Goal: Task Accomplishment & Management: Use online tool/utility

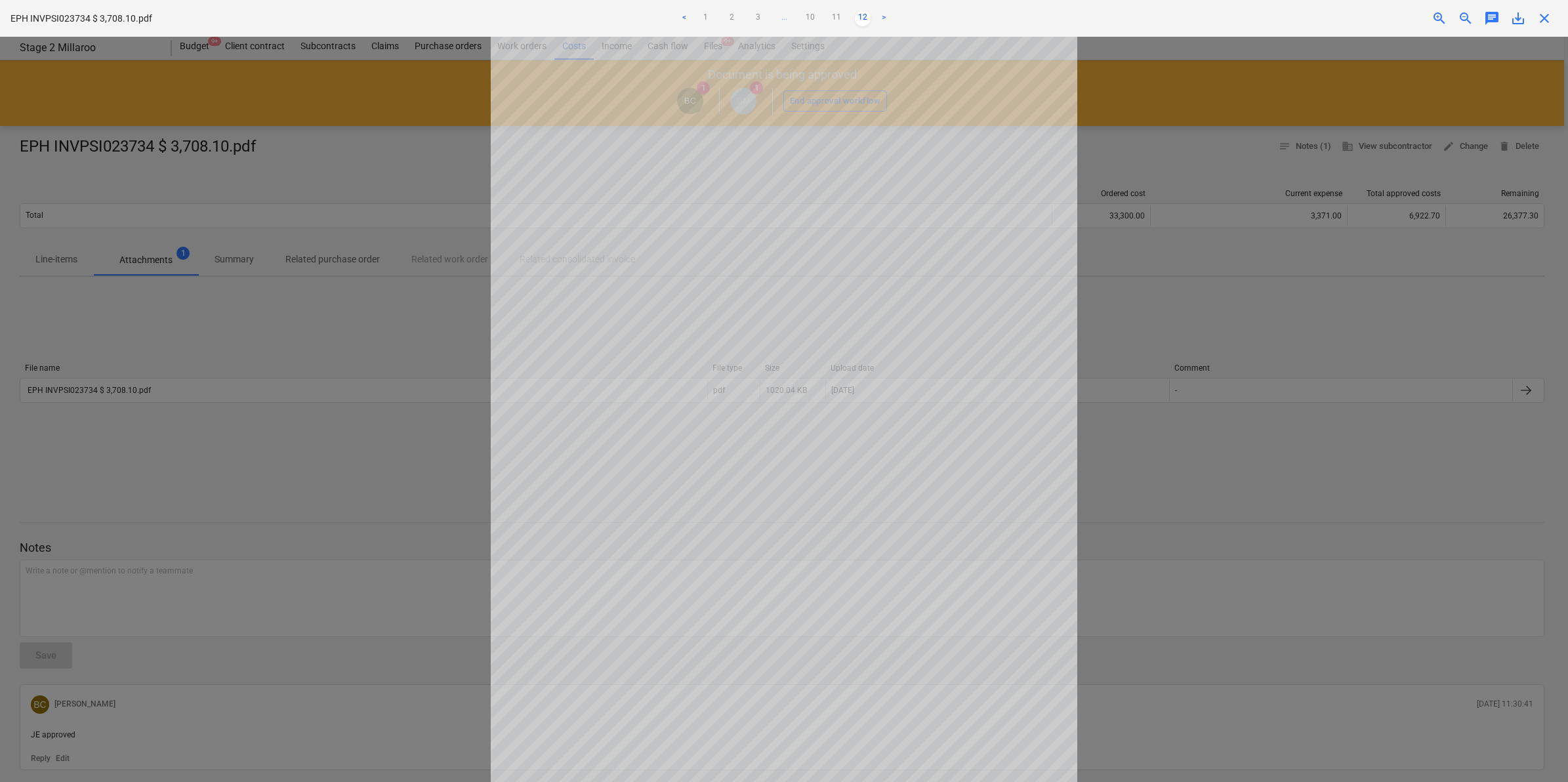
click at [1298, 579] on div at bounding box center [784, 409] width 1568 height 745
click at [1540, 17] on span "close" at bounding box center [1544, 18] width 16 height 16
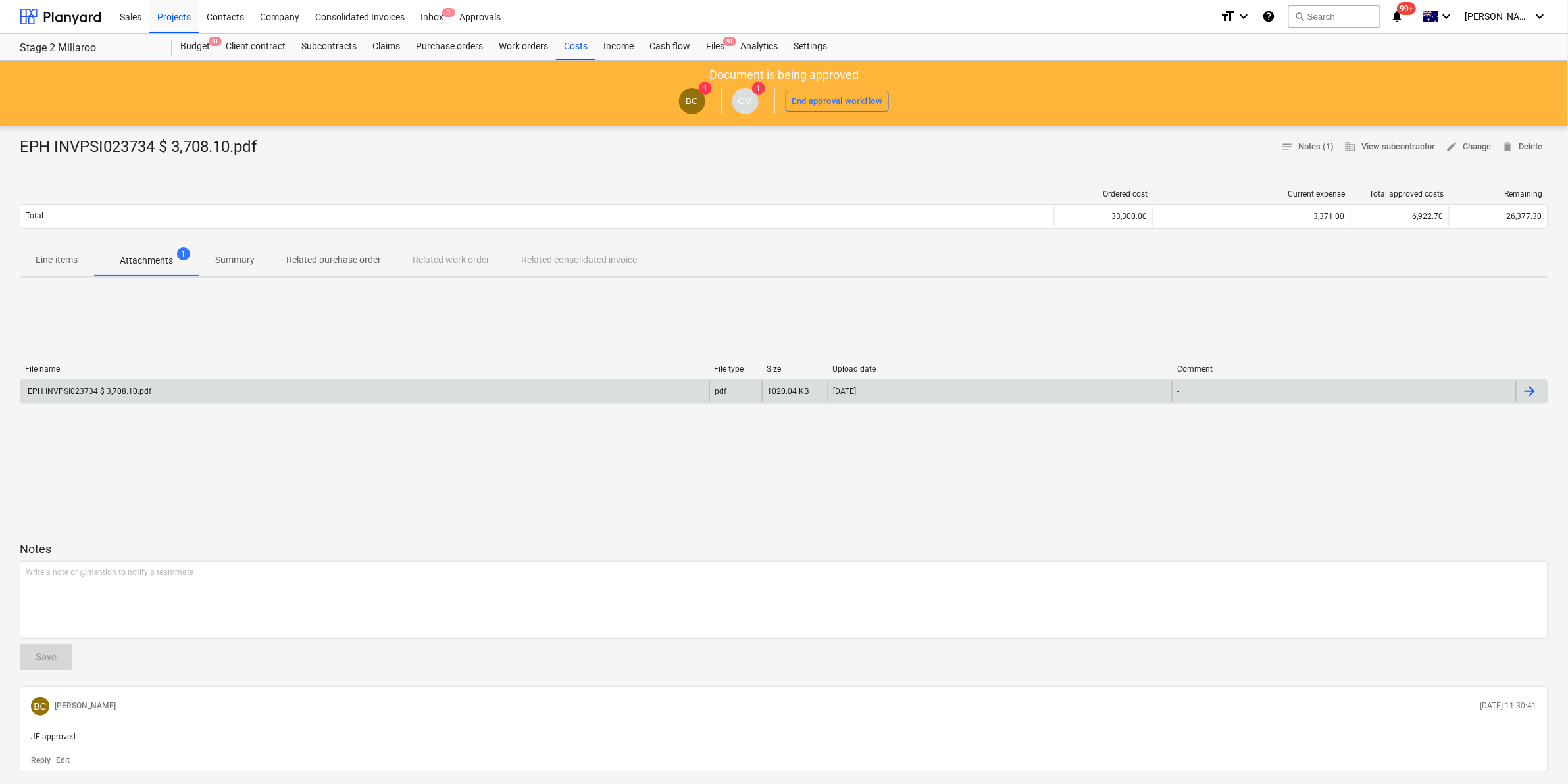
click at [276, 390] on div "EPH INVPSI023734 $ 3,708.10.pdf" at bounding box center [365, 391] width 689 height 21
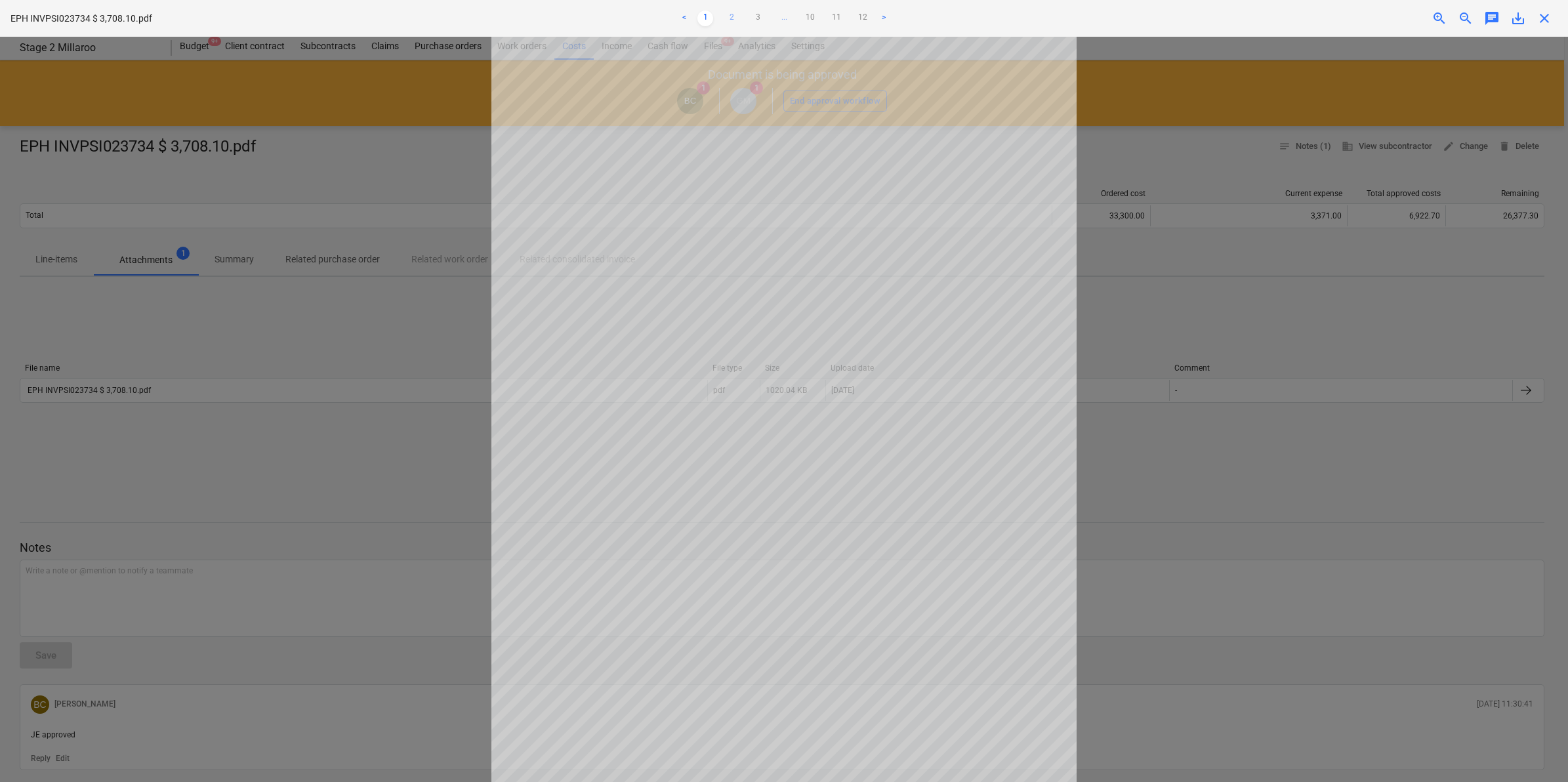
click at [728, 18] on link "2" at bounding box center [731, 18] width 16 height 16
click at [752, 15] on link "3" at bounding box center [758, 18] width 16 height 16
click at [771, 14] on link "4" at bounding box center [771, 18] width 16 height 16
click at [785, 11] on link "5" at bounding box center [784, 18] width 16 height 16
click at [796, 14] on link "6" at bounding box center [797, 18] width 16 height 16
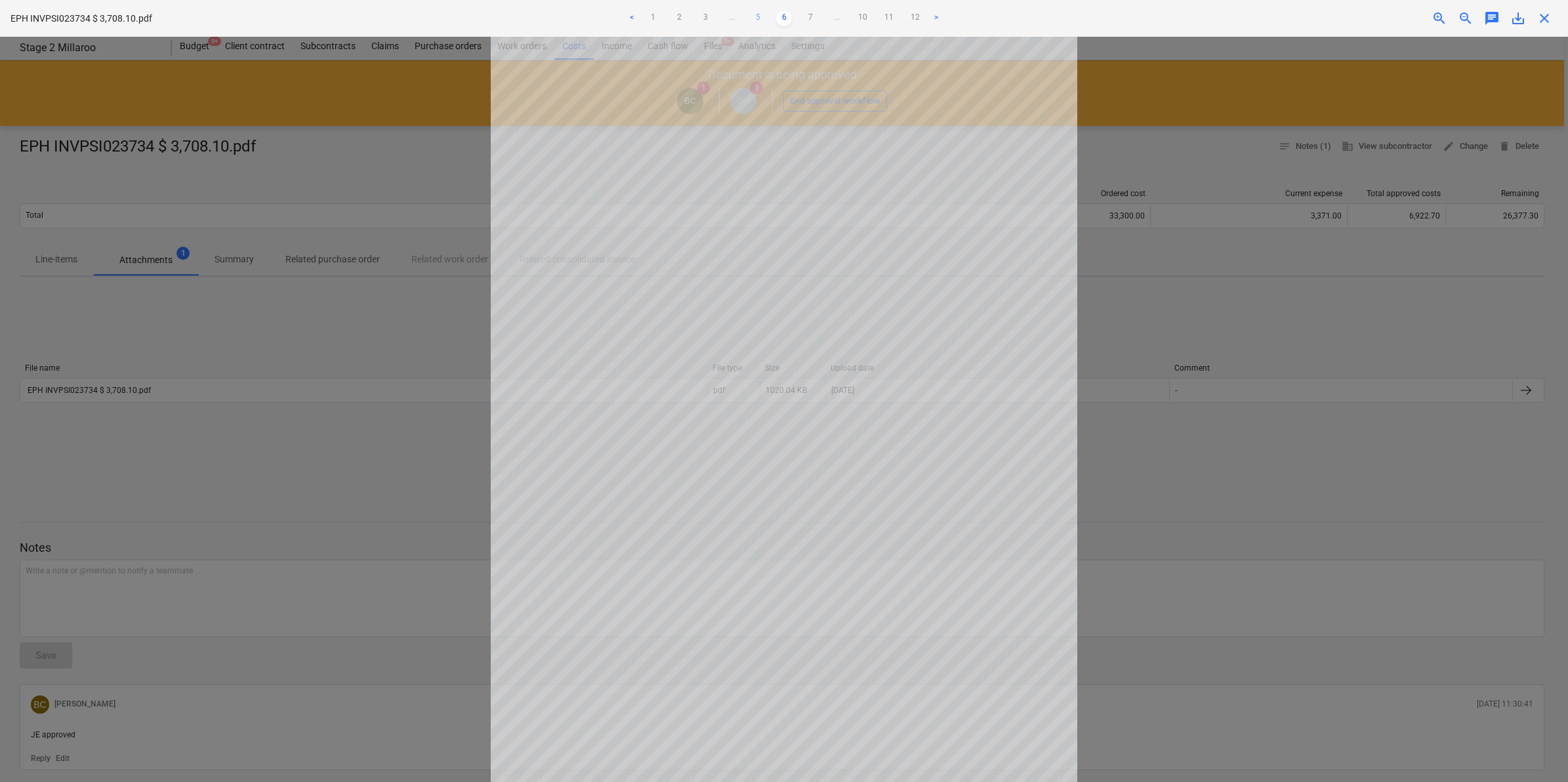
click at [761, 14] on link "5" at bounding box center [758, 18] width 16 height 16
click at [795, 14] on link "6" at bounding box center [797, 18] width 16 height 16
click at [808, 20] on link "7" at bounding box center [810, 18] width 16 height 16
click at [809, 17] on link "8" at bounding box center [810, 18] width 16 height 16
click at [770, 13] on link "7" at bounding box center [771, 18] width 16 height 16
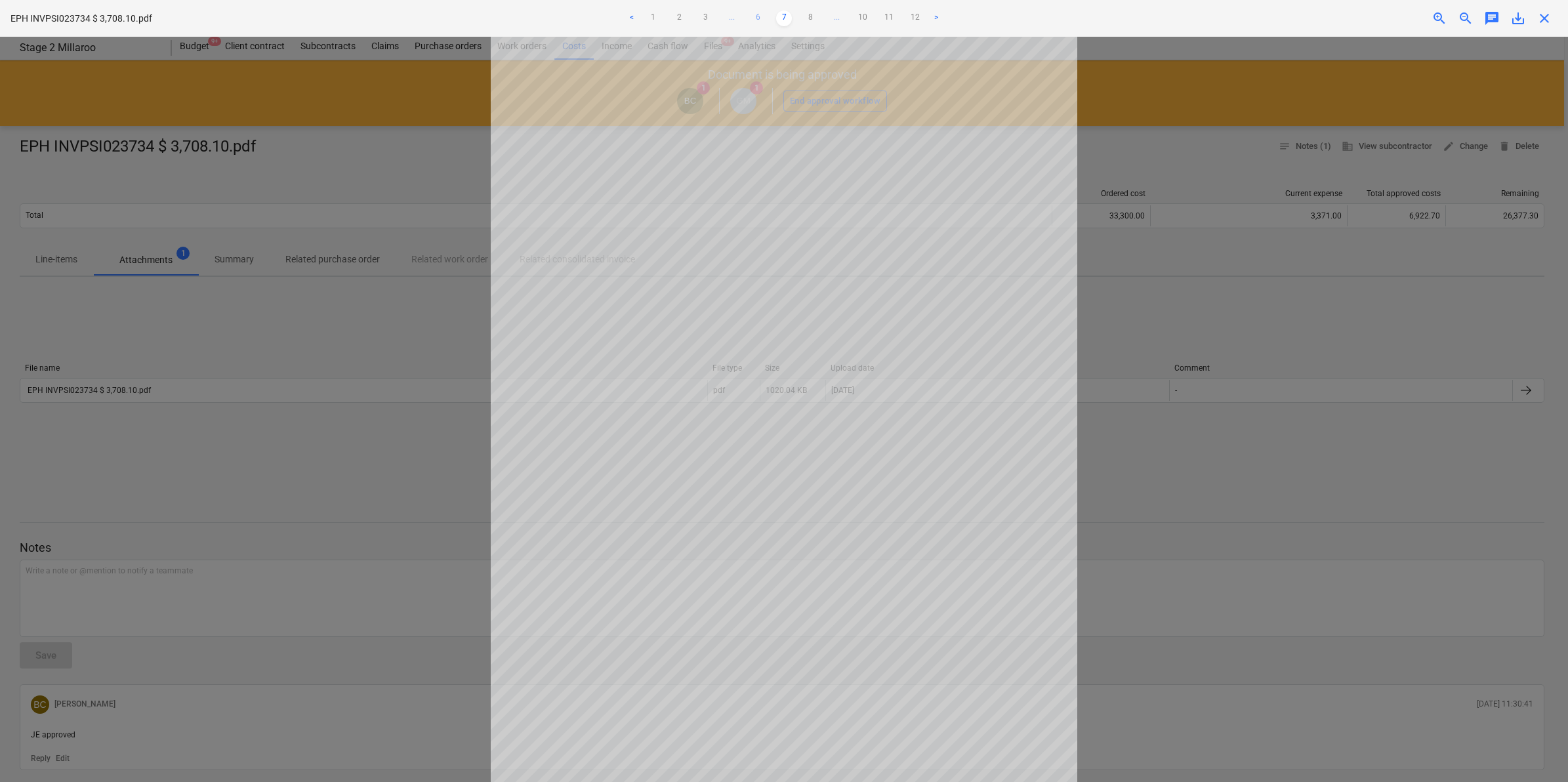
click at [762, 14] on link "6" at bounding box center [758, 18] width 16 height 16
click at [807, 13] on link "7" at bounding box center [810, 18] width 16 height 16
click at [809, 17] on link "8" at bounding box center [810, 18] width 16 height 16
click at [822, 18] on link "9" at bounding box center [823, 18] width 16 height 16
click at [833, 15] on link "10" at bounding box center [837, 18] width 16 height 16
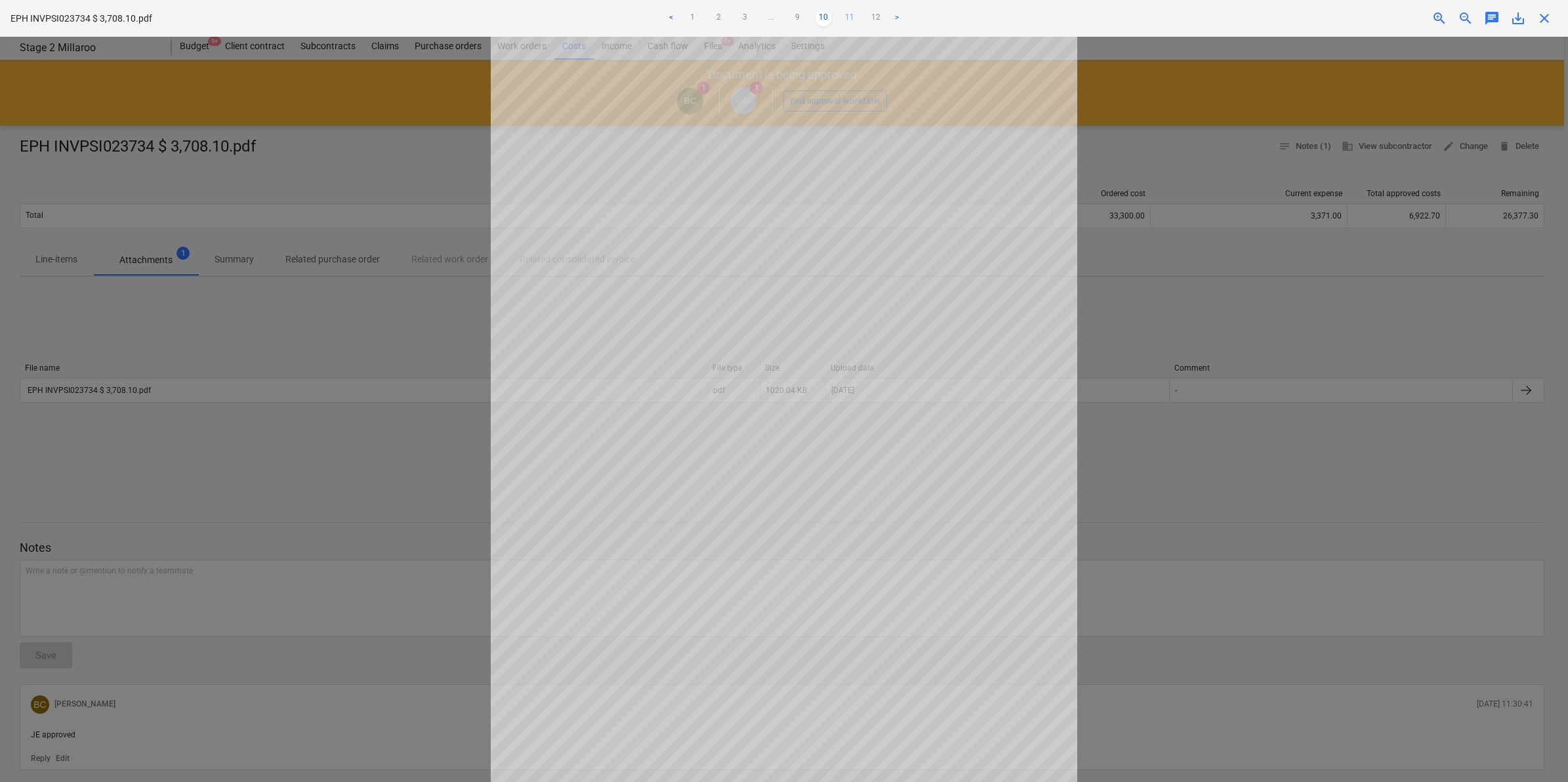
click at [842, 14] on link "11" at bounding box center [850, 18] width 16 height 16
click at [864, 16] on link "12" at bounding box center [863, 18] width 16 height 16
click at [815, 17] on link "10" at bounding box center [810, 18] width 16 height 16
click at [848, 11] on link "11" at bounding box center [850, 18] width 16 height 16
click at [864, 20] on link "12" at bounding box center [863, 18] width 16 height 16
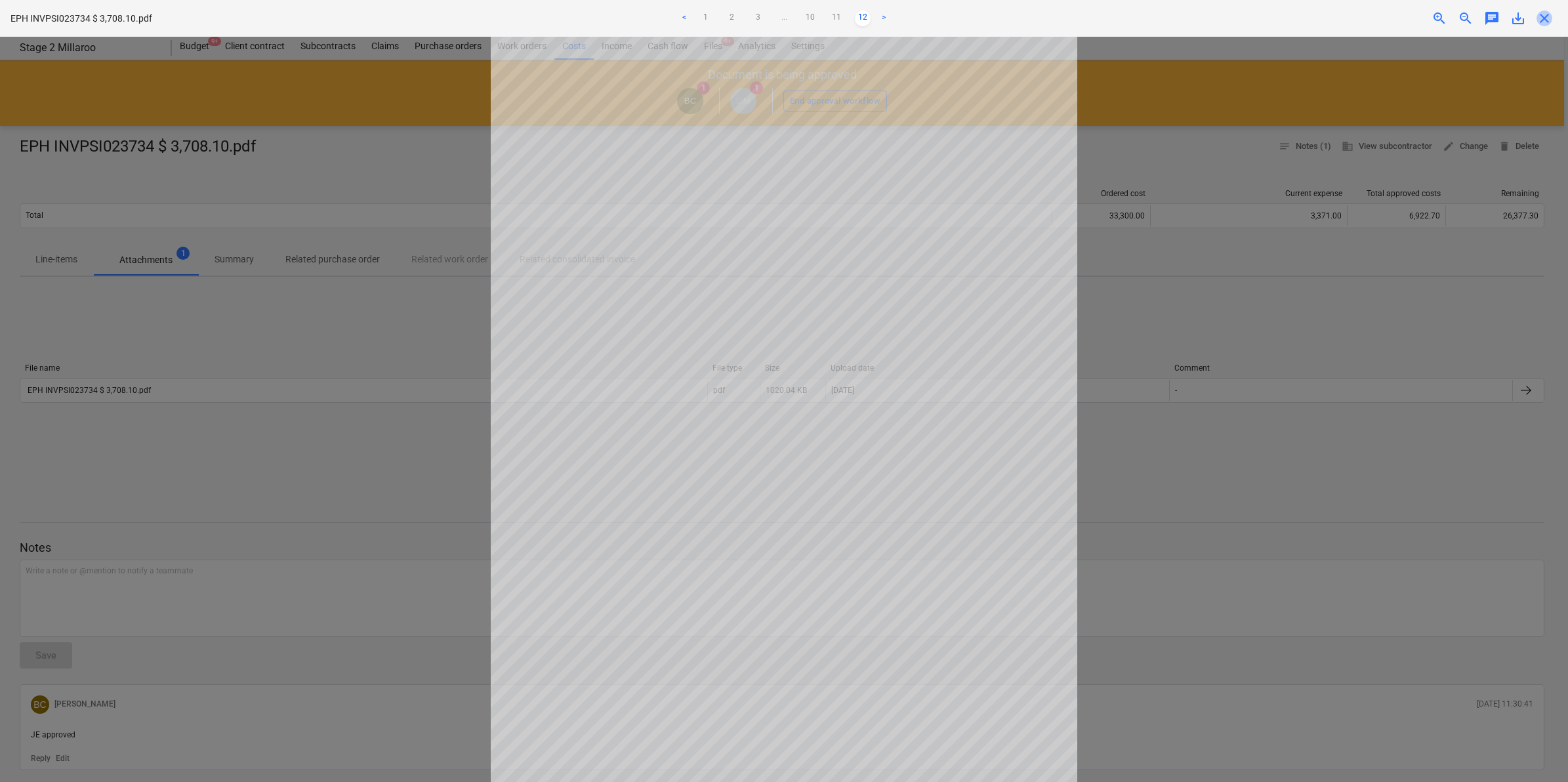
click at [1538, 17] on span "close" at bounding box center [1544, 18] width 16 height 16
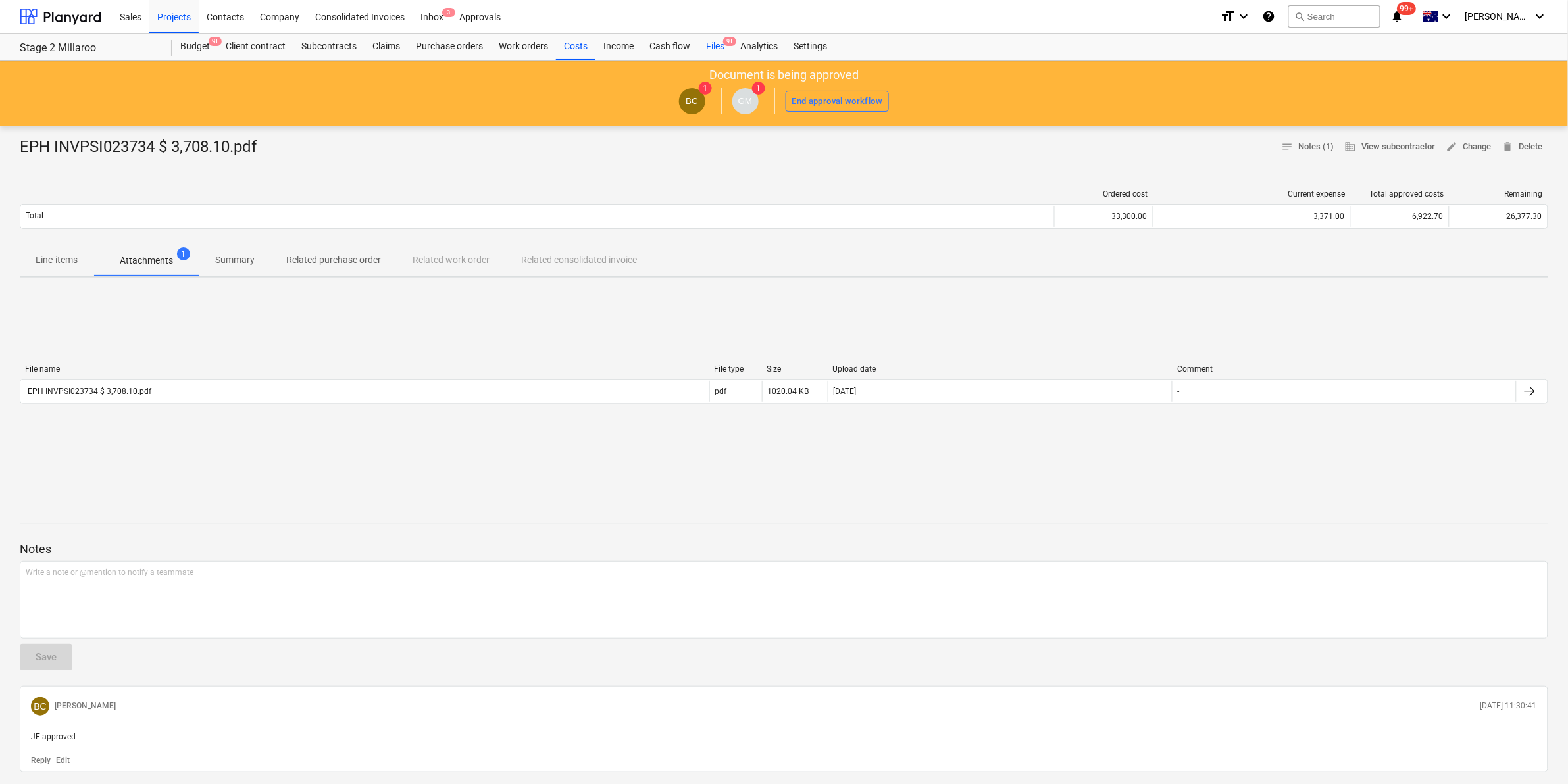
click at [718, 46] on div "Files 9+" at bounding box center [715, 47] width 34 height 26
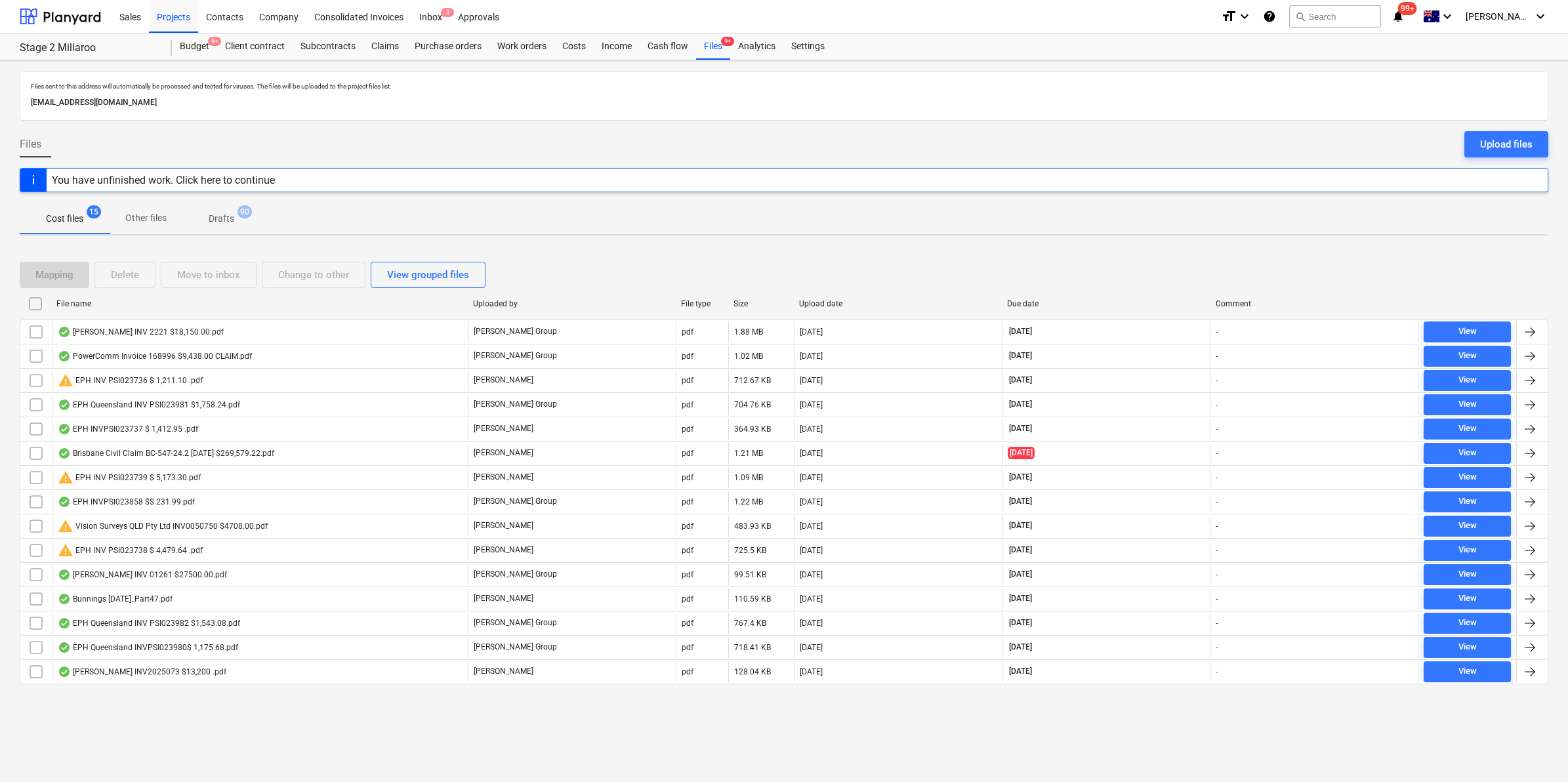
click at [331, 305] on div "File name" at bounding box center [259, 304] width 406 height 9
checkbox input "false"
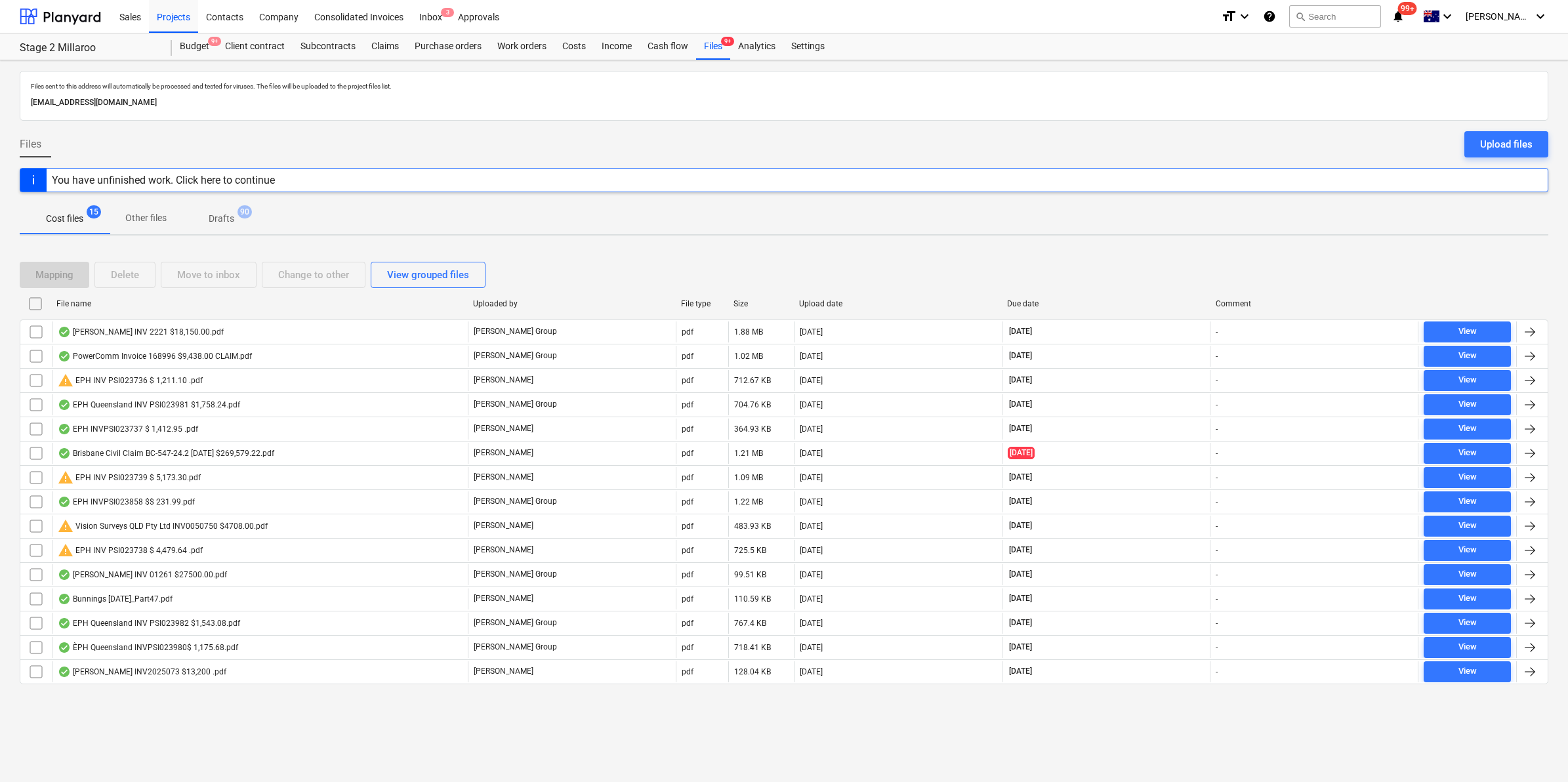
checkbox input "false"
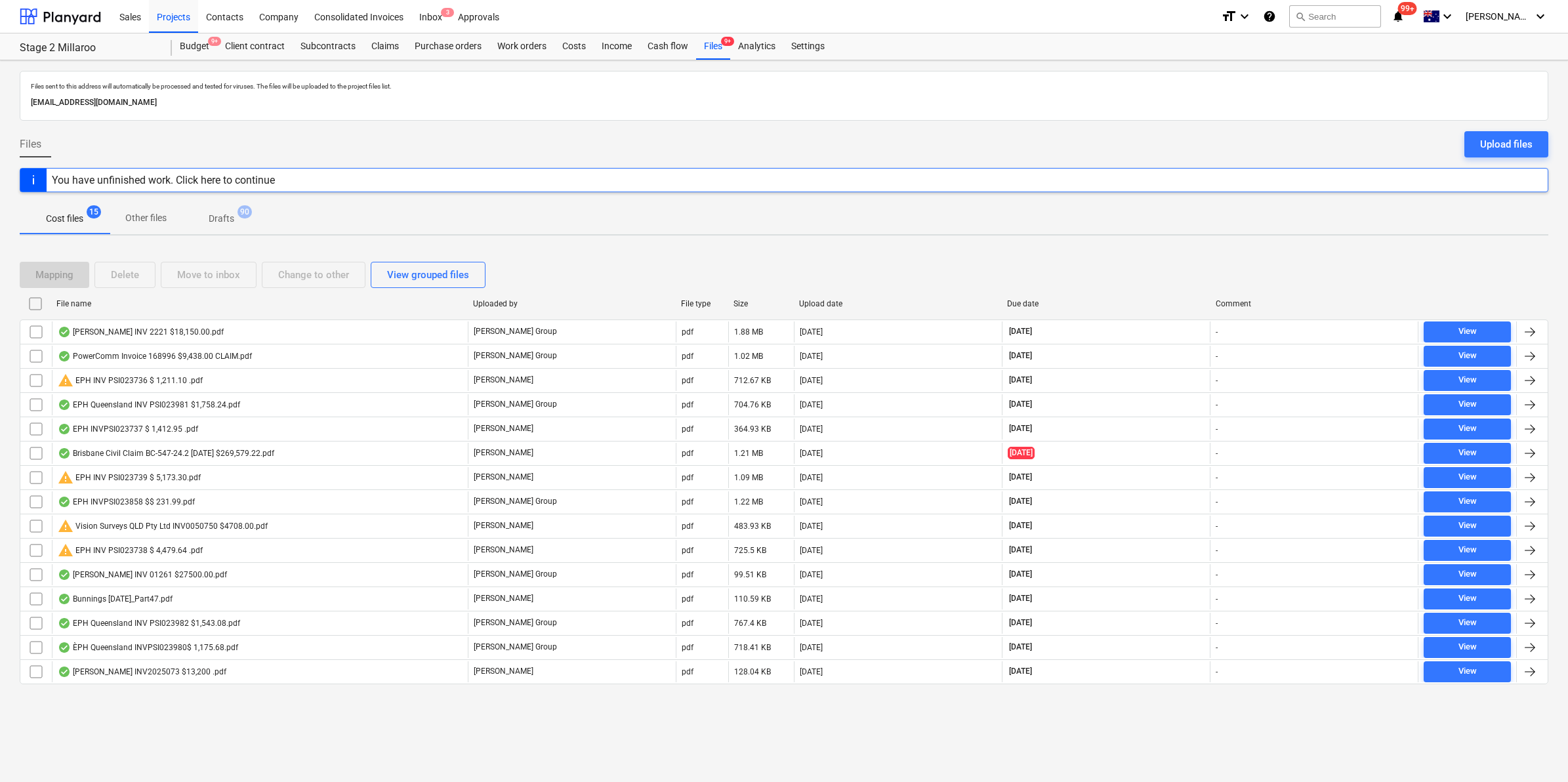
checkbox input "false"
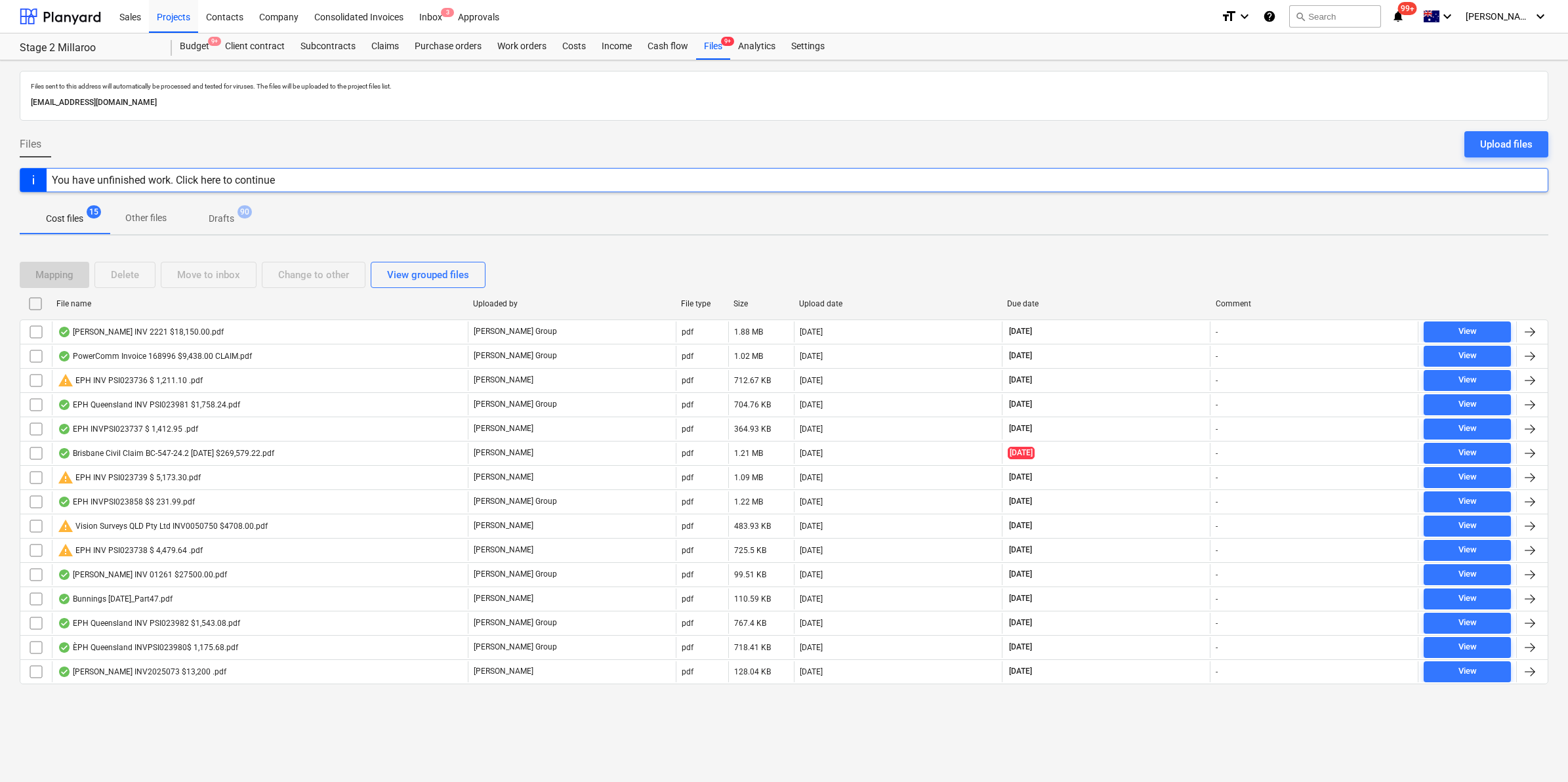
checkbox input "false"
click at [331, 305] on div "File name" at bounding box center [259, 304] width 406 height 9
checkbox input "false"
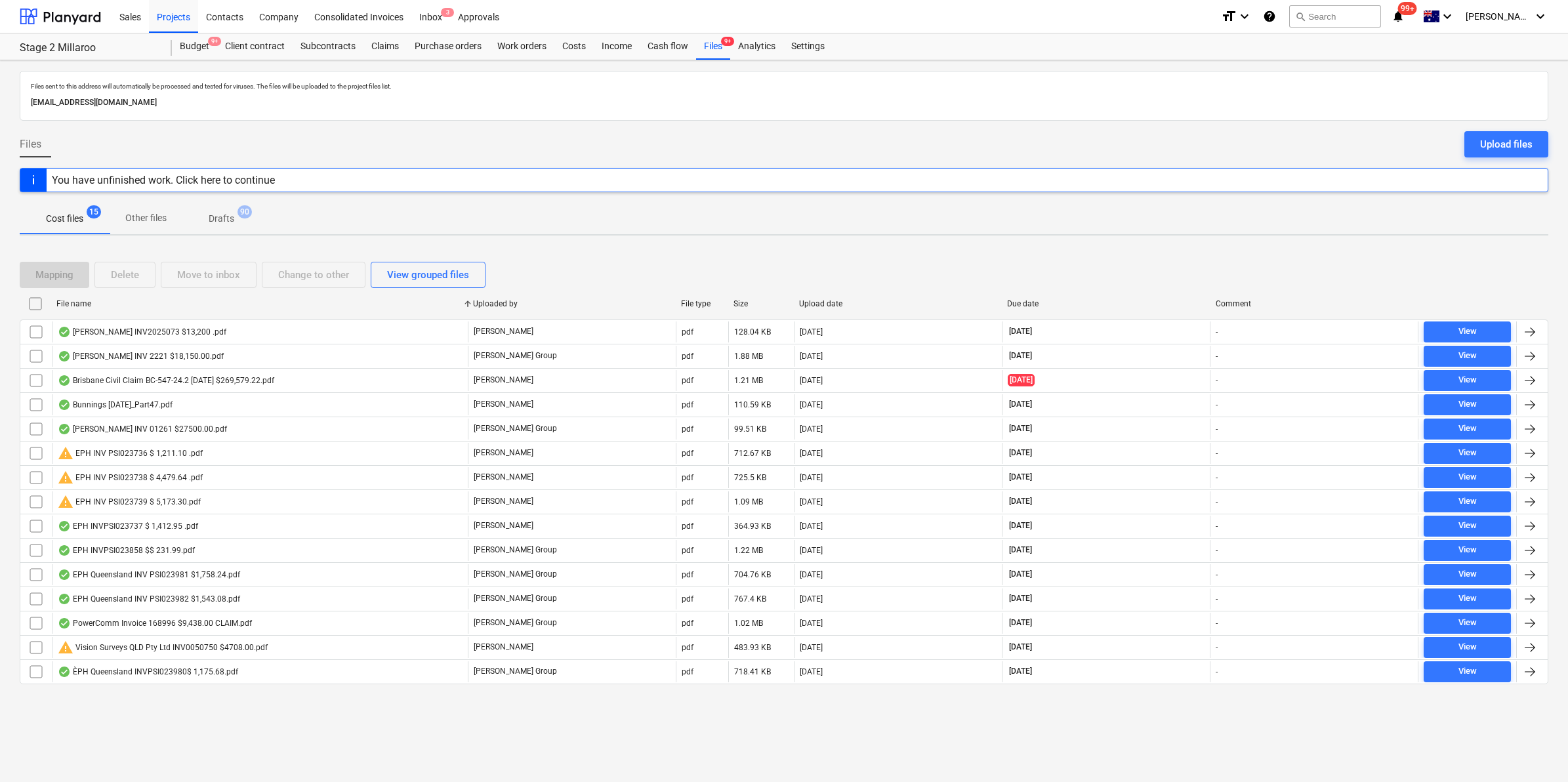
checkbox input "false"
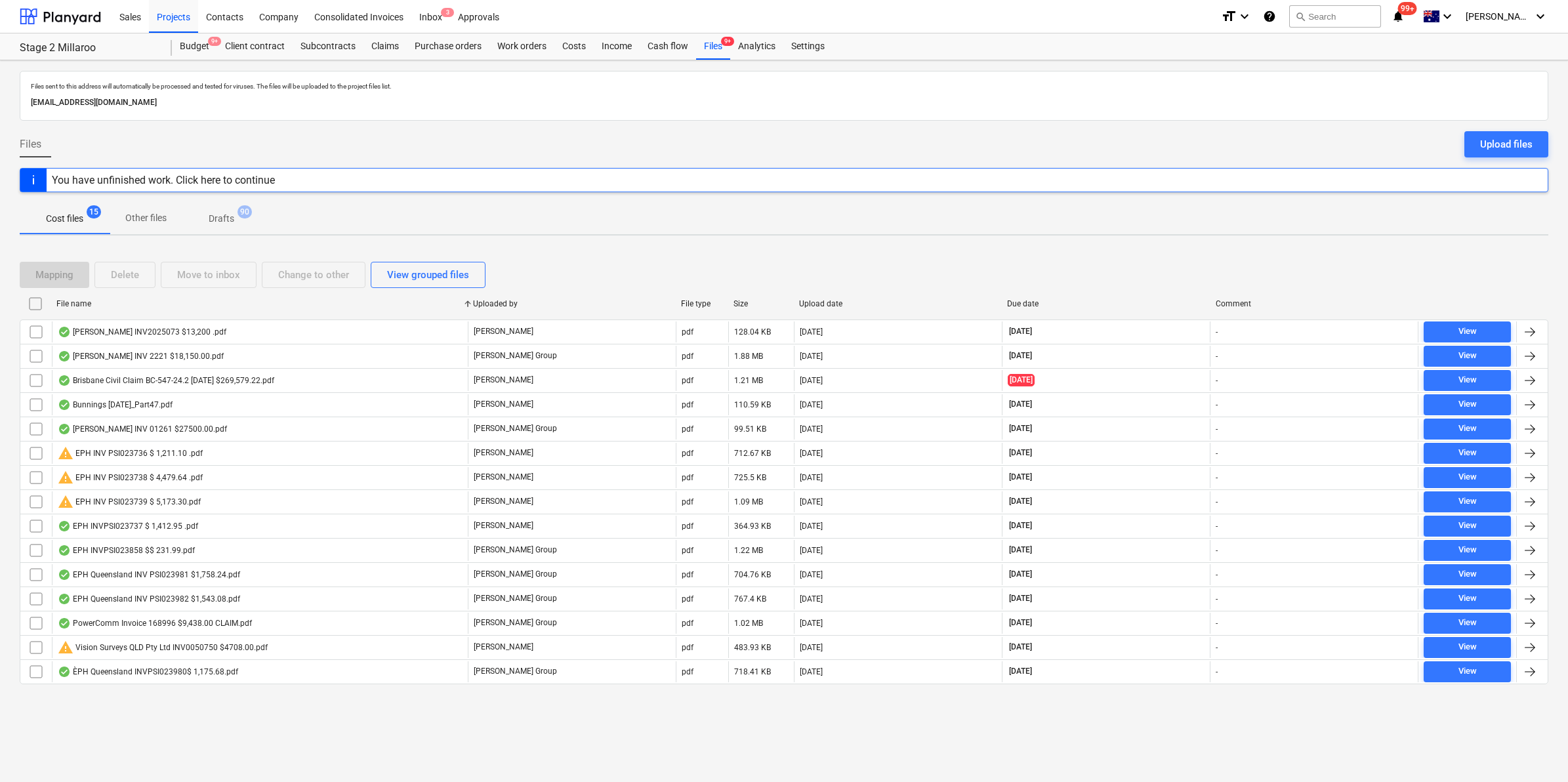
checkbox input "false"
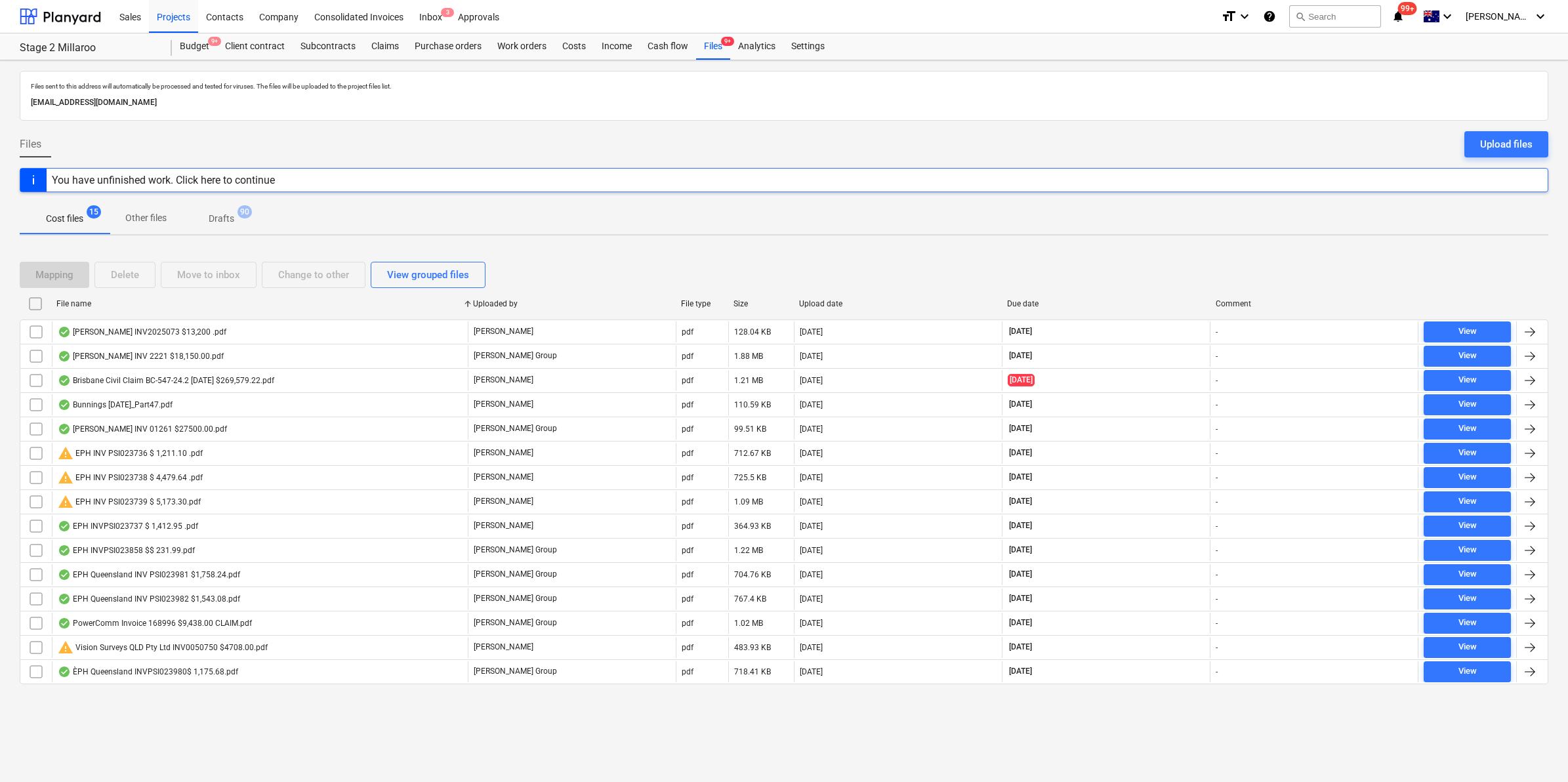
checkbox input "false"
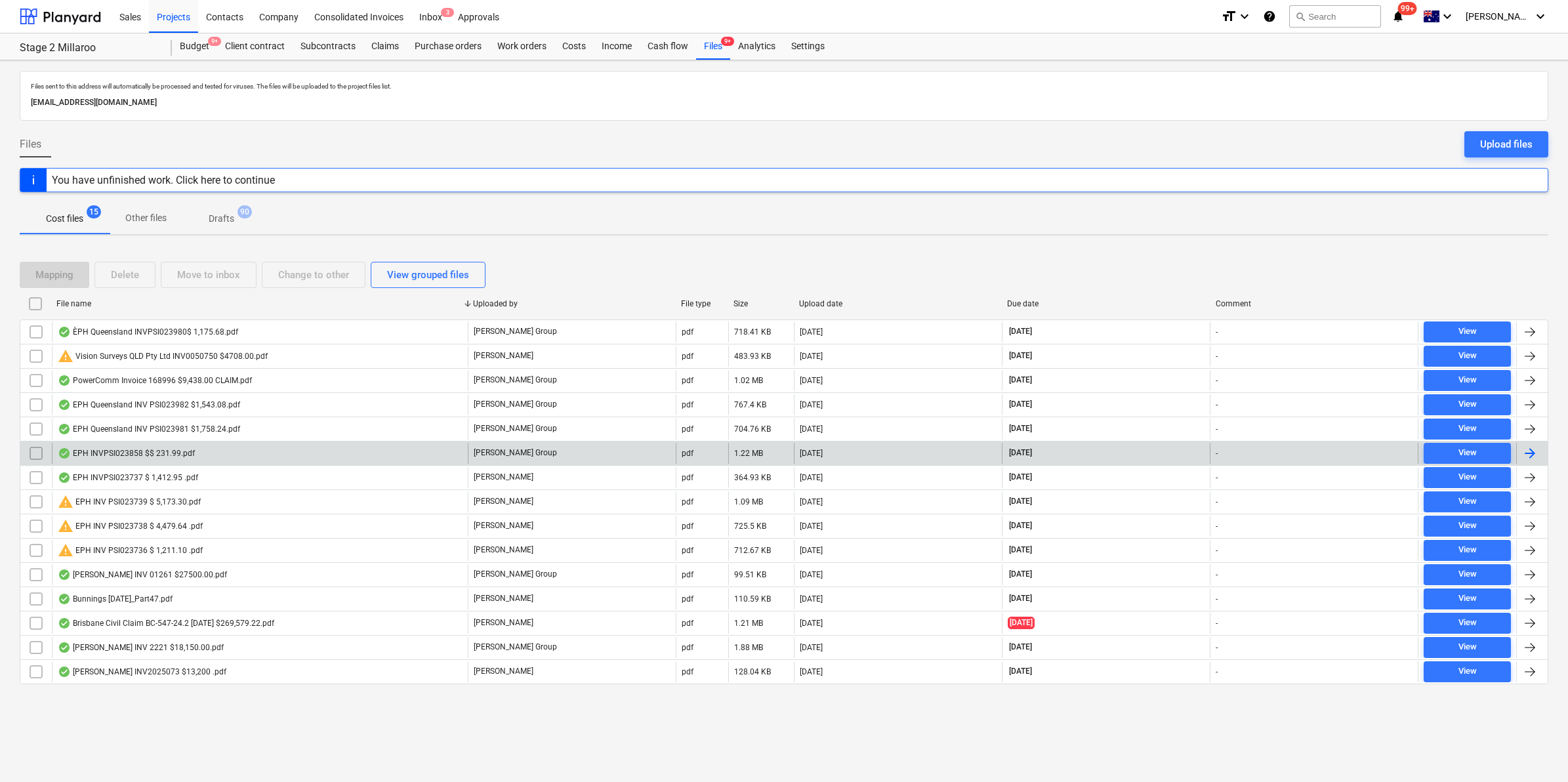
click at [205, 456] on div "EPH INVPSI023858 $$ 231.99.pdf" at bounding box center [260, 453] width 416 height 21
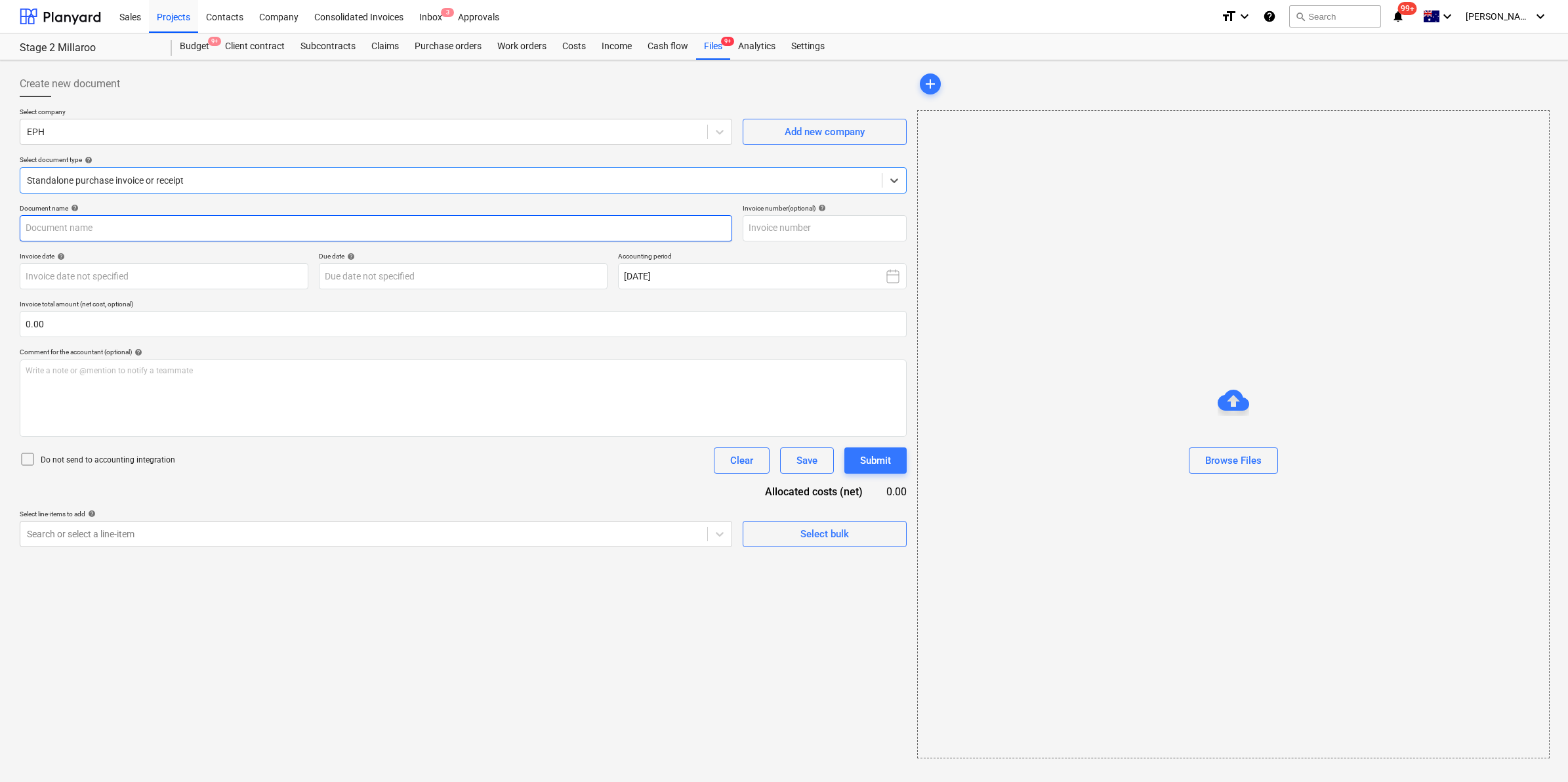
type input "PS1023858"
type input "[DATE]"
click at [1178, 142] on link "2" at bounding box center [1177, 139] width 16 height 16
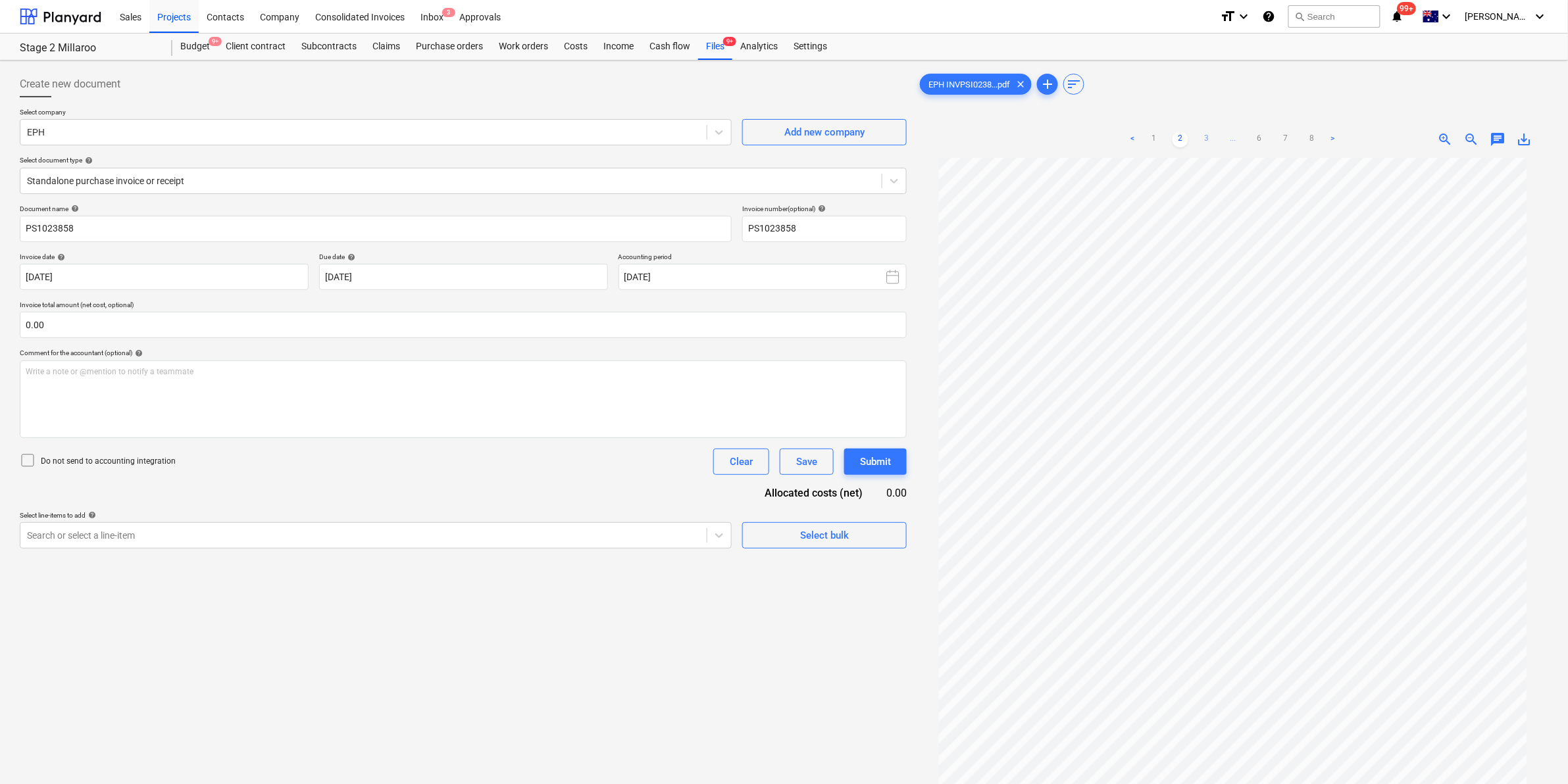
click at [1201, 135] on link "3" at bounding box center [1207, 139] width 16 height 16
click at [1222, 136] on link "4" at bounding box center [1220, 139] width 16 height 16
click at [1241, 135] on link "5" at bounding box center [1246, 139] width 16 height 16
click at [1272, 135] on link "6" at bounding box center [1272, 139] width 16 height 16
click at [1298, 136] on link "7" at bounding box center [1299, 139] width 16 height 16
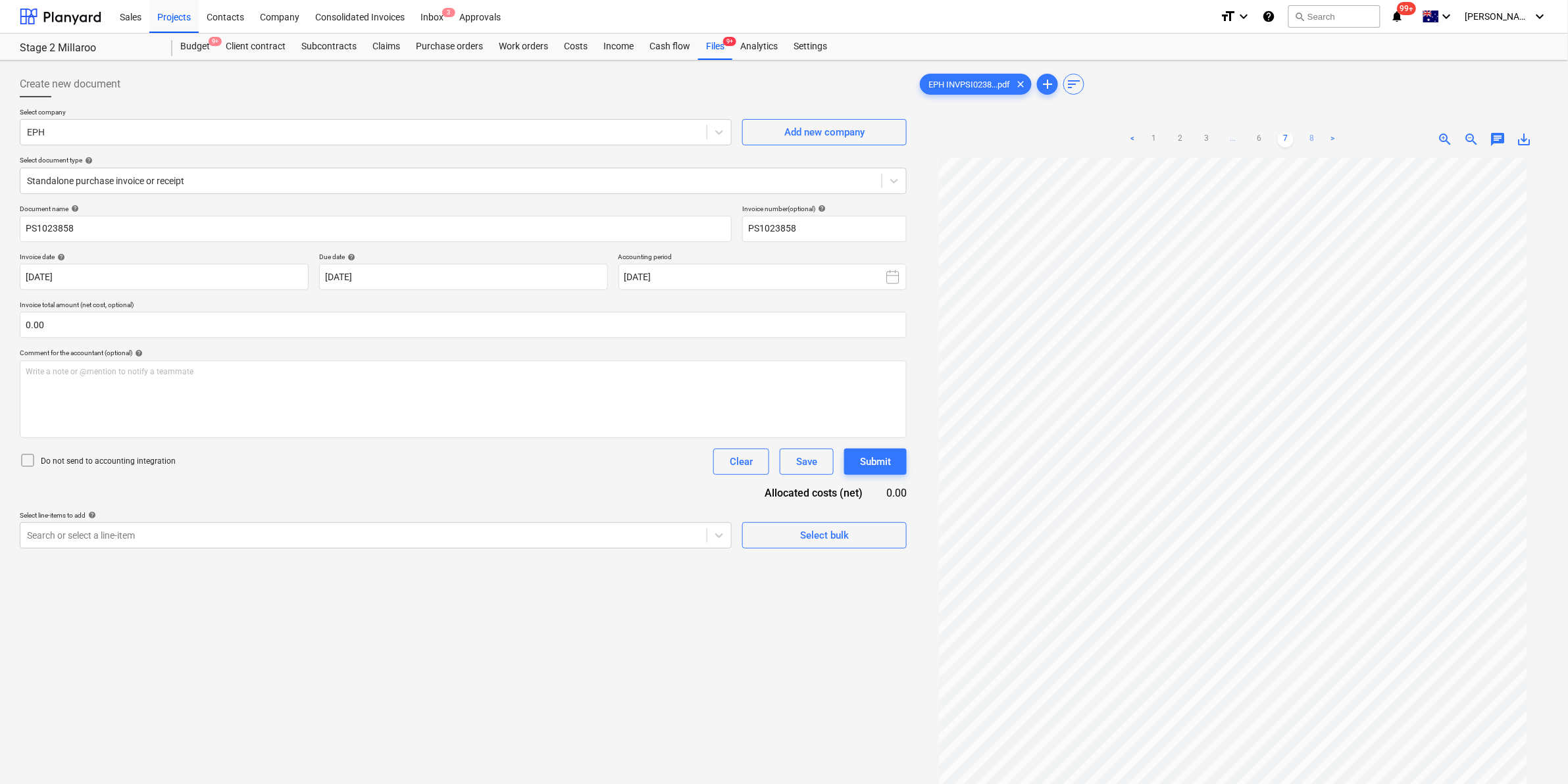
click at [1315, 135] on link "8" at bounding box center [1312, 139] width 16 height 16
click at [1156, 138] on link "1" at bounding box center [1154, 139] width 16 height 16
click at [571, 63] on div "Create new document Select company EPH Add new company Select document type hel…" at bounding box center [784, 488] width 1568 height 855
click at [712, 45] on div "Files 9+" at bounding box center [715, 47] width 34 height 26
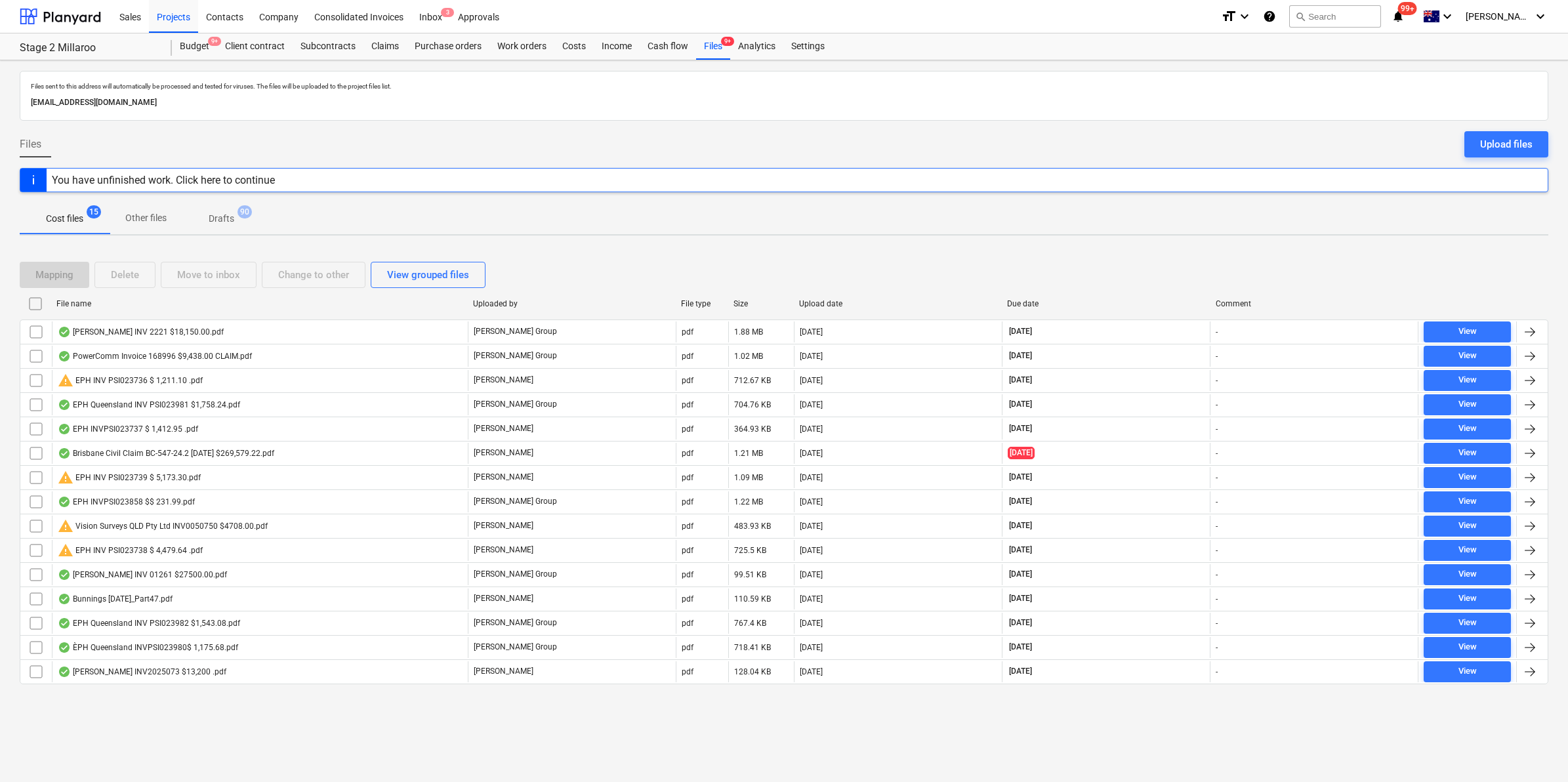
click at [147, 304] on div "File name" at bounding box center [259, 304] width 406 height 9
checkbox input "false"
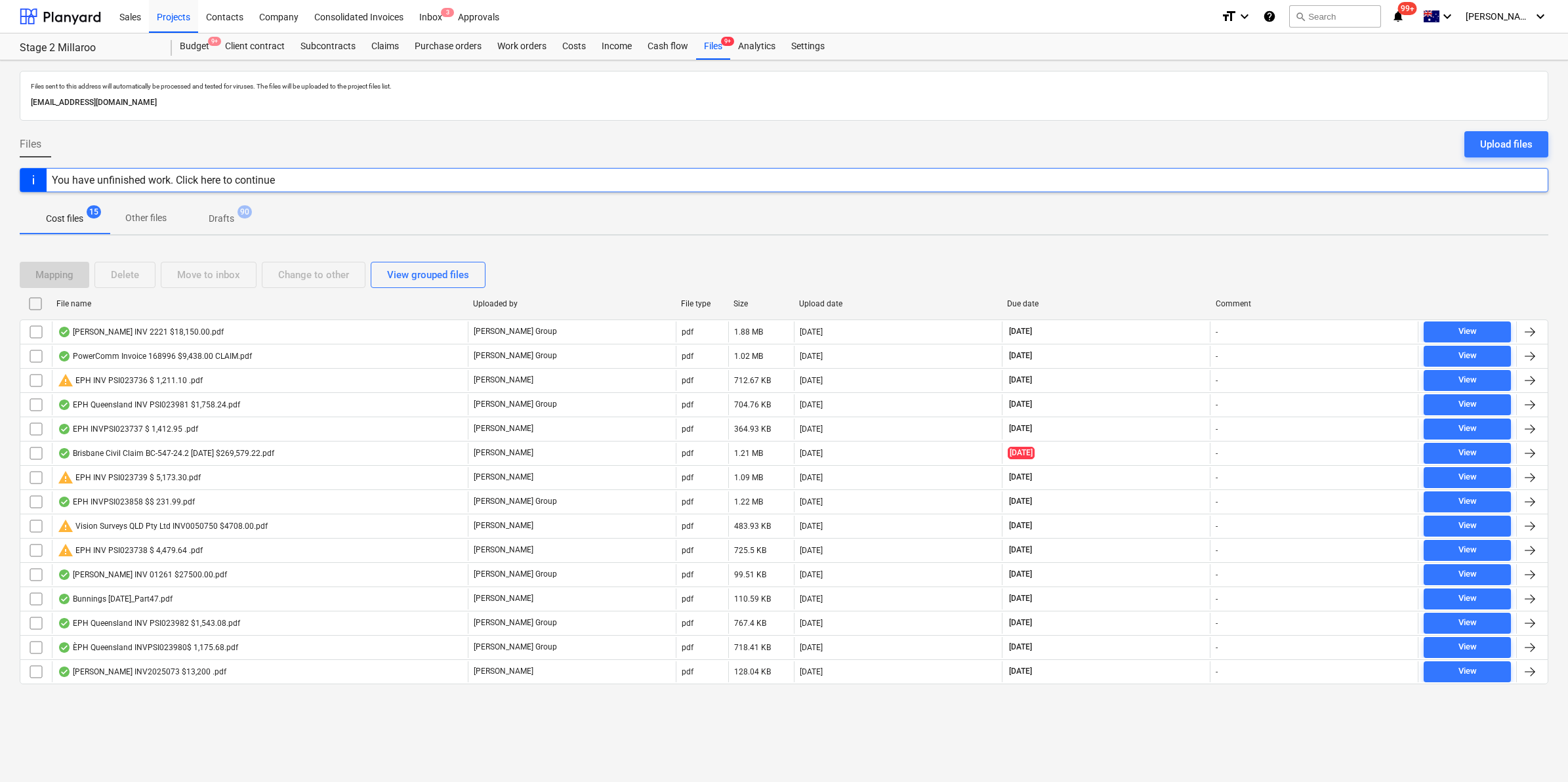
checkbox input "false"
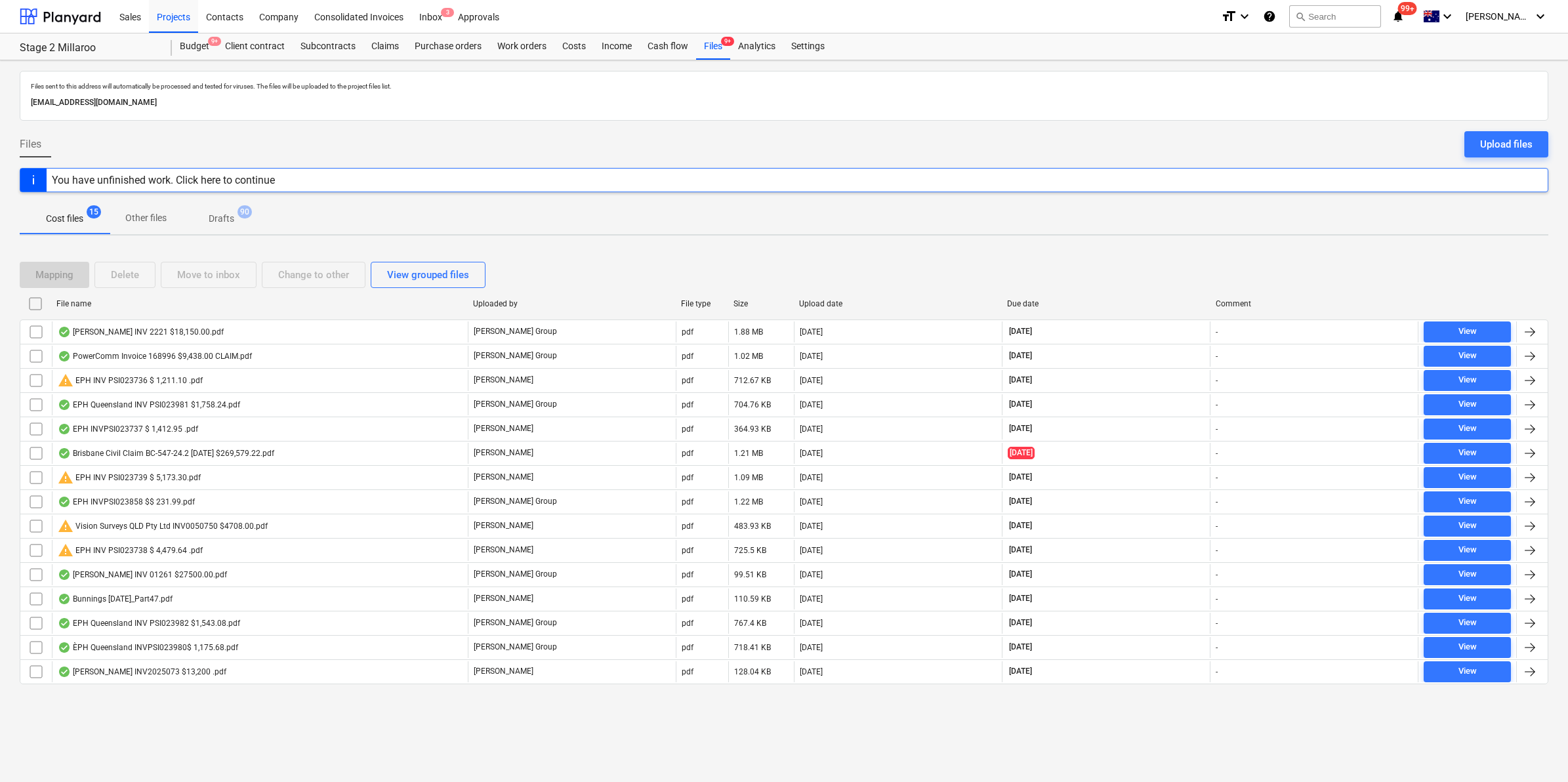
checkbox input "false"
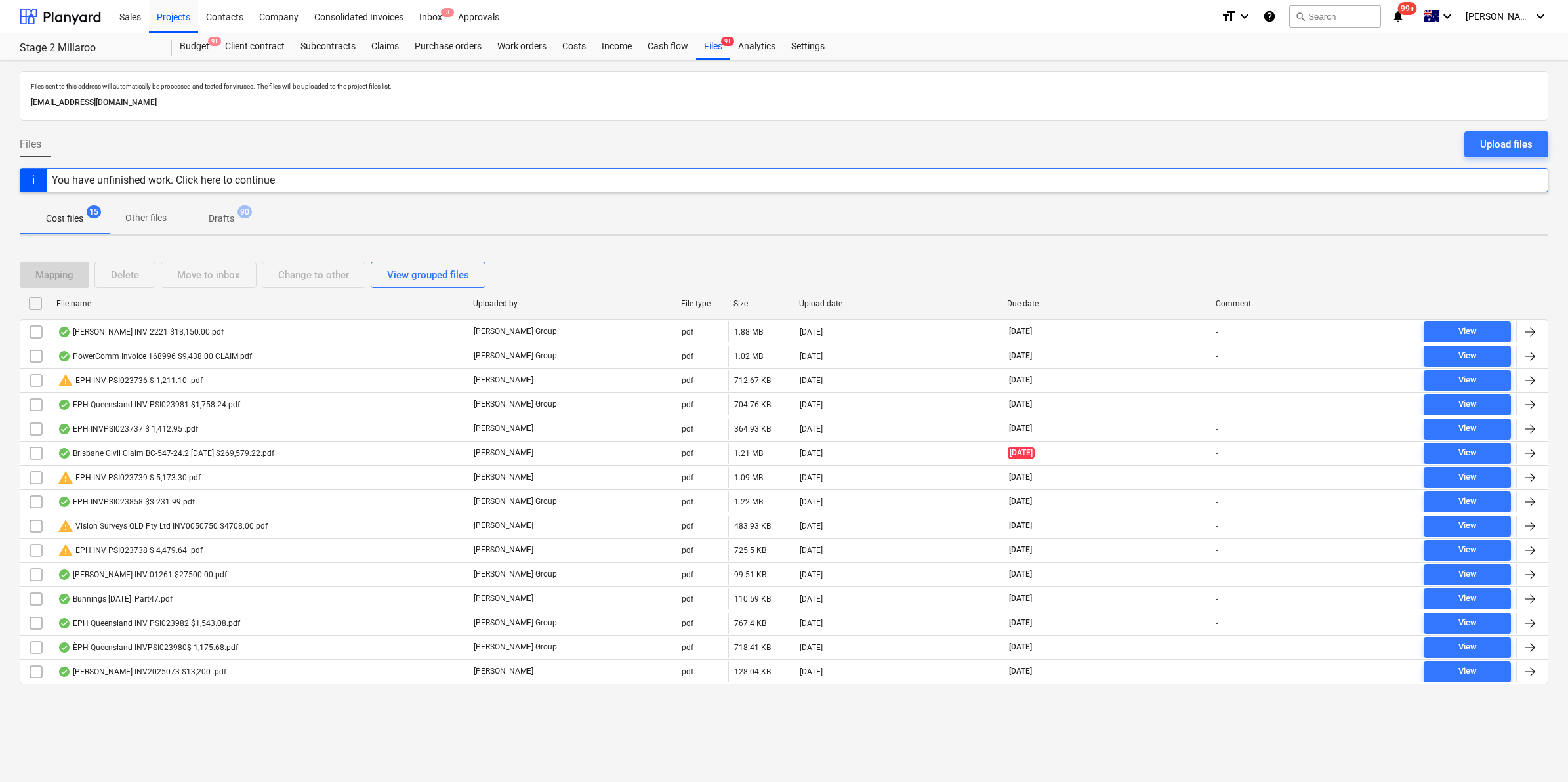
checkbox input "false"
click at [158, 297] on div "File name" at bounding box center [259, 304] width 416 height 21
checkbox input "false"
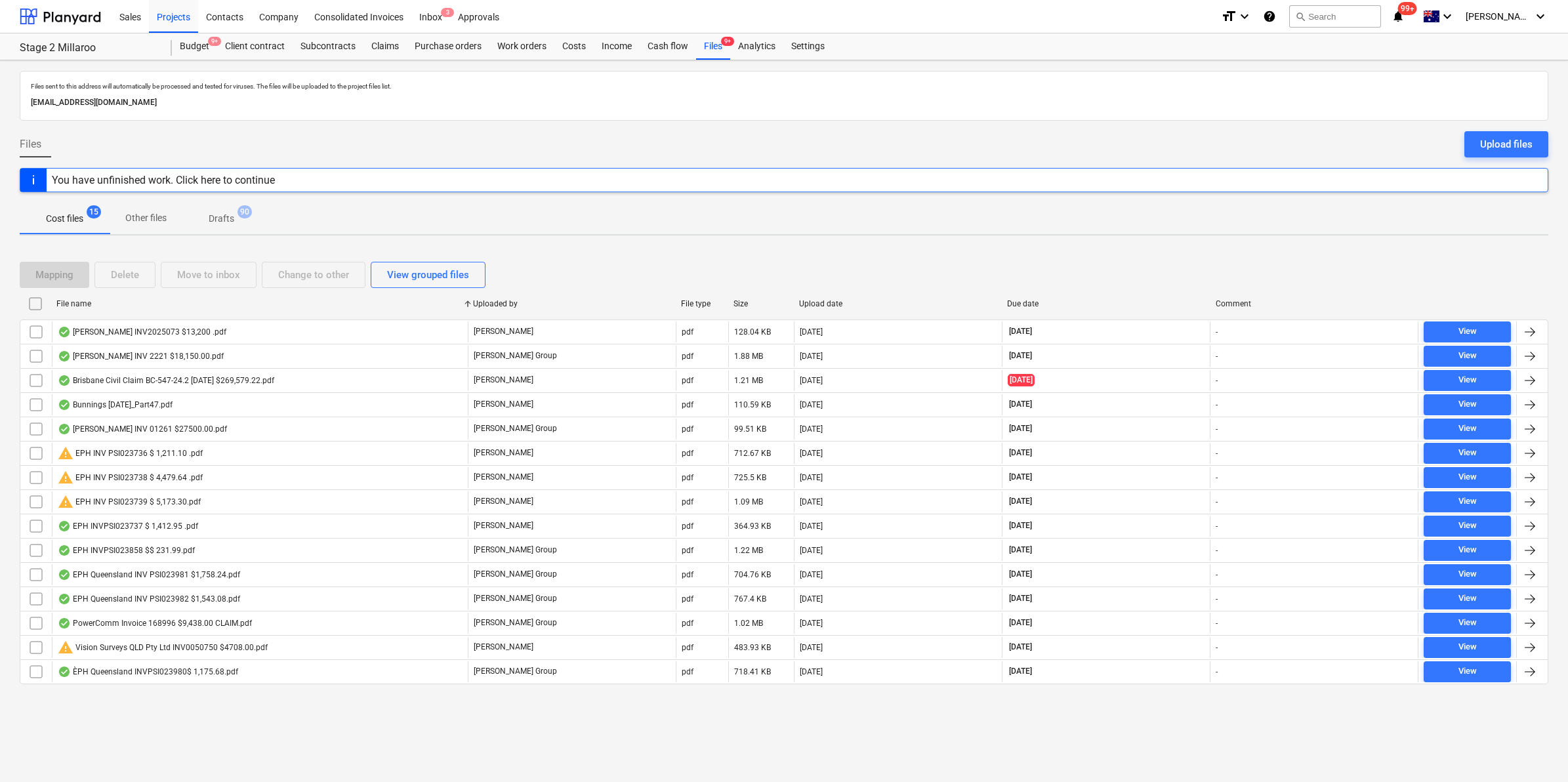
checkbox input "false"
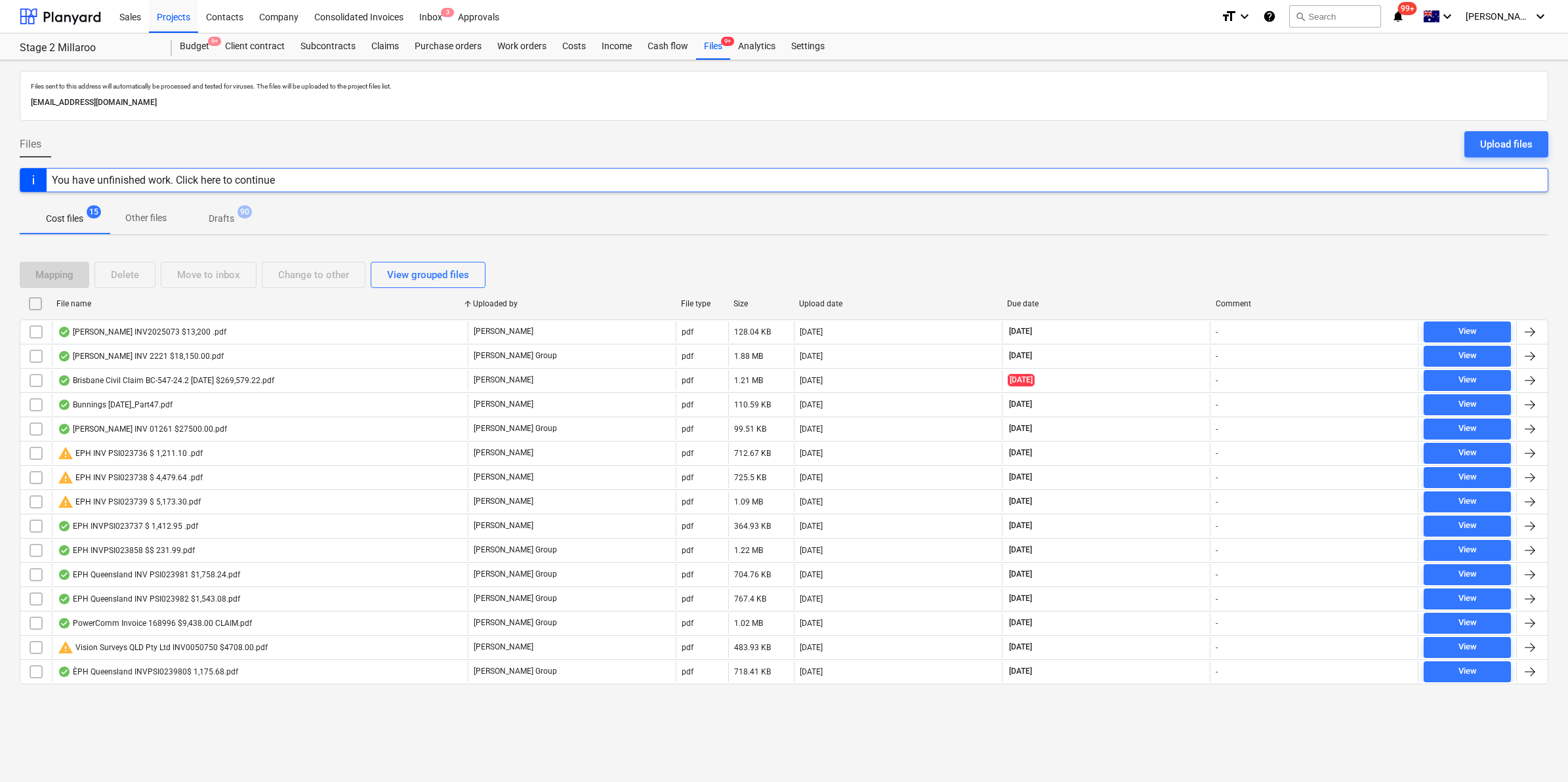
checkbox input "false"
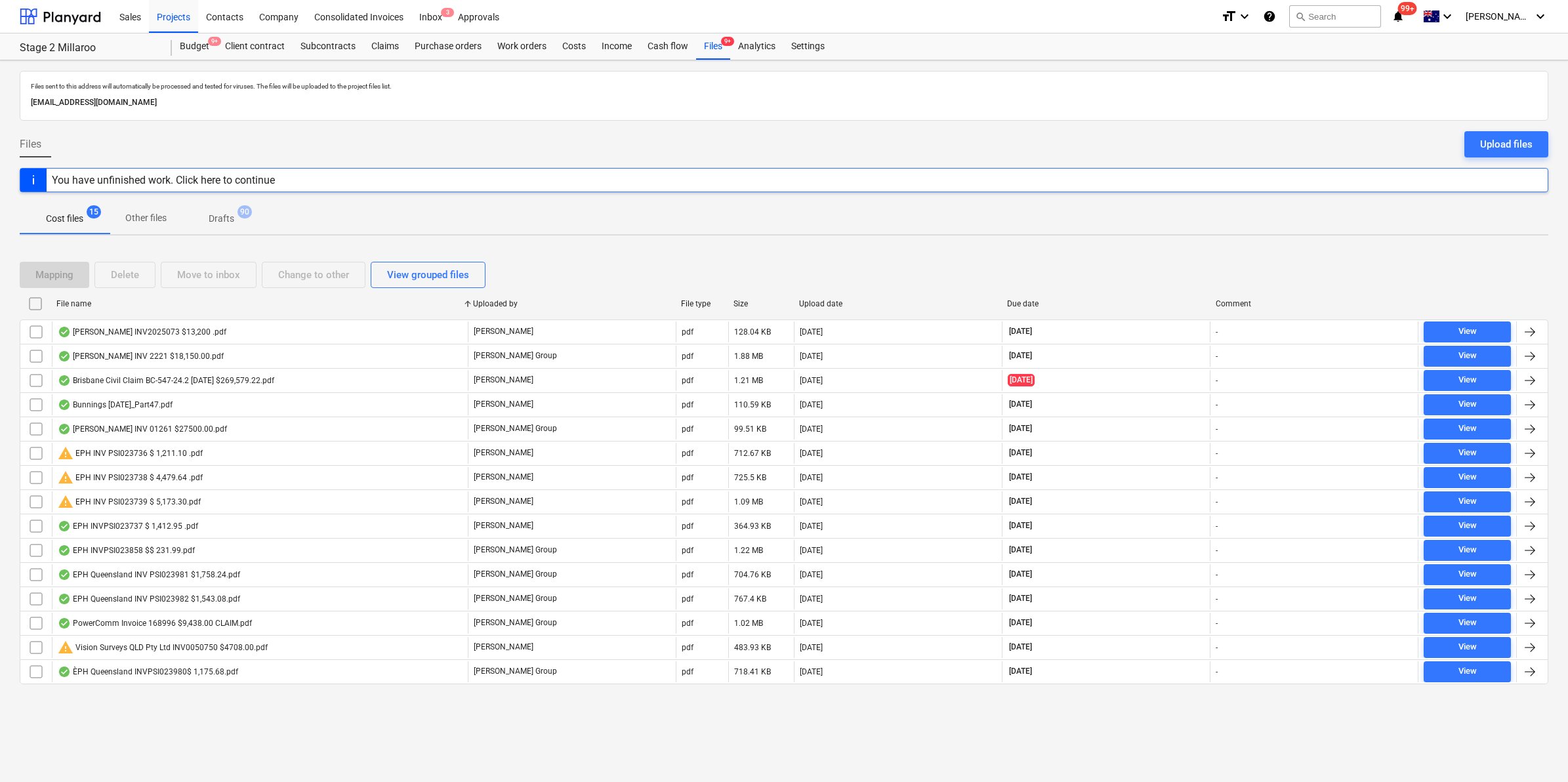
checkbox input "false"
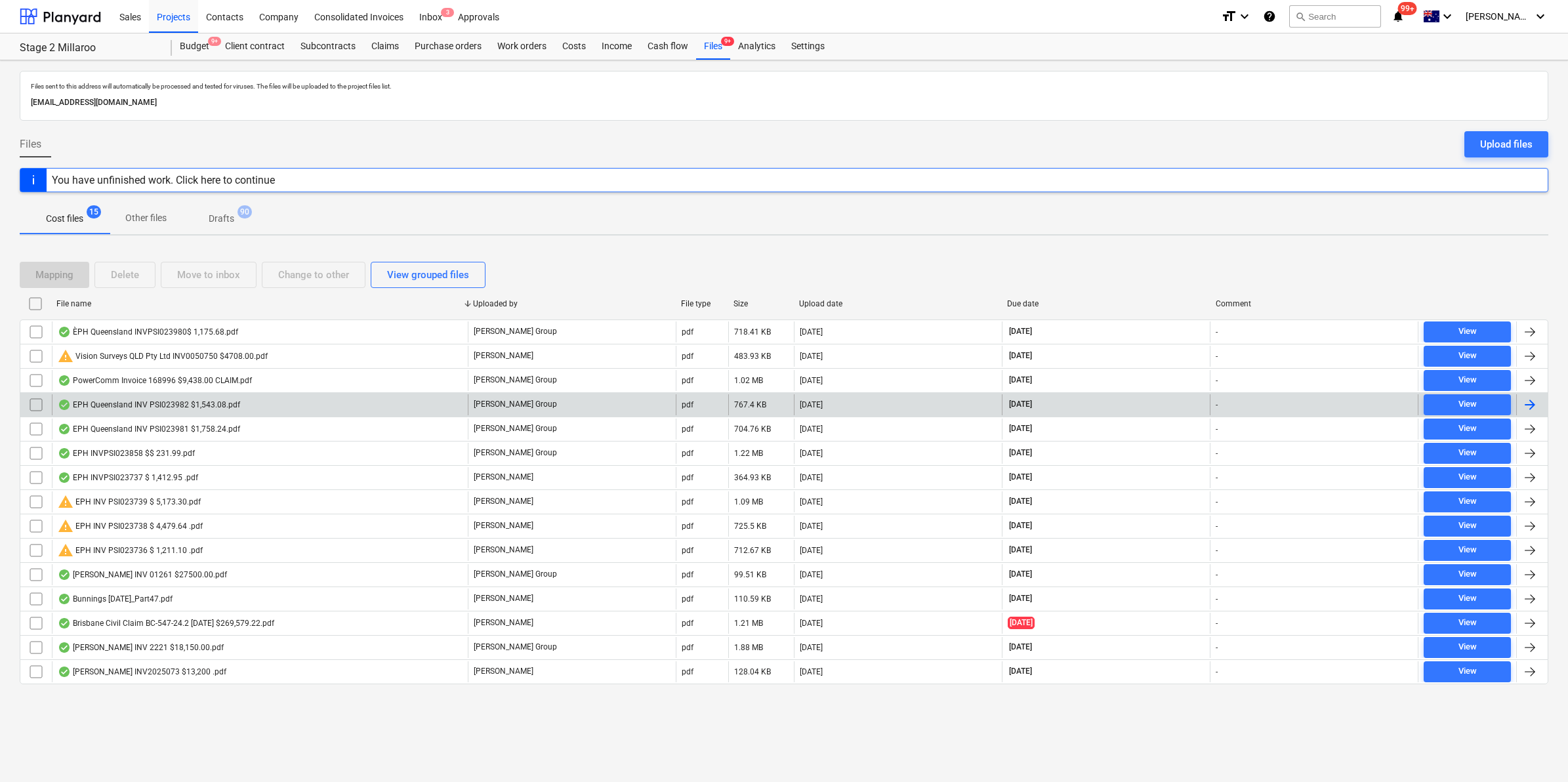
click at [218, 402] on div "EPH Queensland INV PSI023982 $1,543.08.pdf" at bounding box center [149, 404] width 182 height 11
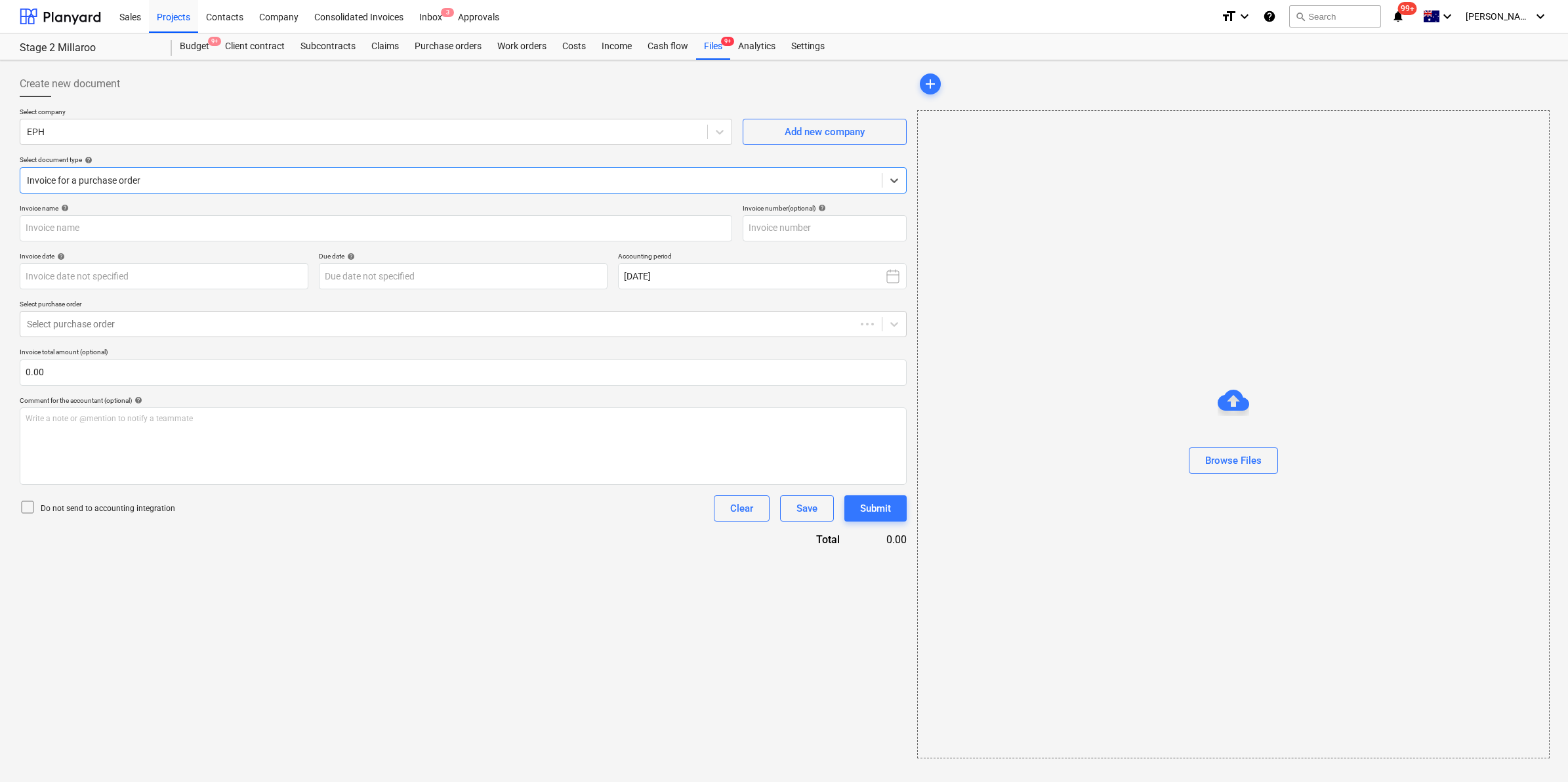
type input "PSI023982"
type input "[DATE]"
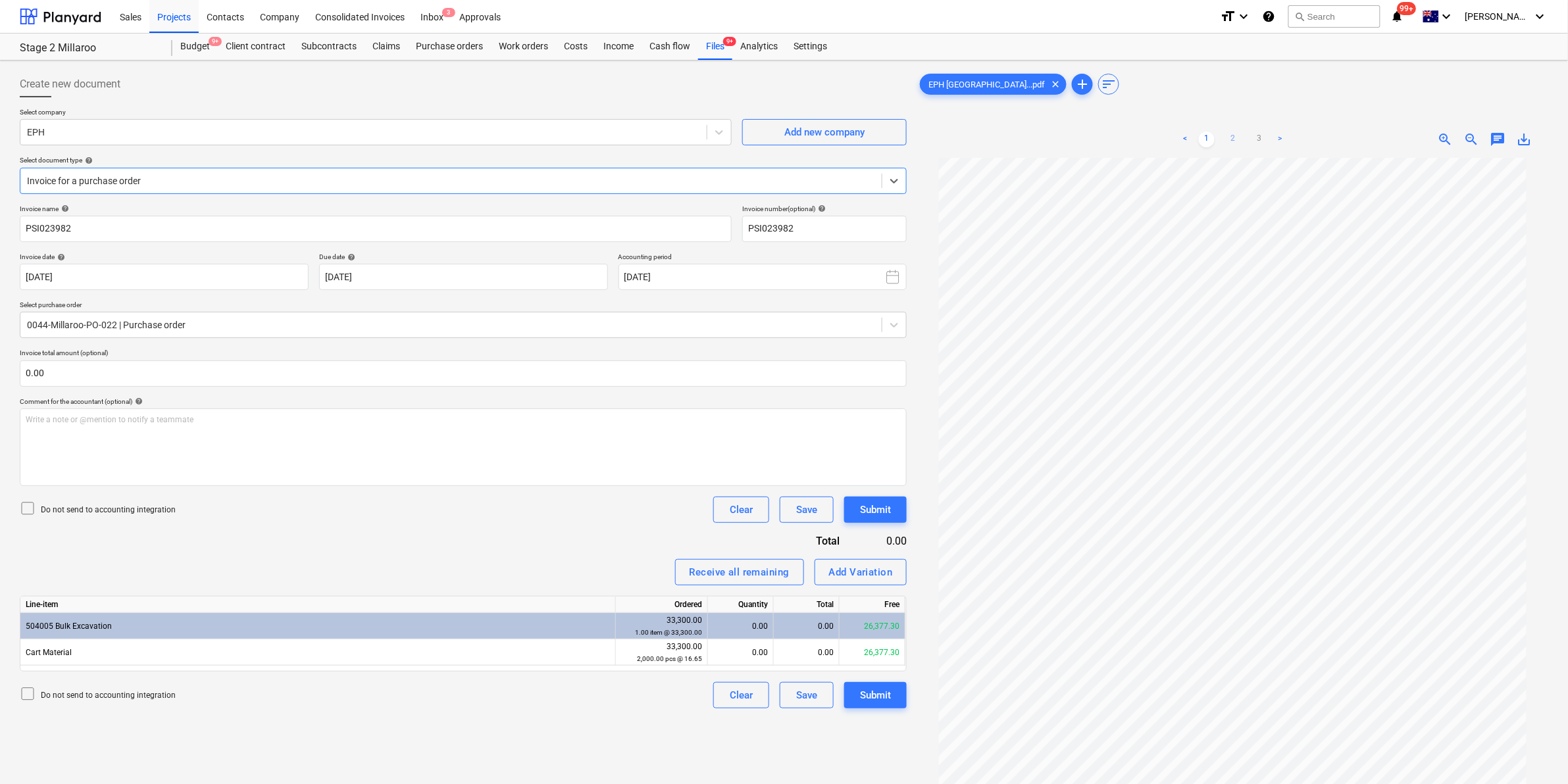
click at [1232, 133] on link "2" at bounding box center [1233, 139] width 16 height 16
click at [718, 44] on div "Files 9+" at bounding box center [715, 47] width 34 height 26
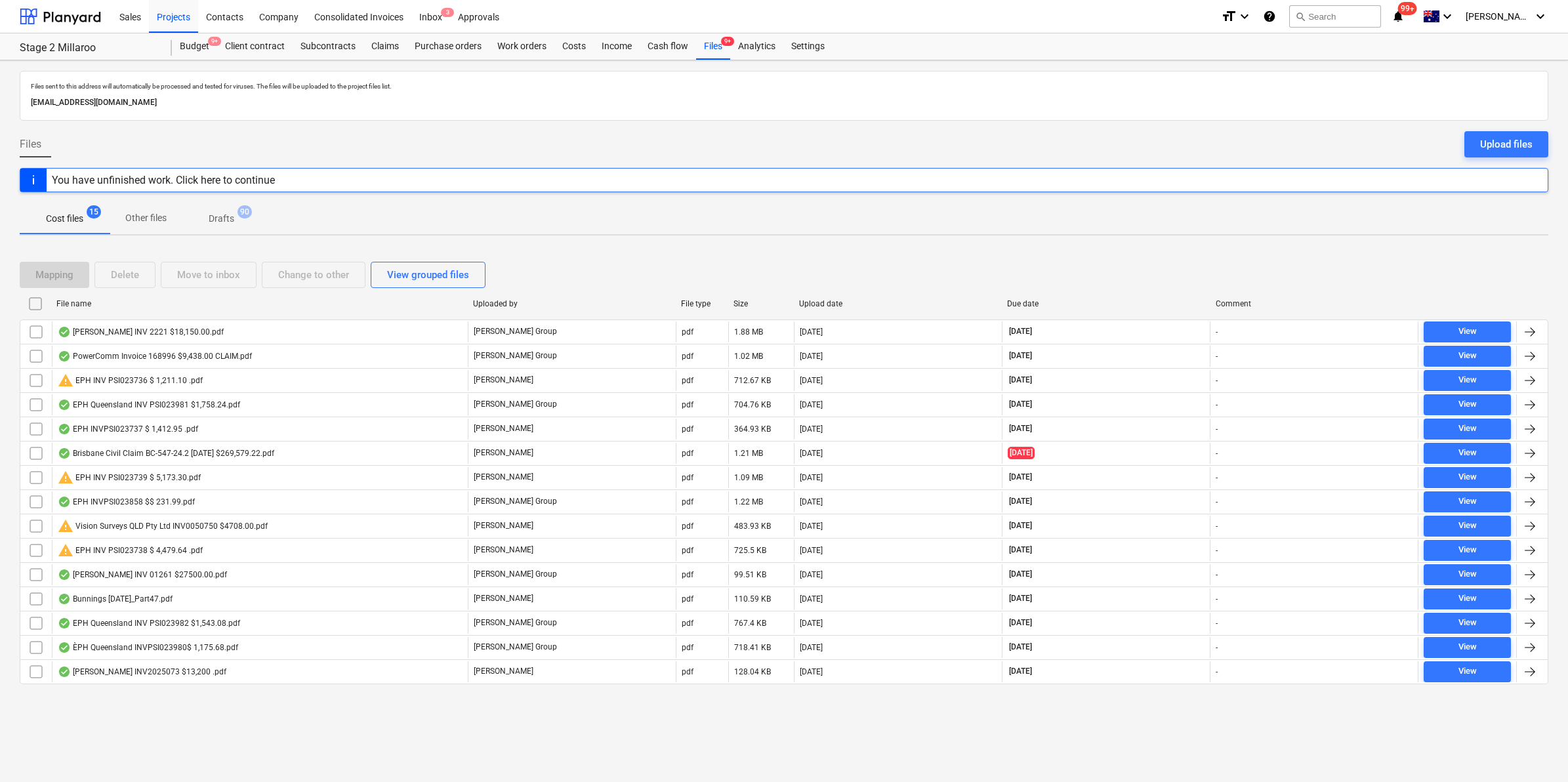
click at [116, 307] on div "File name" at bounding box center [259, 304] width 406 height 9
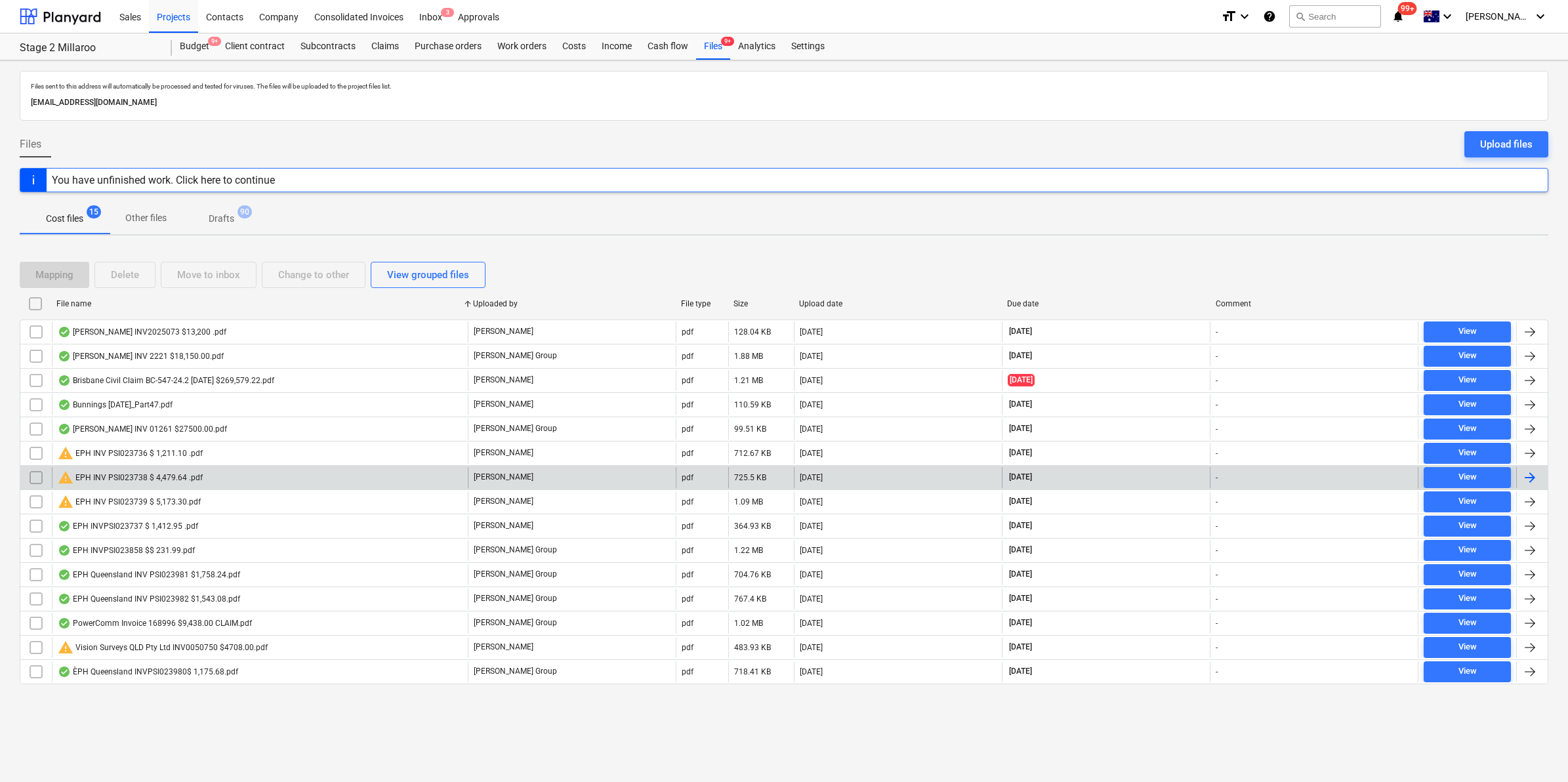
click at [135, 476] on div "warning EPH INV PSI023738 $ 4,479.64 .pdf" at bounding box center [130, 477] width 145 height 16
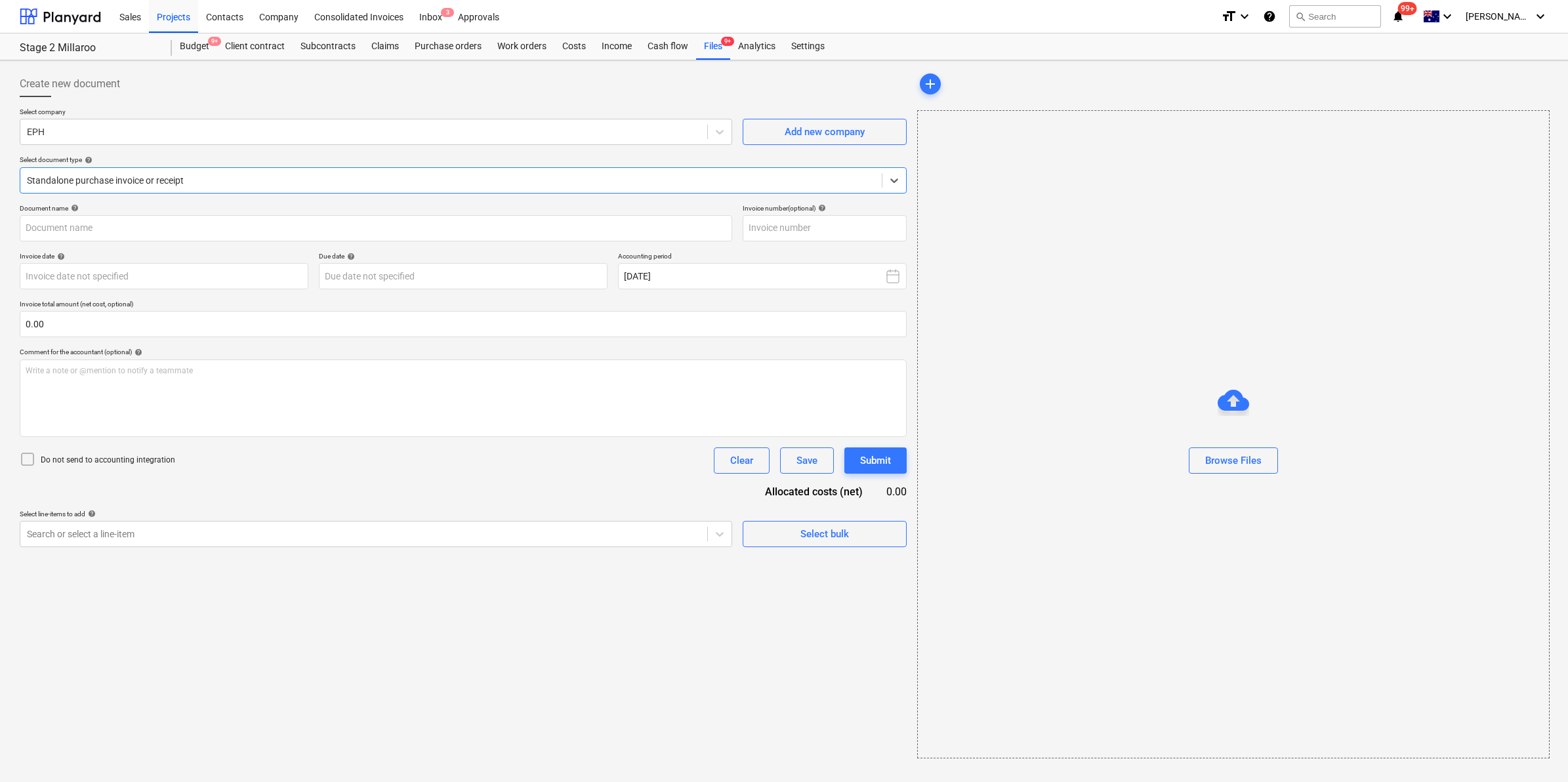
type input "PSI023738"
type input "[DATE]"
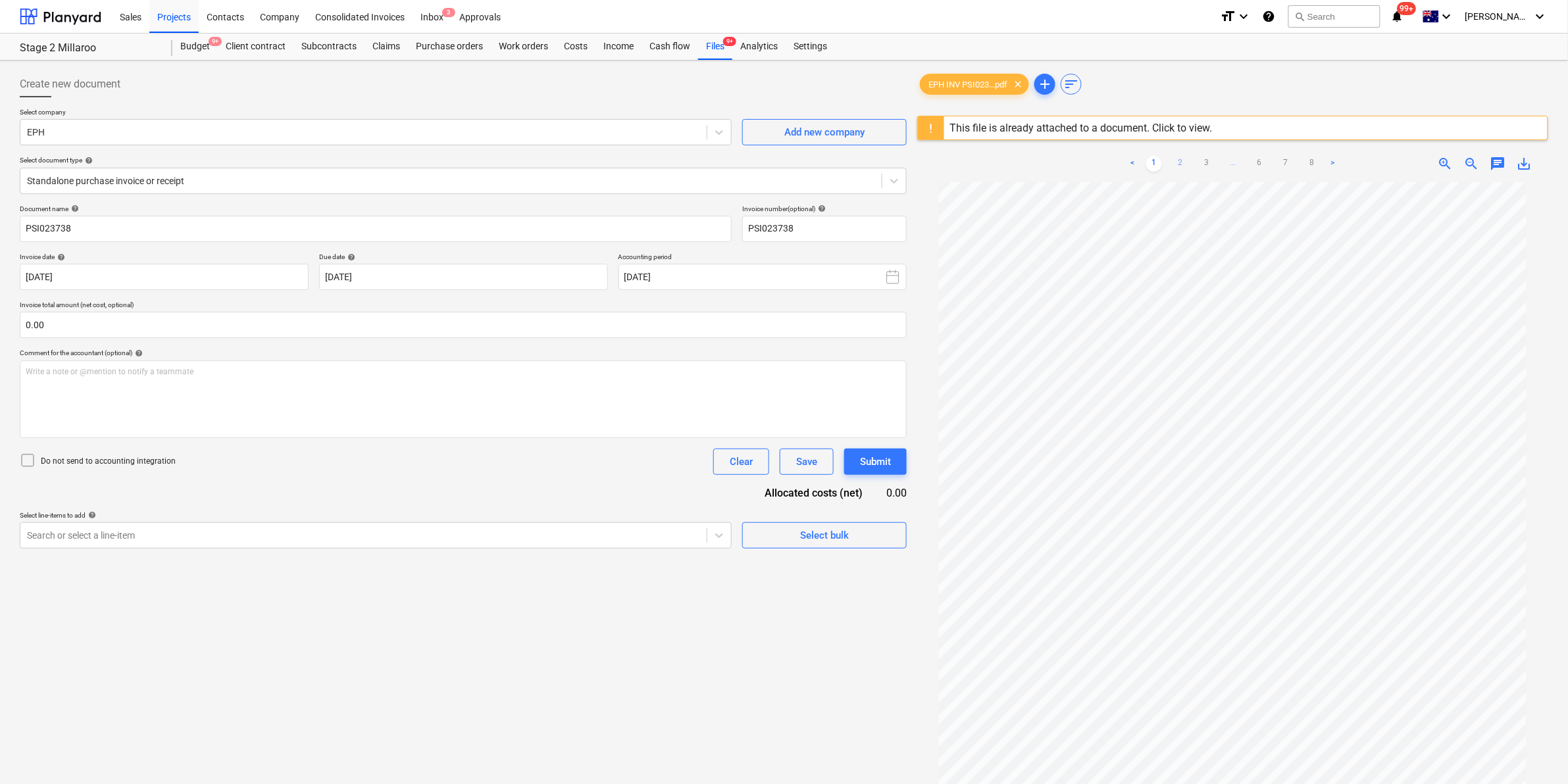
click at [1174, 162] on link "2" at bounding box center [1180, 164] width 16 height 16
click at [1208, 163] on link "3" at bounding box center [1207, 164] width 16 height 16
click at [1219, 160] on link "4" at bounding box center [1220, 164] width 16 height 16
click at [1245, 160] on link "5" at bounding box center [1246, 164] width 16 height 16
click at [1270, 162] on link "6" at bounding box center [1272, 164] width 16 height 16
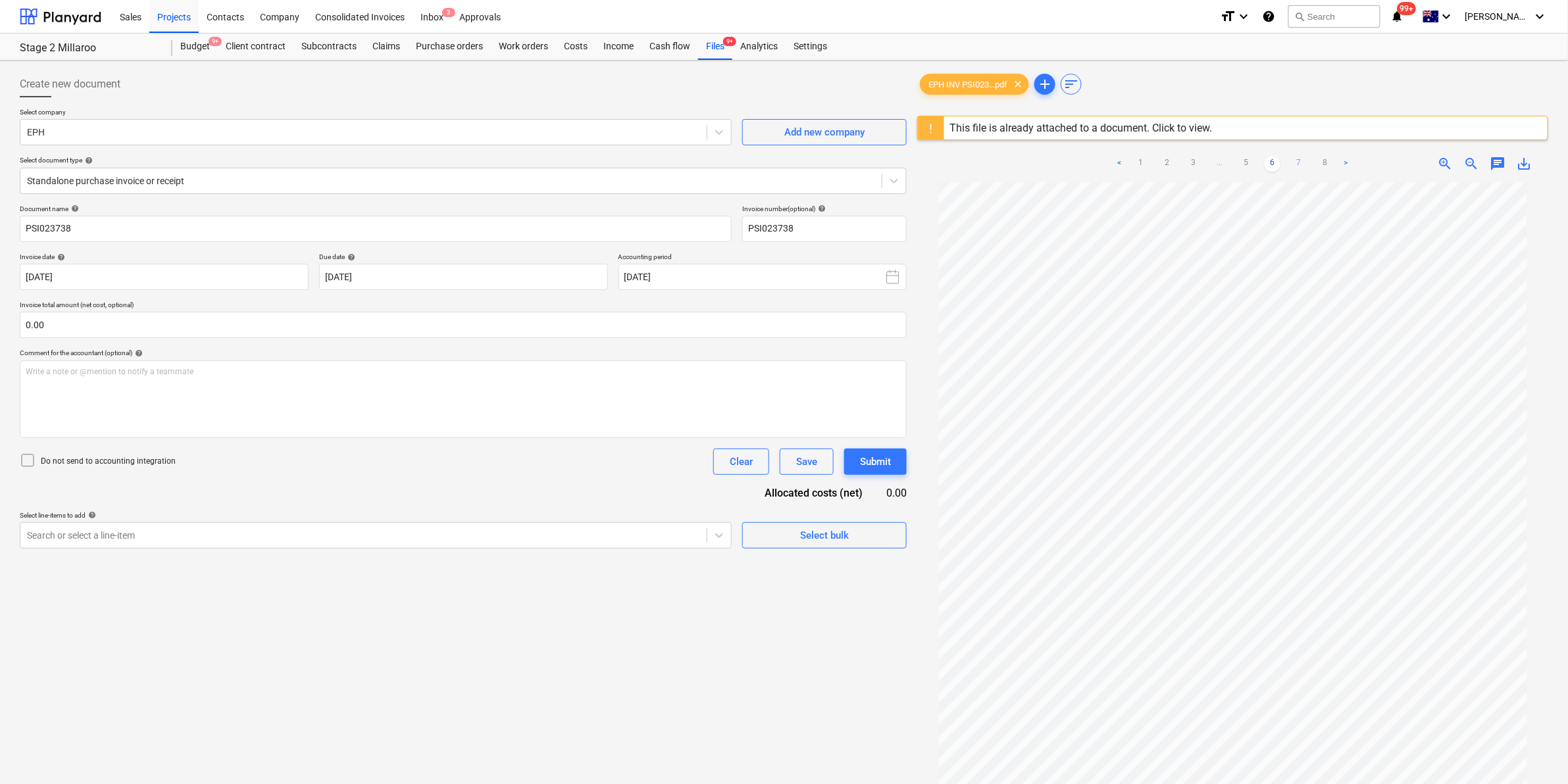
click at [1300, 160] on link "7" at bounding box center [1299, 164] width 16 height 16
click at [1313, 158] on link "8" at bounding box center [1312, 164] width 16 height 16
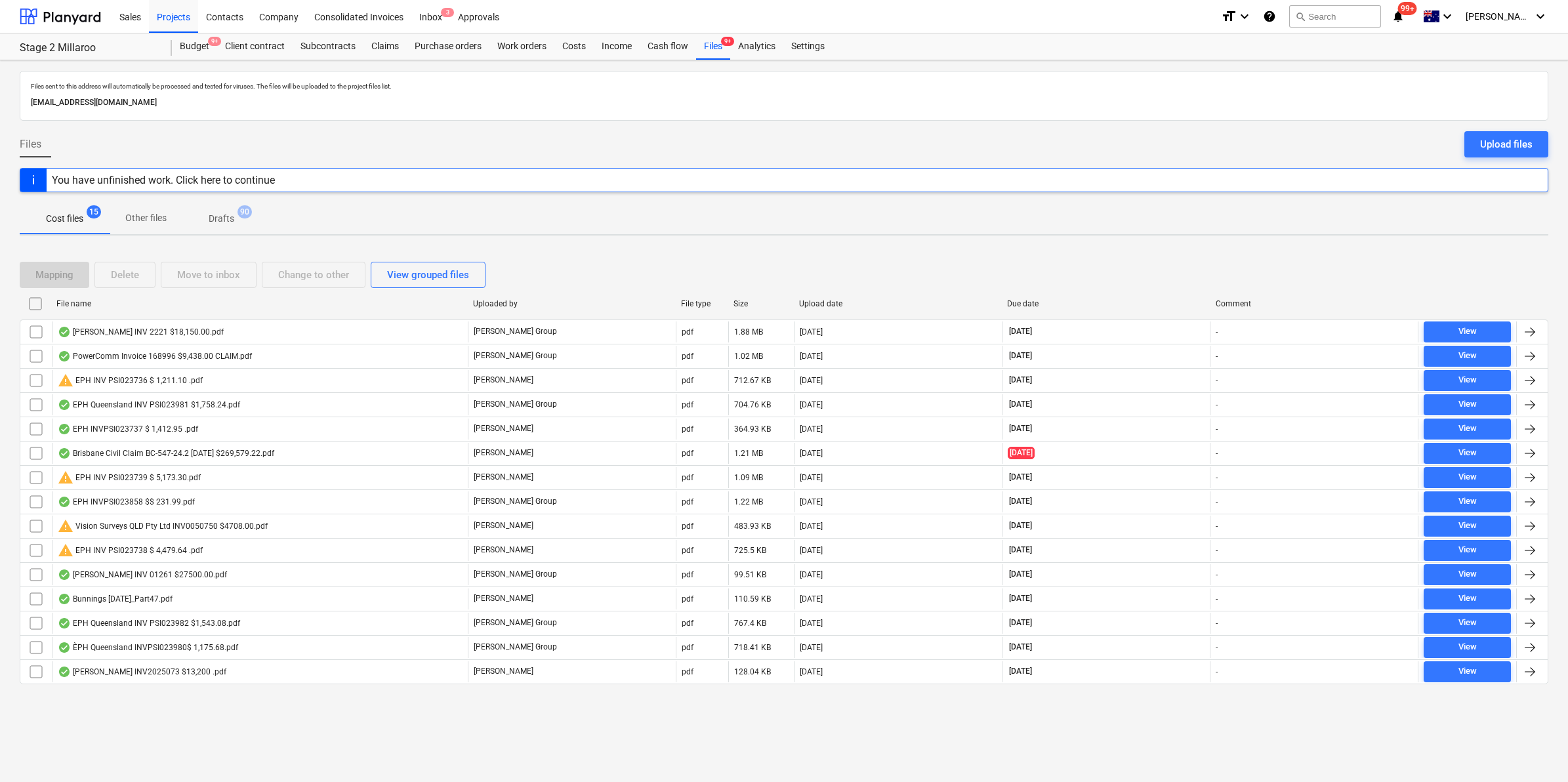
click at [182, 306] on div "File name" at bounding box center [259, 304] width 406 height 9
checkbox input "false"
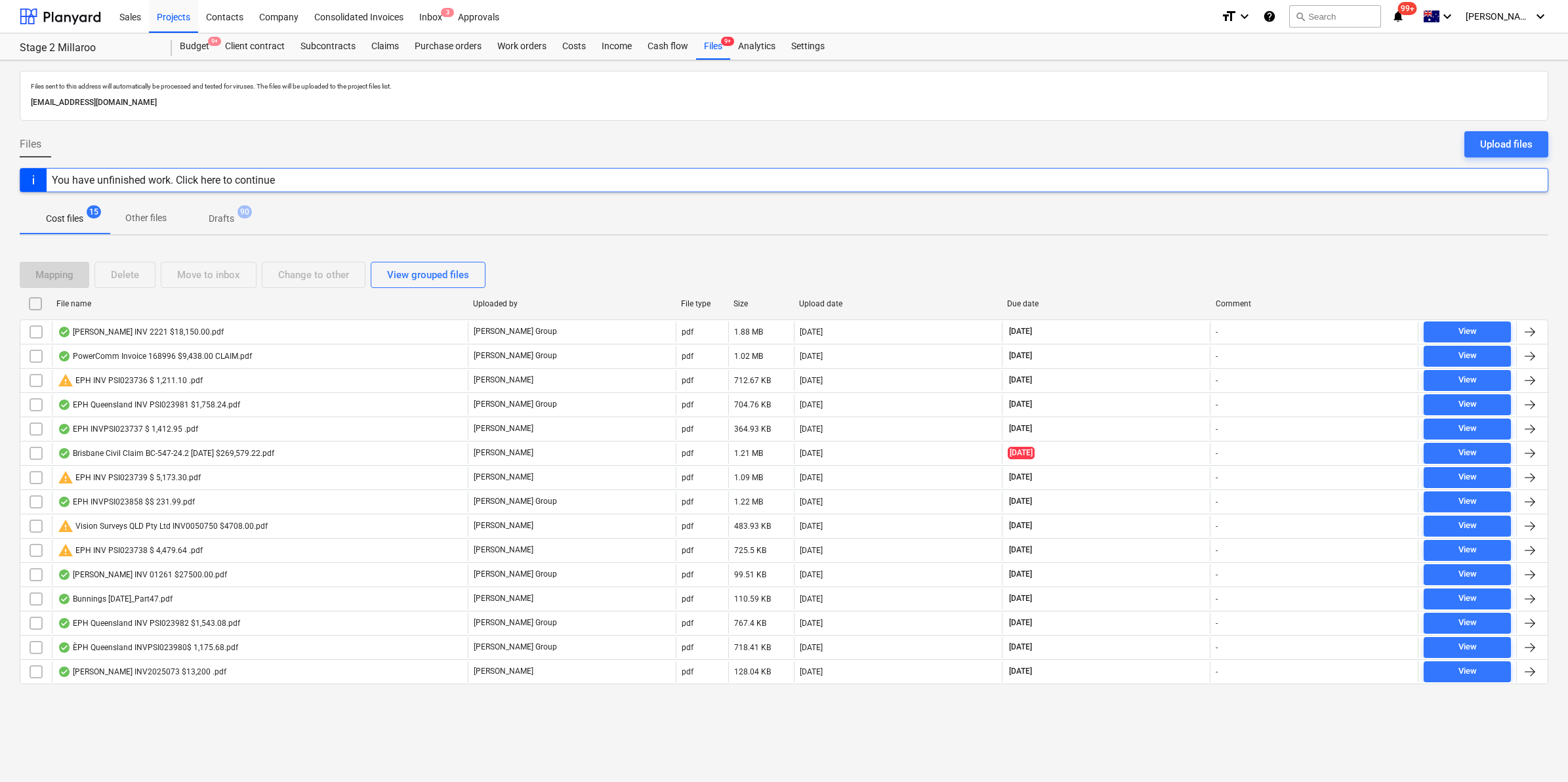
checkbox input "false"
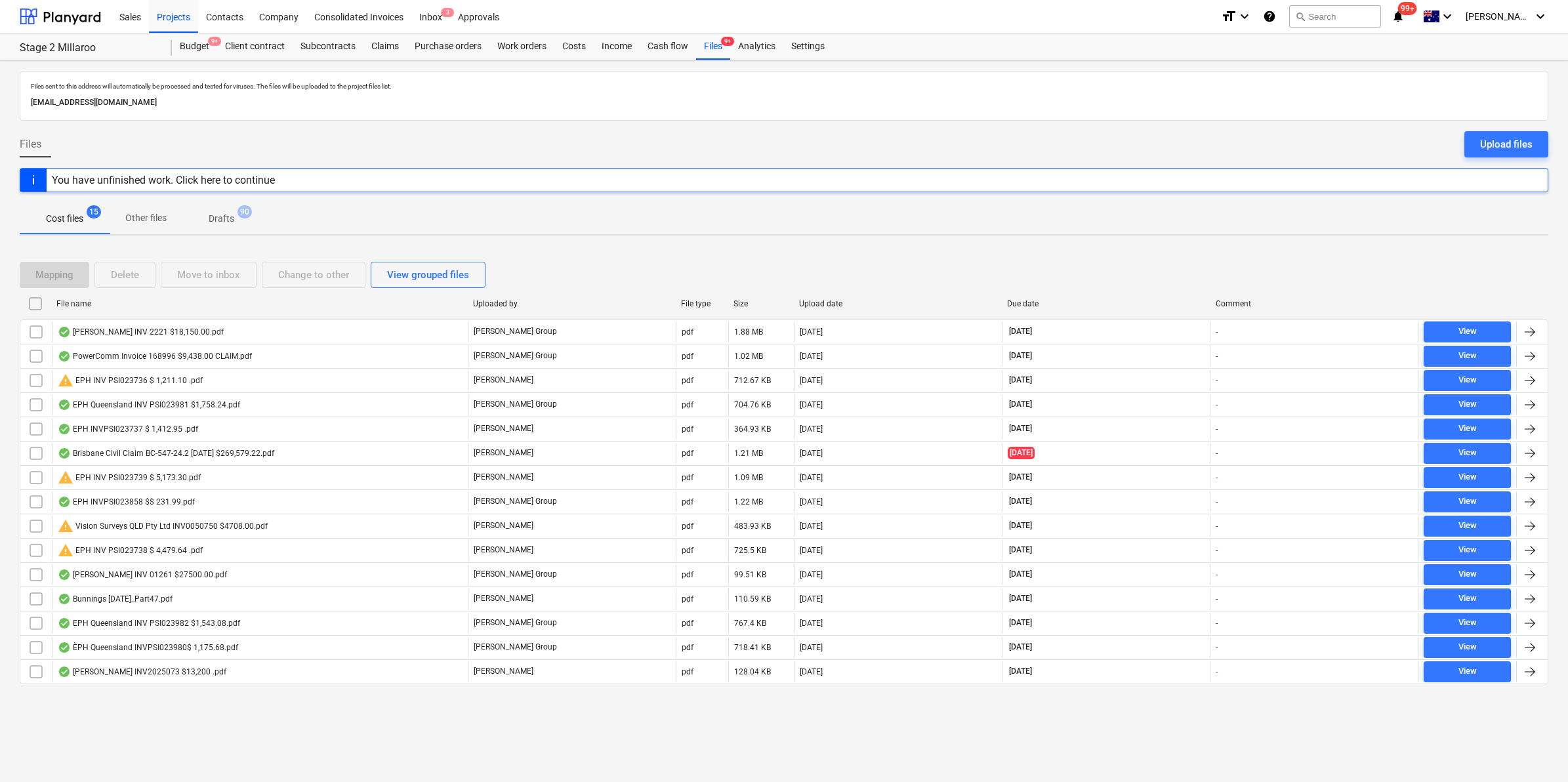
checkbox input "false"
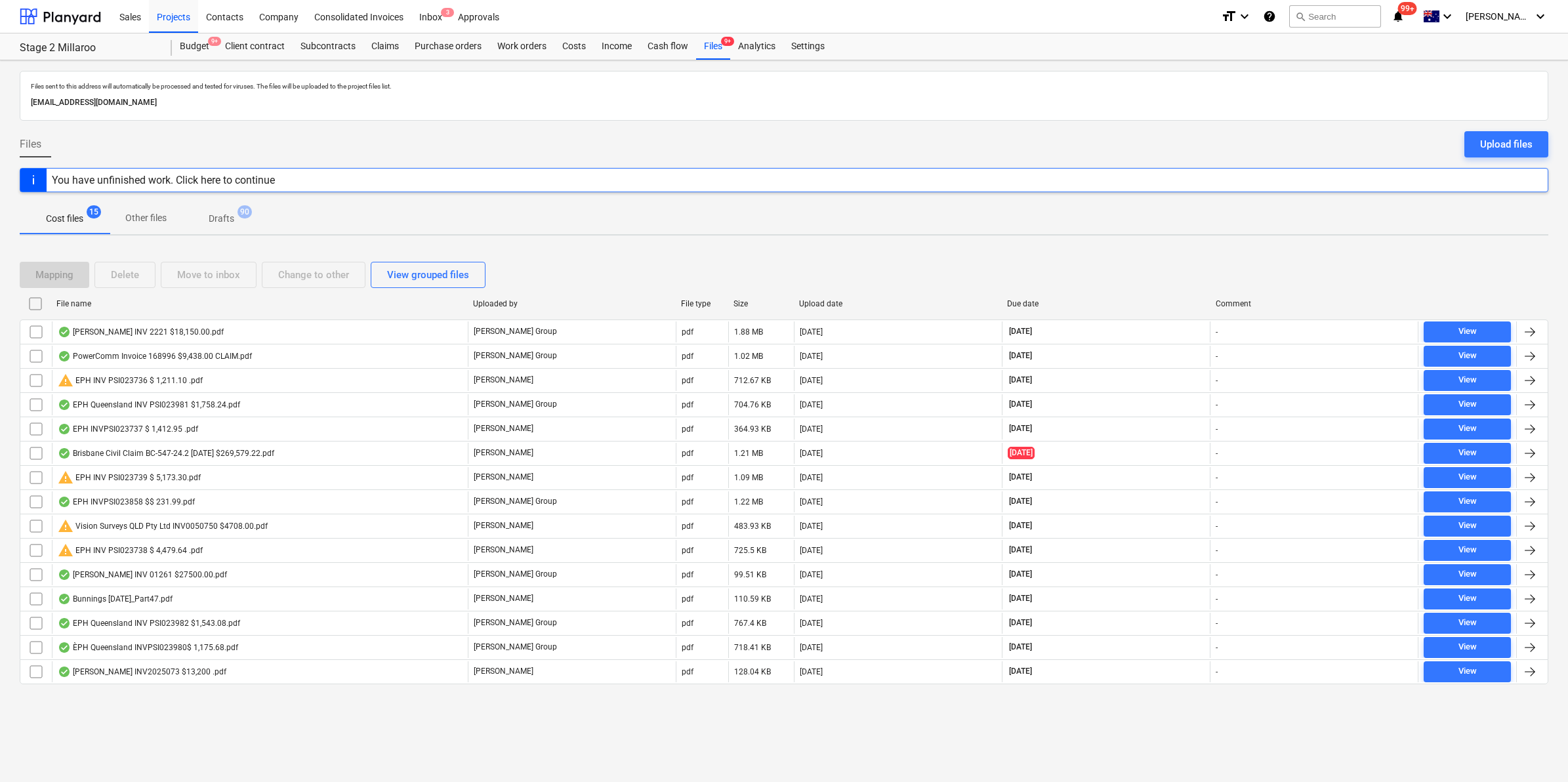
checkbox input "false"
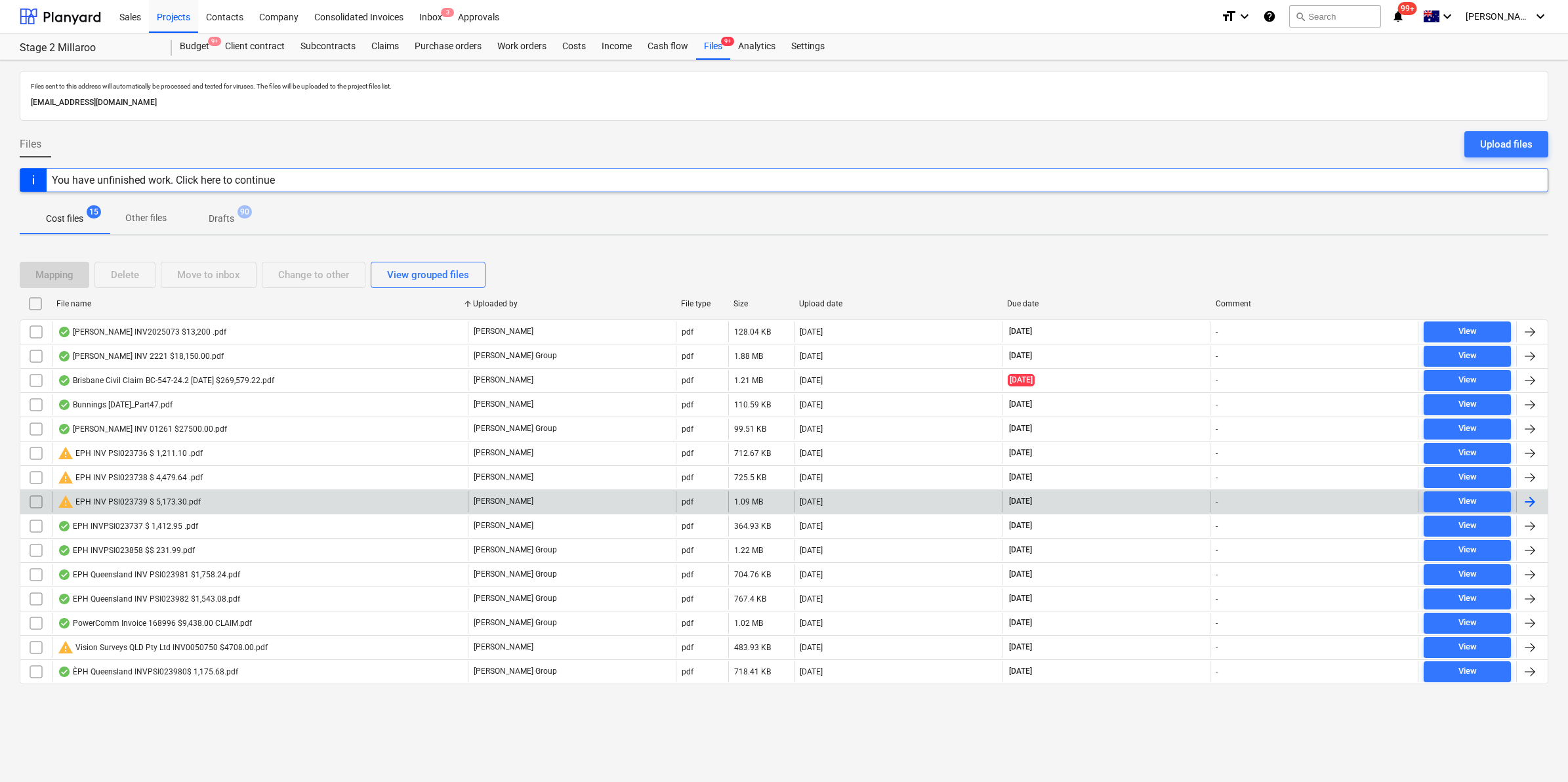
click at [171, 492] on div "warning EPH INV PSI023739 $ 5,173.30.pdf" at bounding box center [260, 502] width 416 height 21
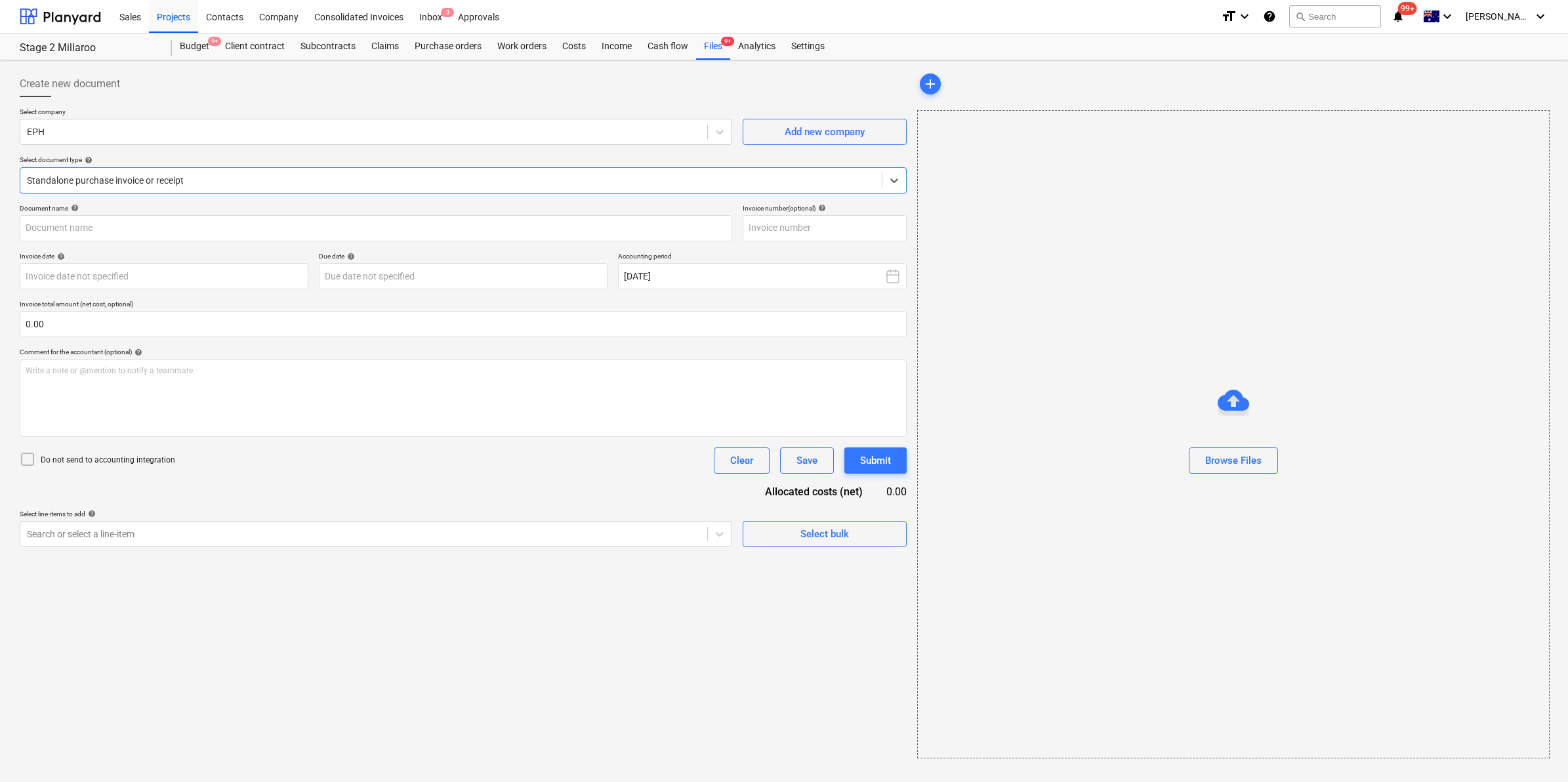
type input "PSI023739"
type input "[DATE]"
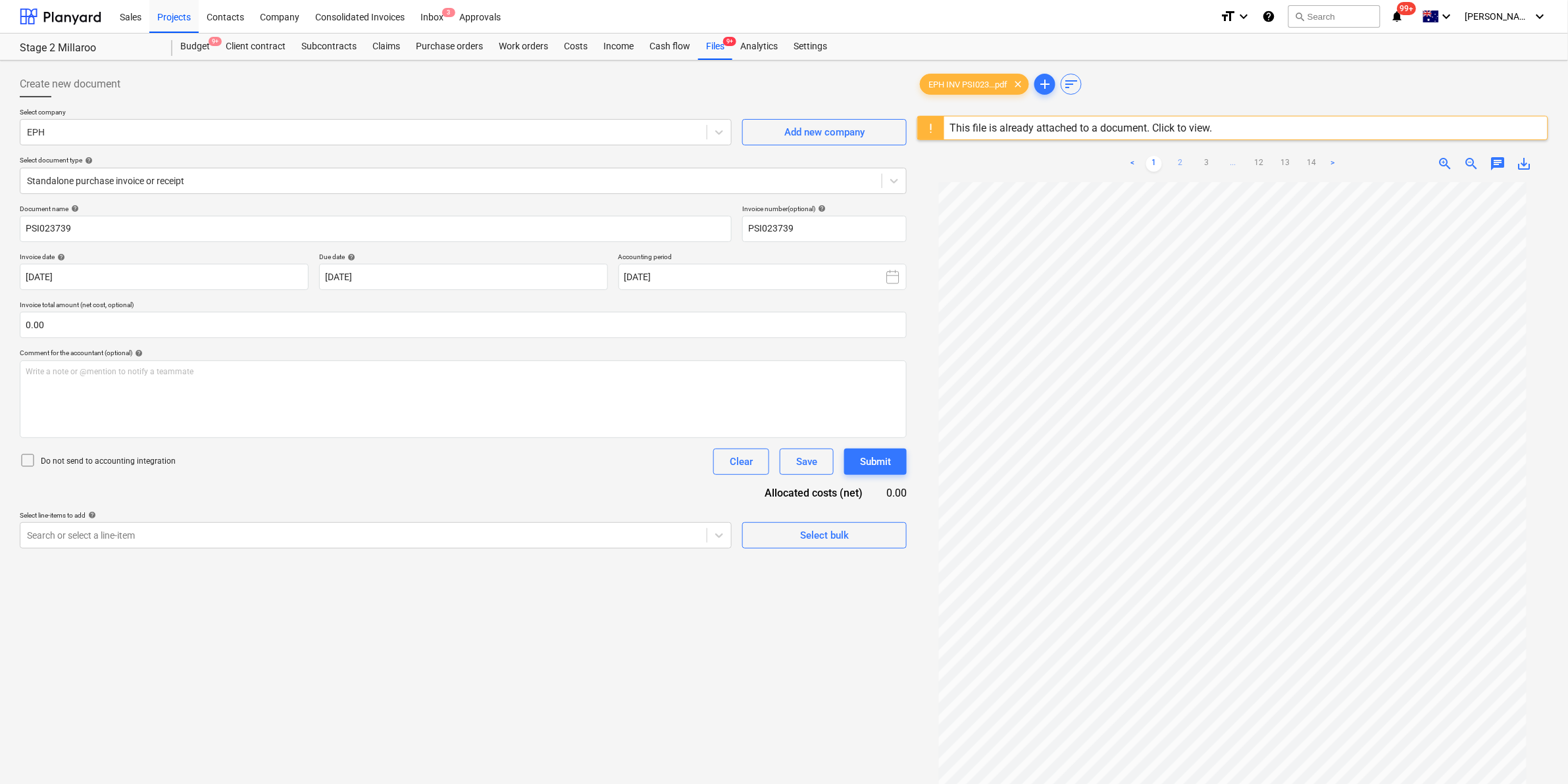
click at [1178, 158] on link "2" at bounding box center [1180, 164] width 16 height 16
click at [1207, 162] on link "3" at bounding box center [1207, 164] width 16 height 16
click at [1215, 159] on link "4" at bounding box center [1220, 164] width 16 height 16
click at [1228, 166] on link "5" at bounding box center [1233, 164] width 16 height 16
click at [1241, 162] on link "6" at bounding box center [1246, 164] width 16 height 16
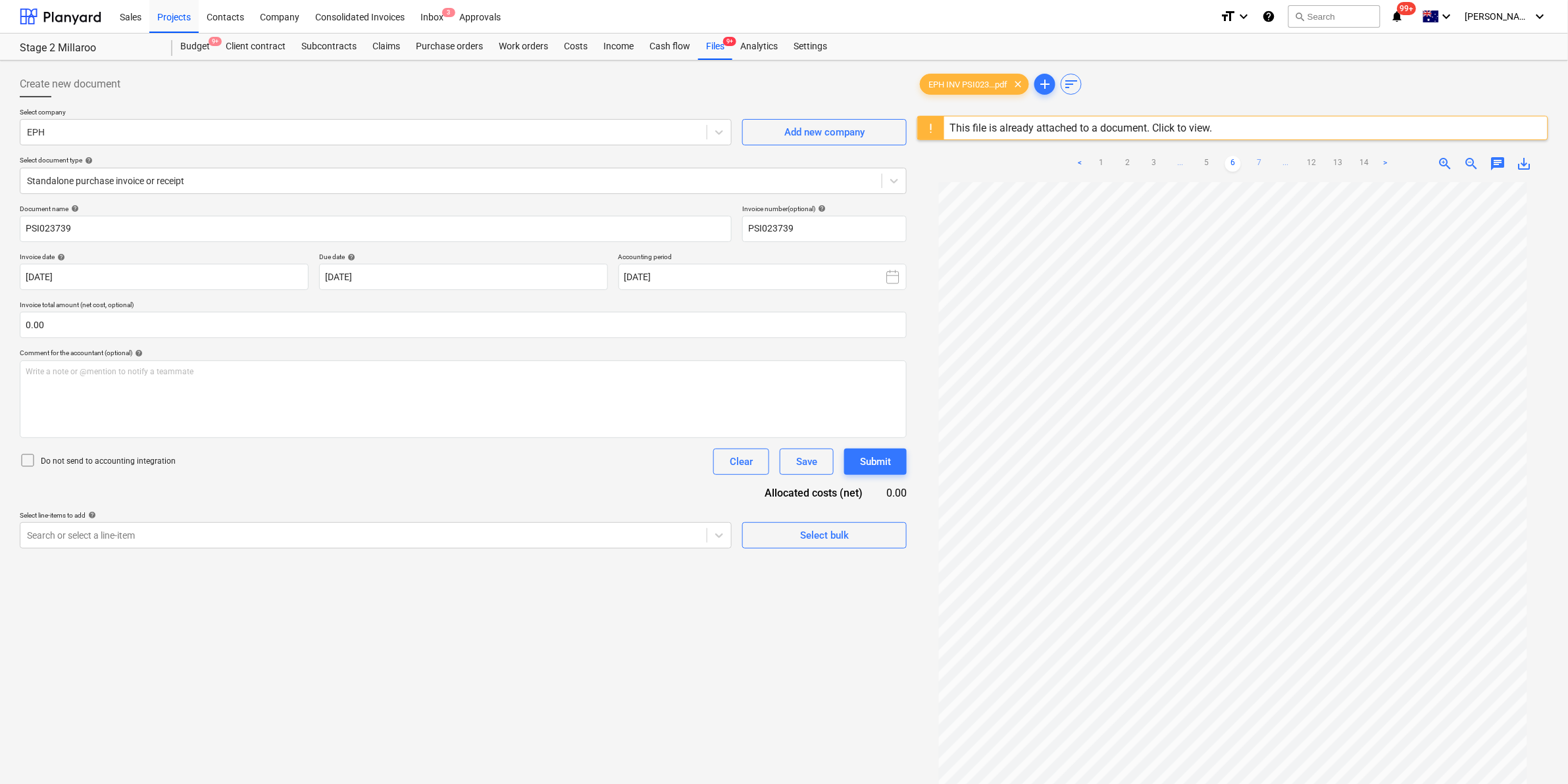
click at [1252, 162] on link "7" at bounding box center [1259, 164] width 16 height 16
click at [1253, 162] on link "8" at bounding box center [1259, 164] width 16 height 16
click at [1255, 162] on link "9" at bounding box center [1259, 164] width 16 height 16
click at [1255, 162] on link "10" at bounding box center [1259, 164] width 16 height 16
click at [1270, 162] on link "11" at bounding box center [1272, 164] width 16 height 16
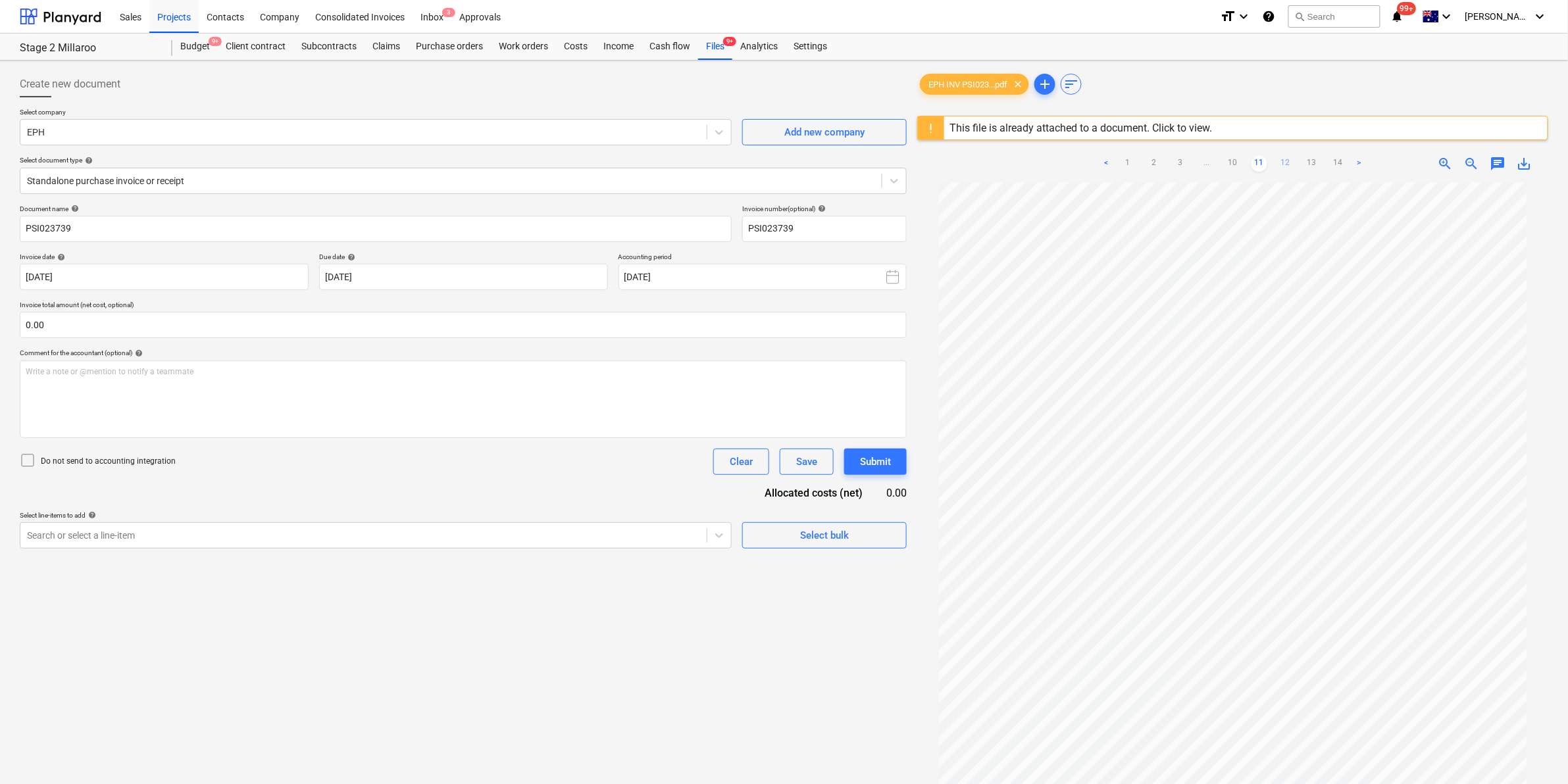
scroll to position [86, 0]
click at [1285, 156] on link "12" at bounding box center [1286, 164] width 16 height 16
click at [1296, 158] on link "13" at bounding box center [1299, 164] width 16 height 16
click at [1314, 156] on link "14" at bounding box center [1312, 164] width 16 height 16
click at [1175, 158] on link "2" at bounding box center [1180, 164] width 16 height 16
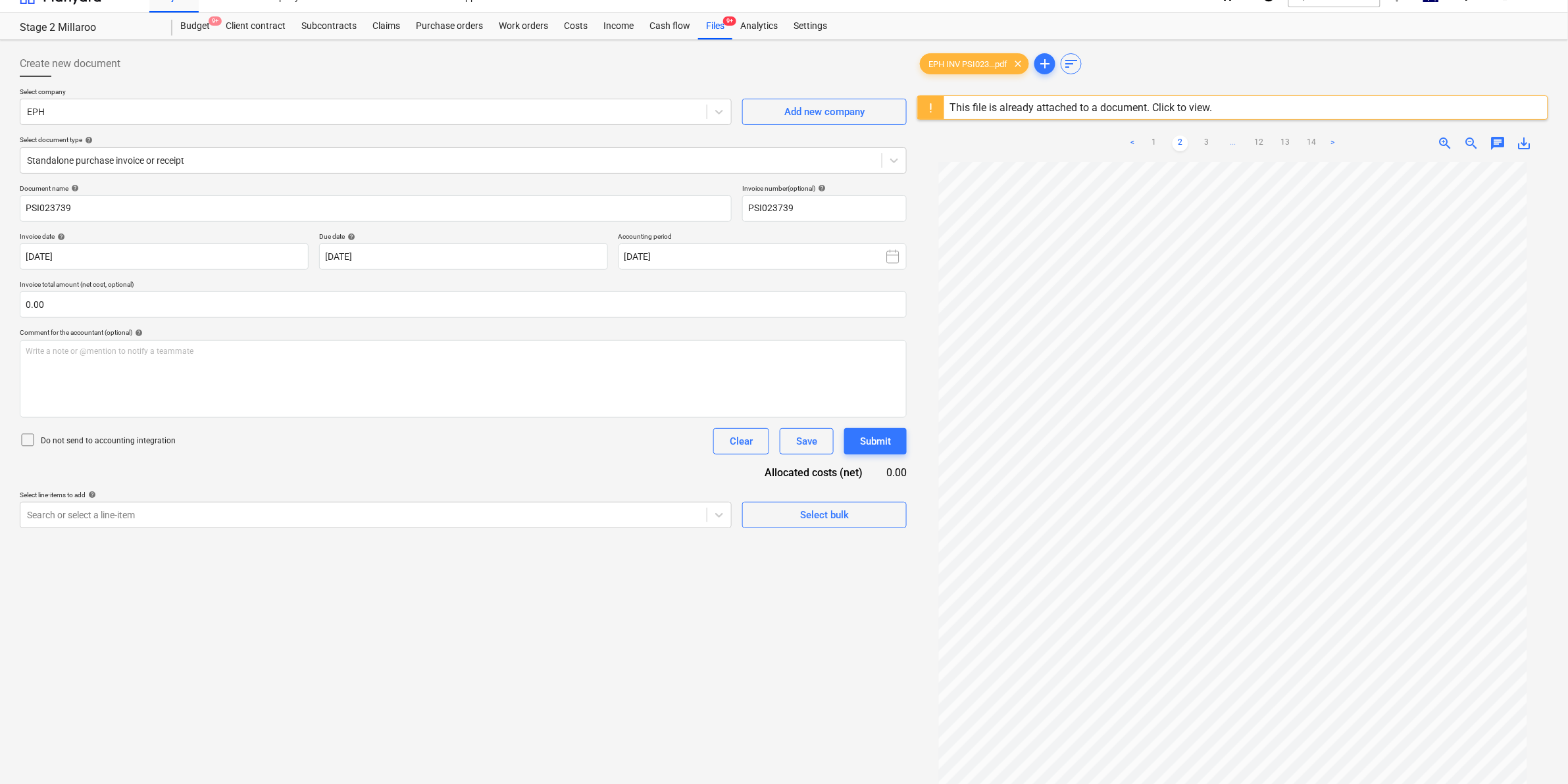
scroll to position [0, 0]
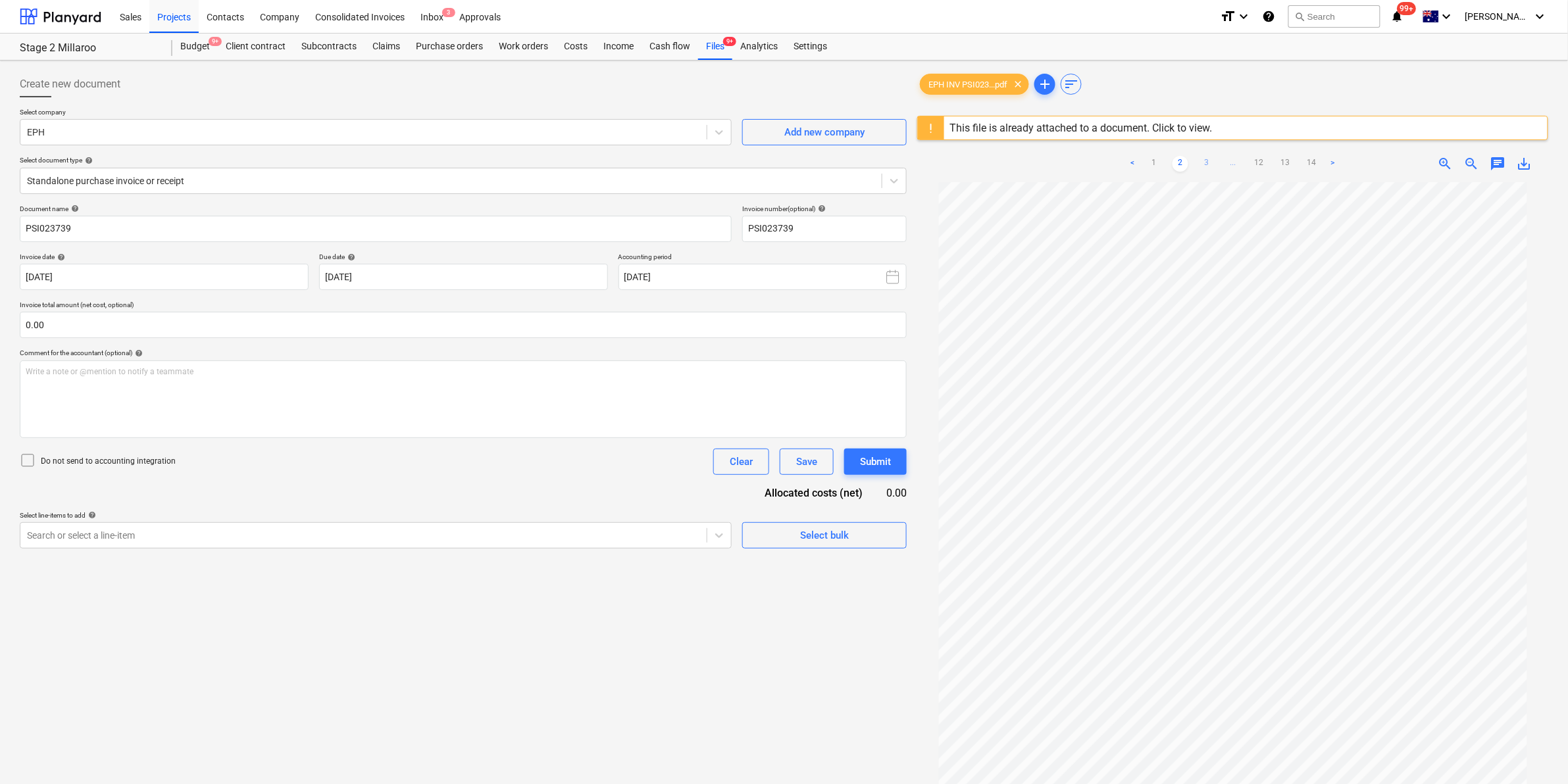
click at [1199, 158] on link "3" at bounding box center [1207, 164] width 16 height 16
click at [1218, 160] on link "4" at bounding box center [1220, 164] width 16 height 16
click at [1234, 160] on link "5" at bounding box center [1233, 164] width 16 height 16
click at [1243, 159] on link "6" at bounding box center [1246, 164] width 16 height 16
click at [1308, 162] on link "12" at bounding box center [1312, 164] width 16 height 16
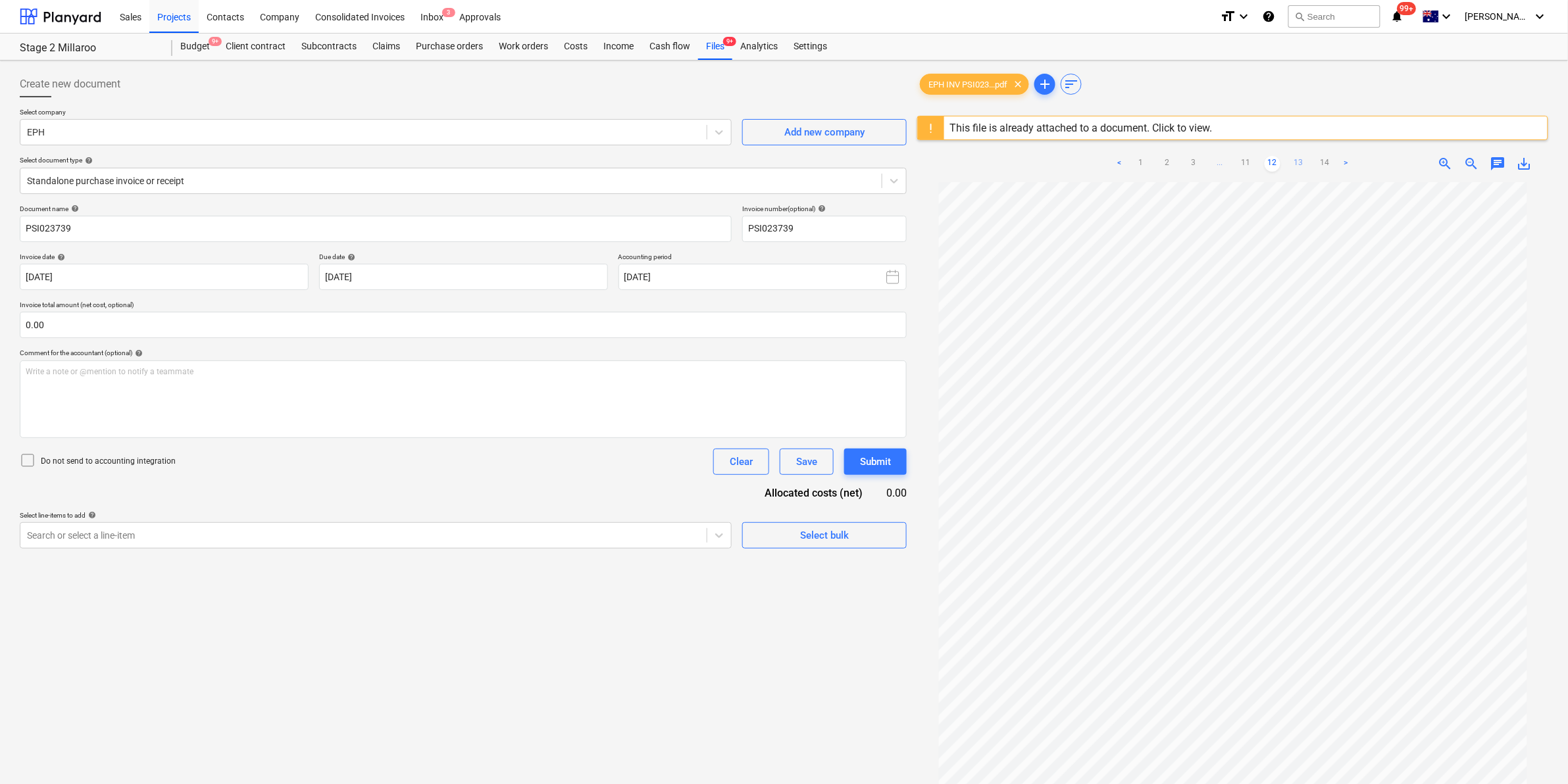
click at [1294, 161] on link "13" at bounding box center [1299, 164] width 16 height 16
click at [1310, 156] on link "14" at bounding box center [1312, 164] width 16 height 16
click at [1285, 162] on link "13" at bounding box center [1286, 164] width 16 height 16
click at [1261, 162] on link "12" at bounding box center [1259, 164] width 16 height 16
click at [1303, 161] on link "13" at bounding box center [1299, 164] width 16 height 16
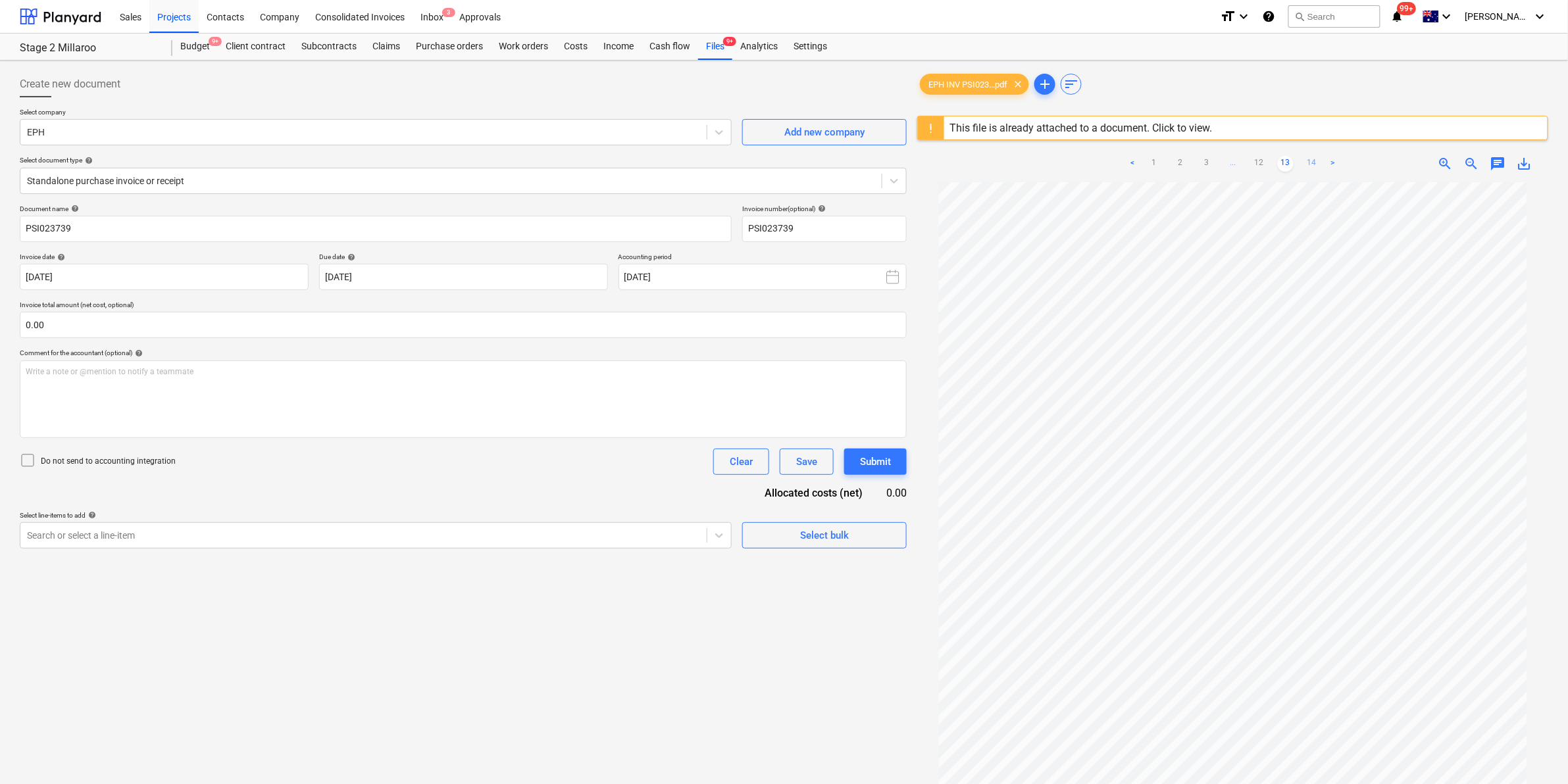
click at [1315, 161] on link "14" at bounding box center [1312, 164] width 16 height 16
click at [1209, 162] on link "3" at bounding box center [1207, 164] width 16 height 16
click at [1162, 161] on link "2" at bounding box center [1167, 164] width 16 height 16
click at [1293, 159] on link "13" at bounding box center [1286, 164] width 16 height 16
click at [1326, 162] on link ">" at bounding box center [1333, 164] width 16 height 16
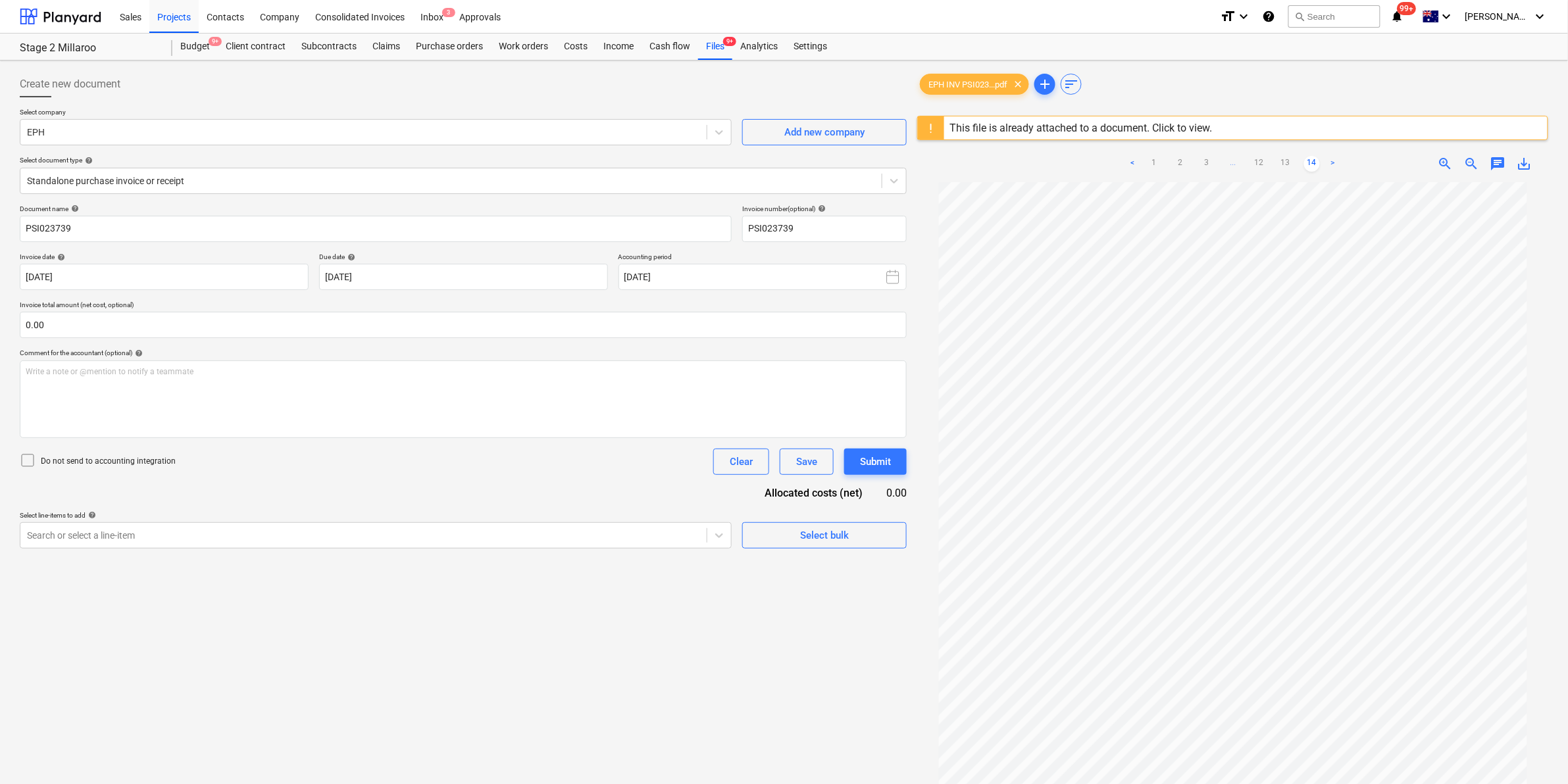
click at [1326, 162] on link ">" at bounding box center [1333, 164] width 16 height 16
click at [1284, 163] on link "13" at bounding box center [1286, 164] width 16 height 16
click at [1268, 162] on ul "< 1 2 3 ... 12 13 14 >" at bounding box center [1233, 164] width 216 height 16
click at [1267, 160] on link "12" at bounding box center [1259, 164] width 16 height 16
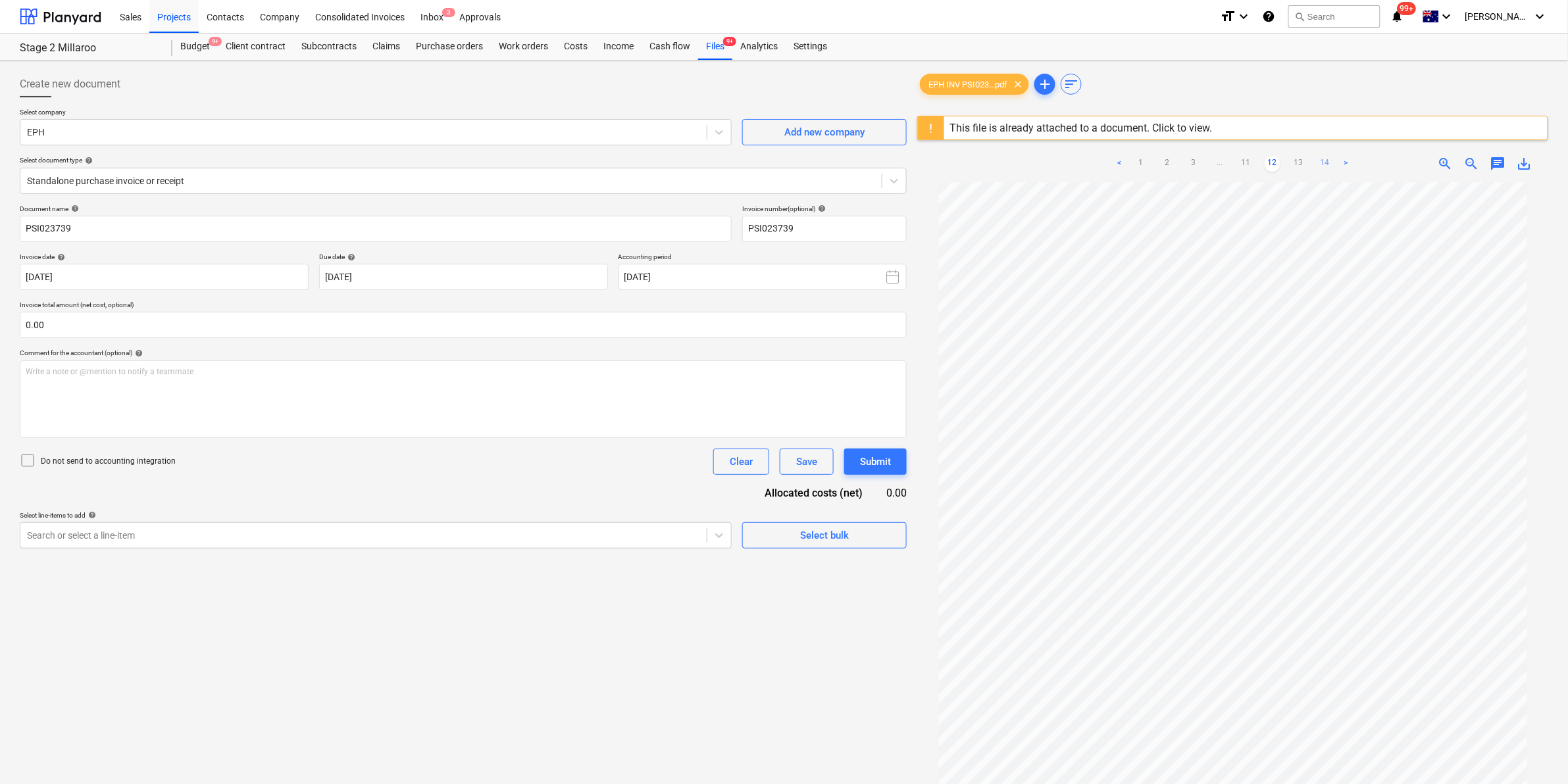
click at [1323, 161] on link "14" at bounding box center [1325, 164] width 16 height 16
click at [1292, 156] on link "13" at bounding box center [1286, 164] width 16 height 16
click at [1270, 160] on ul "< 1 2 3 ... 12 13 14 >" at bounding box center [1233, 164] width 216 height 16
click at [1263, 158] on link "12" at bounding box center [1259, 164] width 16 height 16
click at [1250, 163] on link "11" at bounding box center [1246, 164] width 16 height 16
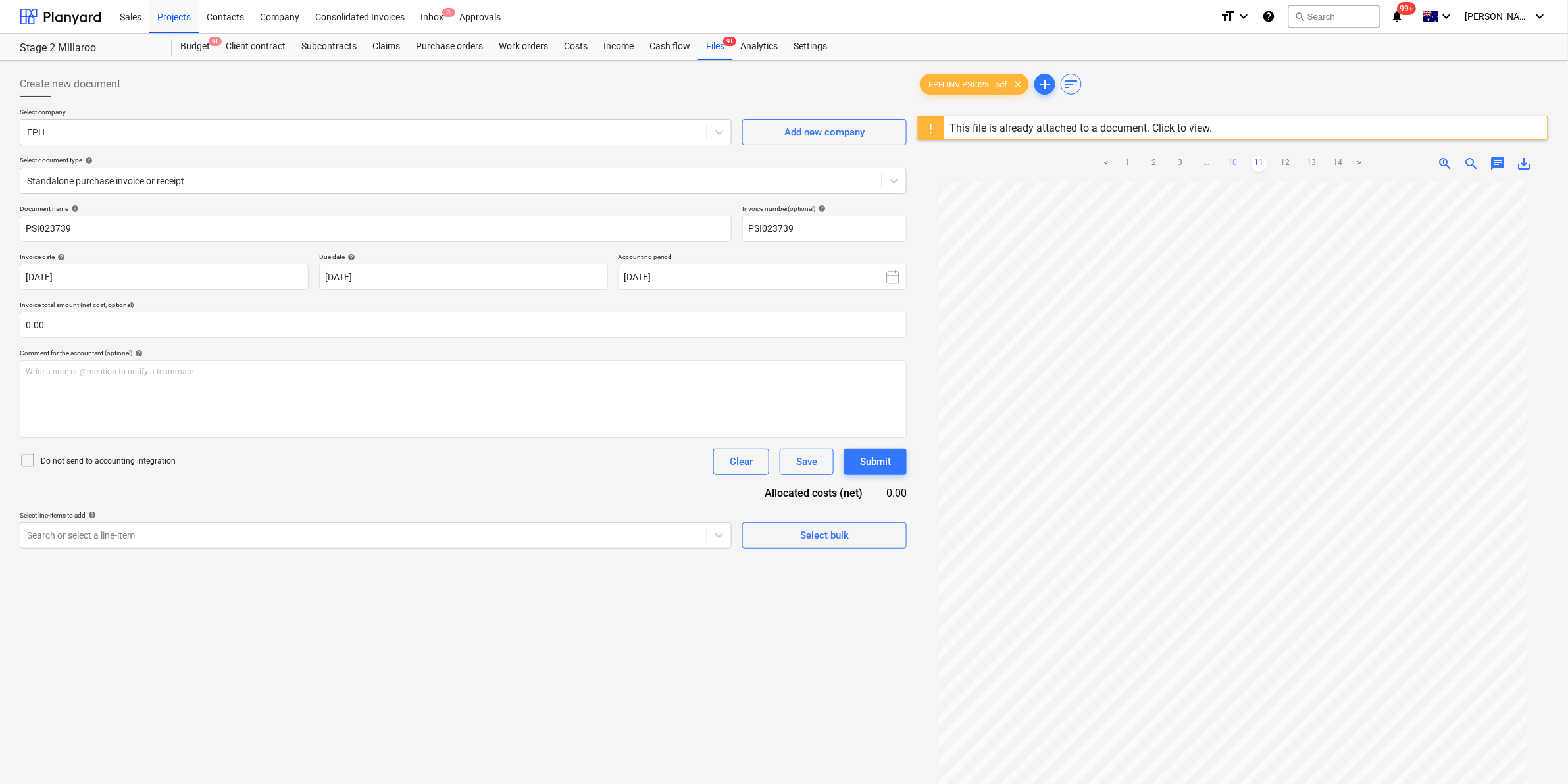
click at [1238, 158] on link "10" at bounding box center [1233, 164] width 16 height 16
click at [1228, 162] on link "9" at bounding box center [1220, 164] width 16 height 16
click at [1208, 162] on link "8" at bounding box center [1207, 164] width 16 height 16
click at [1257, 164] on link "9" at bounding box center [1259, 164] width 16 height 16
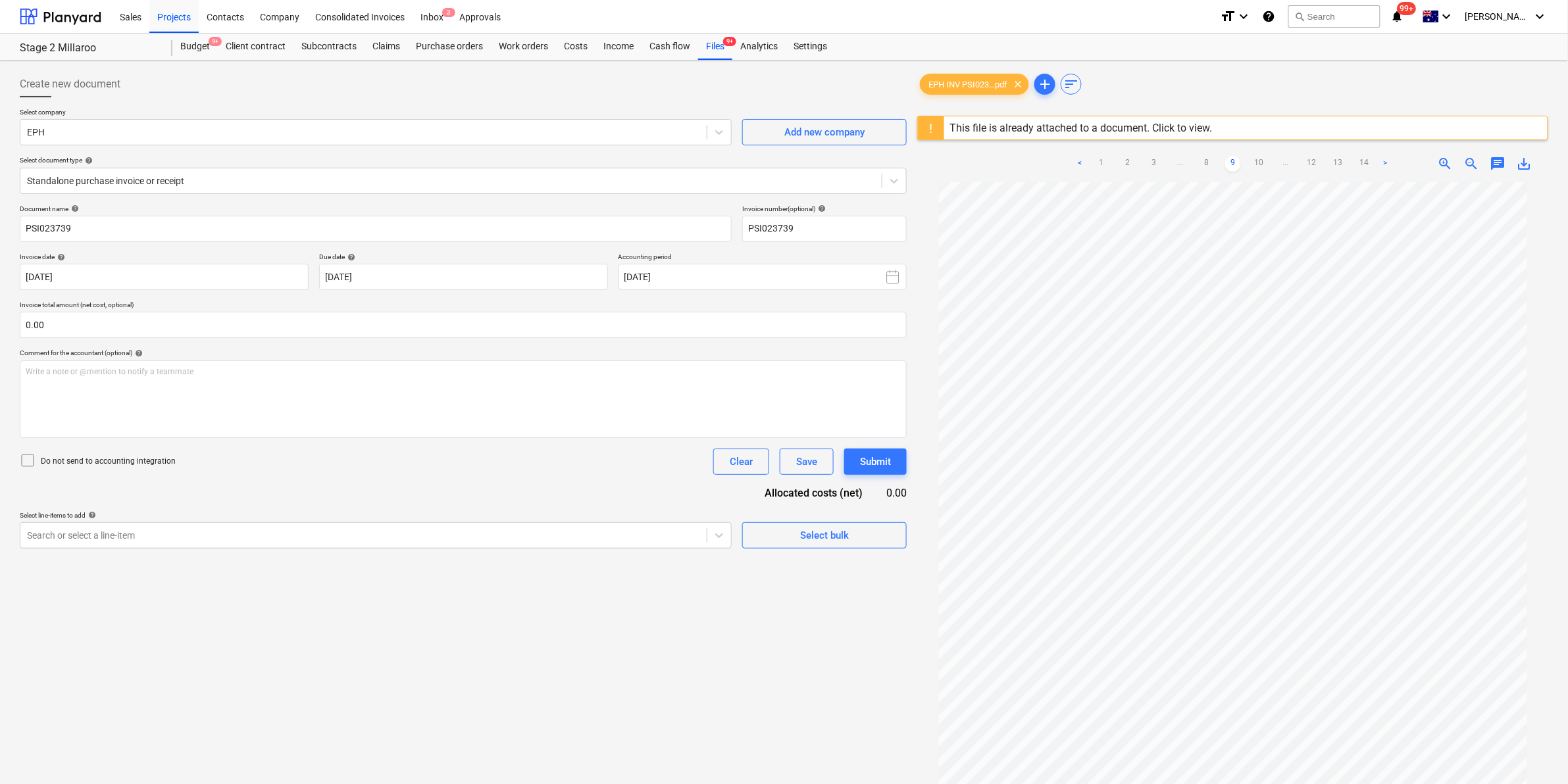
click at [1271, 161] on ul "< 1 2 3 ... 8 9 10 ... 12 13 14 >" at bounding box center [1233, 164] width 321 height 16
click at [1262, 162] on link "10" at bounding box center [1259, 164] width 16 height 16
click at [1226, 159] on link "9" at bounding box center [1220, 164] width 16 height 16
click at [1204, 160] on link "8" at bounding box center [1207, 164] width 16 height 16
click at [1199, 162] on link "7" at bounding box center [1207, 164] width 16 height 16
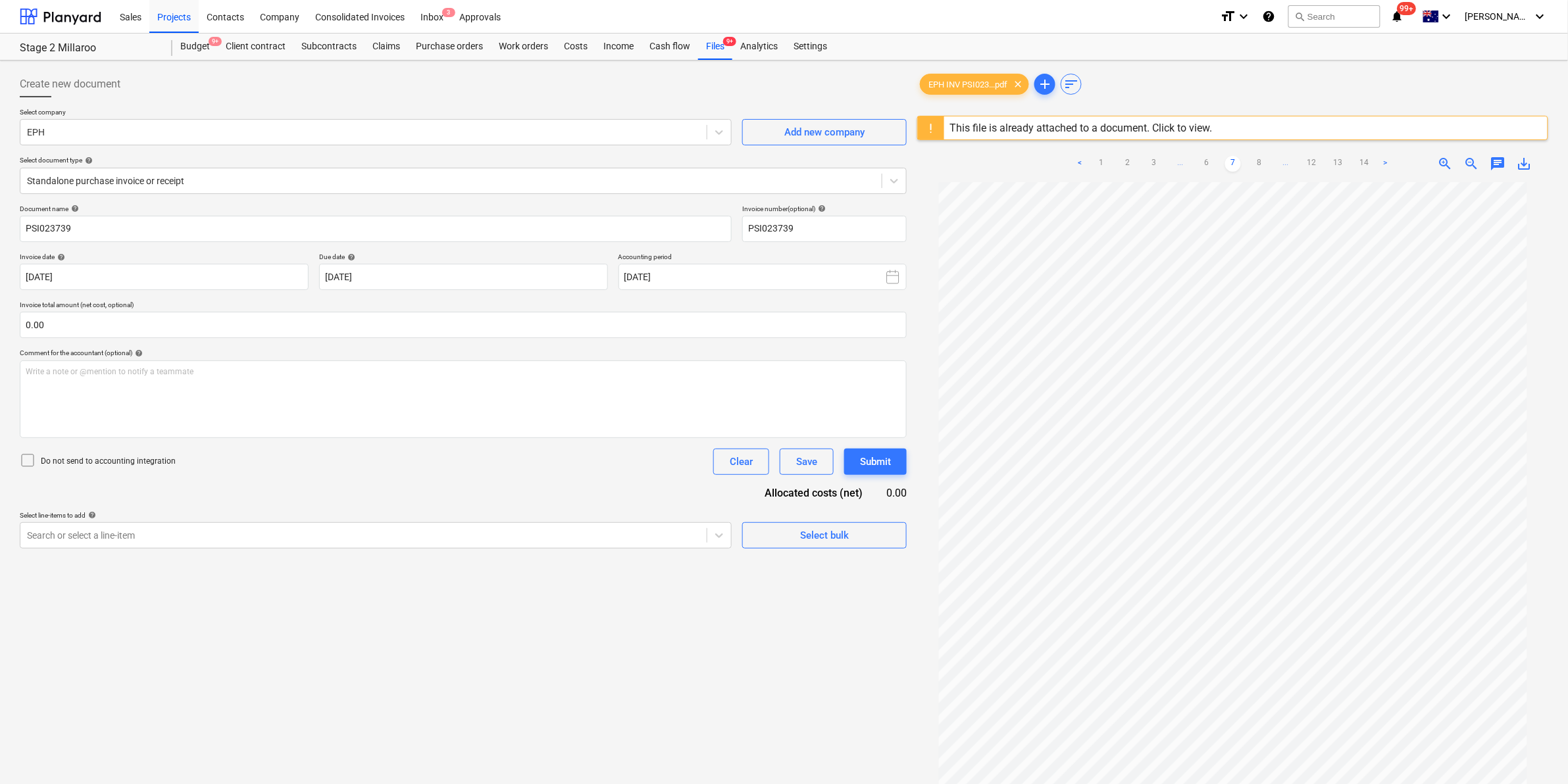
click at [1199, 162] on link "6" at bounding box center [1207, 164] width 16 height 16
click at [1199, 162] on link "5" at bounding box center [1207, 164] width 16 height 16
click at [1199, 158] on link "4" at bounding box center [1193, 164] width 16 height 16
click at [1184, 160] on link "3" at bounding box center [1180, 164] width 16 height 16
drag, startPoint x: 1166, startPoint y: 159, endPoint x: 1170, endPoint y: 165, distance: 7.2
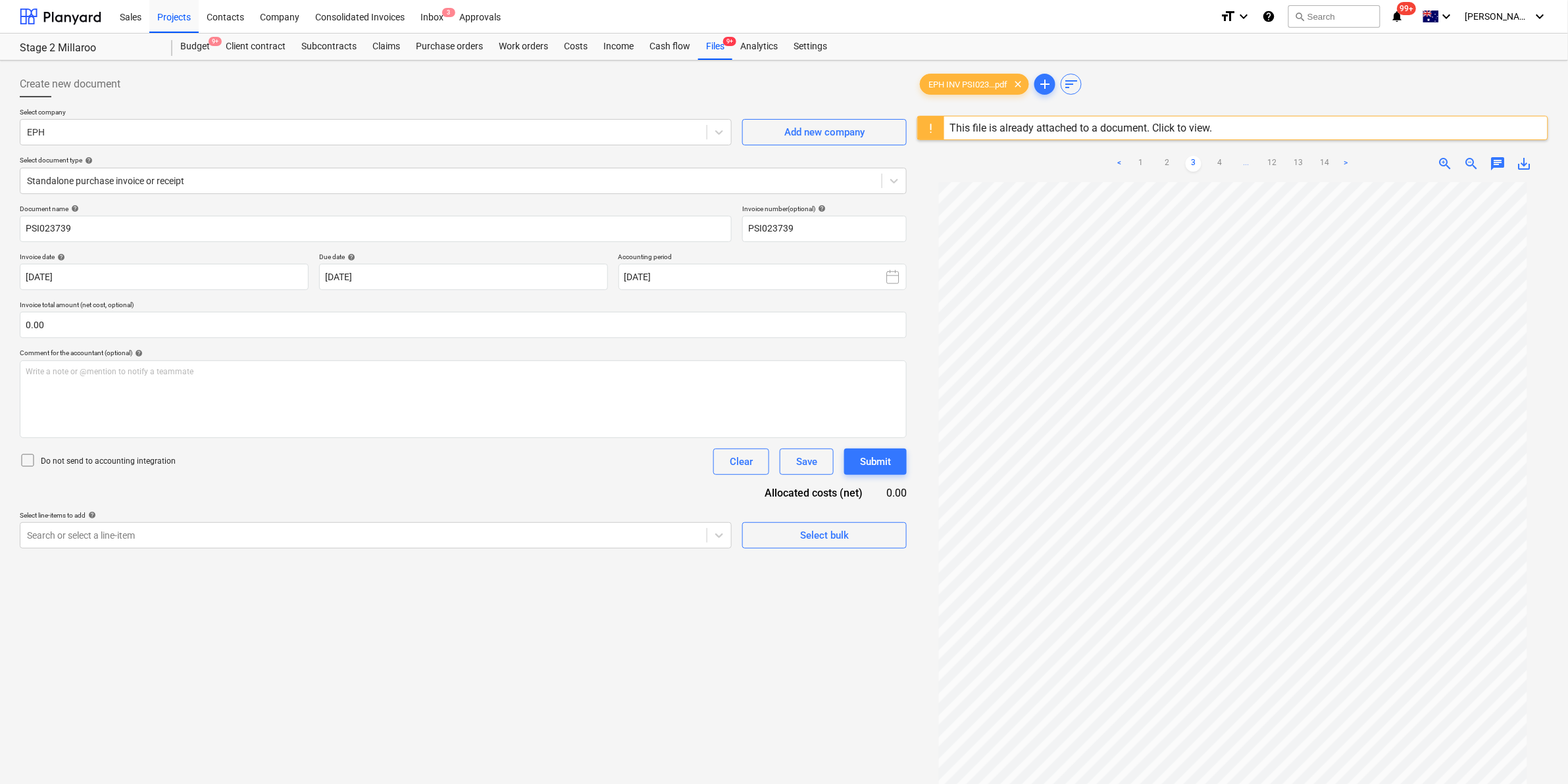
click at [1168, 162] on link "2" at bounding box center [1167, 164] width 16 height 16
click at [1164, 163] on ul "< 1 2 3 ... 12 13 14 >" at bounding box center [1233, 164] width 216 height 16
click at [1156, 160] on link "1" at bounding box center [1154, 164] width 16 height 16
click at [1177, 167] on link "2" at bounding box center [1180, 164] width 16 height 16
click at [1210, 164] on link "3" at bounding box center [1207, 164] width 16 height 16
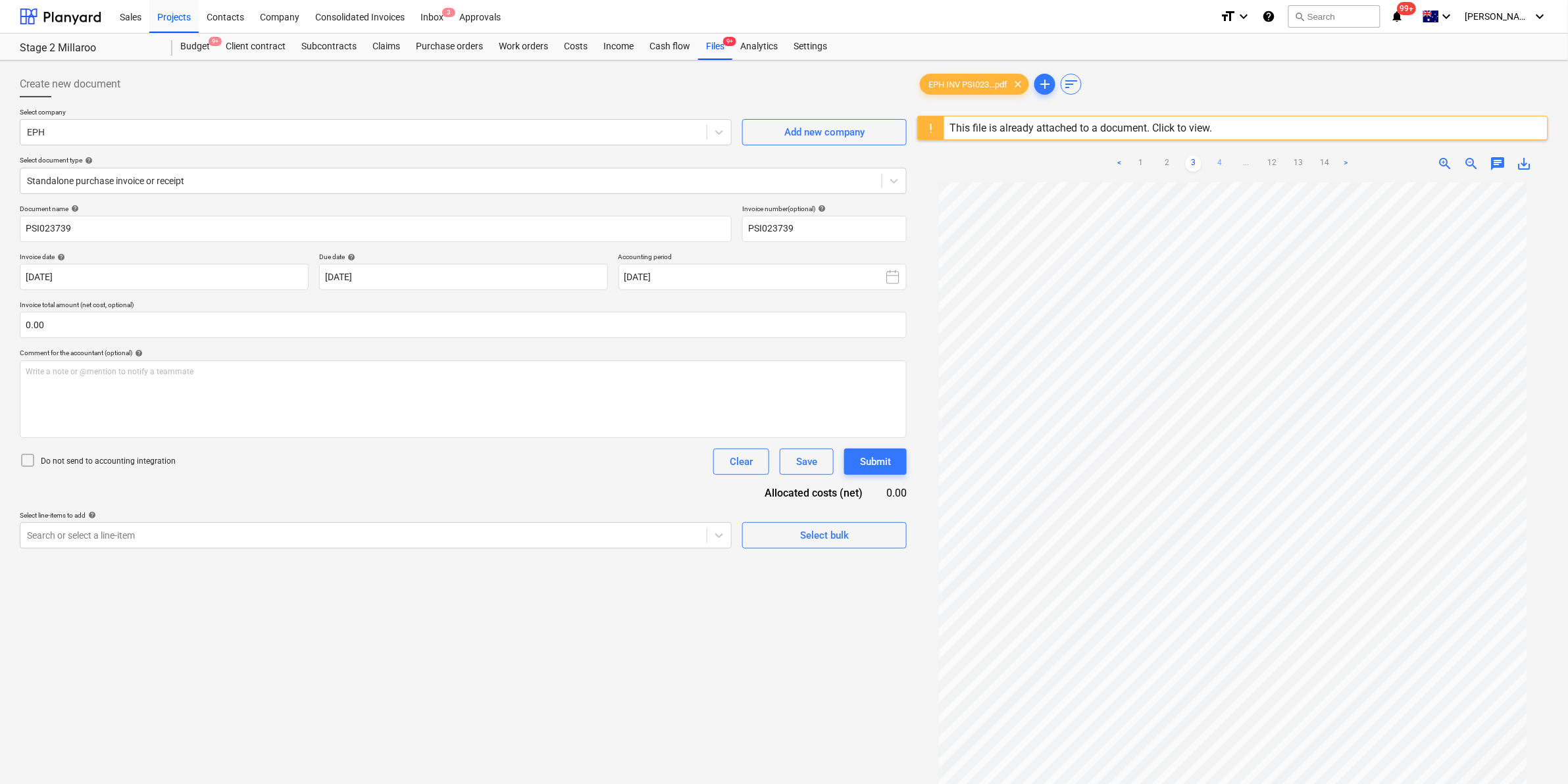
click at [1221, 162] on link "4" at bounding box center [1220, 164] width 16 height 16
click at [1234, 162] on link "5" at bounding box center [1233, 164] width 16 height 16
click at [710, 45] on div "Files 9+" at bounding box center [715, 47] width 34 height 26
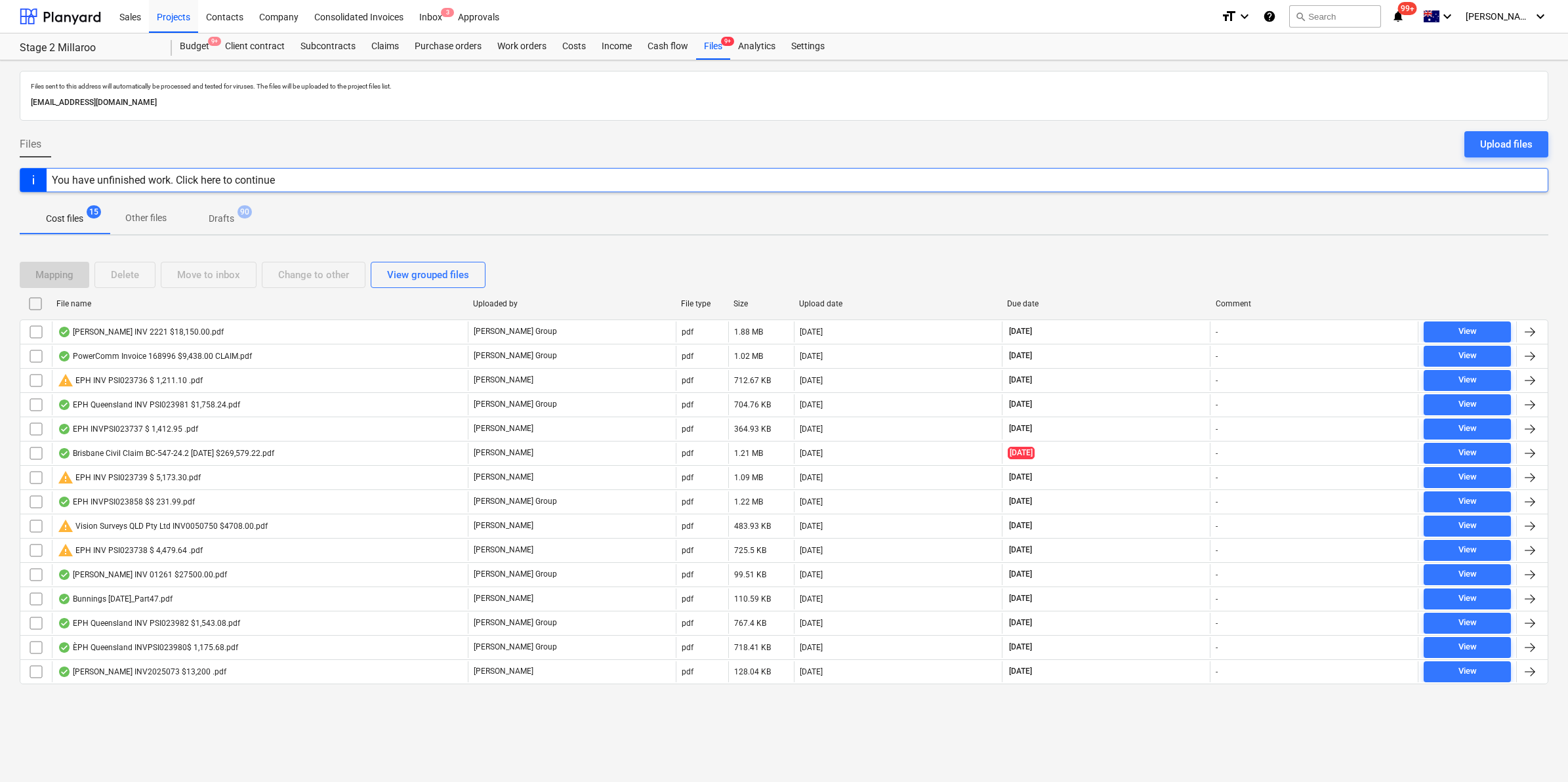
click at [202, 297] on div "File name" at bounding box center [259, 304] width 416 height 21
checkbox input "false"
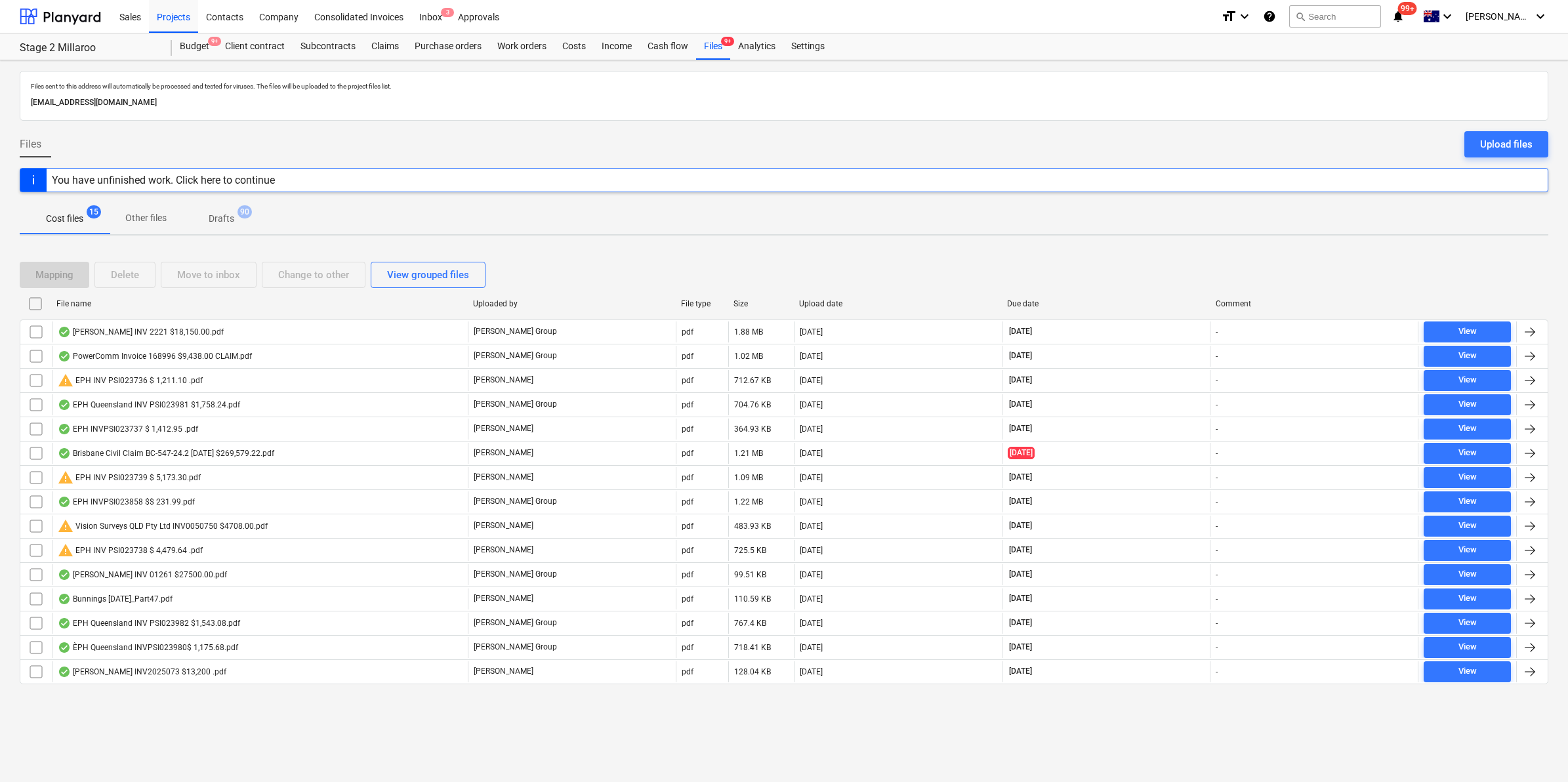
checkbox input "false"
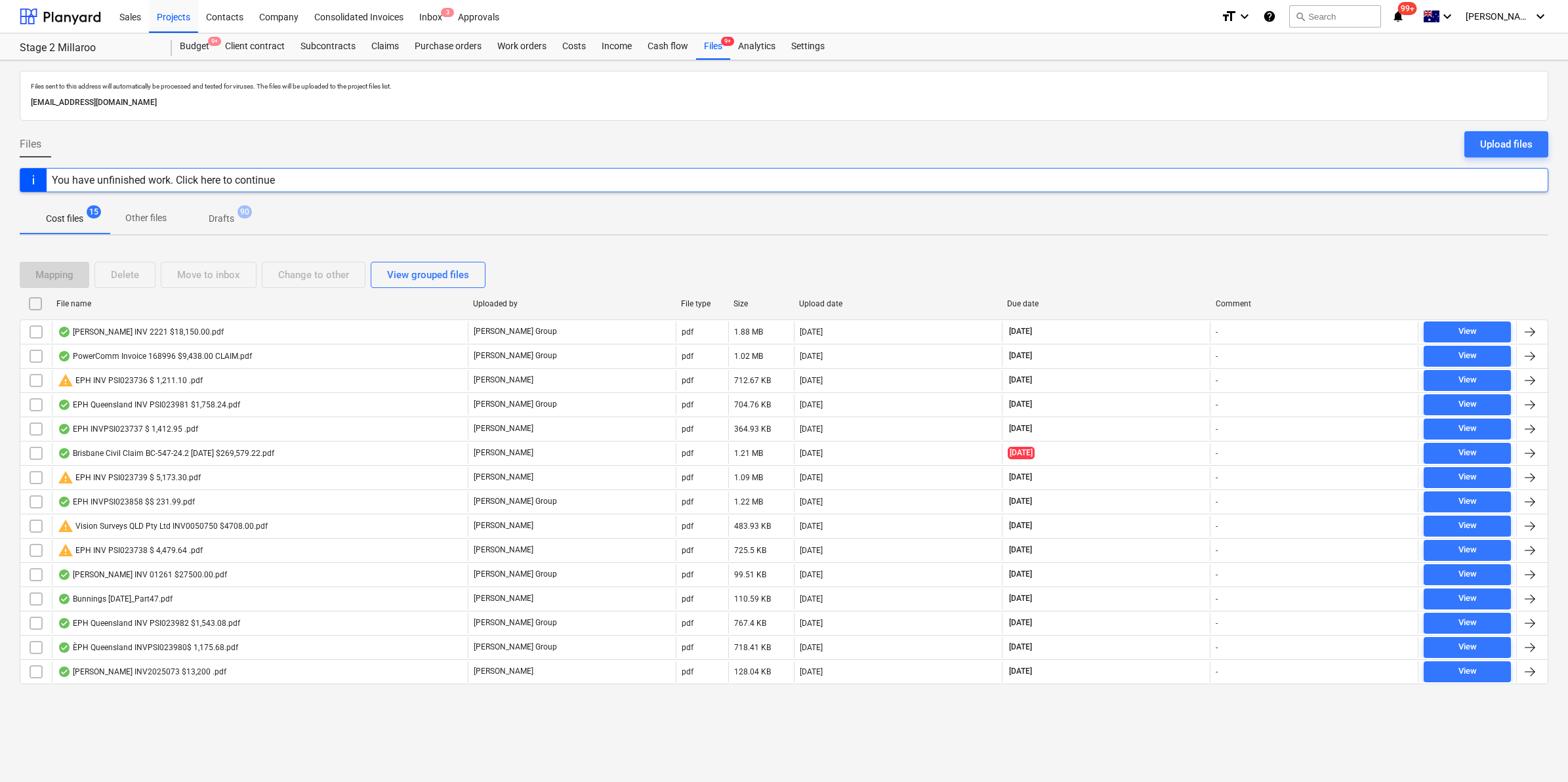
checkbox input "false"
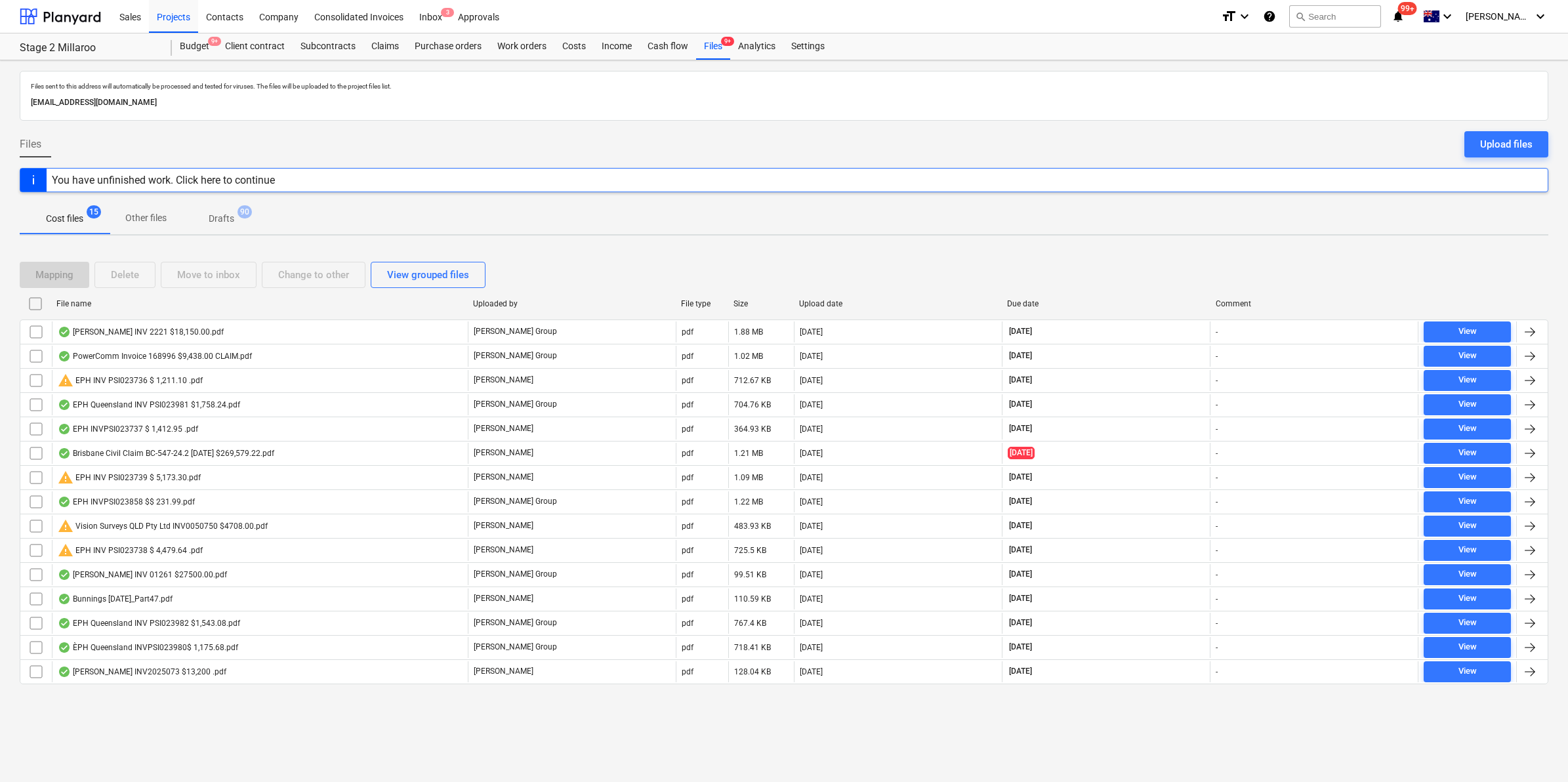
checkbox input "false"
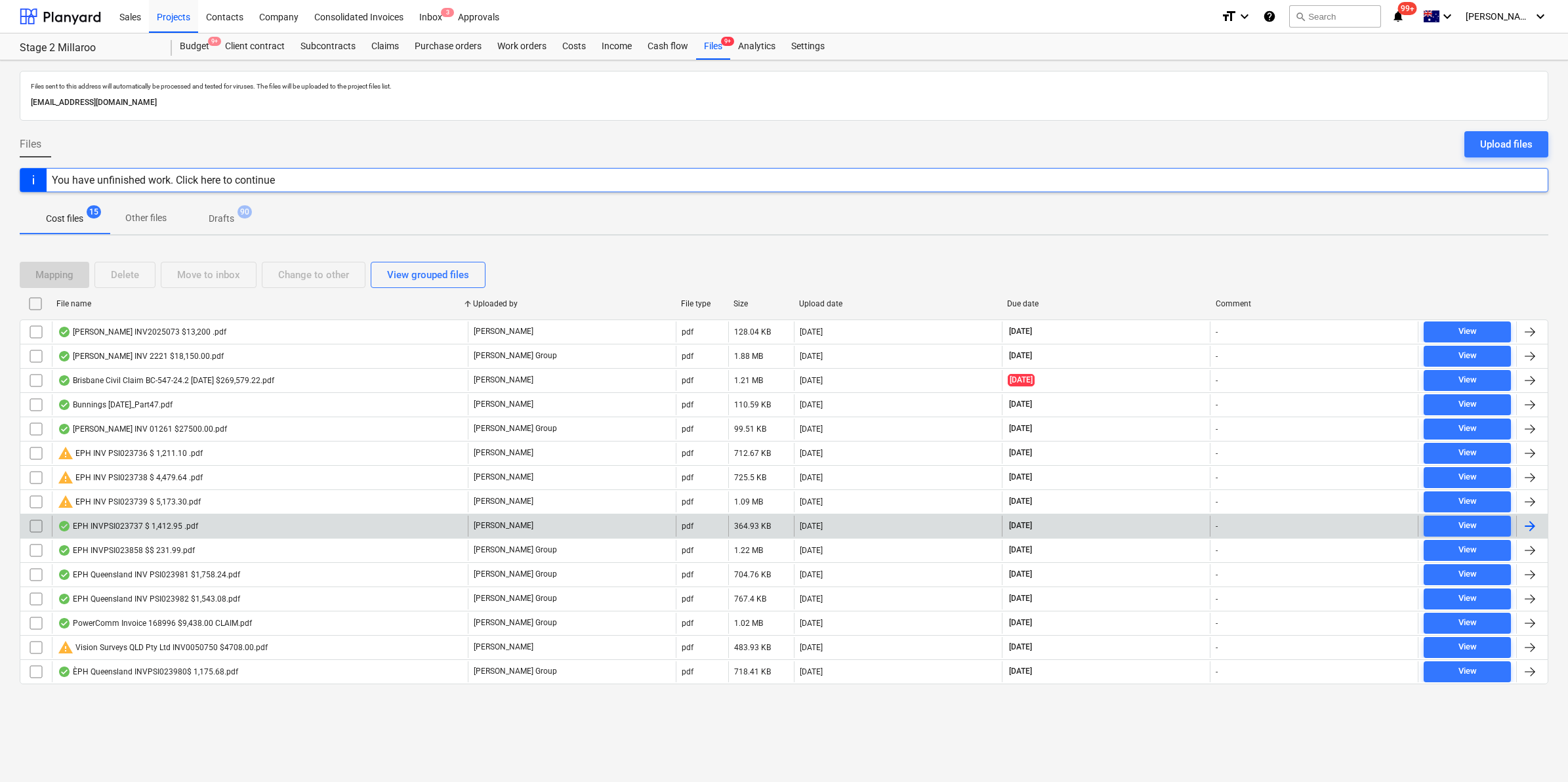
click at [162, 520] on div "EPH INVPSI023737 $ 1,412.95 .pdf" at bounding box center [260, 526] width 416 height 21
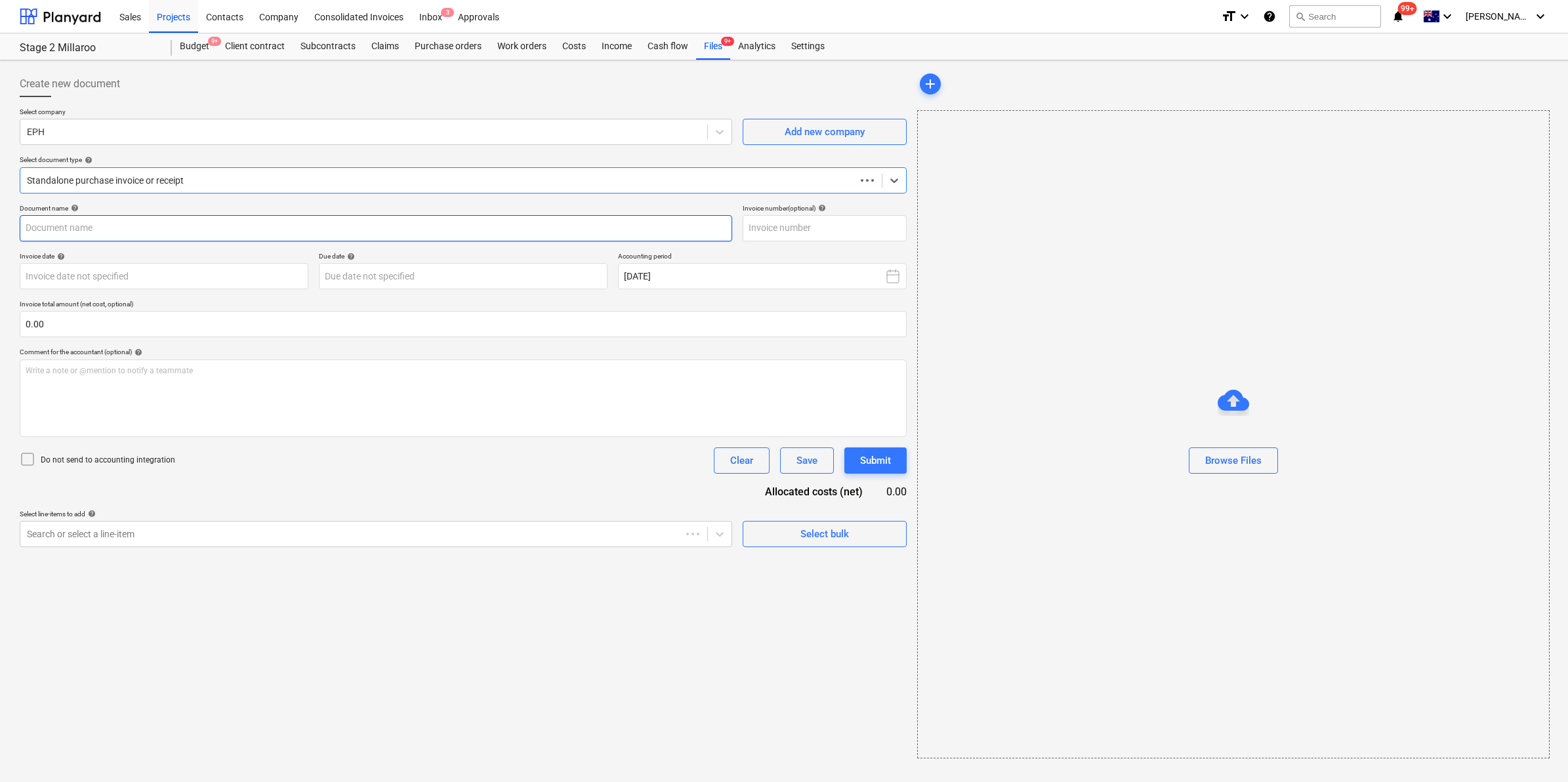
type input "PSI023737"
type input "[DATE]"
click at [712, 45] on div "Files 9+" at bounding box center [713, 47] width 34 height 26
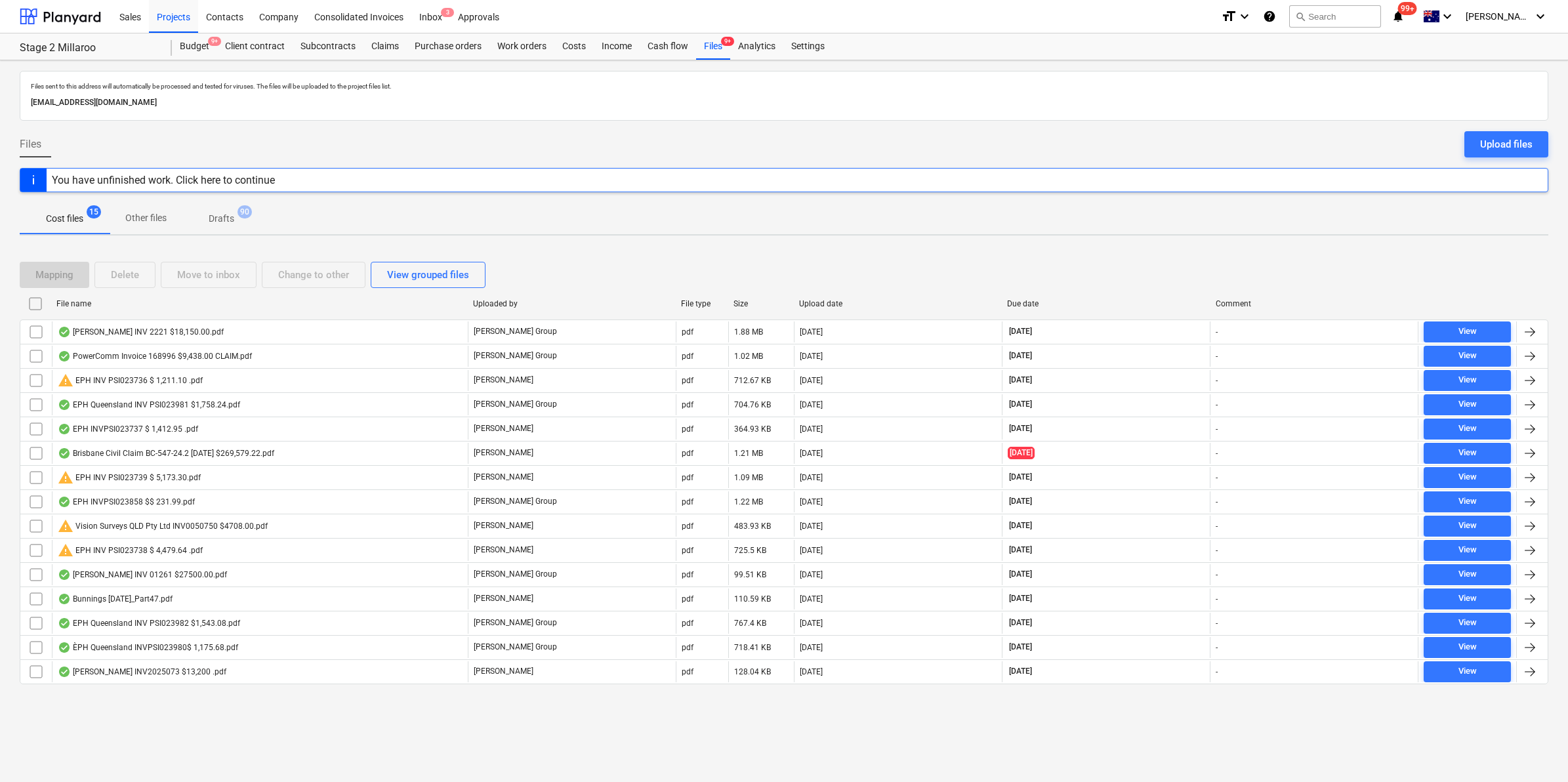
click at [201, 301] on div "File name" at bounding box center [259, 304] width 406 height 9
checkbox input "false"
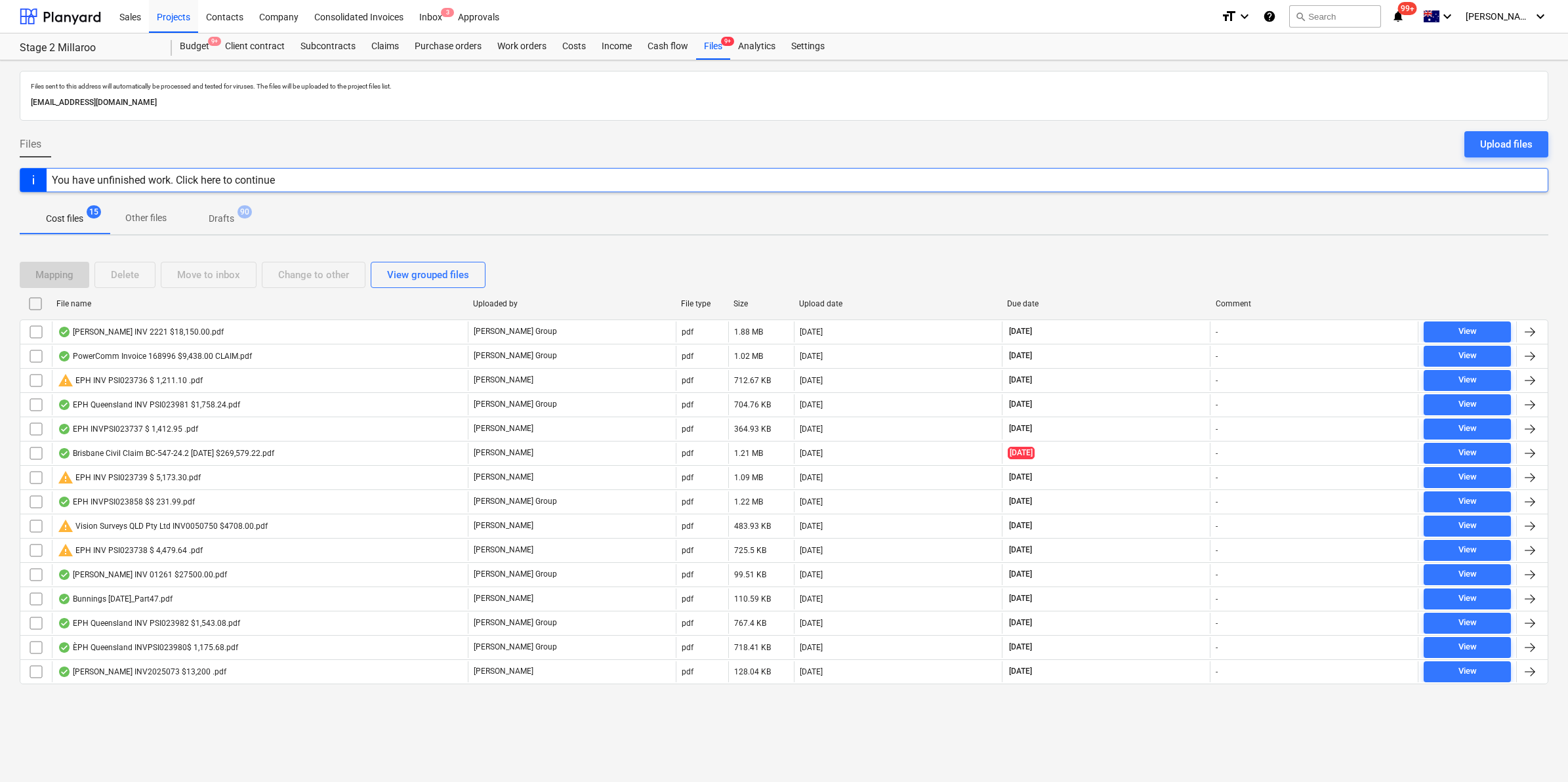
checkbox input "false"
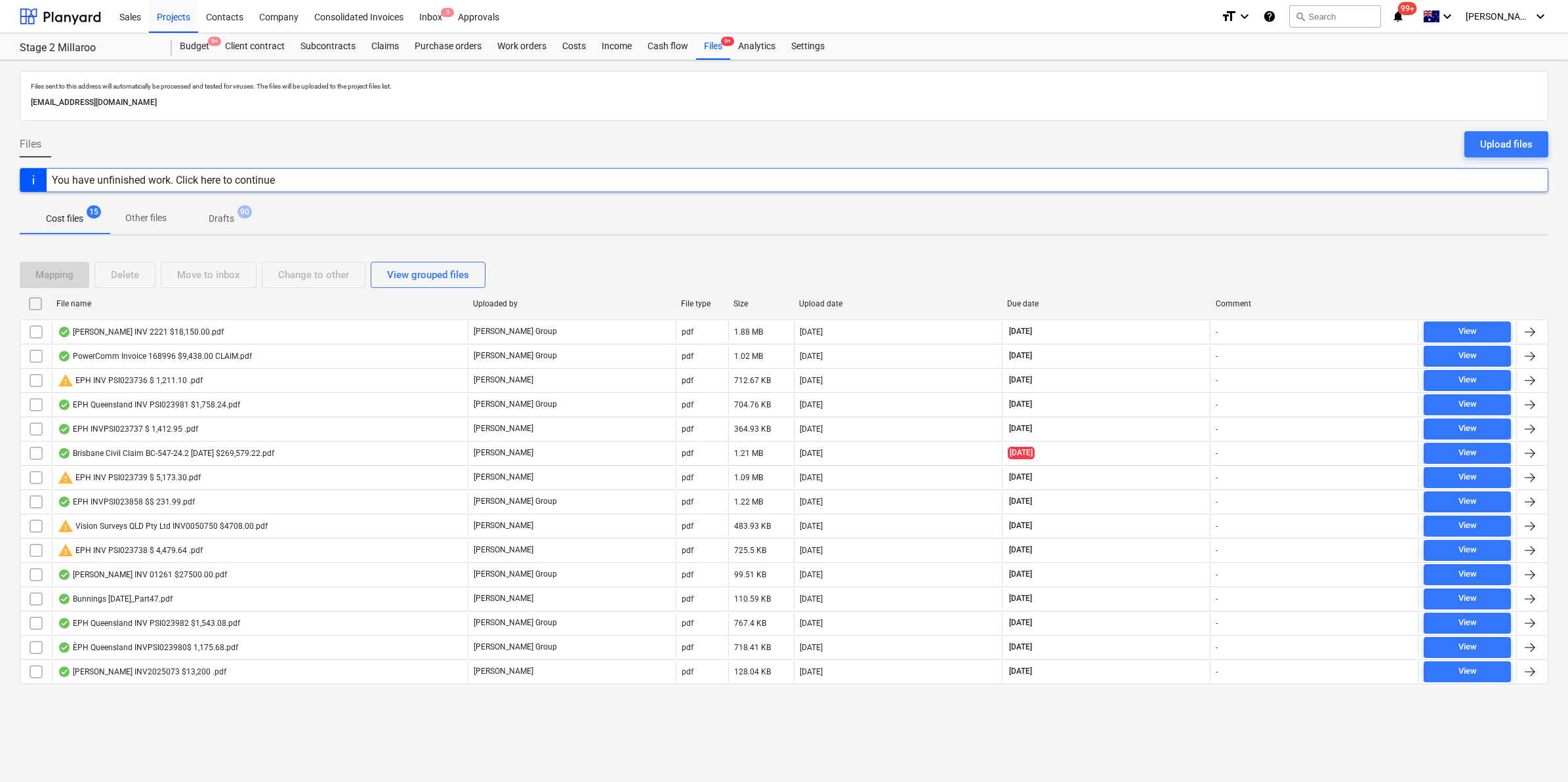
checkbox input "false"
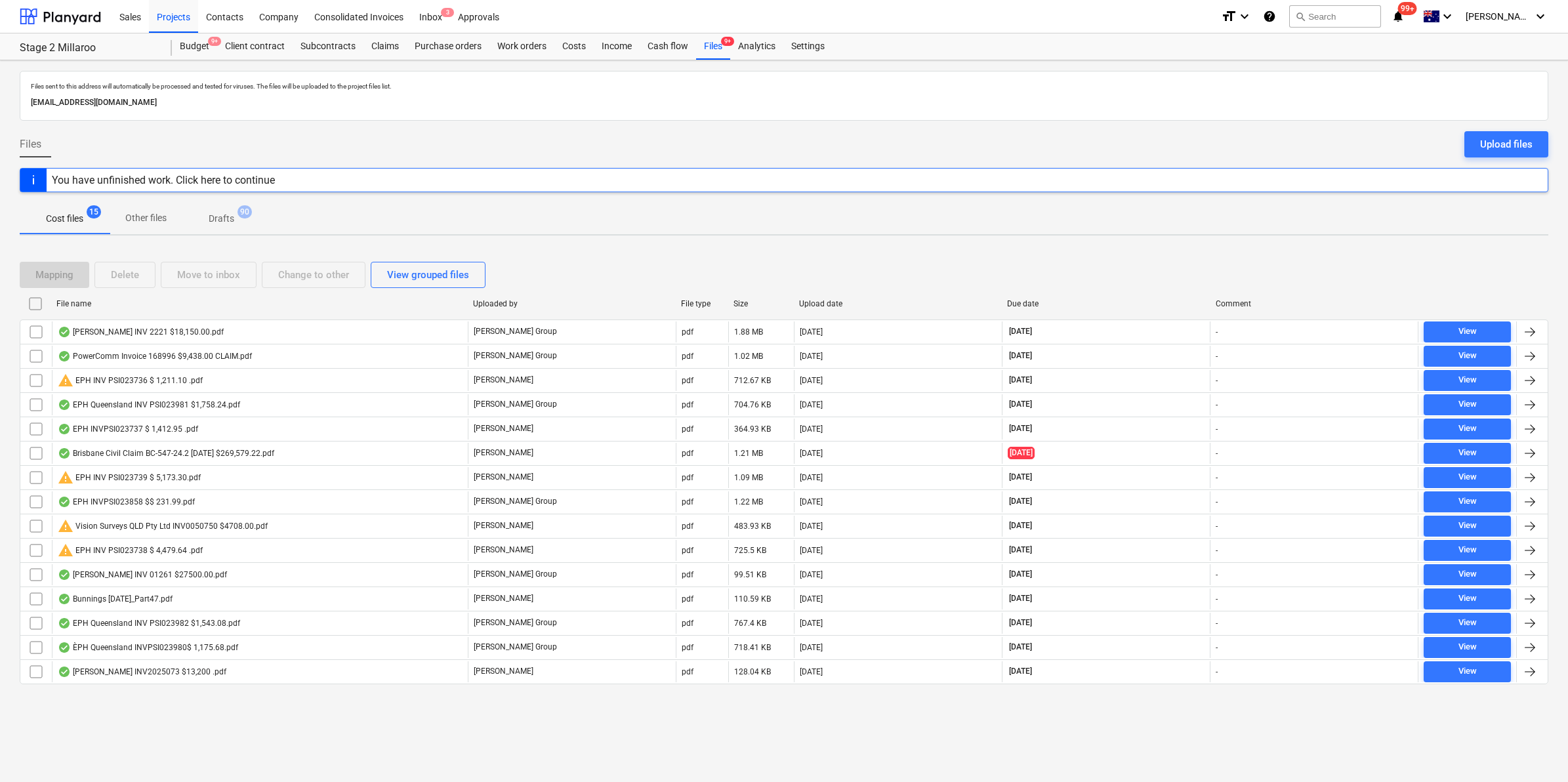
checkbox input "false"
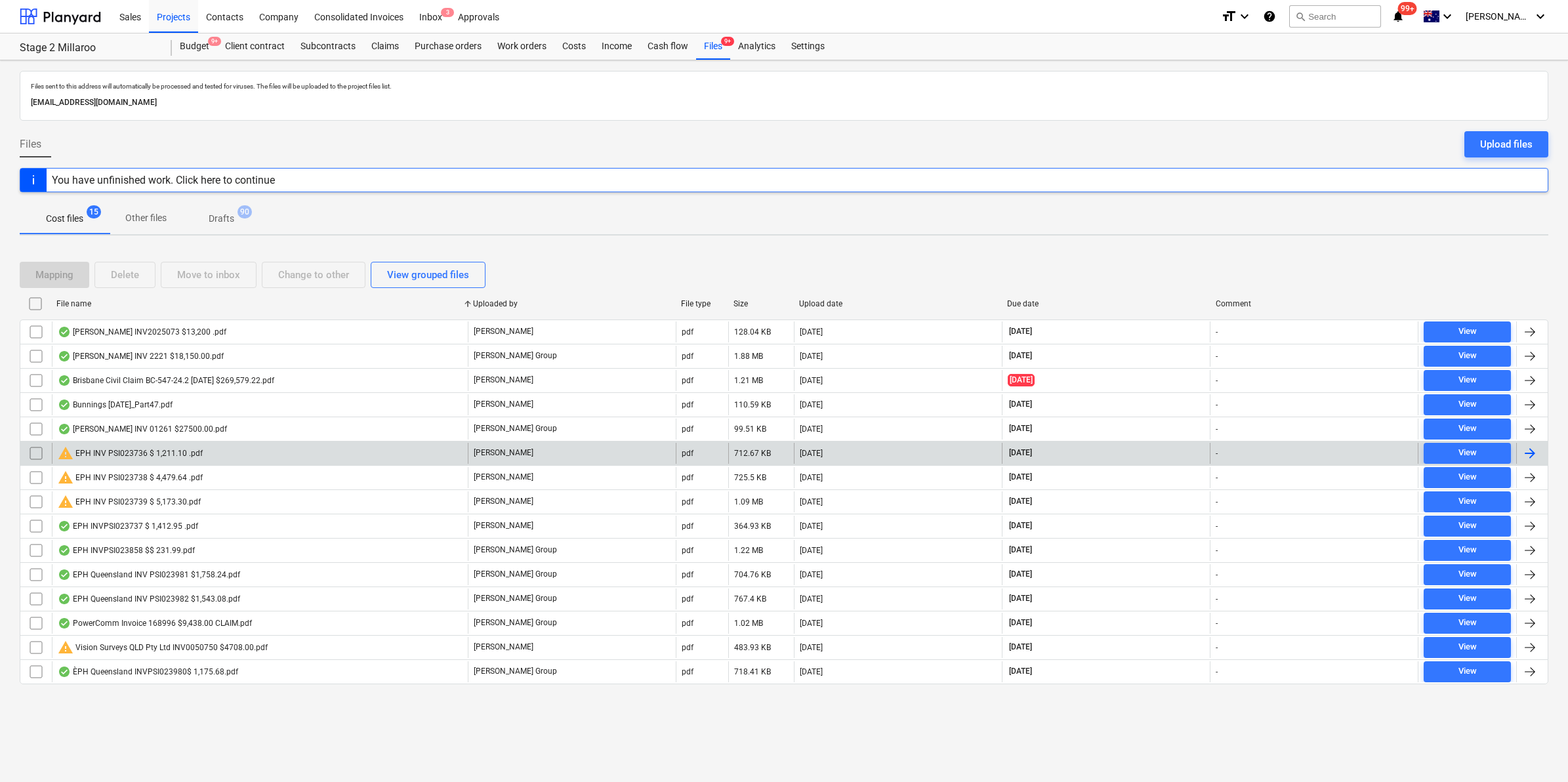
click at [184, 456] on div "warning EPH INV PSI023736 $ 1,211.10 .pdf" at bounding box center [130, 453] width 145 height 16
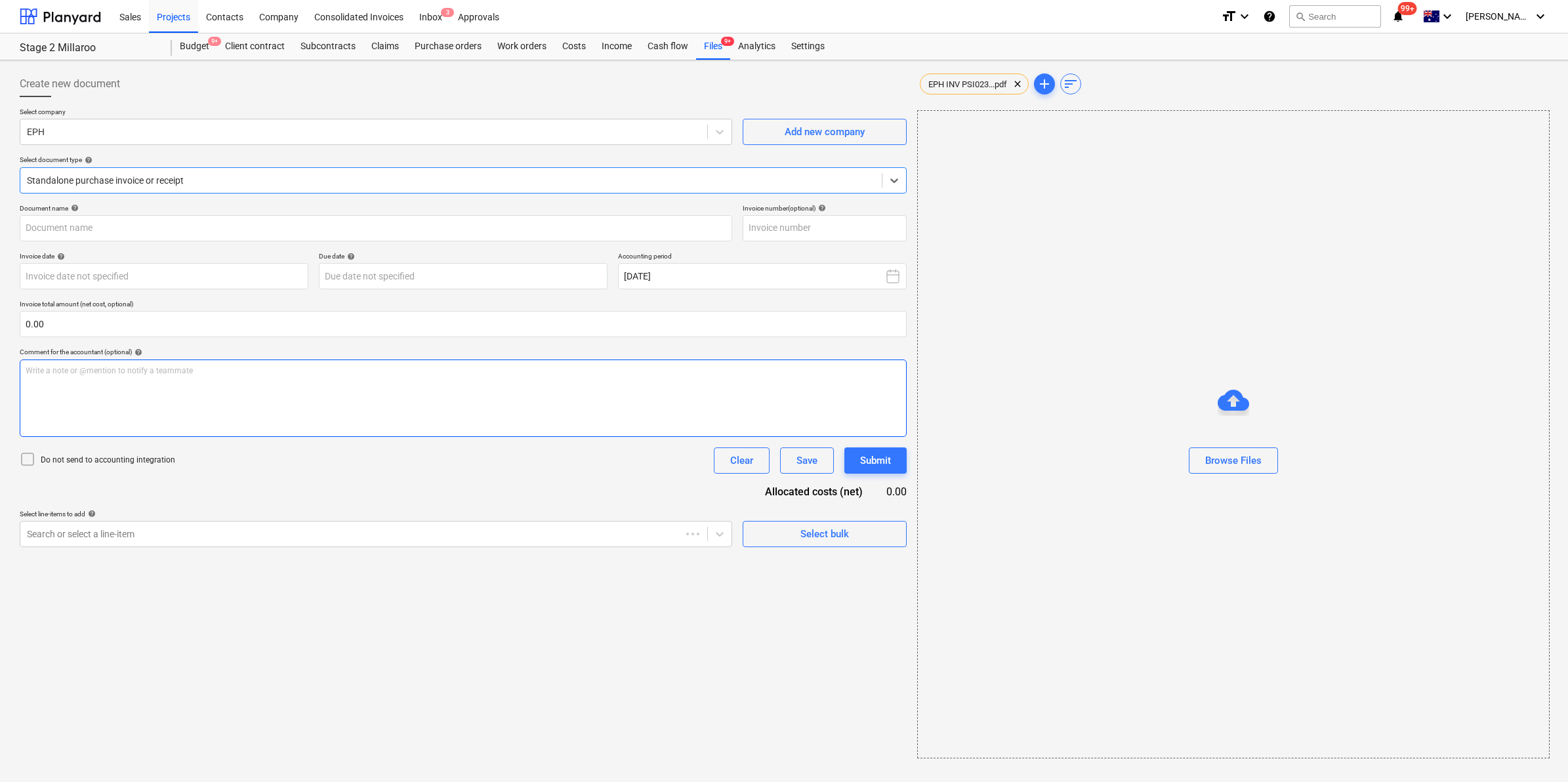
type input "PSI023736"
type input "[DATE]"
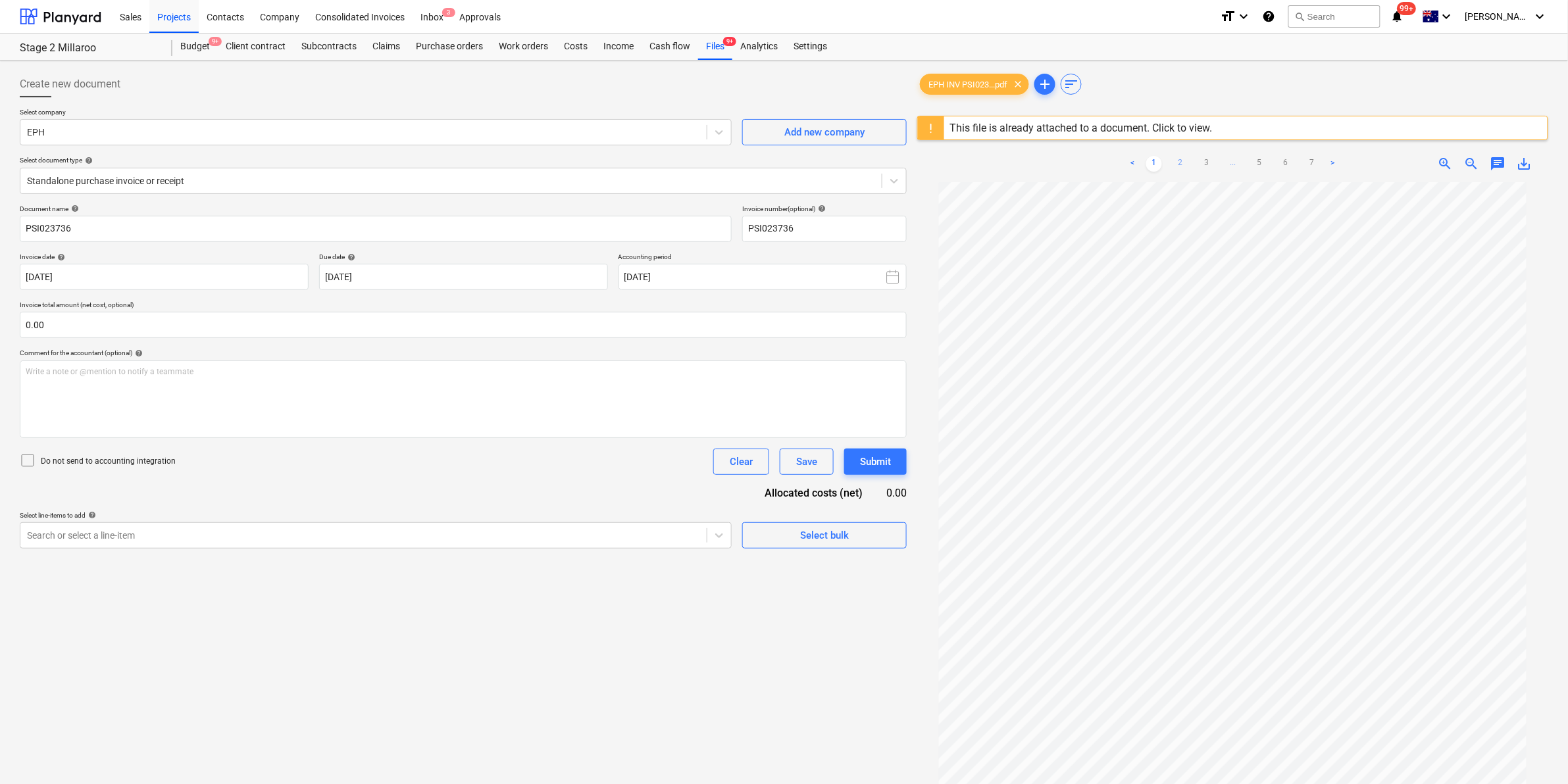
click at [1178, 164] on link "2" at bounding box center [1180, 164] width 16 height 16
click at [1208, 168] on link "3" at bounding box center [1207, 164] width 16 height 16
click at [1239, 158] on link "4" at bounding box center [1233, 164] width 16 height 16
click at [1265, 160] on link "5" at bounding box center [1259, 164] width 16 height 16
click at [1278, 161] on link "6" at bounding box center [1286, 164] width 16 height 16
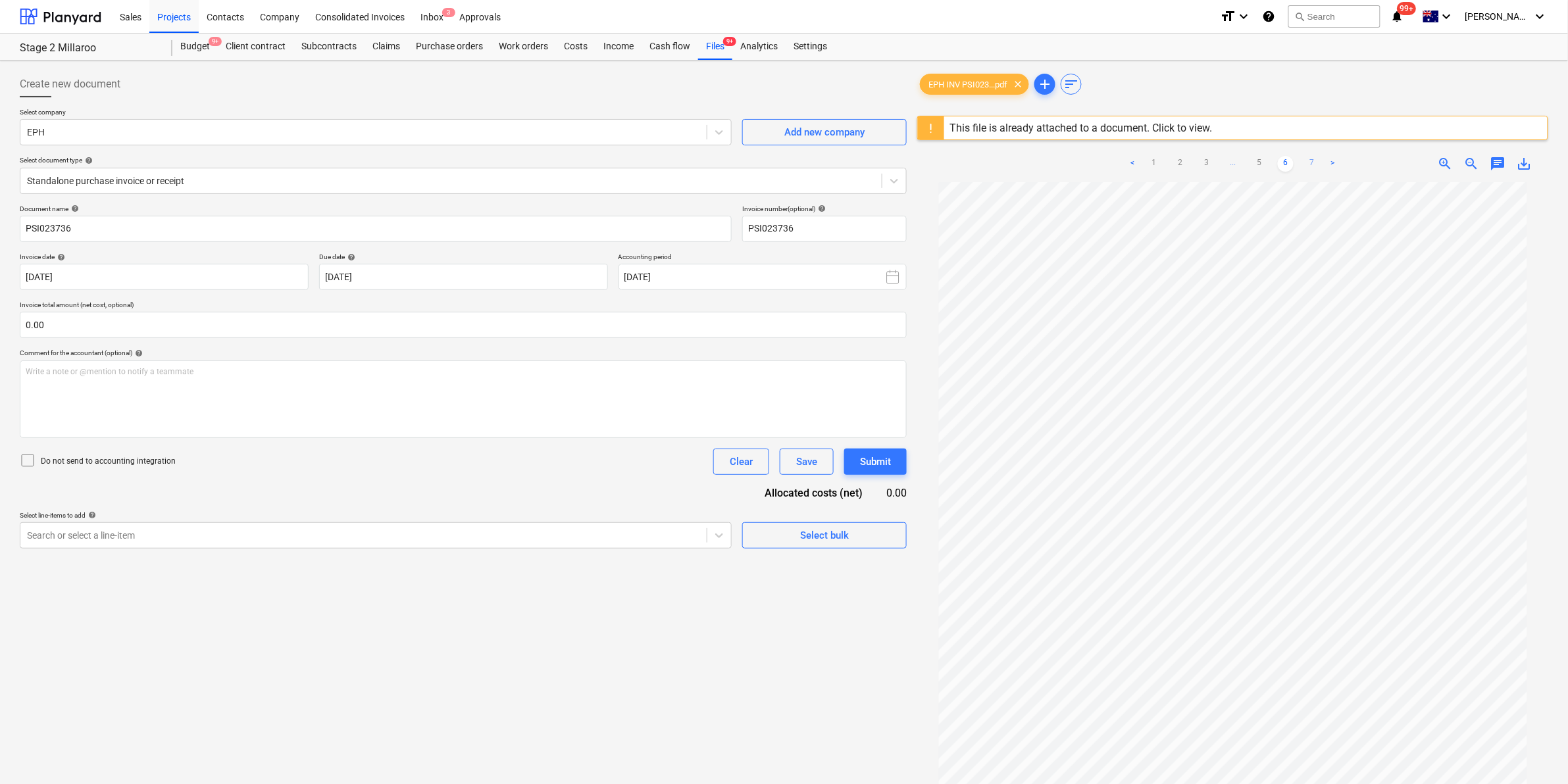
click at [1305, 161] on link "7" at bounding box center [1312, 164] width 16 height 16
click at [721, 40] on div "Files 9+" at bounding box center [715, 47] width 34 height 26
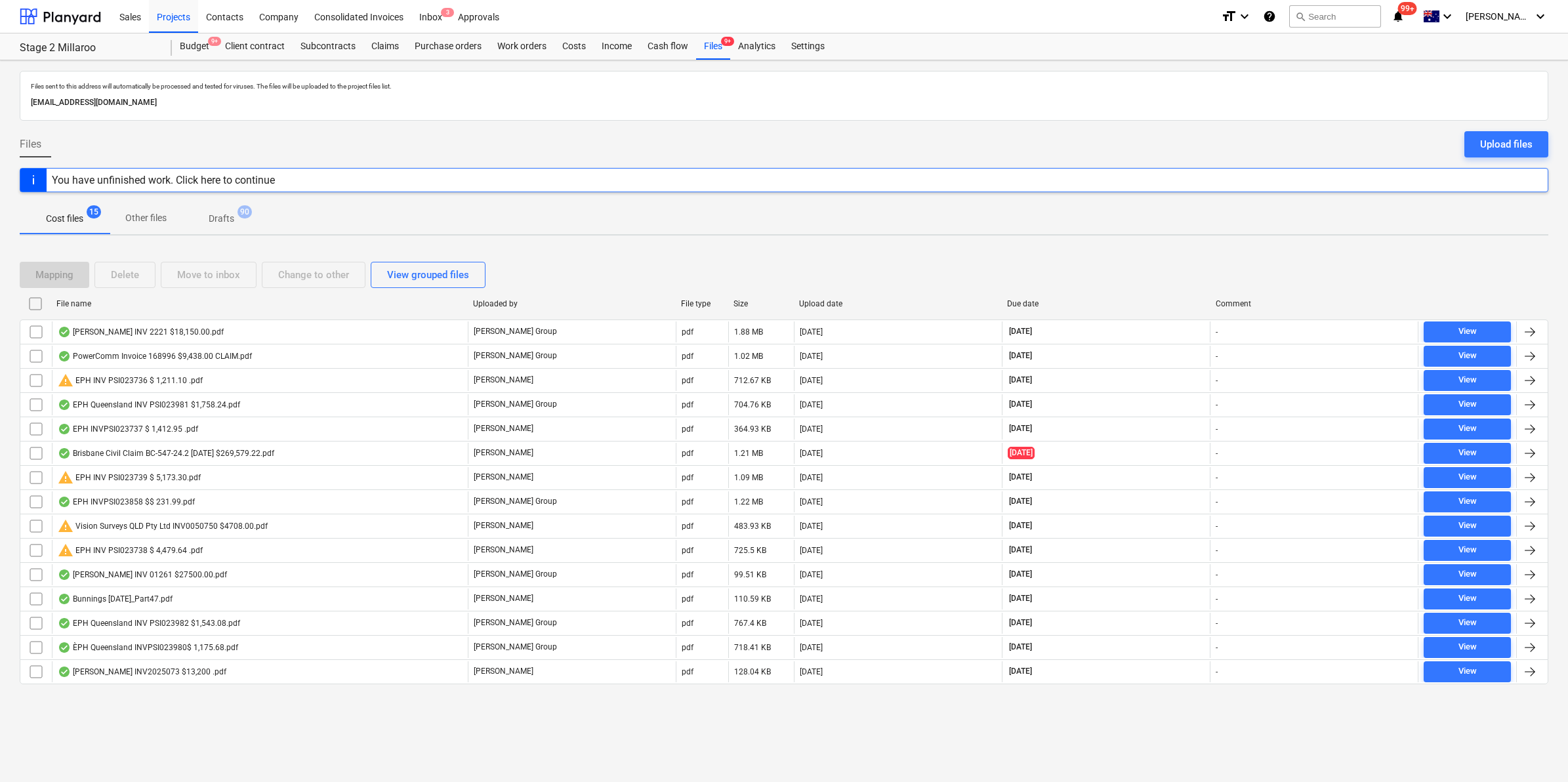
click at [123, 302] on div "File name" at bounding box center [259, 304] width 406 height 9
checkbox input "false"
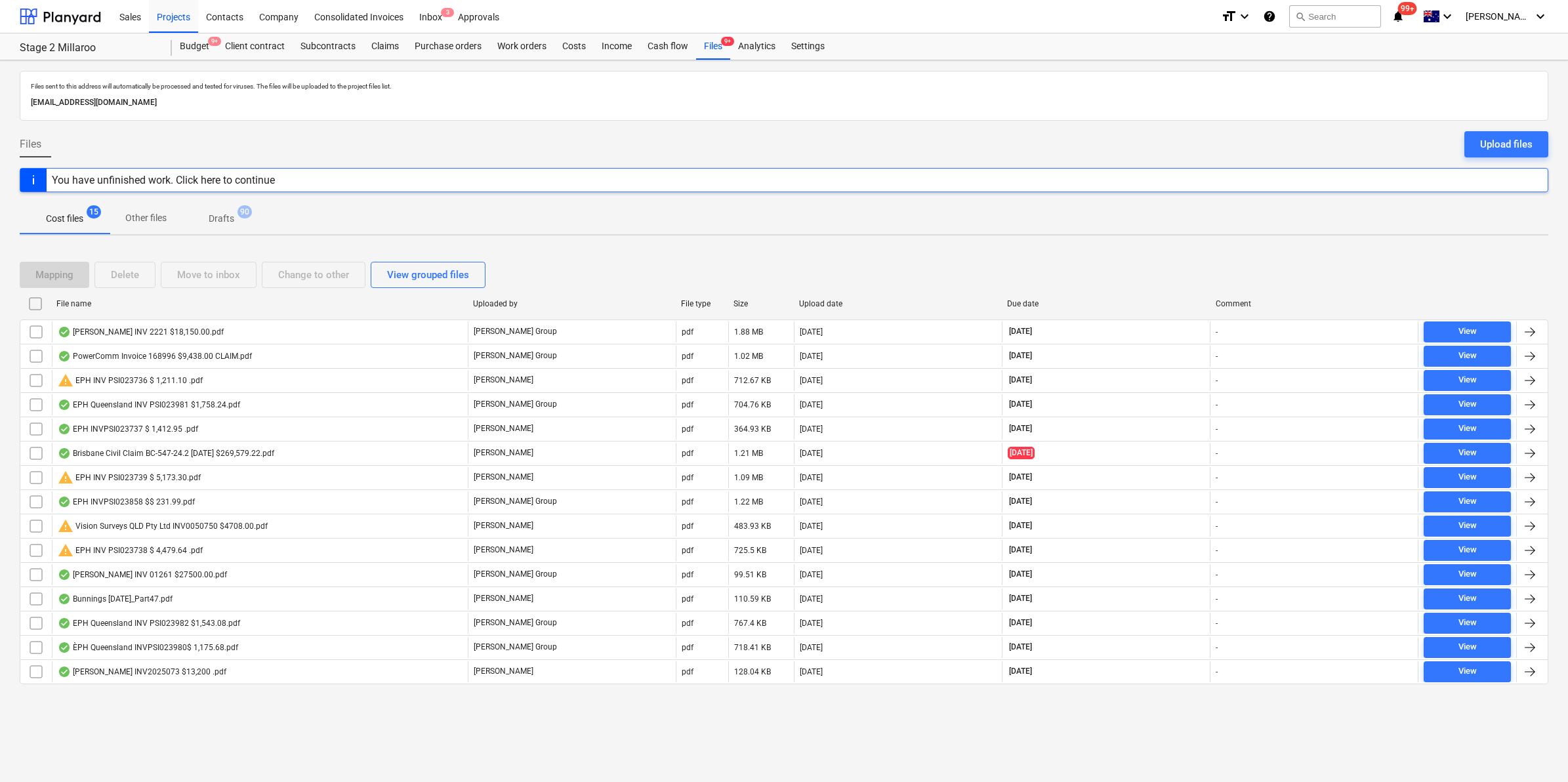
checkbox input "false"
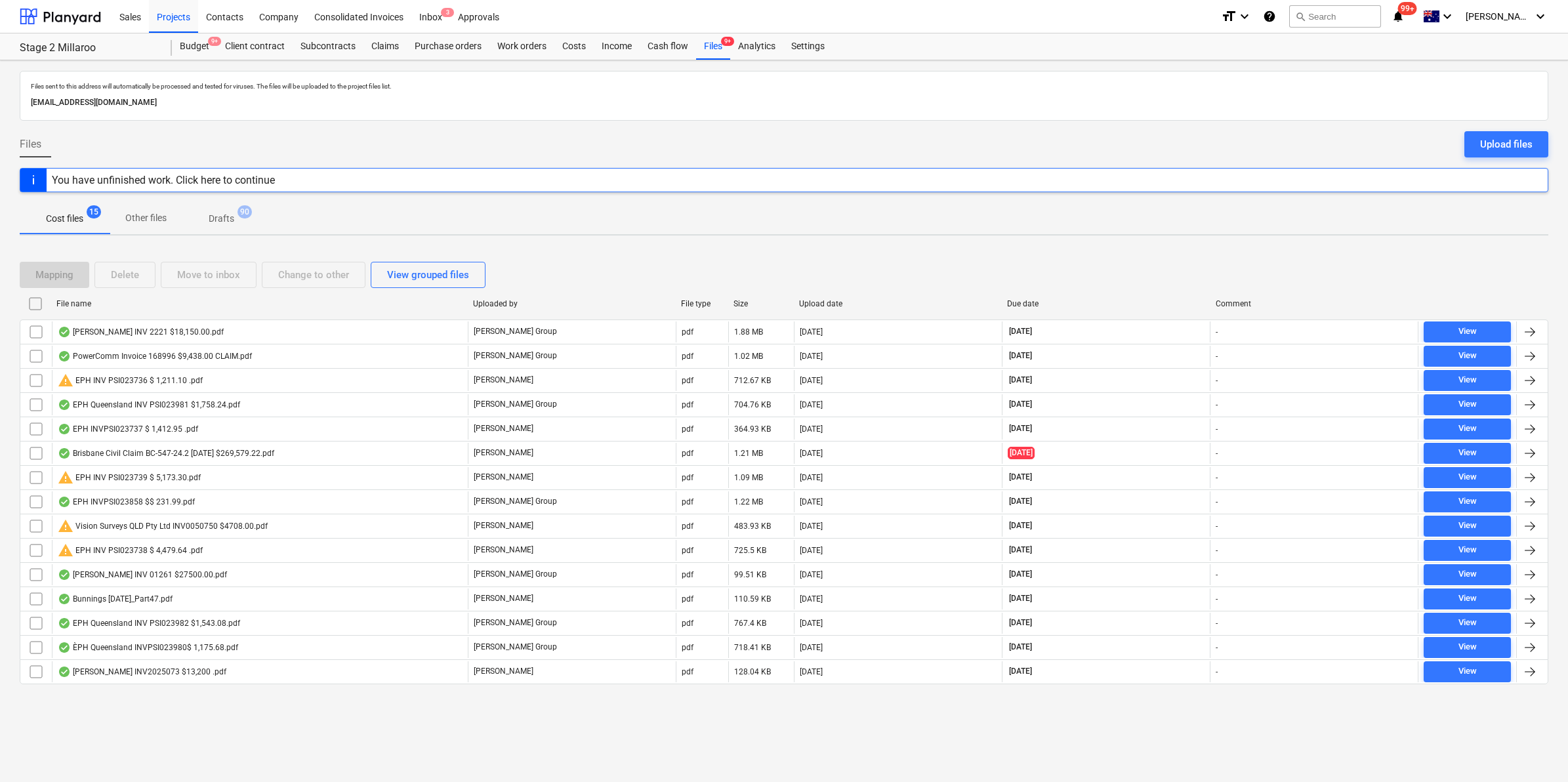
checkbox input "false"
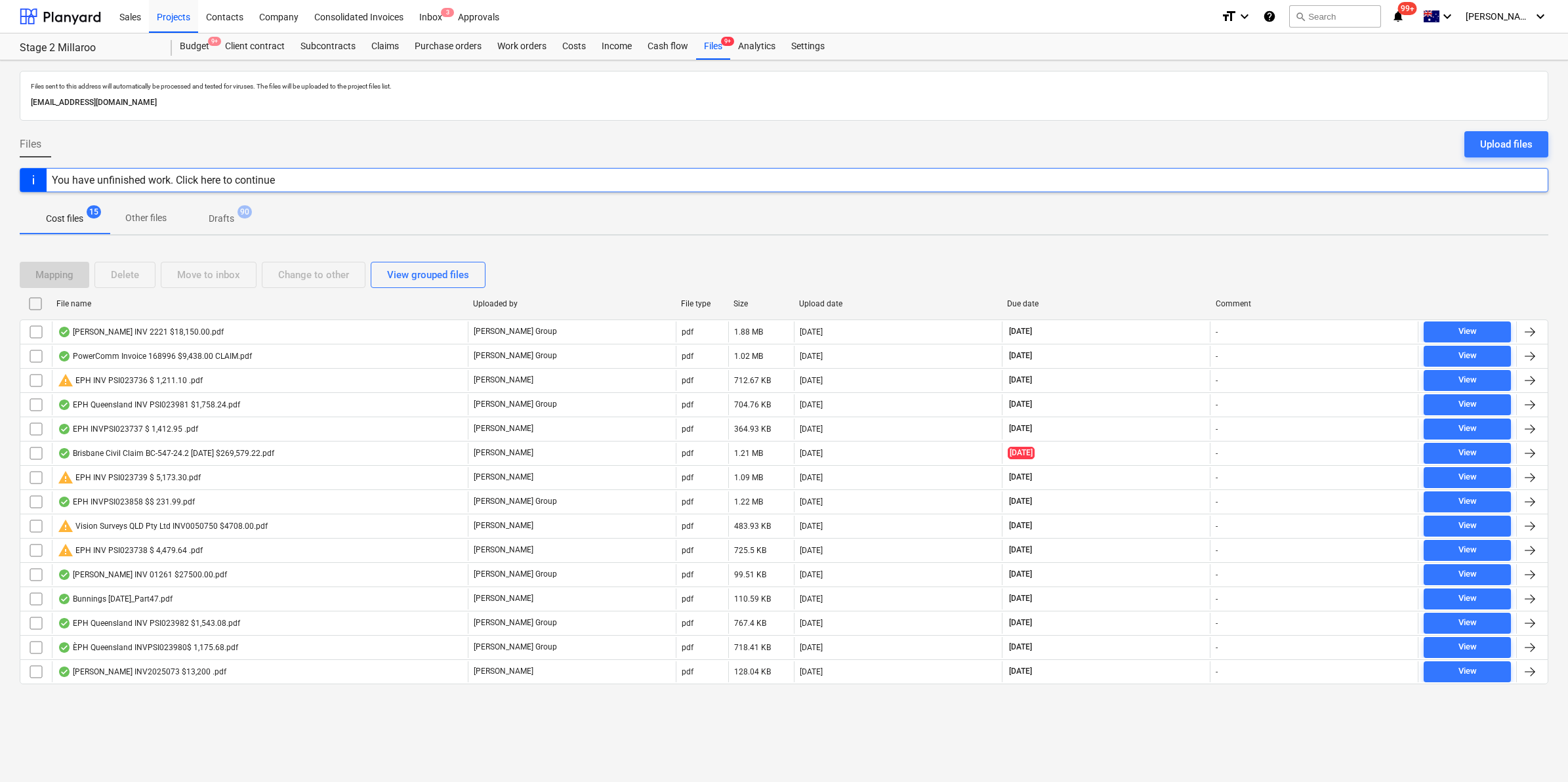
checkbox input "false"
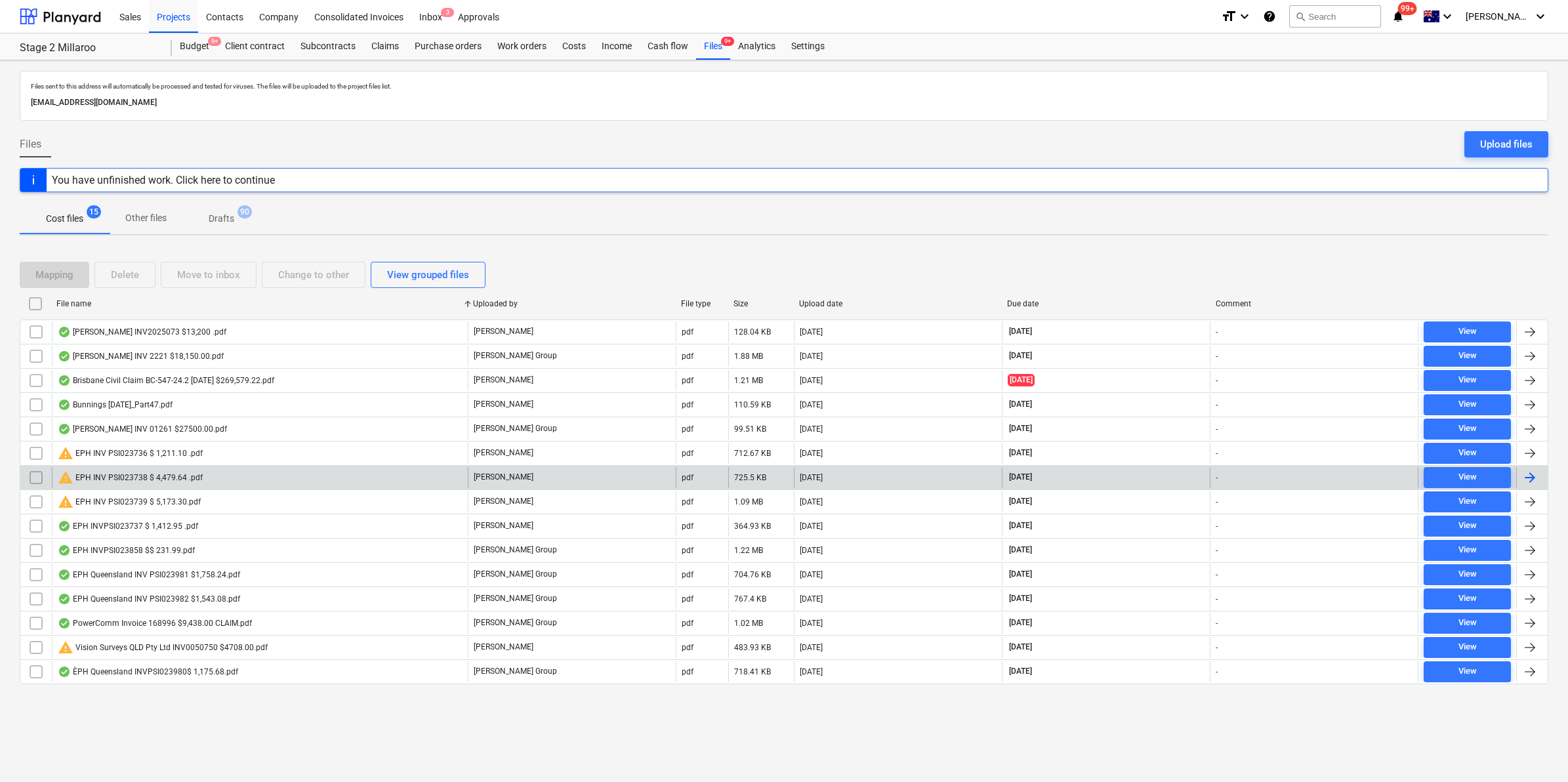
click at [193, 482] on div "warning EPH INV PSI023738 $ 4,479.64 .pdf" at bounding box center [130, 477] width 145 height 16
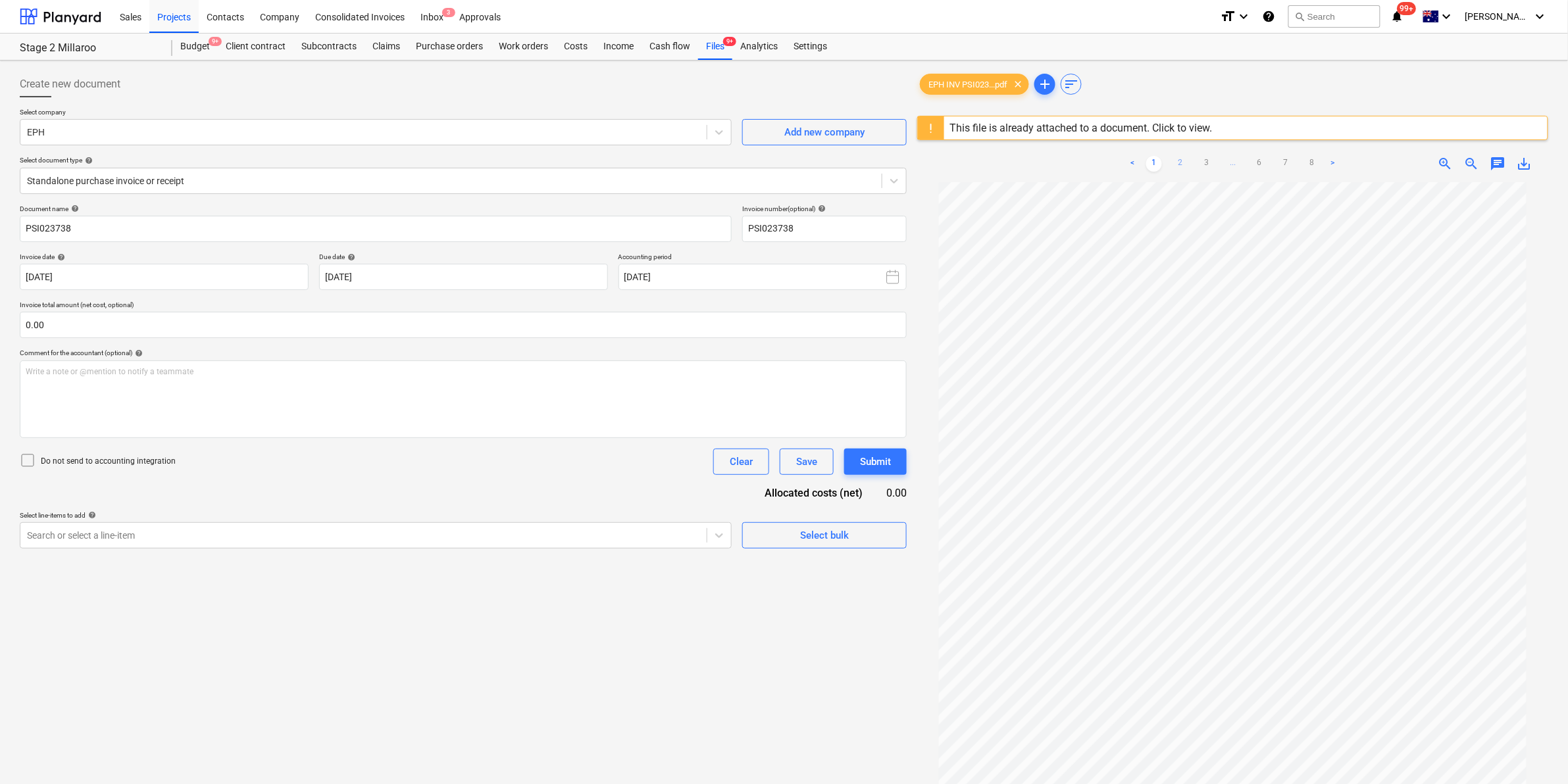
click at [1176, 165] on link "2" at bounding box center [1180, 164] width 16 height 16
click at [1205, 165] on link "3" at bounding box center [1207, 164] width 16 height 16
click at [1218, 160] on link "4" at bounding box center [1220, 164] width 16 height 16
click at [1240, 158] on link "5" at bounding box center [1246, 164] width 16 height 16
click at [1278, 158] on link "6" at bounding box center [1272, 164] width 16 height 16
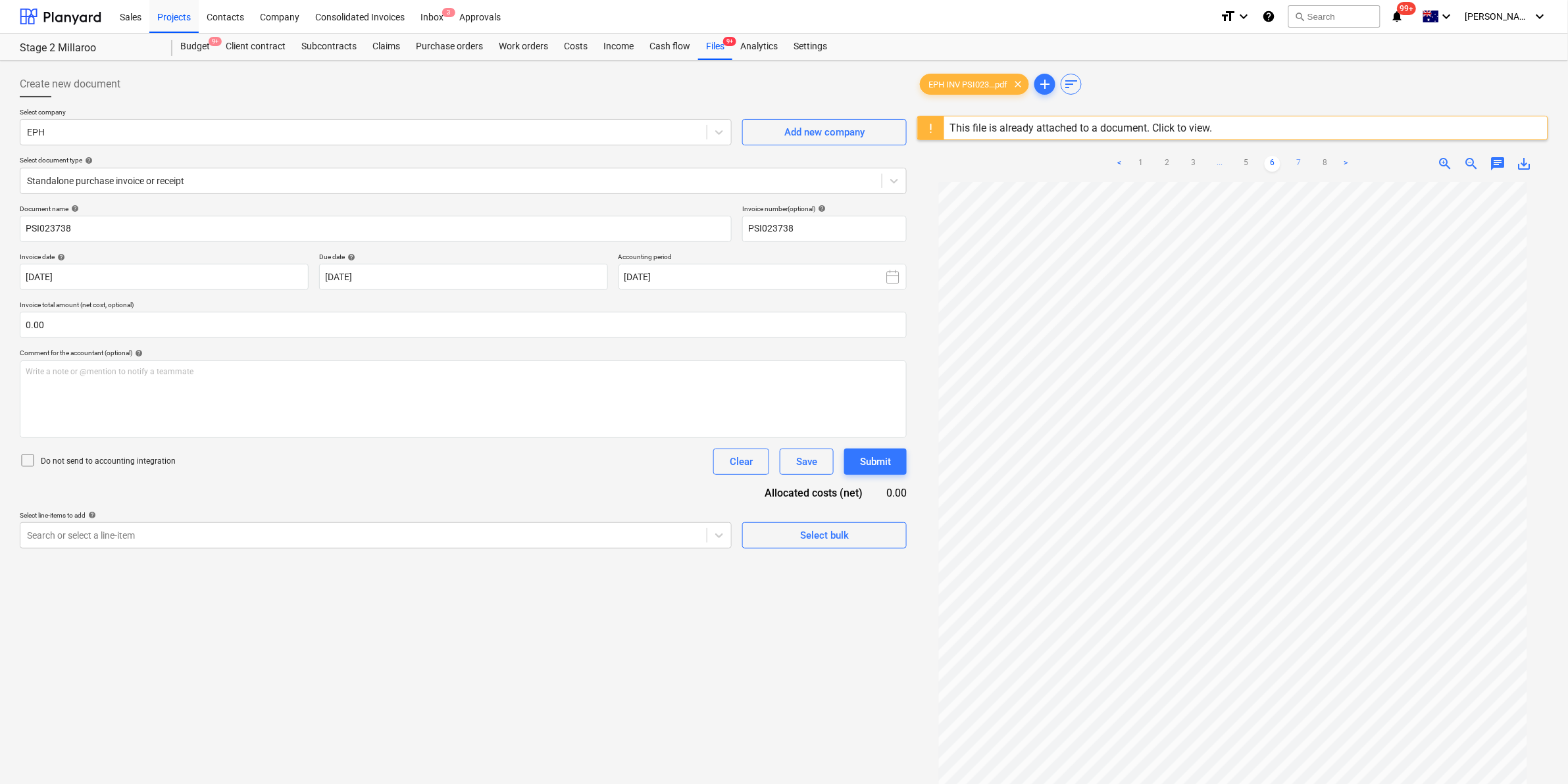
click at [1298, 162] on link "7" at bounding box center [1299, 164] width 16 height 16
click at [1311, 156] on link "8" at bounding box center [1312, 164] width 16 height 16
click at [716, 51] on div "Files 9+" at bounding box center [715, 47] width 34 height 26
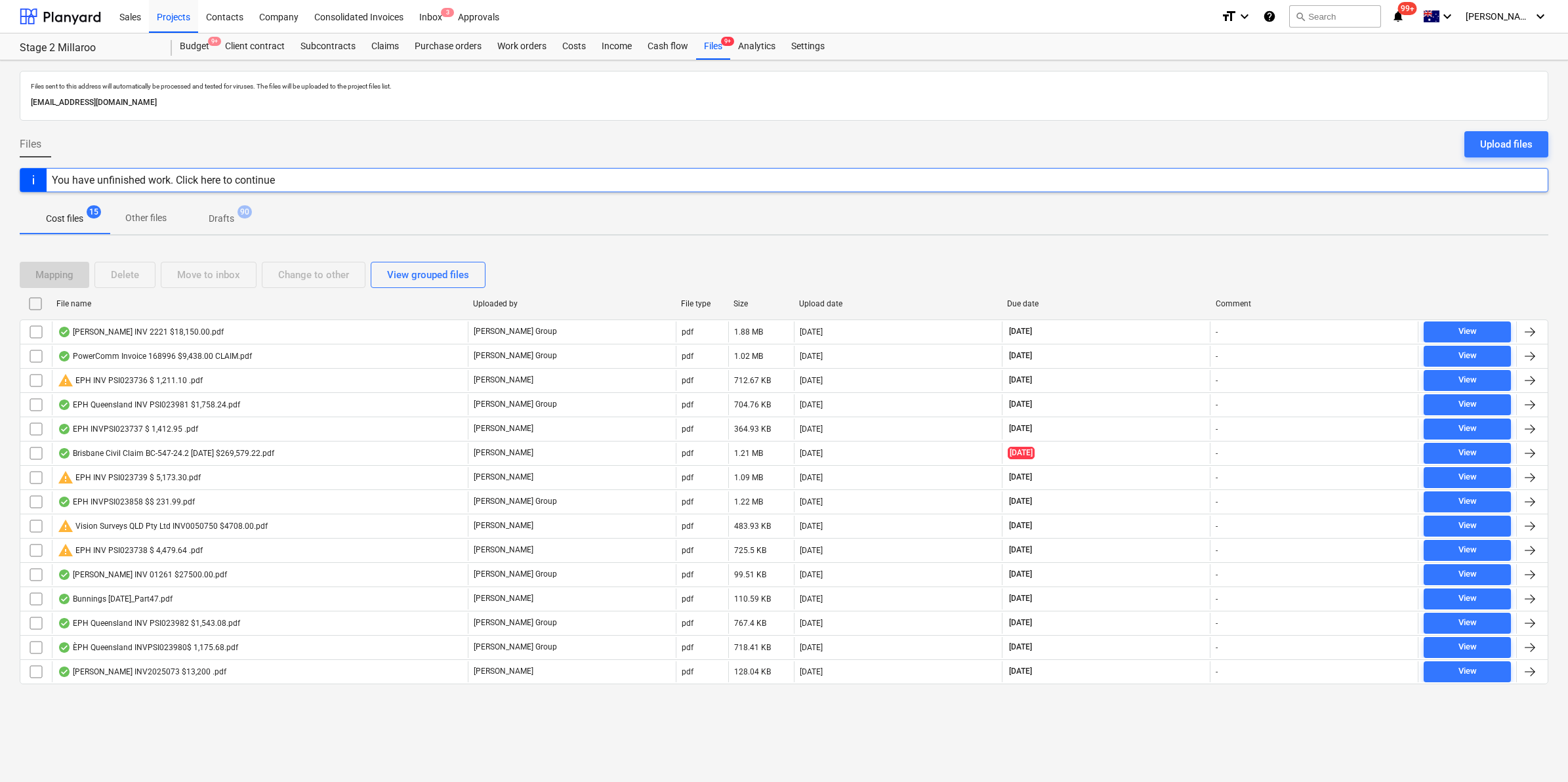
click at [130, 293] on div "File name" at bounding box center [259, 304] width 416 height 21
checkbox input "false"
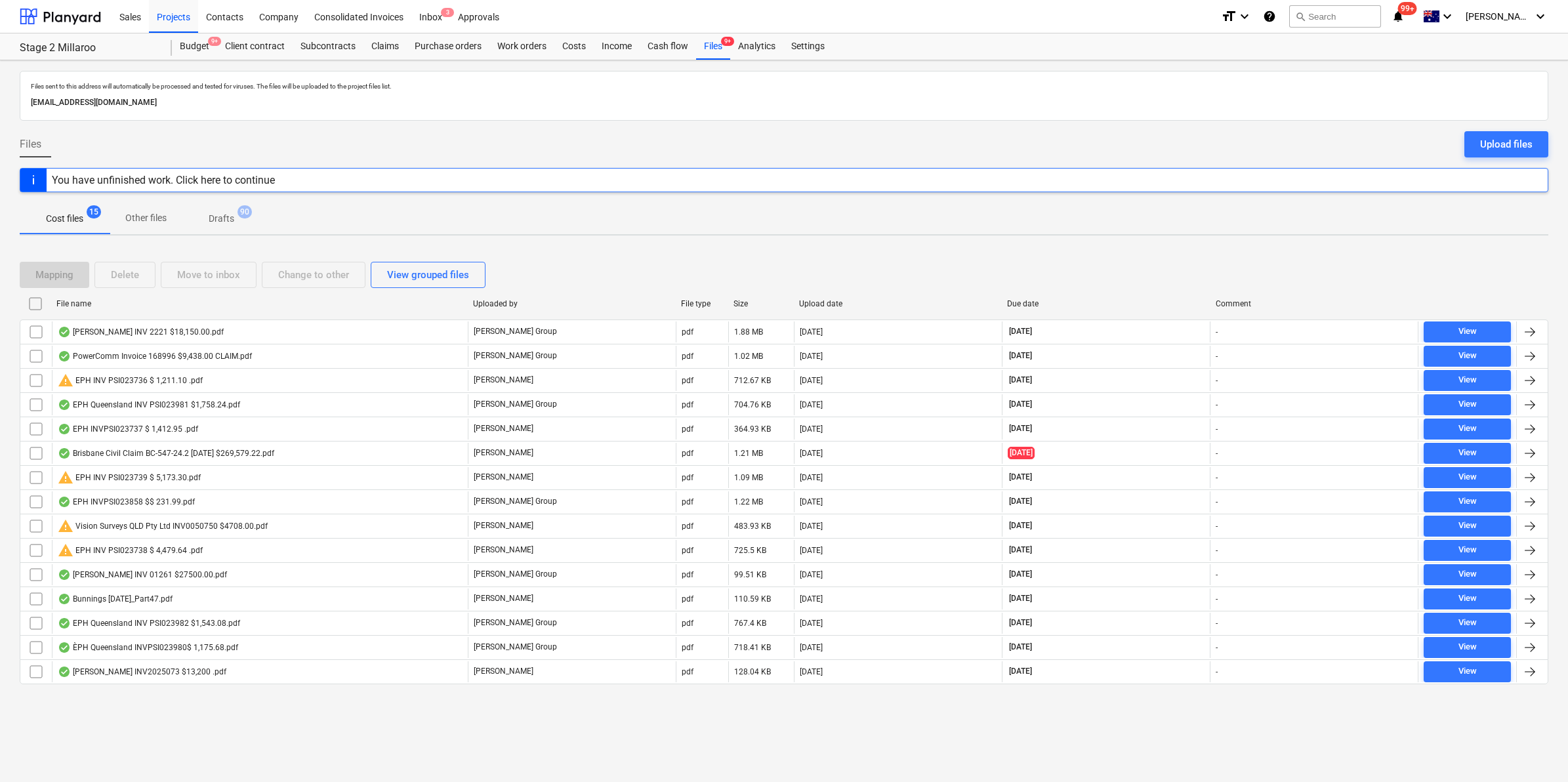
checkbox input "false"
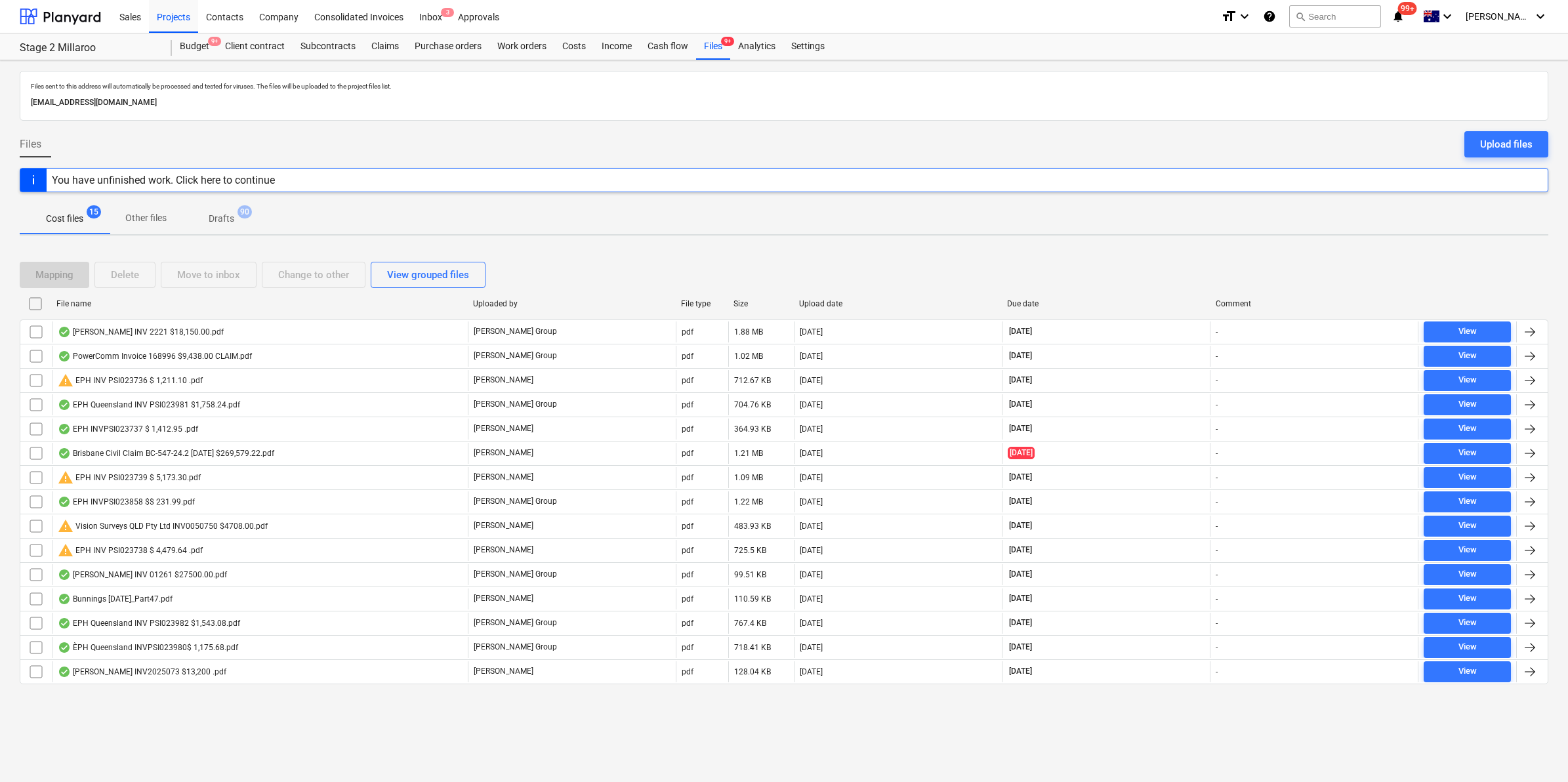
checkbox input "false"
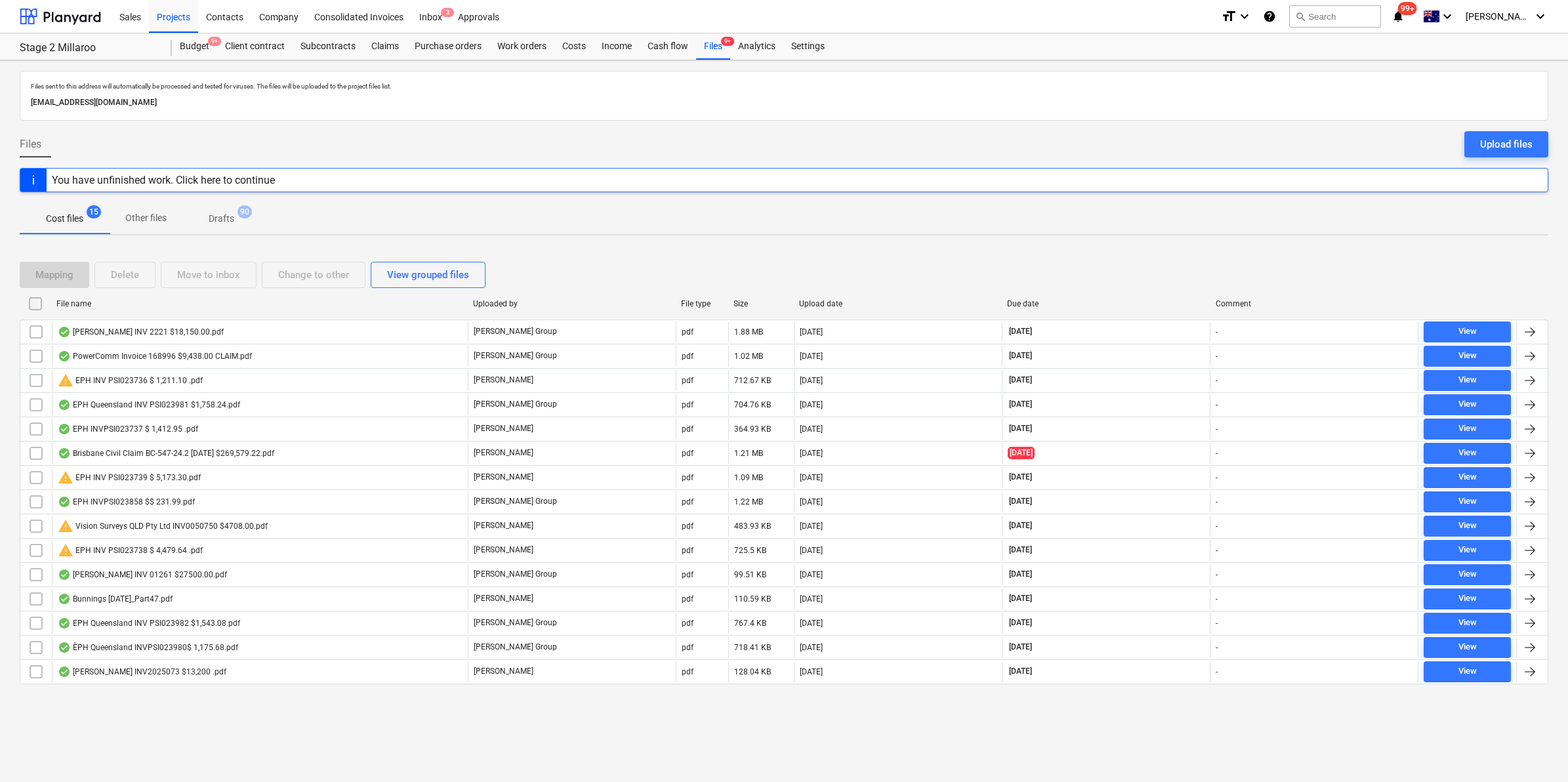
checkbox input "false"
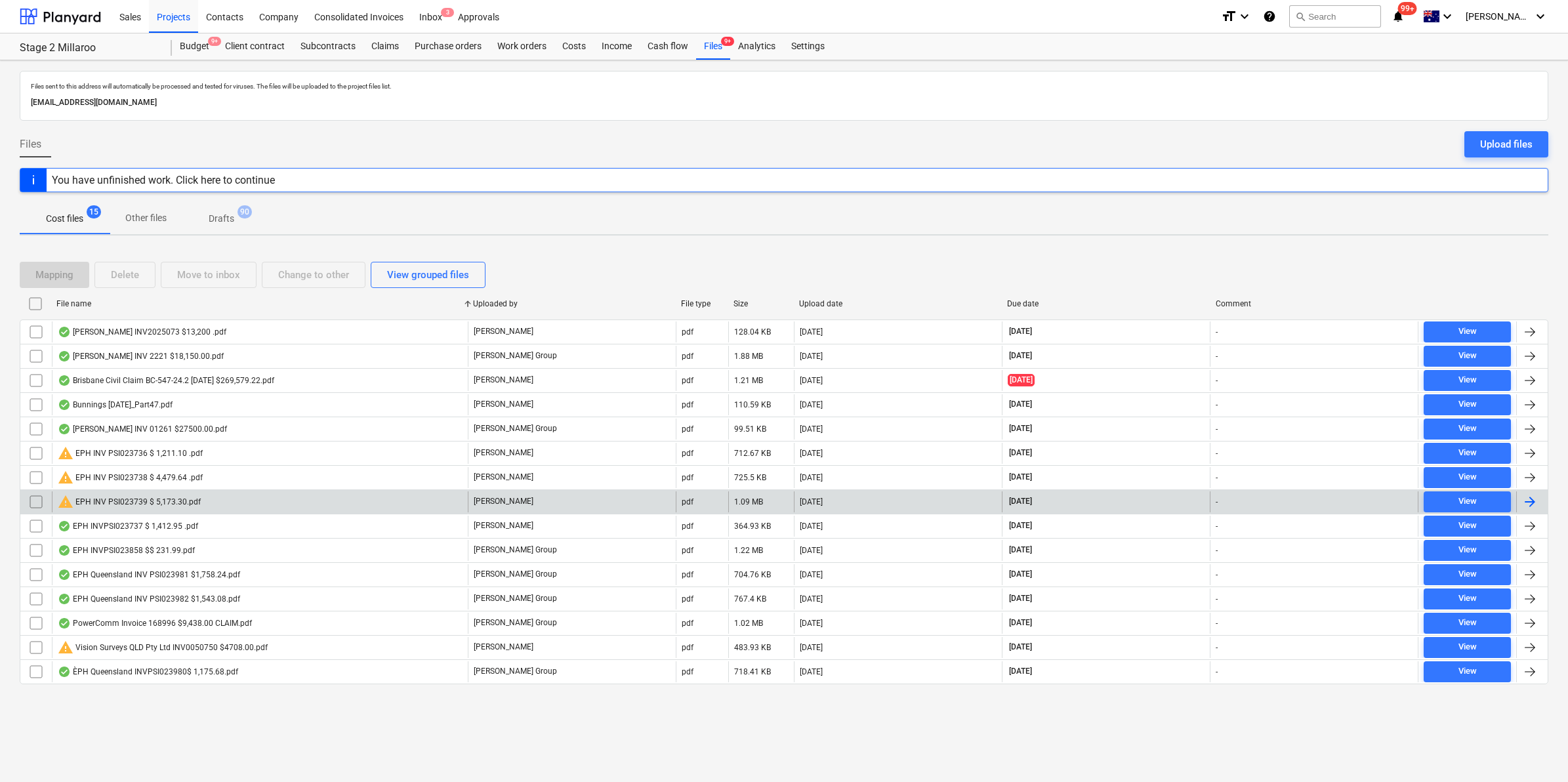
click at [165, 495] on div "warning EPH INV PSI023739 $ 5,173.30.pdf" at bounding box center [129, 502] width 143 height 16
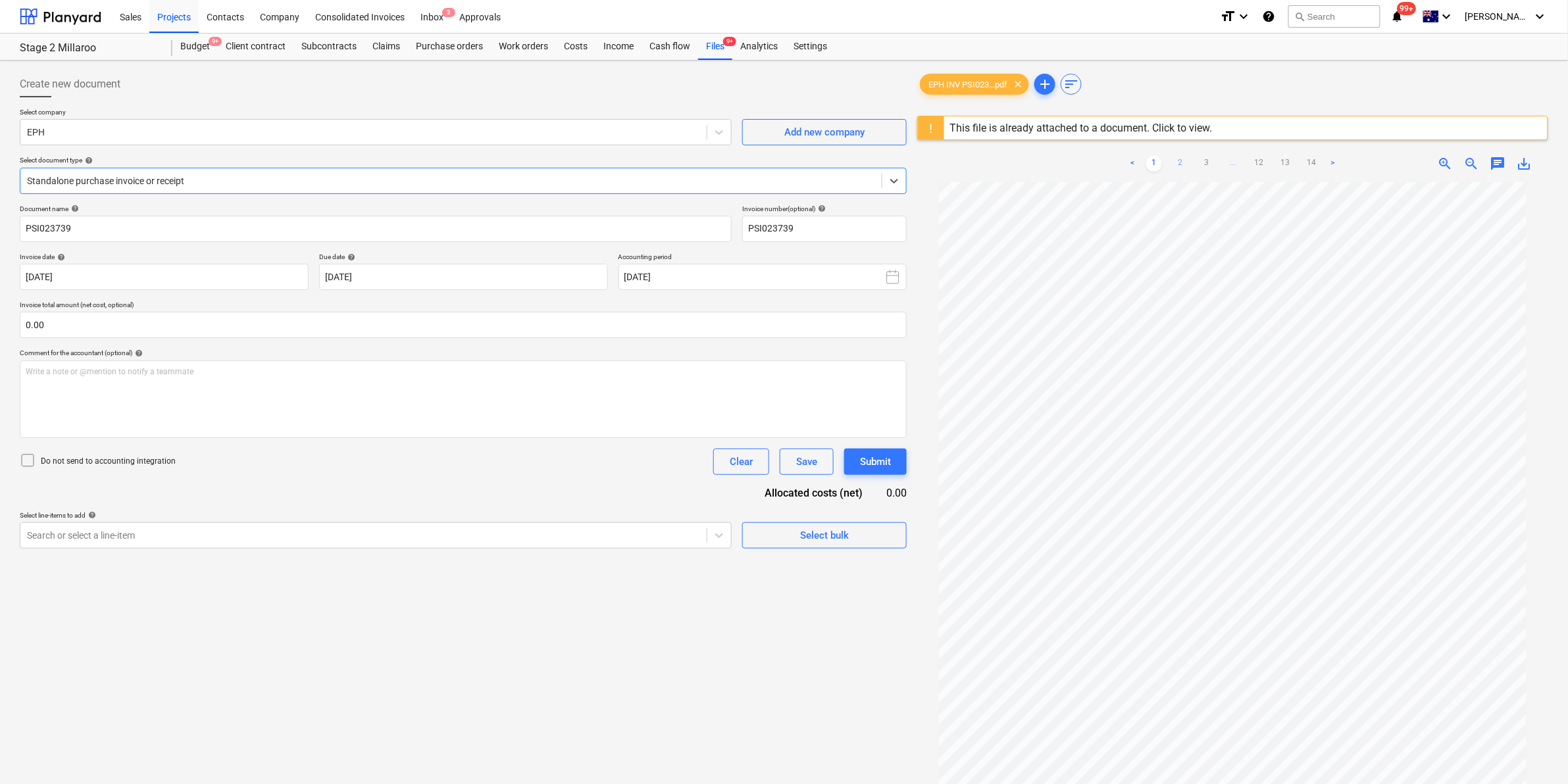
click at [1181, 163] on link "2" at bounding box center [1180, 164] width 16 height 16
click at [1208, 158] on link "3" at bounding box center [1207, 164] width 16 height 16
click at [724, 47] on div "Files 9+" at bounding box center [715, 47] width 34 height 26
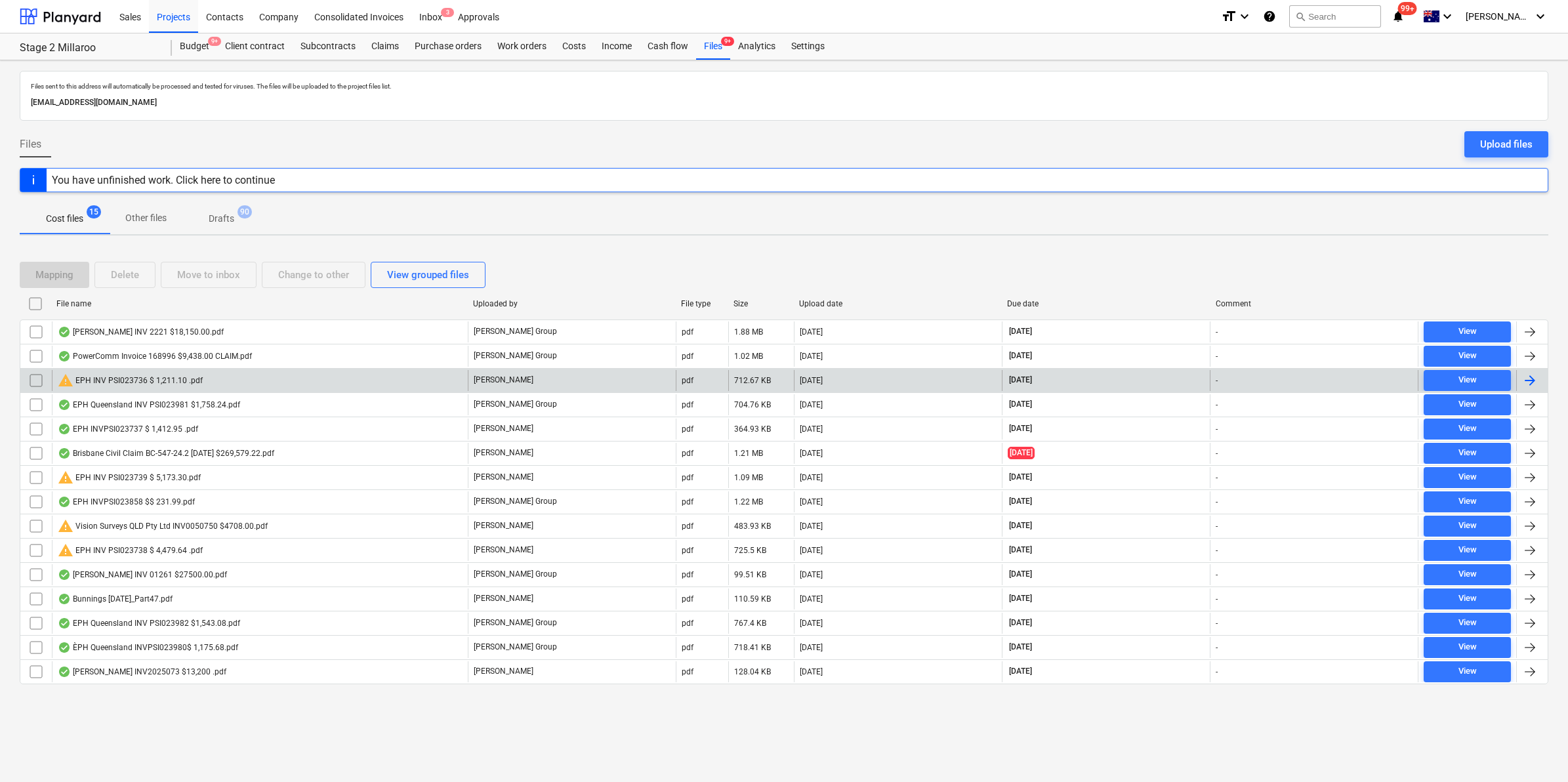
click at [179, 376] on div "warning EPH INV PSI023736 $ 1,211.10 .pdf" at bounding box center [130, 381] width 145 height 16
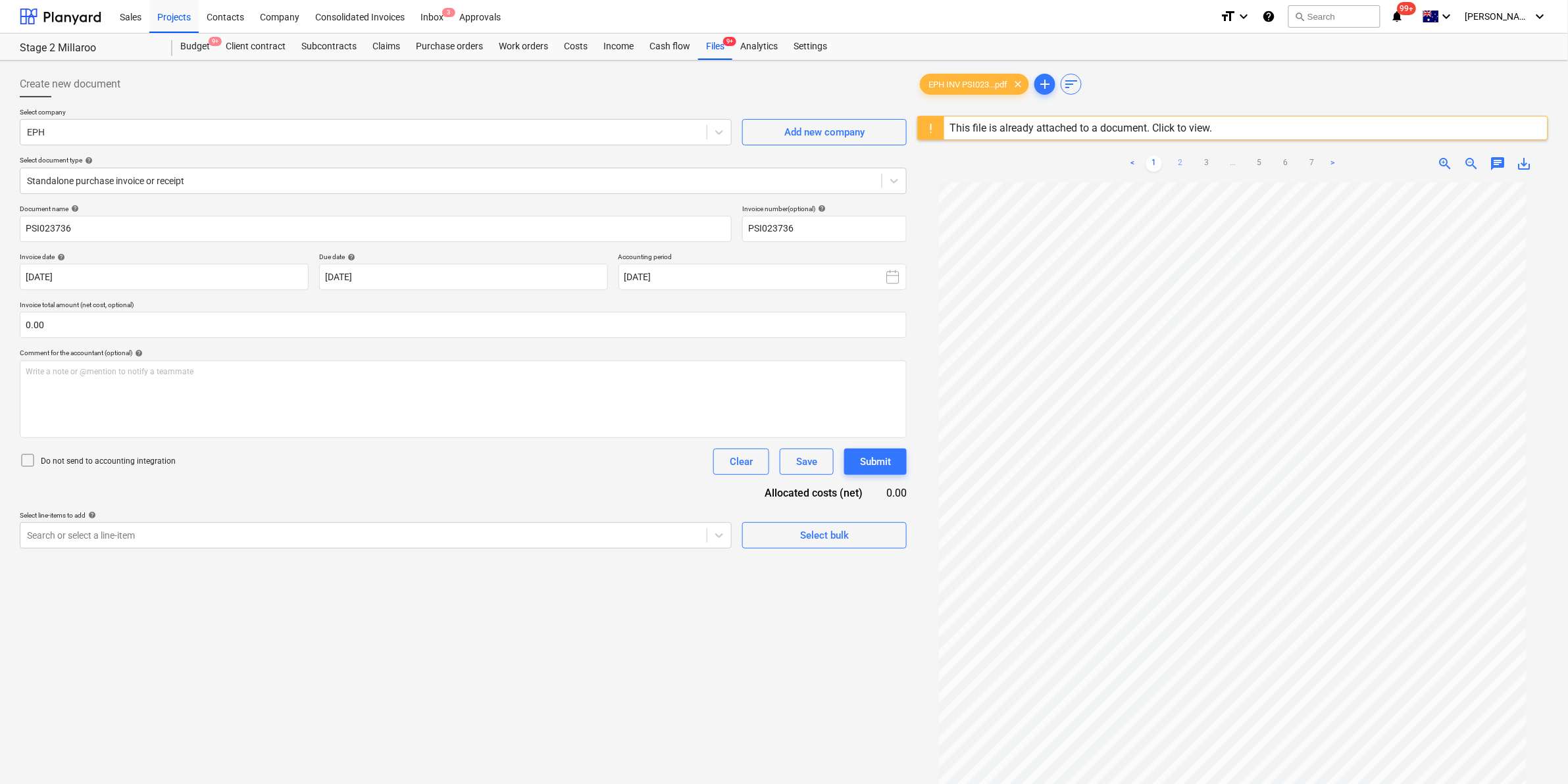
click at [1177, 166] on link "2" at bounding box center [1180, 164] width 16 height 16
click at [1214, 164] on link "3" at bounding box center [1207, 164] width 16 height 16
click at [1185, 159] on link "2" at bounding box center [1180, 164] width 16 height 16
click at [1205, 159] on link "3" at bounding box center [1207, 164] width 16 height 16
click at [1238, 163] on link "4" at bounding box center [1233, 164] width 16 height 16
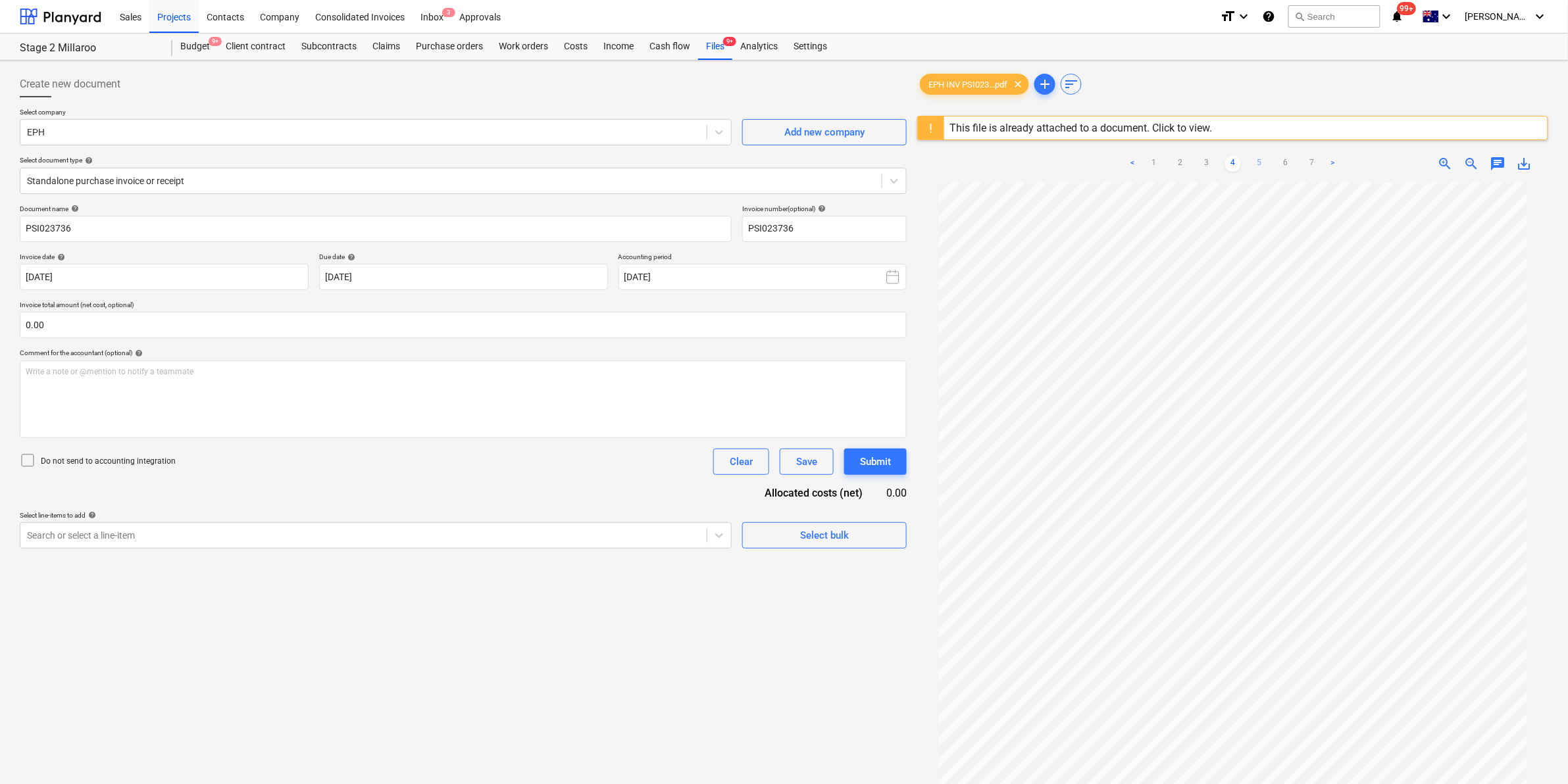
click at [1259, 162] on link "5" at bounding box center [1259, 164] width 16 height 16
click at [1281, 163] on link "6" at bounding box center [1286, 164] width 16 height 16
click at [1308, 162] on link "7" at bounding box center [1312, 164] width 16 height 16
click at [709, 46] on div "Files 9+" at bounding box center [715, 47] width 34 height 26
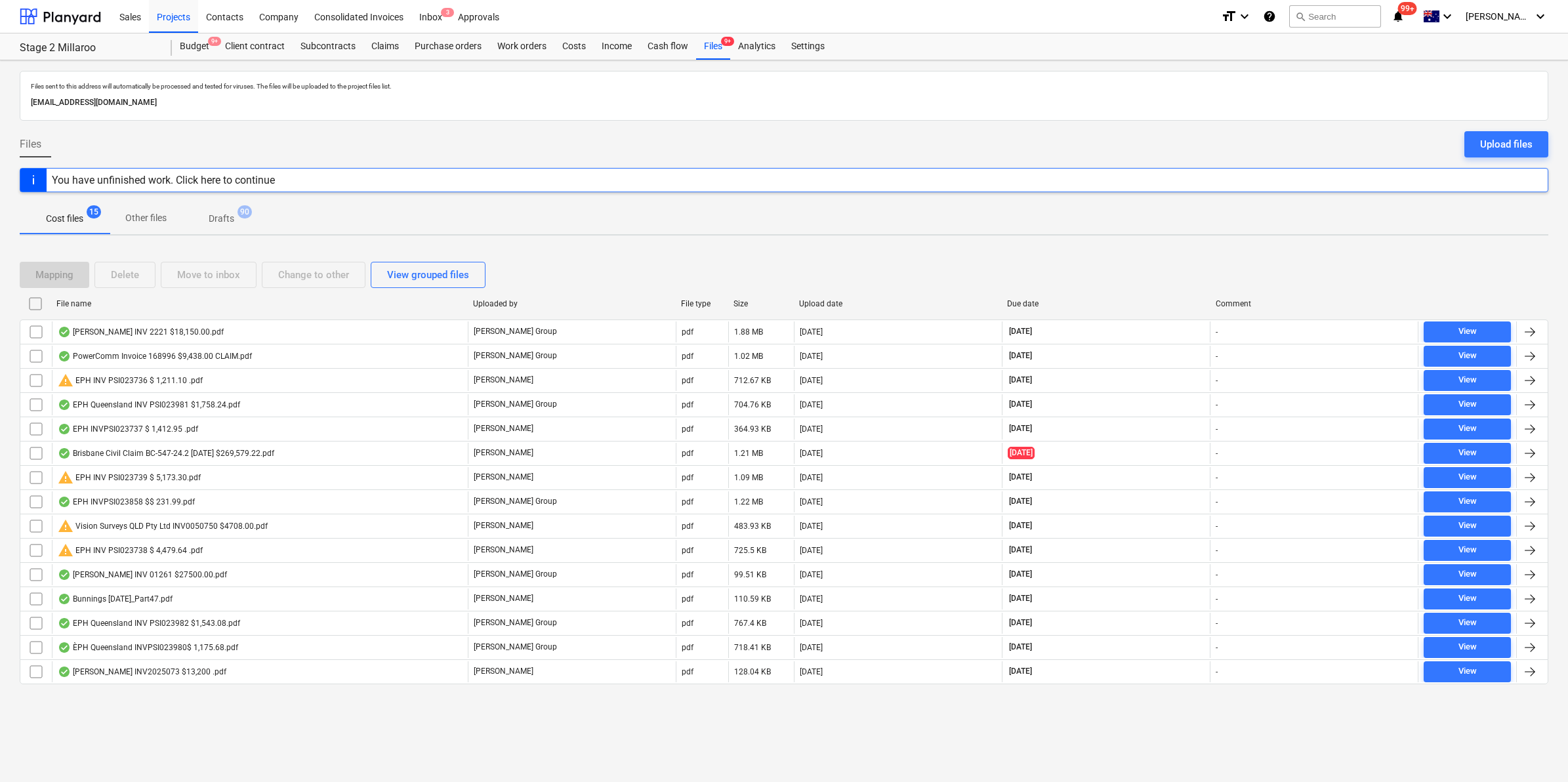
click at [103, 310] on div "File name" at bounding box center [259, 304] width 416 height 21
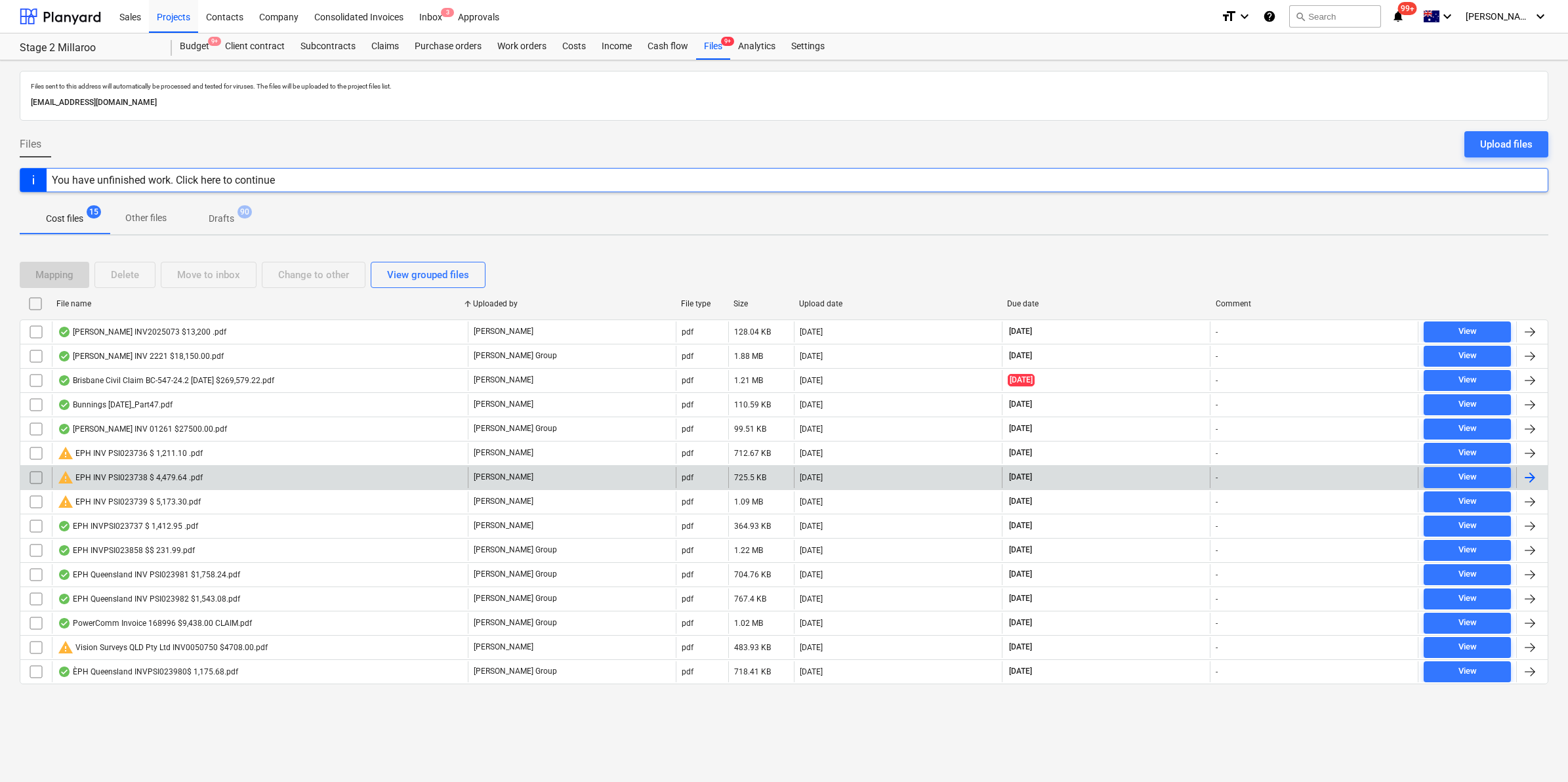
click at [224, 481] on div "warning EPH INV PSI023738 $ 4,479.64 .pdf" at bounding box center [260, 477] width 416 height 21
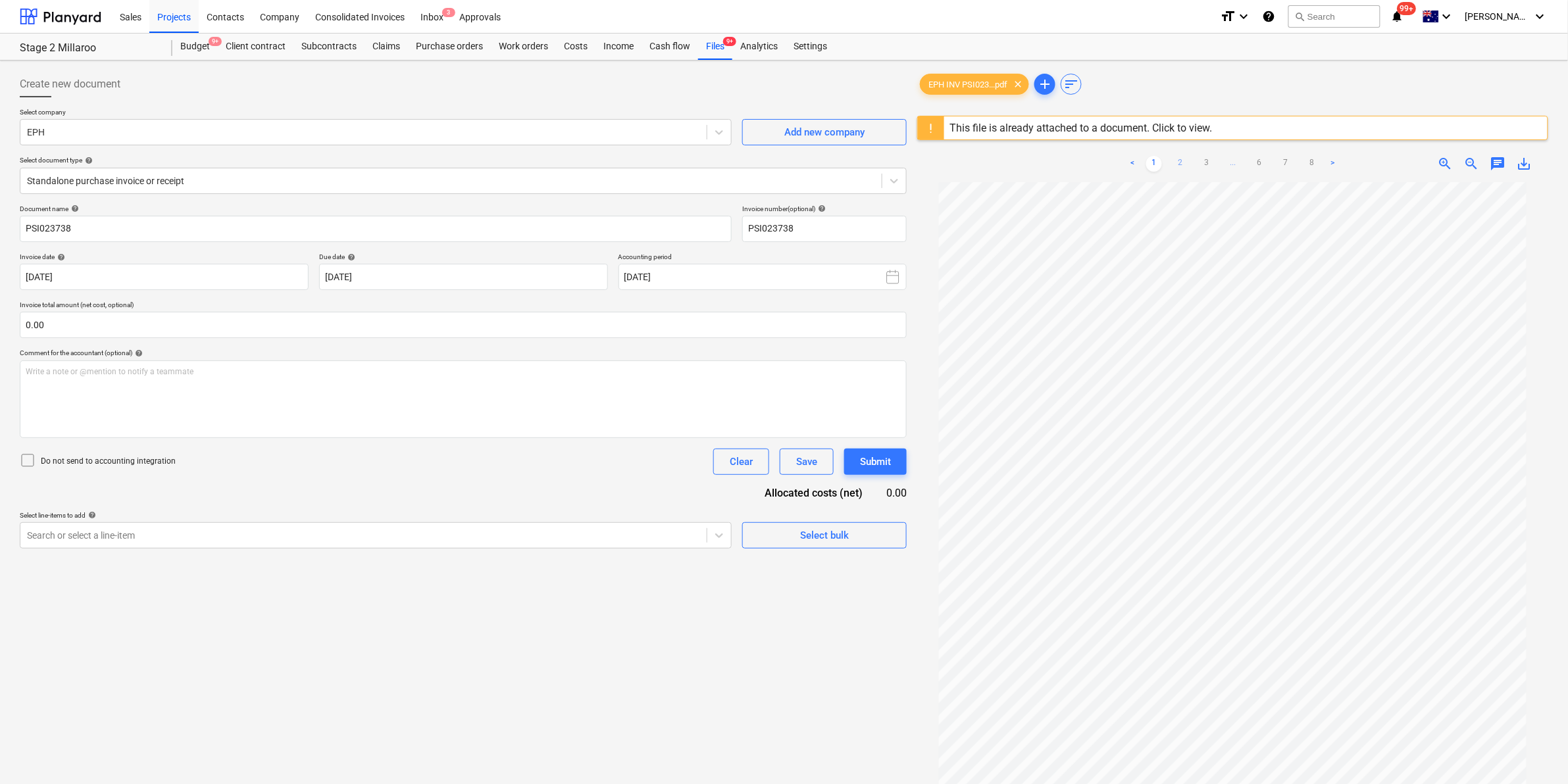
click at [1185, 166] on link "2" at bounding box center [1180, 164] width 16 height 16
click at [1207, 159] on link "3" at bounding box center [1207, 164] width 16 height 16
click at [1219, 163] on link "4" at bounding box center [1220, 164] width 16 height 16
click at [1195, 162] on link "3" at bounding box center [1193, 164] width 16 height 16
click at [1172, 162] on link "2" at bounding box center [1167, 164] width 16 height 16
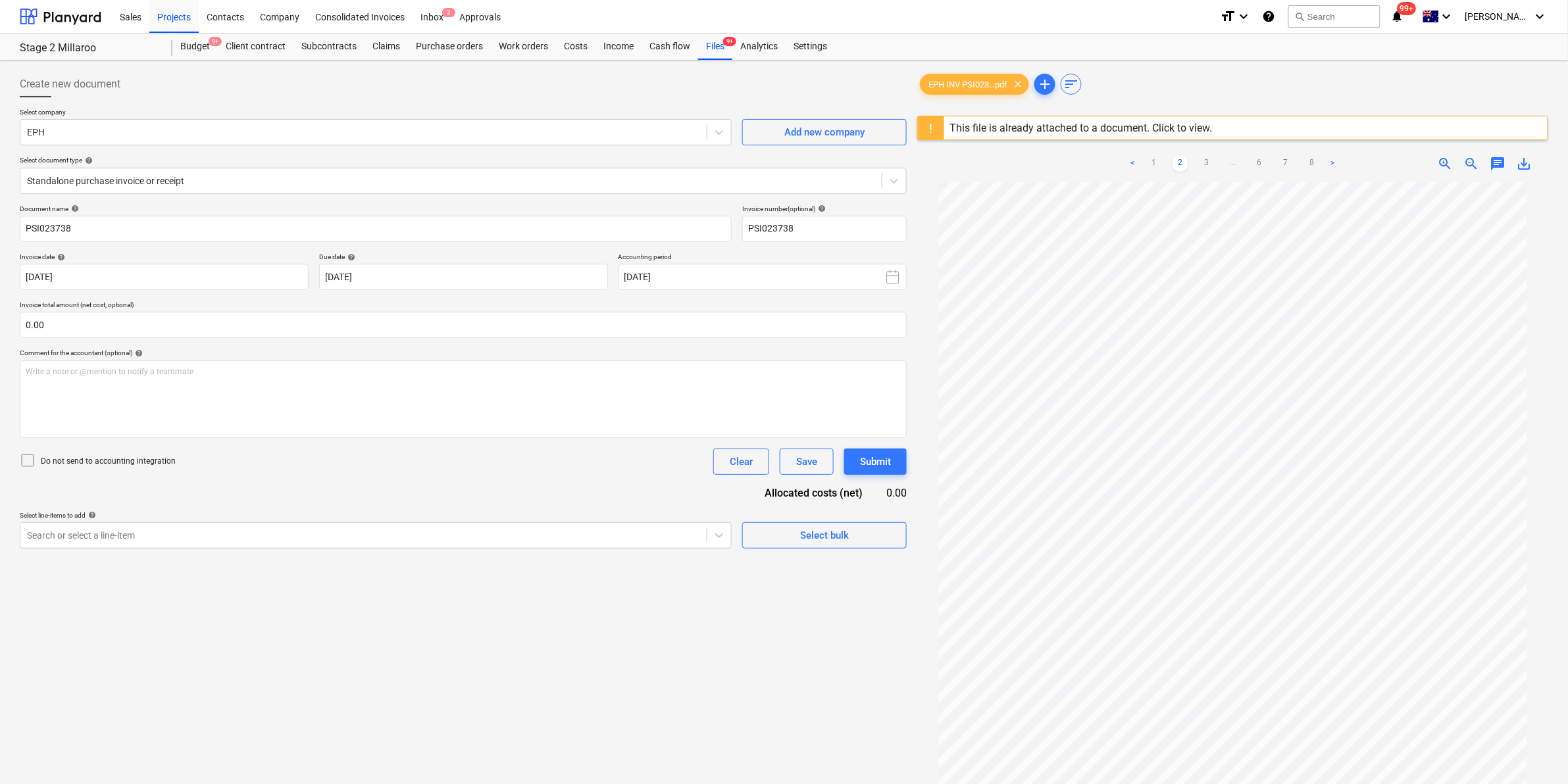
click at [1202, 162] on link "3" at bounding box center [1207, 164] width 16 height 16
click at [1215, 162] on link "4" at bounding box center [1220, 164] width 16 height 16
click at [1238, 164] on link "5" at bounding box center [1246, 164] width 16 height 16
click at [1269, 162] on link "6" at bounding box center [1272, 164] width 16 height 16
click at [1298, 166] on link "7" at bounding box center [1299, 164] width 16 height 16
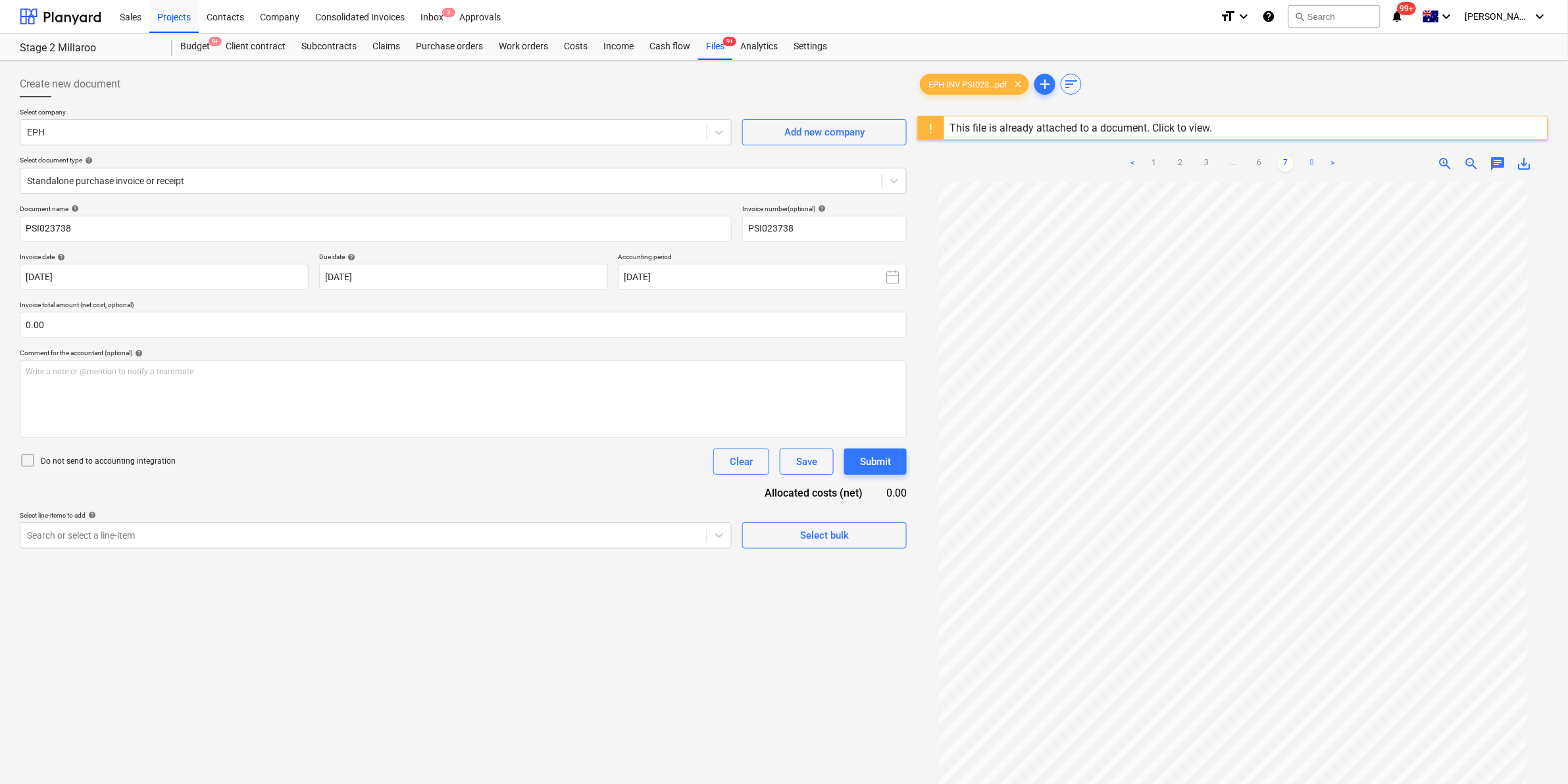
click at [1308, 164] on link "8" at bounding box center [1312, 164] width 16 height 16
click at [715, 50] on div "Files 9+" at bounding box center [715, 47] width 34 height 26
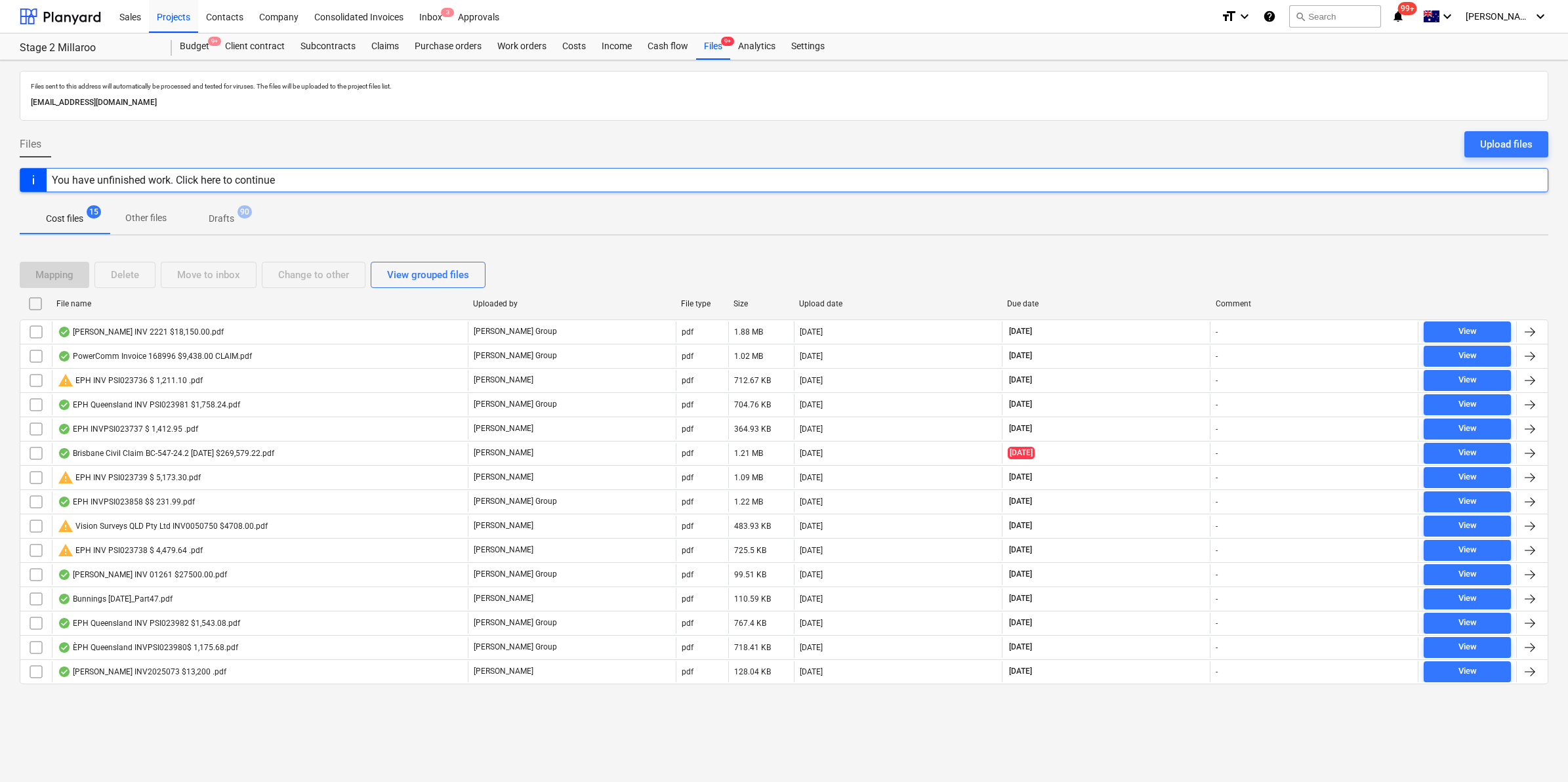
click at [141, 306] on div "File name" at bounding box center [259, 304] width 406 height 9
checkbox input "false"
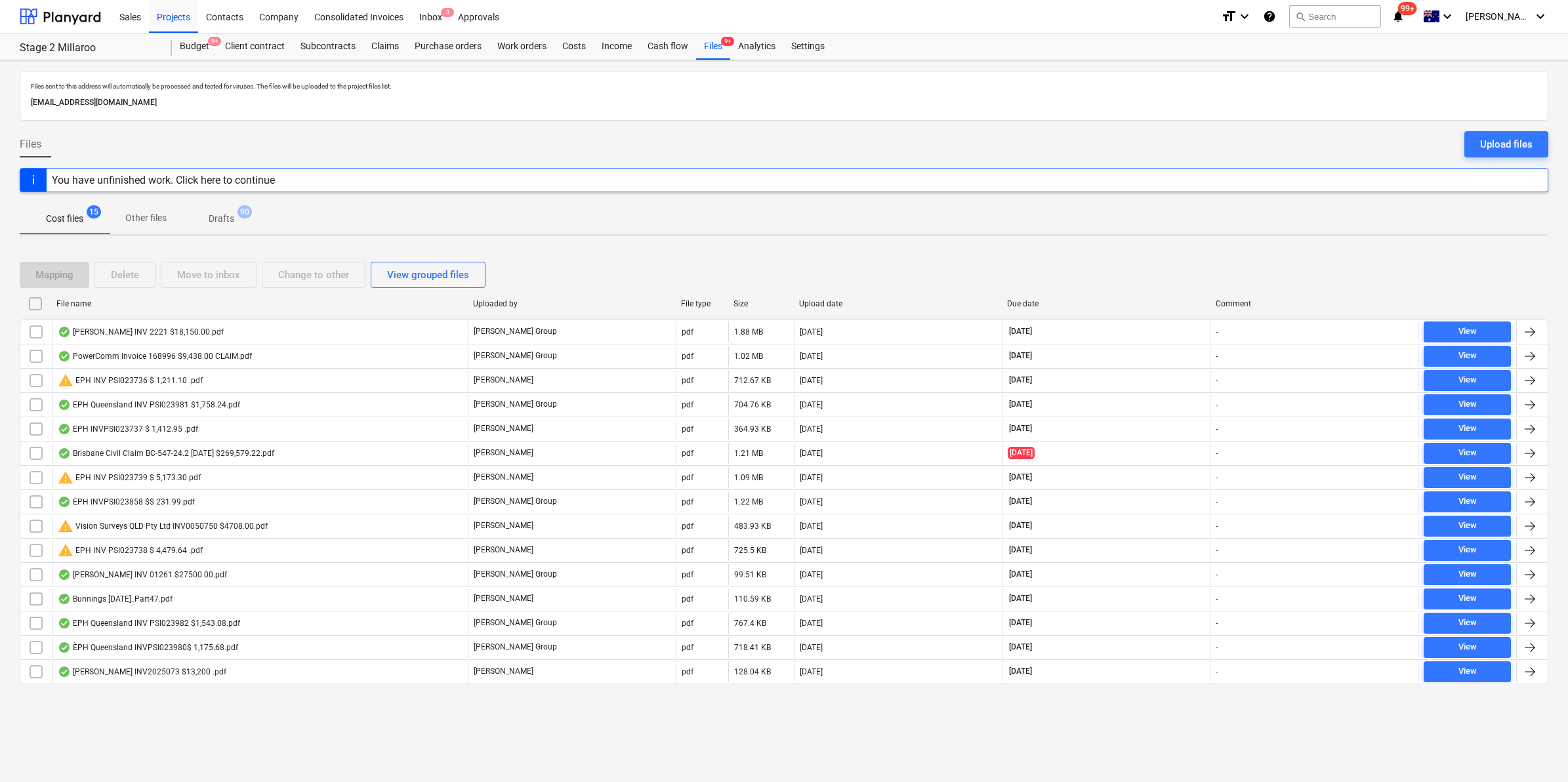
checkbox input "false"
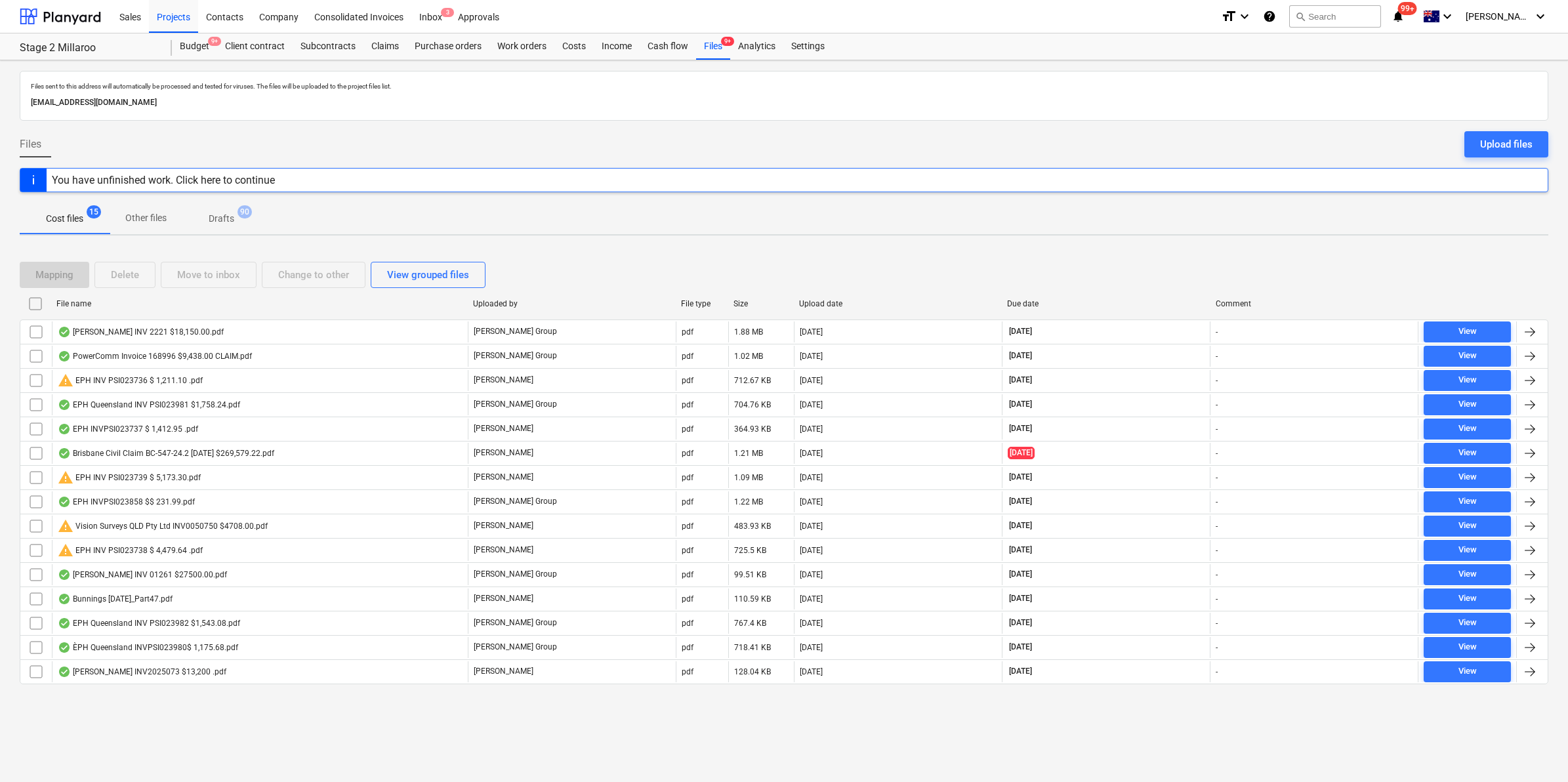
checkbox input "false"
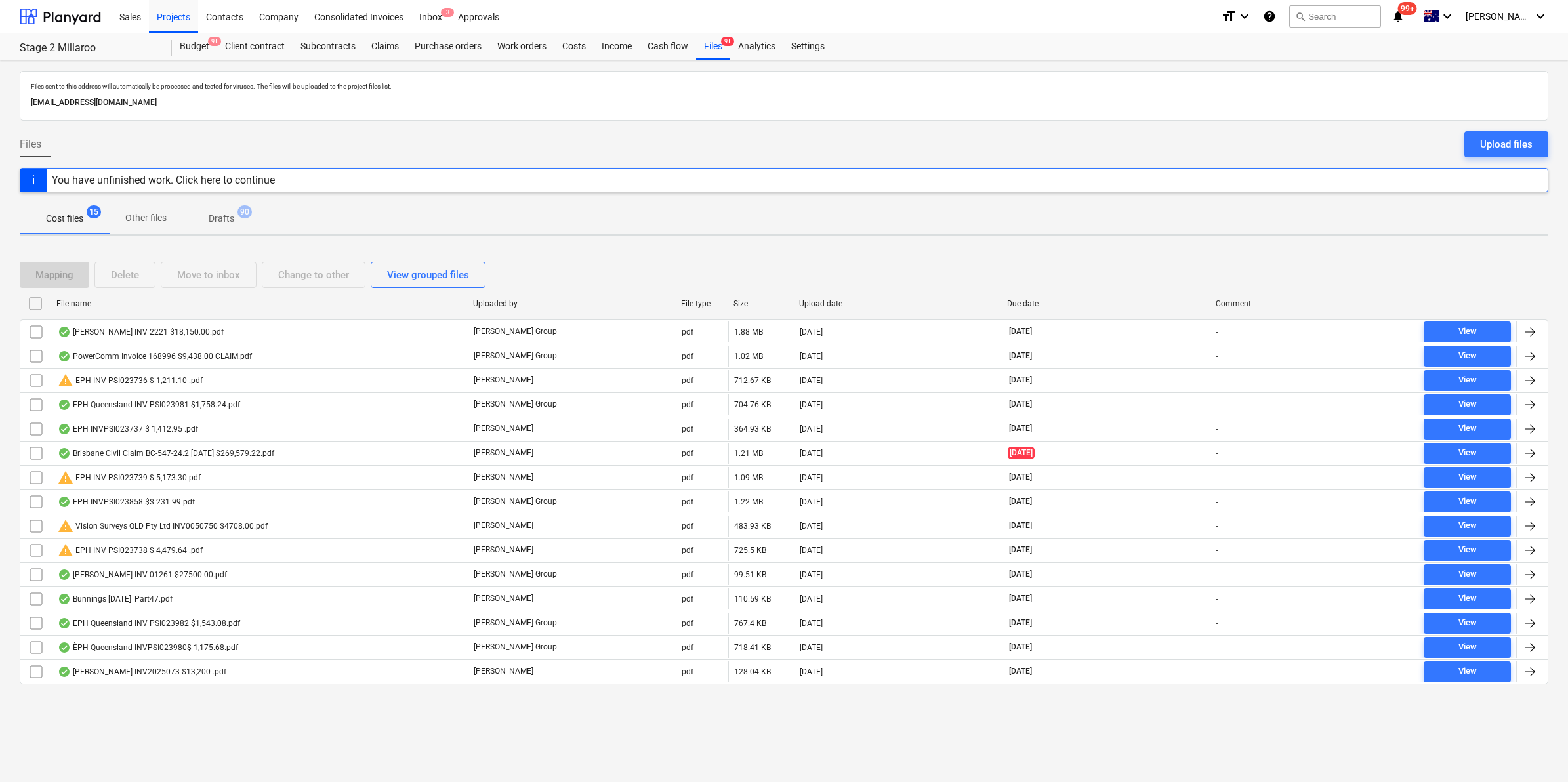
checkbox input "false"
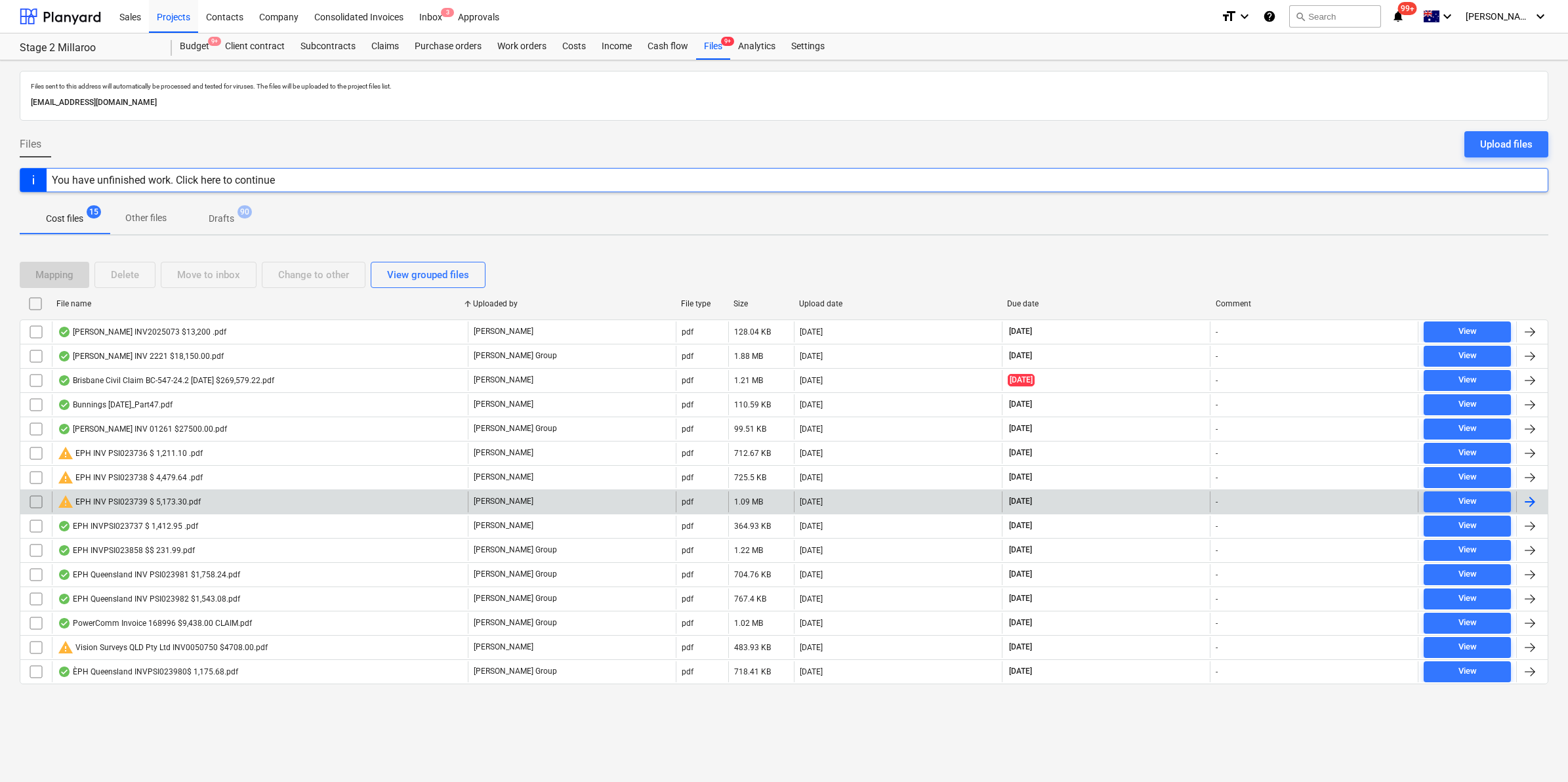
click at [184, 503] on div "warning EPH INV PSI023739 $ 5,173.30.pdf" at bounding box center [129, 502] width 143 height 16
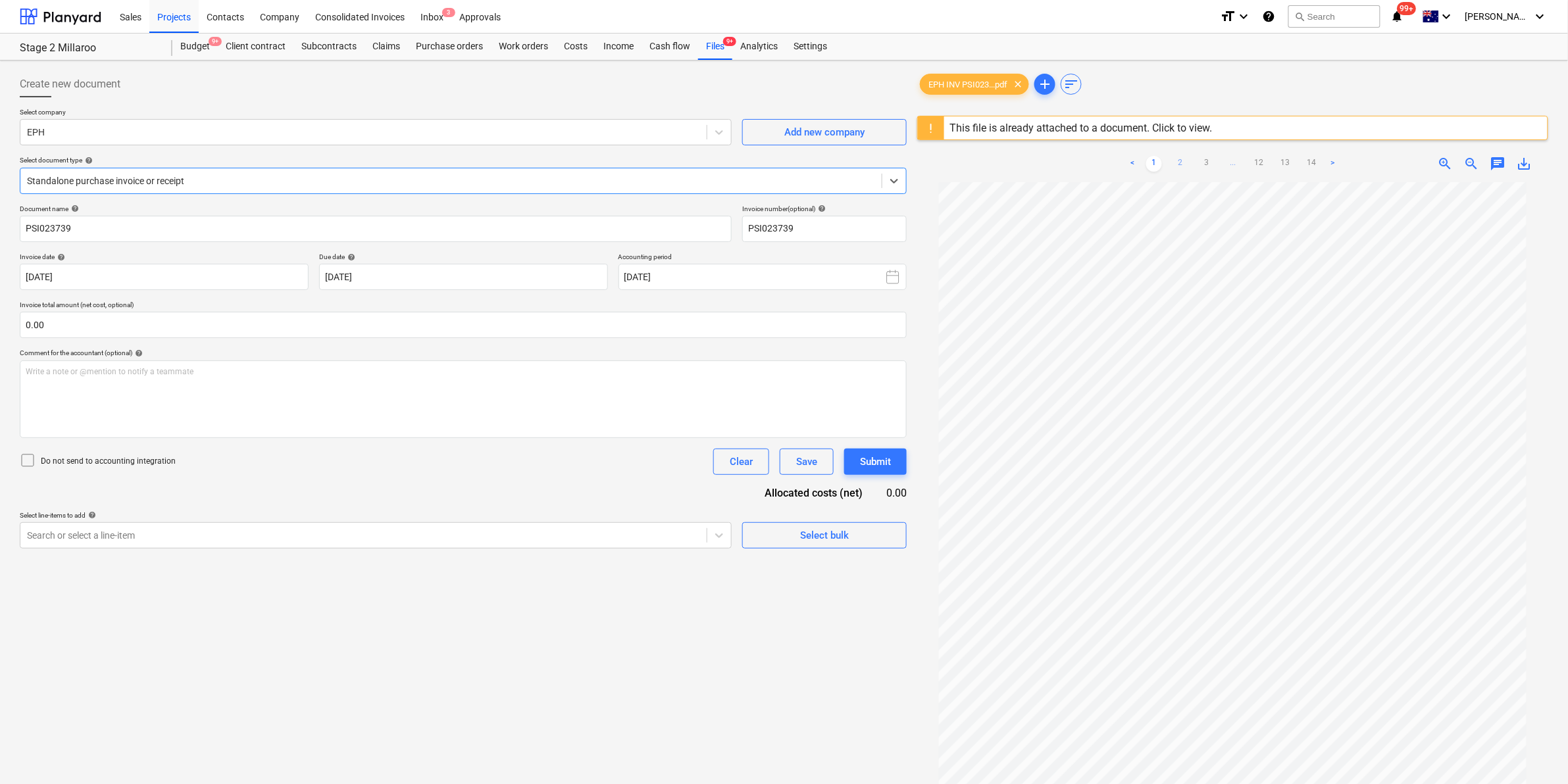
click at [1182, 161] on link "2" at bounding box center [1180, 164] width 16 height 16
click at [1202, 163] on link "3" at bounding box center [1207, 164] width 16 height 16
click at [1172, 160] on link "2" at bounding box center [1167, 164] width 16 height 16
click at [1206, 164] on link "3" at bounding box center [1207, 164] width 16 height 16
click at [1216, 162] on link "4" at bounding box center [1220, 164] width 16 height 16
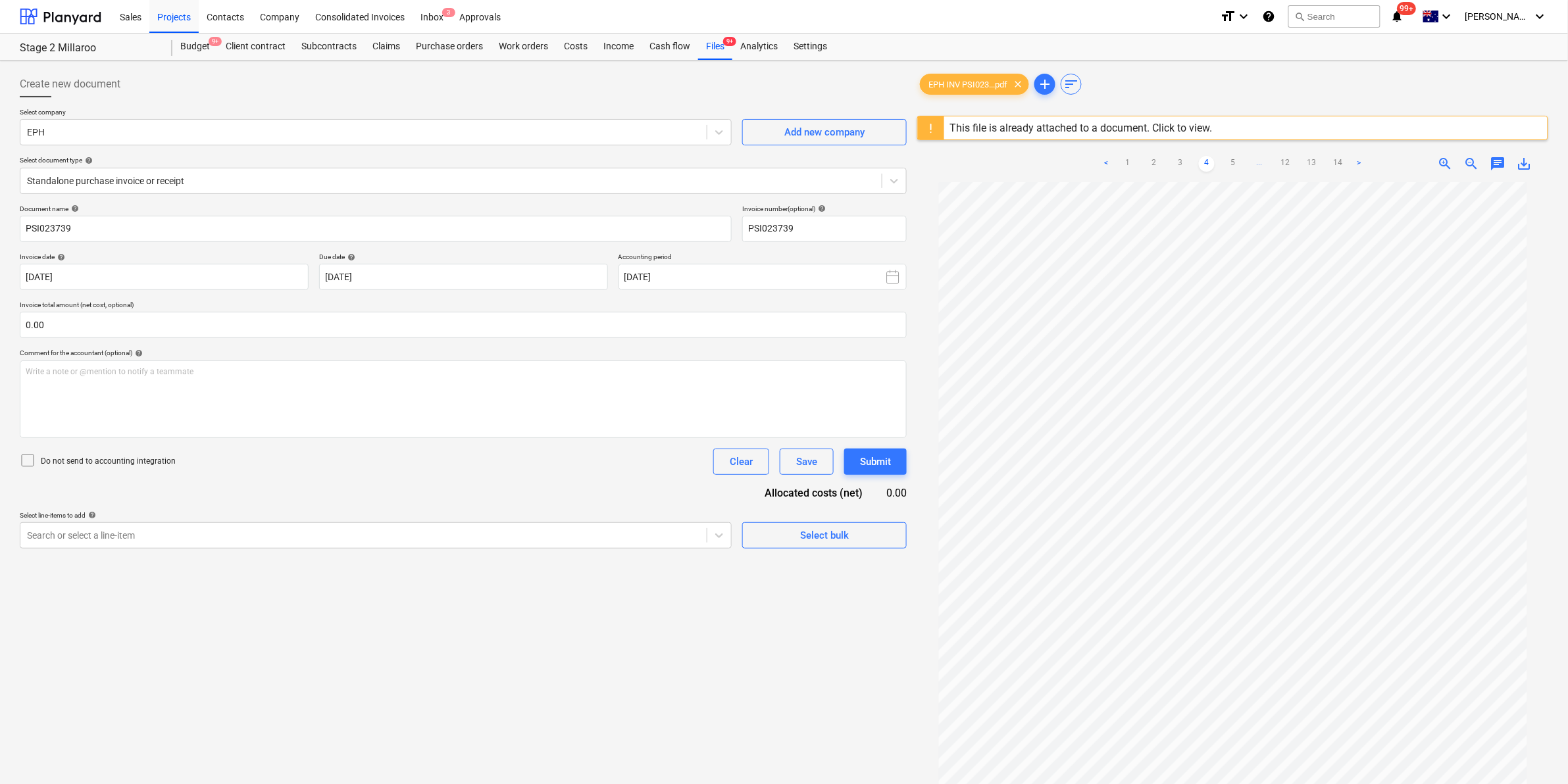
click at [1229, 162] on link "5" at bounding box center [1233, 164] width 16 height 16
click at [1241, 162] on link "6" at bounding box center [1246, 164] width 16 height 16
click at [1254, 164] on link "7" at bounding box center [1259, 164] width 16 height 16
click at [1261, 164] on link "8" at bounding box center [1259, 164] width 16 height 16
click at [1267, 163] on ul "< 1 2 3 ... 7 8 9 ... 12 13 14 >" at bounding box center [1233, 164] width 321 height 16
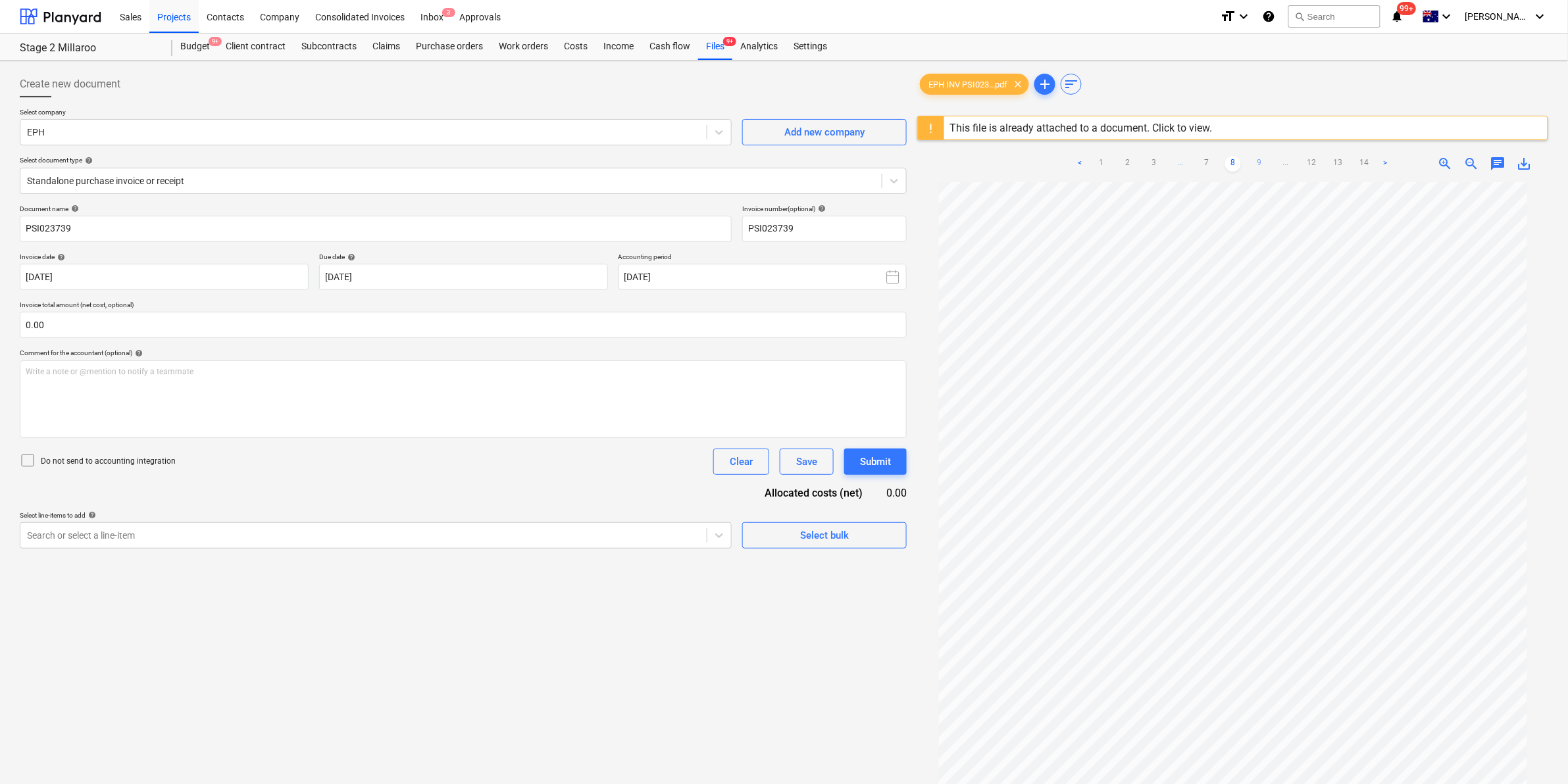
click at [1265, 162] on link "9" at bounding box center [1259, 164] width 16 height 16
click at [1264, 162] on link "10" at bounding box center [1259, 164] width 16 height 16
click at [1265, 162] on link "11" at bounding box center [1272, 164] width 16 height 16
click at [1264, 162] on link "11" at bounding box center [1259, 164] width 16 height 16
click at [1286, 163] on link "12" at bounding box center [1286, 164] width 16 height 16
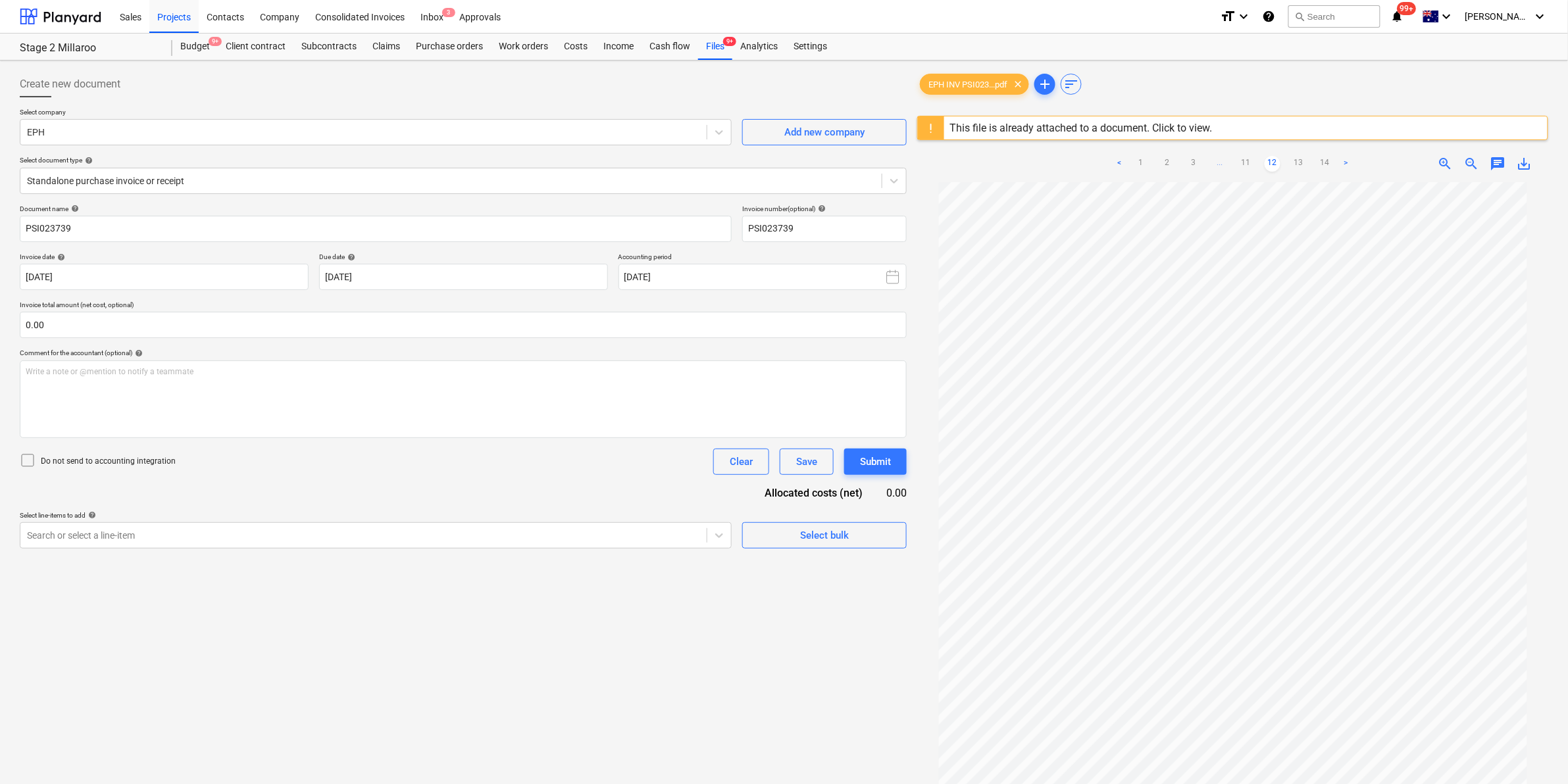
click at [1300, 162] on link "13" at bounding box center [1299, 164] width 16 height 16
click at [1317, 159] on link "14" at bounding box center [1312, 164] width 16 height 16
click at [711, 47] on div "Files 9+" at bounding box center [715, 47] width 34 height 26
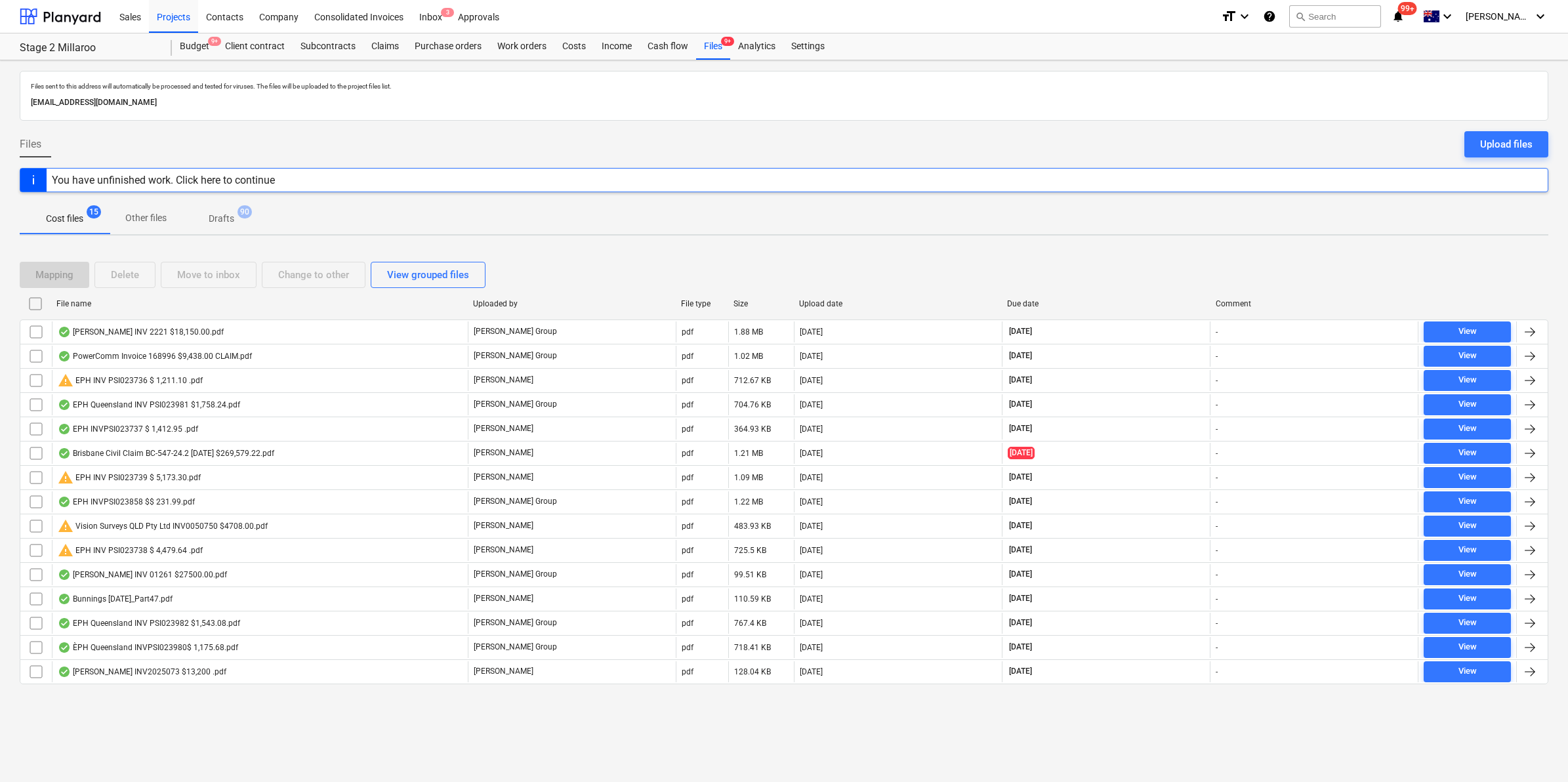
click at [207, 309] on div "File name" at bounding box center [259, 304] width 416 height 21
checkbox input "false"
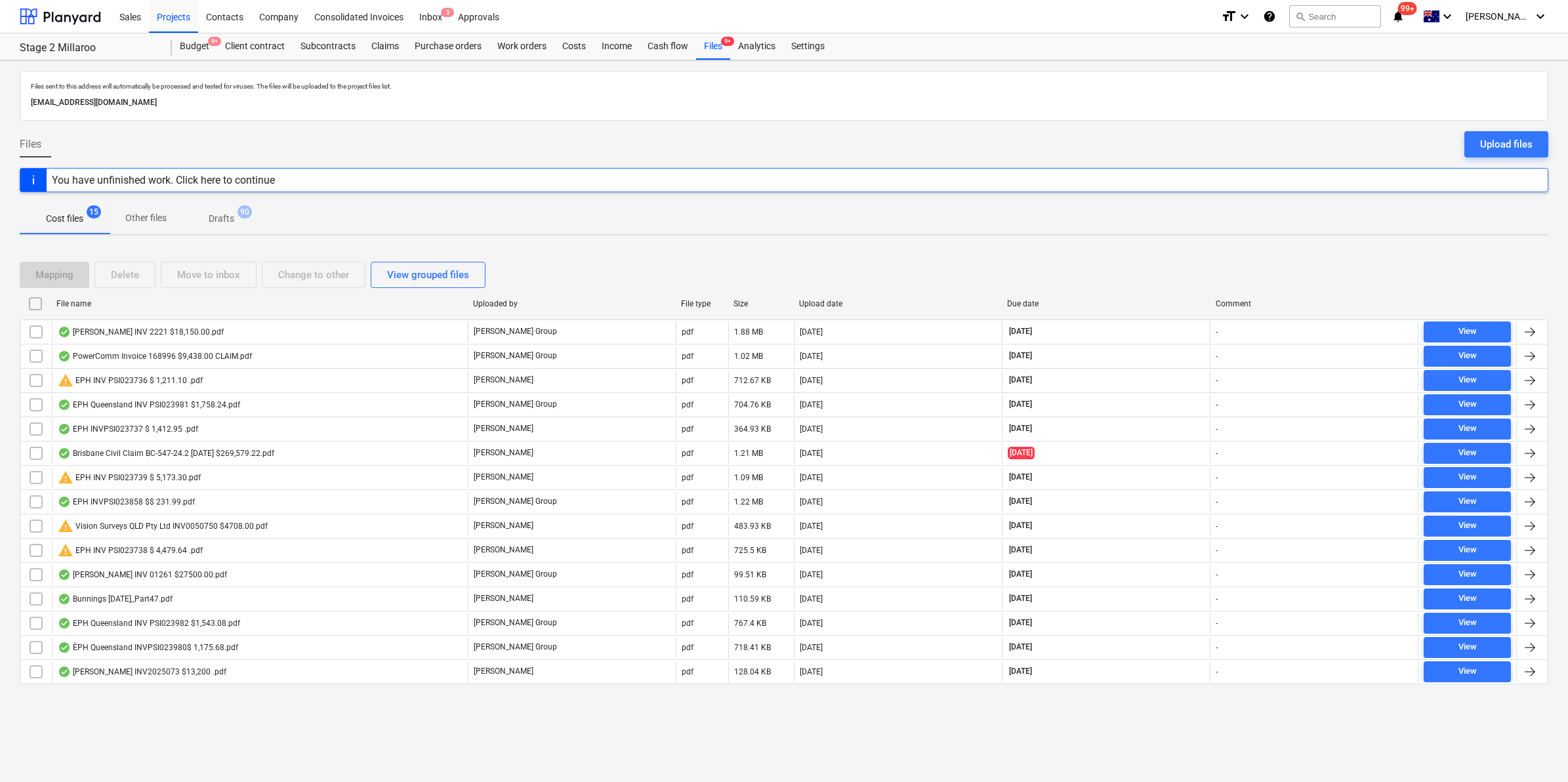
checkbox input "false"
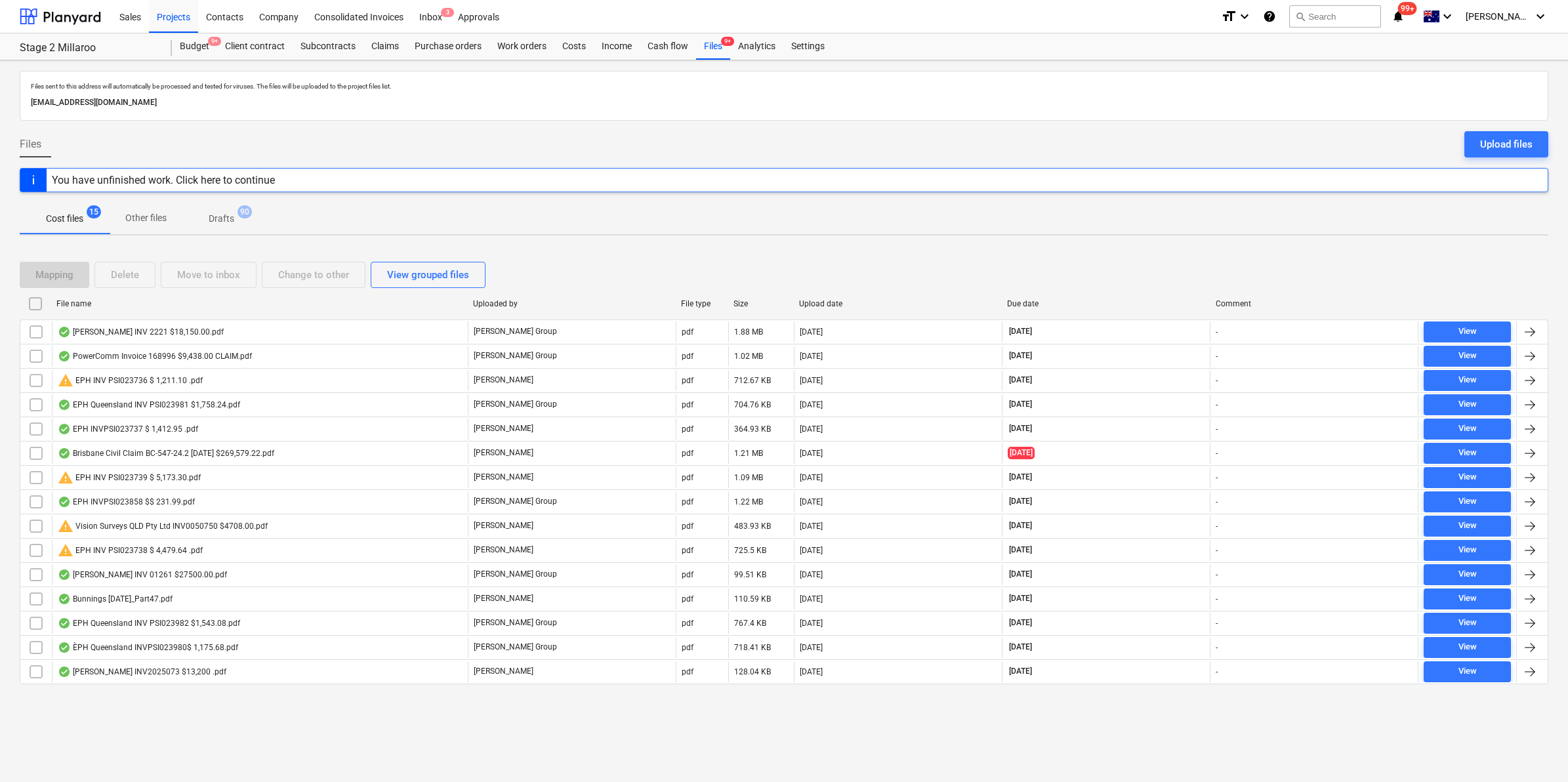
checkbox input "false"
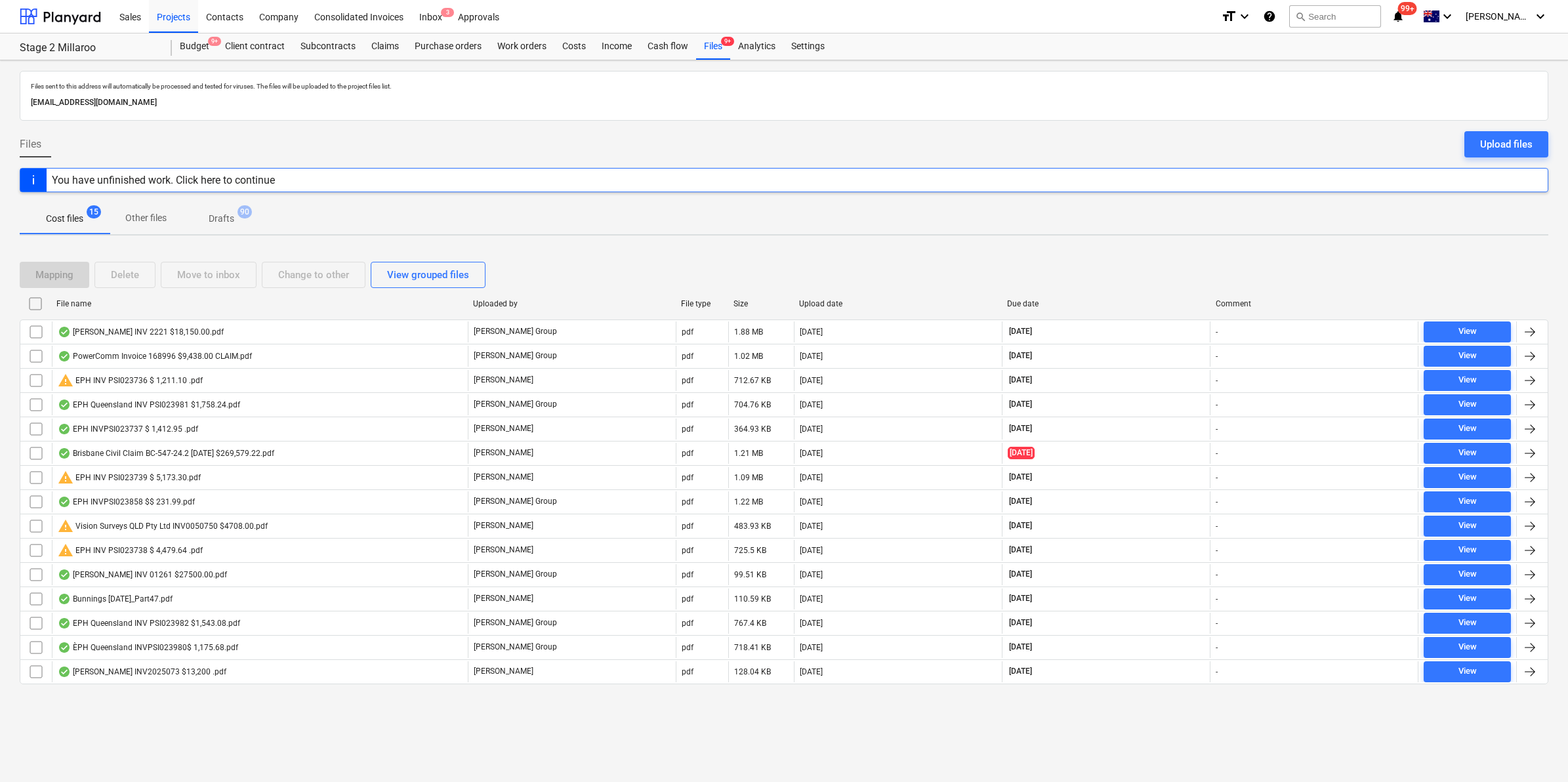
checkbox input "false"
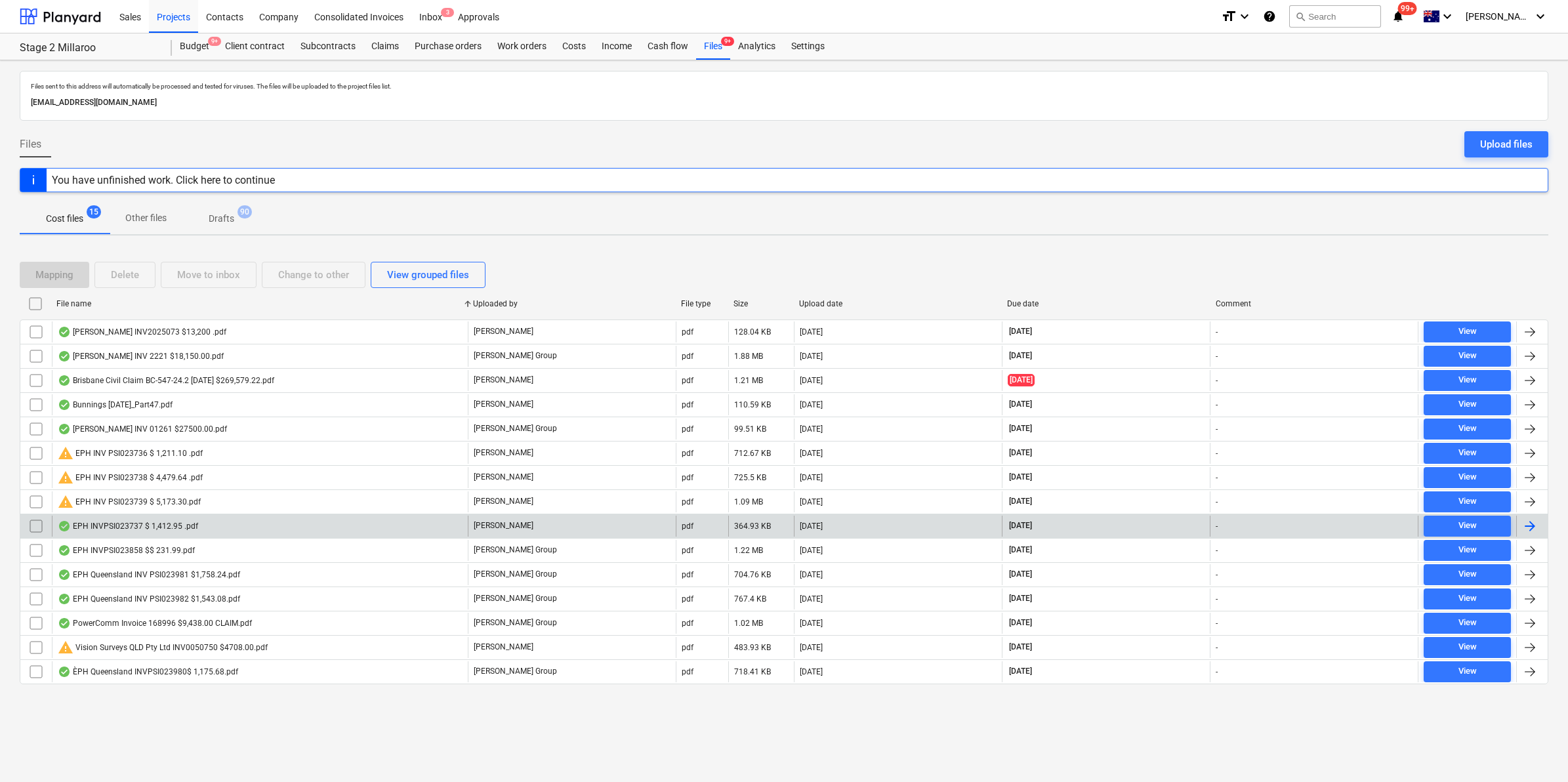
click at [210, 525] on div "EPH INVPSI023737 $ 1,412.95 .pdf" at bounding box center [260, 526] width 416 height 21
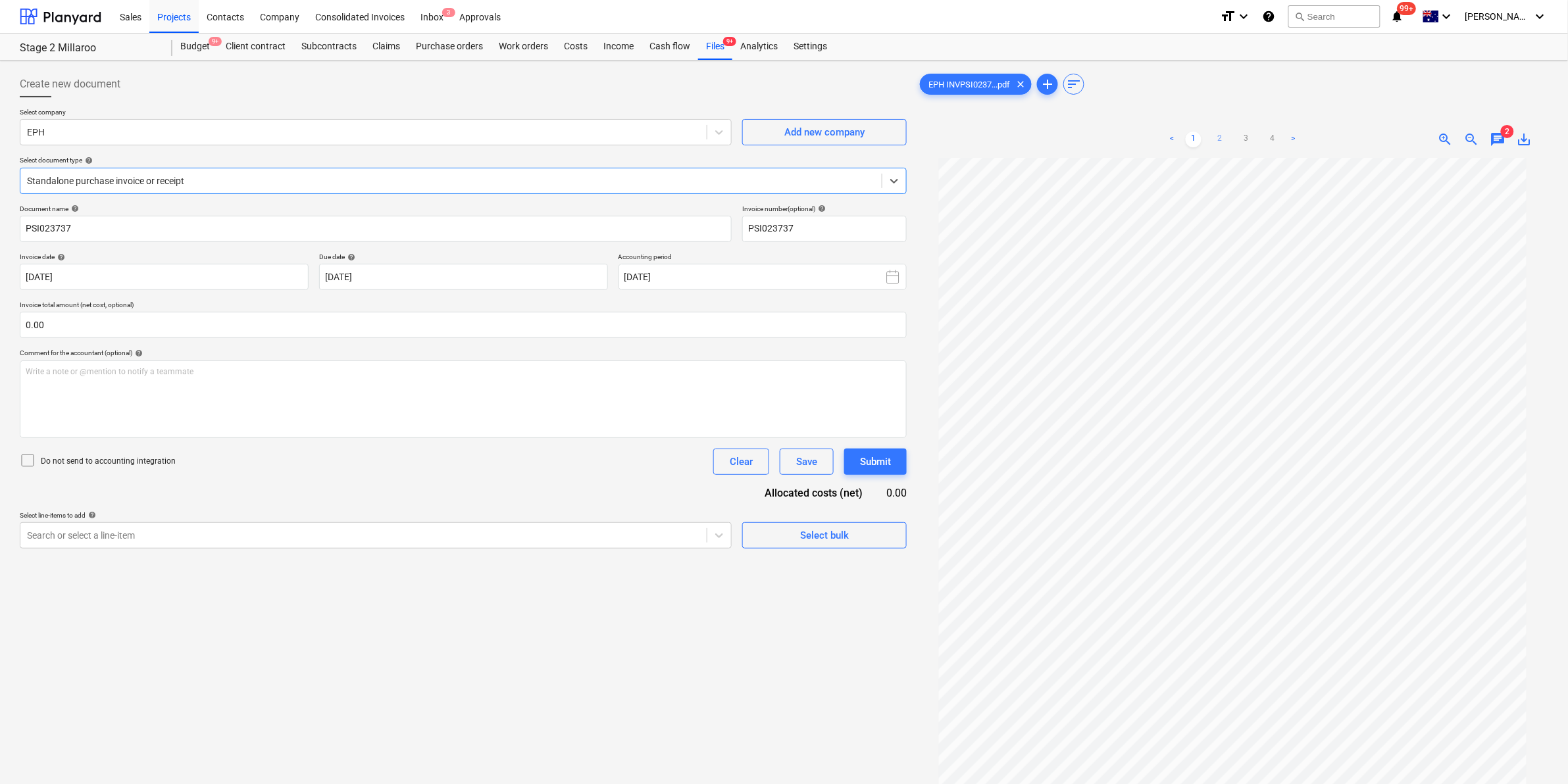
click at [1218, 138] on link "2" at bounding box center [1220, 139] width 16 height 16
click at [712, 44] on div "Files 9+" at bounding box center [715, 47] width 34 height 26
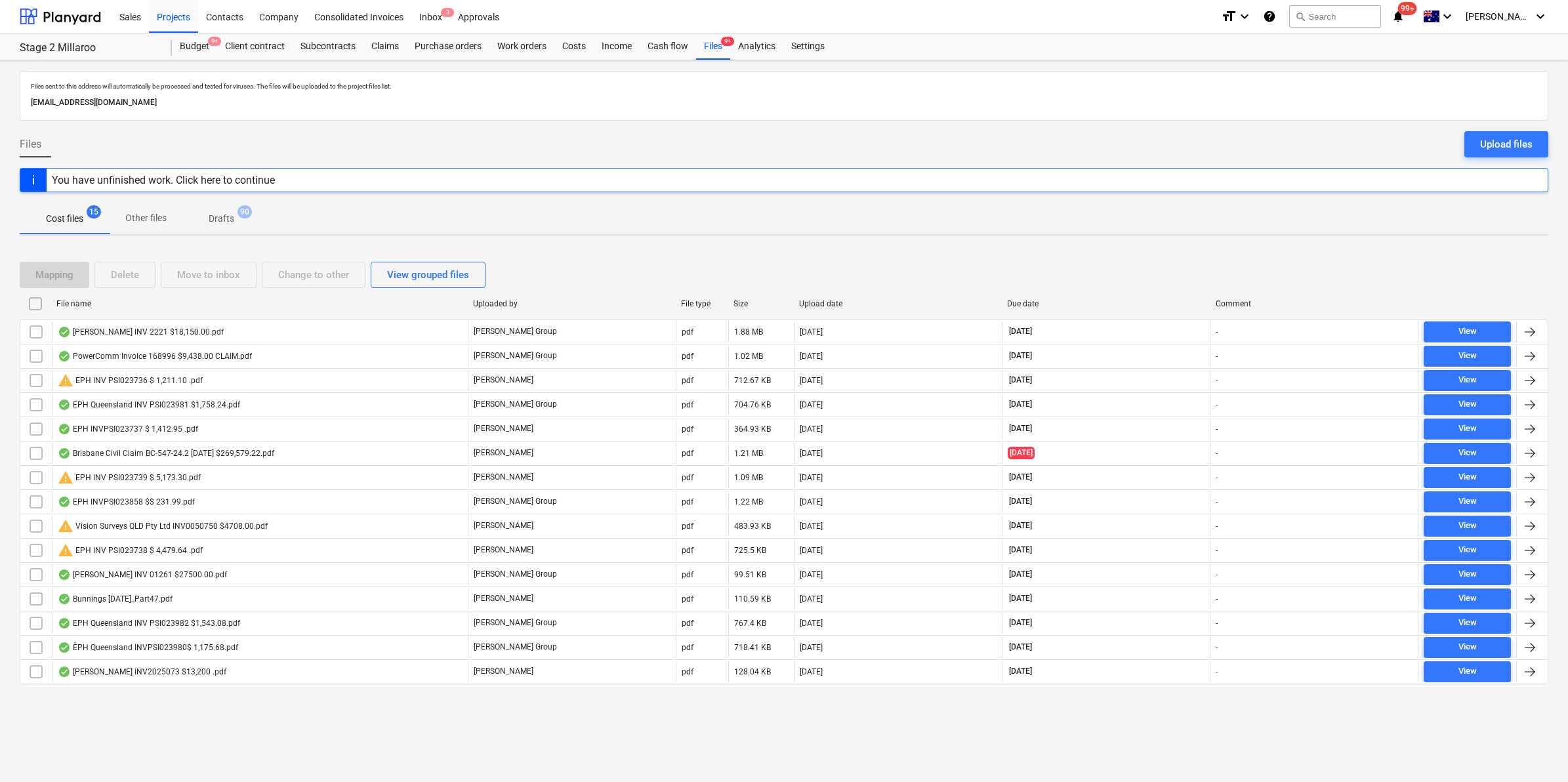
click at [164, 306] on div "File name" at bounding box center [259, 304] width 406 height 9
checkbox input "false"
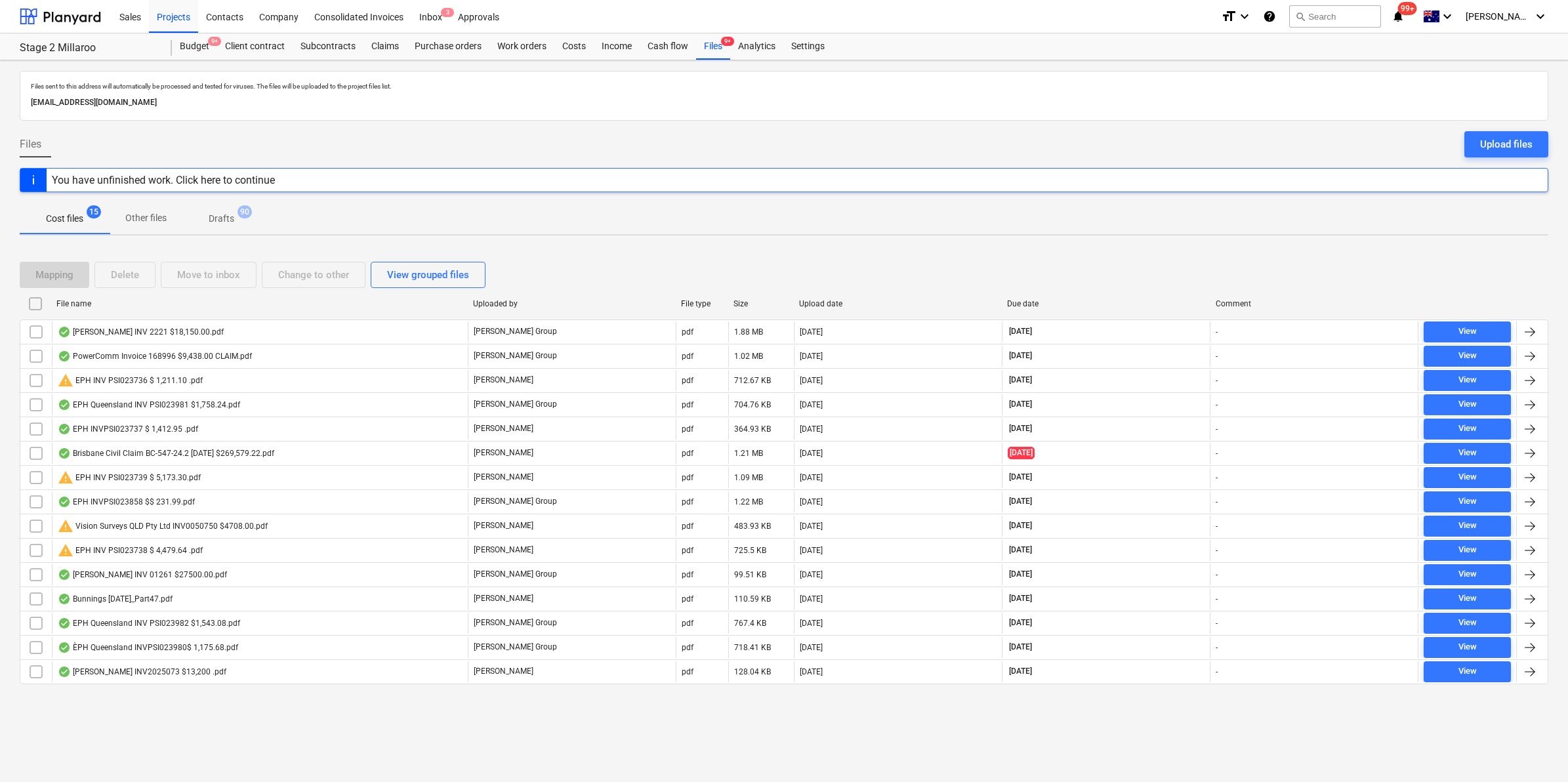
checkbox input "false"
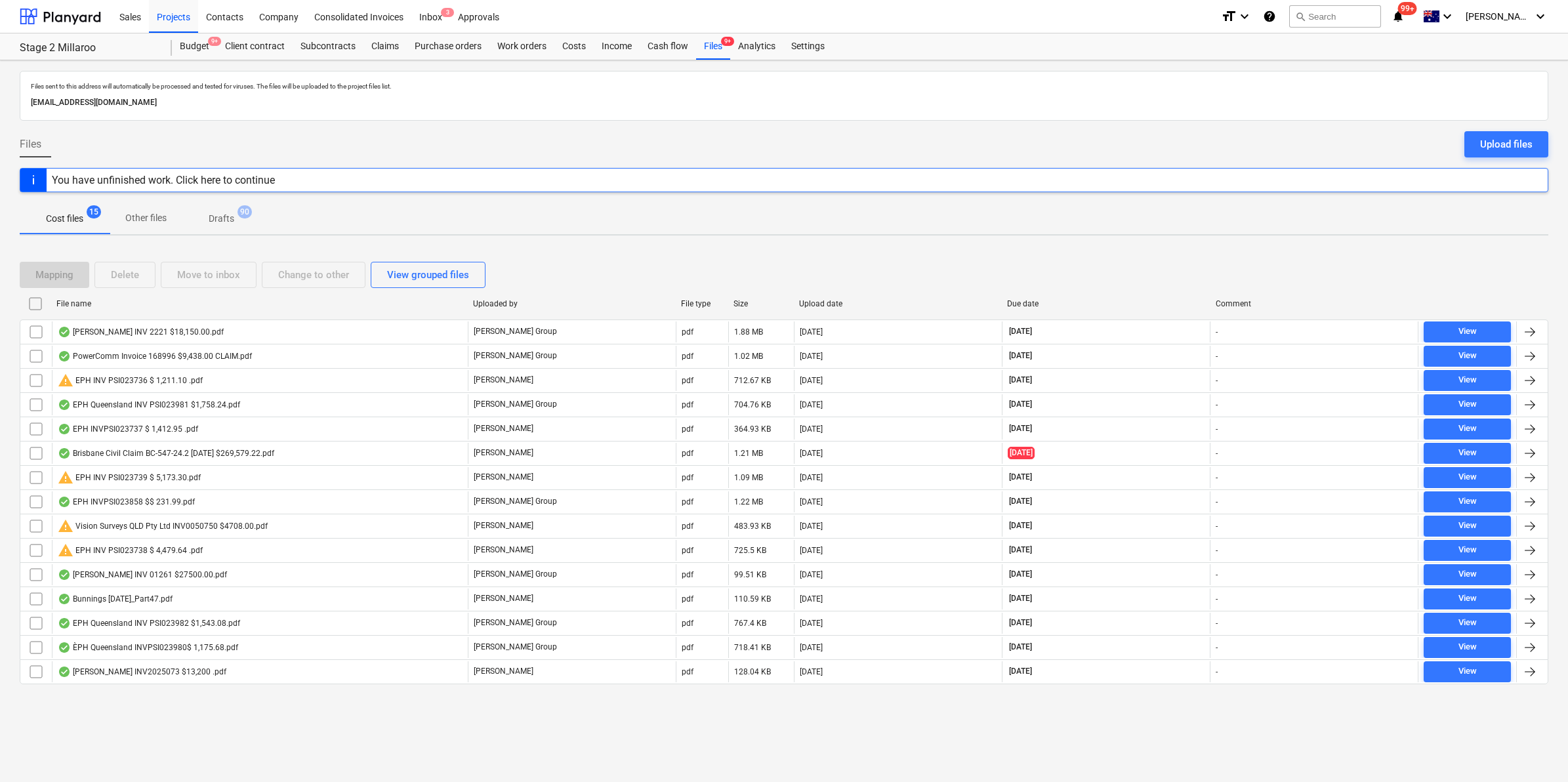
checkbox input "false"
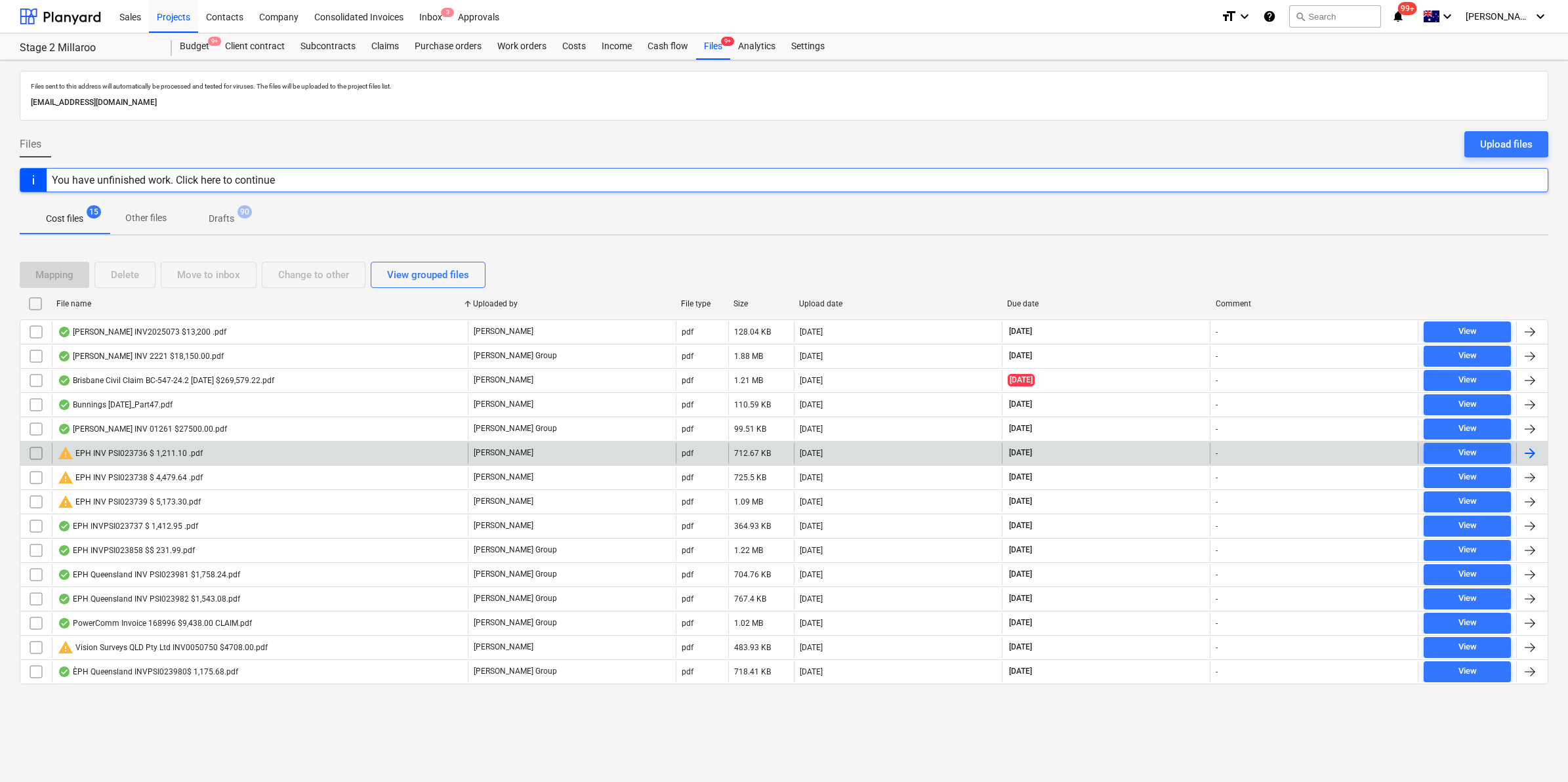
click at [176, 449] on div "warning EPH INV PSI023736 $ 1,211.10 .pdf" at bounding box center [130, 453] width 145 height 16
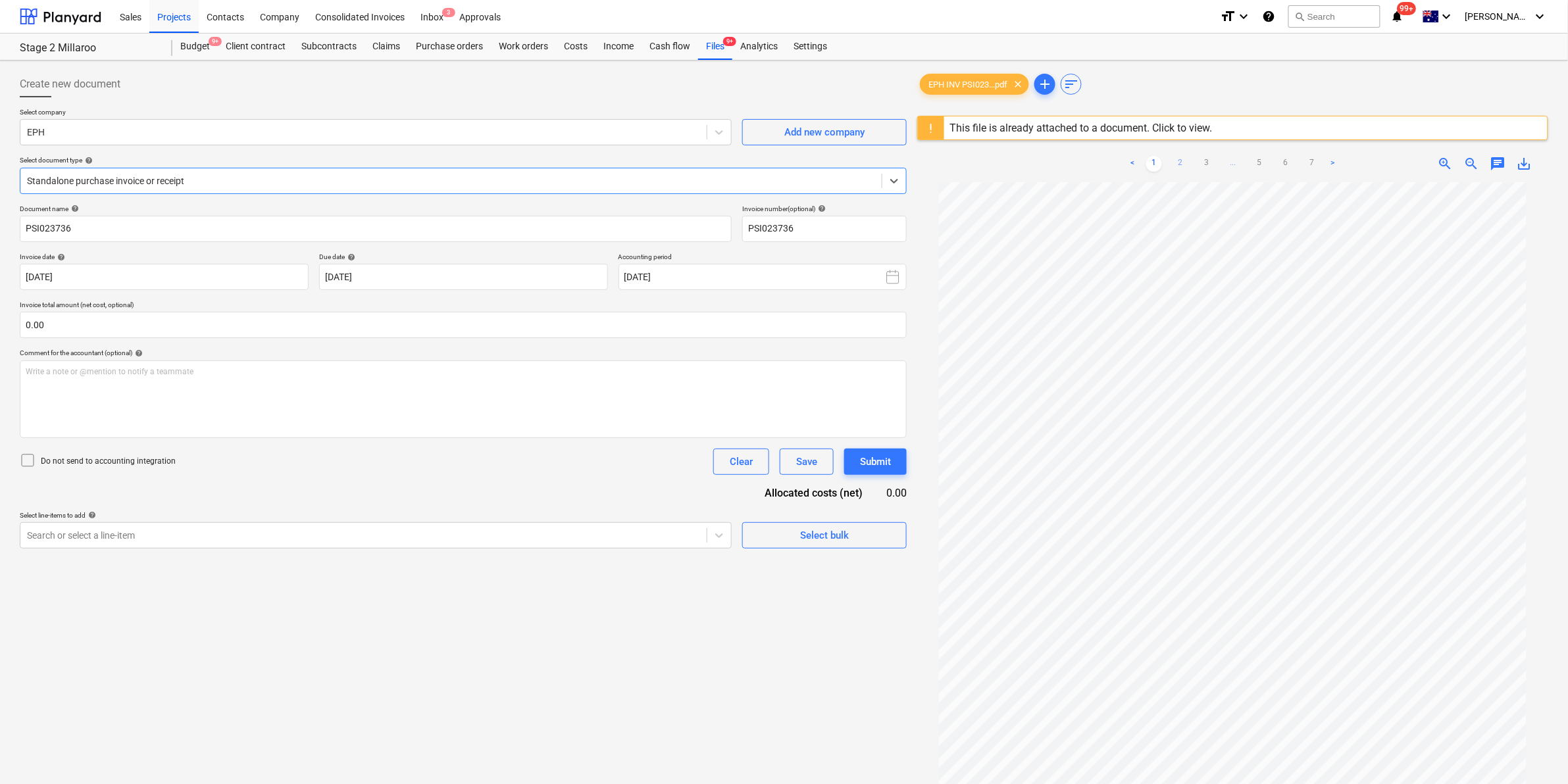
click at [1175, 159] on link "2" at bounding box center [1180, 164] width 16 height 16
click at [1201, 159] on link "3" at bounding box center [1207, 164] width 16 height 16
click at [1228, 159] on link "4" at bounding box center [1233, 164] width 16 height 16
click at [1257, 166] on link "5" at bounding box center [1259, 164] width 16 height 16
click at [705, 45] on div "Files 9+" at bounding box center [715, 47] width 34 height 26
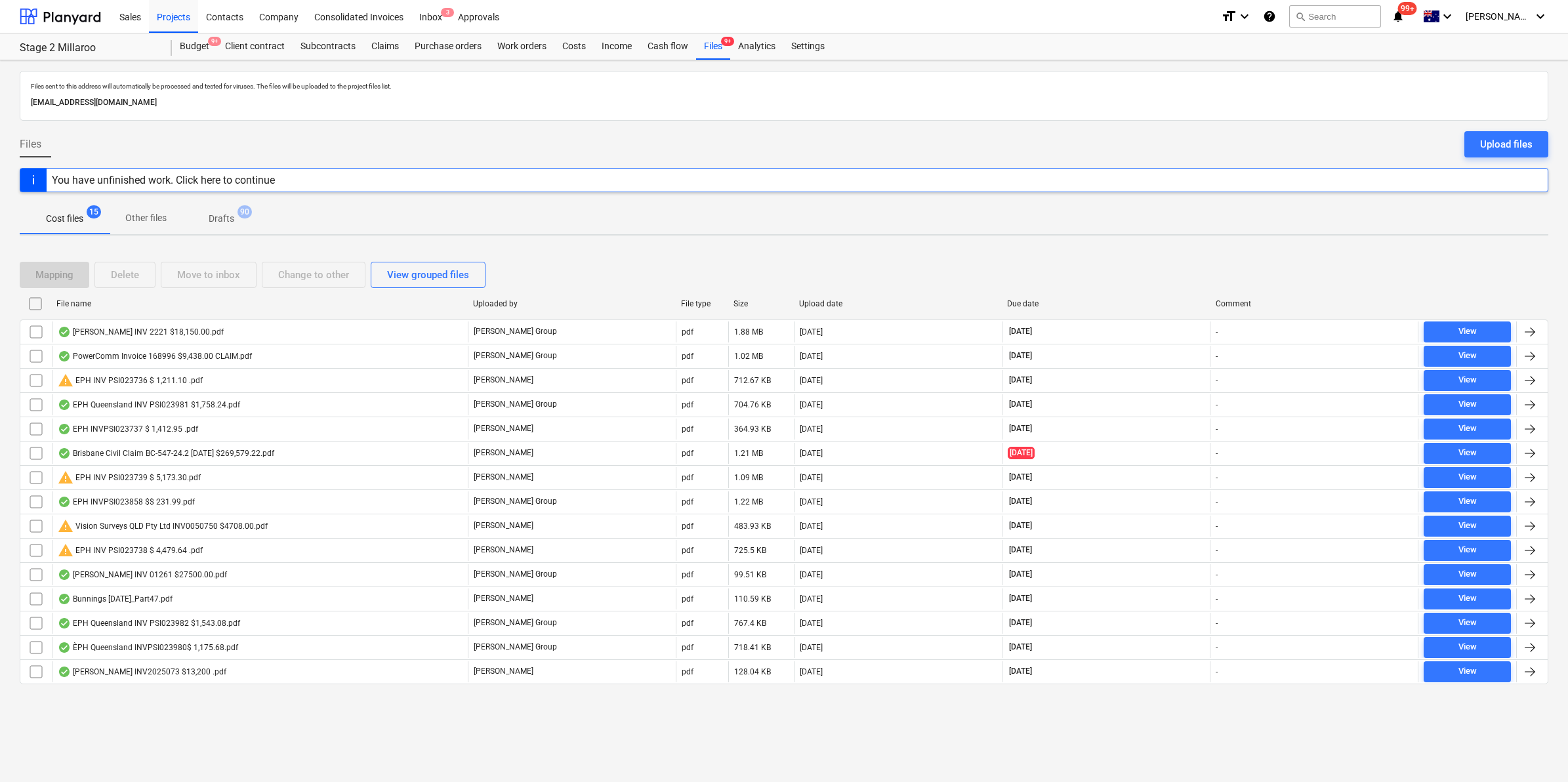
click at [168, 307] on div "File name" at bounding box center [259, 304] width 406 height 9
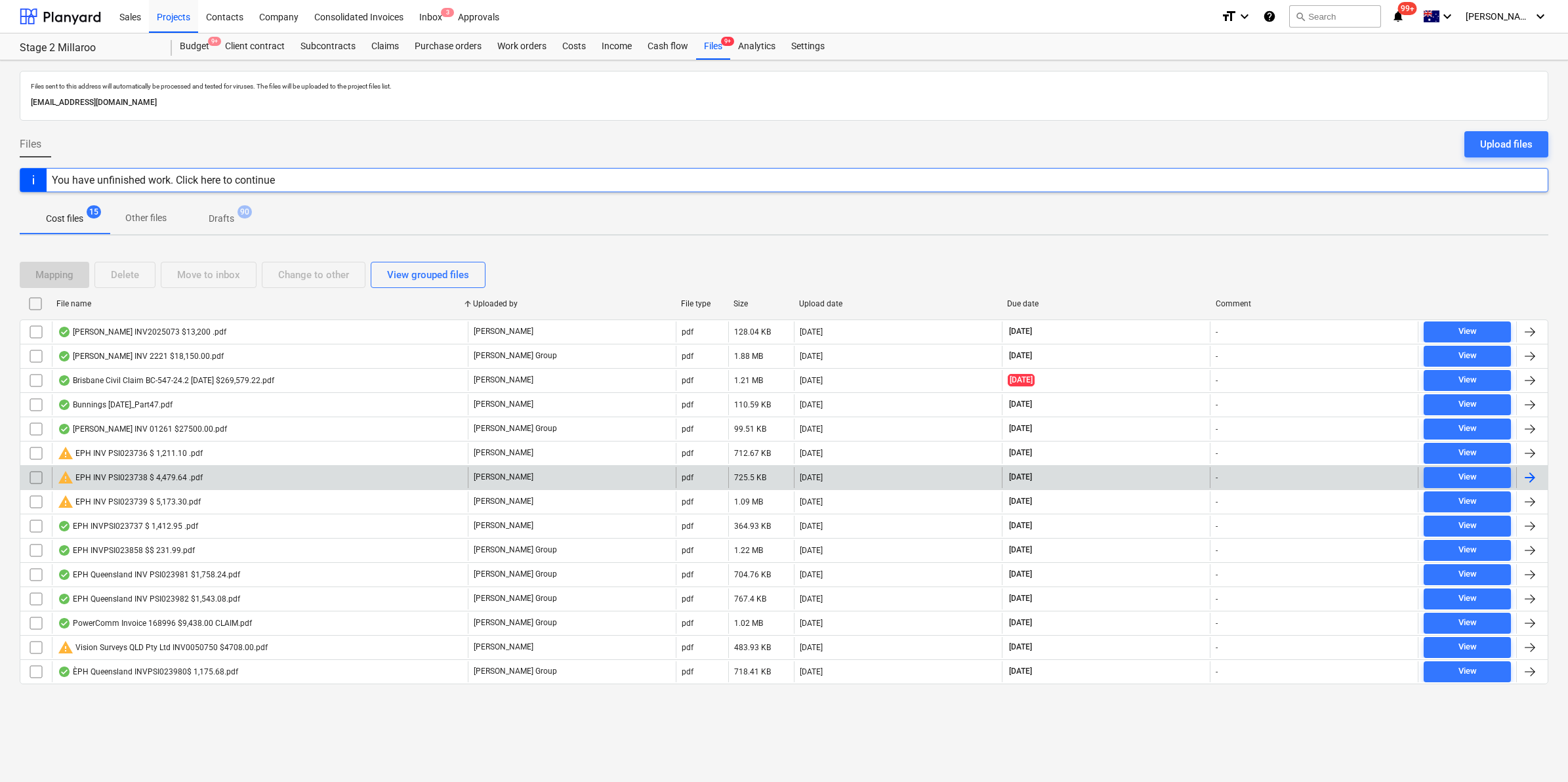
click at [191, 481] on div "warning EPH INV PSI023738 $ 4,479.64 .pdf" at bounding box center [130, 477] width 145 height 16
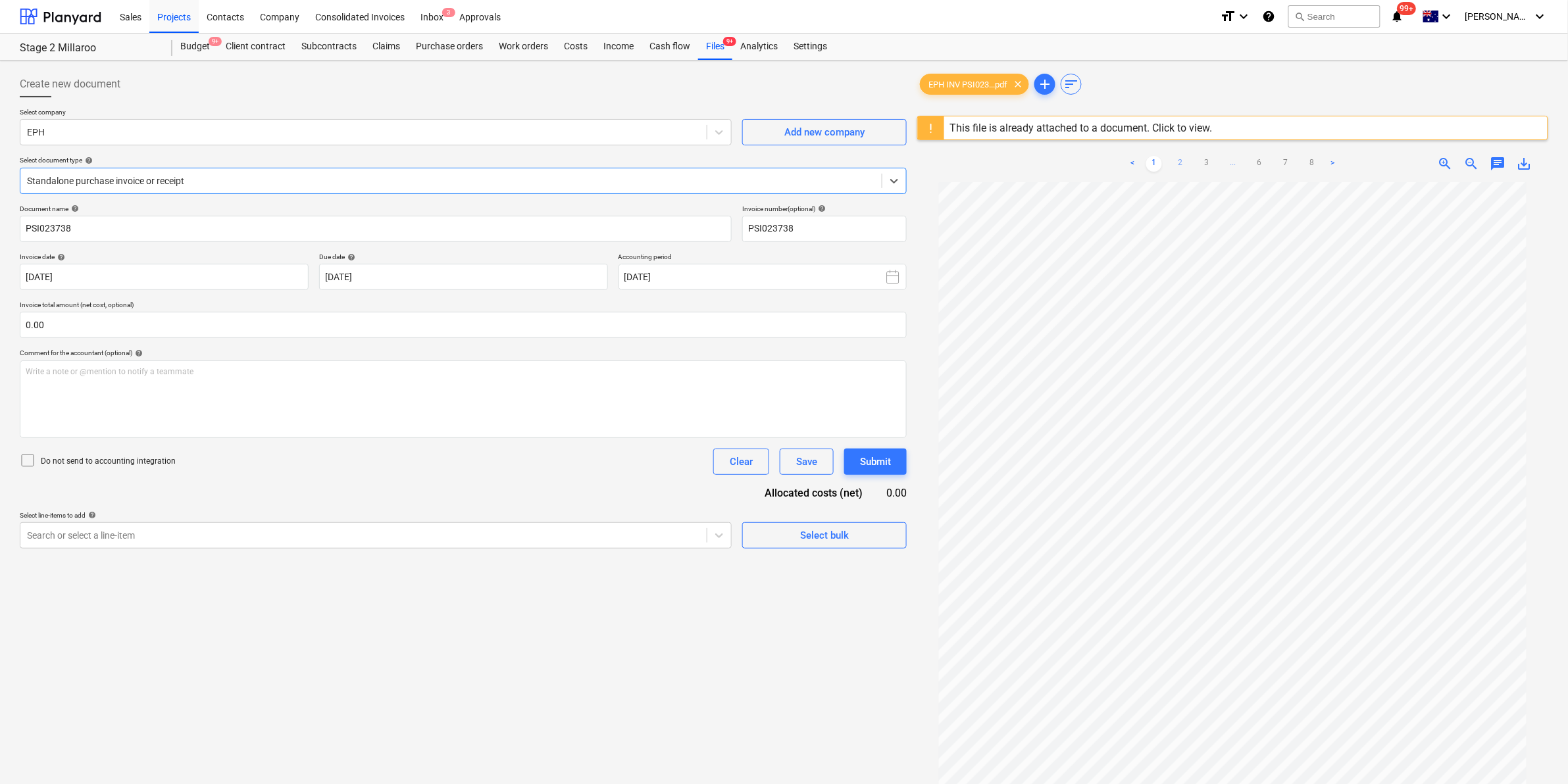
click at [1181, 163] on link "2" at bounding box center [1180, 164] width 16 height 16
click at [1207, 160] on link "3" at bounding box center [1207, 164] width 16 height 16
click at [712, 53] on div "Files 9+" at bounding box center [715, 47] width 34 height 26
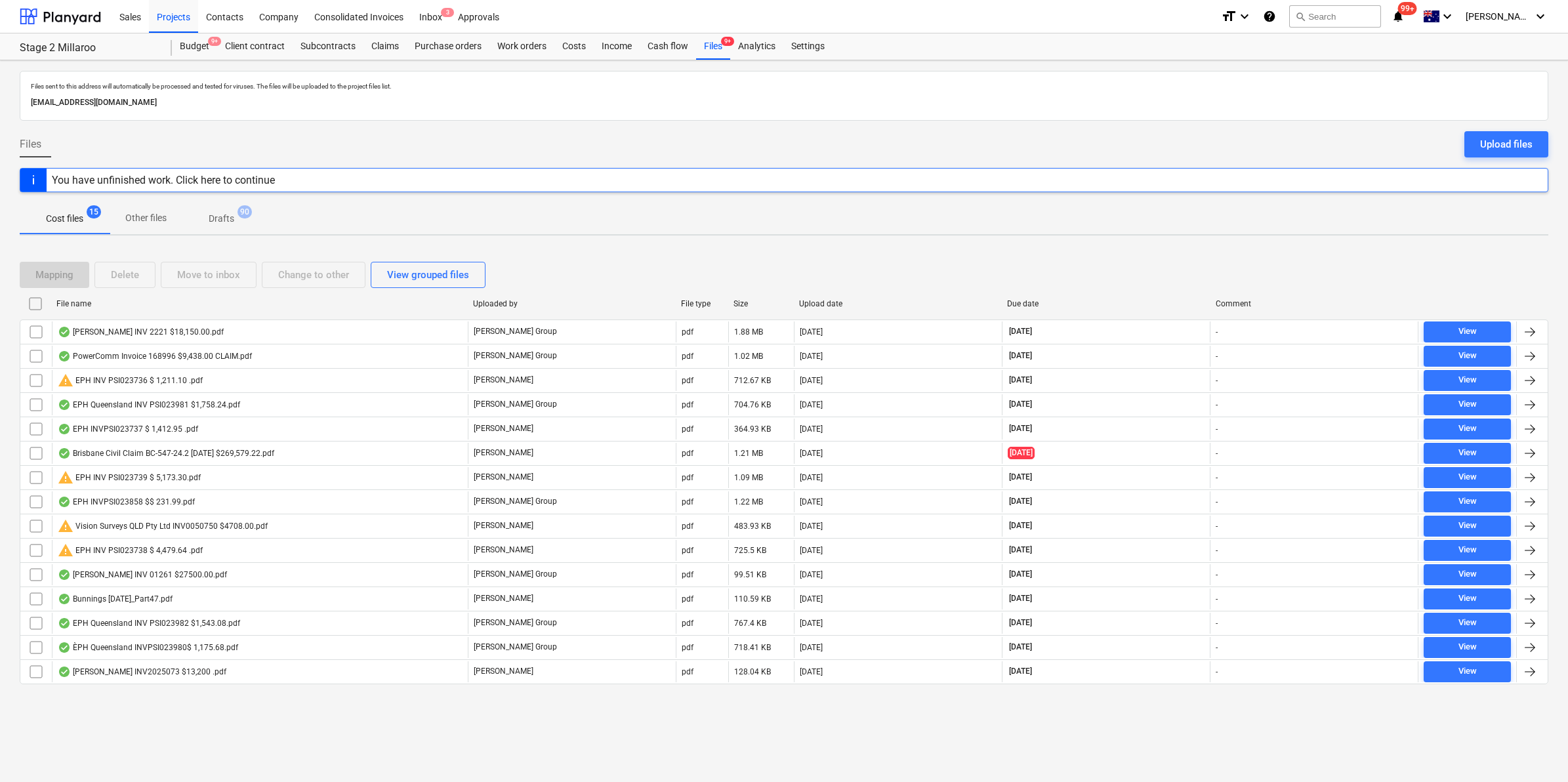
click at [158, 305] on div "File name" at bounding box center [259, 304] width 406 height 9
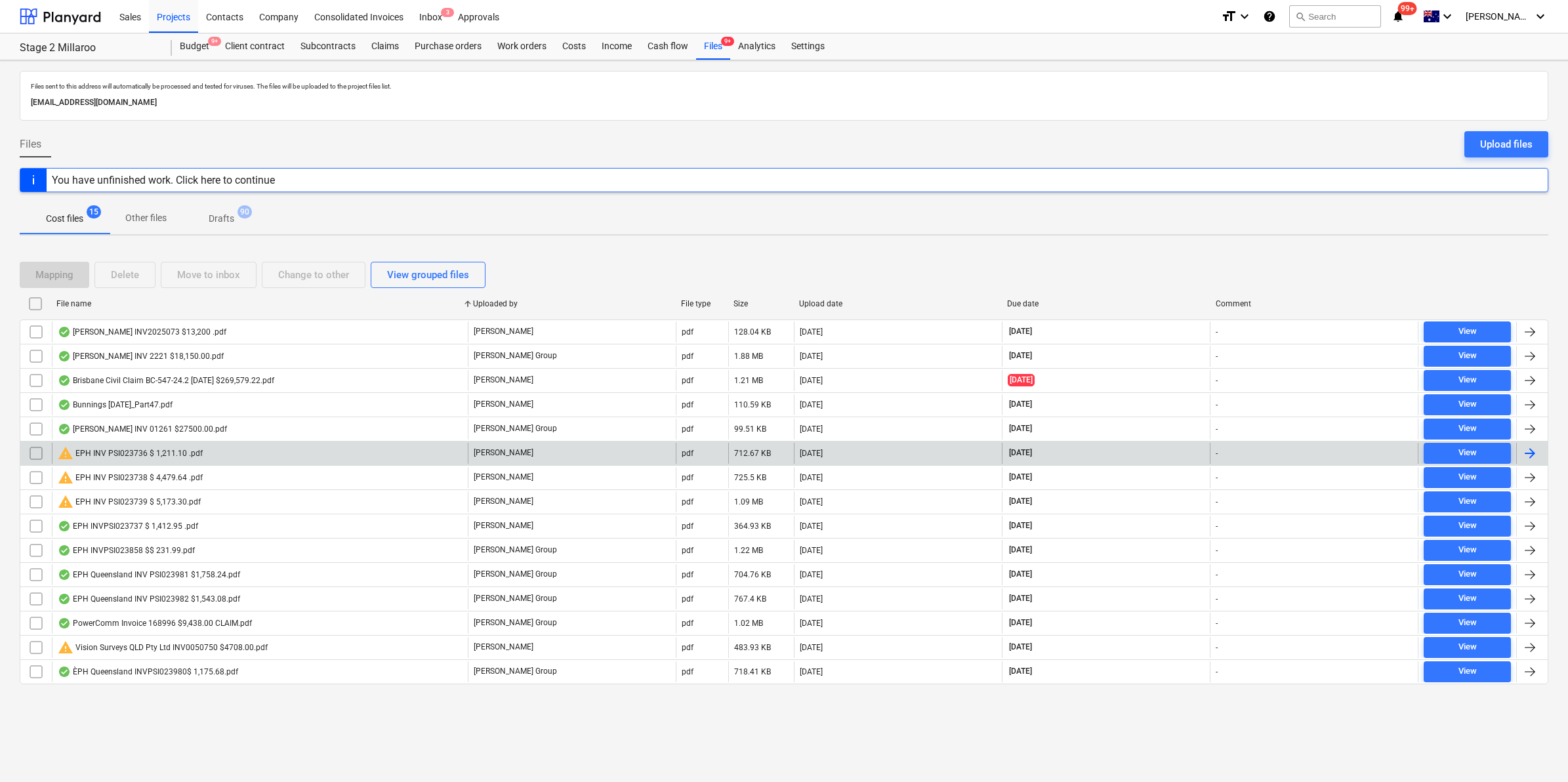
click at [164, 458] on div "warning EPH INV PSI023736 $ 1,211.10 .pdf" at bounding box center [130, 453] width 145 height 16
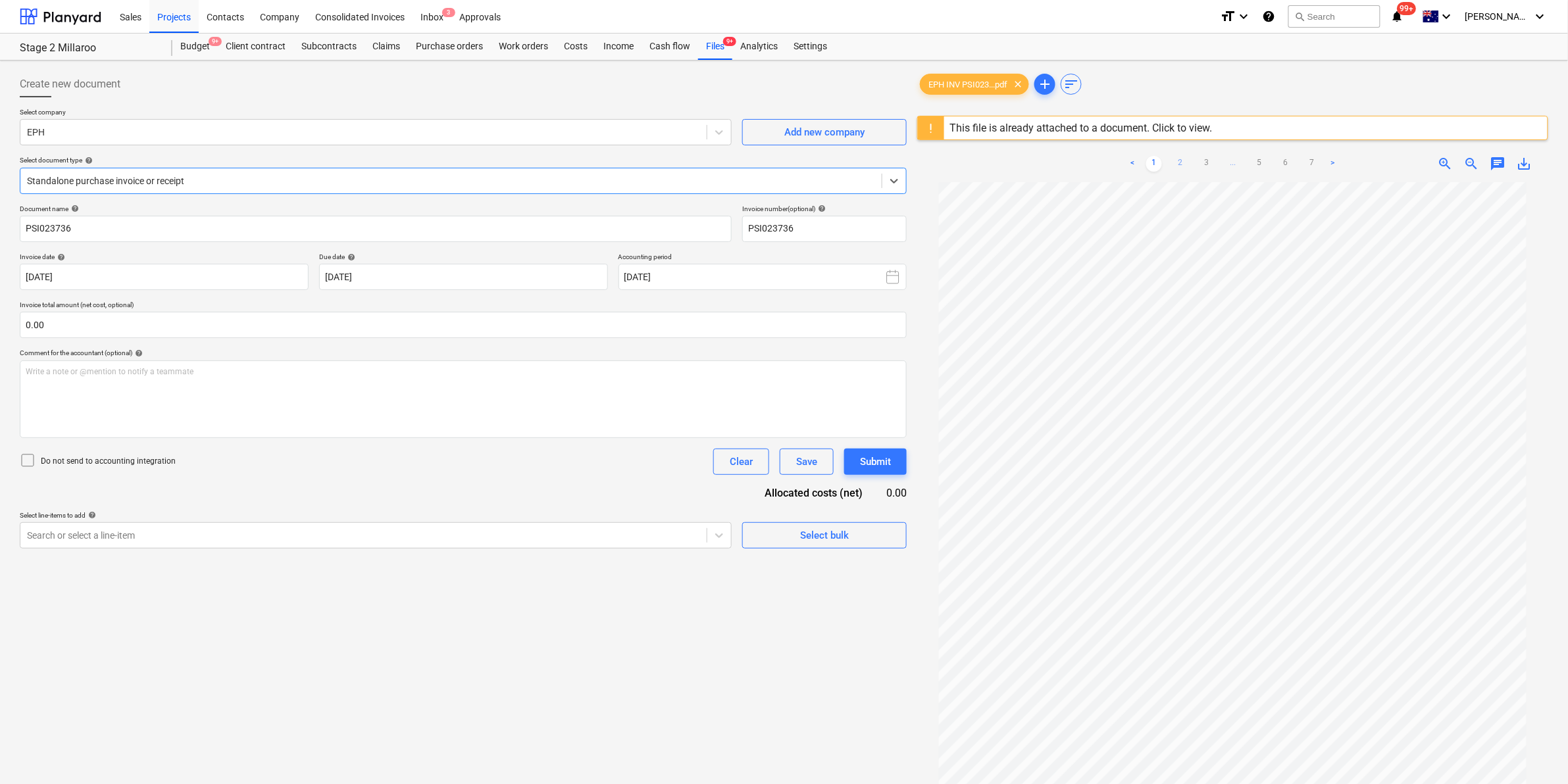
click at [1185, 168] on link "2" at bounding box center [1180, 164] width 16 height 16
click at [1197, 162] on ul "< 1 2 3 ... 5 6 7 >" at bounding box center [1233, 164] width 216 height 16
click at [1199, 162] on link "3" at bounding box center [1207, 164] width 16 height 16
click at [1225, 162] on link "4" at bounding box center [1233, 164] width 16 height 16
click at [1268, 161] on ul "< 1 2 3 4 5 6 7 >" at bounding box center [1233, 164] width 216 height 16
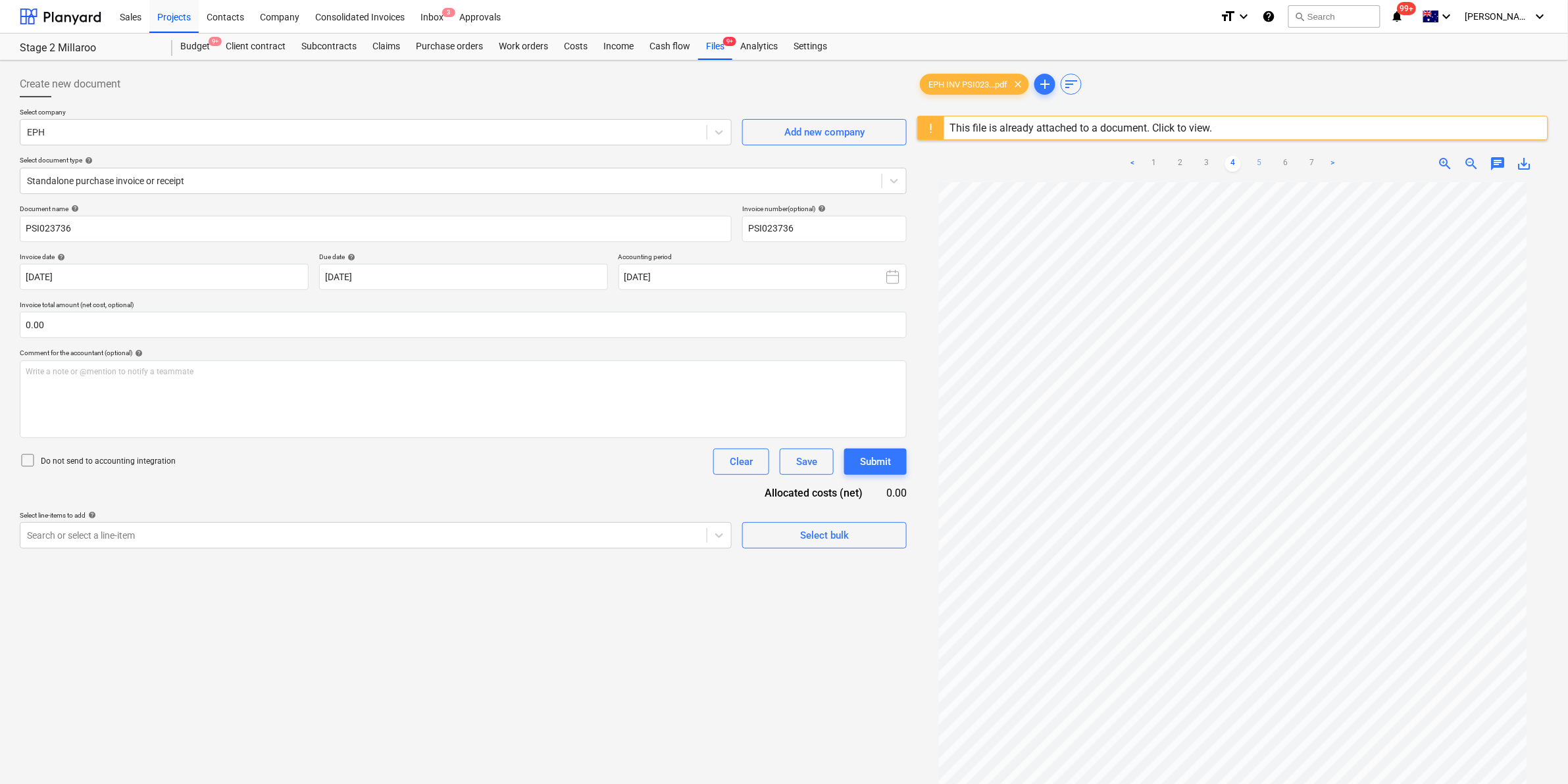
click at [1263, 162] on link "5" at bounding box center [1259, 164] width 16 height 16
click at [1288, 161] on link "6" at bounding box center [1286, 164] width 16 height 16
click at [1313, 162] on link "7" at bounding box center [1312, 164] width 16 height 16
click at [1290, 162] on link "6" at bounding box center [1286, 164] width 16 height 16
click at [1308, 162] on link "7" at bounding box center [1312, 164] width 16 height 16
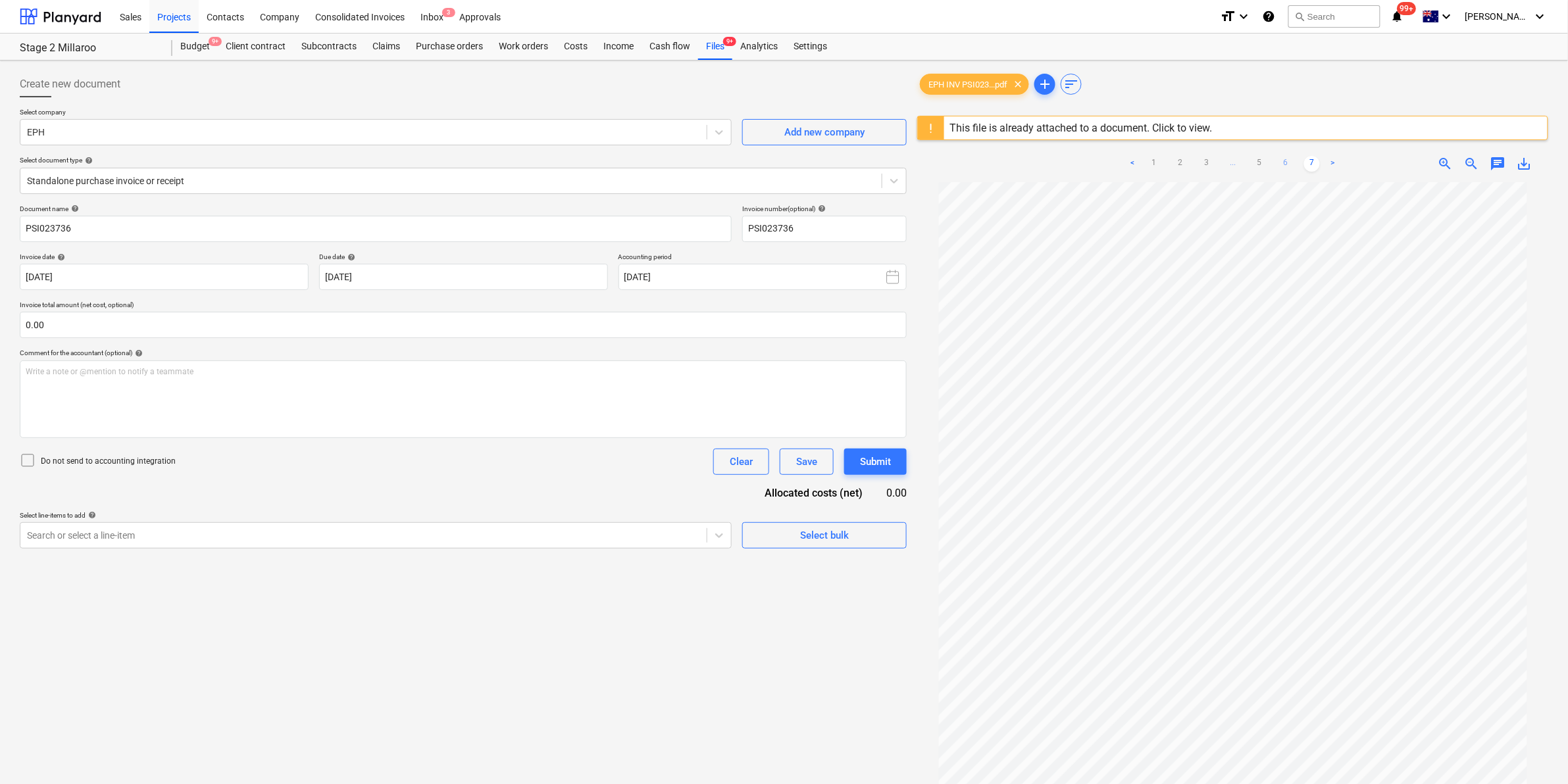
click at [1288, 162] on link "6" at bounding box center [1286, 164] width 16 height 16
click at [1262, 168] on link "5" at bounding box center [1259, 164] width 16 height 16
click at [1232, 162] on link "4" at bounding box center [1233, 164] width 16 height 16
click at [1251, 162] on link "5" at bounding box center [1259, 164] width 16 height 16
click at [1229, 163] on link "4" at bounding box center [1233, 164] width 16 height 16
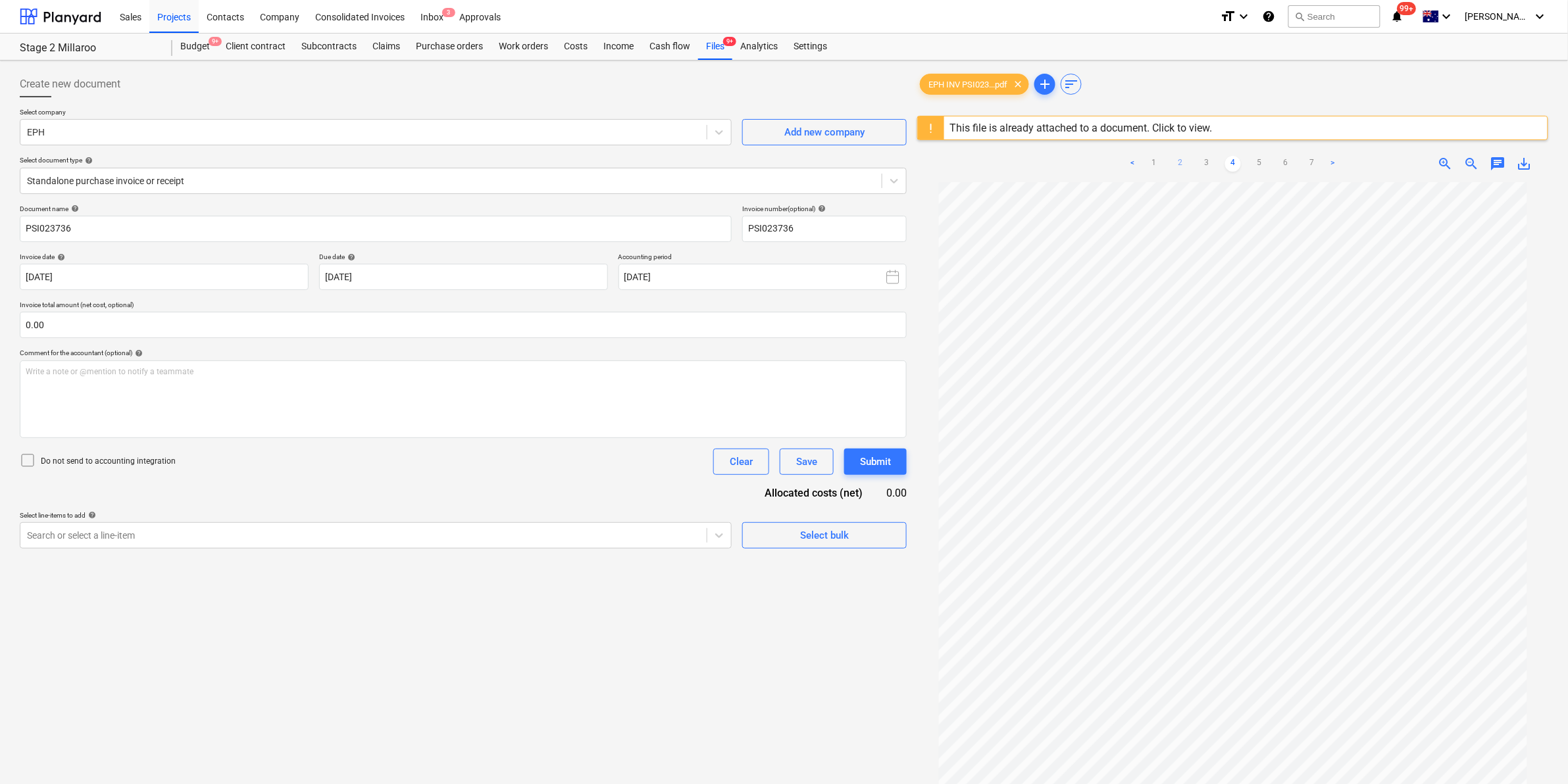
click at [1173, 163] on link "2" at bounding box center [1180, 164] width 16 height 16
click at [1151, 158] on link "1" at bounding box center [1154, 164] width 16 height 16
click at [1178, 163] on link "2" at bounding box center [1180, 164] width 16 height 16
click at [1208, 171] on link "3" at bounding box center [1207, 164] width 16 height 16
click at [1224, 164] on ul "< 1 2 3 4 5 6 7 >" at bounding box center [1233, 164] width 216 height 16
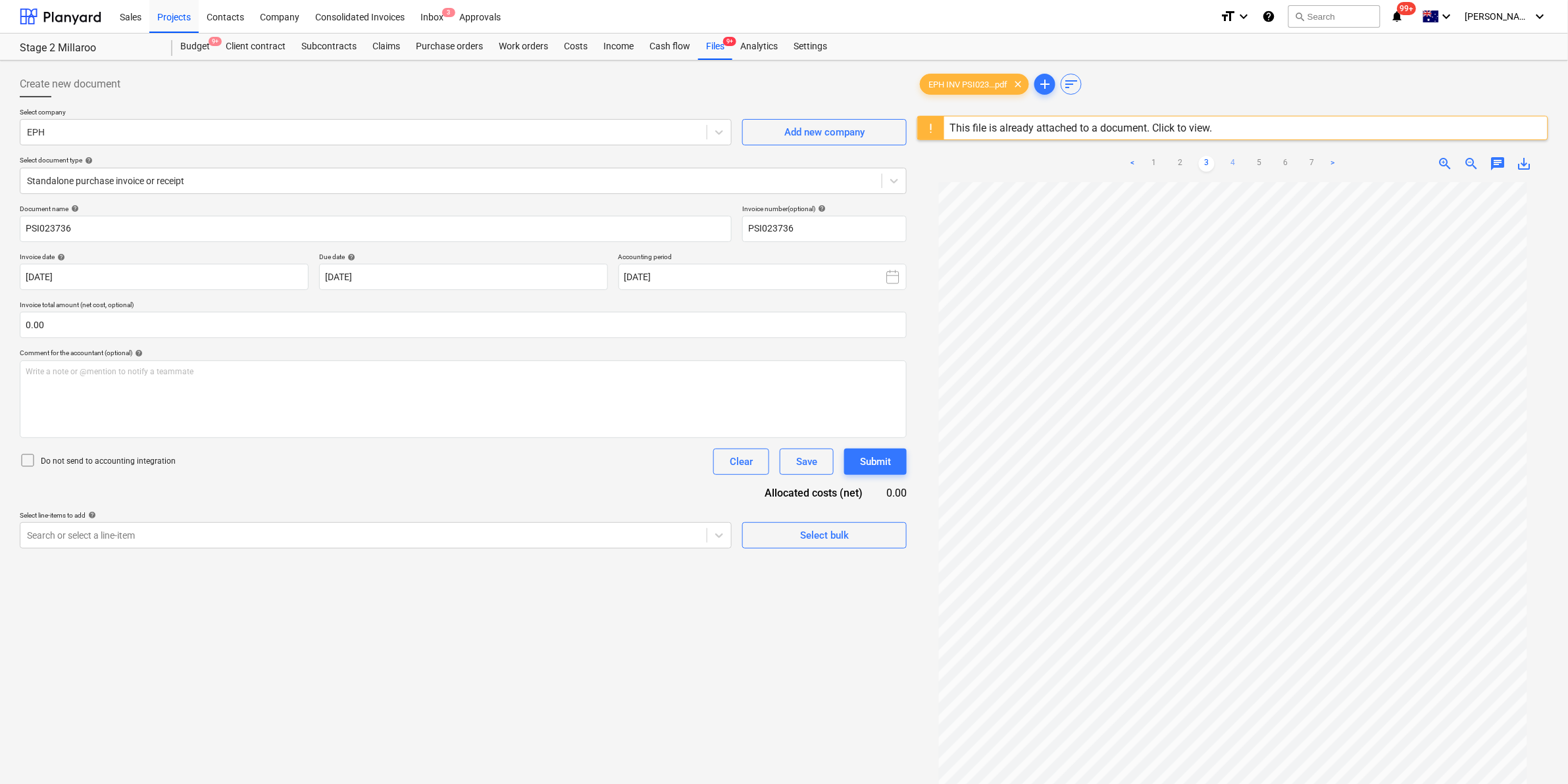
click at [1238, 162] on link "4" at bounding box center [1233, 164] width 16 height 16
click at [1261, 166] on link "5" at bounding box center [1259, 164] width 16 height 16
click at [1232, 166] on link "4" at bounding box center [1233, 164] width 16 height 16
click at [719, 44] on div "Files 9+" at bounding box center [715, 47] width 34 height 26
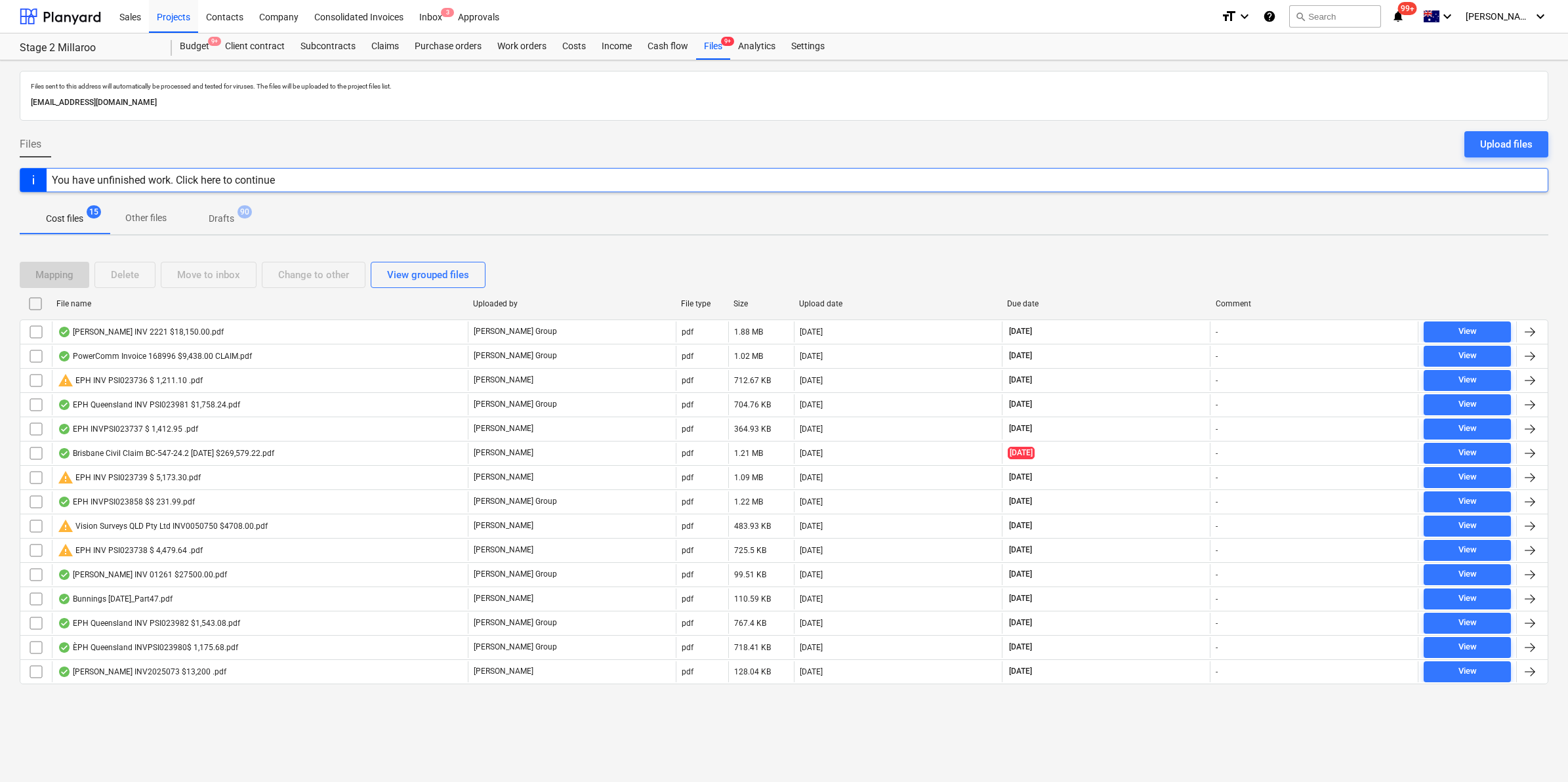
click at [124, 303] on div "File name" at bounding box center [259, 304] width 406 height 9
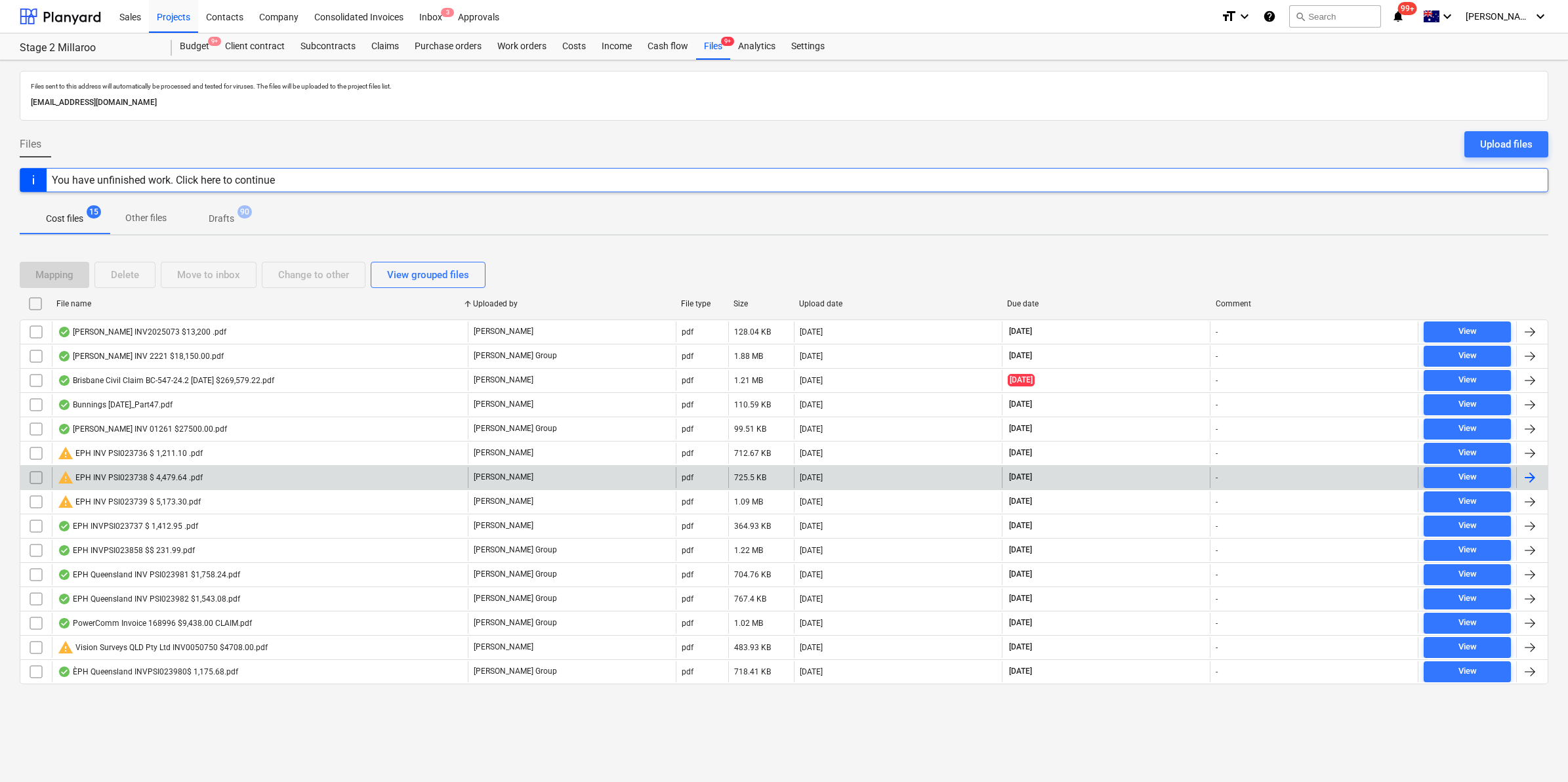
click at [190, 477] on div "warning EPH INV PSI023738 $ 4,479.64 .pdf" at bounding box center [130, 477] width 145 height 16
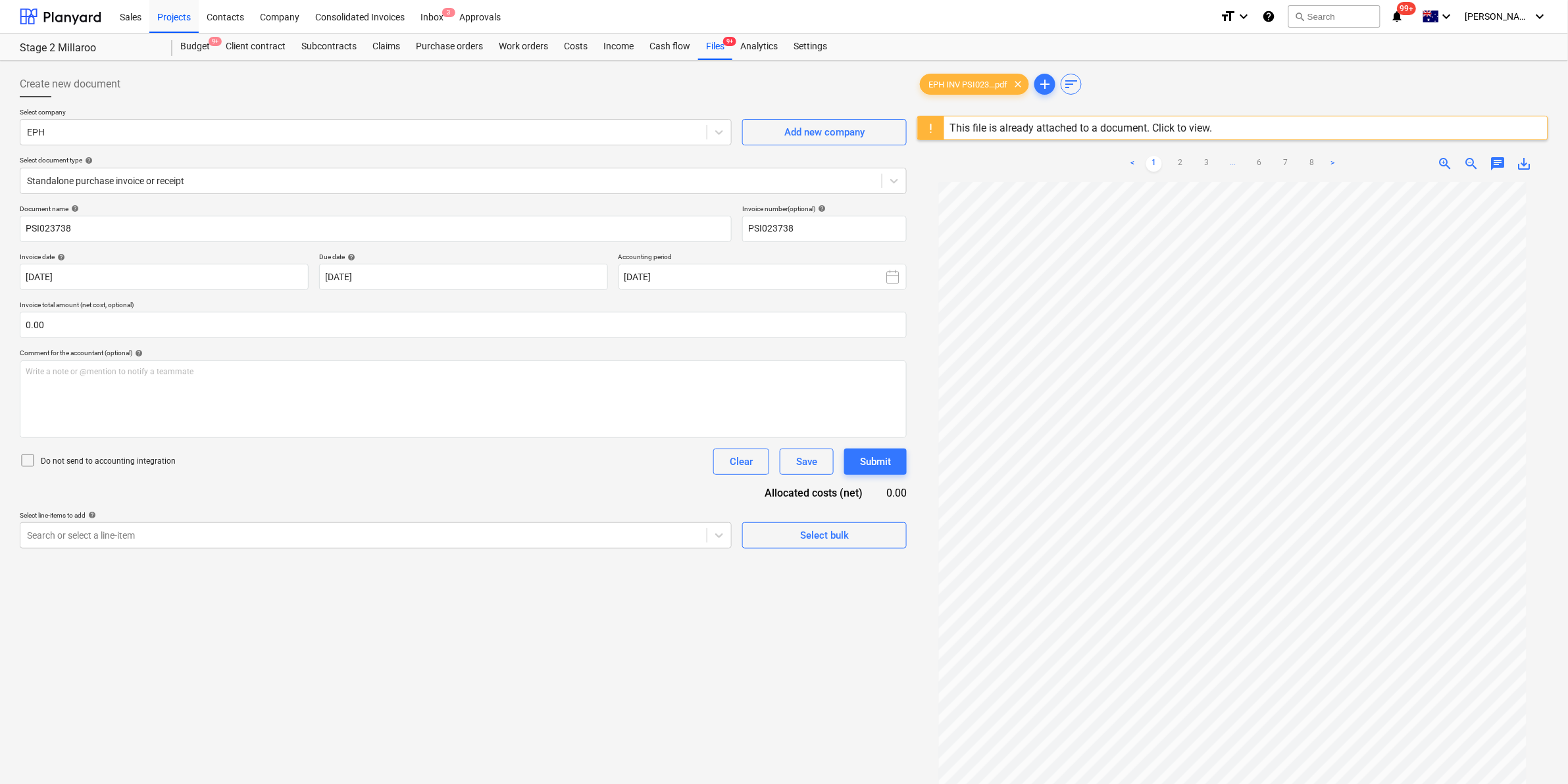
drag, startPoint x: 1182, startPoint y: 163, endPoint x: 1195, endPoint y: 167, distance: 13.6
click at [1184, 166] on link "2" at bounding box center [1180, 164] width 16 height 16
click at [1201, 162] on link "3" at bounding box center [1207, 164] width 16 height 16
click at [1161, 161] on link "2" at bounding box center [1167, 164] width 16 height 16
click at [1205, 162] on link "3" at bounding box center [1207, 164] width 16 height 16
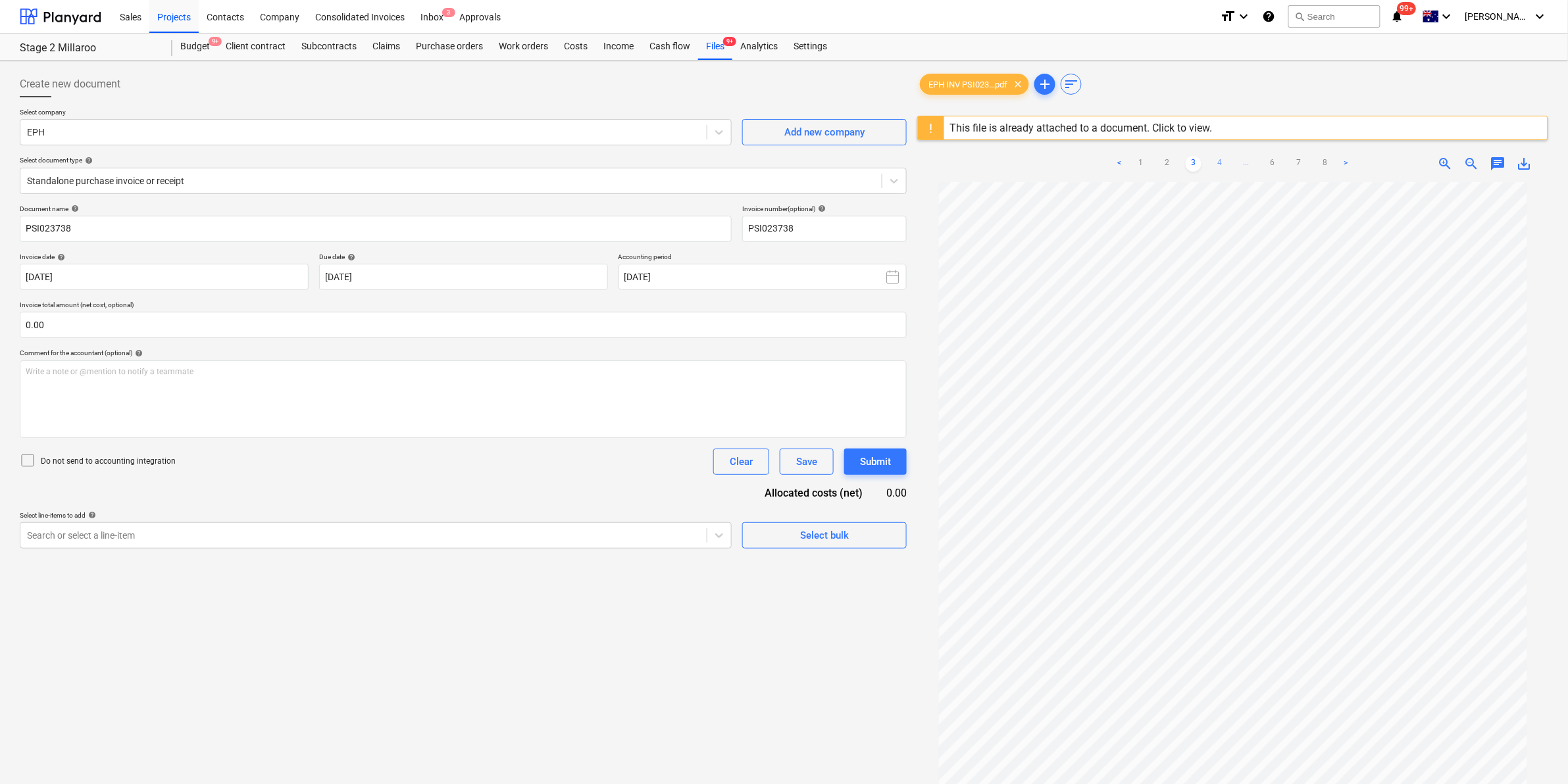
click at [1217, 162] on link "4" at bounding box center [1220, 164] width 16 height 16
click at [1245, 162] on link "5" at bounding box center [1246, 164] width 16 height 16
click at [1270, 161] on link "6" at bounding box center [1272, 164] width 16 height 16
click at [1294, 162] on link "7" at bounding box center [1299, 164] width 16 height 16
click at [1311, 162] on link "8" at bounding box center [1312, 164] width 16 height 16
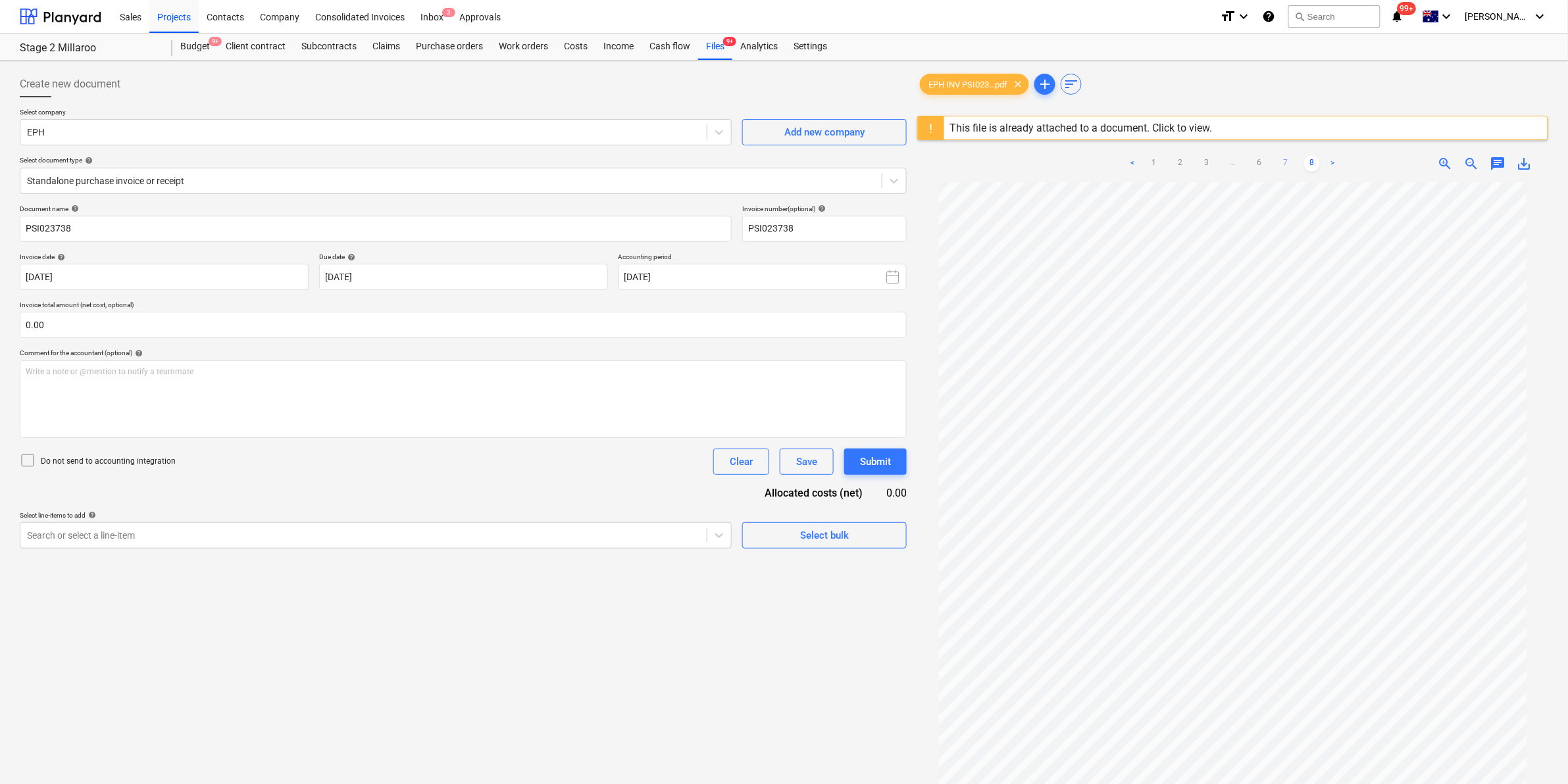
click at [1285, 161] on link "7" at bounding box center [1286, 164] width 16 height 16
click at [1308, 159] on link "8" at bounding box center [1312, 164] width 16 height 16
click at [721, 48] on div "Files 9+" at bounding box center [715, 47] width 34 height 26
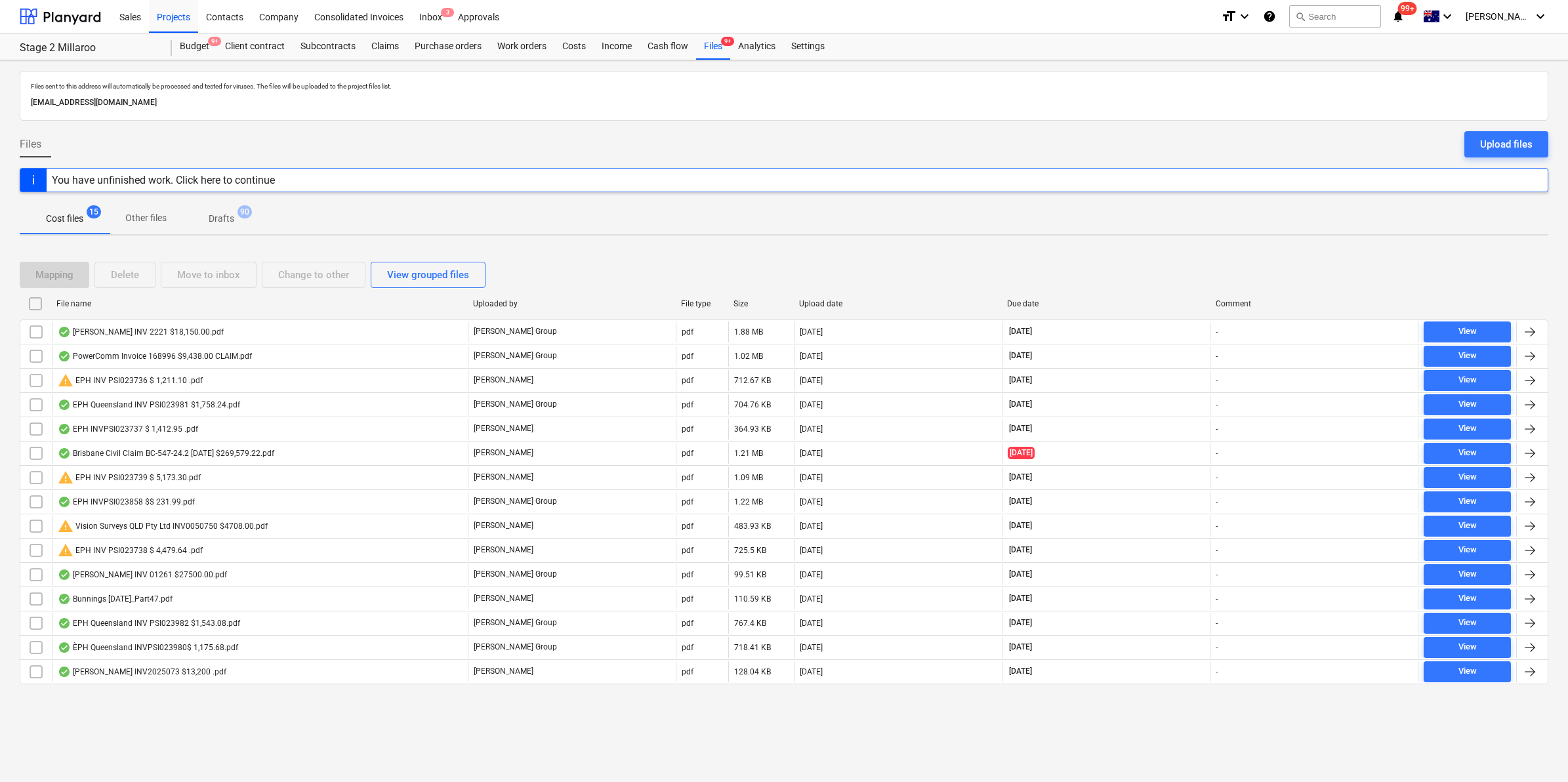
click at [152, 307] on div "File name" at bounding box center [259, 304] width 406 height 9
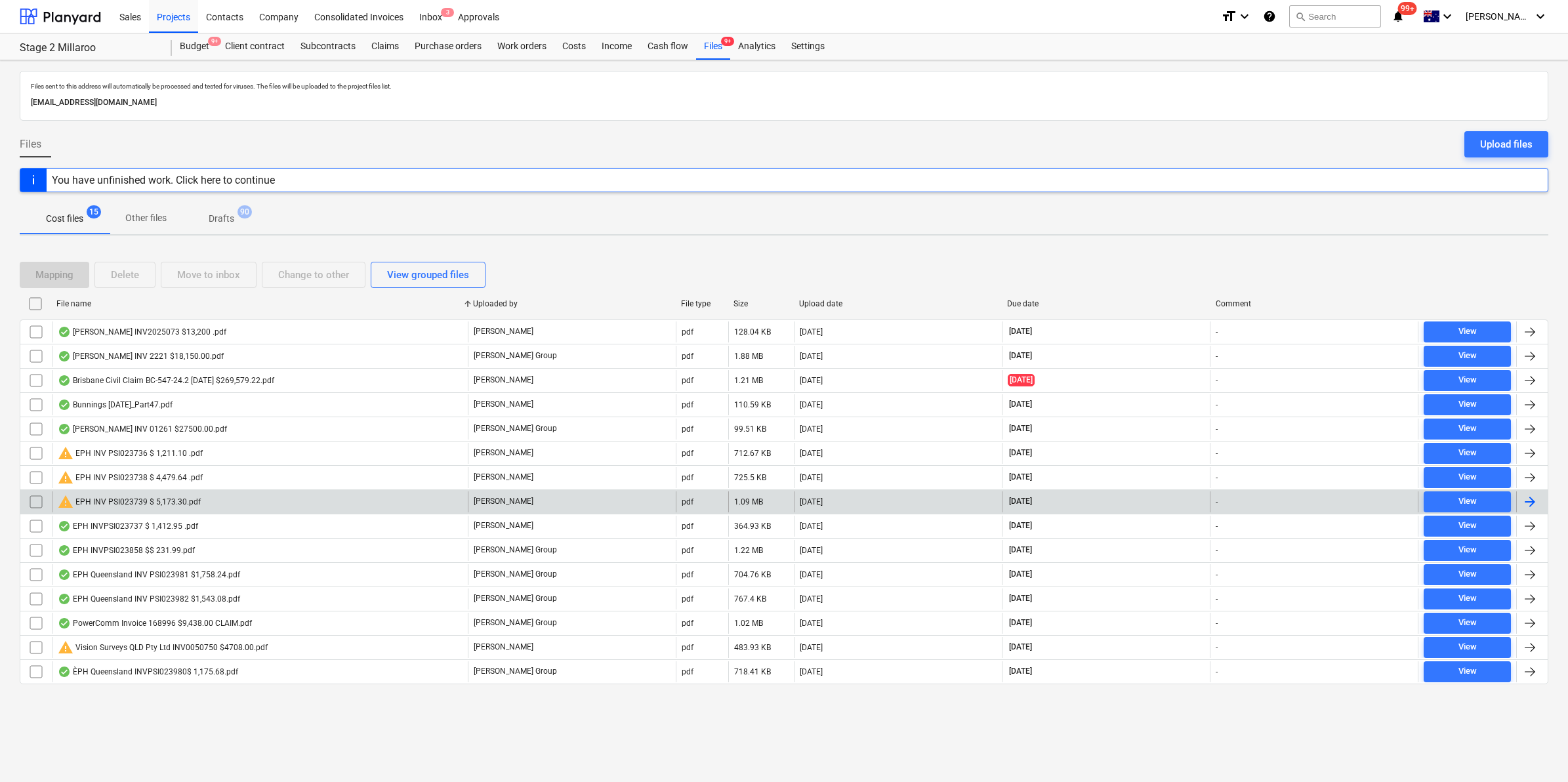
click at [132, 499] on div "warning EPH INV PSI023739 $ 5,173.30.pdf" at bounding box center [129, 502] width 143 height 16
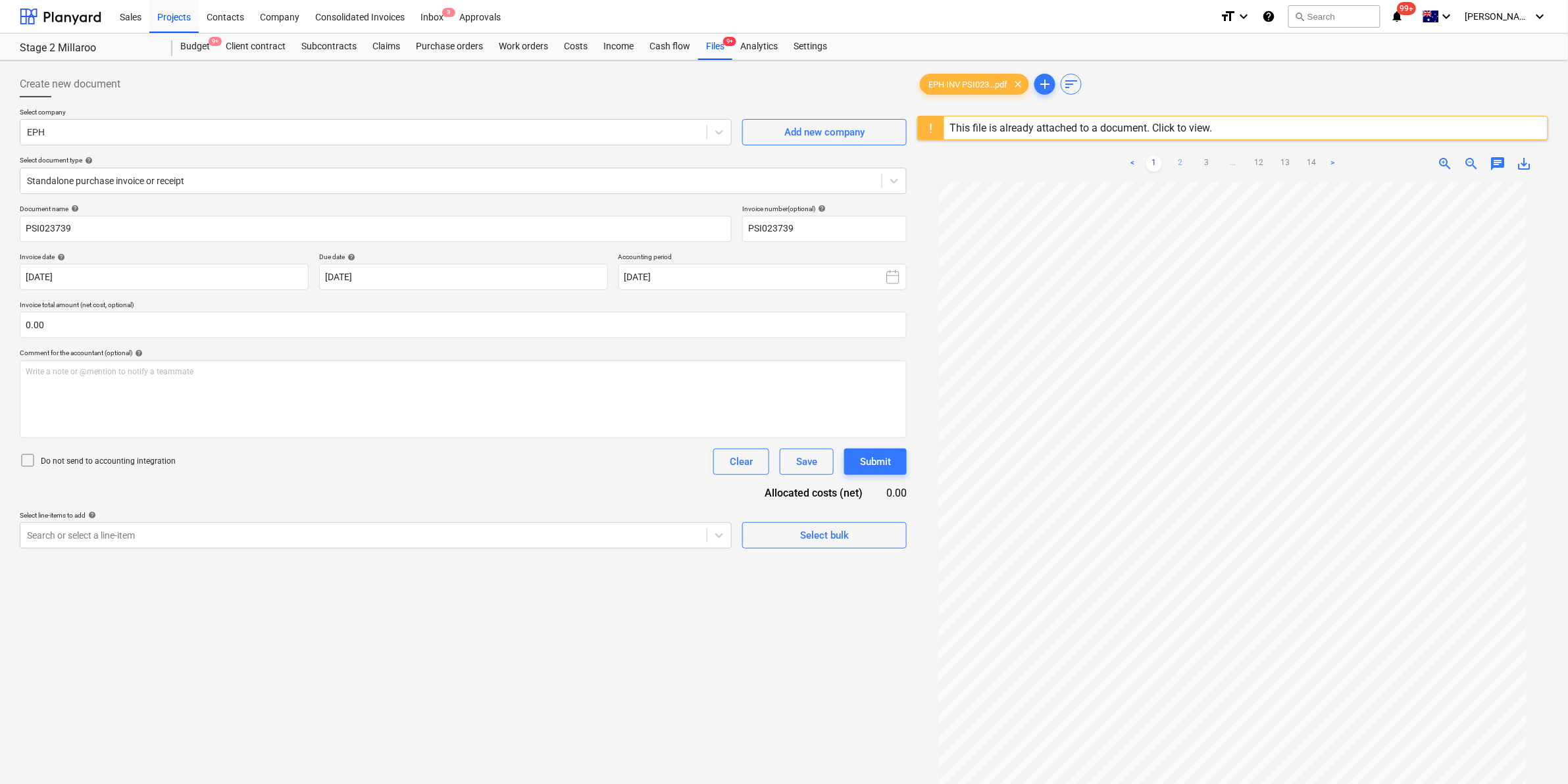
click at [1179, 158] on link "2" at bounding box center [1180, 164] width 16 height 16
click at [1212, 161] on link "3" at bounding box center [1207, 164] width 16 height 16
click at [1166, 162] on link "2" at bounding box center [1167, 164] width 16 height 16
click at [1199, 158] on link "3" at bounding box center [1207, 164] width 16 height 16
click at [1217, 161] on link "4" at bounding box center [1220, 164] width 16 height 16
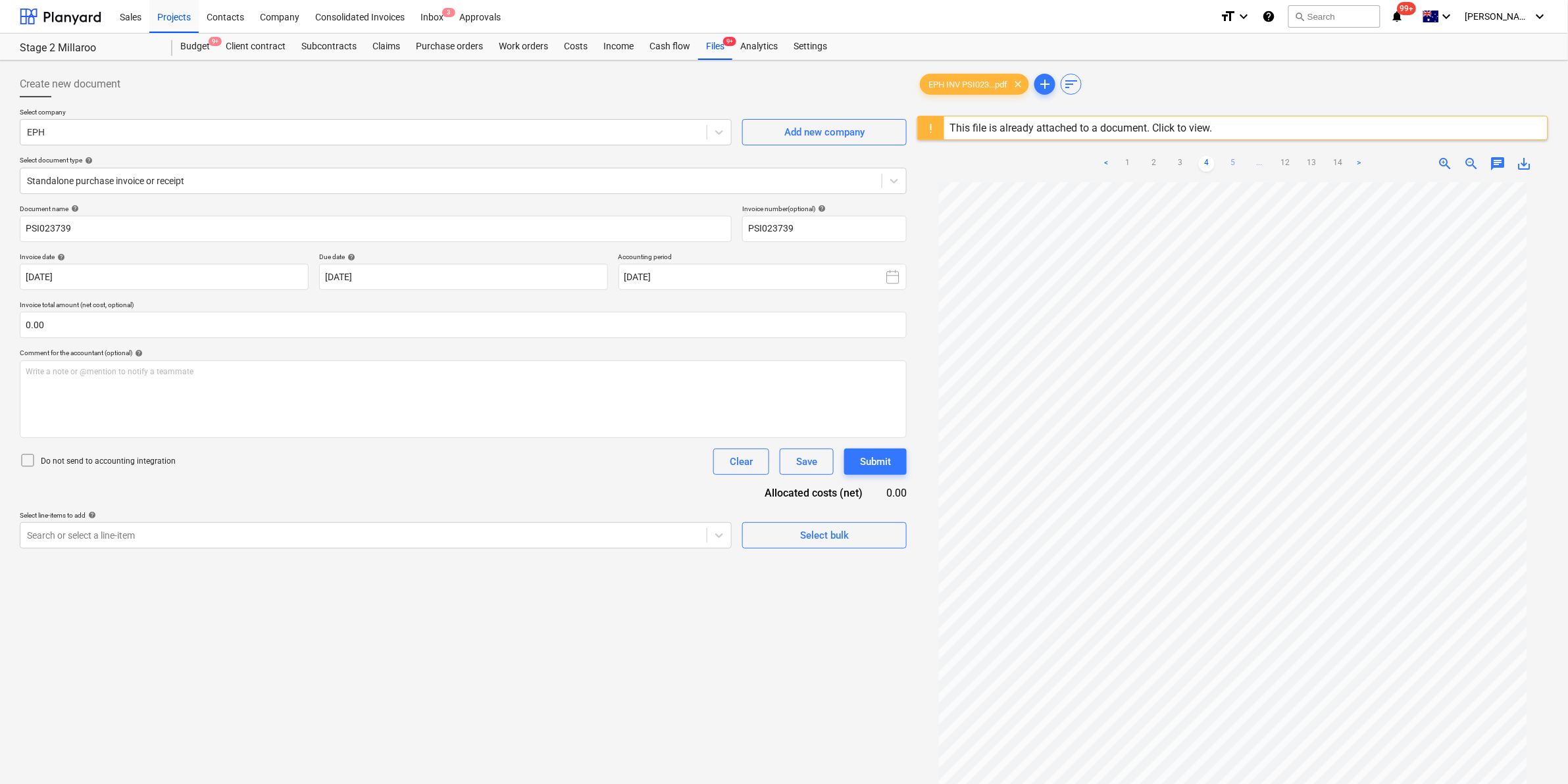
click at [1238, 161] on link "5" at bounding box center [1233, 164] width 16 height 16
click at [1241, 161] on link "6" at bounding box center [1246, 164] width 16 height 16
click at [1250, 160] on ul "< 1 2 3 ... 5 6 7 ... 12 13 14 >" at bounding box center [1233, 164] width 321 height 16
click at [1254, 160] on link "7" at bounding box center [1259, 164] width 16 height 16
click at [1257, 158] on link "8" at bounding box center [1259, 164] width 16 height 16
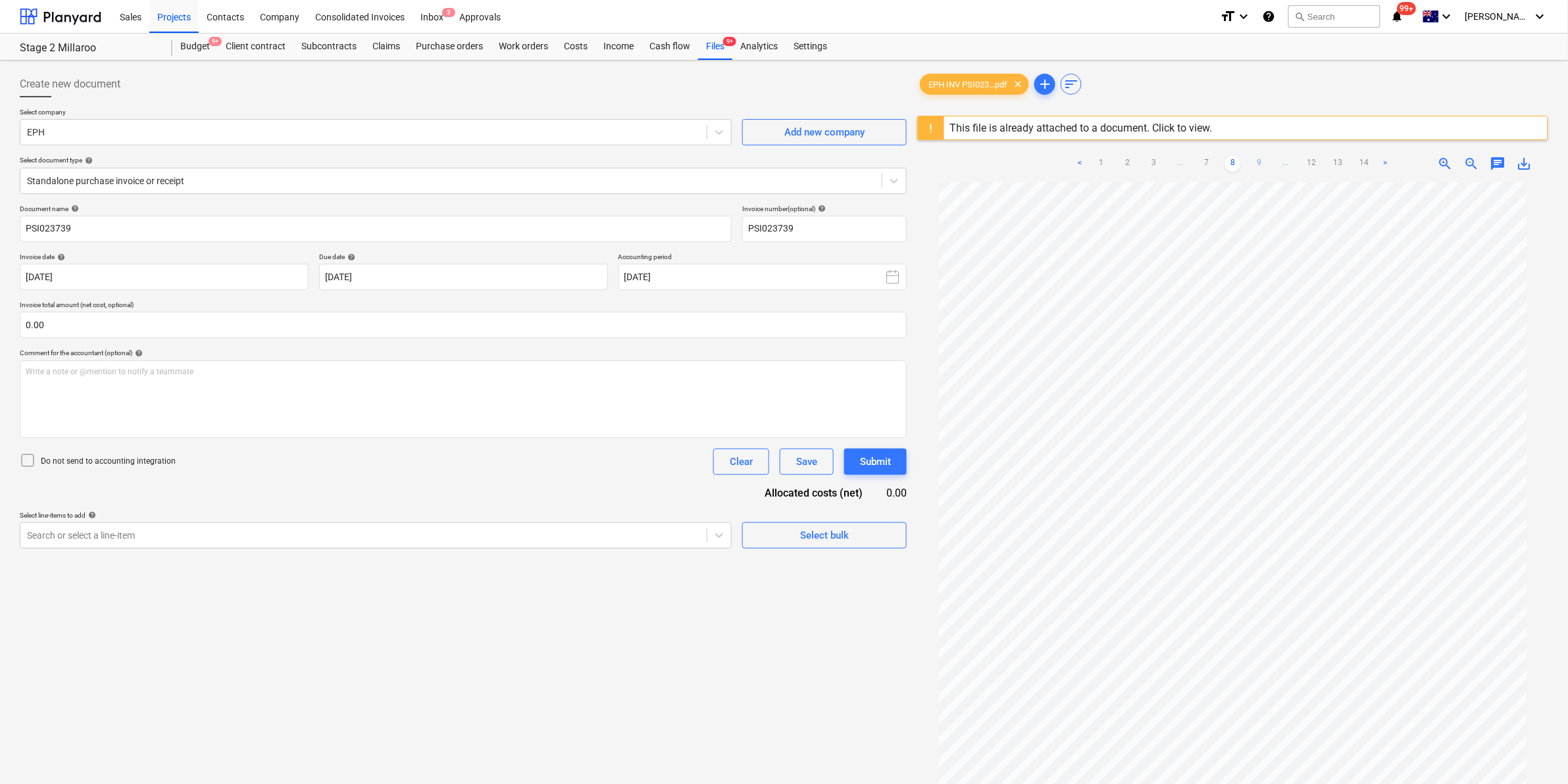
click at [1262, 163] on link "9" at bounding box center [1259, 164] width 16 height 16
click at [1262, 163] on link "10" at bounding box center [1259, 164] width 16 height 16
click at [1269, 160] on link "11" at bounding box center [1272, 164] width 16 height 16
click at [1282, 161] on link "12" at bounding box center [1286, 164] width 16 height 16
click at [1295, 162] on link "13" at bounding box center [1299, 164] width 16 height 16
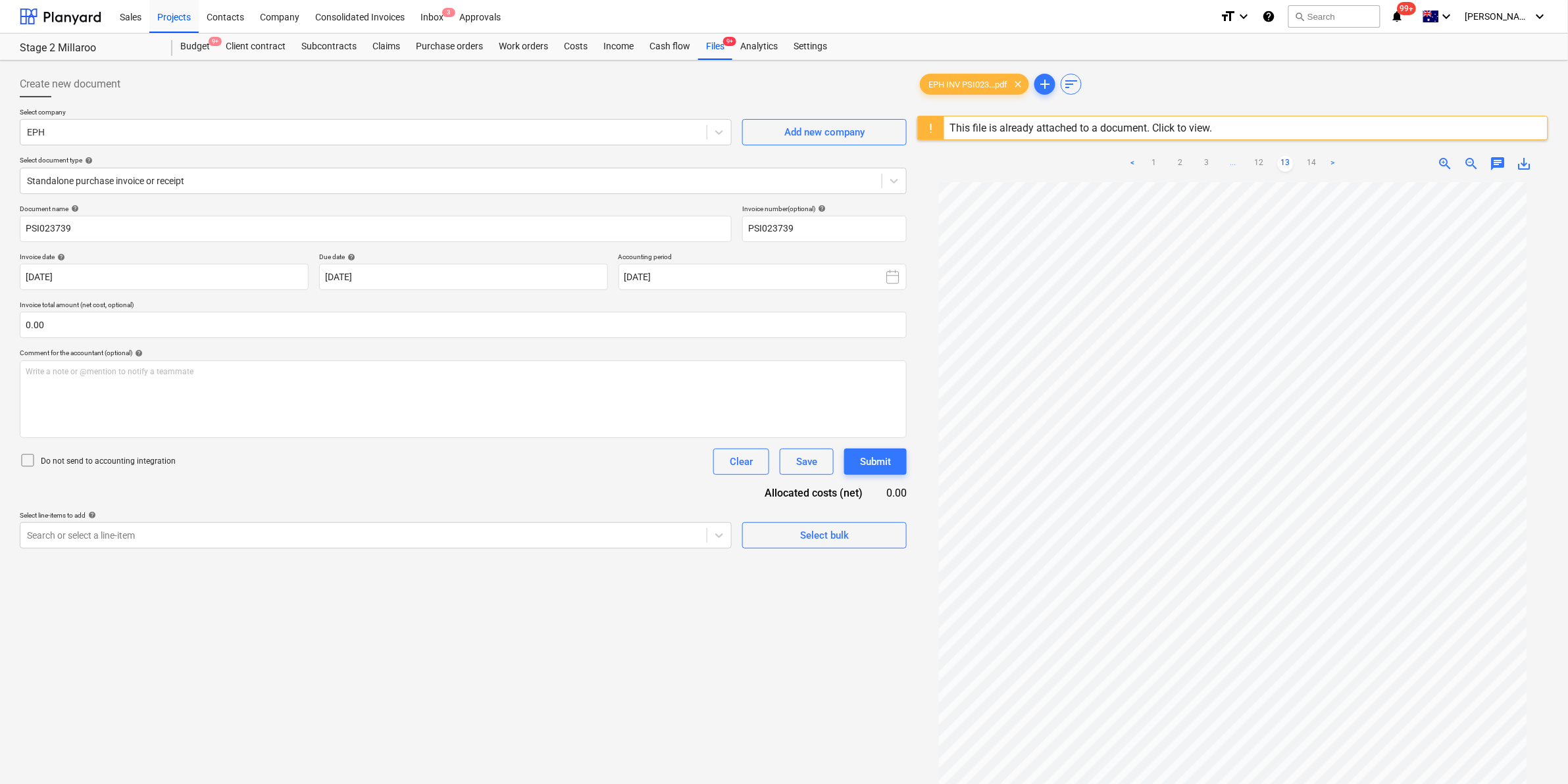
click at [1303, 160] on ul "< 1 2 3 ... 12 13 14 >" at bounding box center [1233, 164] width 216 height 16
click at [1308, 160] on link "14" at bounding box center [1312, 164] width 16 height 16
click at [705, 41] on div "Files 9+" at bounding box center [715, 47] width 34 height 26
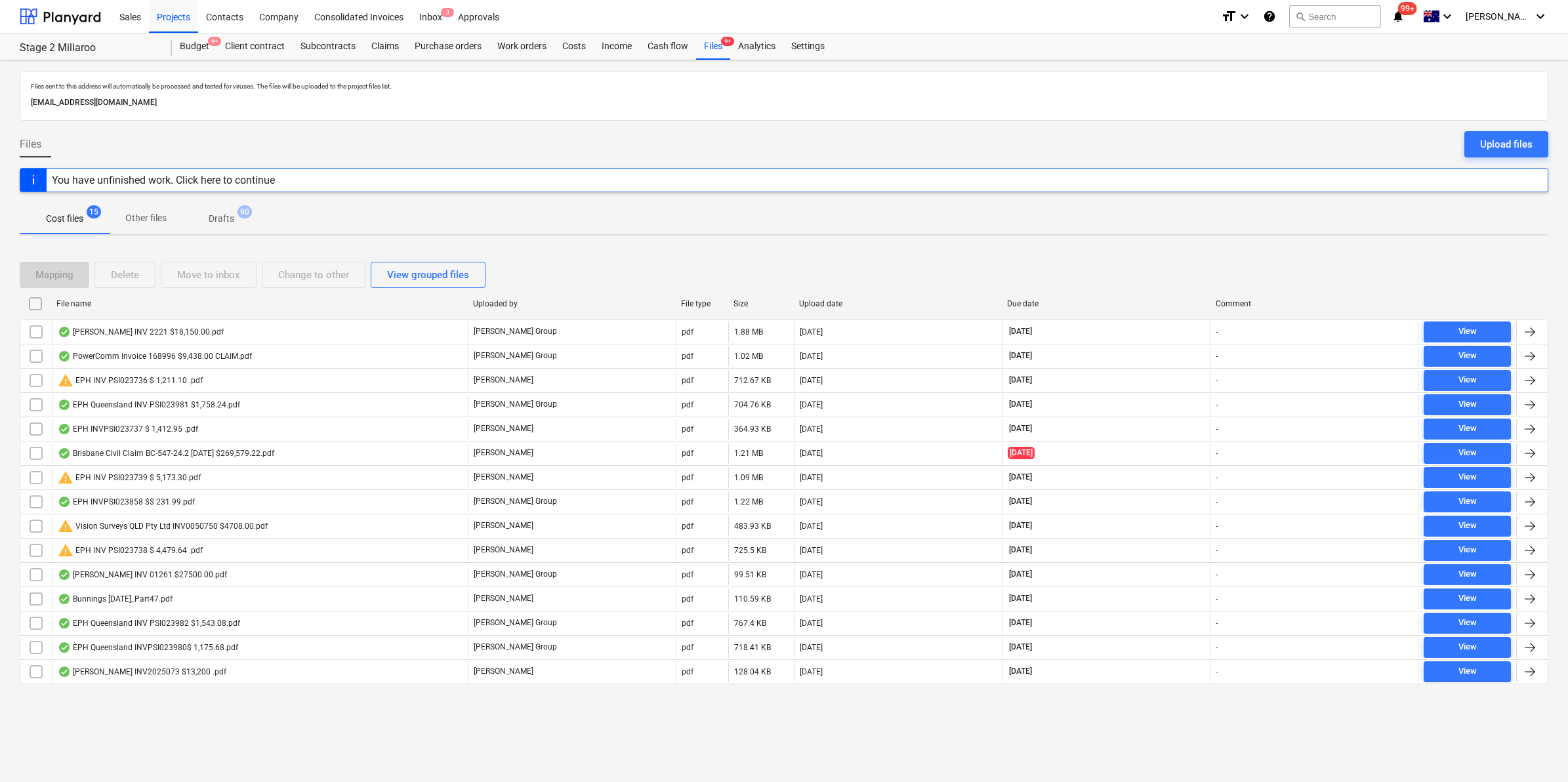
click at [195, 303] on div "File name" at bounding box center [259, 304] width 406 height 9
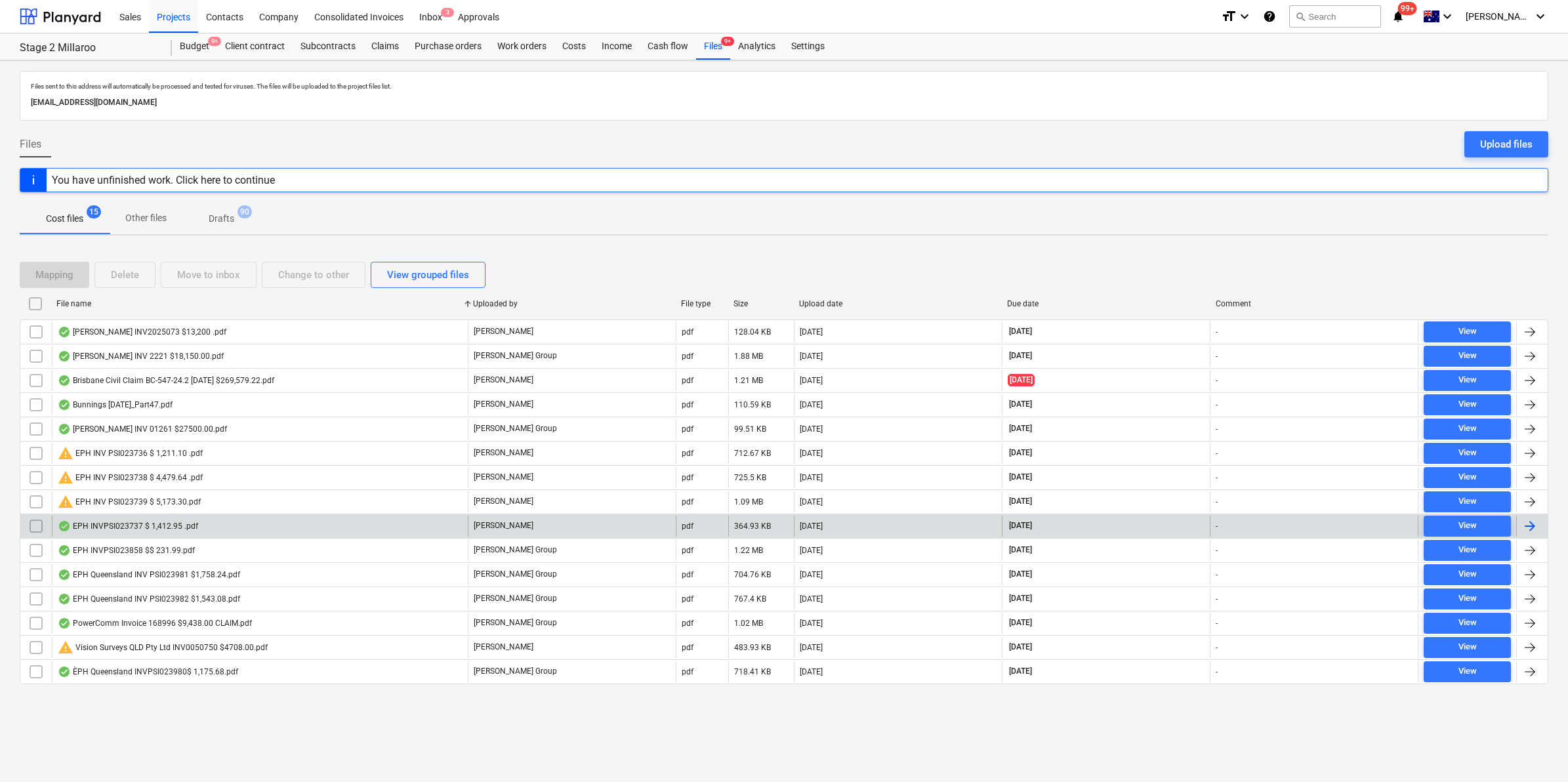
click at [214, 528] on div "EPH INVPSI023737 $ 1,412.95 .pdf" at bounding box center [260, 526] width 416 height 21
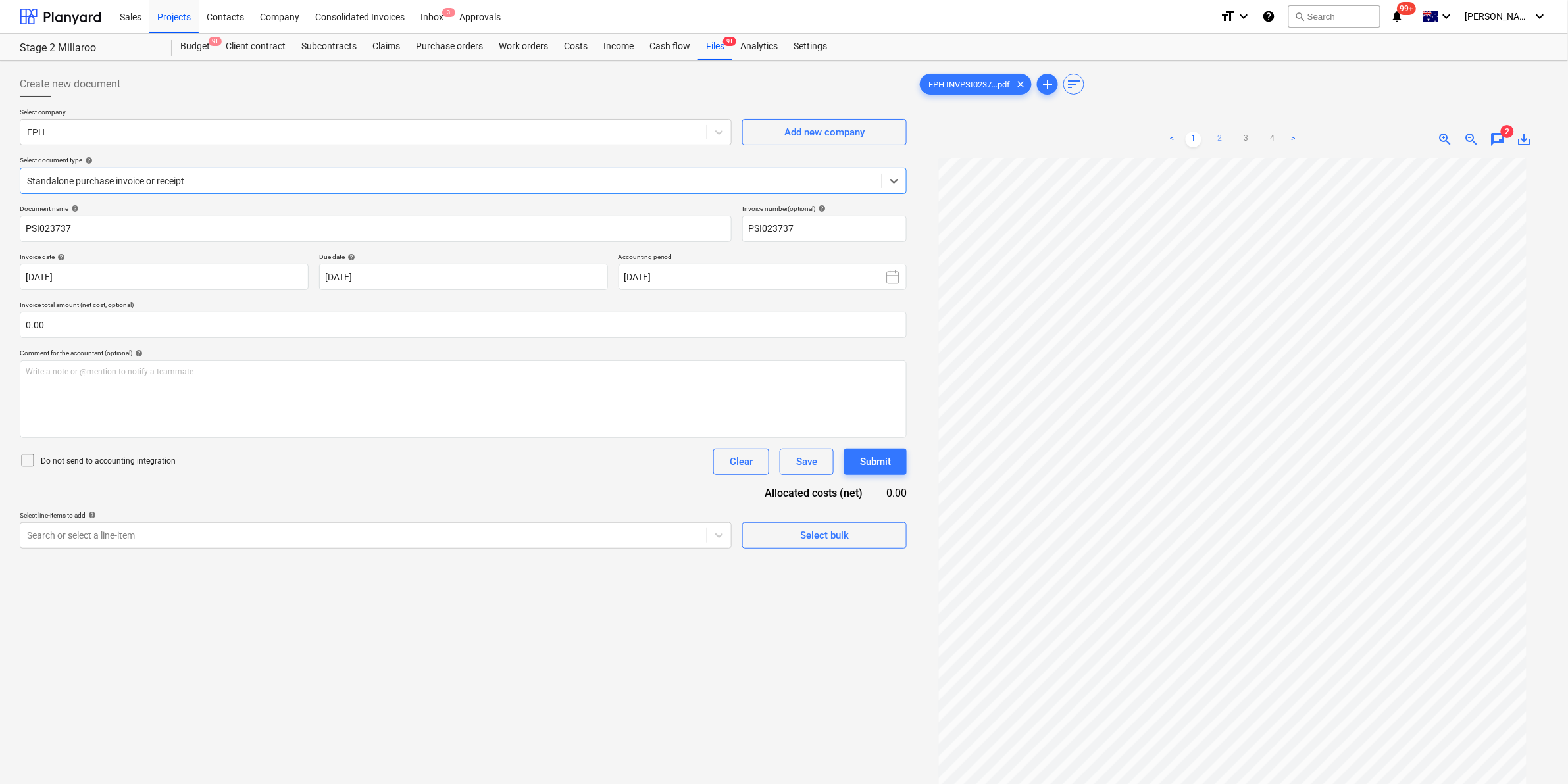
click at [1221, 138] on link "2" at bounding box center [1220, 139] width 16 height 16
click at [1245, 139] on link "3" at bounding box center [1246, 139] width 16 height 16
click at [1261, 138] on ul "< 1 2 3 4 >" at bounding box center [1233, 139] width 203 height 16
click at [1274, 138] on link "4" at bounding box center [1272, 139] width 16 height 16
click at [711, 43] on div "Files 9+" at bounding box center [715, 47] width 34 height 26
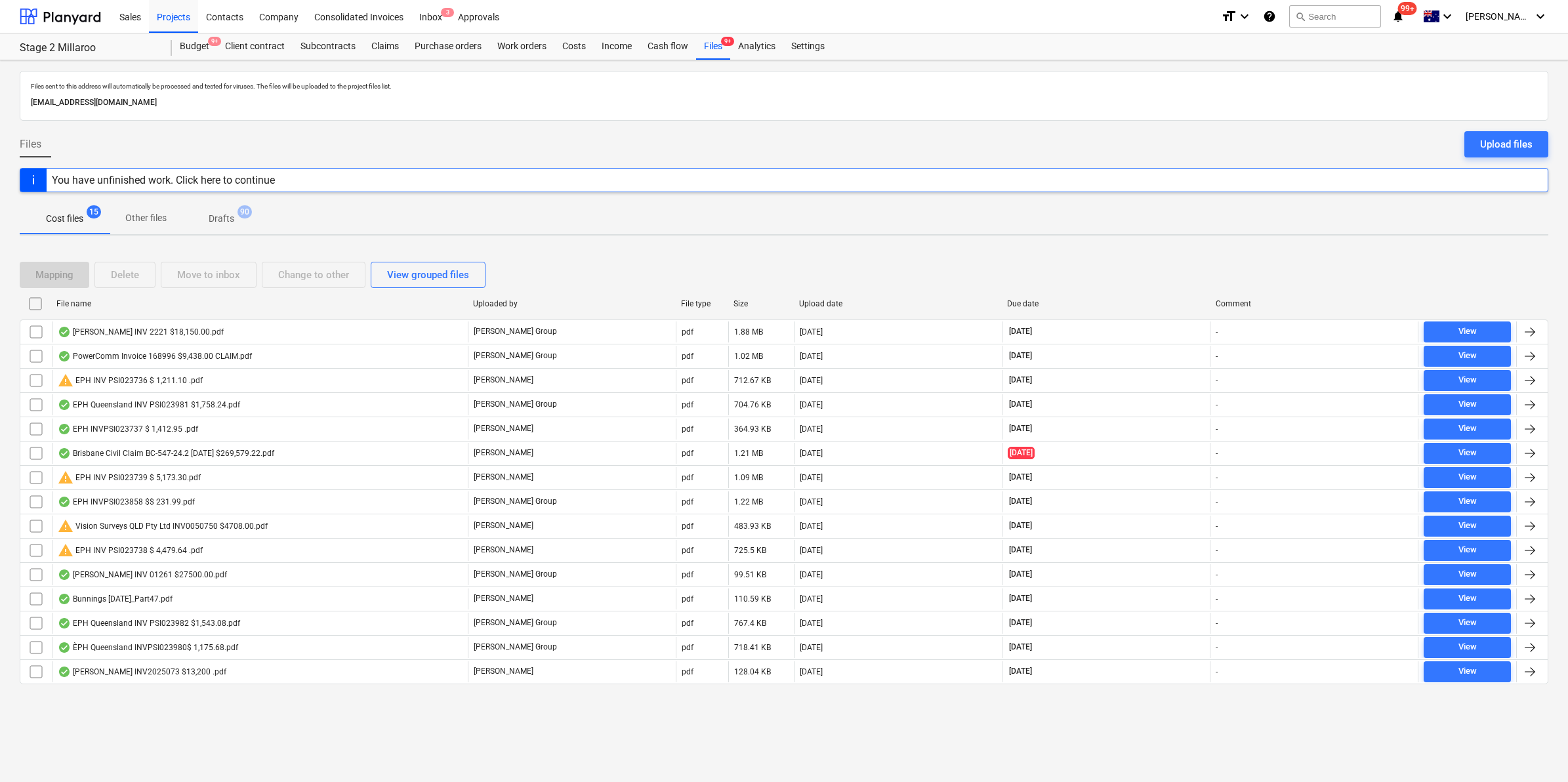
click at [162, 304] on div "File name" at bounding box center [259, 304] width 406 height 9
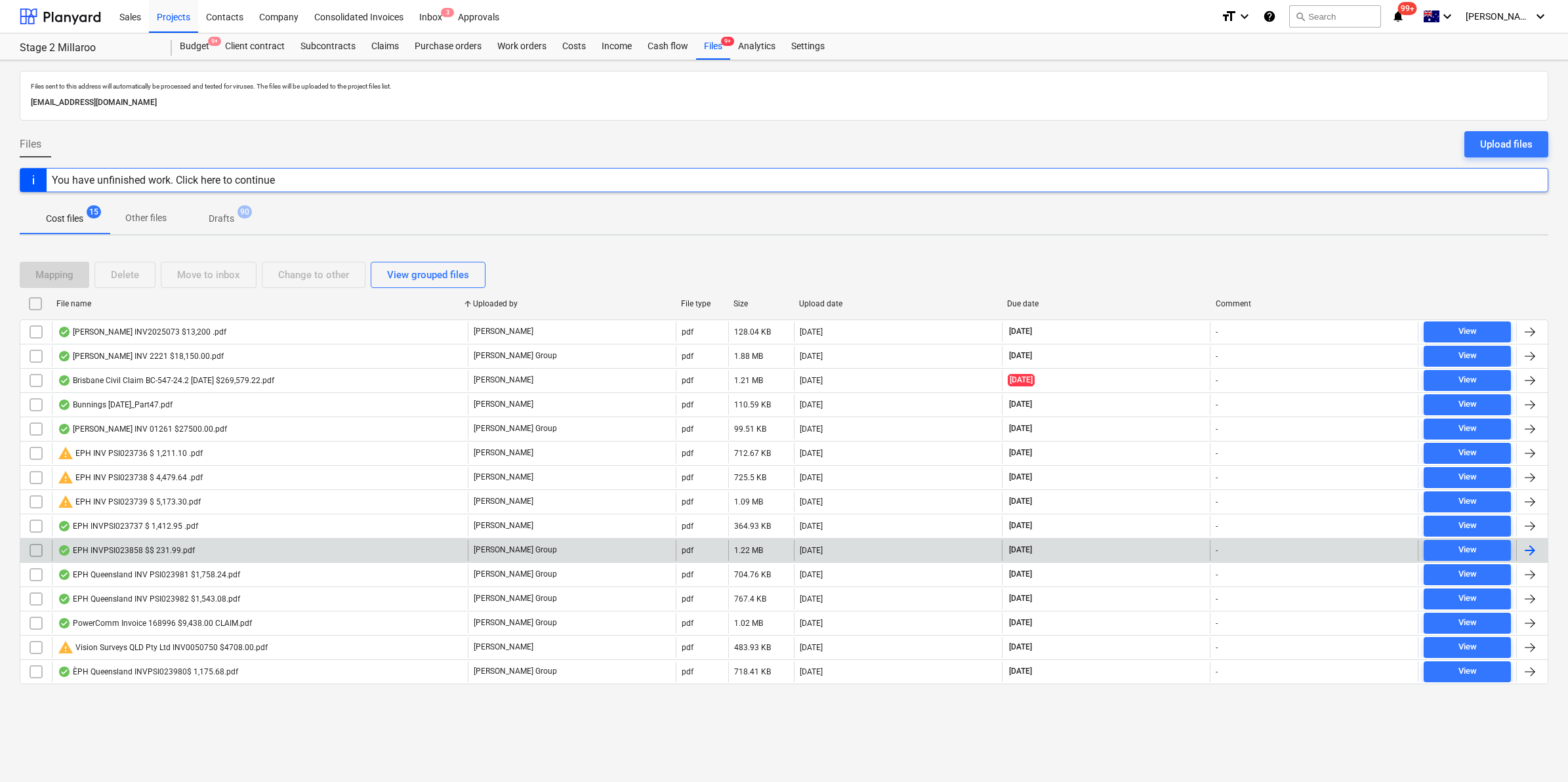
click at [172, 550] on div "EPH INVPSI023858 $$ 231.99.pdf" at bounding box center [126, 550] width 137 height 11
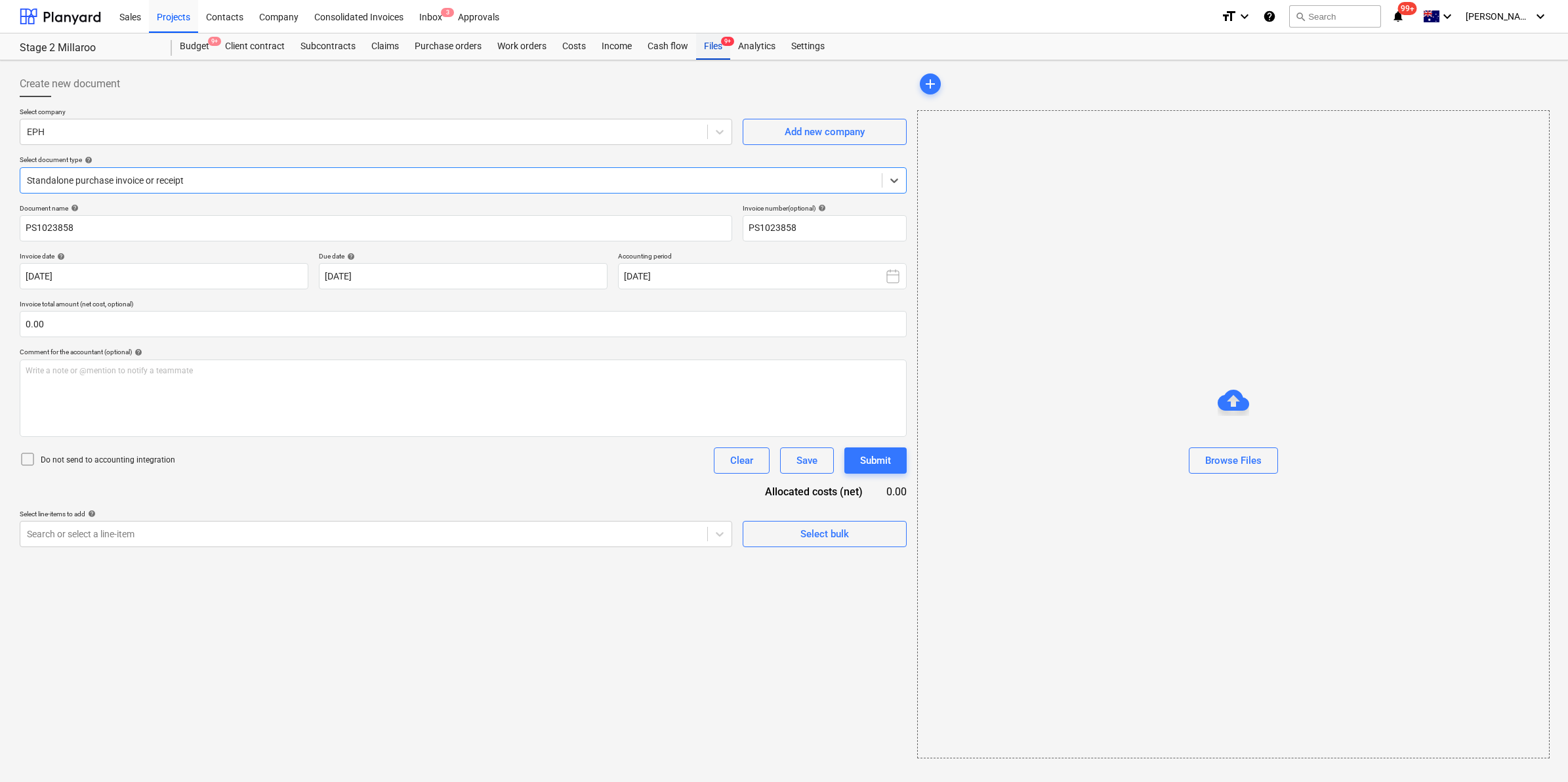
click at [720, 45] on div "Files 9+" at bounding box center [713, 47] width 34 height 26
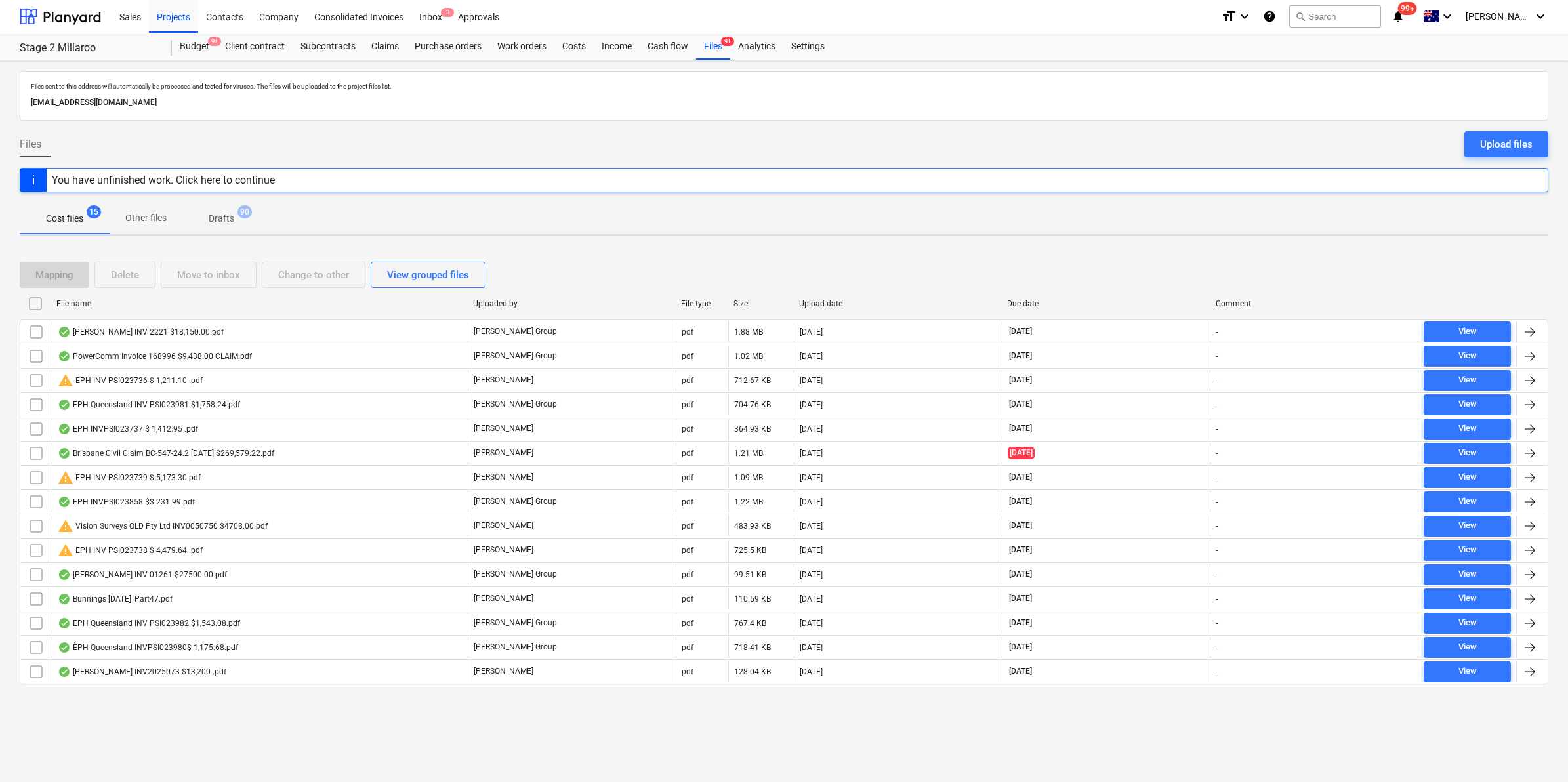
click at [119, 310] on div "File name" at bounding box center [259, 304] width 416 height 21
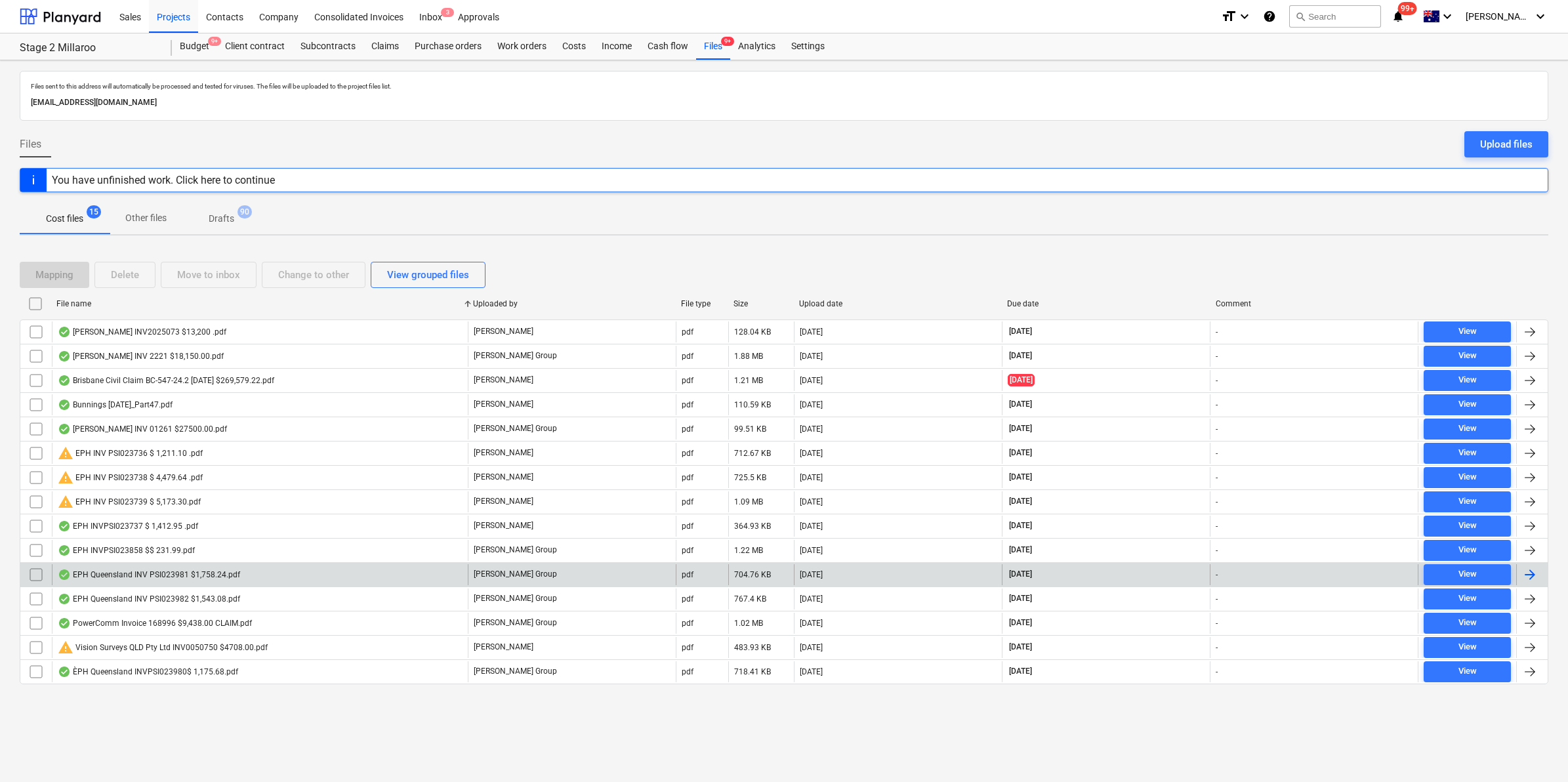
click at [193, 576] on div "EPH Queensland INV PSI023981 $1,758.24.pdf" at bounding box center [149, 575] width 182 height 11
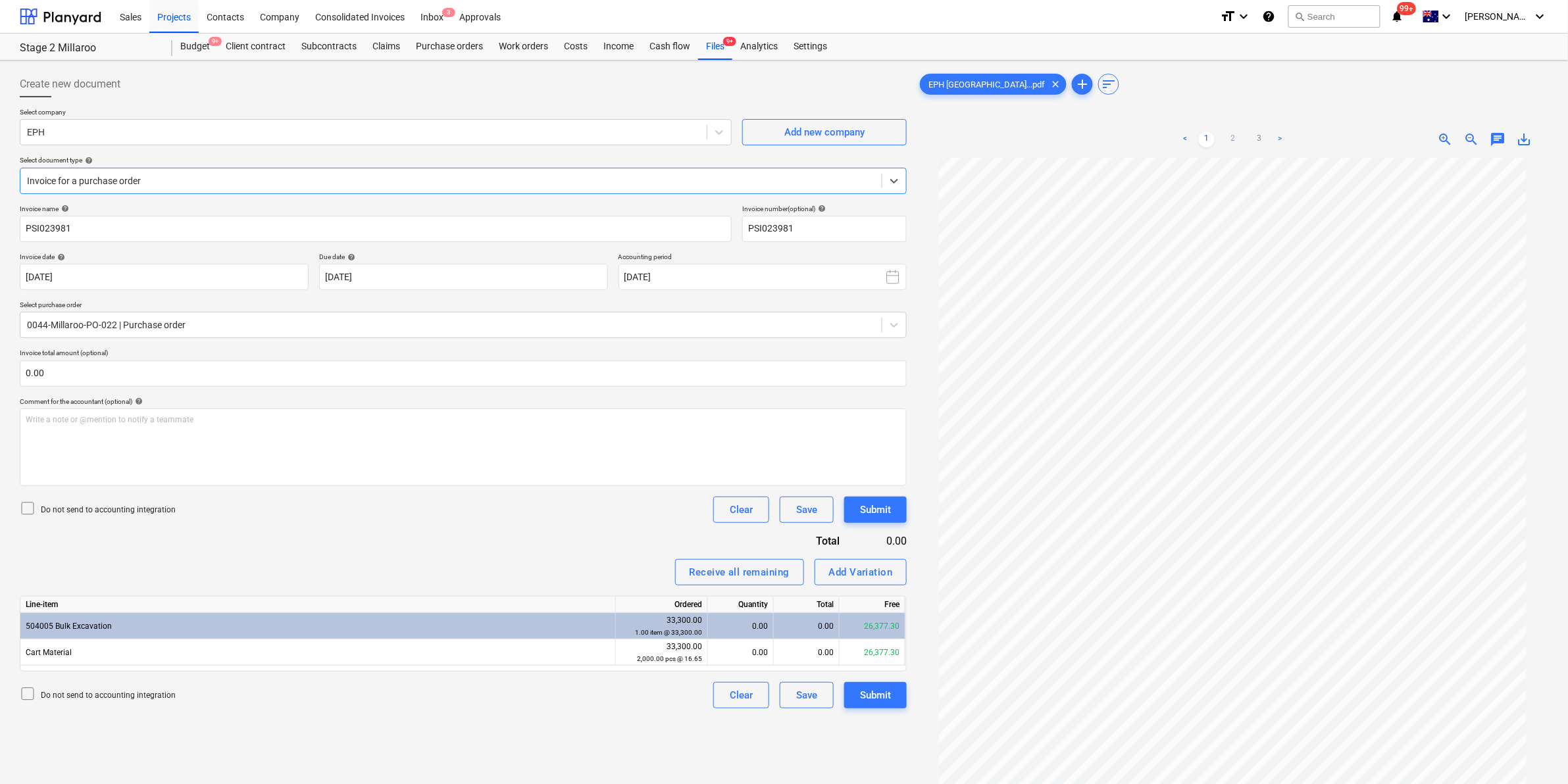
click at [1232, 136] on link "2" at bounding box center [1233, 139] width 16 height 16
click at [1255, 136] on link "3" at bounding box center [1259, 139] width 16 height 16
click at [1232, 138] on link "2" at bounding box center [1233, 139] width 16 height 16
click at [1212, 136] on link "1" at bounding box center [1207, 139] width 16 height 16
click at [1228, 136] on link "2" at bounding box center [1233, 139] width 16 height 16
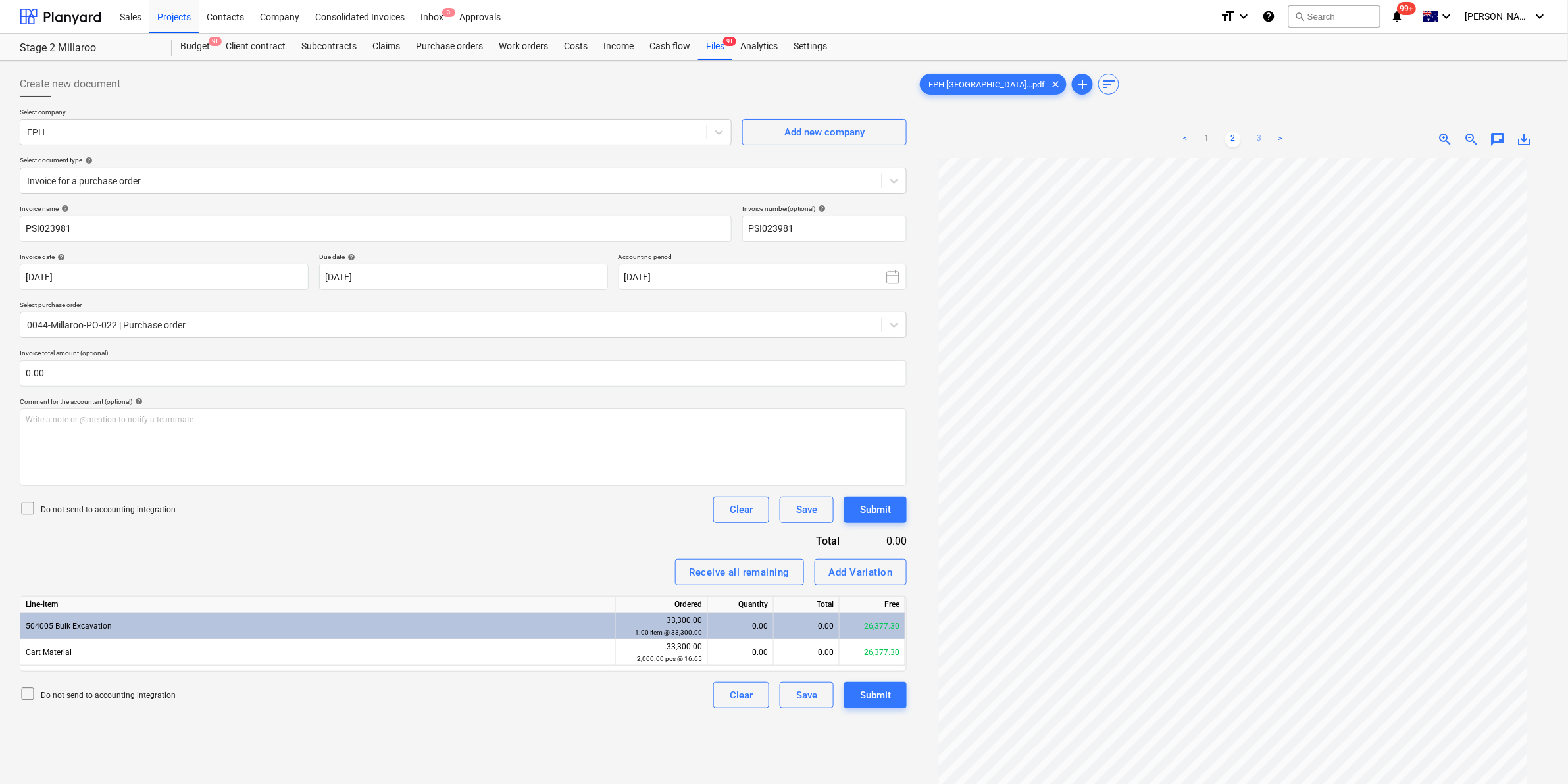
click at [1253, 138] on link "3" at bounding box center [1259, 139] width 16 height 16
click at [722, 51] on div "Files 9+" at bounding box center [715, 47] width 34 height 26
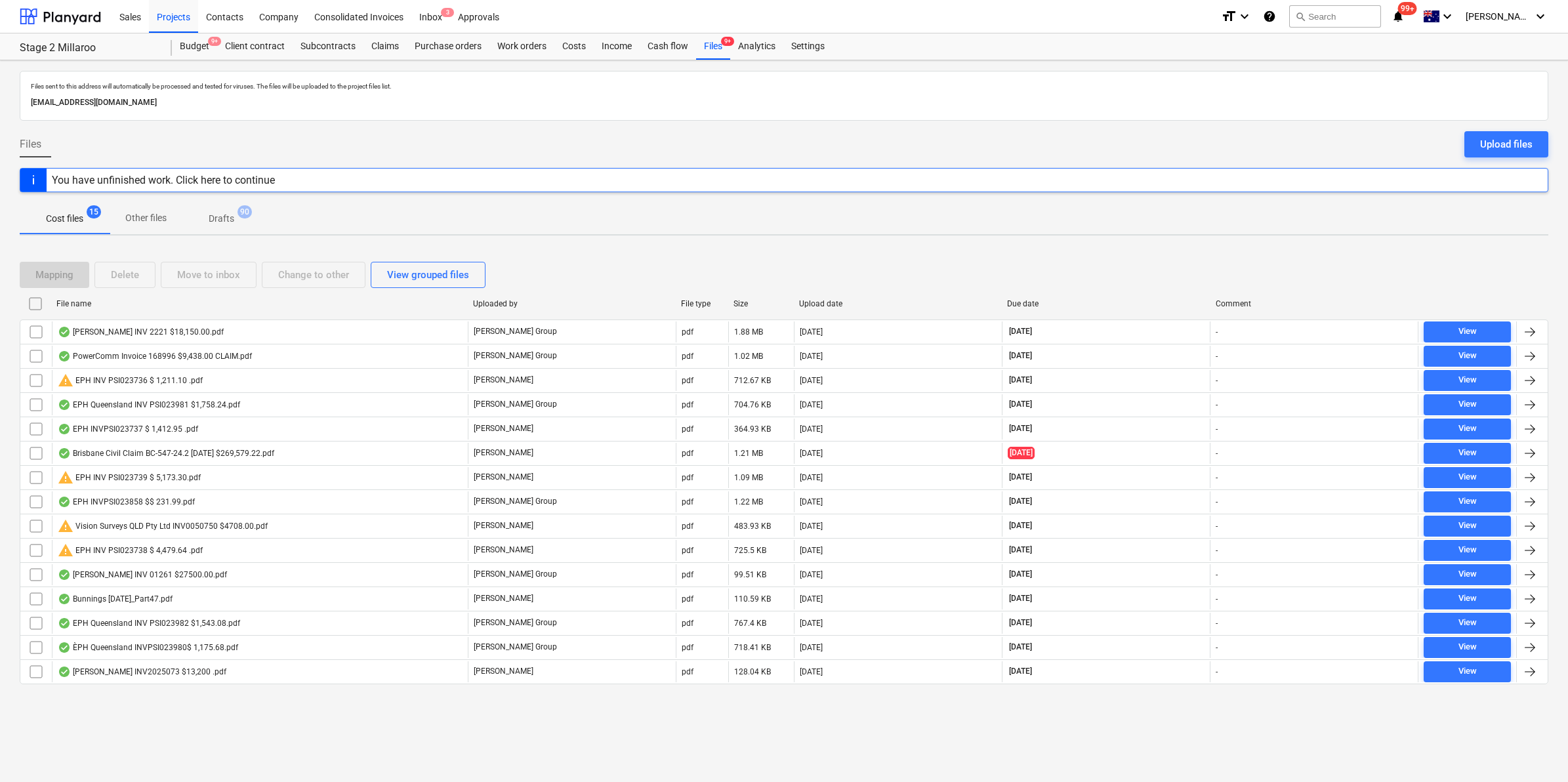
click at [159, 309] on div "File name" at bounding box center [259, 304] width 416 height 21
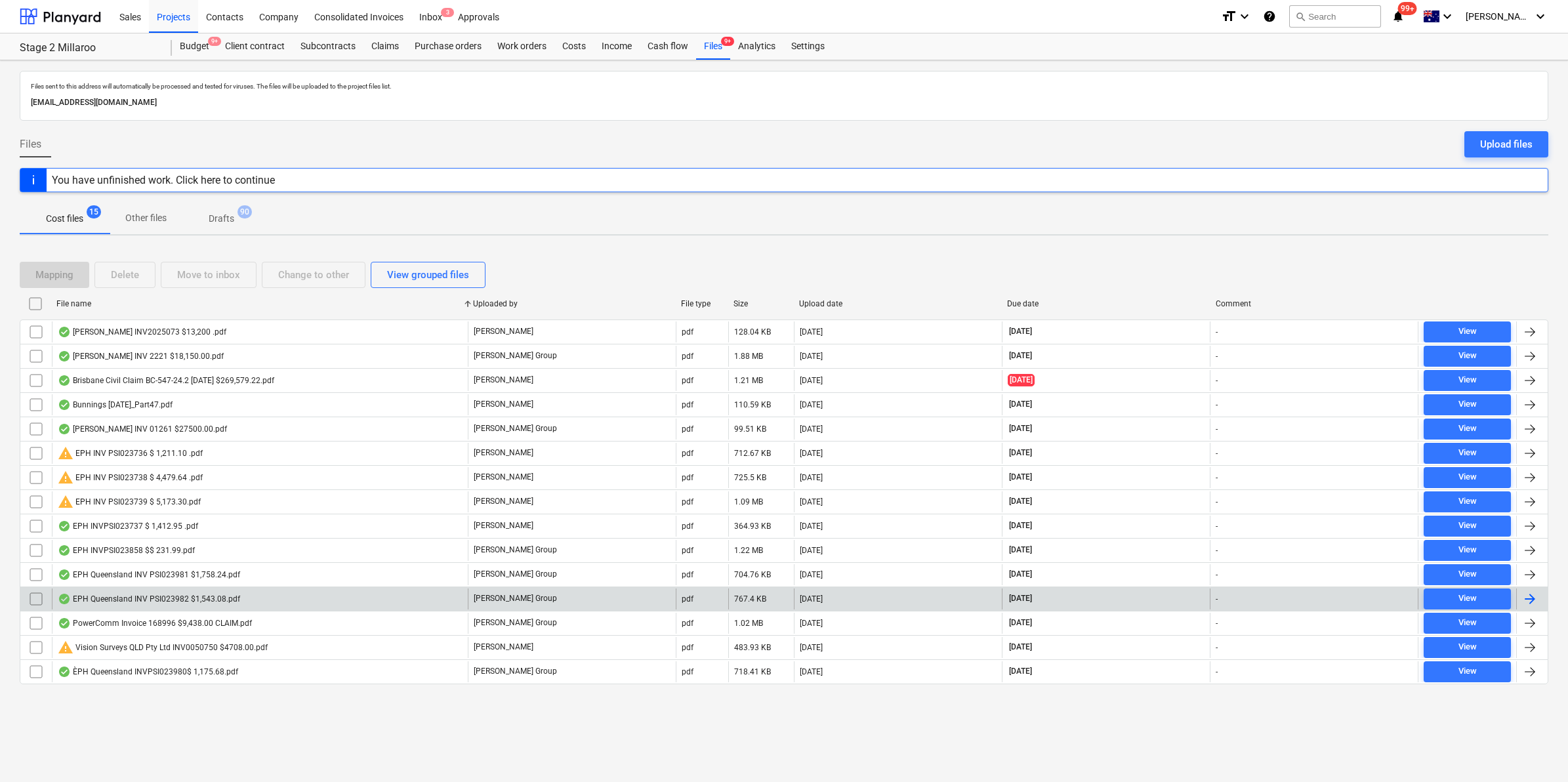
click at [177, 602] on div "EPH Queensland INV PSI023982 $1,543.08.pdf" at bounding box center [149, 599] width 182 height 11
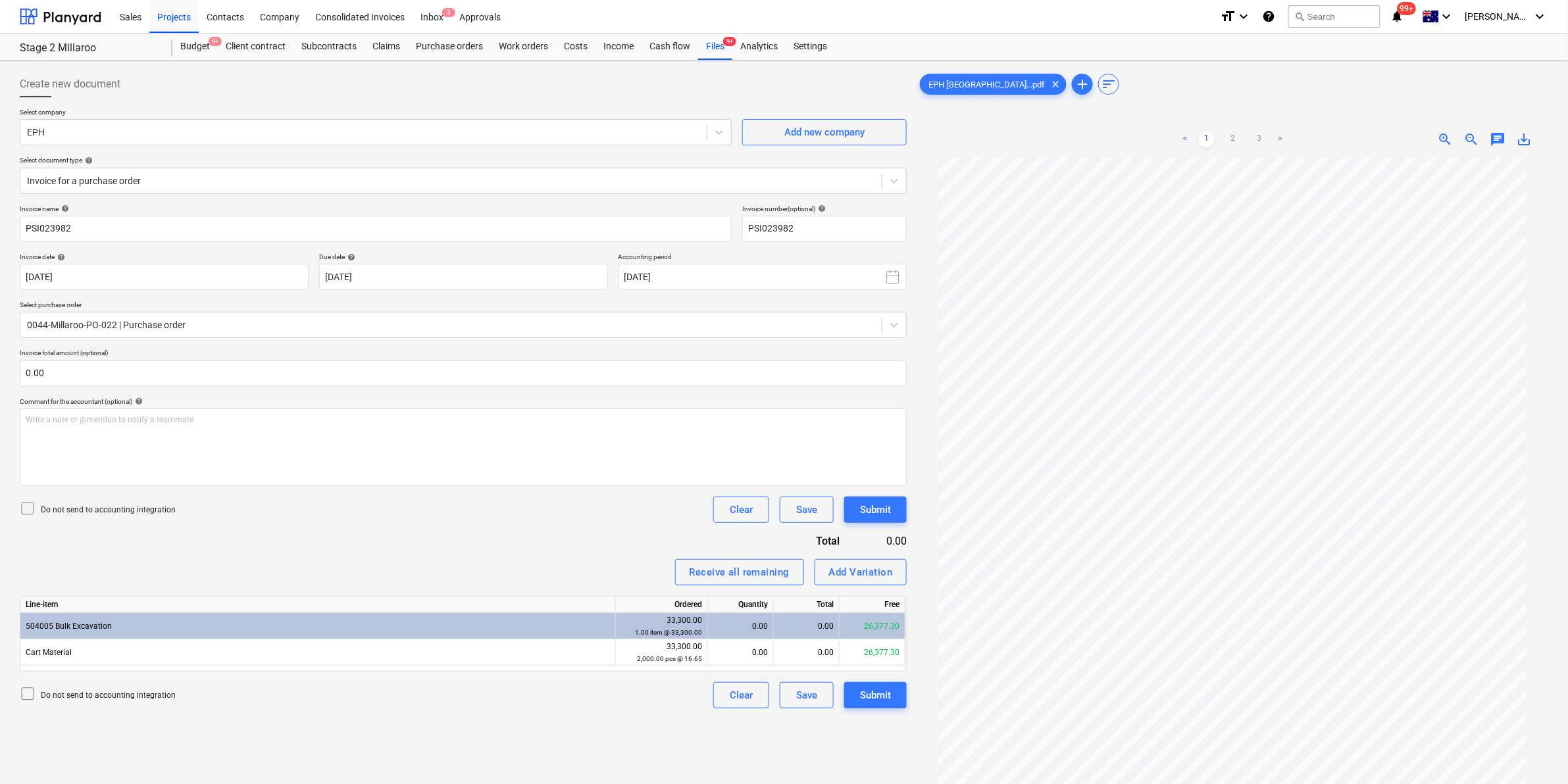
click at [1243, 139] on ul "< 1 2 3 >" at bounding box center [1233, 139] width 203 height 16
click at [1236, 143] on link "2" at bounding box center [1233, 139] width 16 height 16
click at [1255, 136] on link "3" at bounding box center [1259, 139] width 16 height 16
click at [1237, 138] on link "2" at bounding box center [1233, 139] width 16 height 16
click at [1205, 138] on link "1" at bounding box center [1207, 139] width 16 height 16
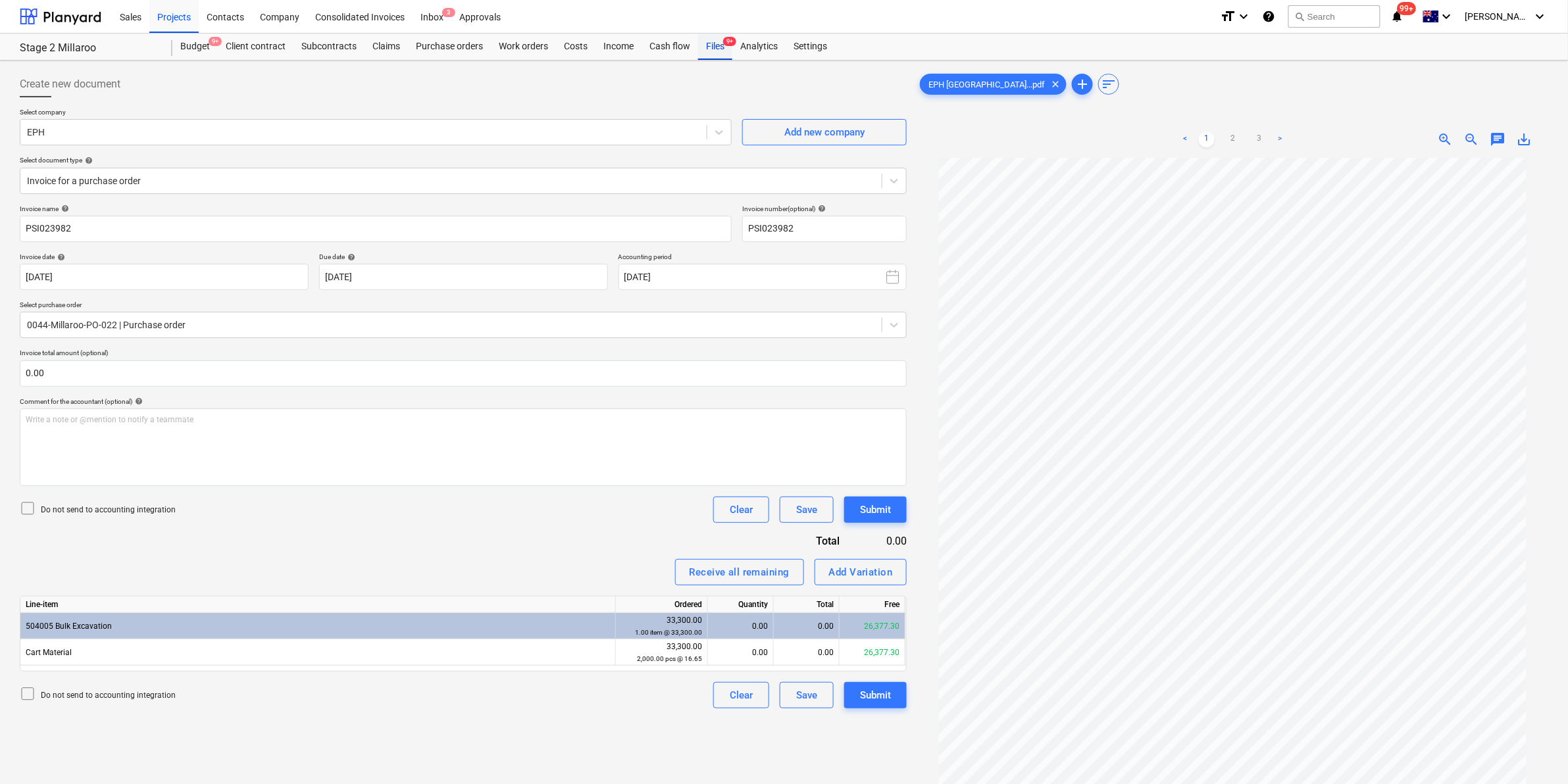
click at [710, 45] on div "Files 9+" at bounding box center [715, 47] width 34 height 26
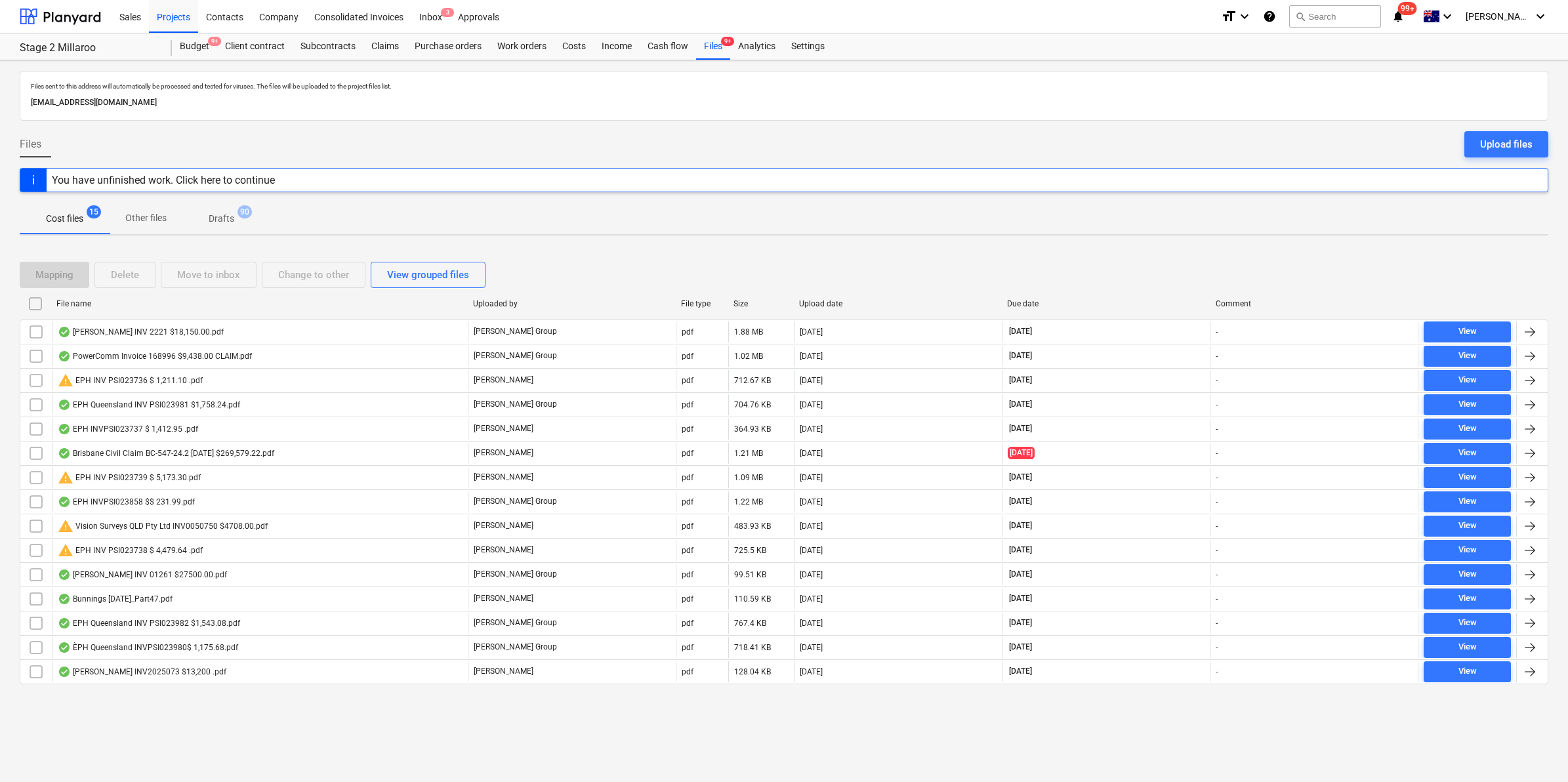
click at [302, 304] on div "File name" at bounding box center [259, 304] width 406 height 9
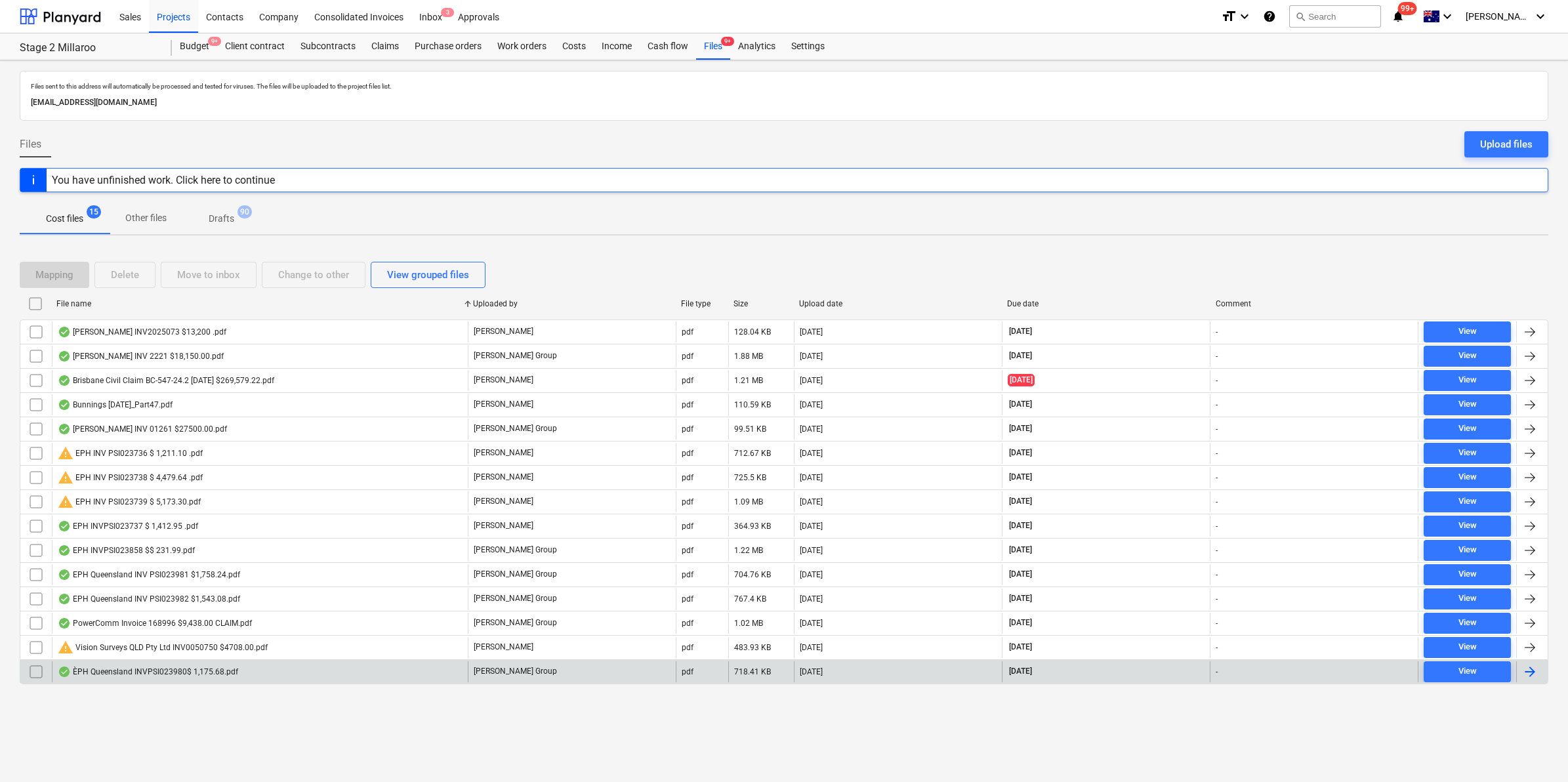
click at [214, 673] on div "ÈPH Queensland INVPSI023980$ 1,175.68.pdf" at bounding box center [148, 672] width 180 height 11
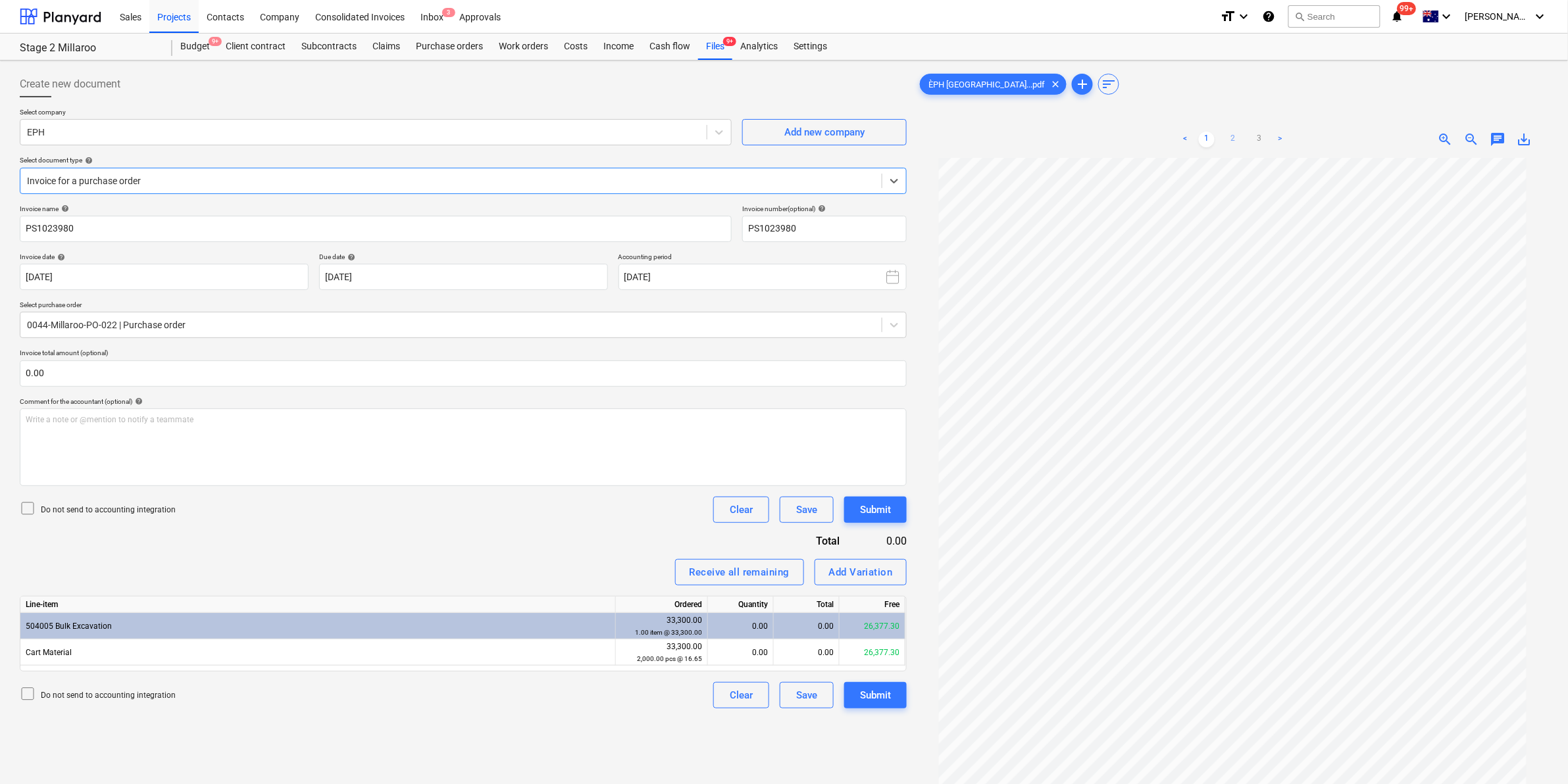
click at [1232, 142] on link "2" at bounding box center [1233, 139] width 16 height 16
click at [1257, 139] on link "3" at bounding box center [1259, 139] width 16 height 16
click at [1236, 142] on link "2" at bounding box center [1233, 139] width 16 height 16
click at [1208, 138] on link "1" at bounding box center [1207, 139] width 16 height 16
click at [707, 47] on div "Files 9+" at bounding box center [715, 47] width 34 height 26
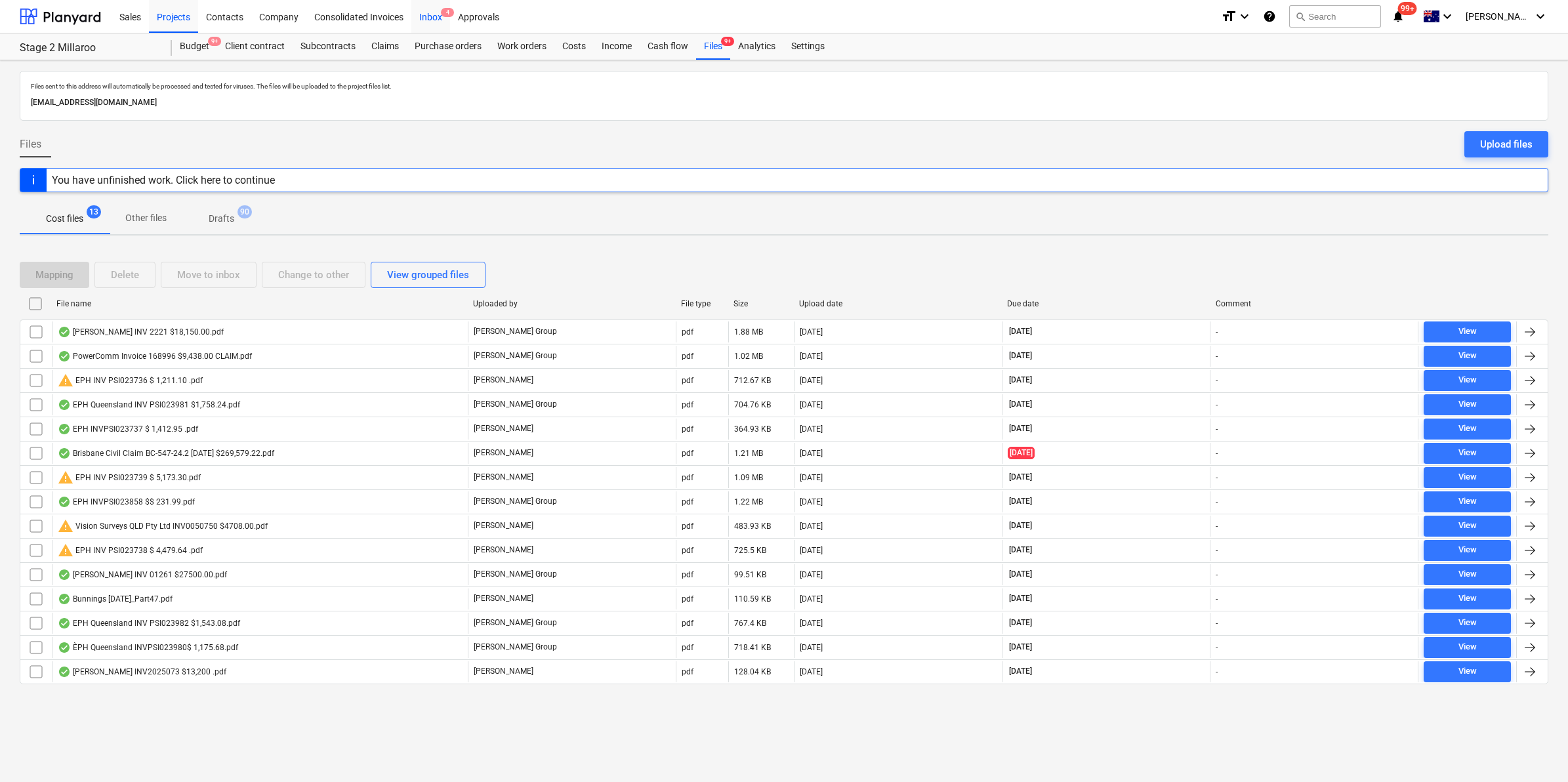
click at [420, 20] on div "Inbox 4" at bounding box center [430, 16] width 39 height 34
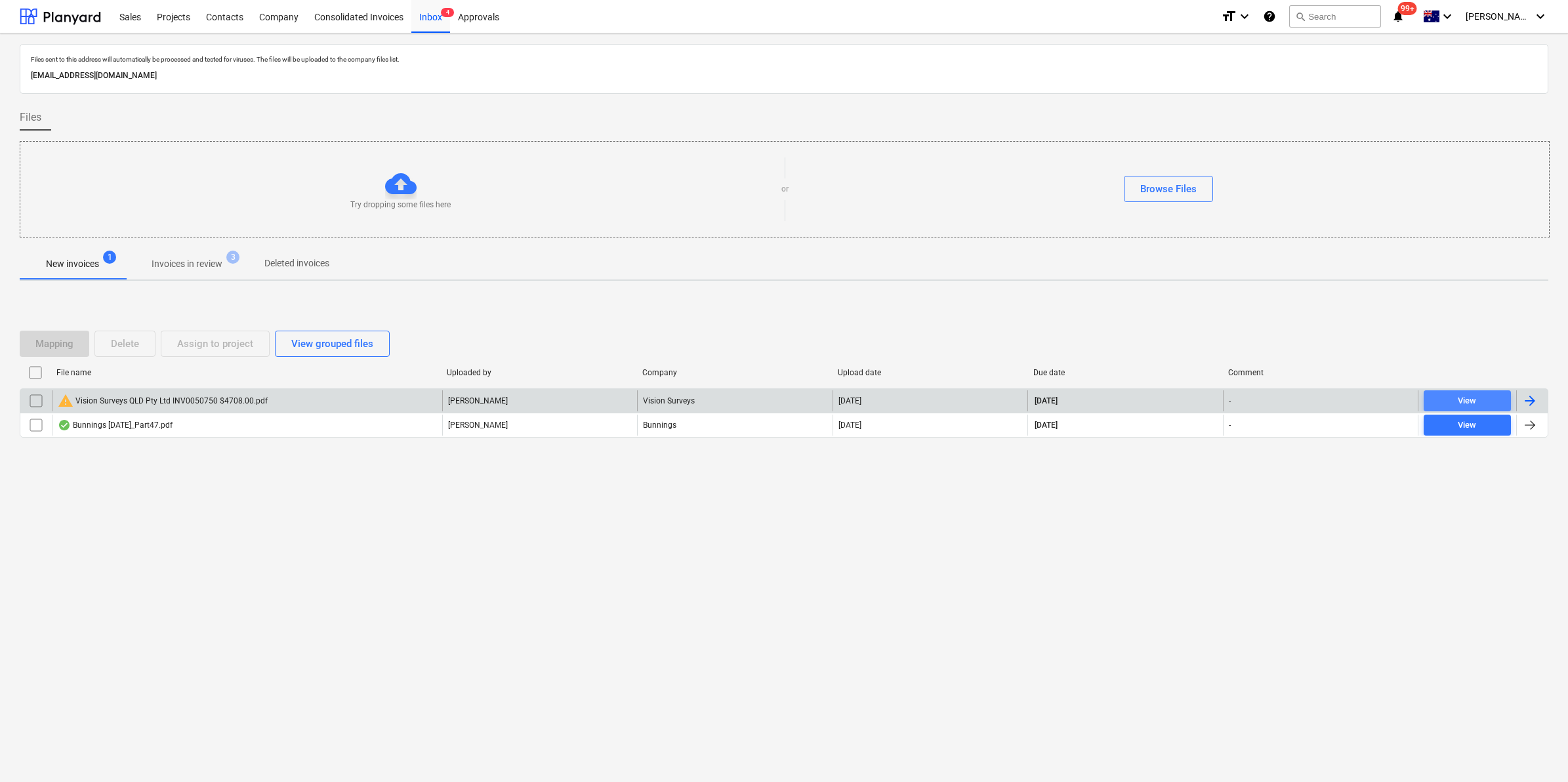
click at [1483, 397] on span "View" at bounding box center [1467, 401] width 77 height 15
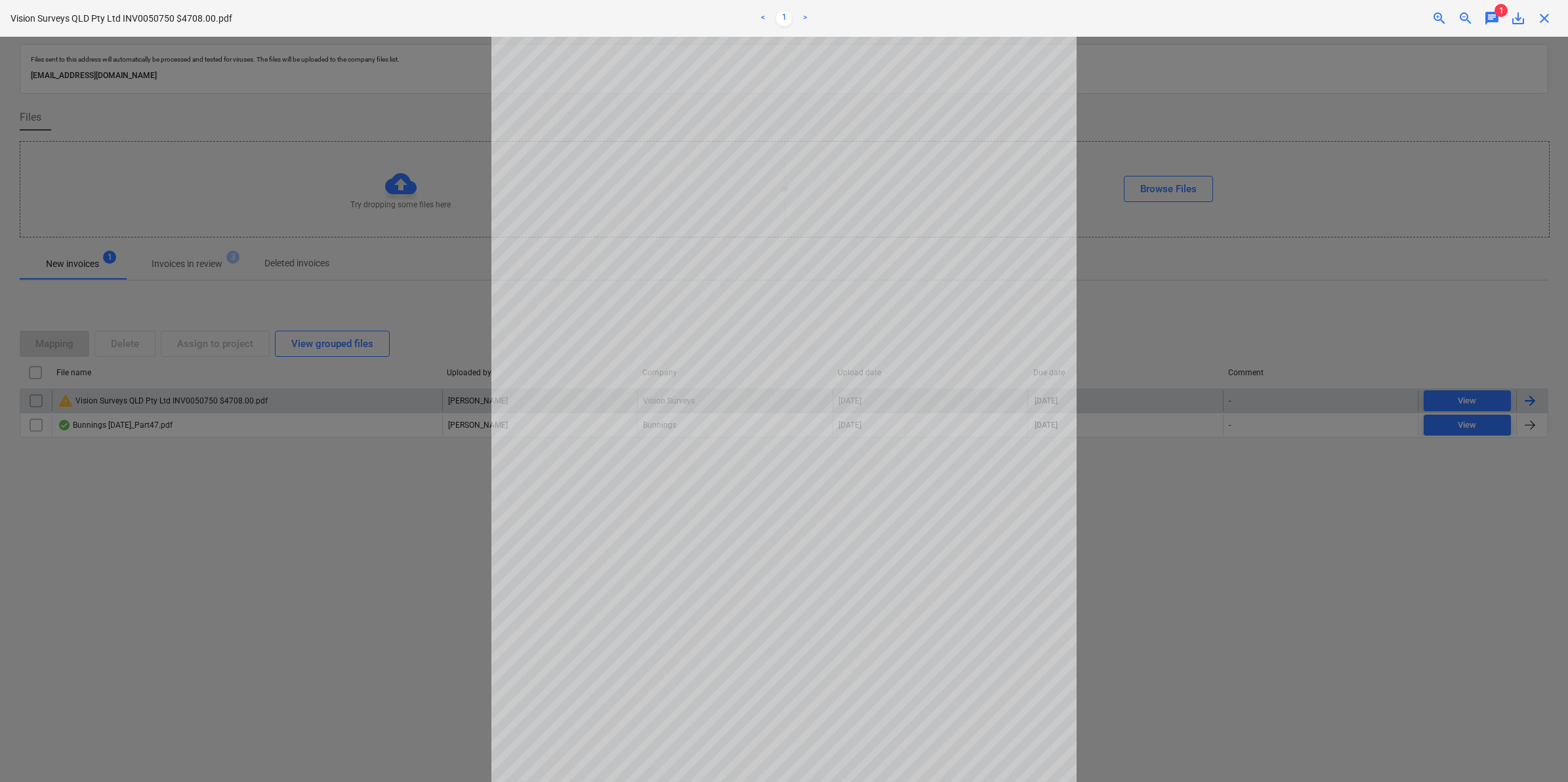
click at [1520, 18] on span "save_alt" at bounding box center [1518, 18] width 16 height 16
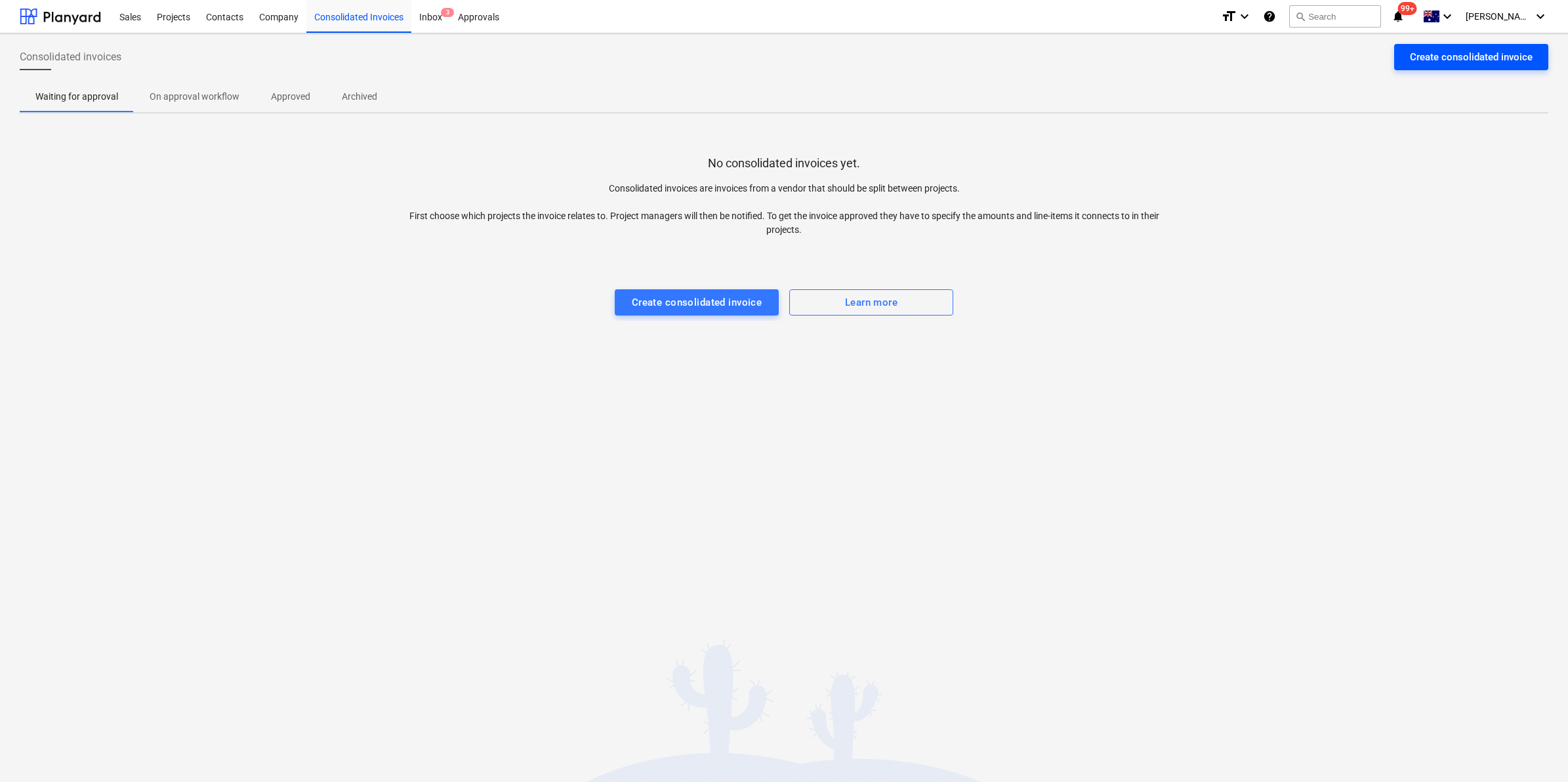
click at [1470, 51] on div "Create consolidated invoice" at bounding box center [1471, 57] width 123 height 17
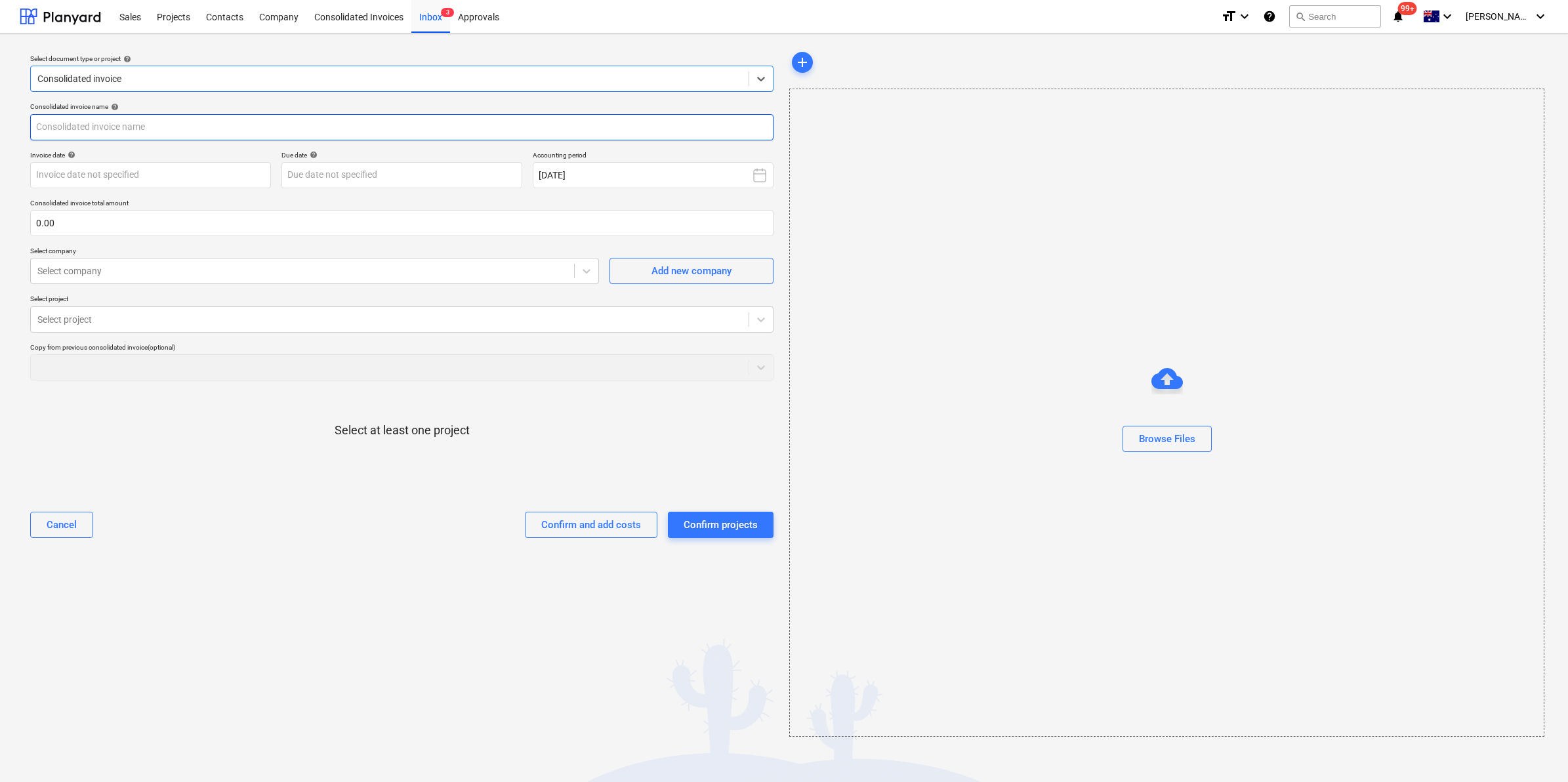
click at [142, 135] on input "text" at bounding box center [402, 128] width 743 height 26
click at [146, 88] on div "Consolidated invoice" at bounding box center [389, 79] width 718 height 18
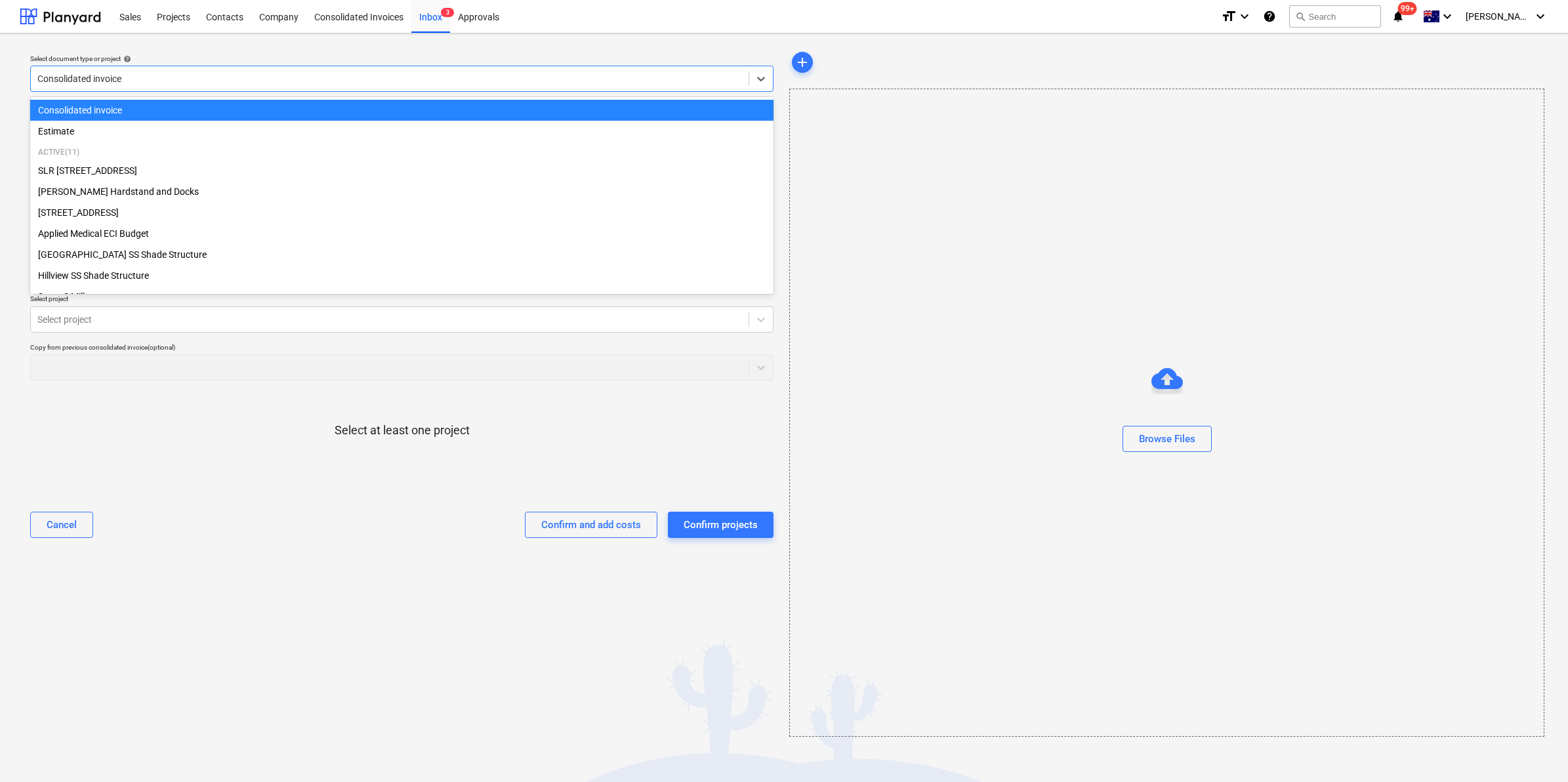
click at [485, 44] on div "Select document type or project help option Consolidated invoice selected, 1 of…" at bounding box center [402, 393] width 764 height 698
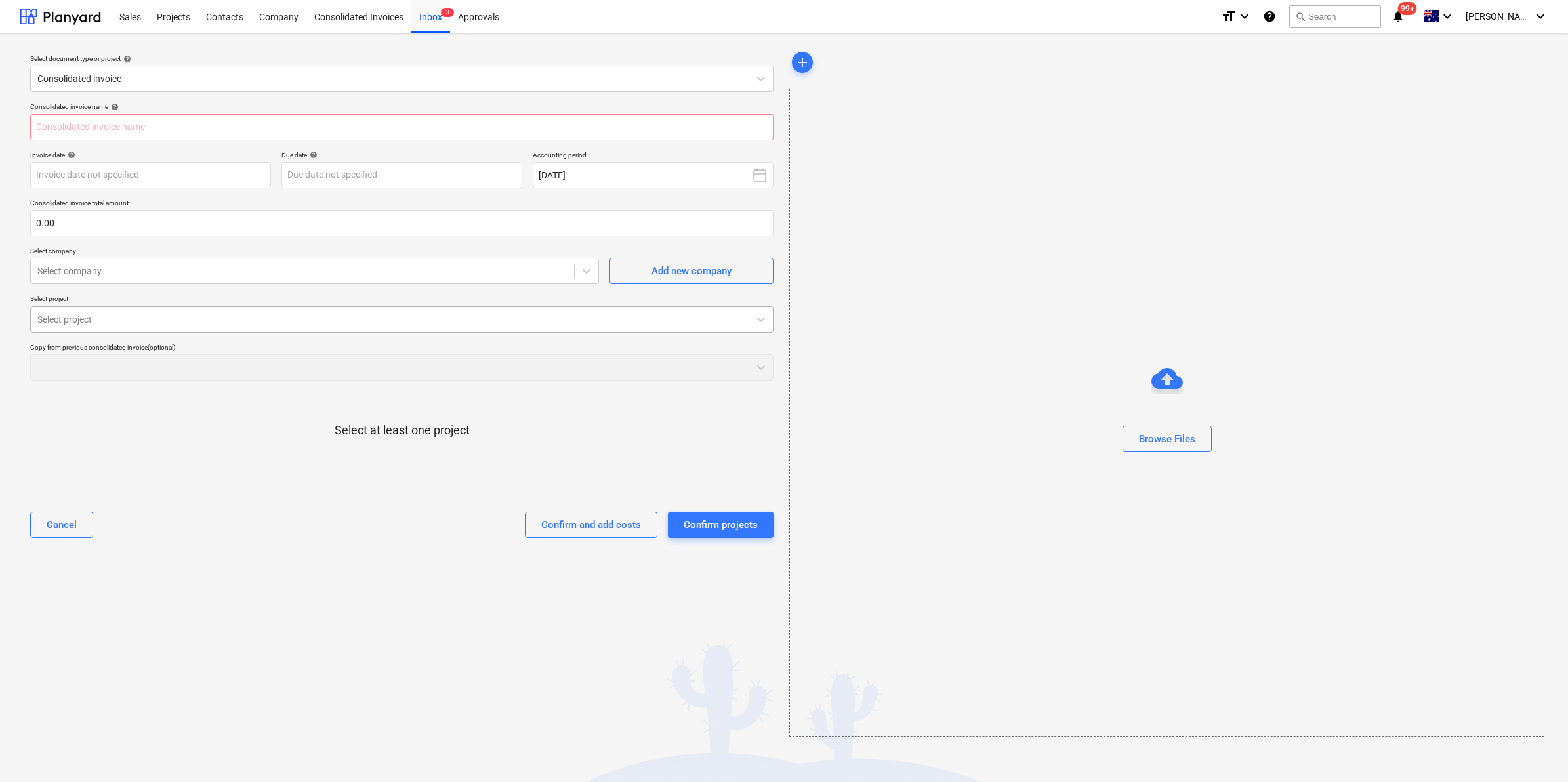
click at [256, 320] on div at bounding box center [389, 320] width 704 height 13
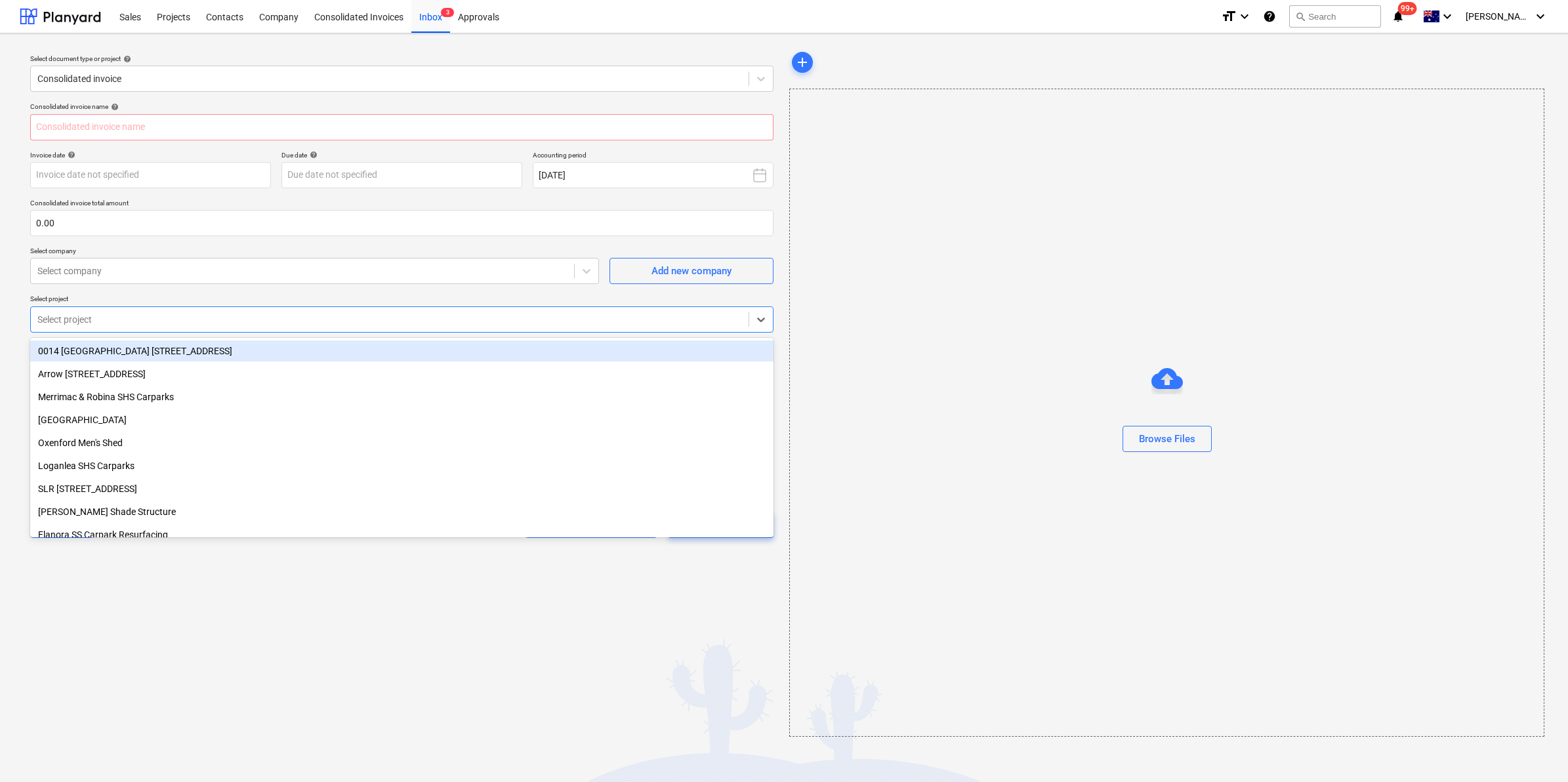
click at [201, 326] on div "Select project" at bounding box center [389, 320] width 718 height 18
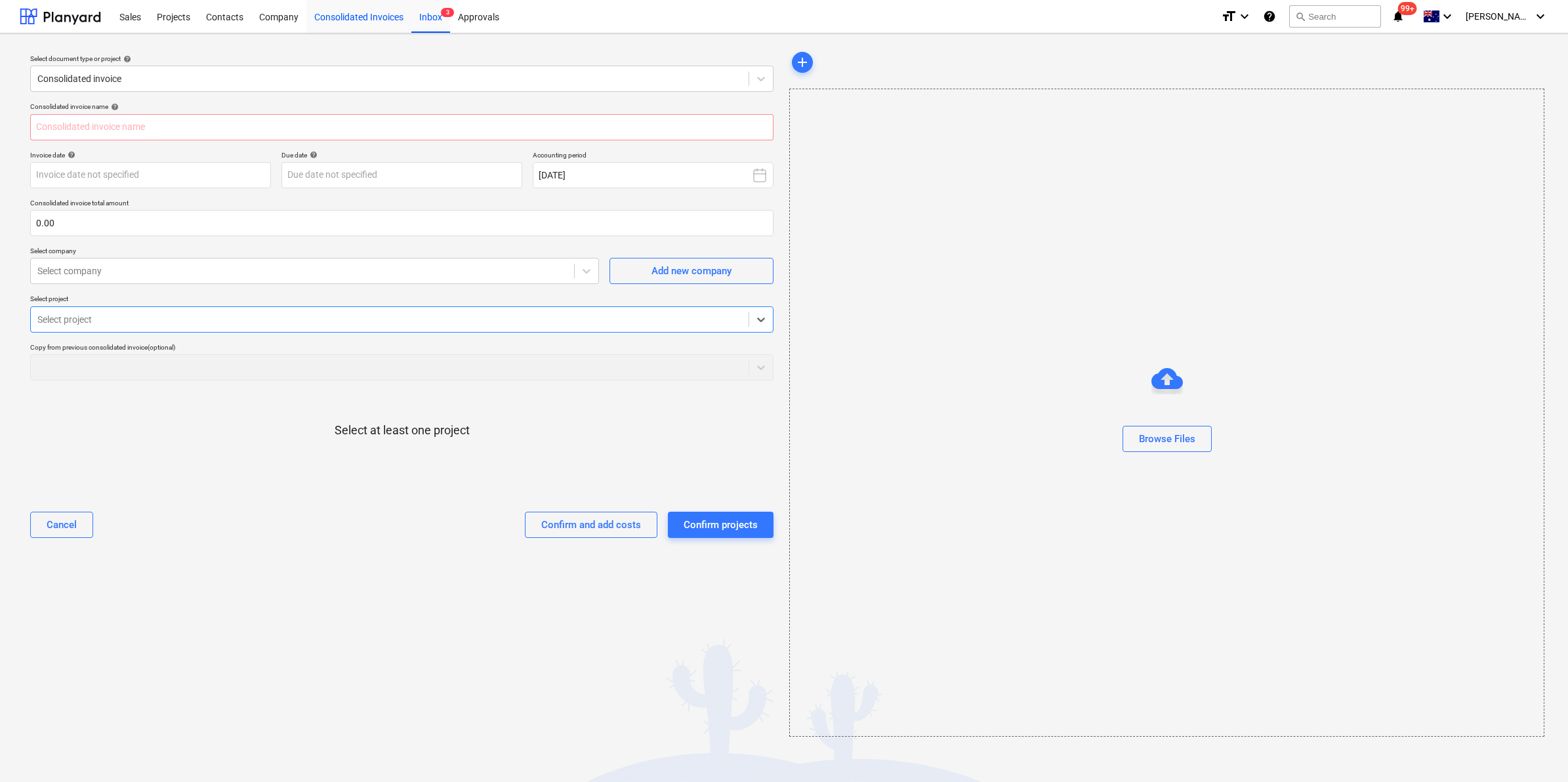
click at [341, 17] on div "Consolidated Invoices" at bounding box center [359, 16] width 105 height 34
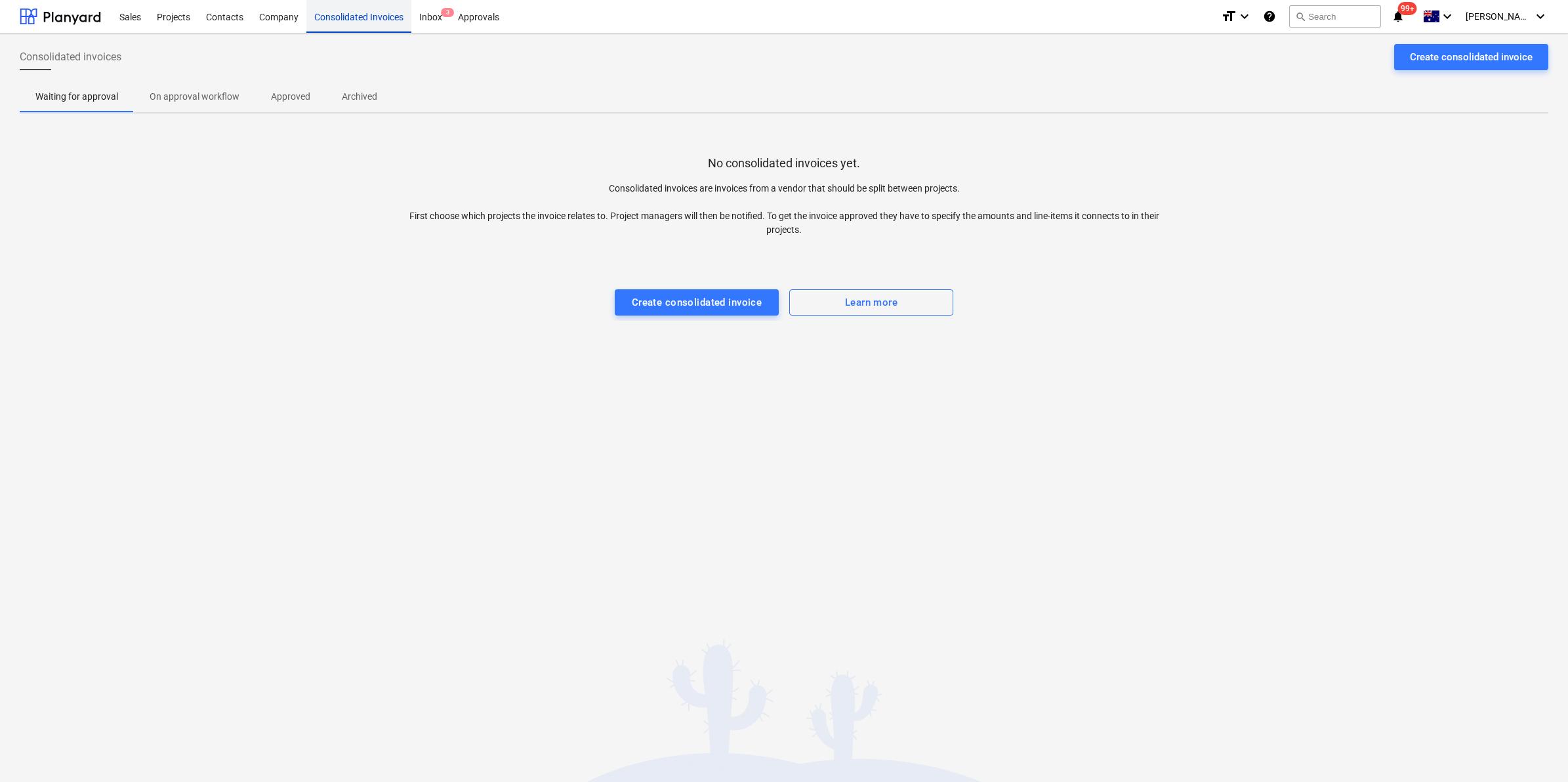
click at [338, 11] on div "Consolidated Invoices" at bounding box center [359, 16] width 105 height 34
click at [658, 300] on div "Create consolidated invoice" at bounding box center [697, 303] width 130 height 17
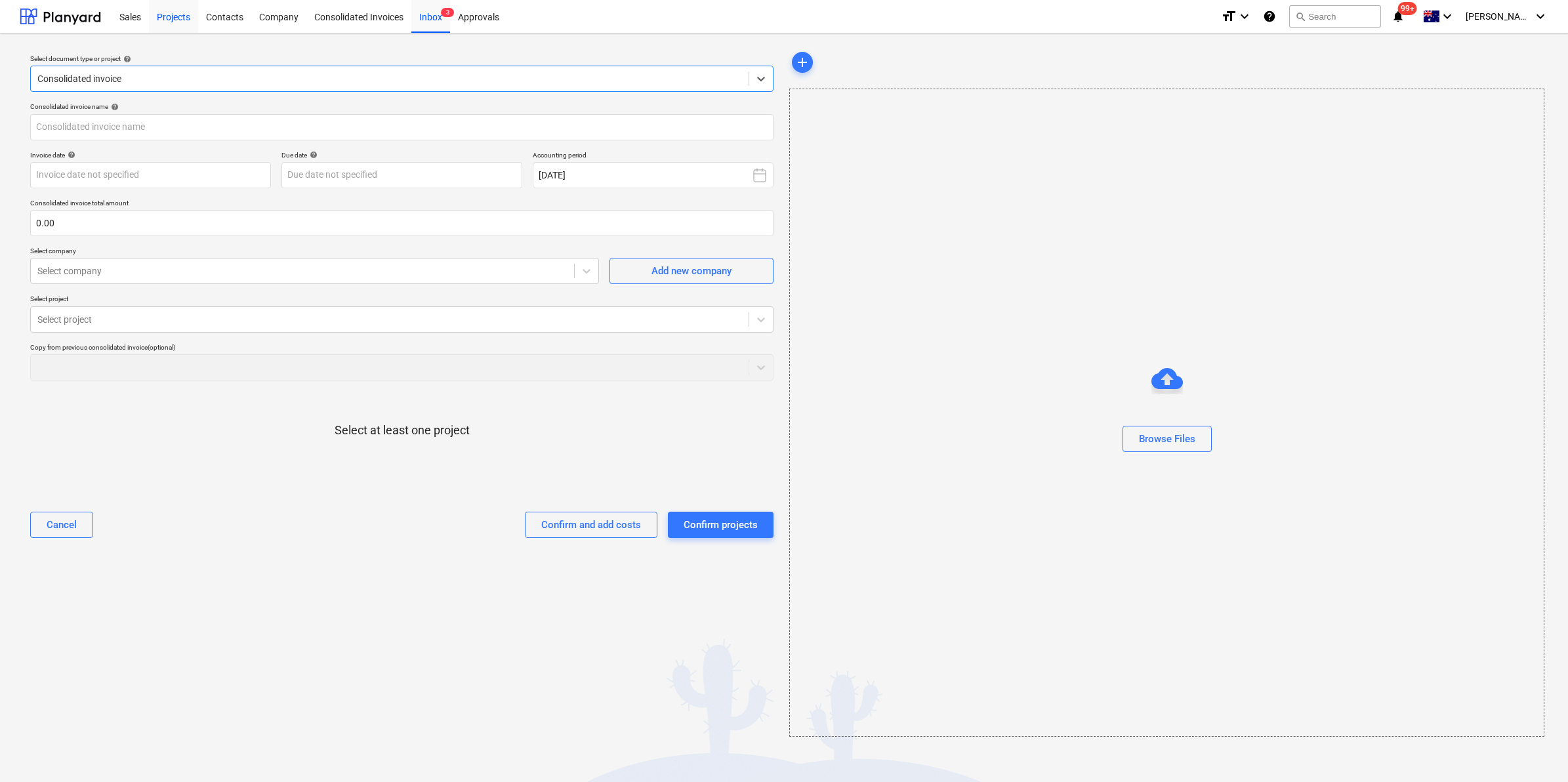
click at [188, 7] on div "Projects" at bounding box center [173, 16] width 49 height 34
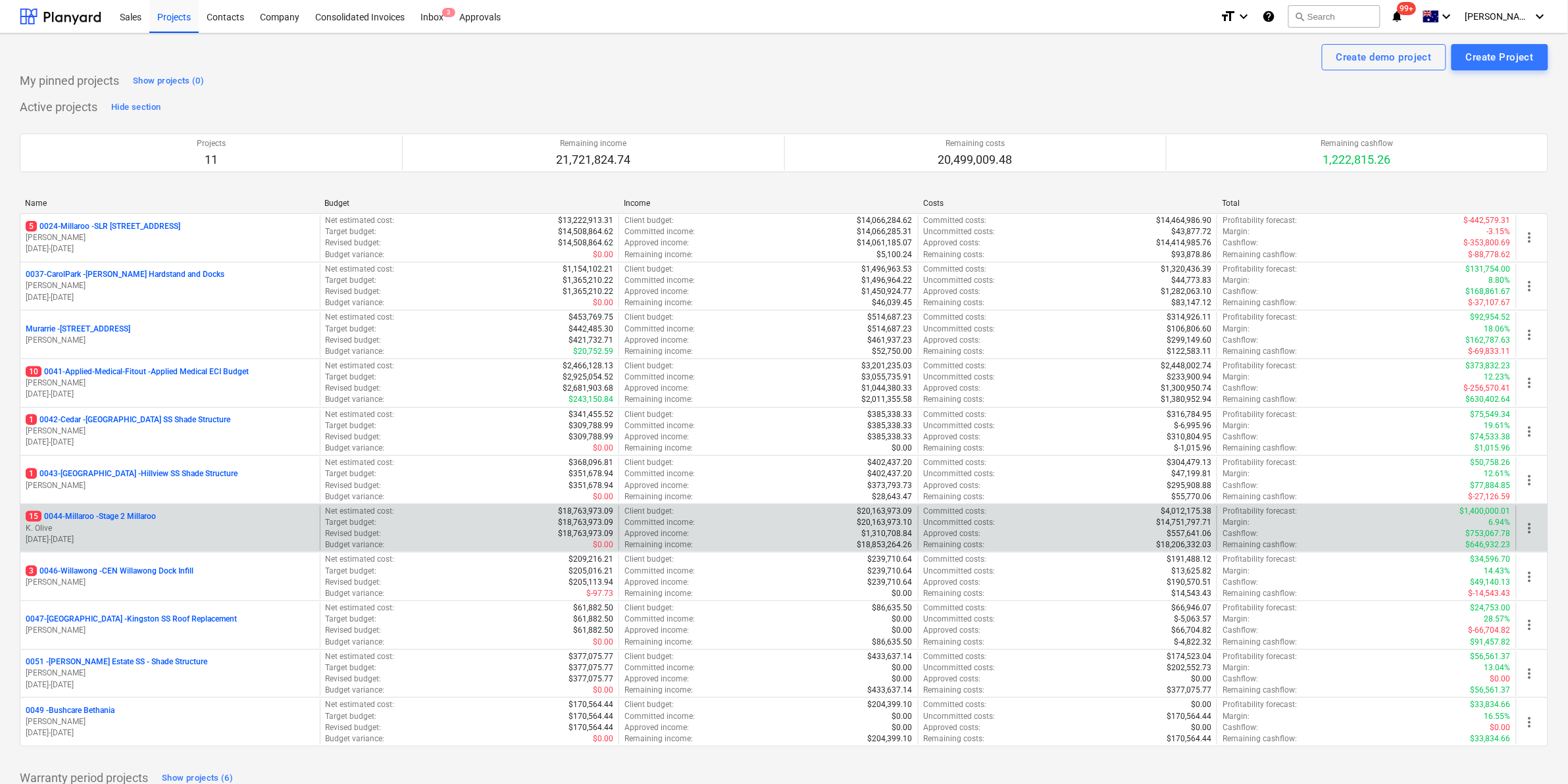
click at [128, 518] on p "15 0044-Millaroo - Stage 2 Millaroo" at bounding box center [90, 516] width 130 height 11
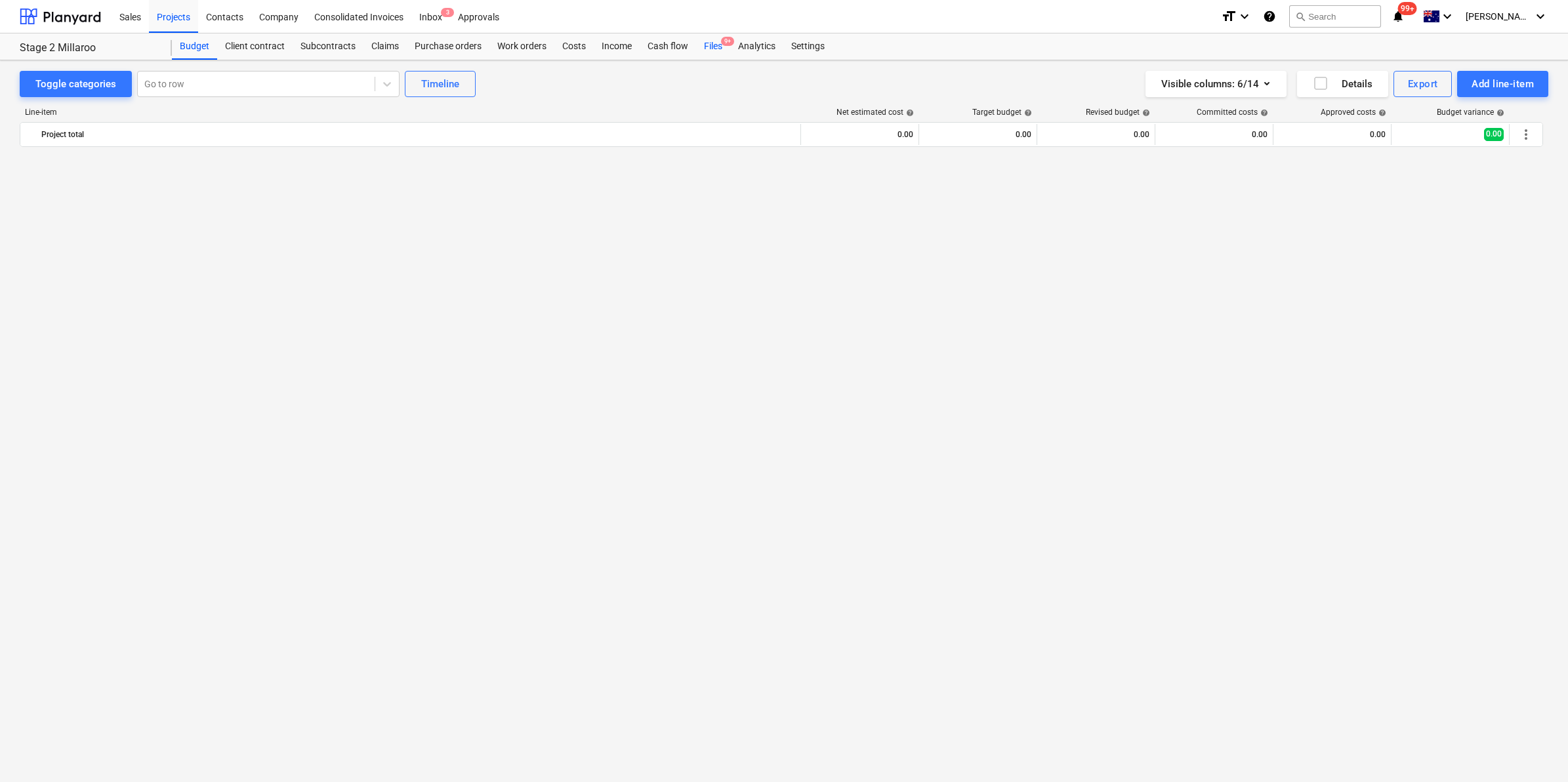
scroll to position [1079, 0]
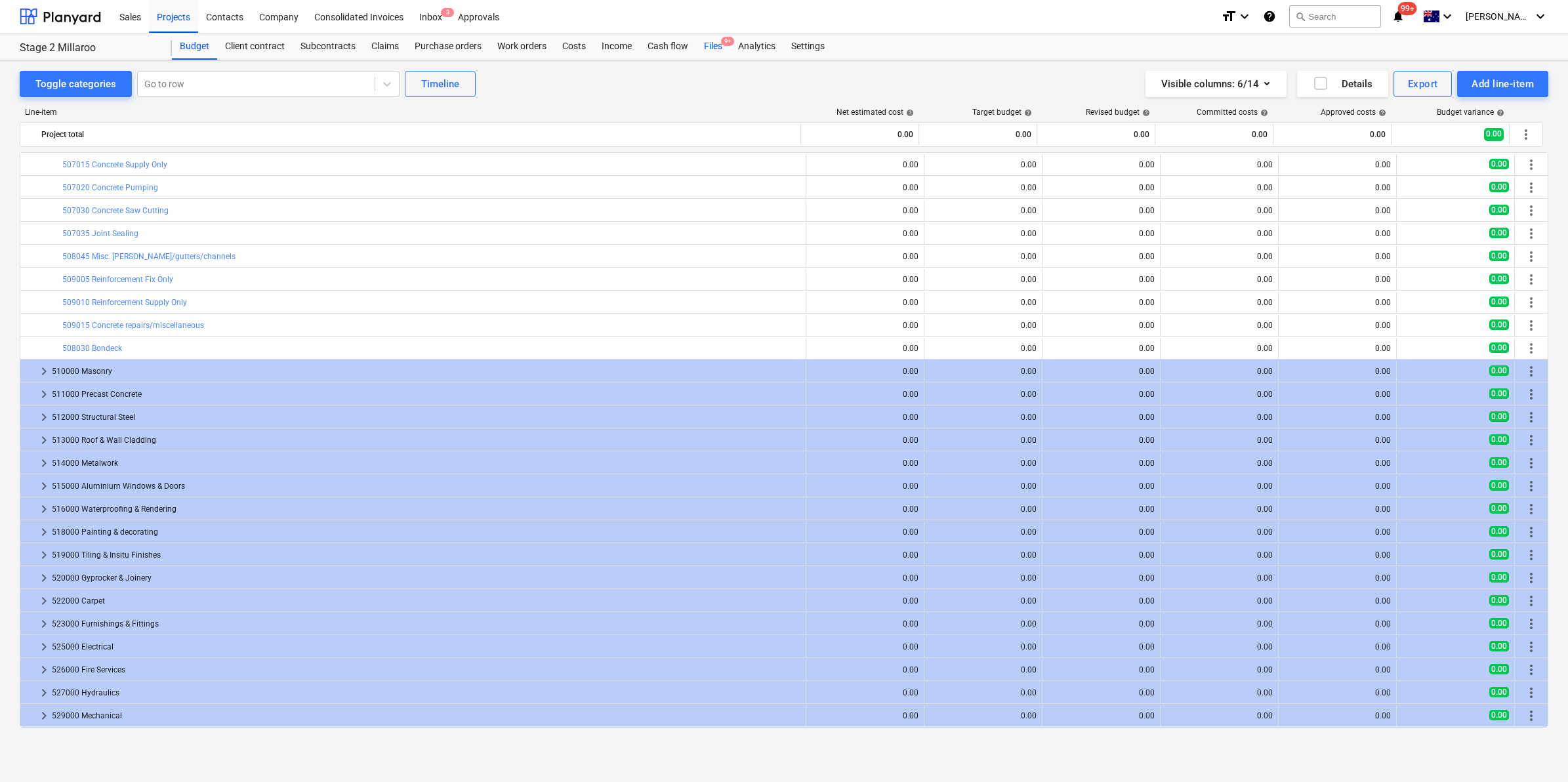
click at [705, 35] on div "Files 9+" at bounding box center [713, 47] width 34 height 26
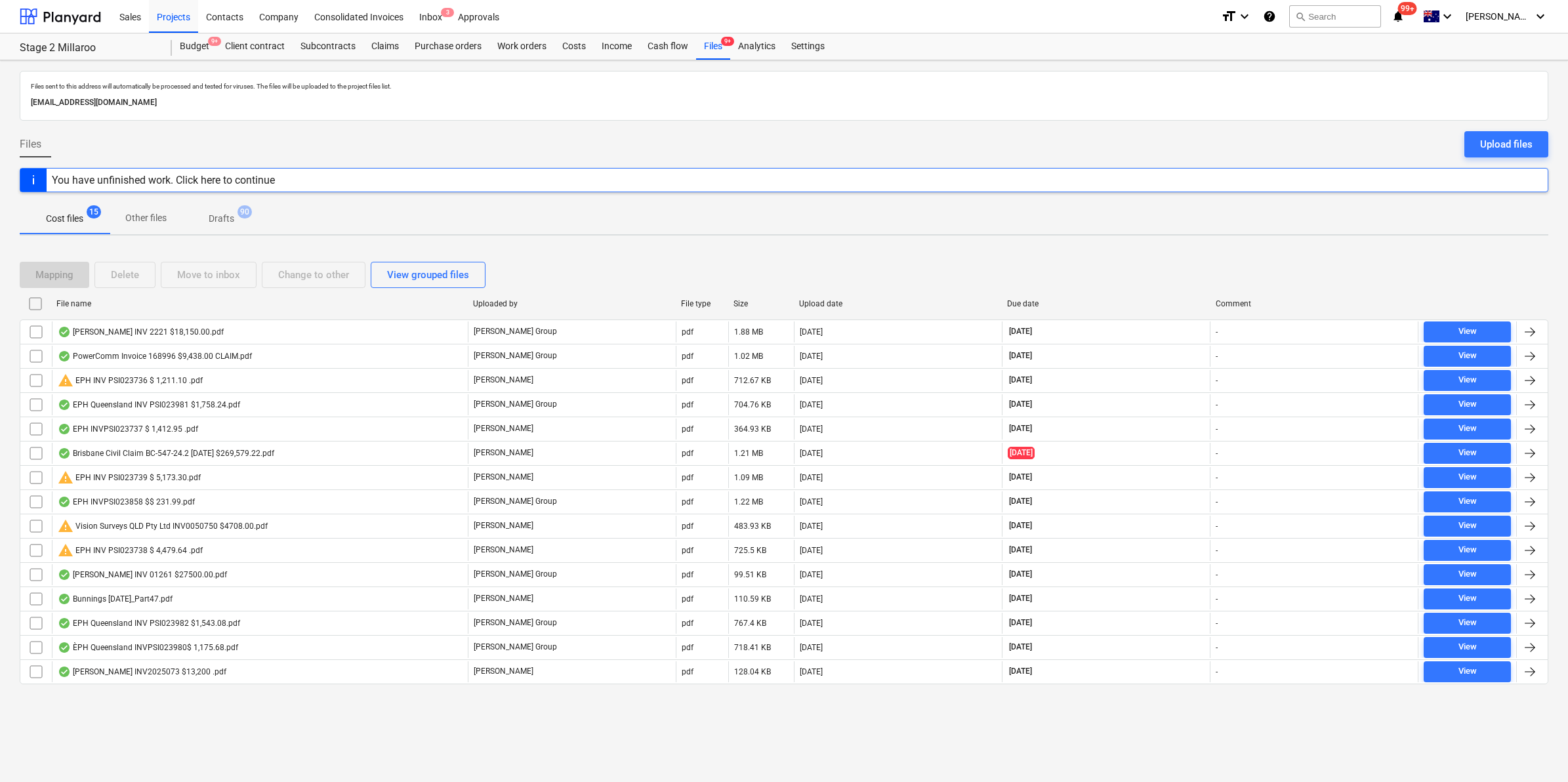
click at [151, 310] on div "File name" at bounding box center [259, 304] width 416 height 21
checkbox input "false"
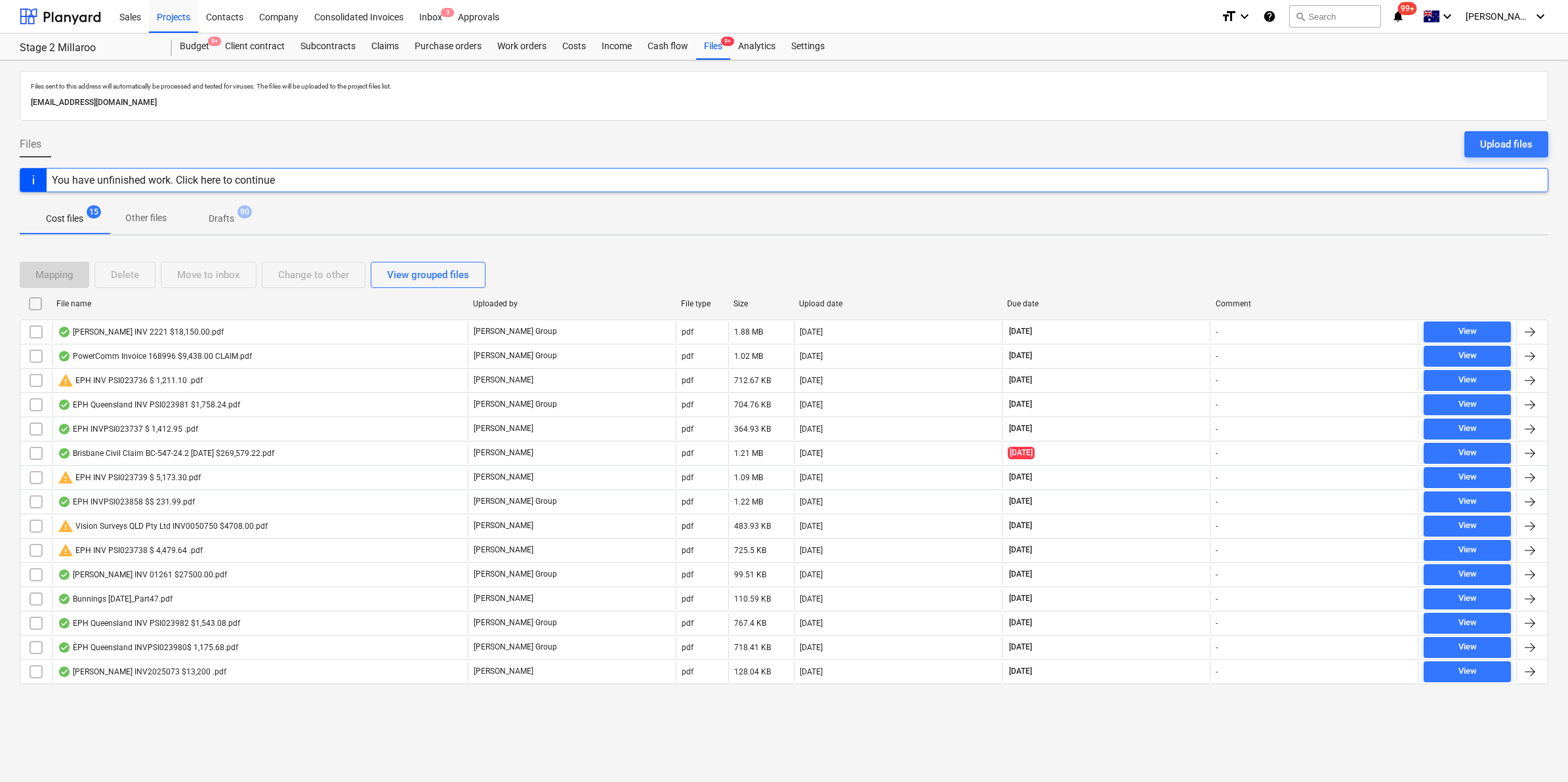
checkbox input "false"
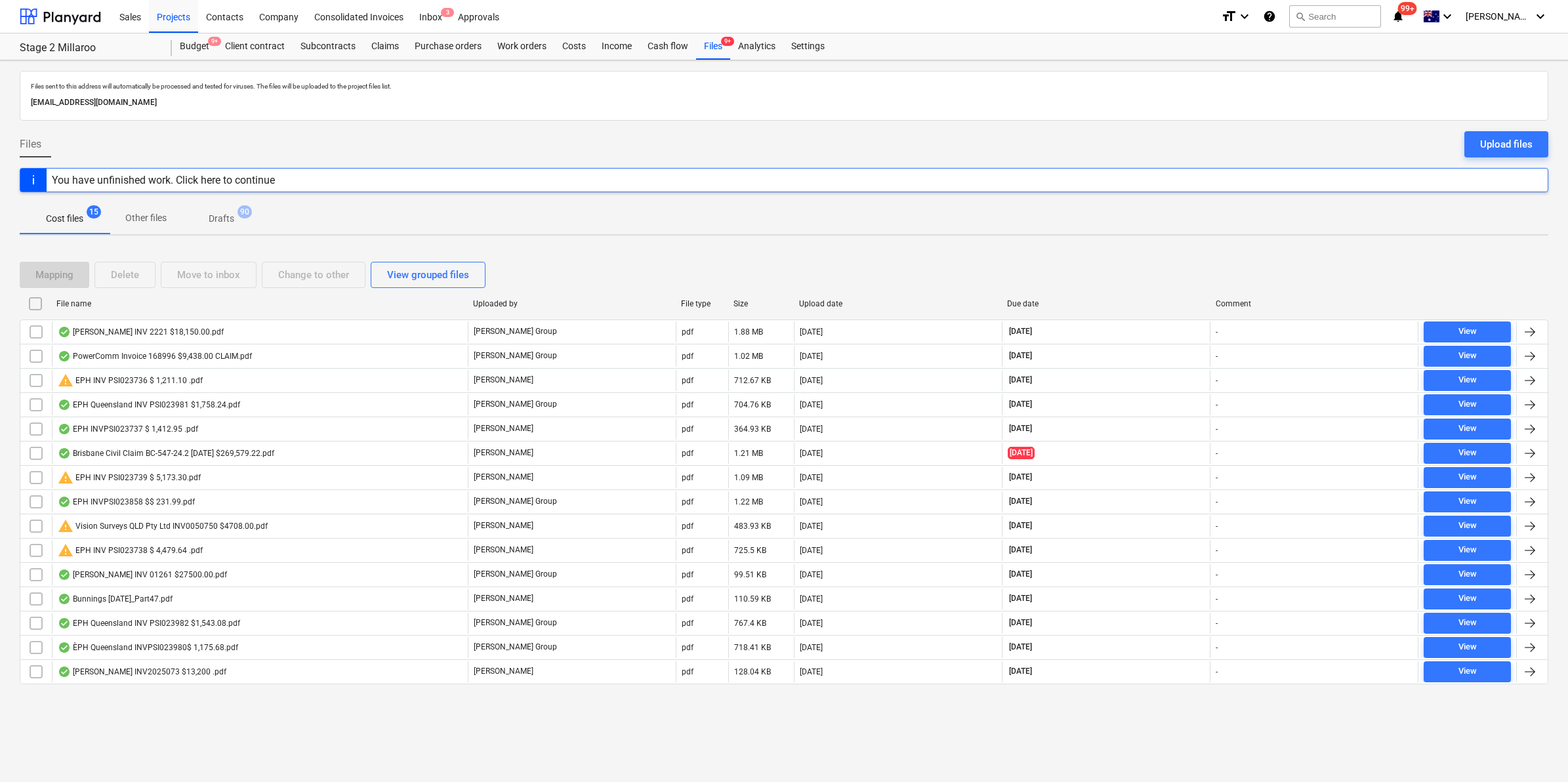
checkbox input "false"
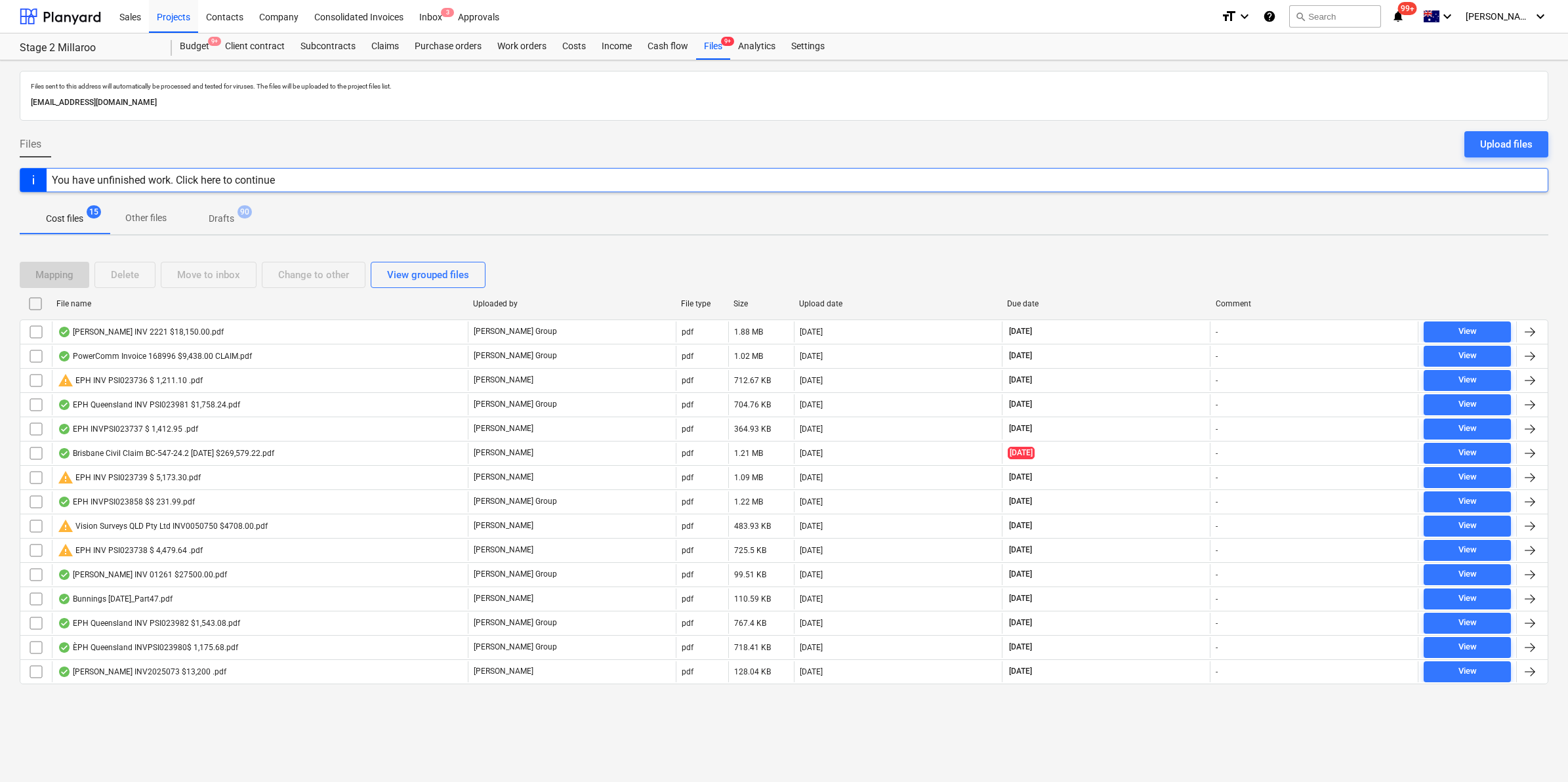
checkbox input "false"
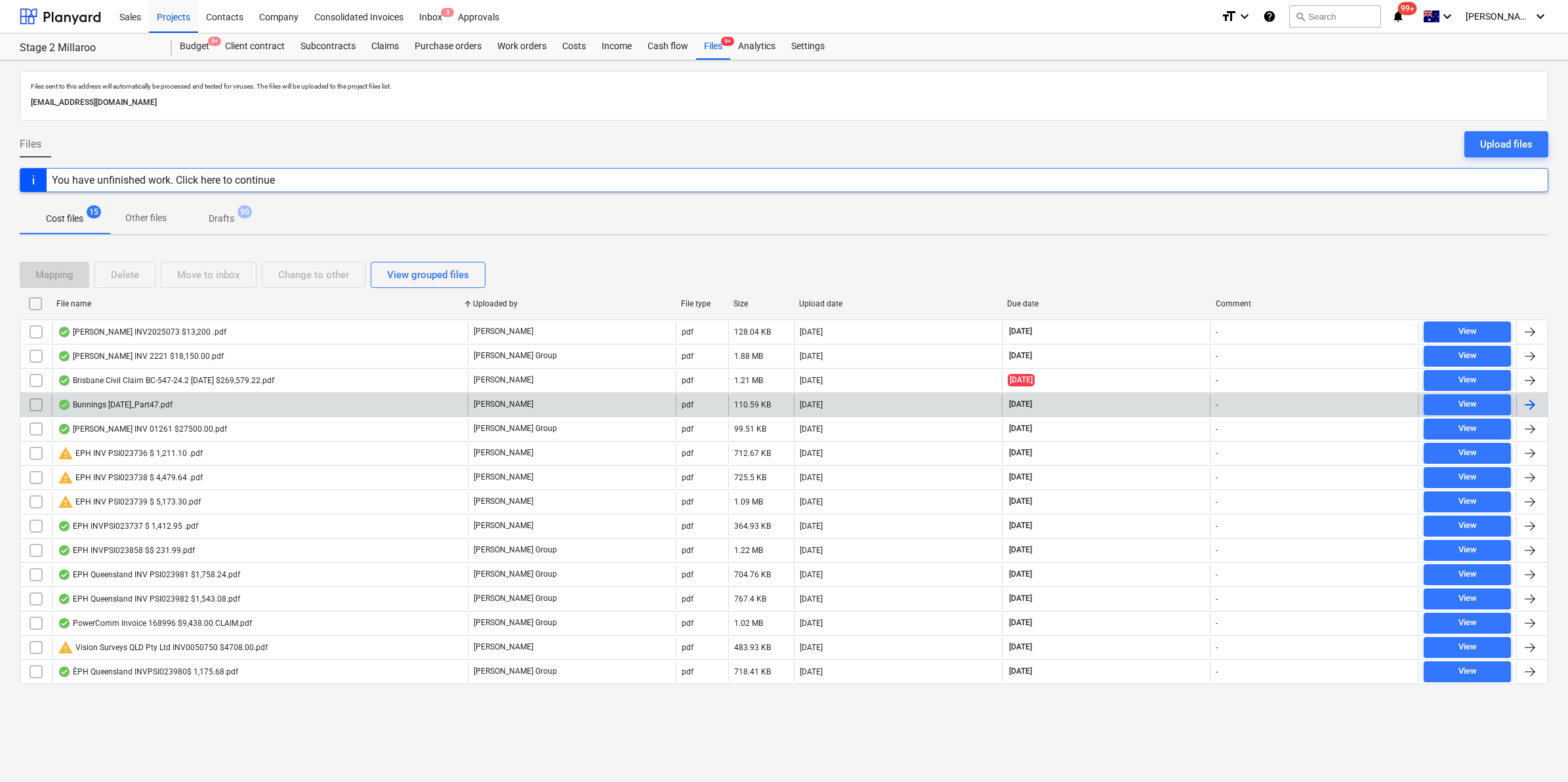
click at [202, 404] on div "Bunnings [DATE]_Part47.pdf" at bounding box center [260, 404] width 416 height 21
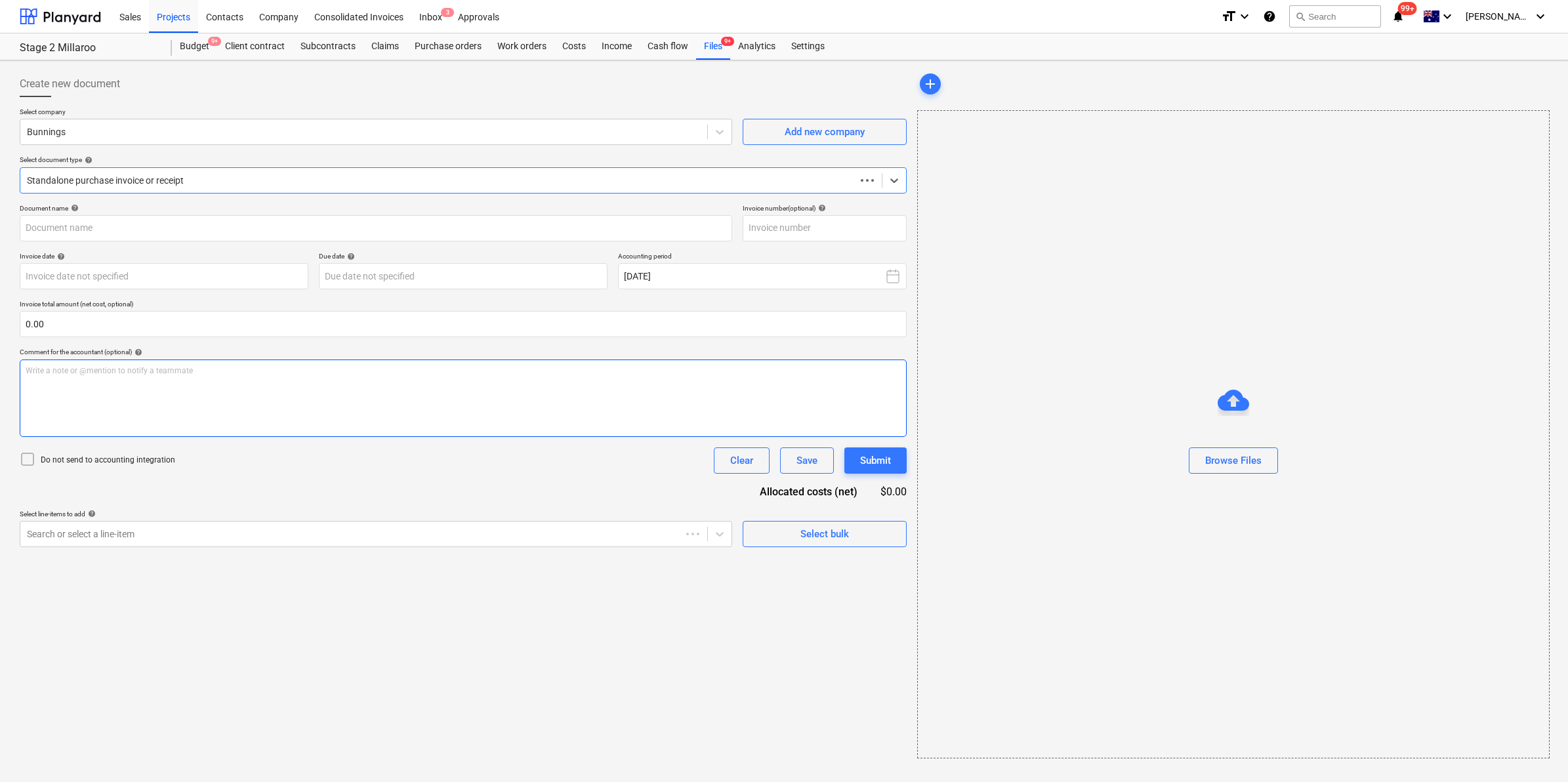
type input "8158/01446516"
type input "29 Jul 2025"
type input "[DATE]"
click at [356, 20] on div "Consolidated Invoices" at bounding box center [359, 16] width 105 height 34
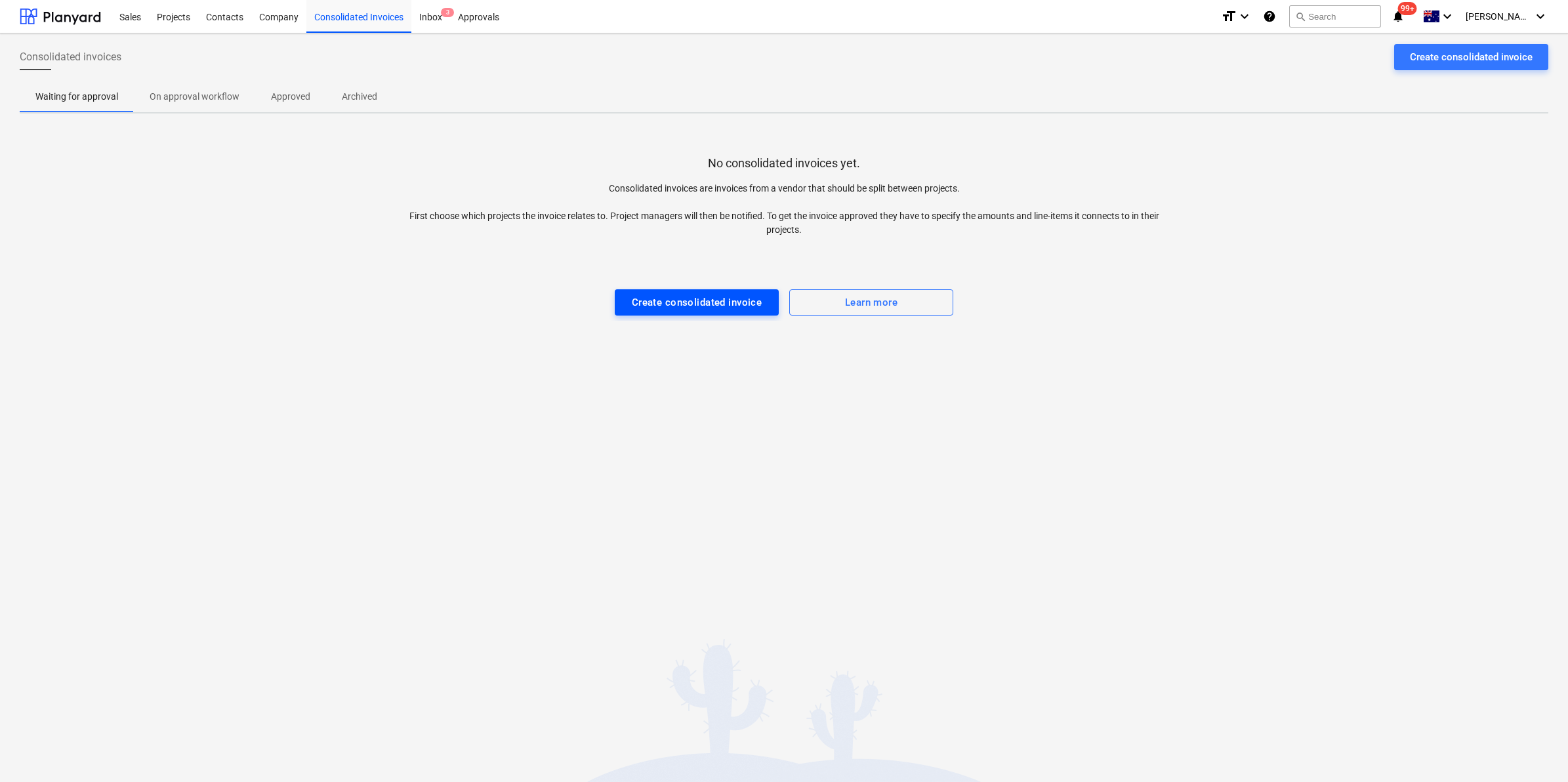
click at [693, 303] on div "Create consolidated invoice" at bounding box center [697, 303] width 130 height 17
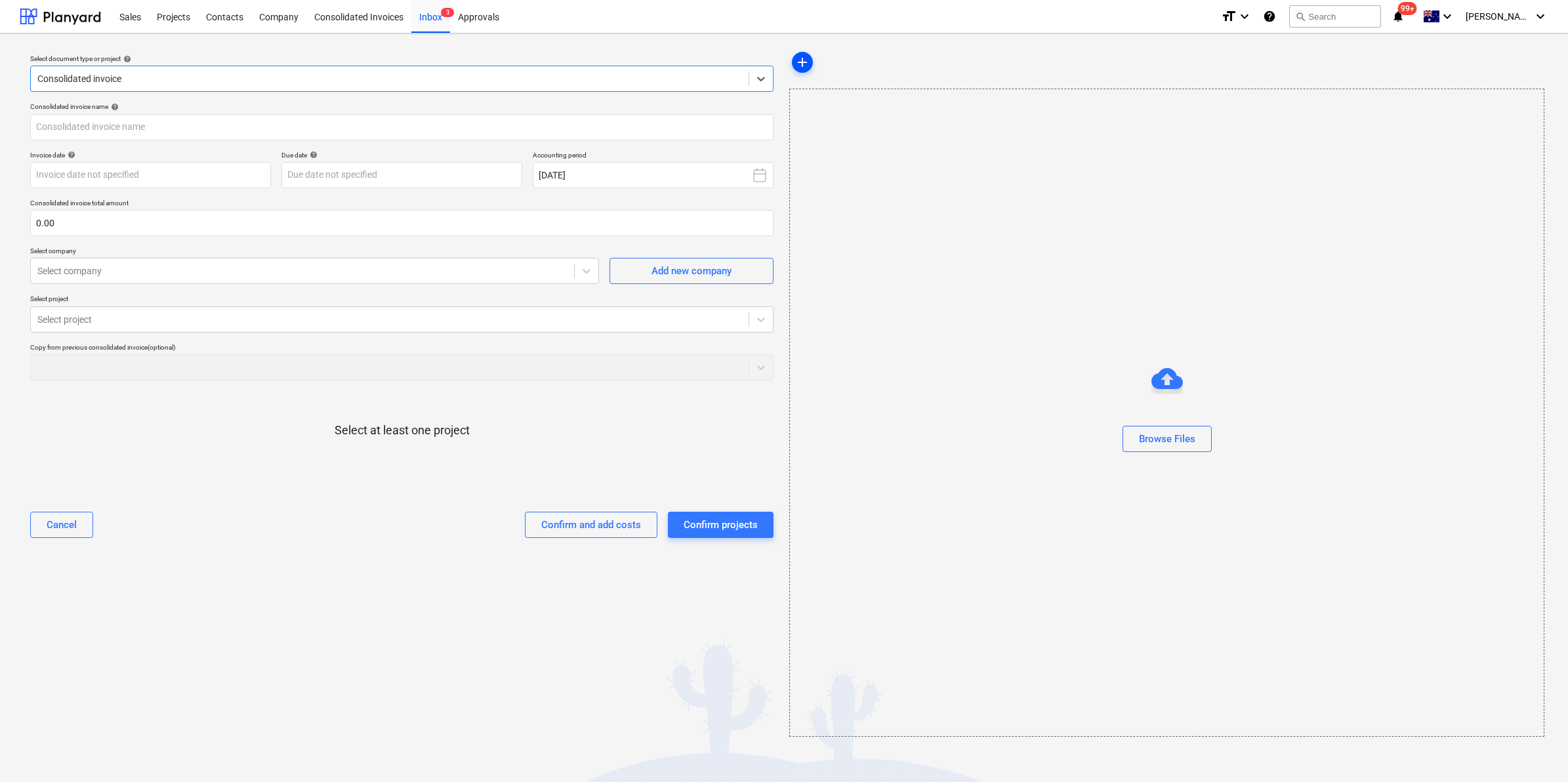
click at [795, 63] on span "add" at bounding box center [802, 62] width 16 height 16
click at [433, 18] on div "Inbox 3" at bounding box center [430, 16] width 39 height 34
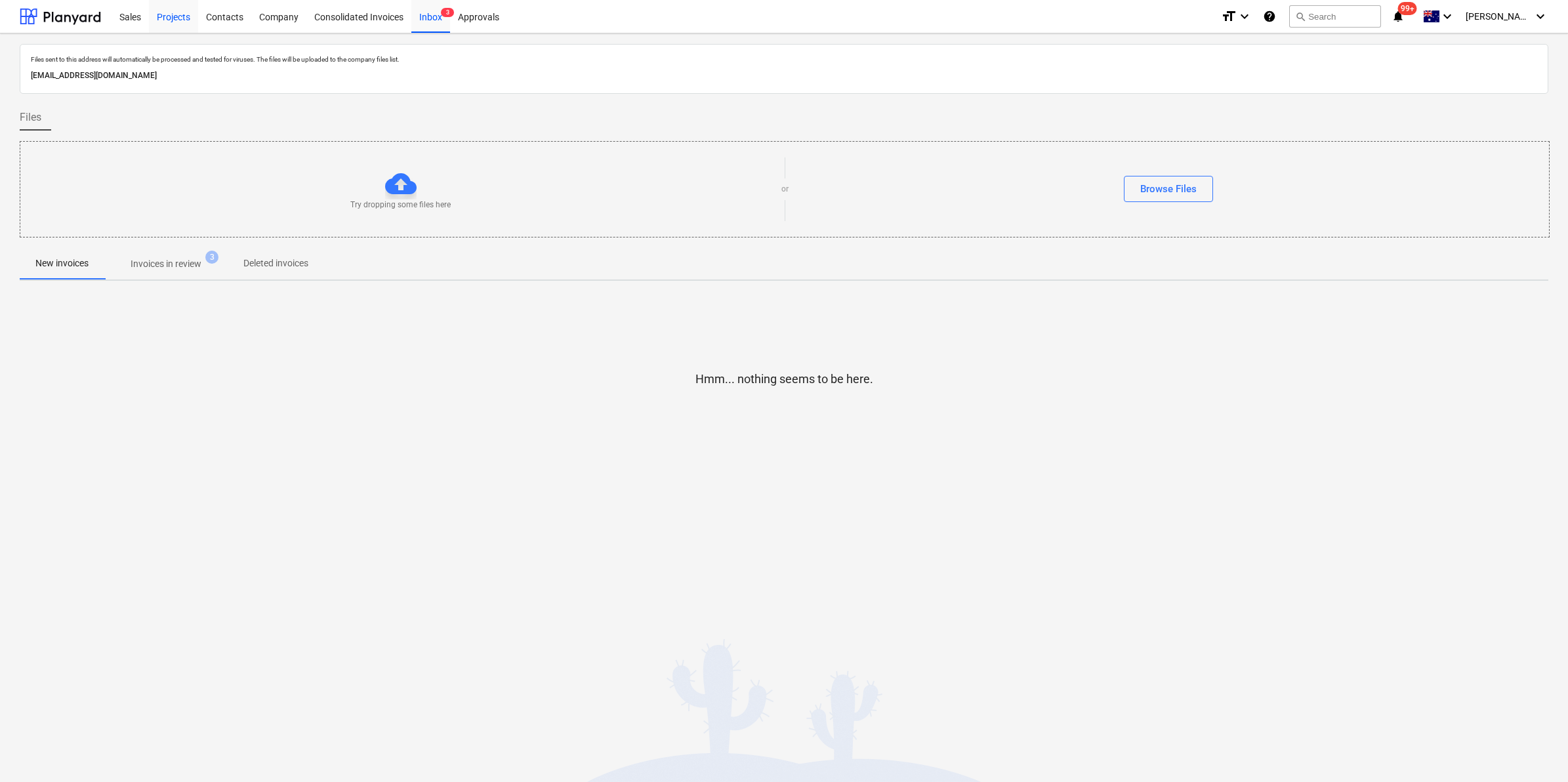
click at [178, 26] on div "Projects" at bounding box center [173, 16] width 49 height 34
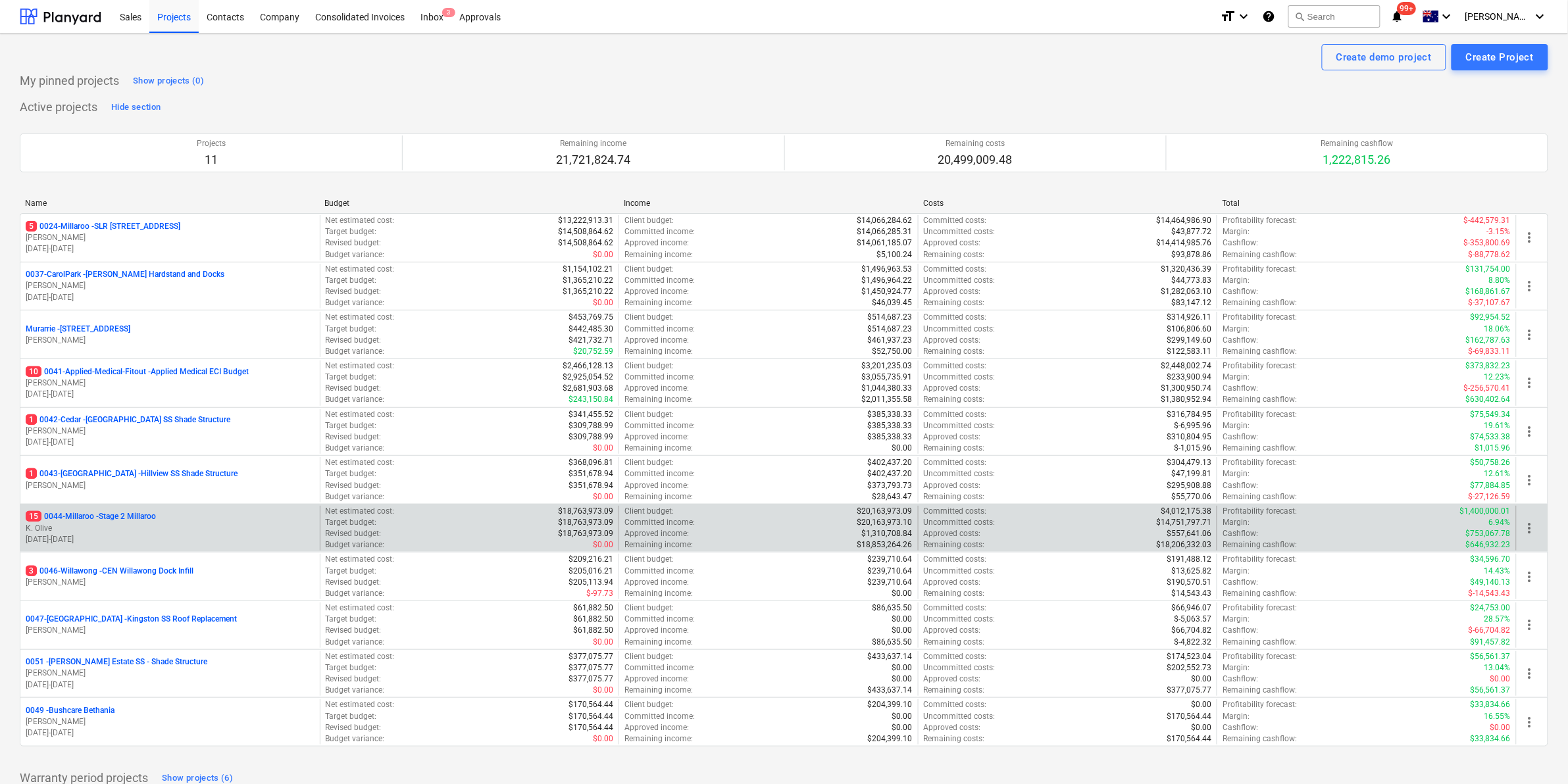
click at [119, 514] on p "15 0044-Millaroo - Stage 2 Millaroo" at bounding box center [90, 516] width 130 height 11
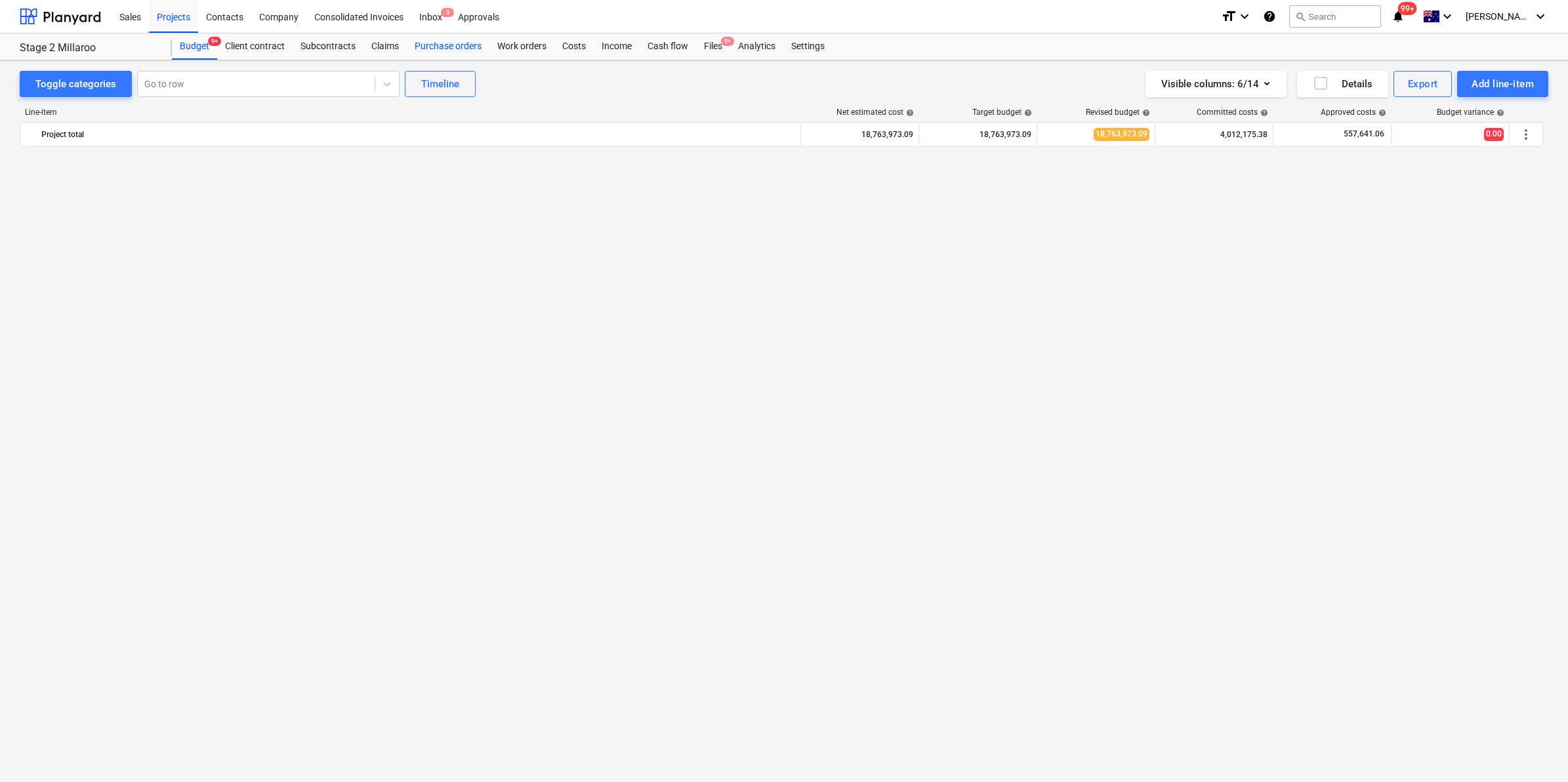
scroll to position [1079, 0]
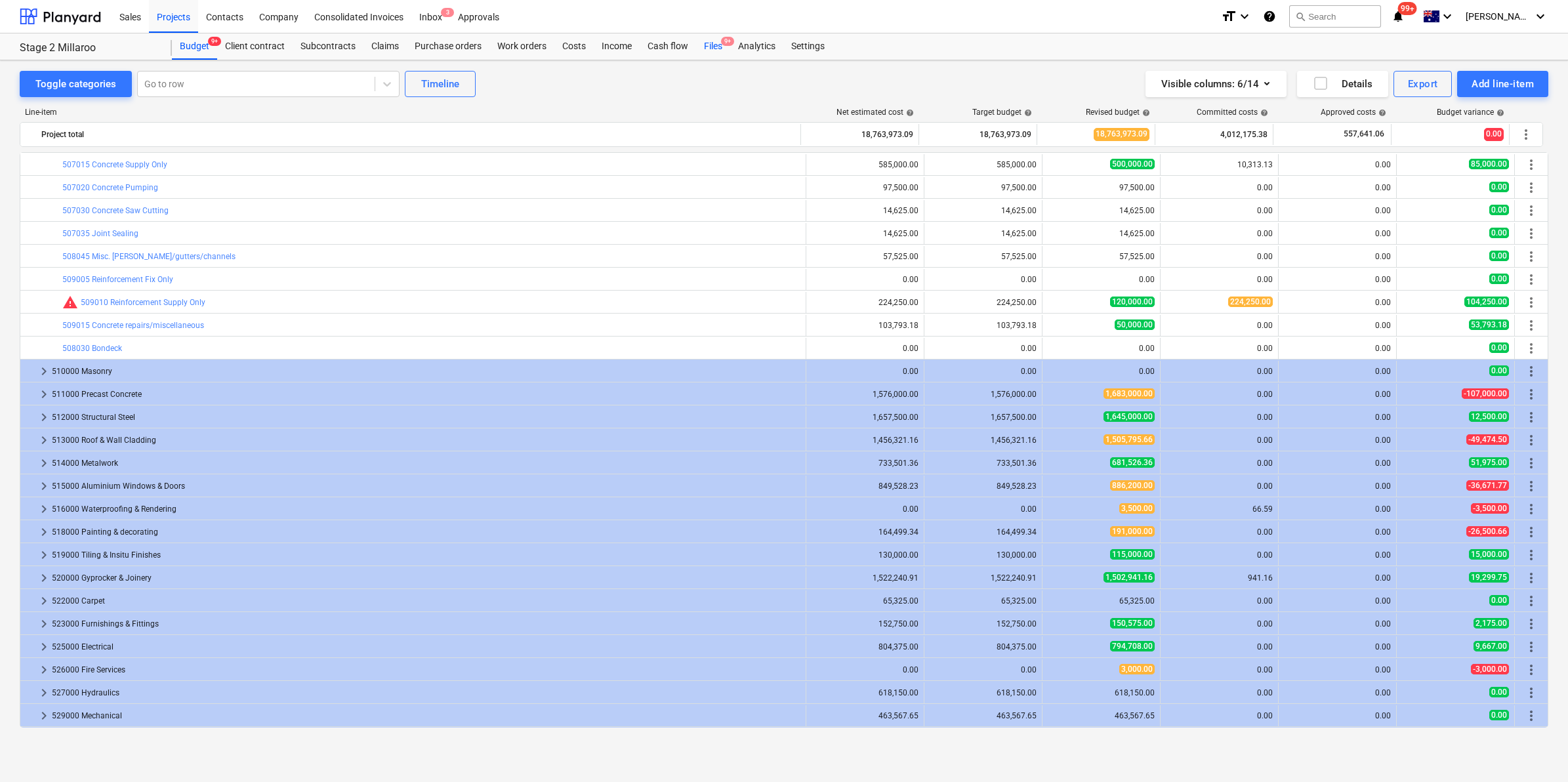
click at [719, 53] on div "Files 9+" at bounding box center [713, 47] width 34 height 26
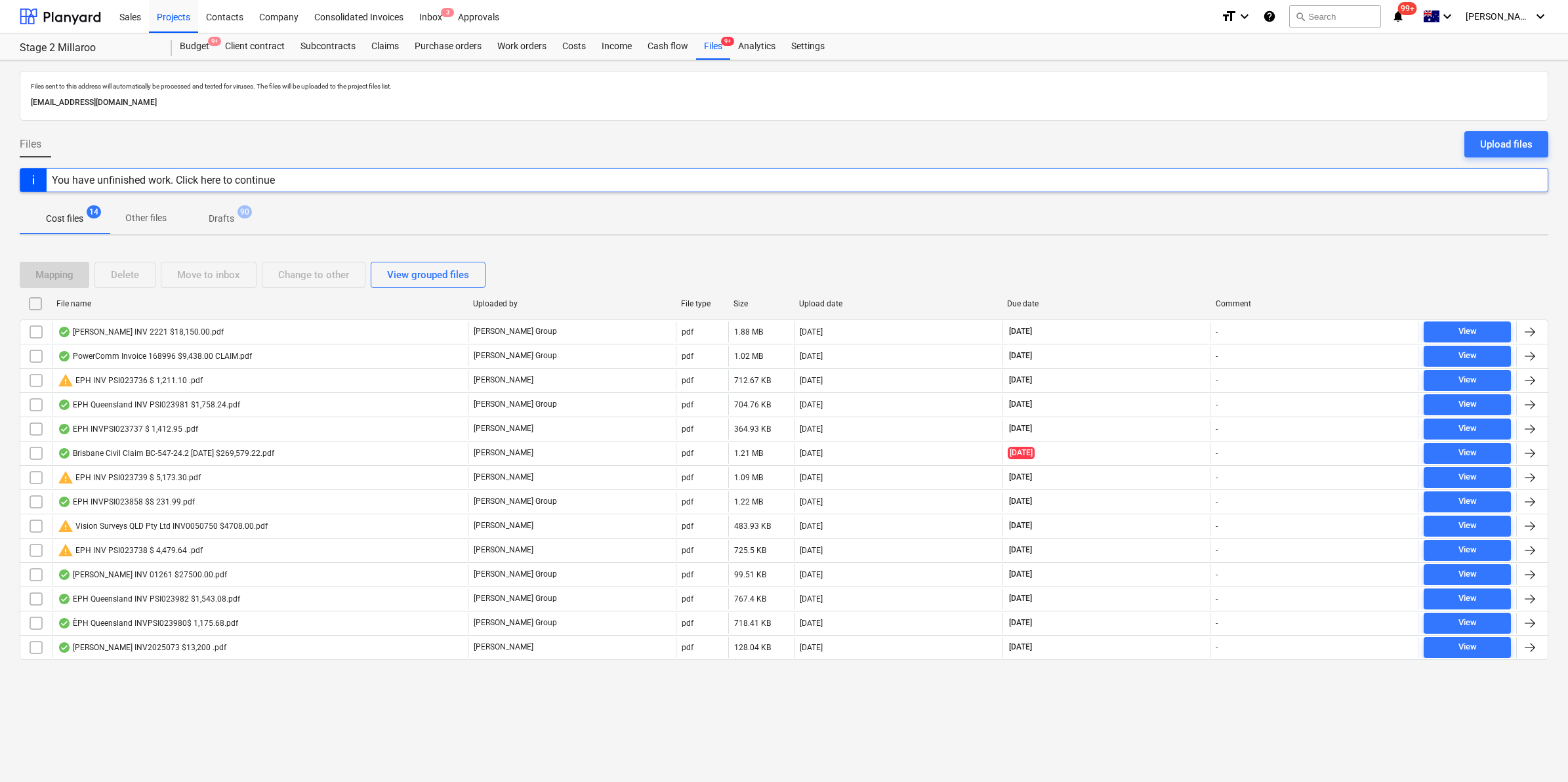
click at [191, 306] on div "File name" at bounding box center [259, 304] width 406 height 9
checkbox input "false"
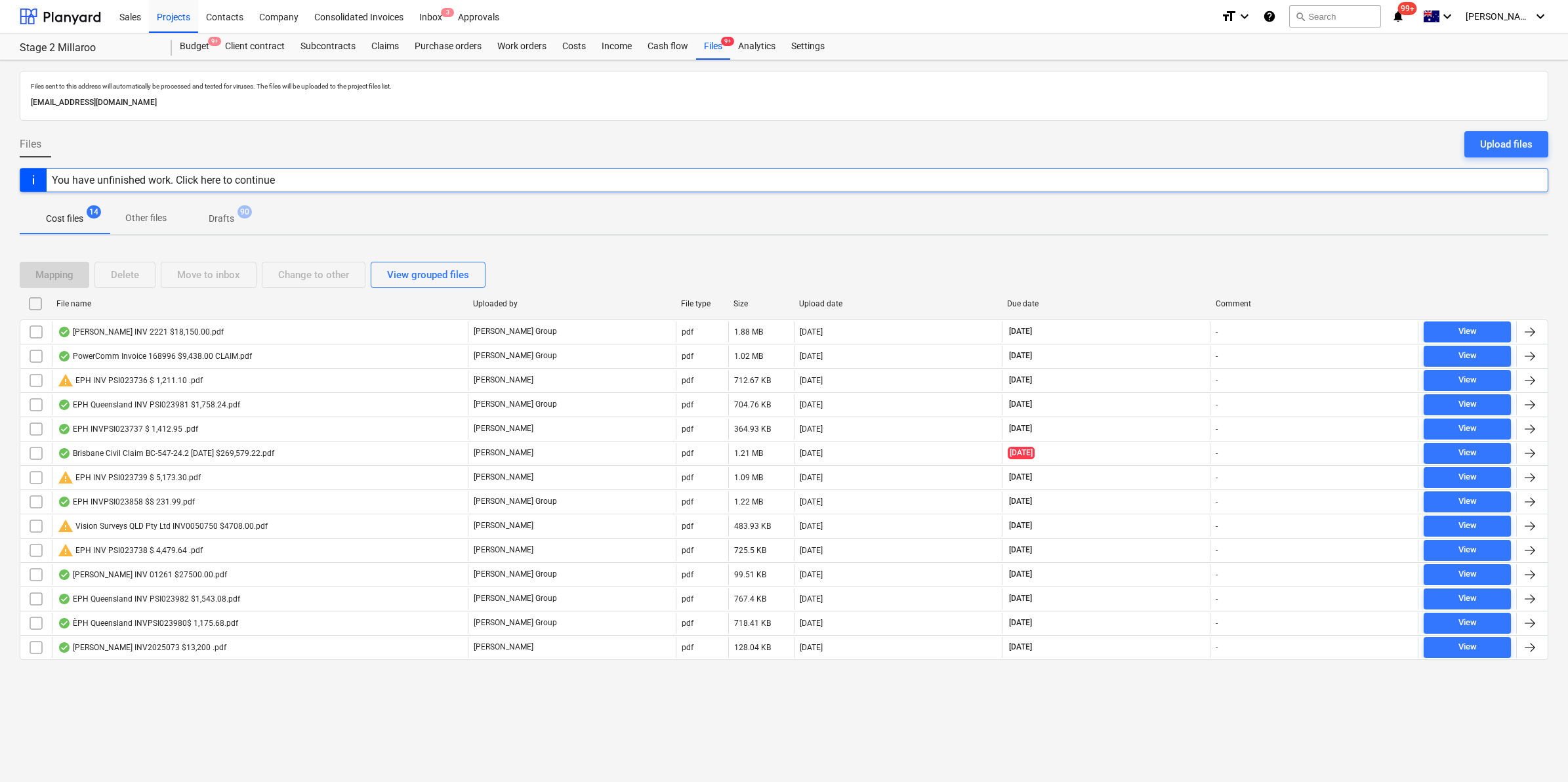
checkbox input "false"
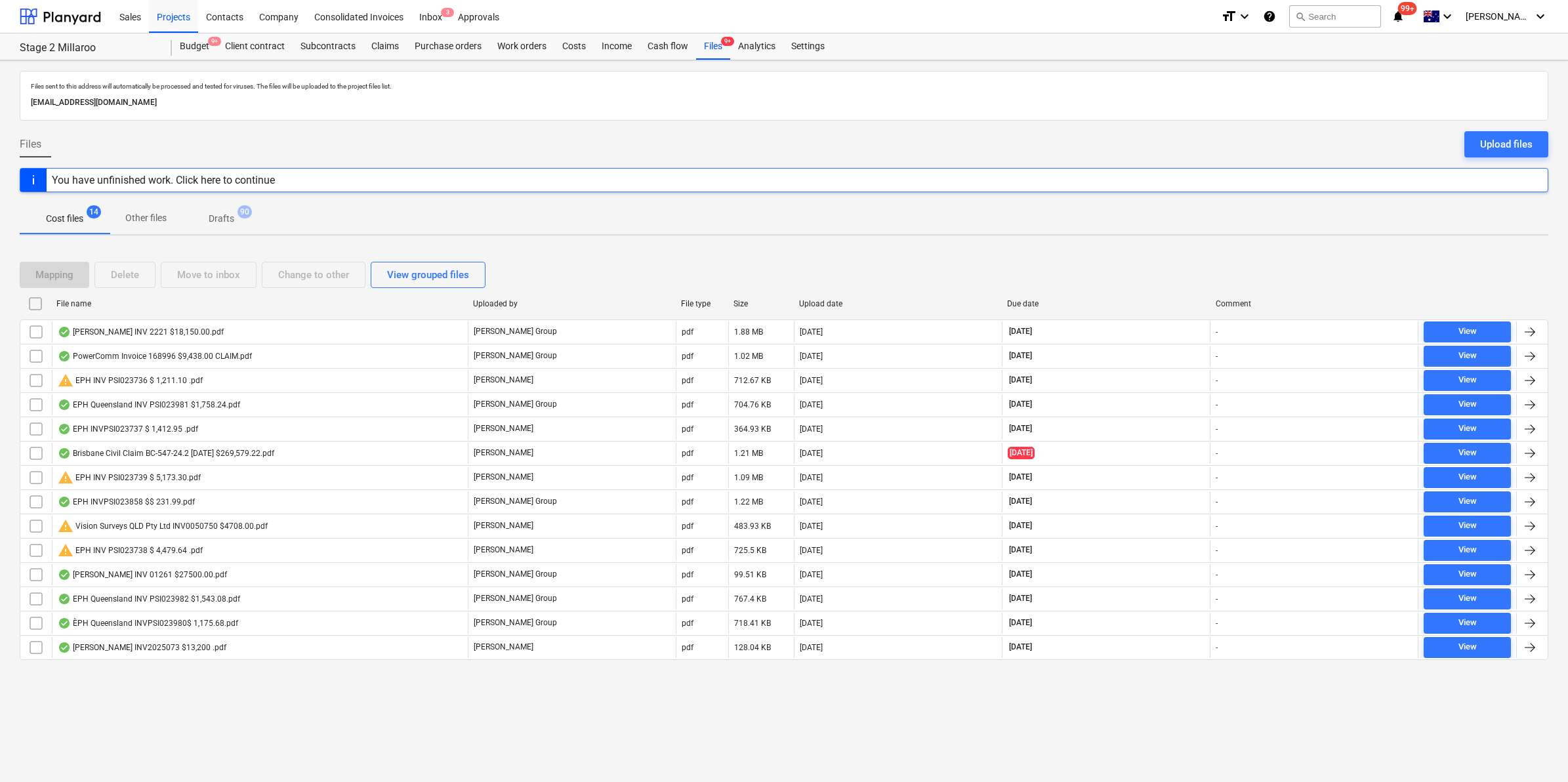
checkbox input "false"
click at [208, 268] on div "Mapping Delete Move to inbox Change to other View grouped files" at bounding box center [255, 275] width 471 height 26
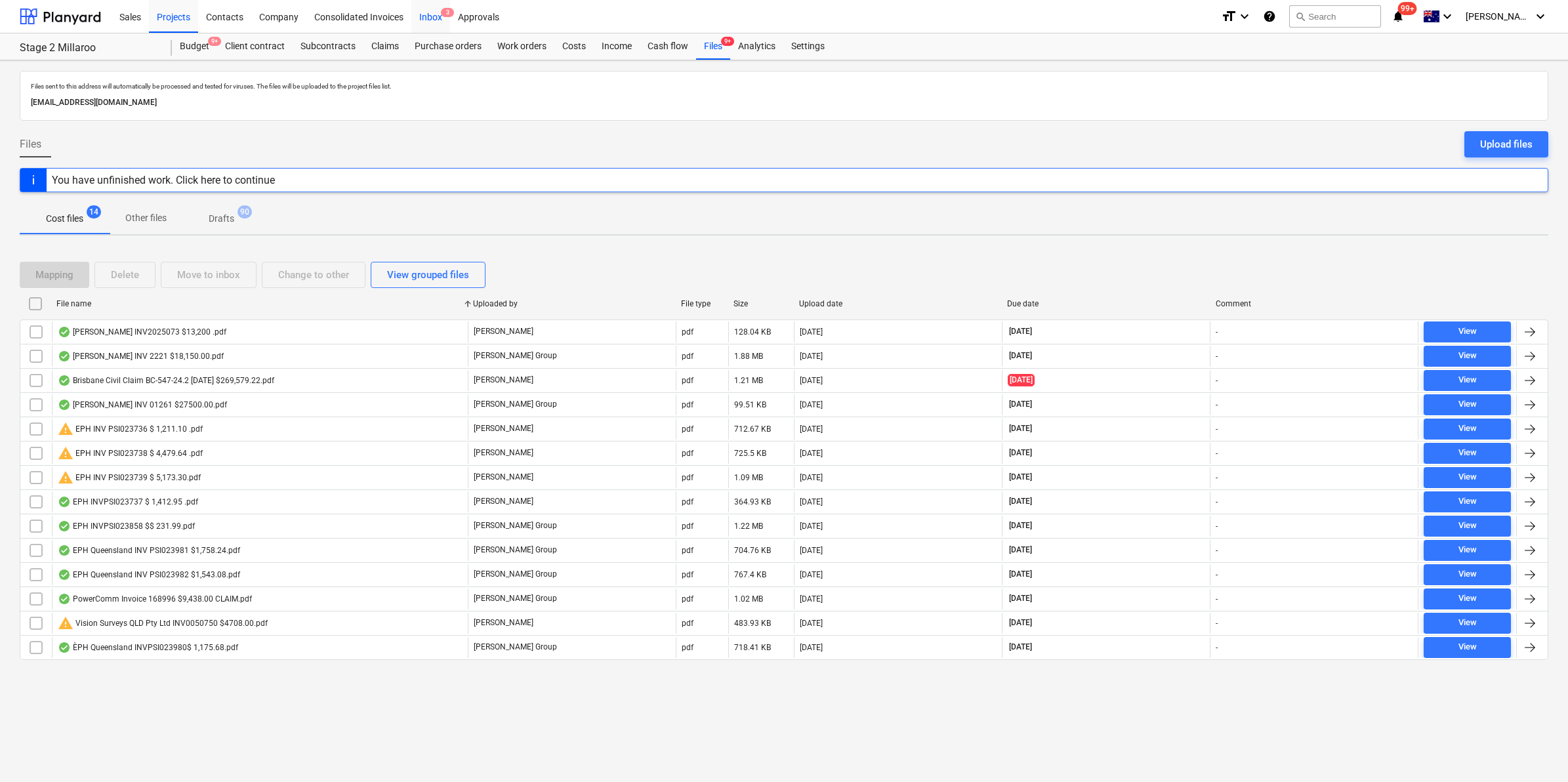
click at [433, 16] on div "Inbox 3" at bounding box center [430, 16] width 39 height 34
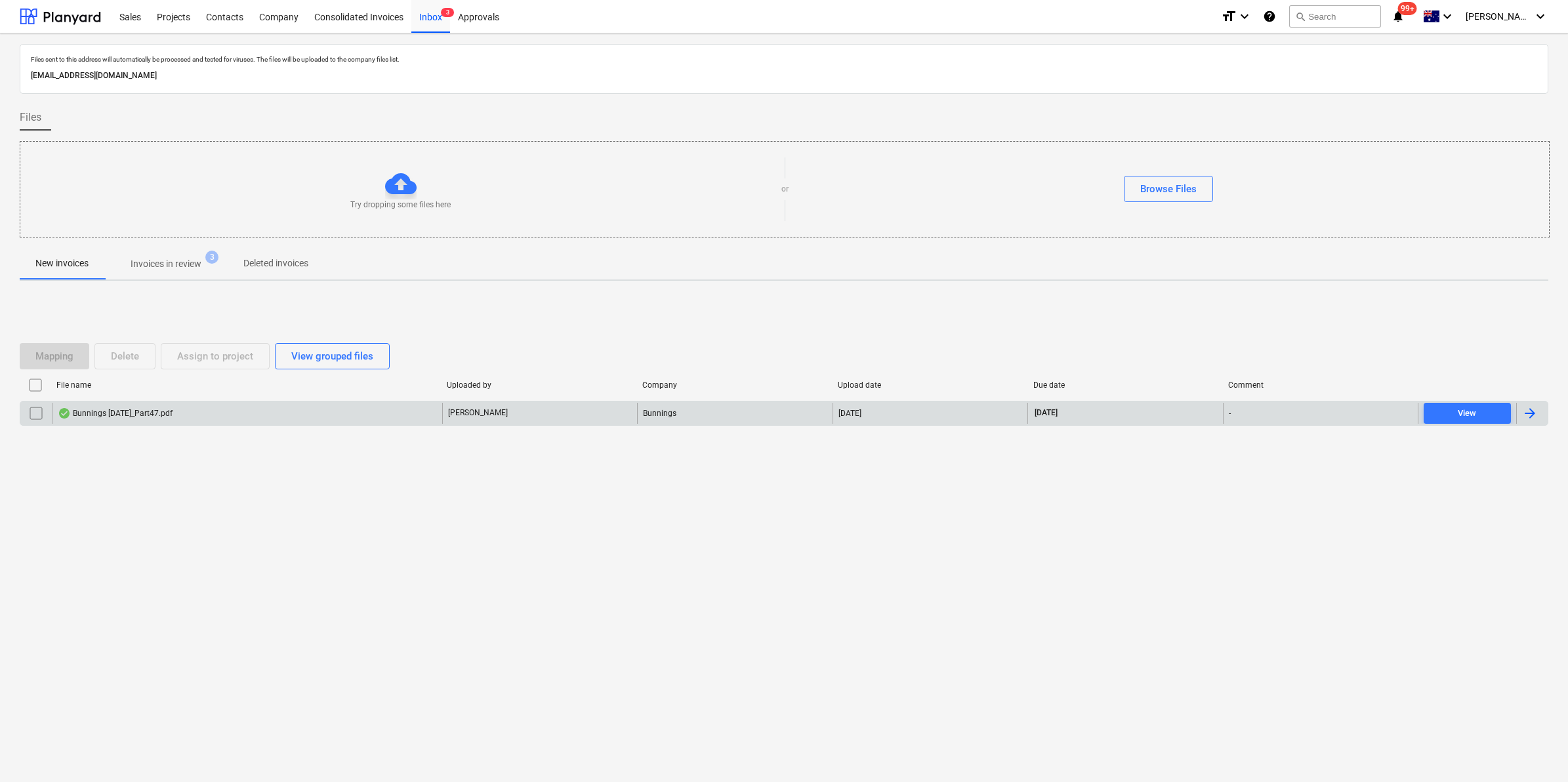
click at [197, 418] on div "Bunnings [DATE]_Part47.pdf" at bounding box center [247, 413] width 390 height 21
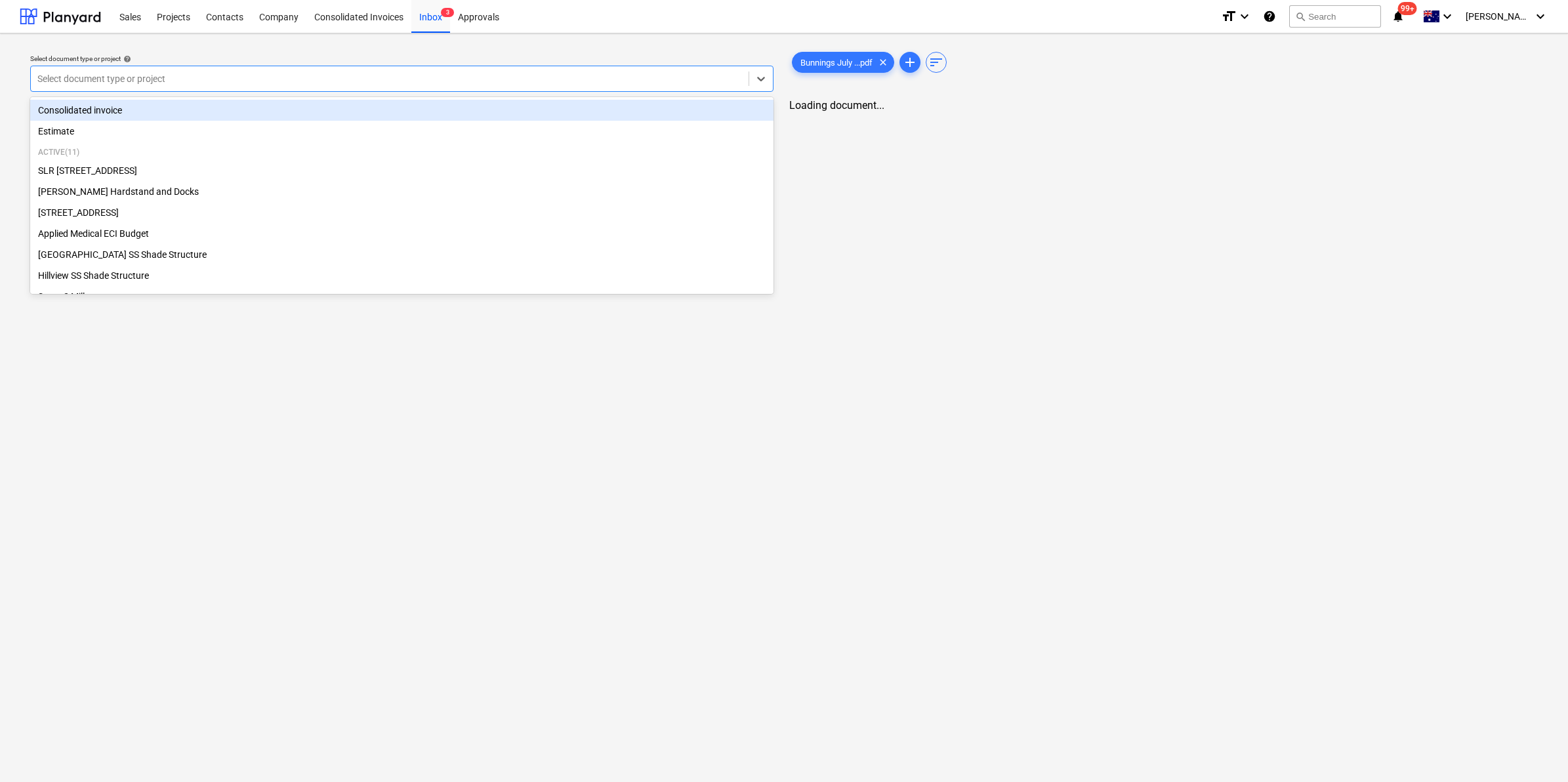
click at [745, 76] on div "Select document type or project" at bounding box center [389, 79] width 718 height 18
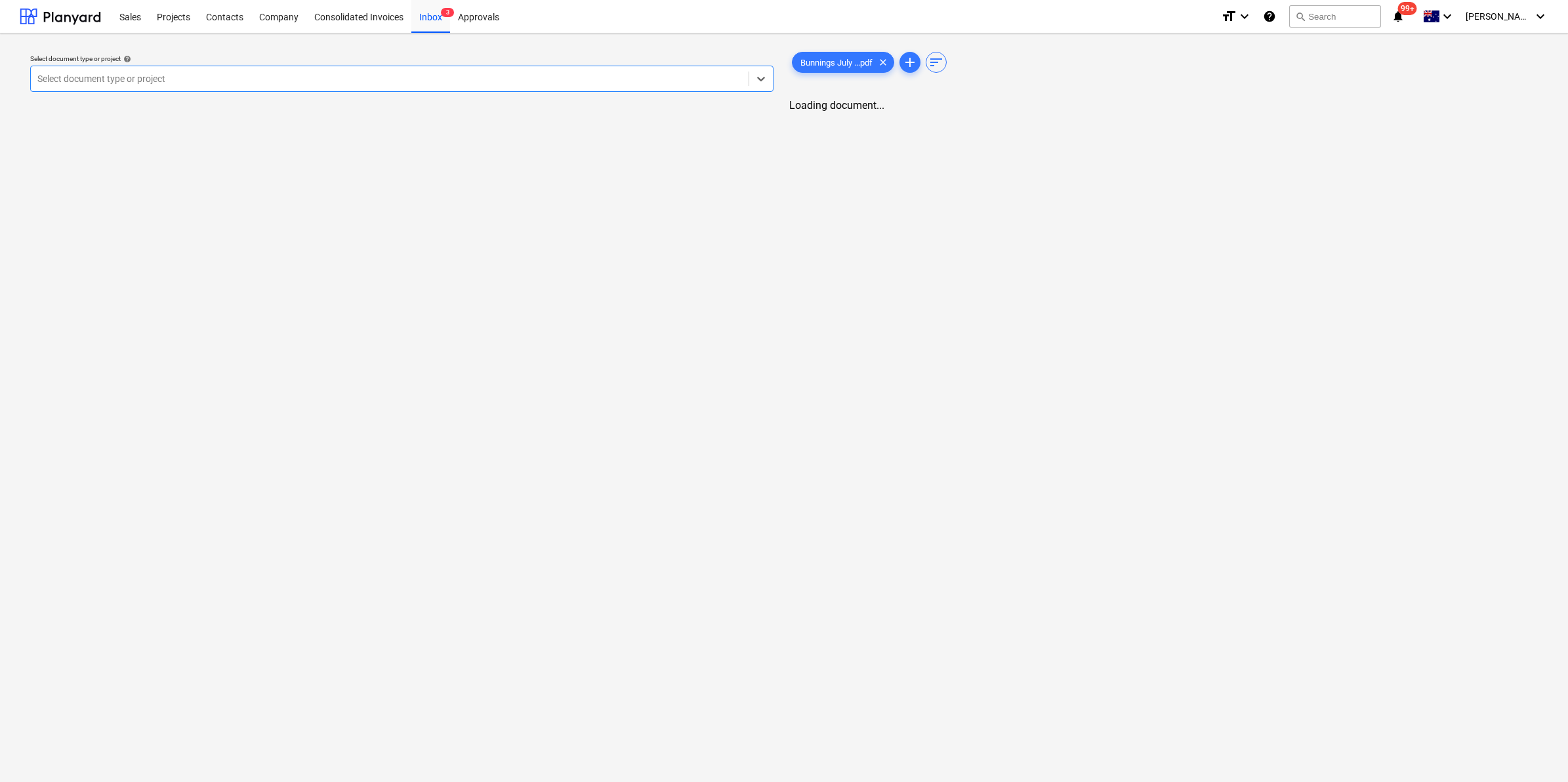
click at [745, 76] on div "Select document type or project" at bounding box center [389, 79] width 718 height 18
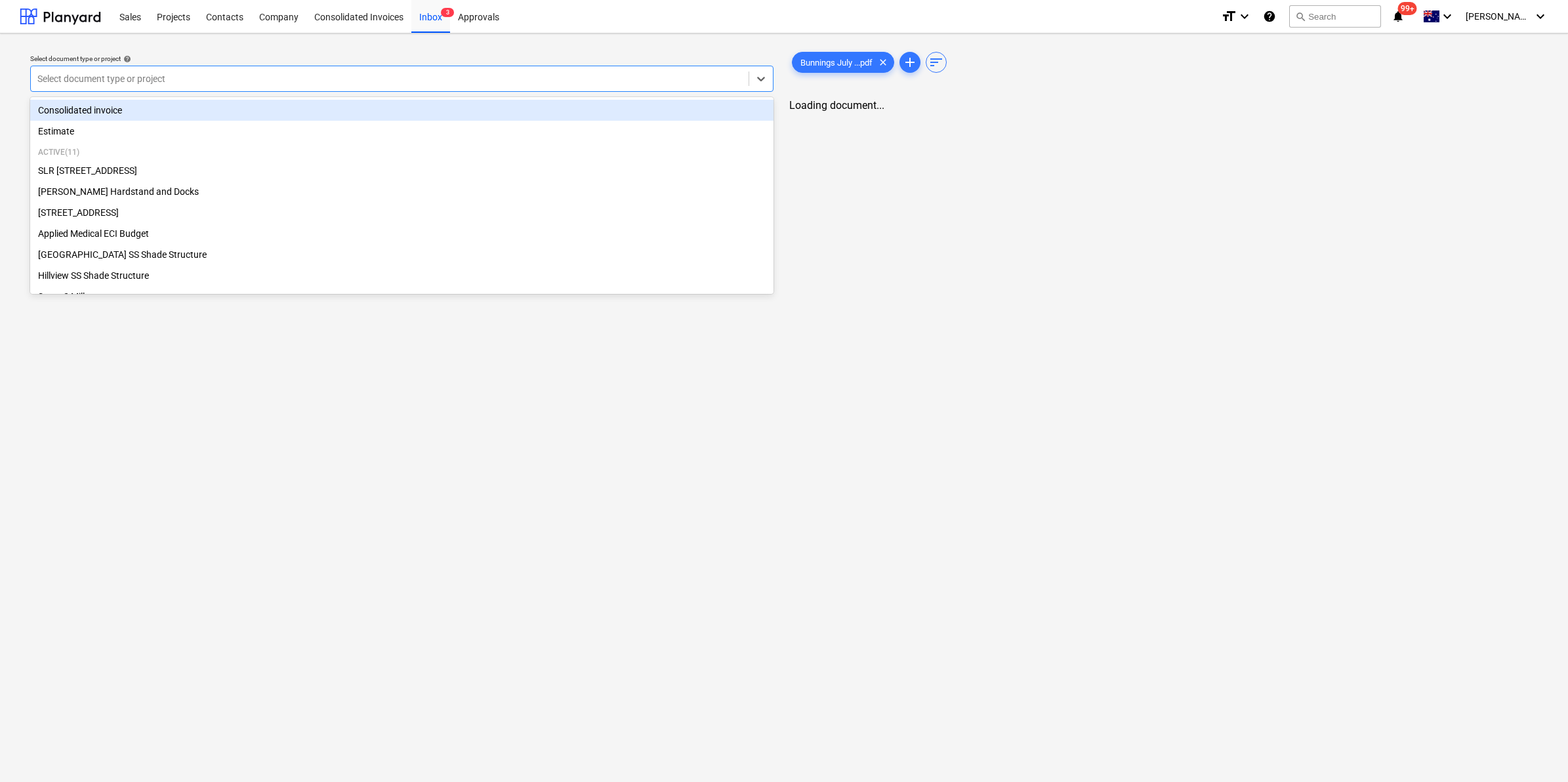
click at [596, 105] on div "Consolidated invoice" at bounding box center [402, 110] width 743 height 21
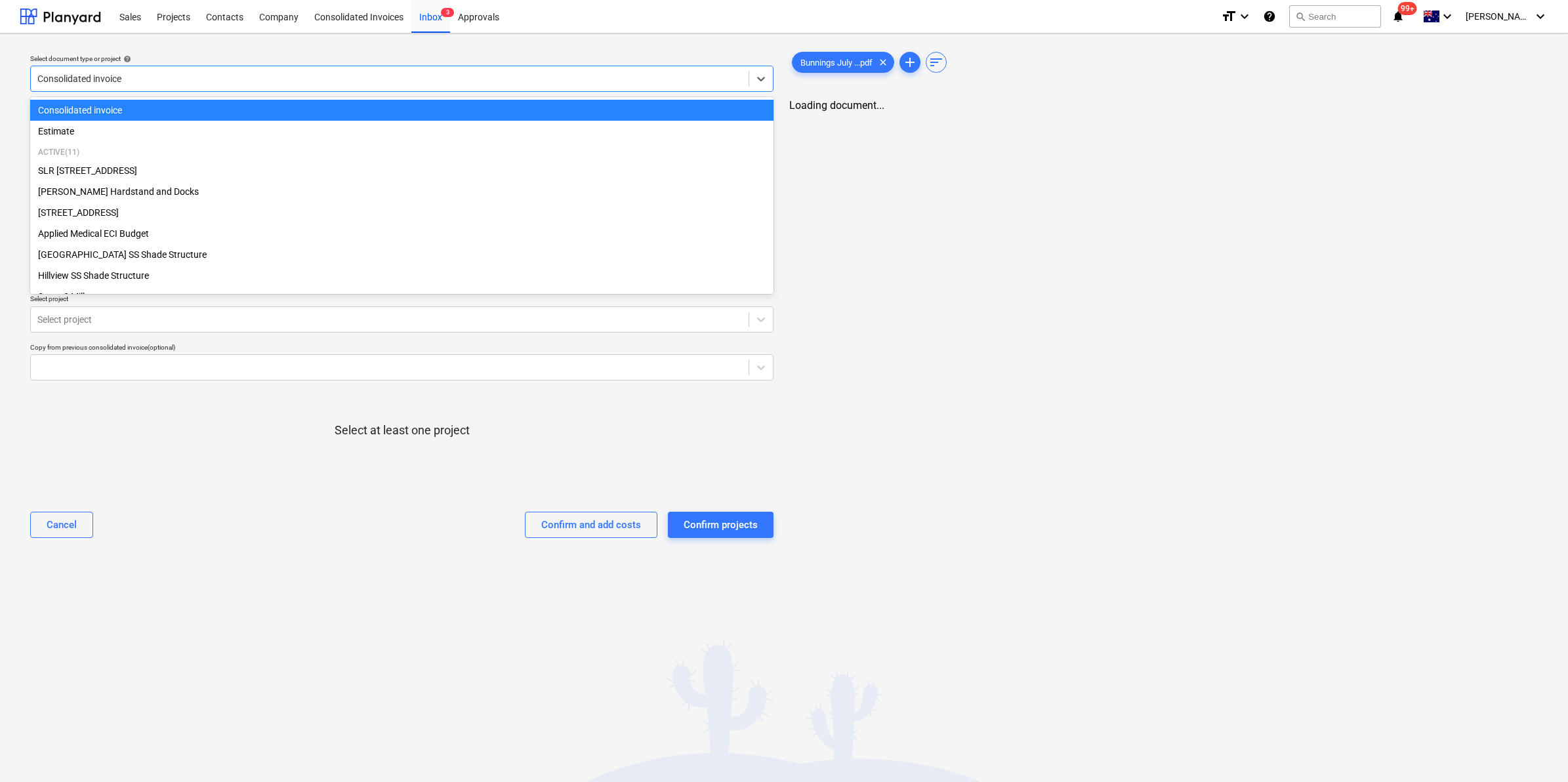
click at [258, 80] on div at bounding box center [389, 79] width 704 height 13
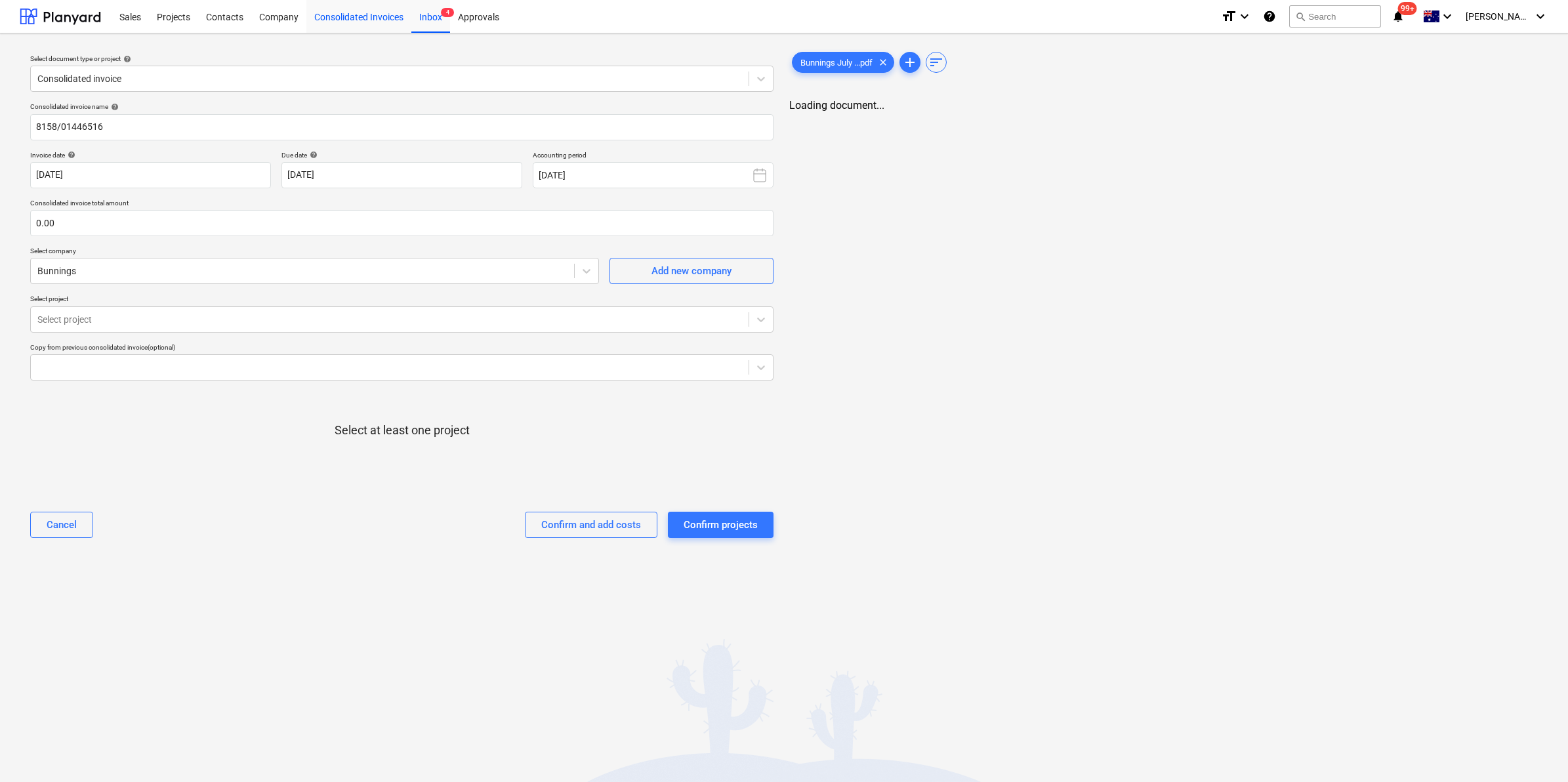
click at [358, 13] on div "Consolidated Invoices" at bounding box center [359, 16] width 105 height 34
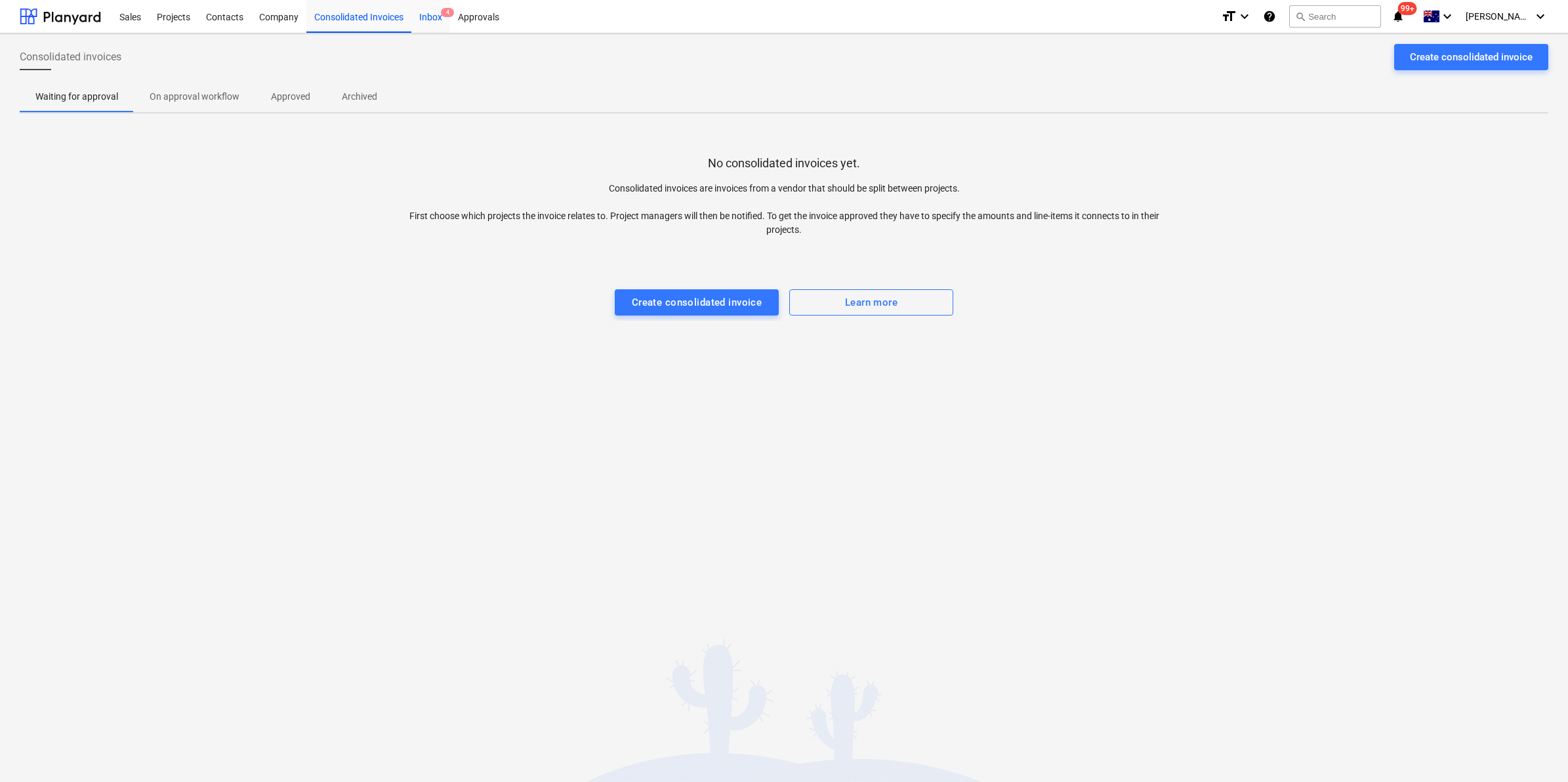
click at [435, 11] on div "Inbox 4" at bounding box center [430, 16] width 39 height 34
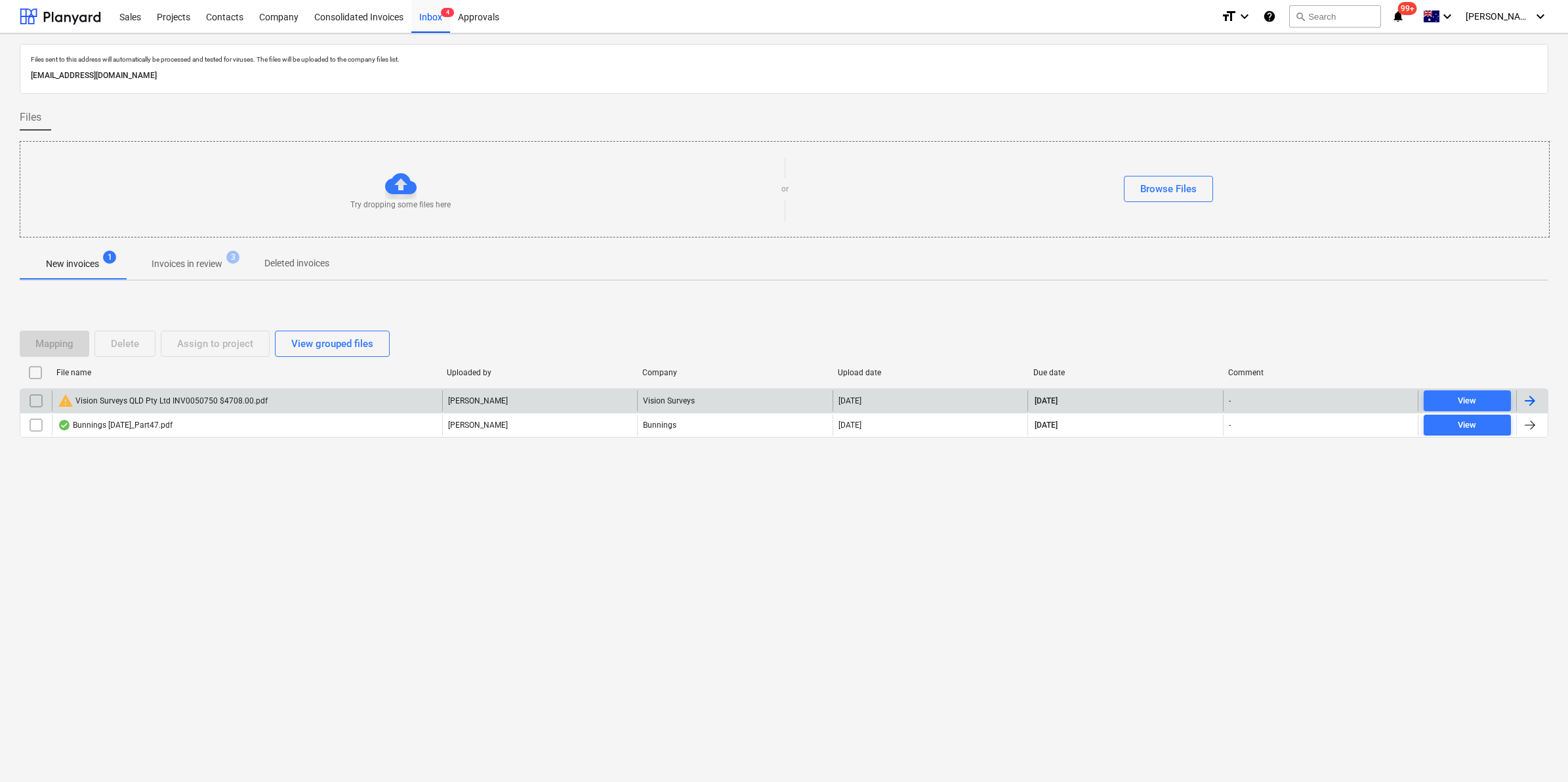
click at [237, 398] on div "warning Vision Surveys QLD Pty Ltd INV0050750 $4708.00.pdf" at bounding box center [162, 401] width 210 height 16
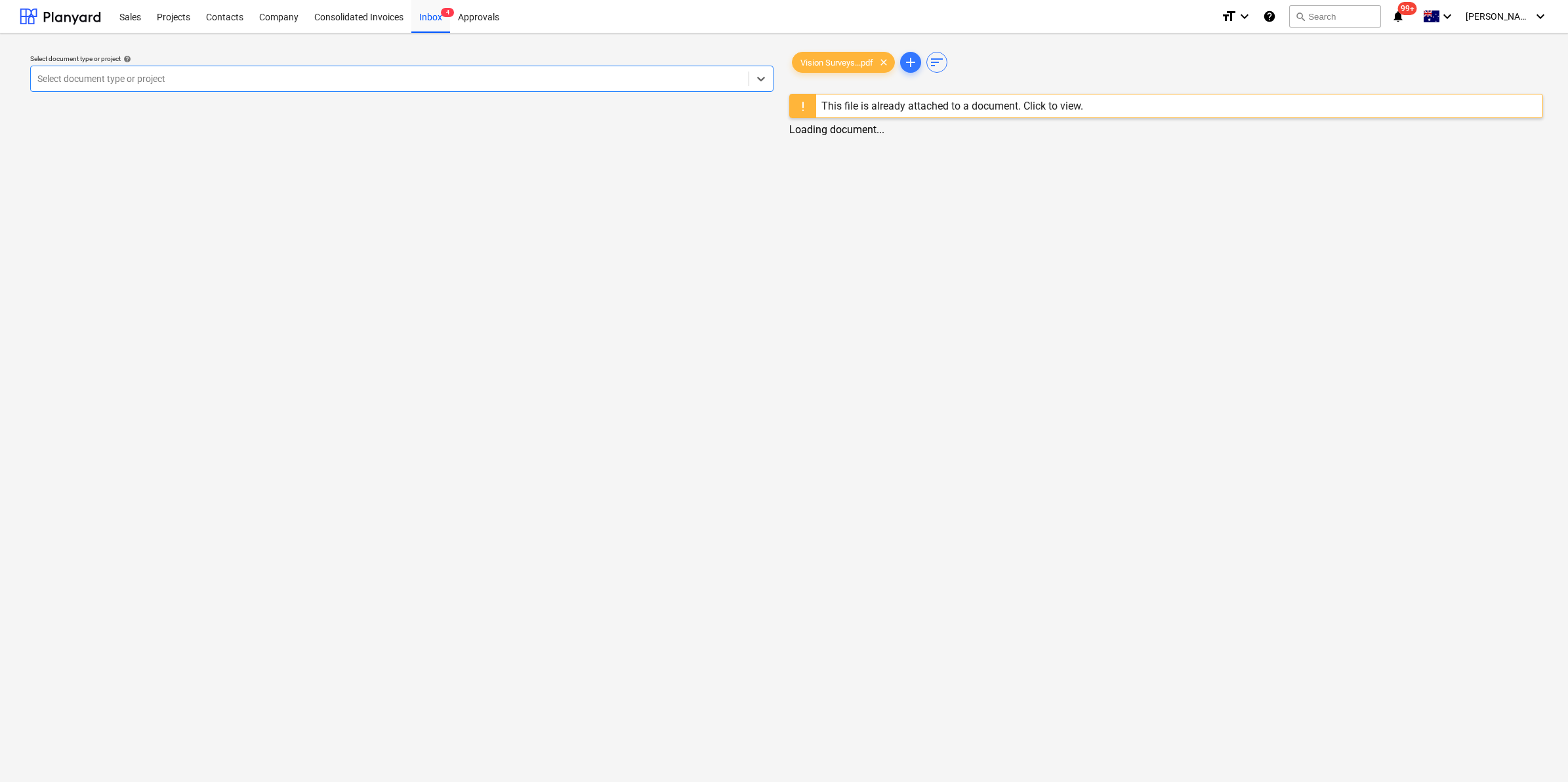
click at [745, 79] on div "Select document type or project" at bounding box center [389, 79] width 718 height 18
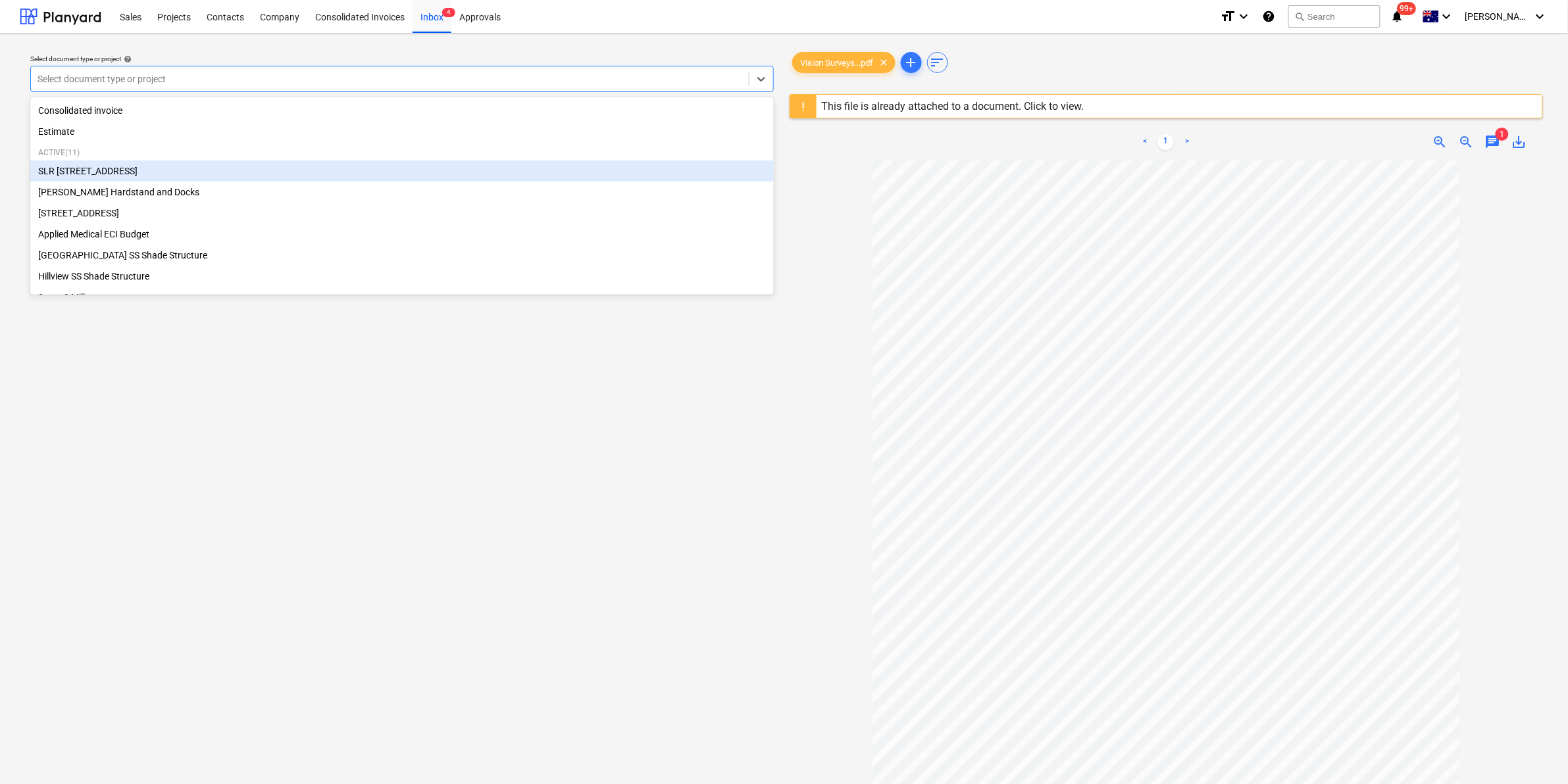
click at [209, 175] on div "SLR 2 Millaroo Drive" at bounding box center [402, 171] width 743 height 21
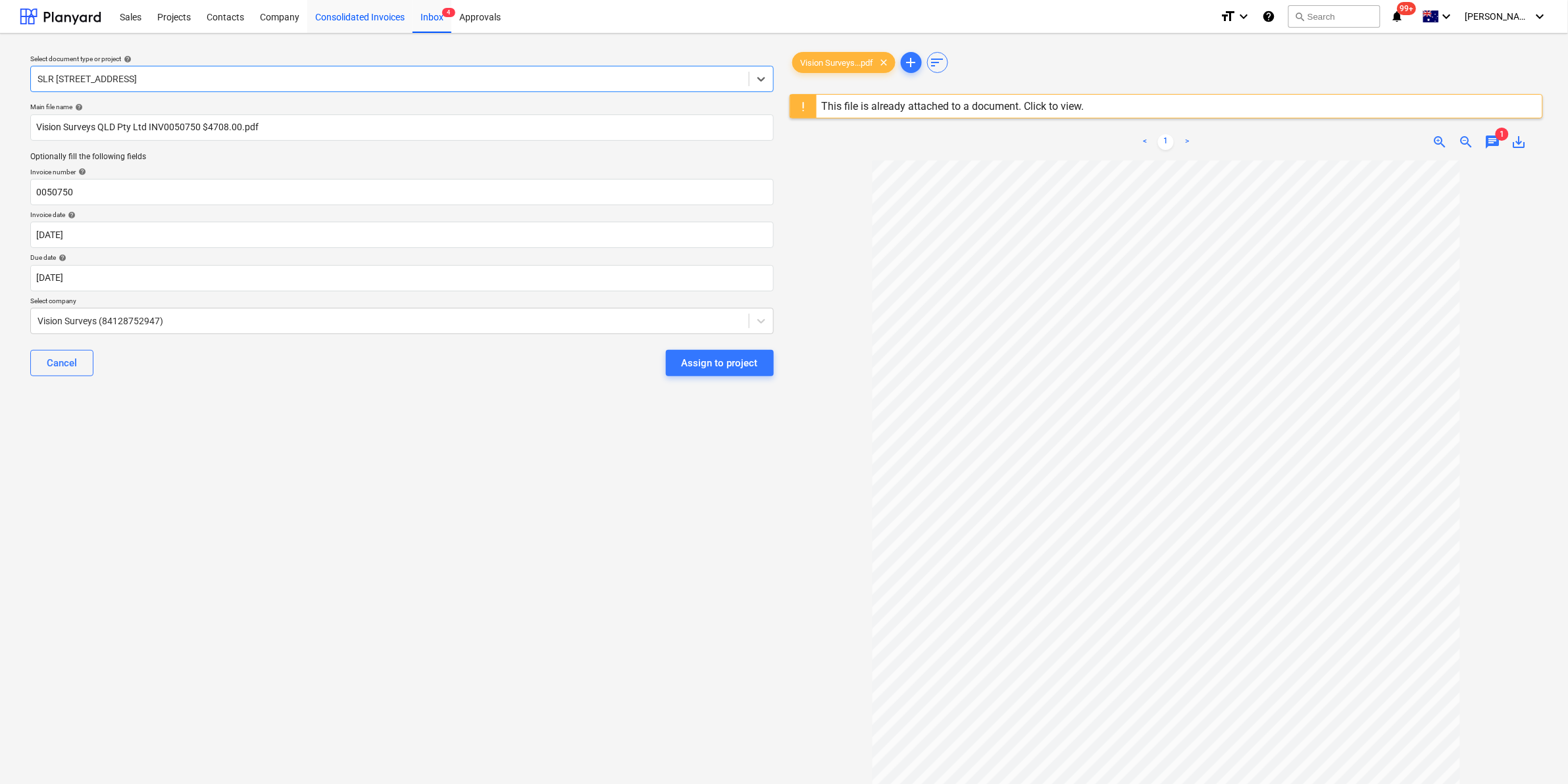
click at [362, 10] on div "Consolidated Invoices" at bounding box center [360, 16] width 106 height 34
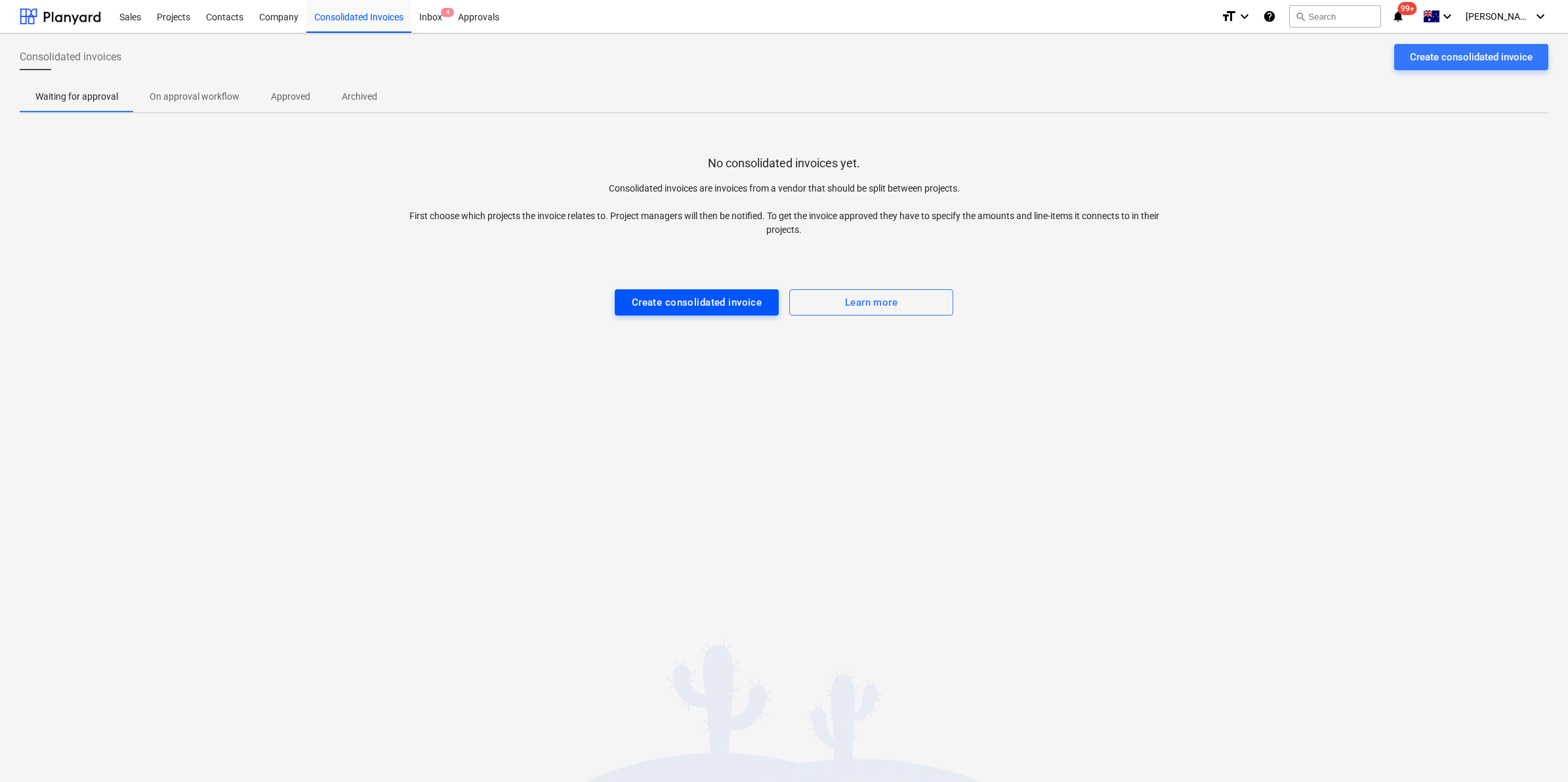
click at [670, 294] on div "Create consolidated invoice" at bounding box center [697, 303] width 130 height 17
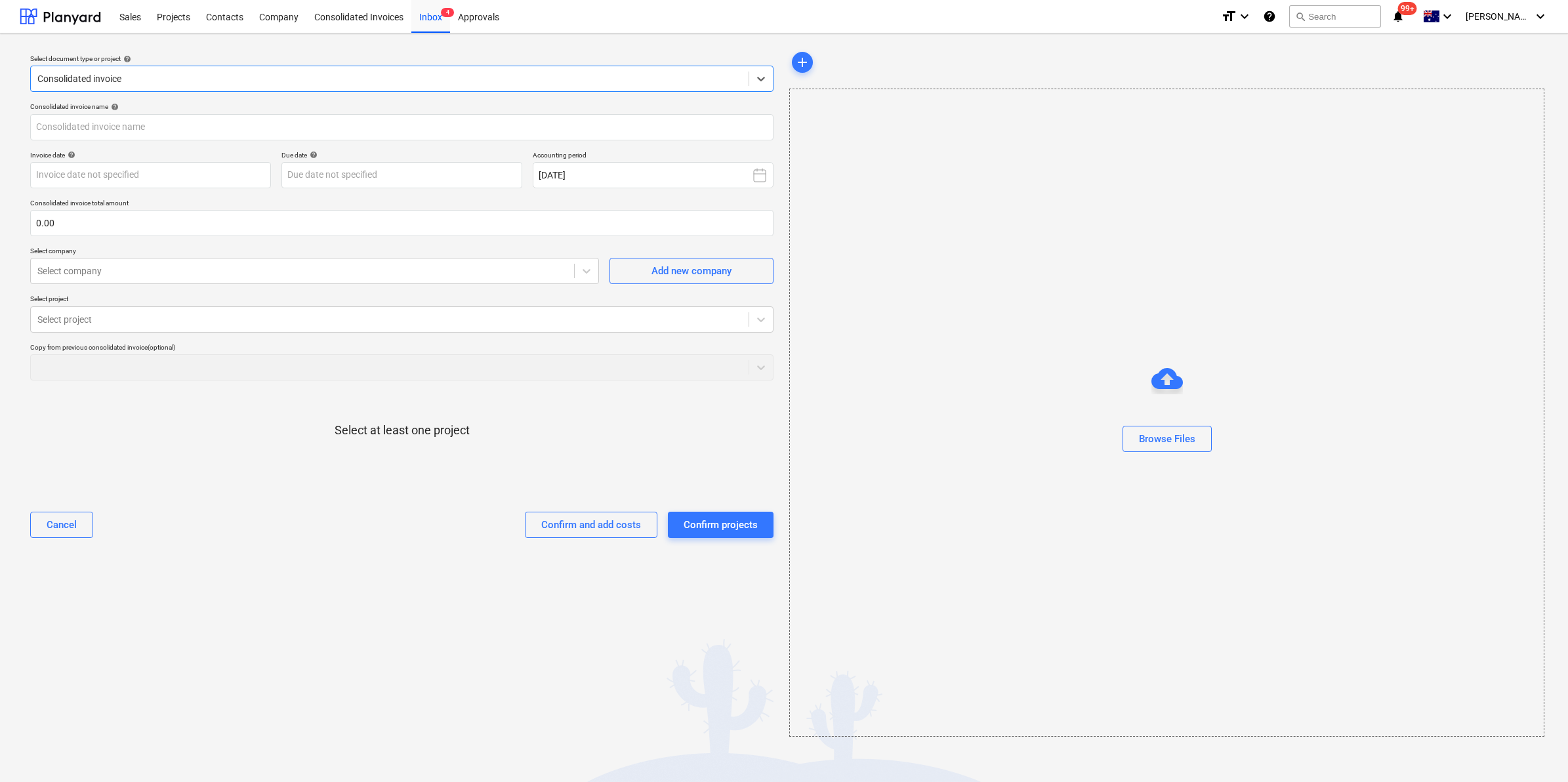
click at [220, 70] on div "Consolidated invoice" at bounding box center [389, 79] width 718 height 18
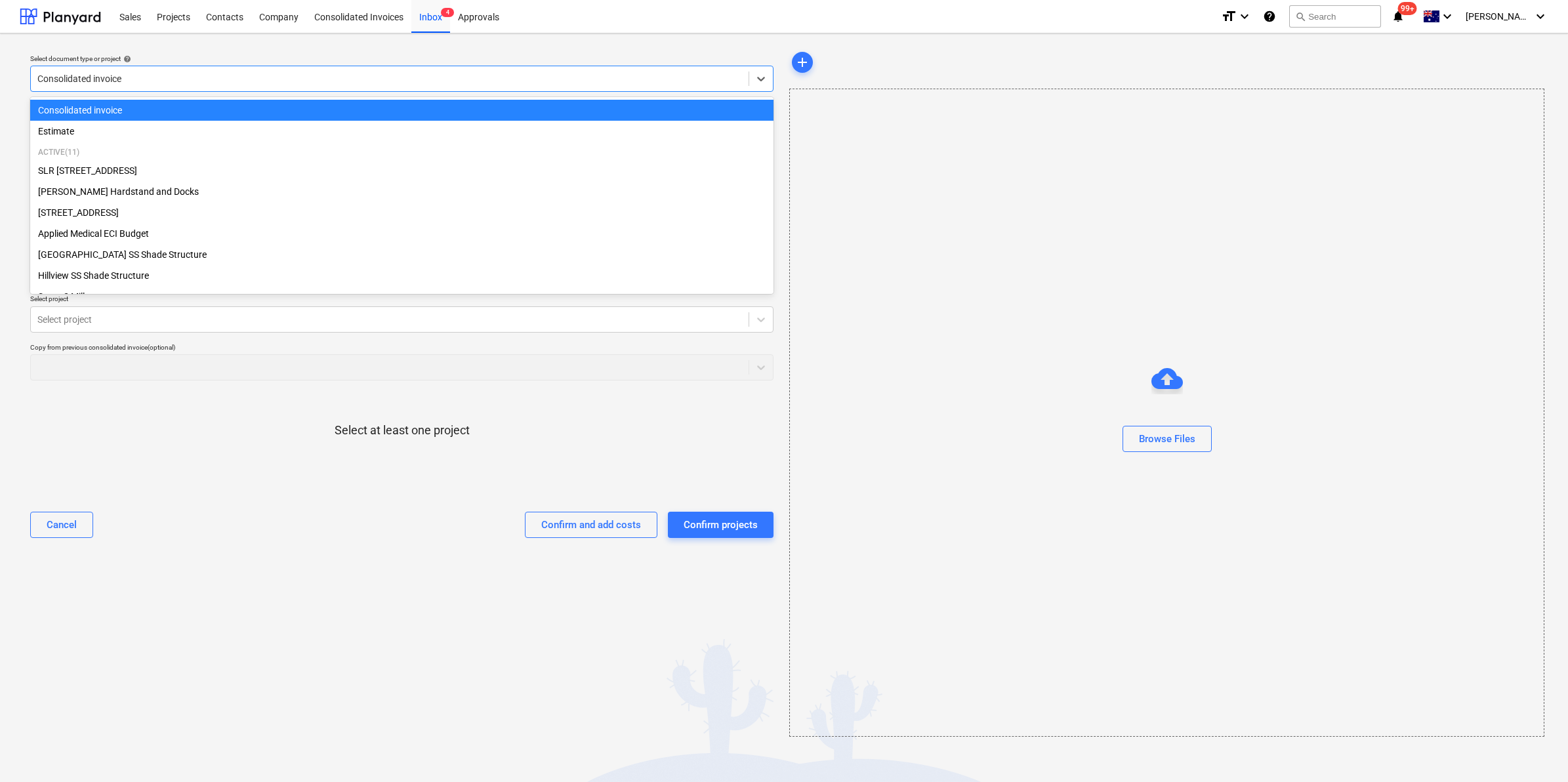
click at [207, 82] on div at bounding box center [389, 79] width 704 height 13
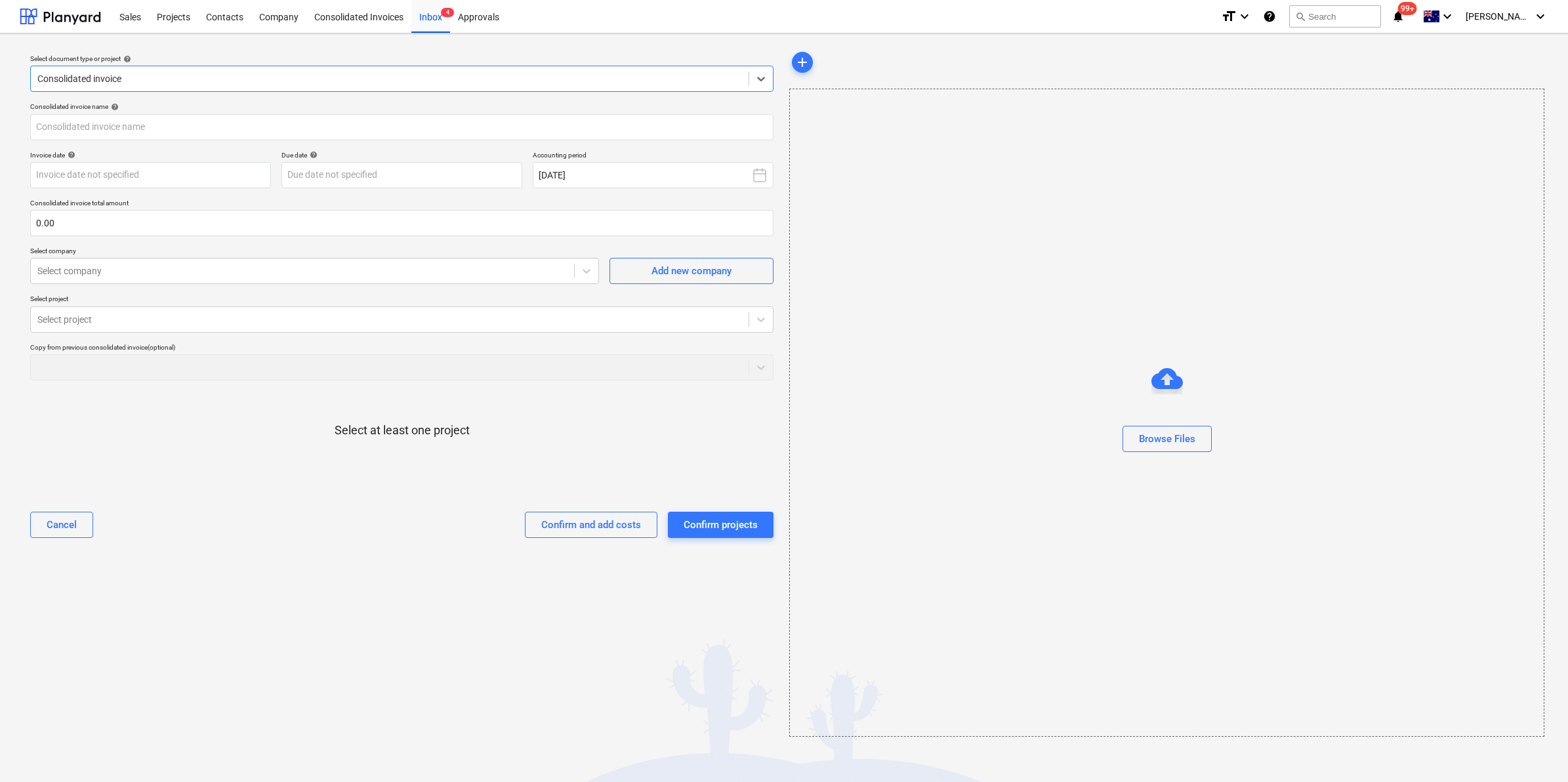
click at [197, 76] on div at bounding box center [389, 79] width 704 height 13
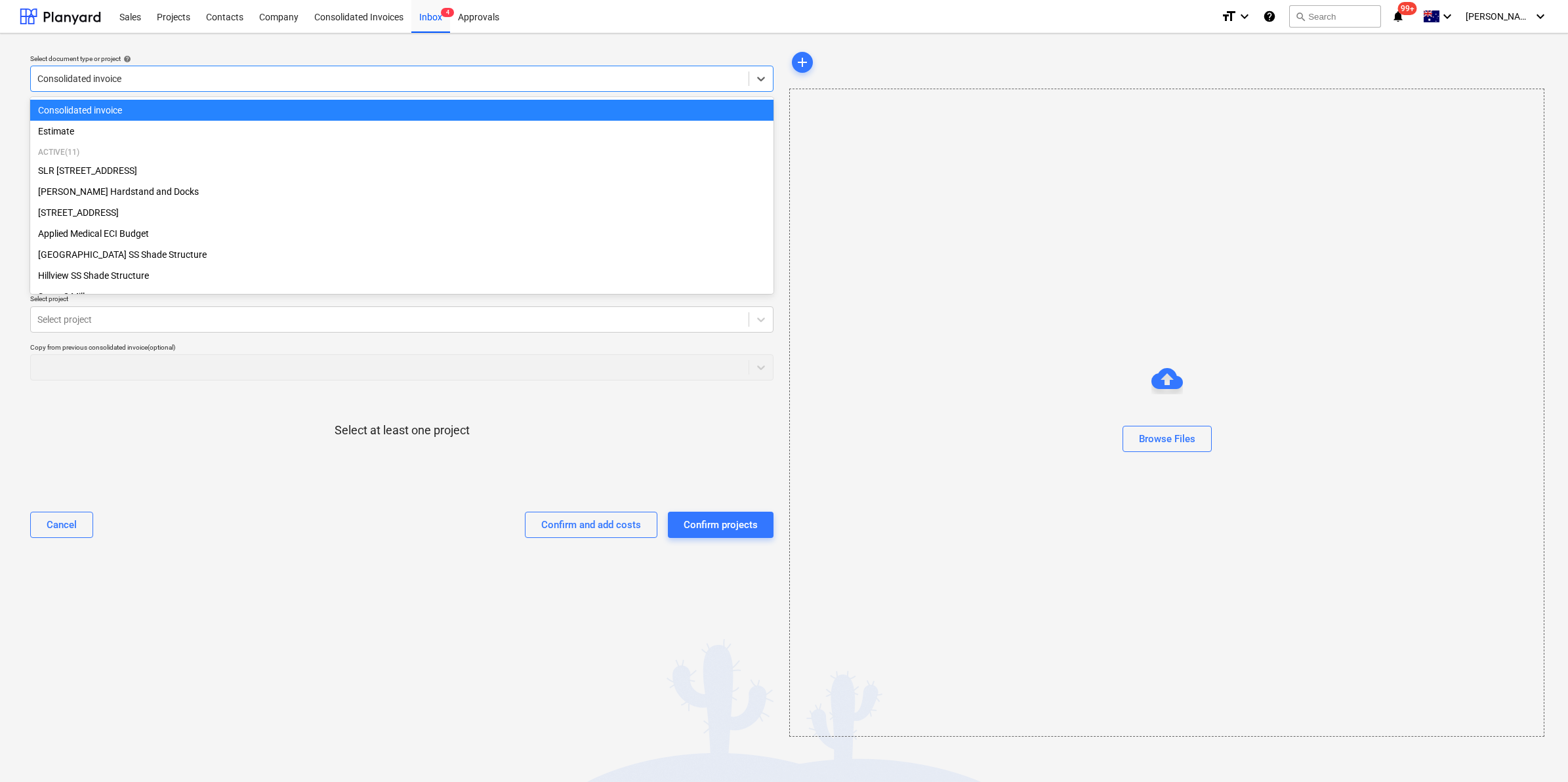
click at [187, 114] on div "Consolidated invoice" at bounding box center [402, 110] width 743 height 21
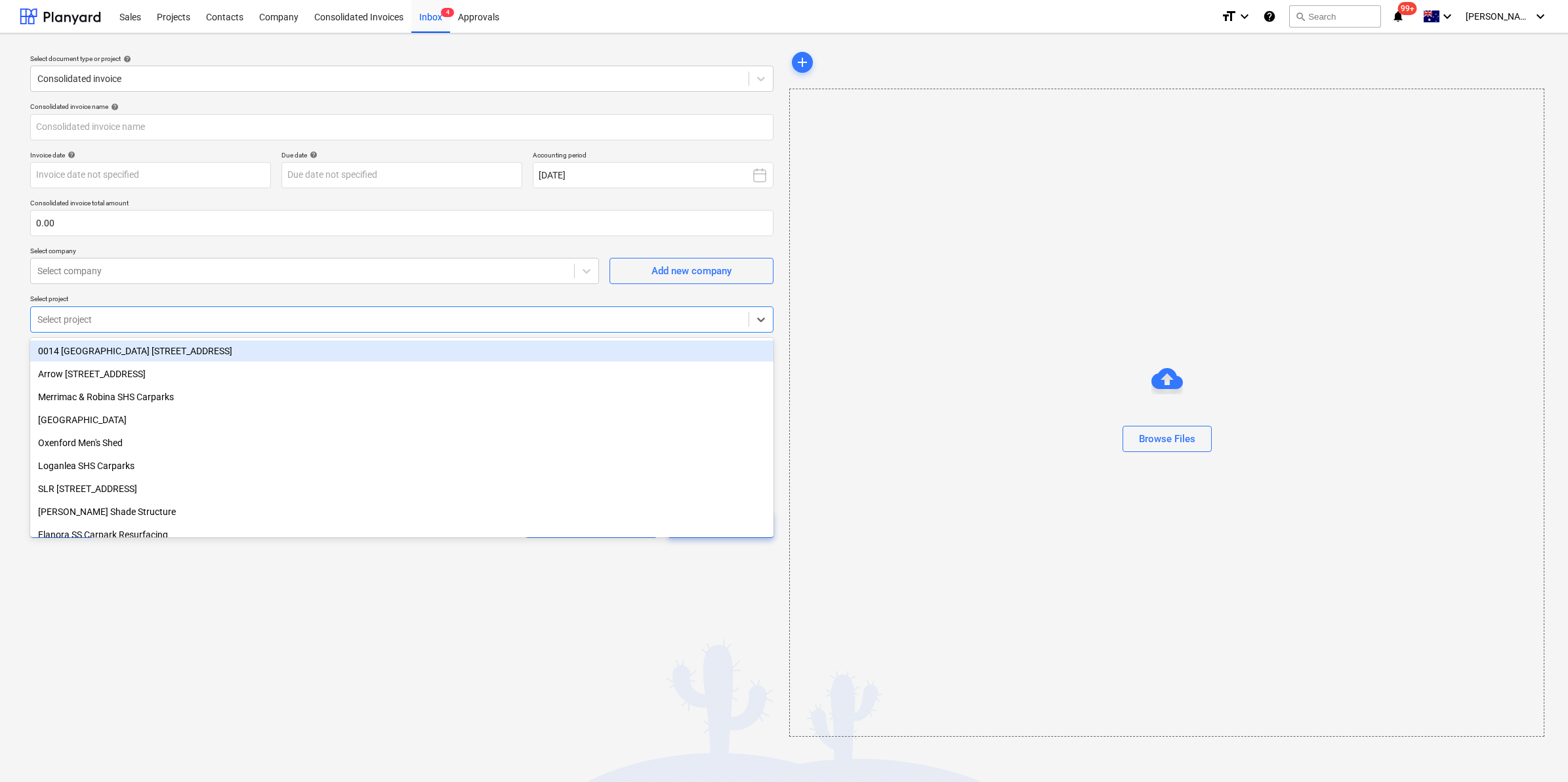
click at [630, 320] on div at bounding box center [389, 320] width 704 height 13
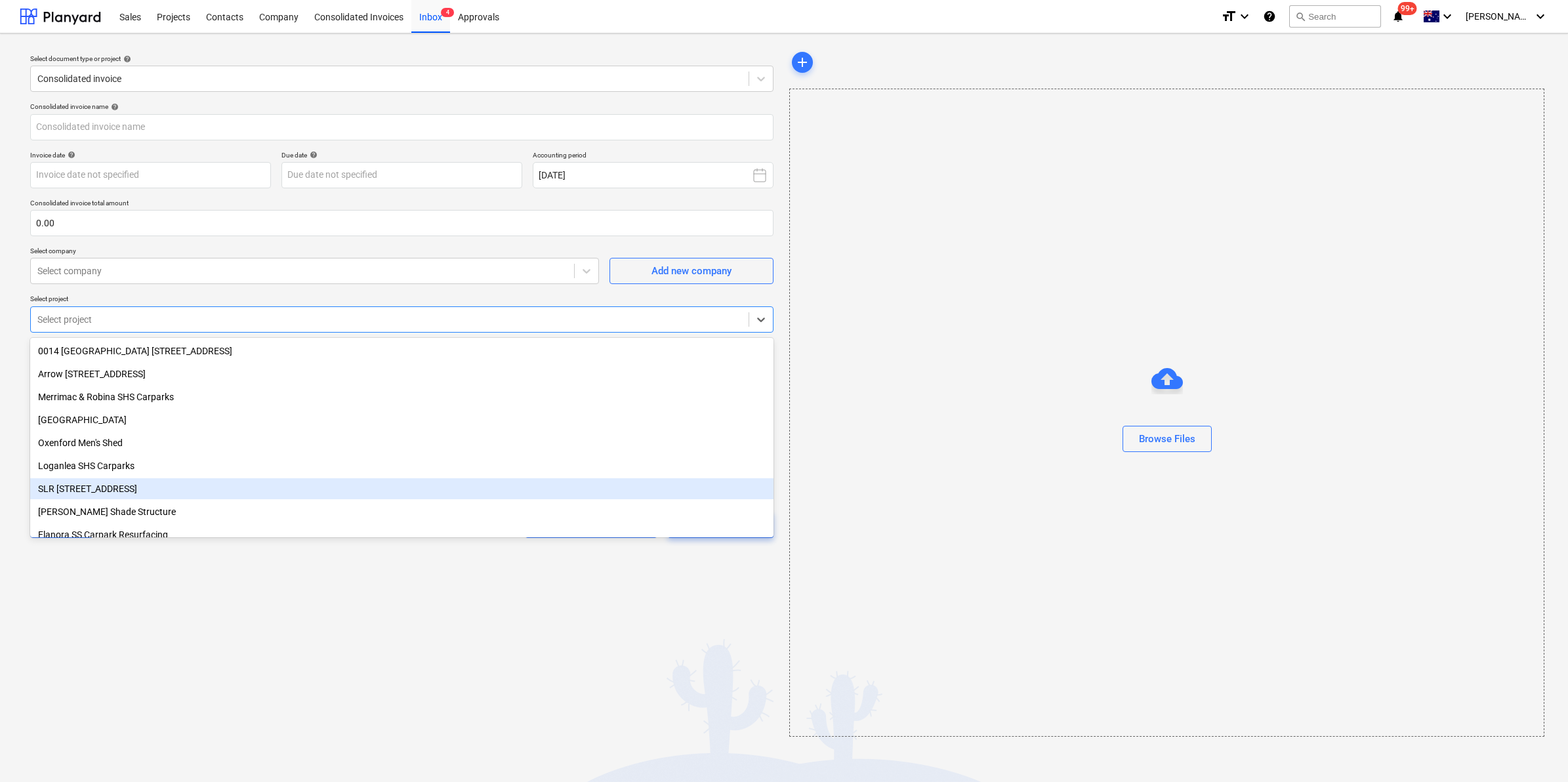
click at [110, 489] on div "SLR 2 Millaroo Drive" at bounding box center [402, 489] width 743 height 21
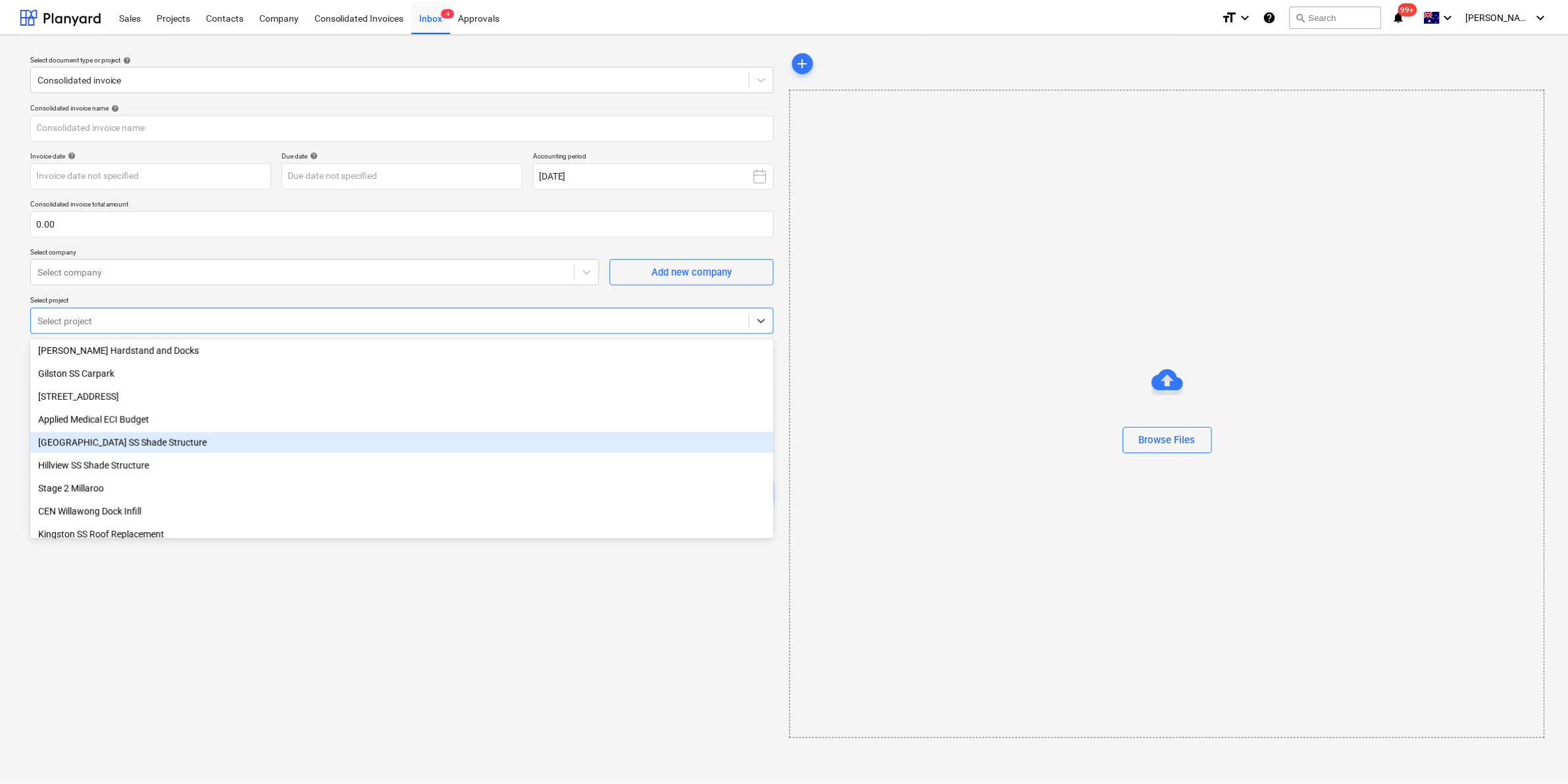
scroll to position [204, 0]
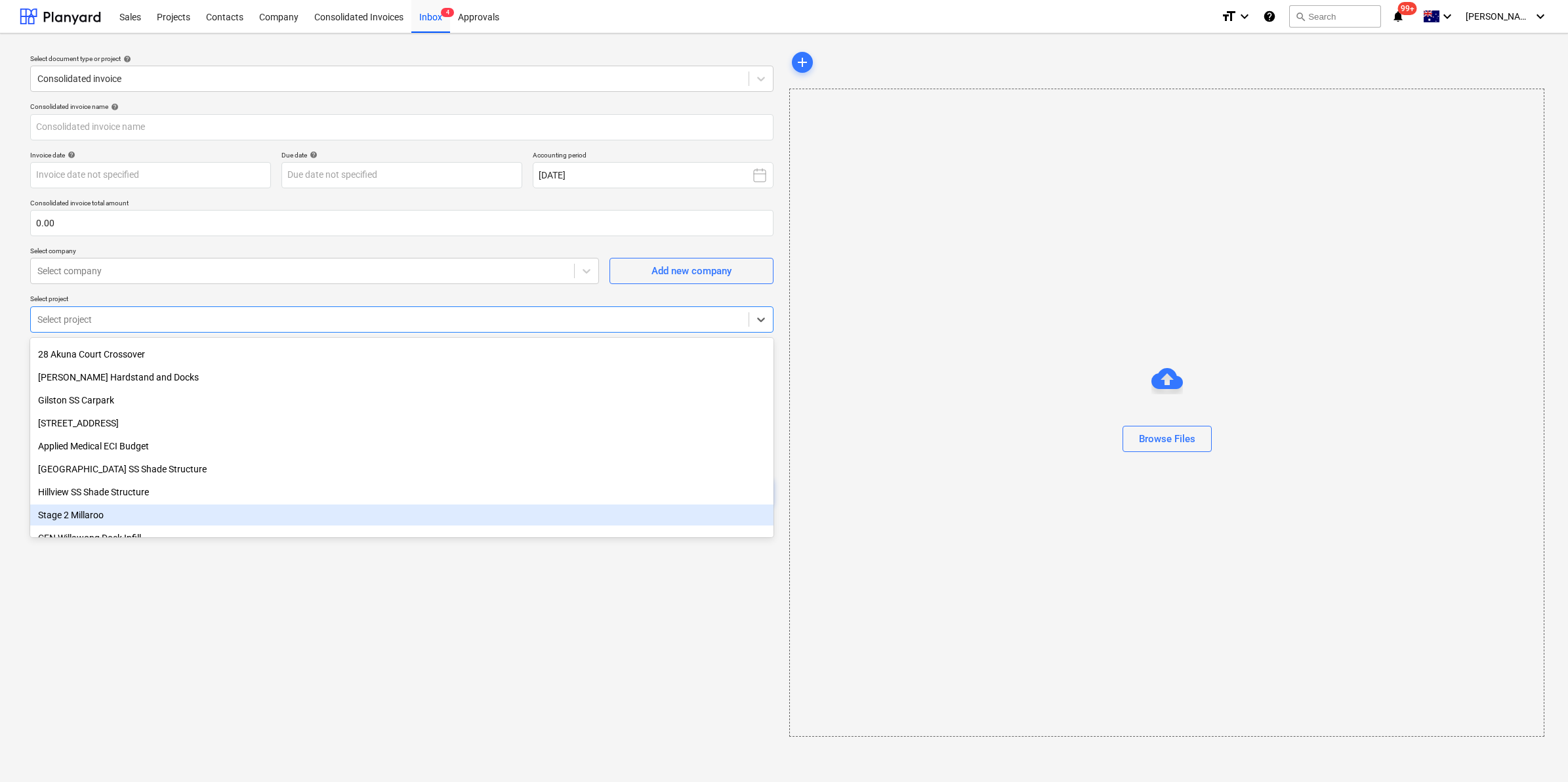
click at [142, 506] on div "Stage 2 Millaroo" at bounding box center [402, 515] width 743 height 21
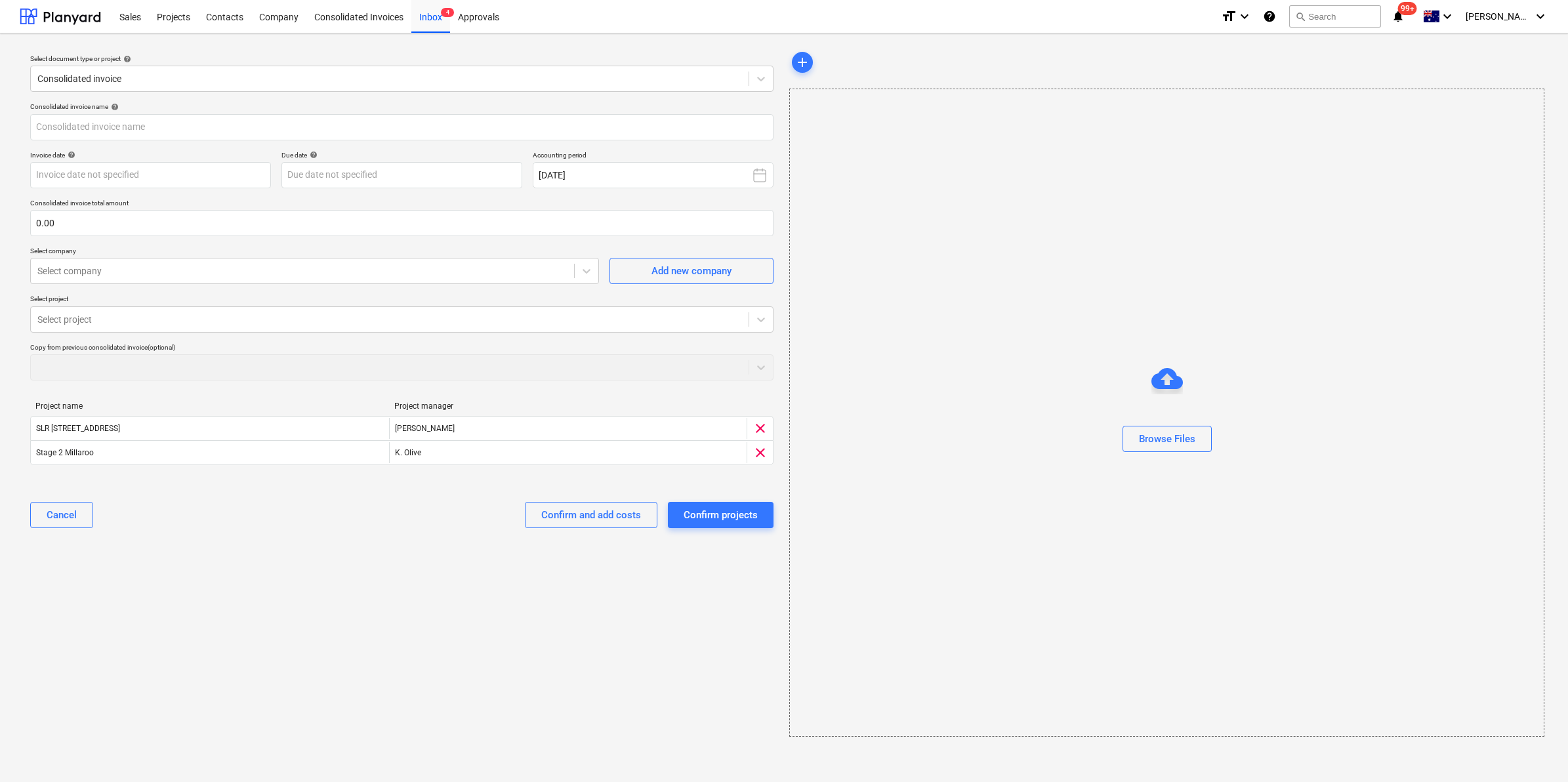
click at [224, 675] on div "Select document type or project help Consolidated invoice Consolidated invoice …" at bounding box center [402, 393] width 764 height 698
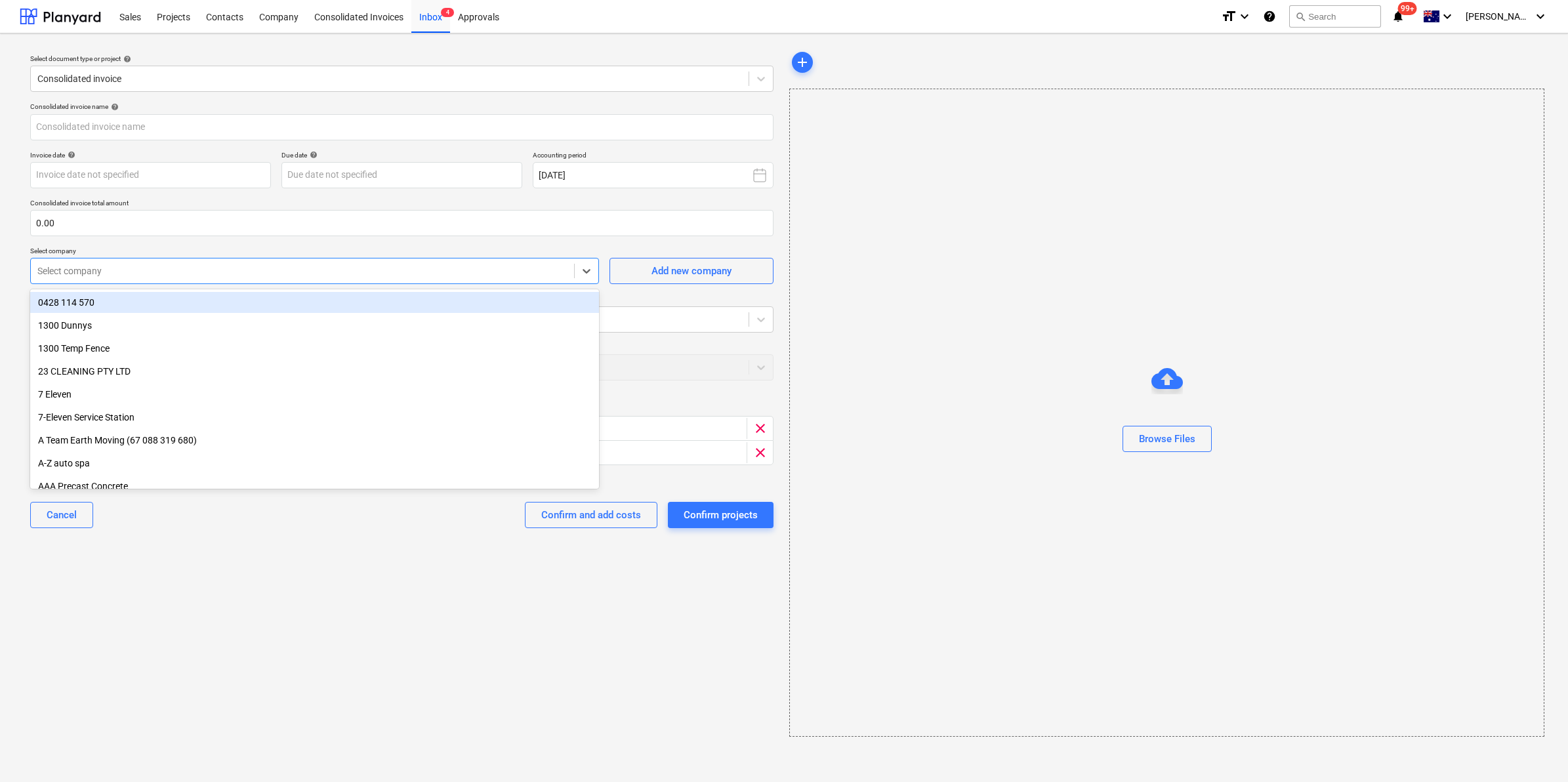
click at [289, 280] on div "Select company" at bounding box center [303, 271] width 543 height 18
click at [194, 151] on div "Invoice date help" at bounding box center [151, 155] width 241 height 9
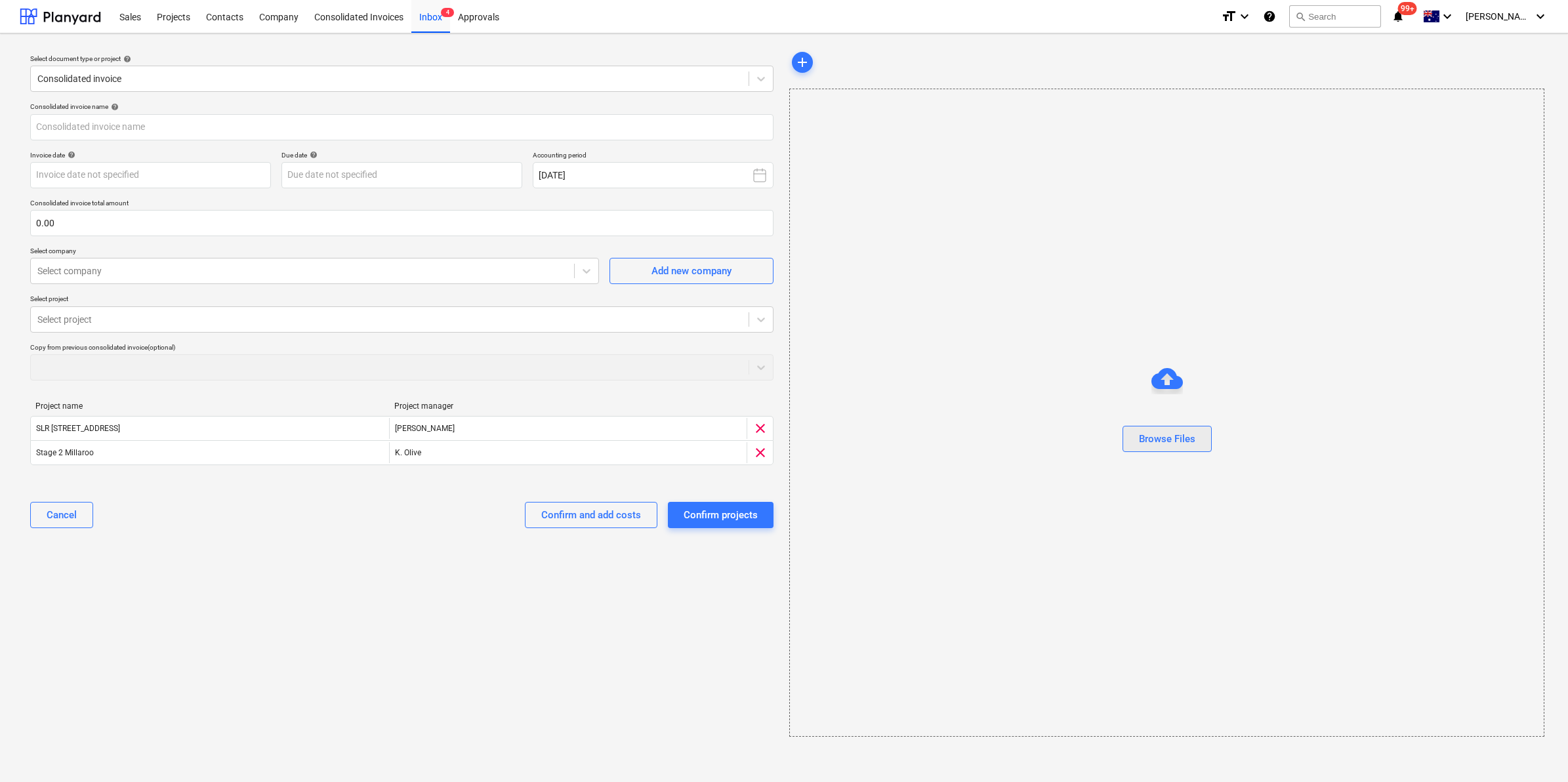
click at [1129, 448] on button "Browse Files" at bounding box center [1167, 439] width 89 height 26
click at [226, 129] on input "text" at bounding box center [402, 128] width 743 height 26
click at [916, 200] on div "Browse Files" at bounding box center [1167, 412] width 755 height 648
click at [280, 128] on input "text" at bounding box center [402, 128] width 743 height 26
click at [162, 263] on div "Select company" at bounding box center [303, 271] width 543 height 18
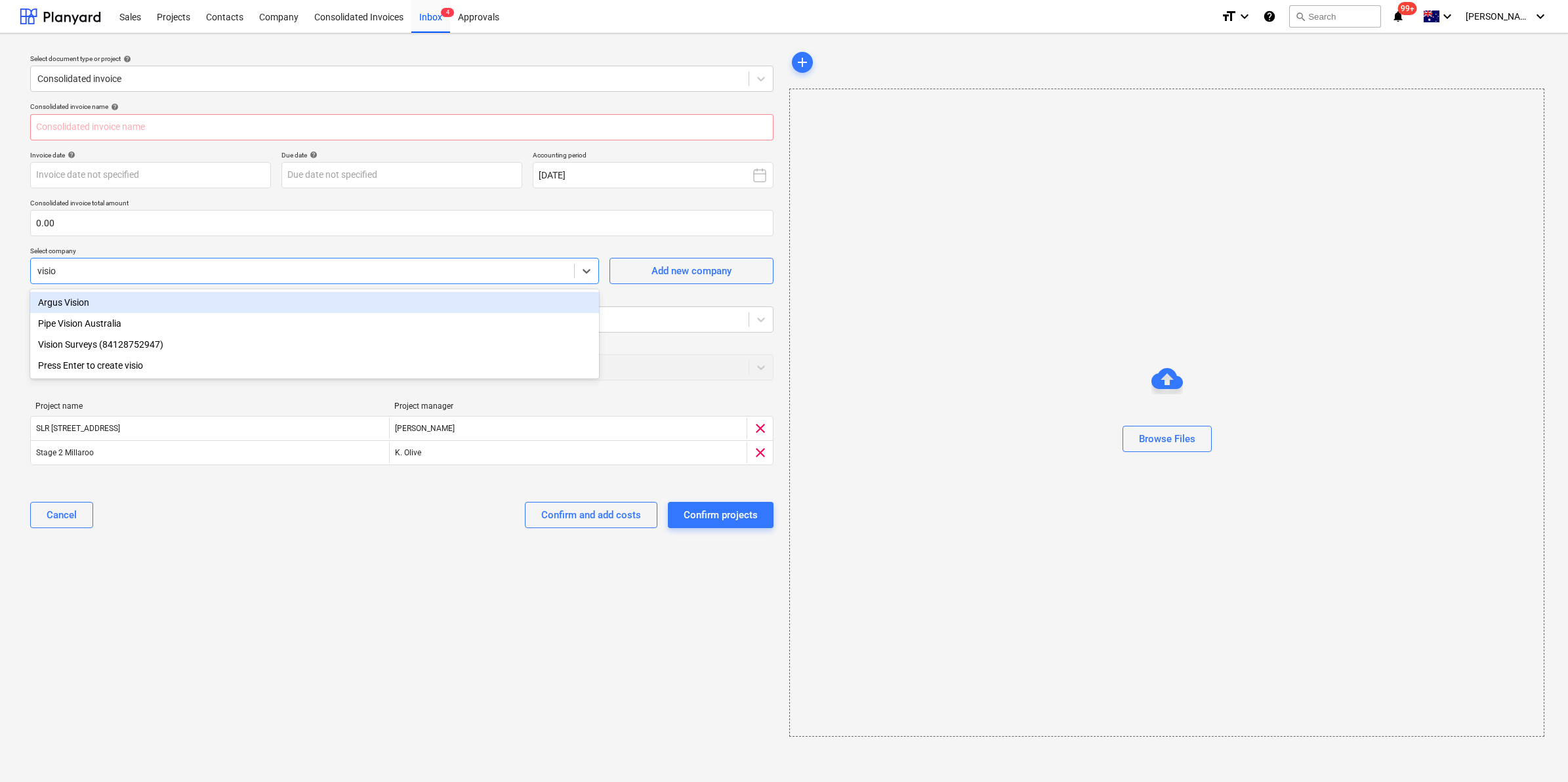
type input "vision"
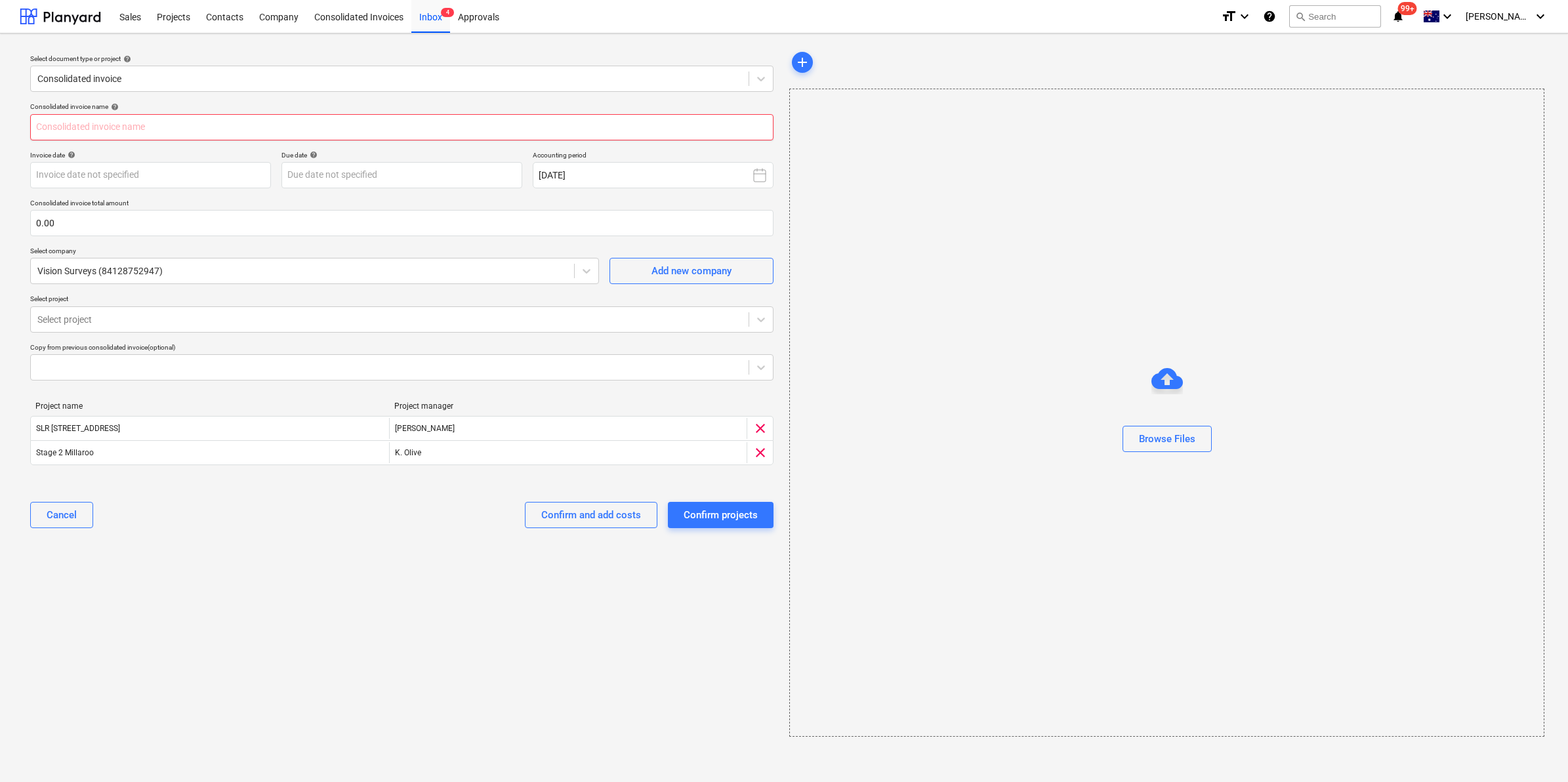
click at [132, 122] on input "text" at bounding box center [402, 128] width 743 height 26
type input "Vision Surveys QLD Pty Ltd INV0050750 $4708.00.pdf"
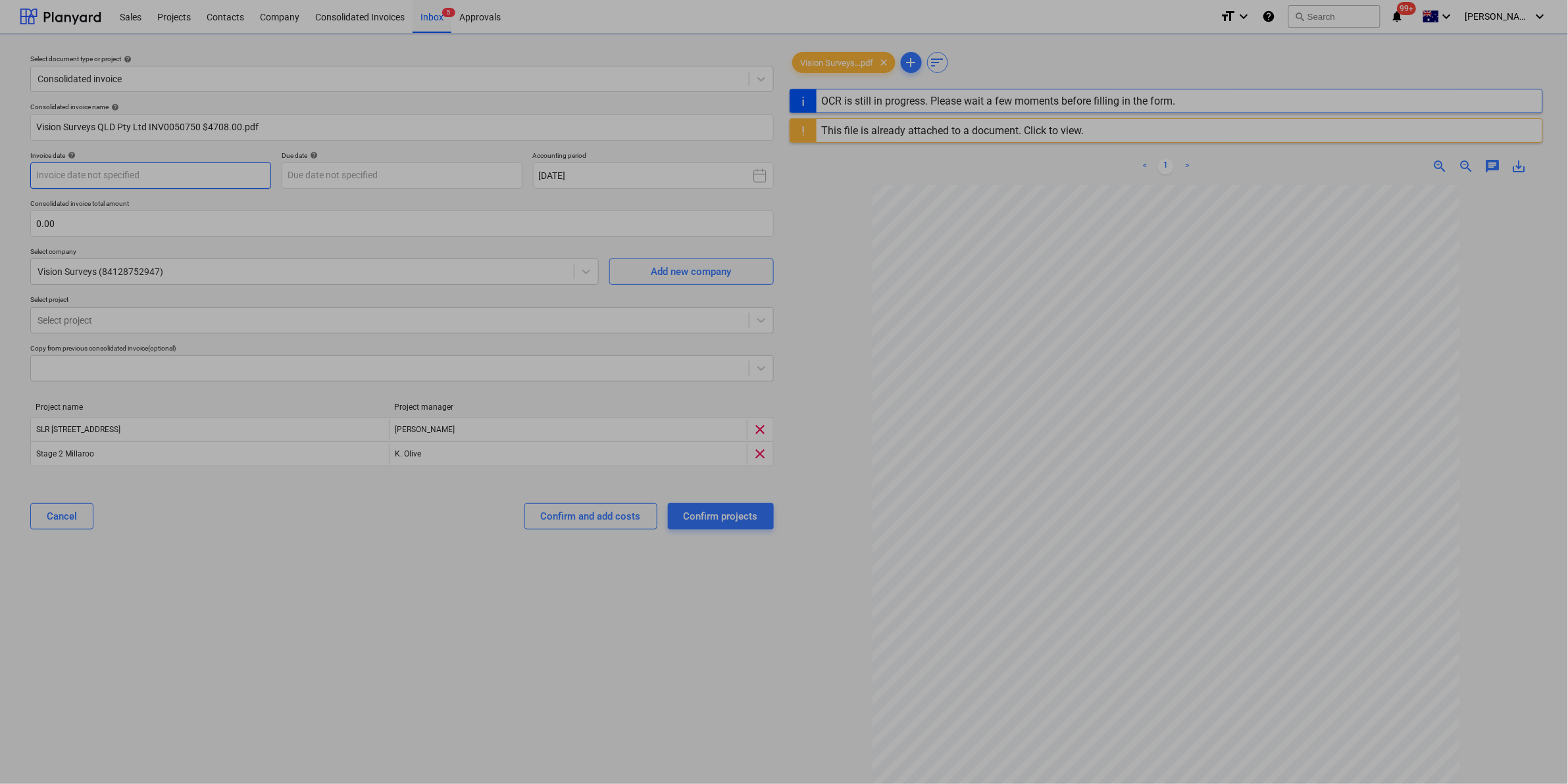
click at [179, 181] on body "Sales Projects Contacts Company Consolidated Invoices Inbox 5 Approvals format_…" at bounding box center [784, 392] width 1568 height 784
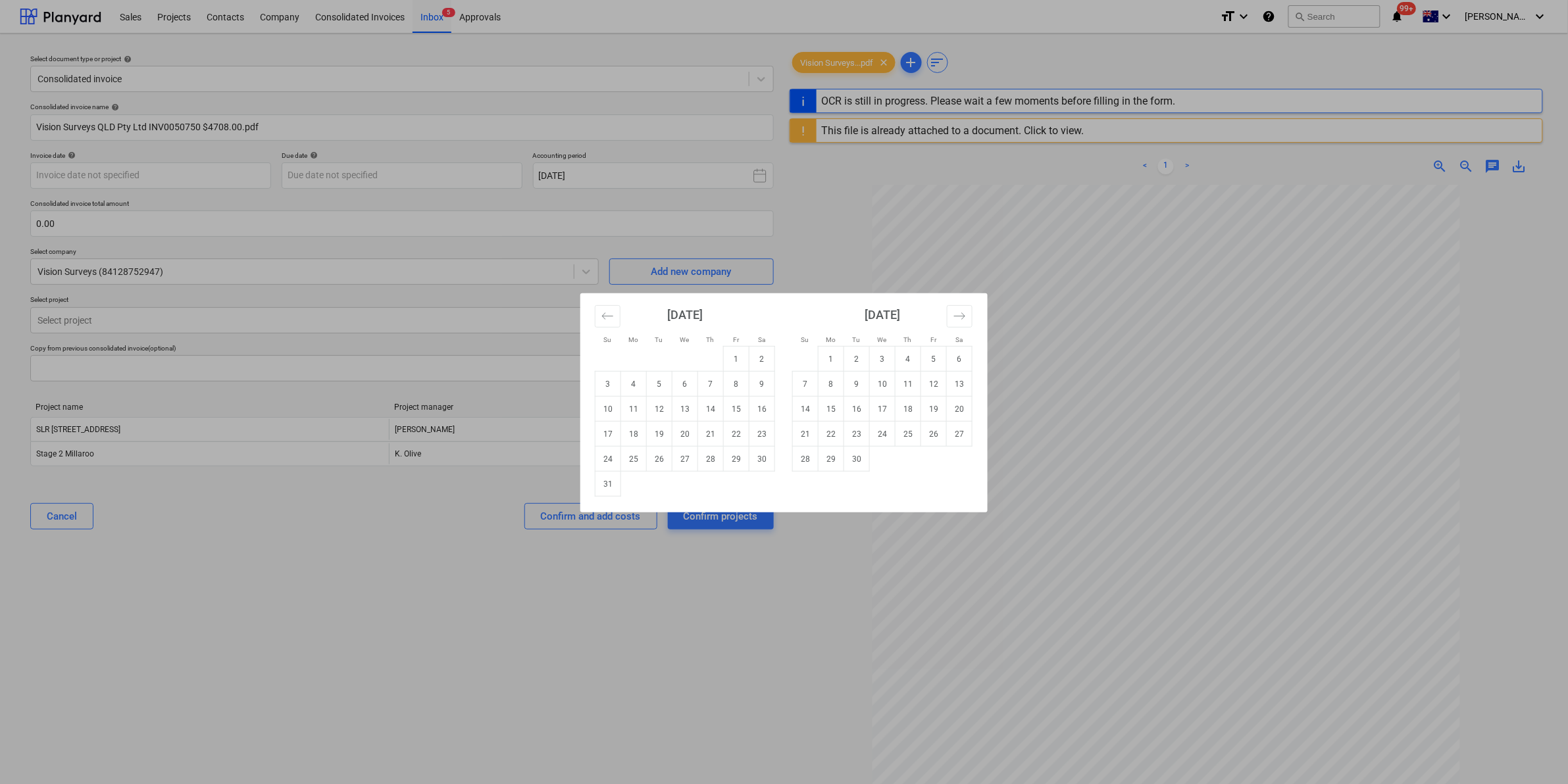
click at [435, 549] on div "Su Mo Tu We Th Fr Sa Su Mo Tu We Th Fr Sa July 2025 1 2 3 4 5 6 7 8 9 10 11 12 …" at bounding box center [784, 392] width 1568 height 784
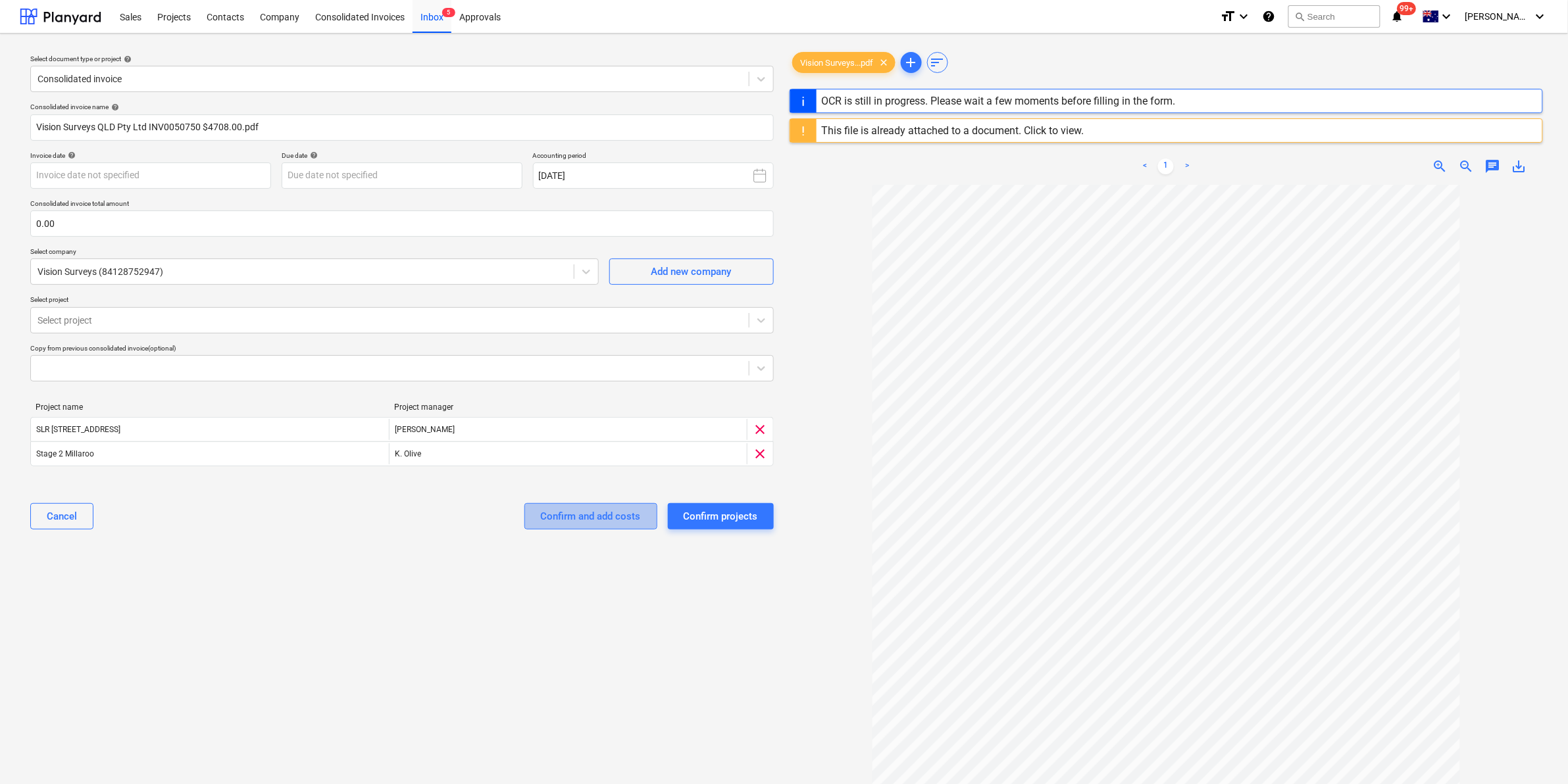
click at [608, 514] on div "Confirm and add costs" at bounding box center [591, 516] width 100 height 17
click at [181, 222] on input "text" at bounding box center [402, 224] width 743 height 26
type input "42"
type input "0050750"
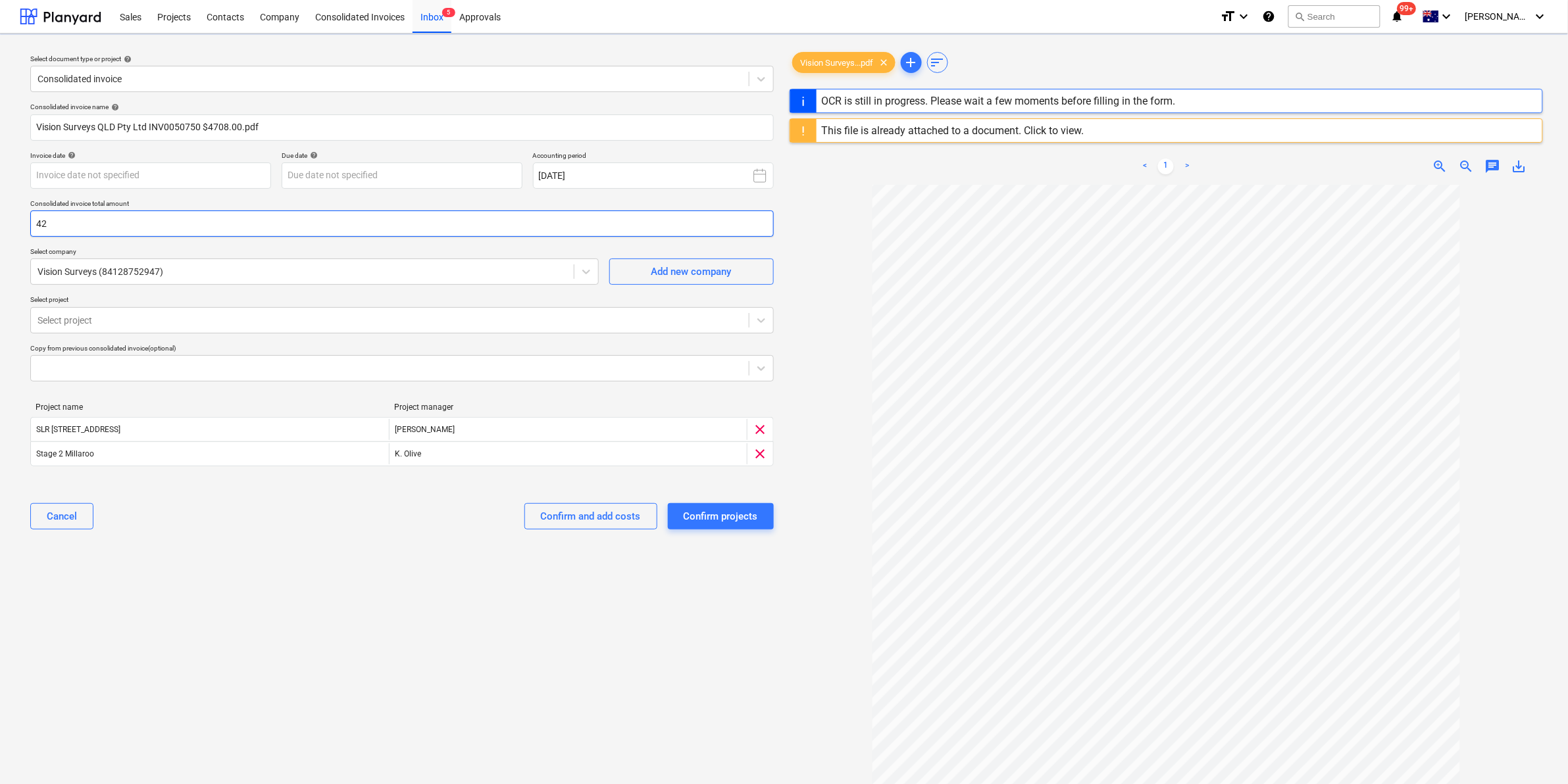
type input "31 Jul 2025"
type input "30 Aug 2025"
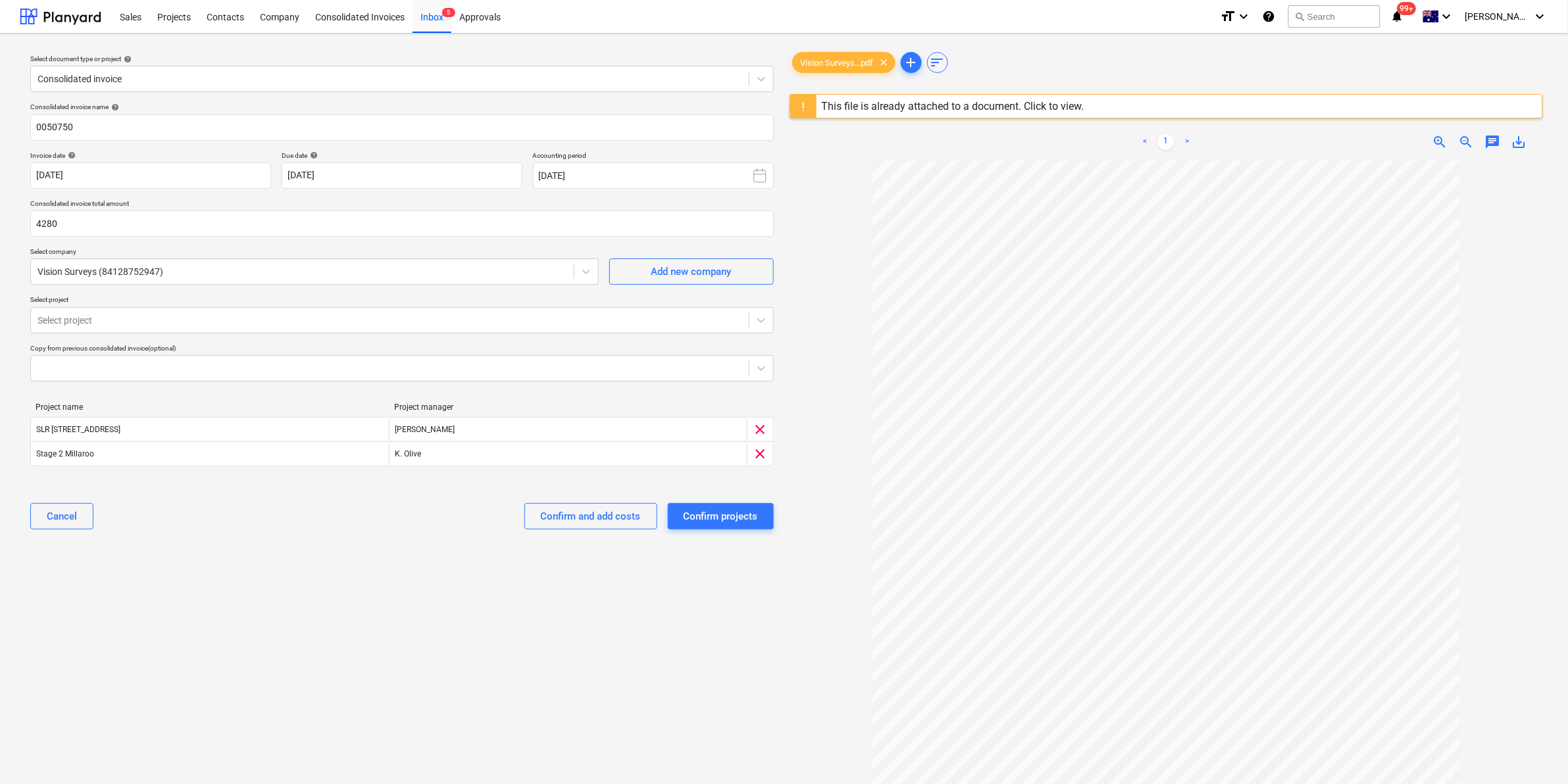
type input "4,280.00"
click at [553, 653] on div "Select document type or project help Consolidated invoice Consolidated invoice …" at bounding box center [402, 479] width 765 height 869
click at [699, 514] on div "Confirm projects" at bounding box center [720, 516] width 75 height 17
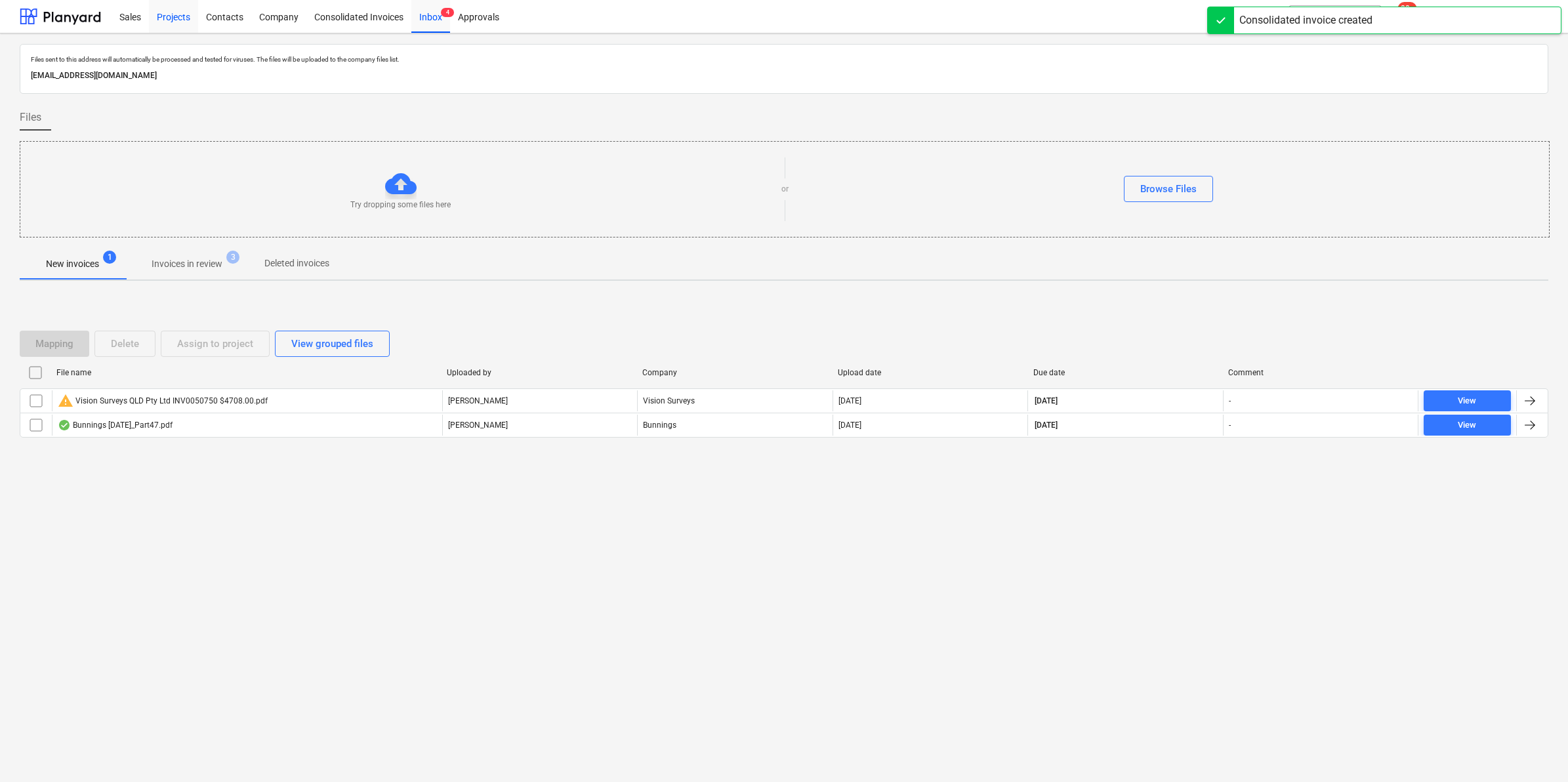
click at [165, 18] on div "Projects" at bounding box center [173, 16] width 49 height 34
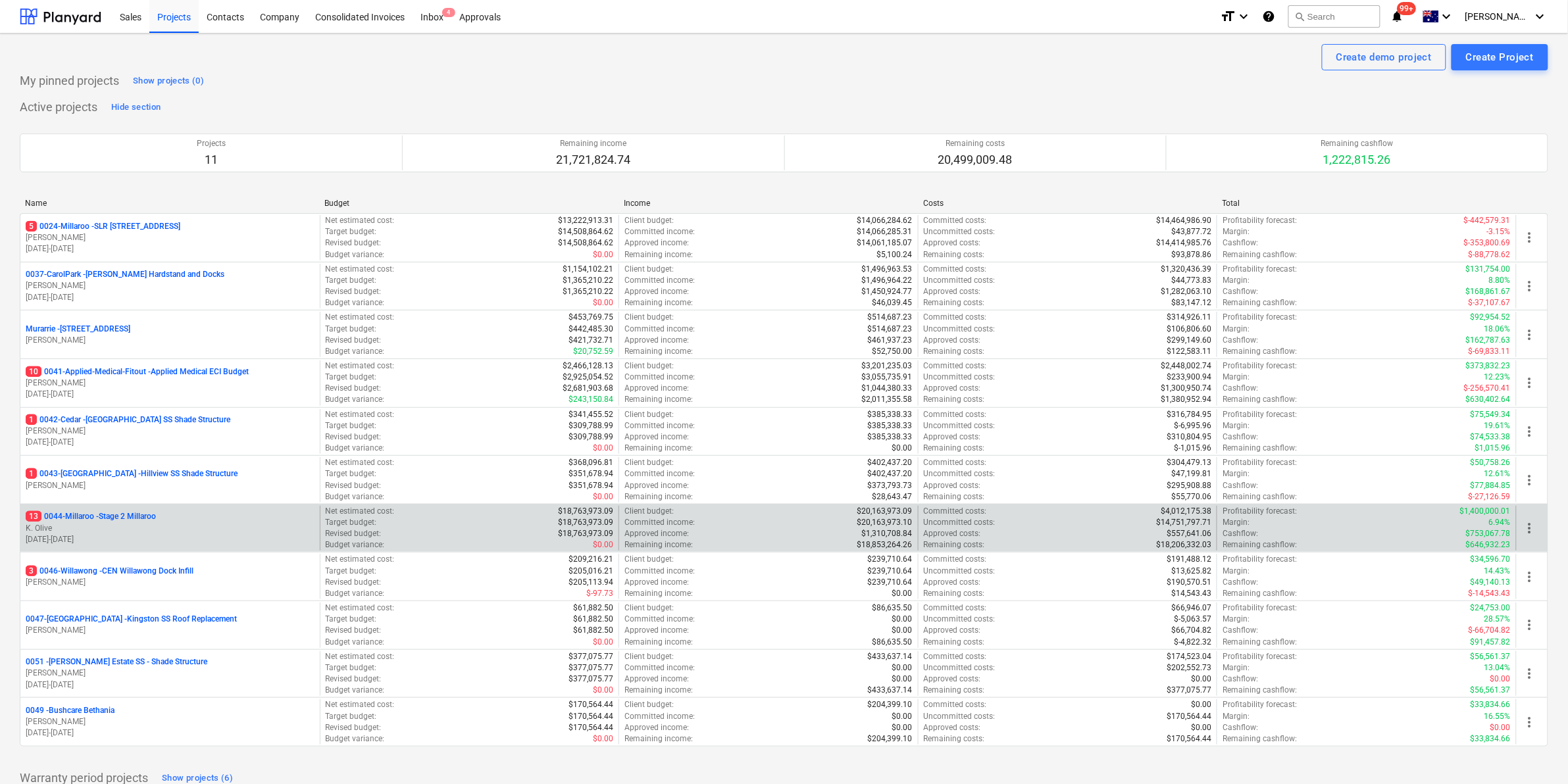
click at [106, 514] on p "13 0044-Millaroo - Stage 2 Millaroo" at bounding box center [90, 516] width 130 height 11
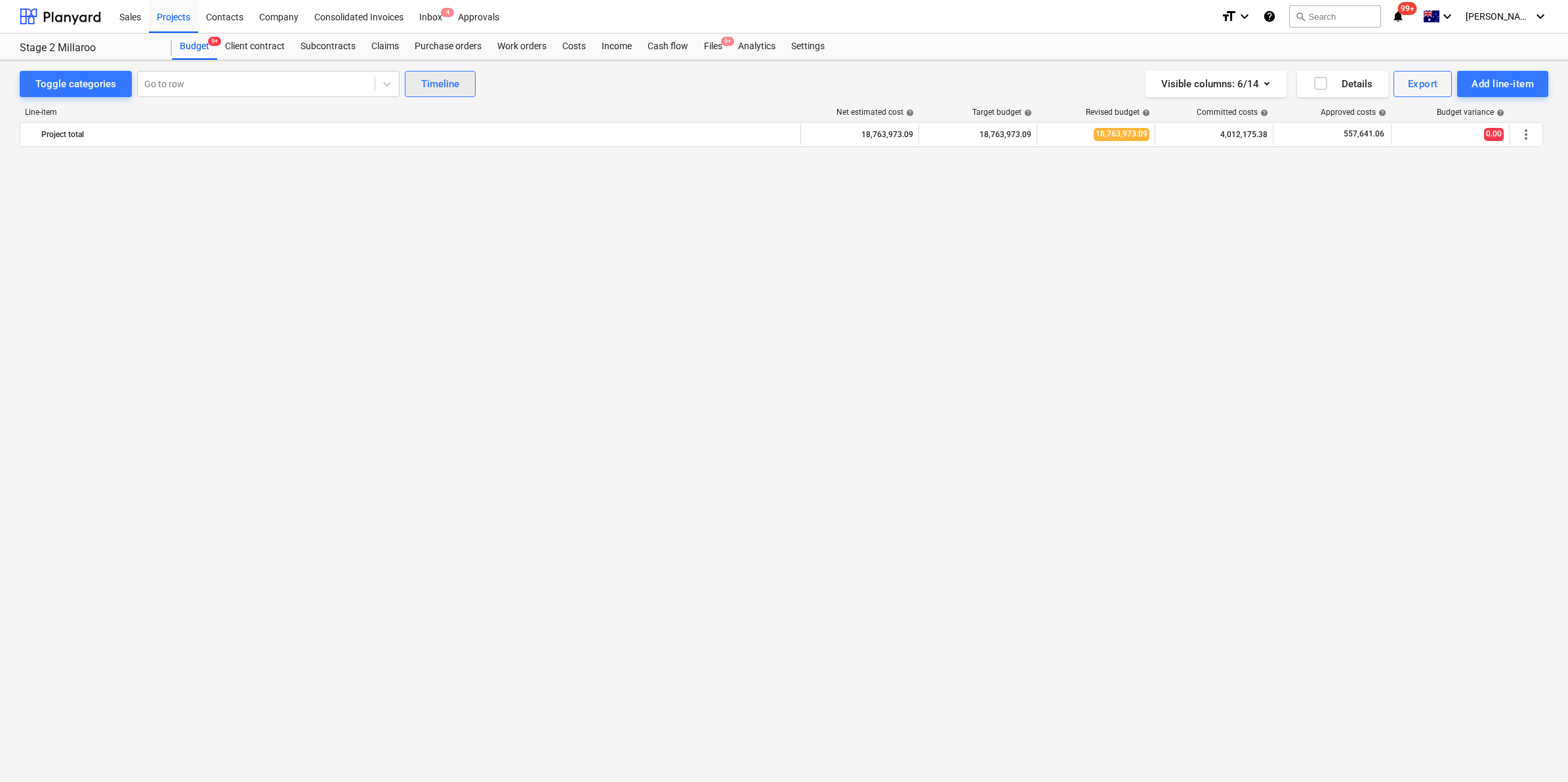
scroll to position [1079, 0]
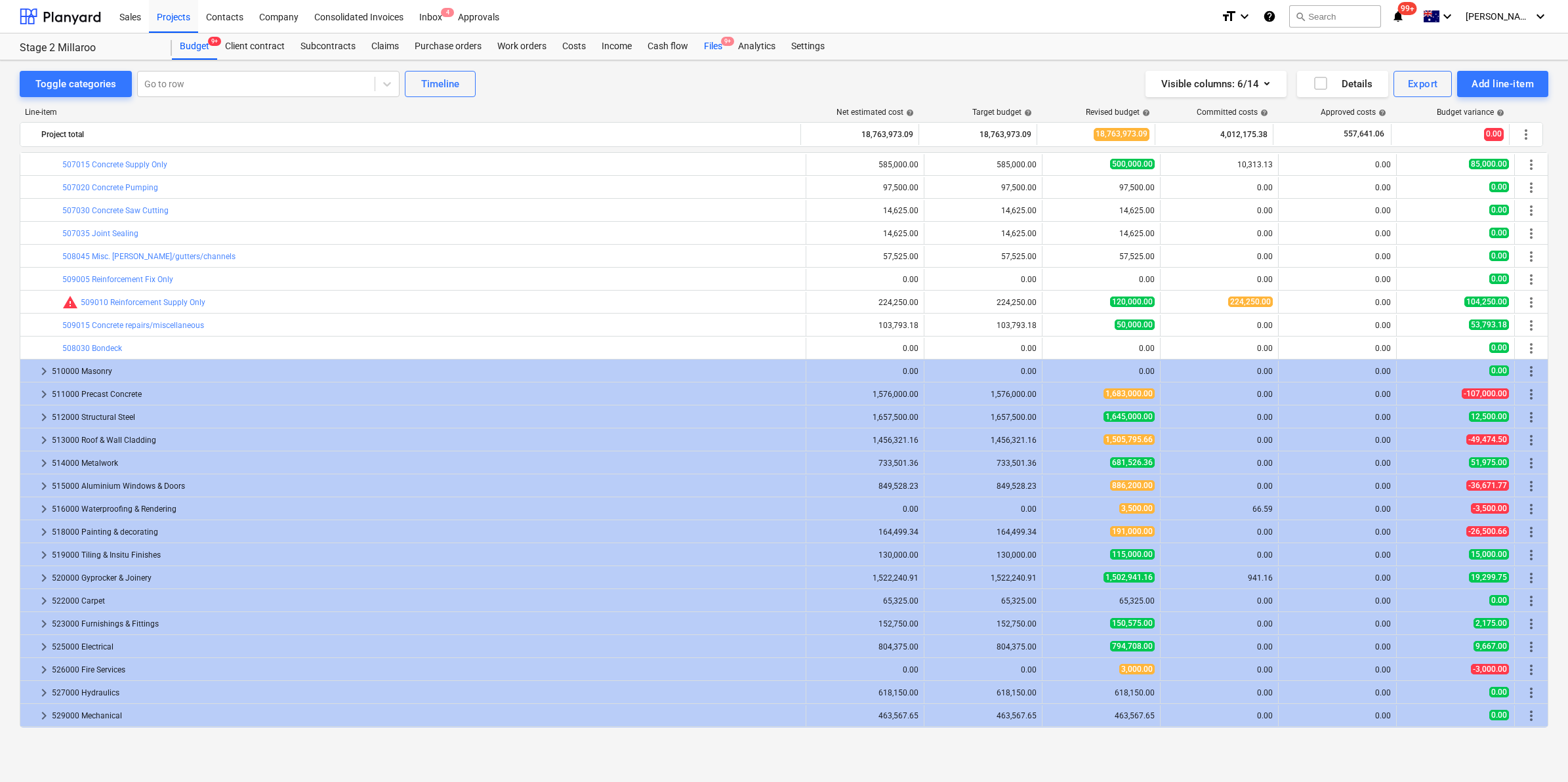
click at [715, 45] on div "Files 9+" at bounding box center [713, 47] width 34 height 26
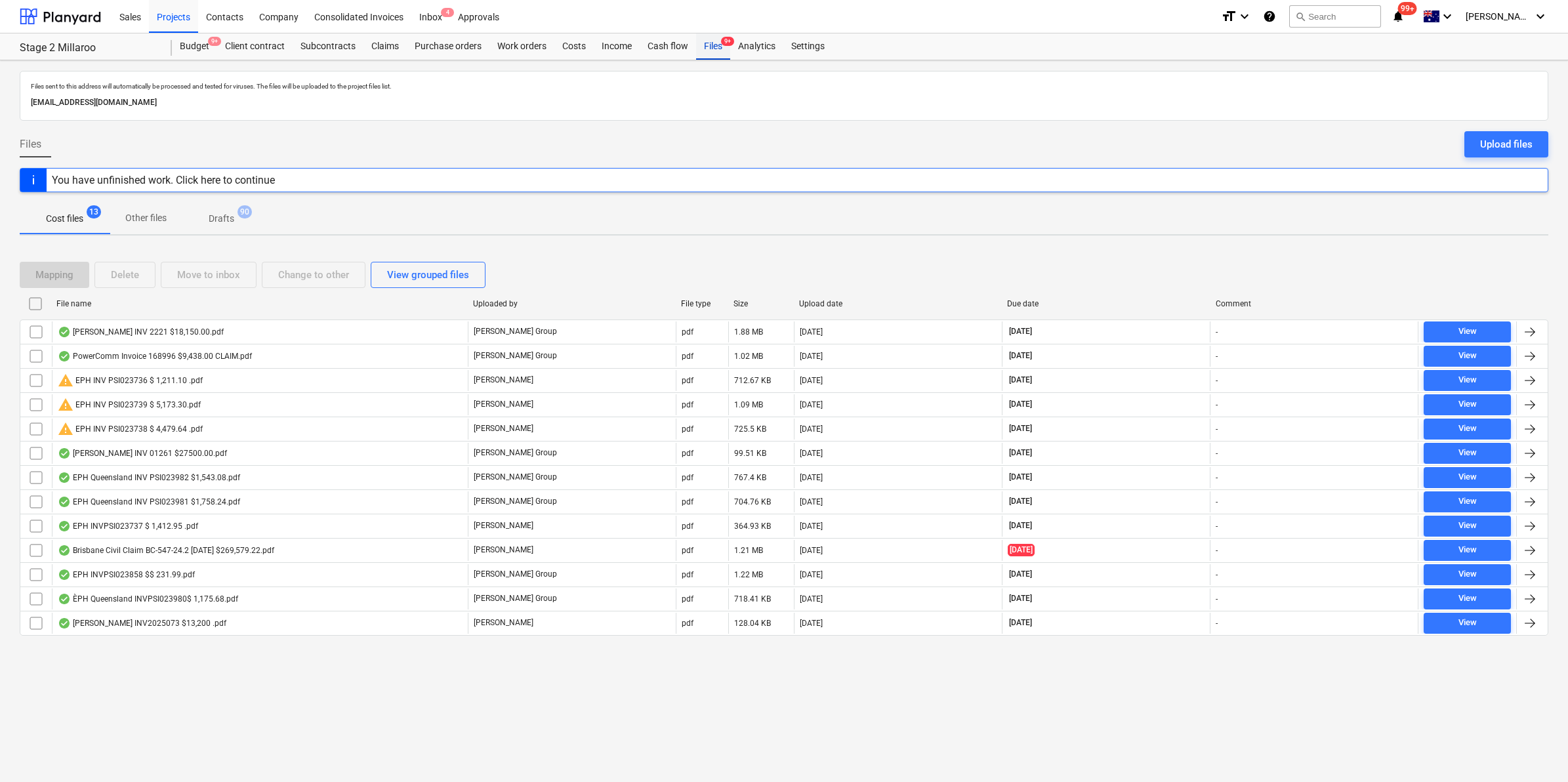
click at [710, 41] on div "Files 9+" at bounding box center [713, 47] width 34 height 26
click at [710, 43] on div "Files 9+" at bounding box center [713, 47] width 34 height 26
click at [218, 14] on div "Contacts" at bounding box center [224, 16] width 53 height 34
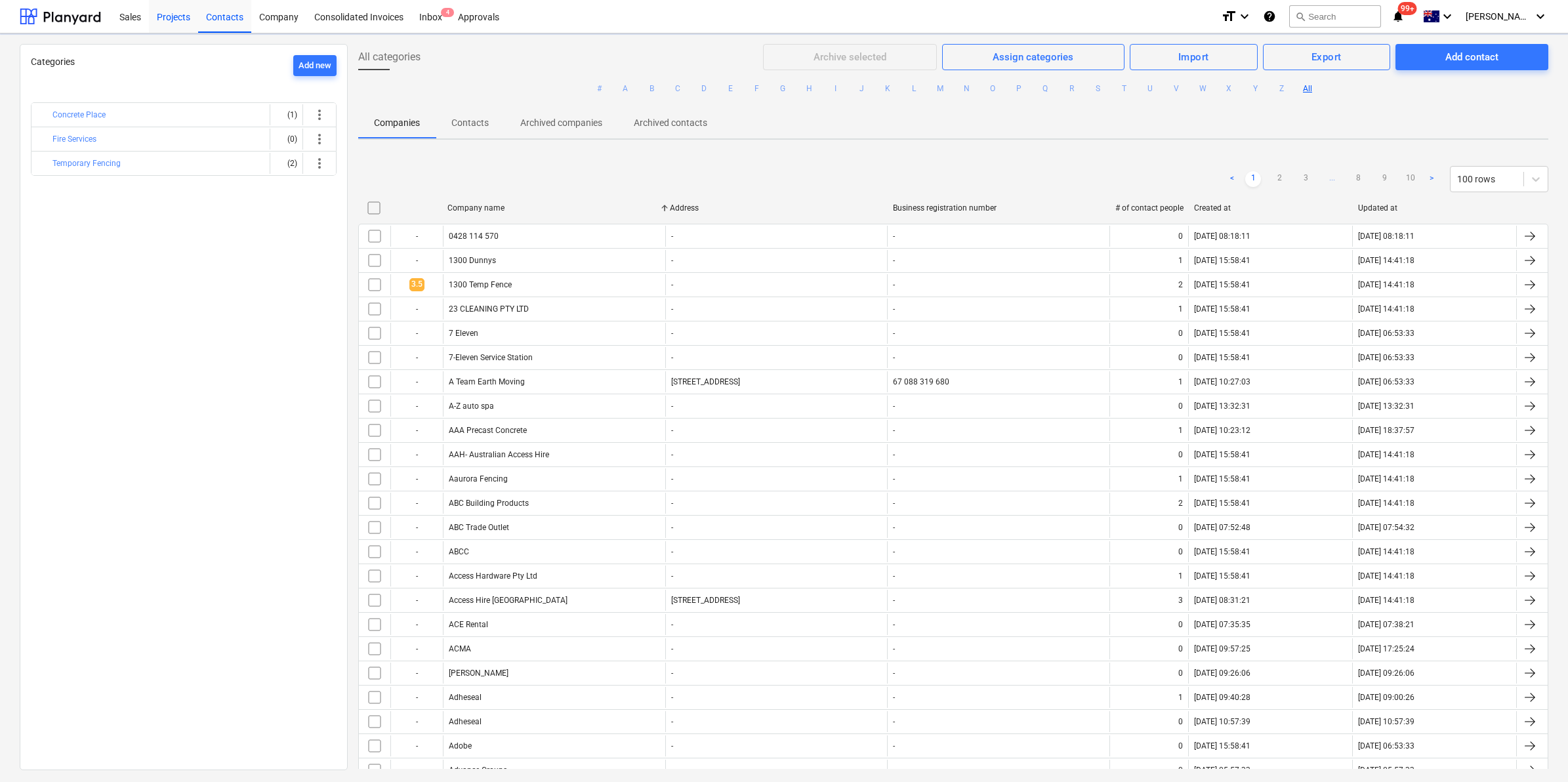
click at [184, 7] on div "Projects" at bounding box center [173, 16] width 49 height 34
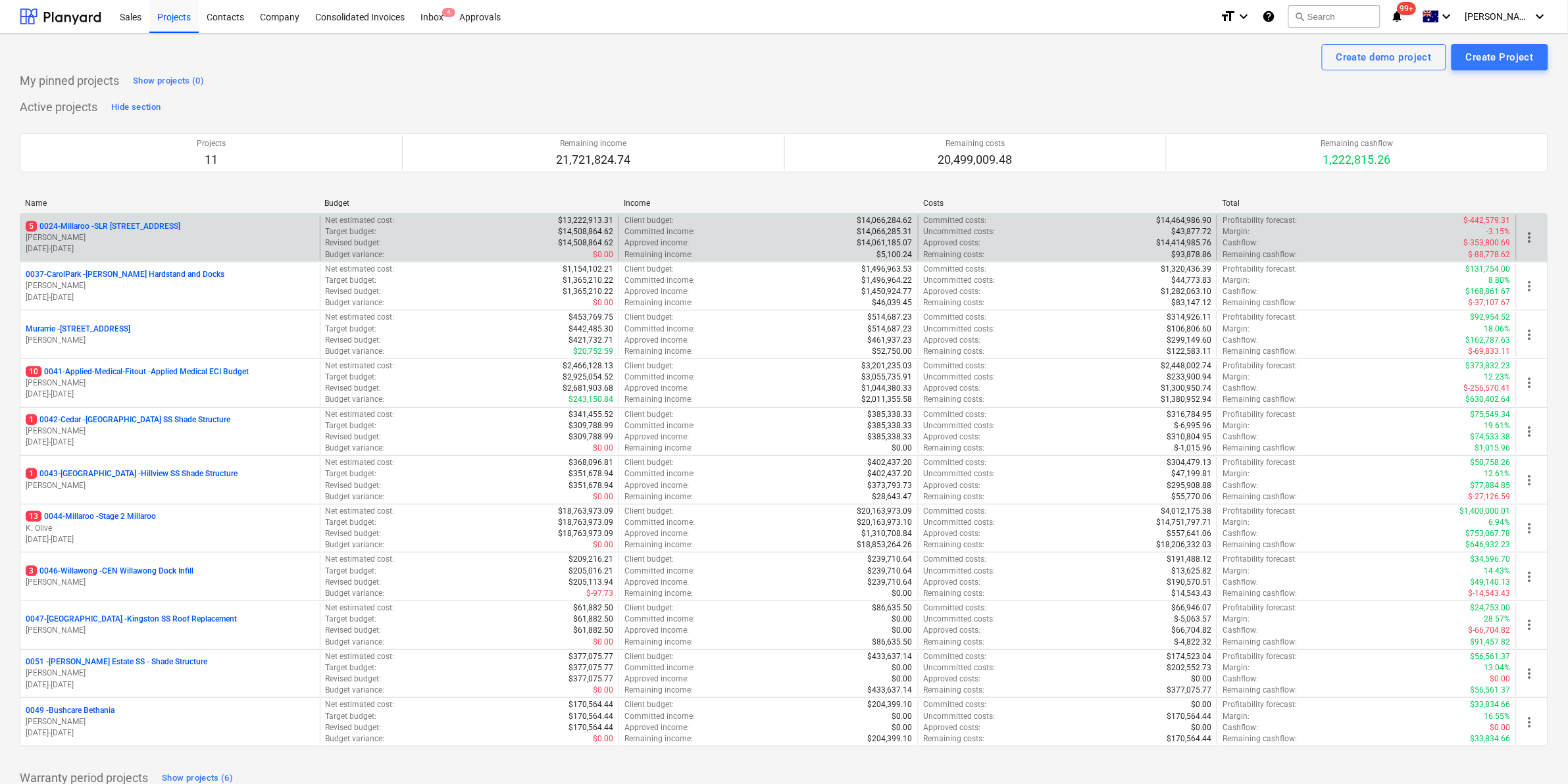
click at [133, 225] on p "5 0024-Millaroo - SLR 2 Millaroo Drive" at bounding box center [103, 226] width 154 height 11
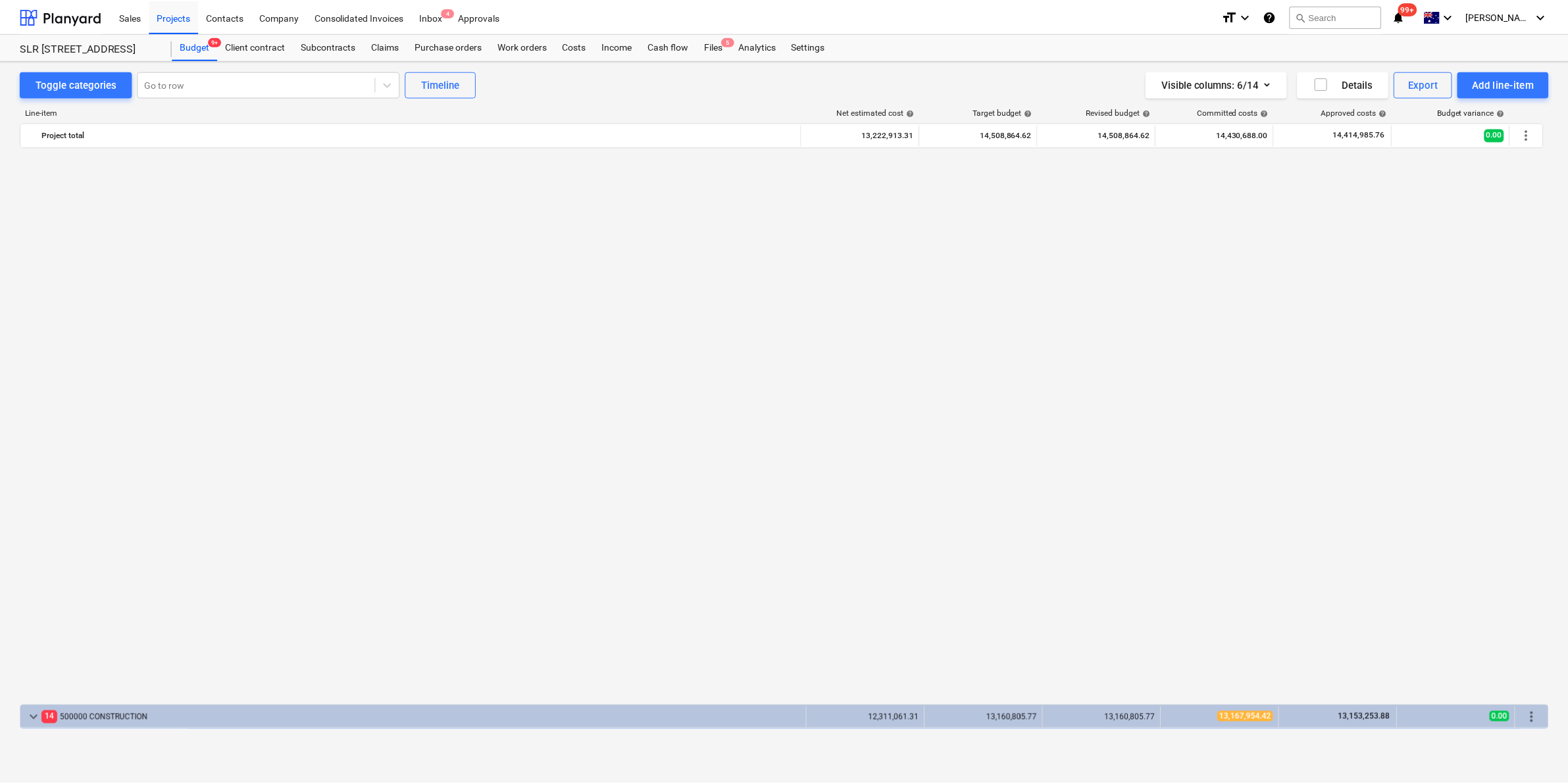
scroll to position [1013, 0]
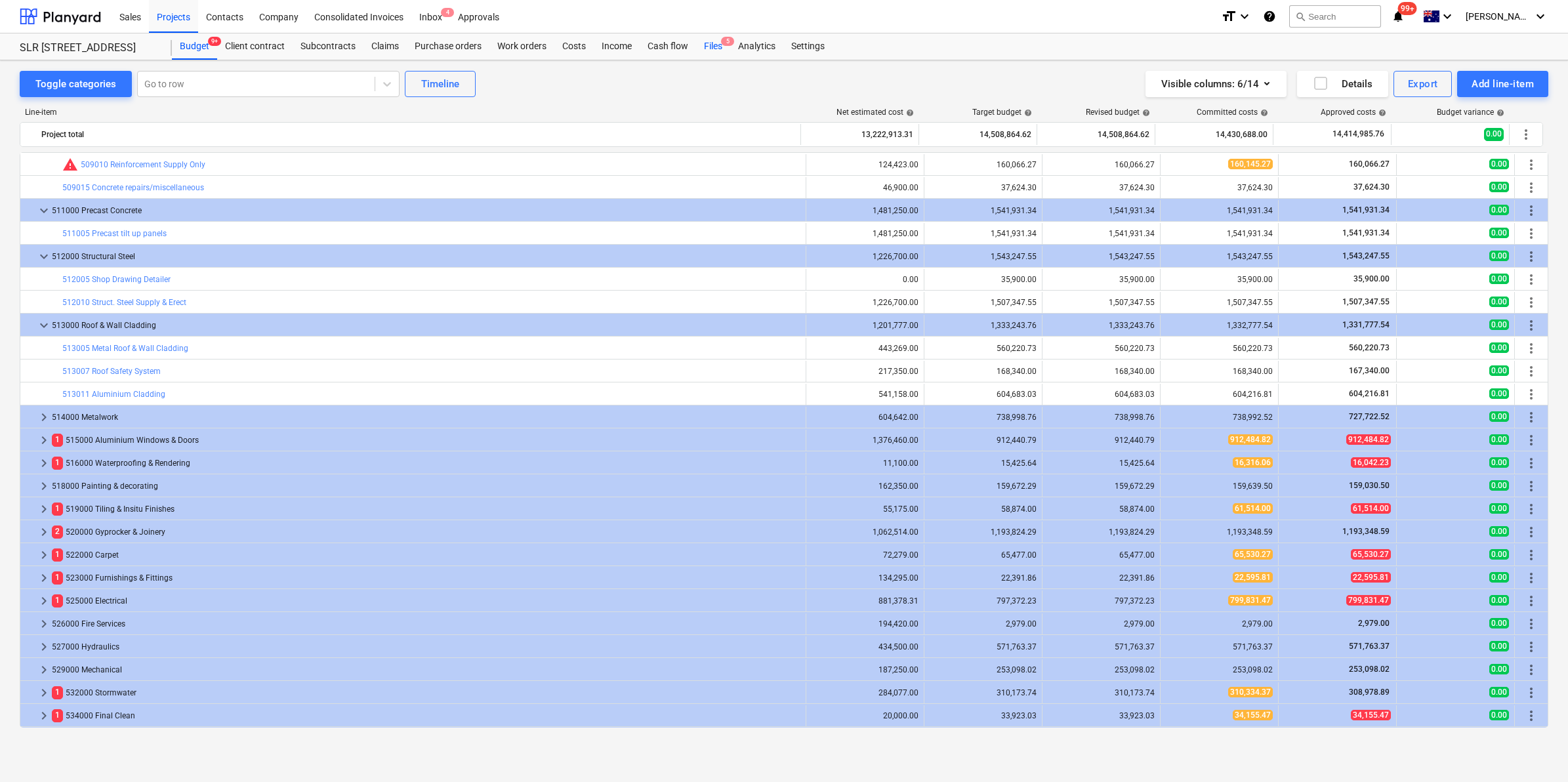
click at [716, 47] on div "Files 5" at bounding box center [713, 47] width 34 height 26
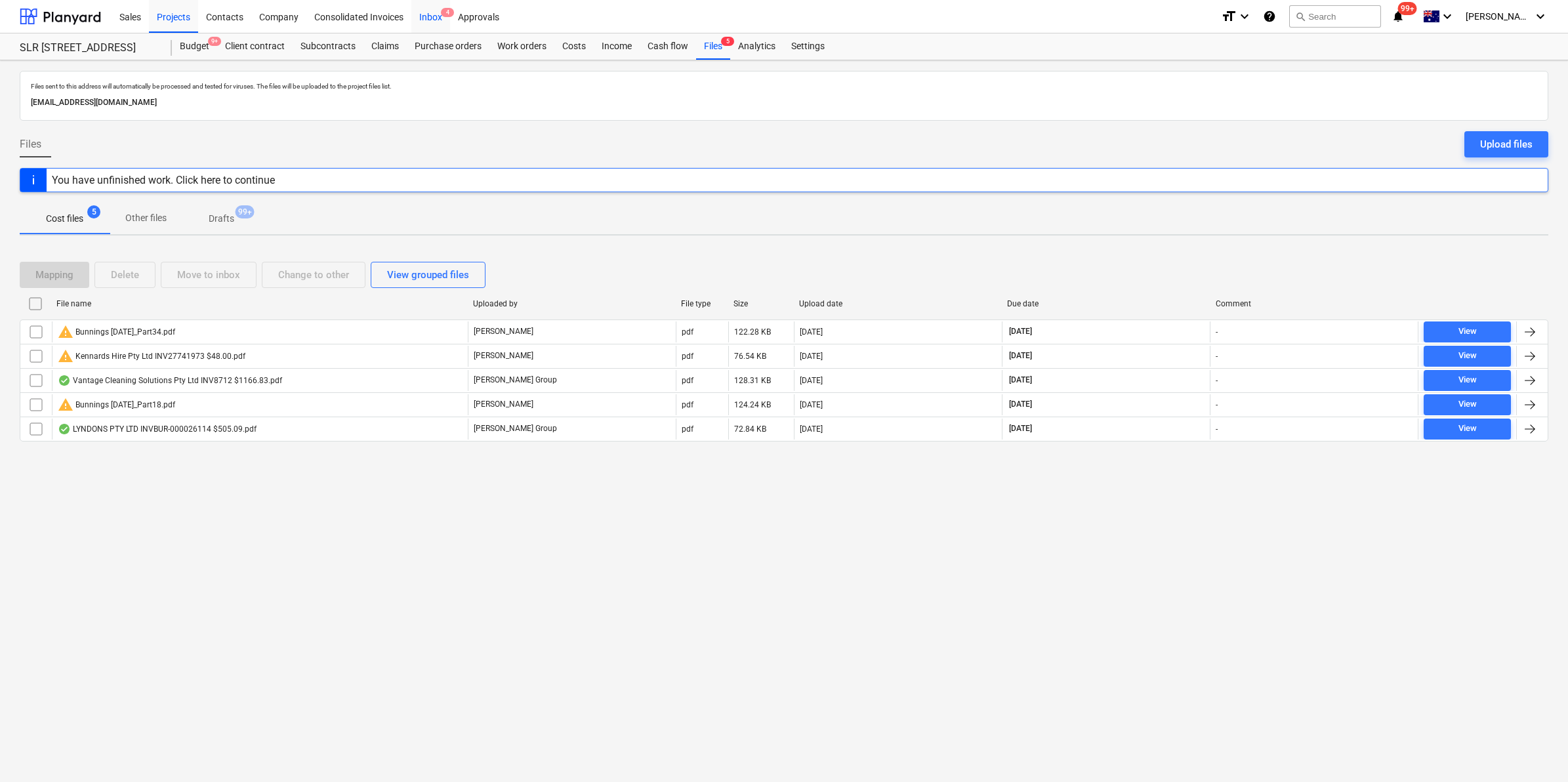
click at [427, 20] on div "Inbox 4" at bounding box center [430, 16] width 39 height 34
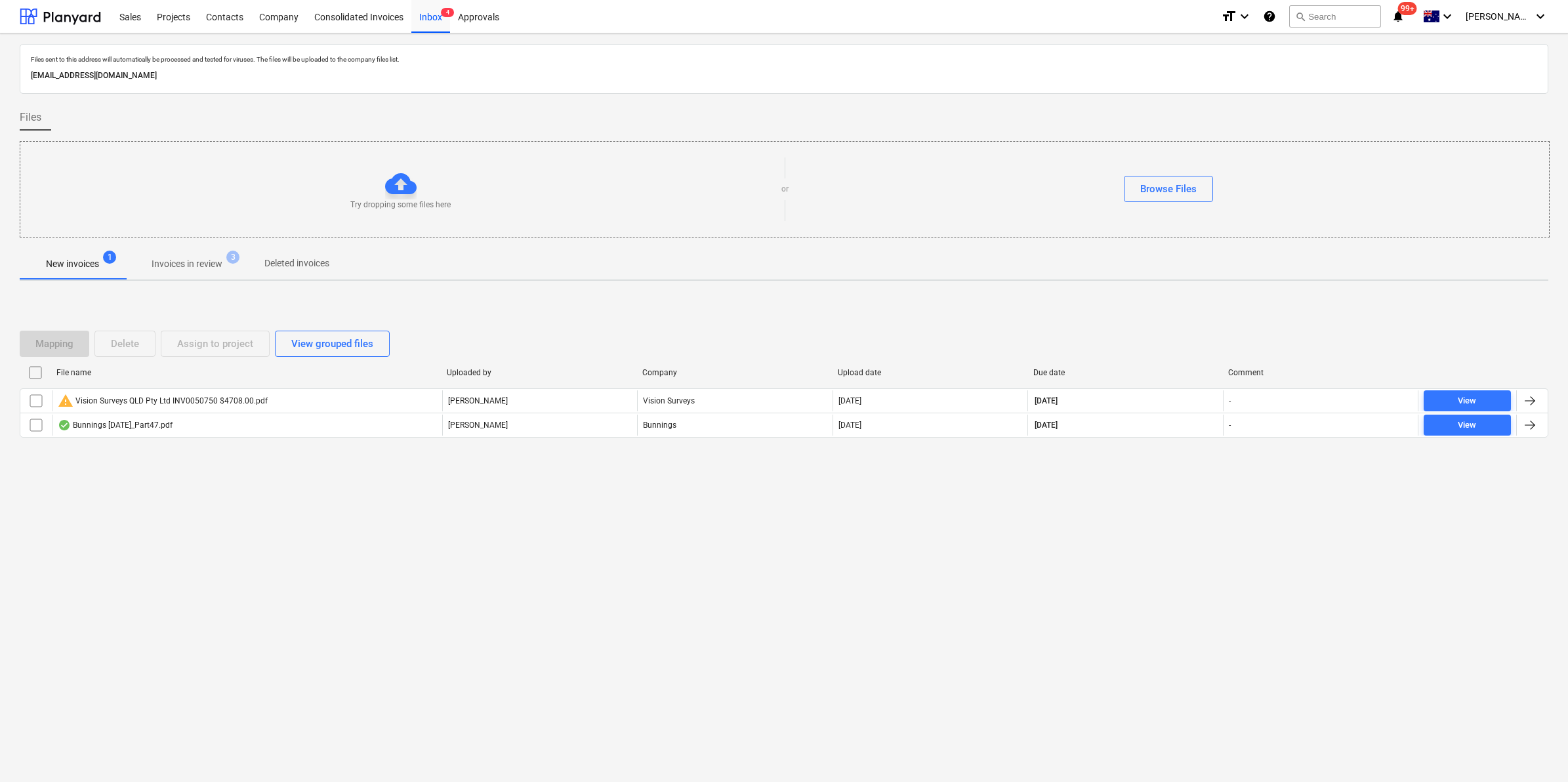
click at [188, 258] on p "Invoices in review" at bounding box center [187, 264] width 71 height 14
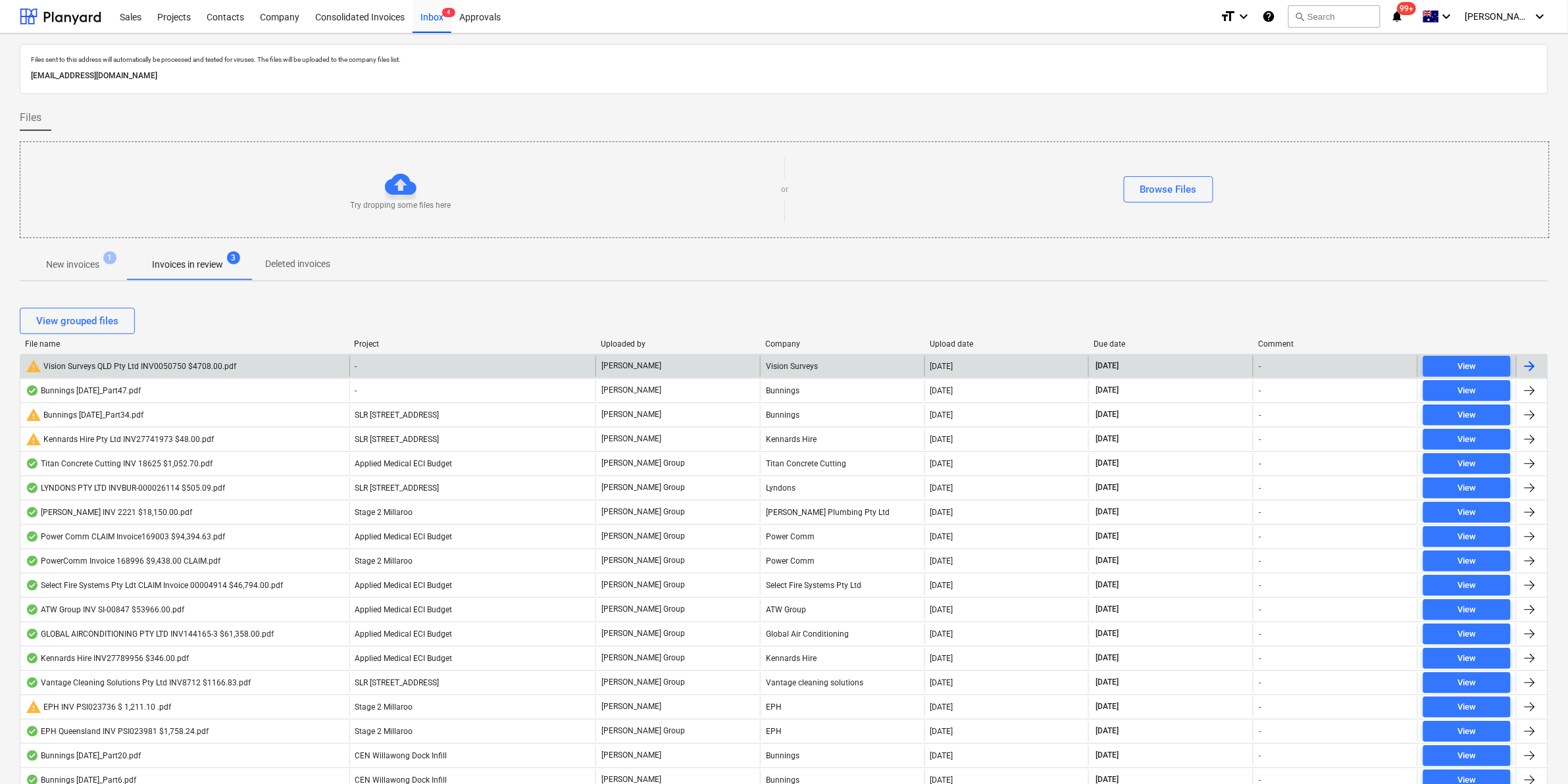
click at [406, 364] on div "-" at bounding box center [473, 367] width 247 height 21
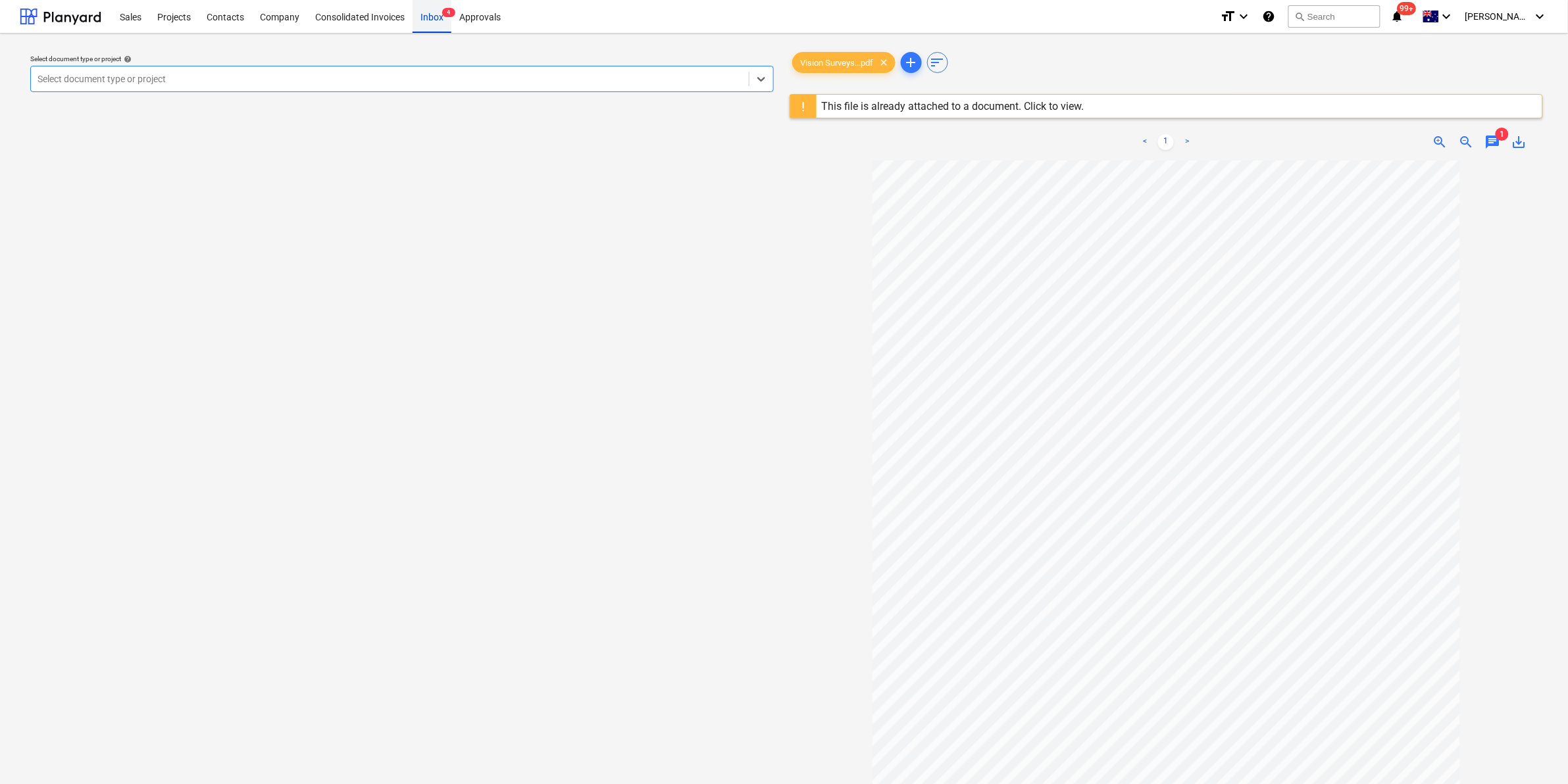
click at [447, 14] on span "4" at bounding box center [449, 13] width 13 height 9
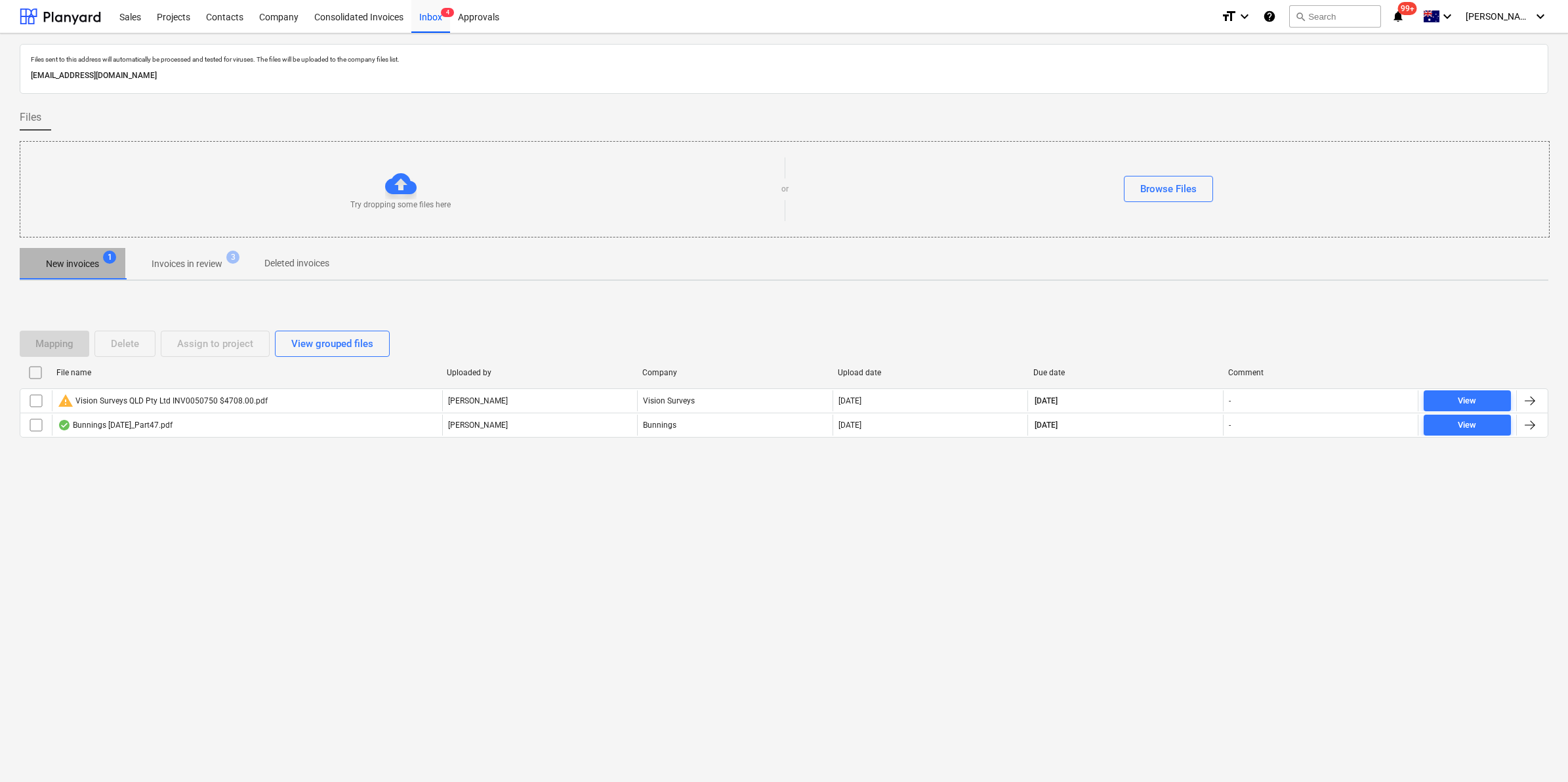
click at [80, 270] on p "New invoices" at bounding box center [72, 264] width 53 height 14
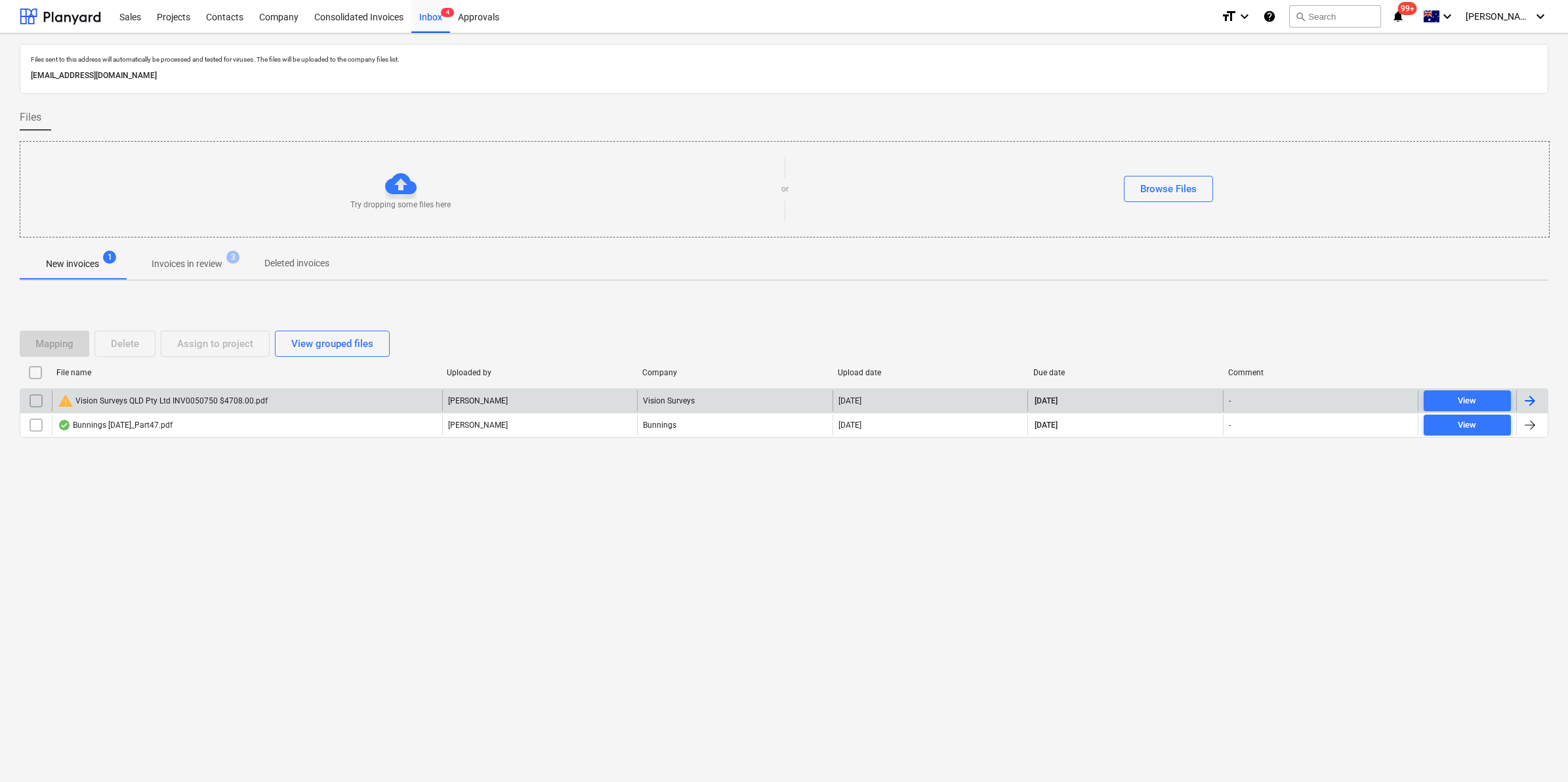
click at [167, 402] on div "warning Vision Surveys QLD Pty Ltd INV0050750 $4708.00.pdf" at bounding box center [162, 401] width 210 height 16
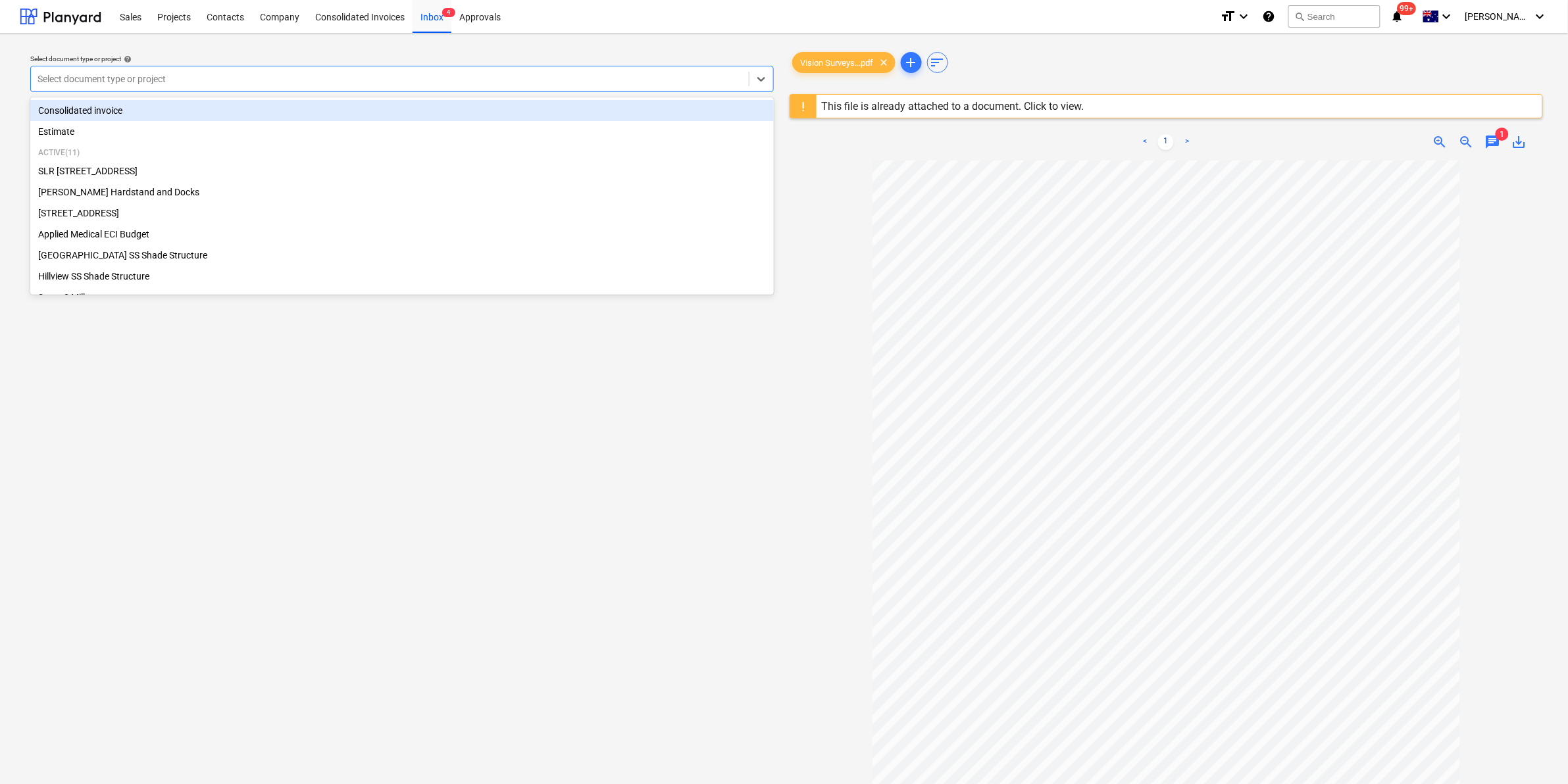
click at [301, 76] on div at bounding box center [390, 79] width 705 height 13
click at [248, 113] on div "Consolidated invoice" at bounding box center [402, 111] width 743 height 21
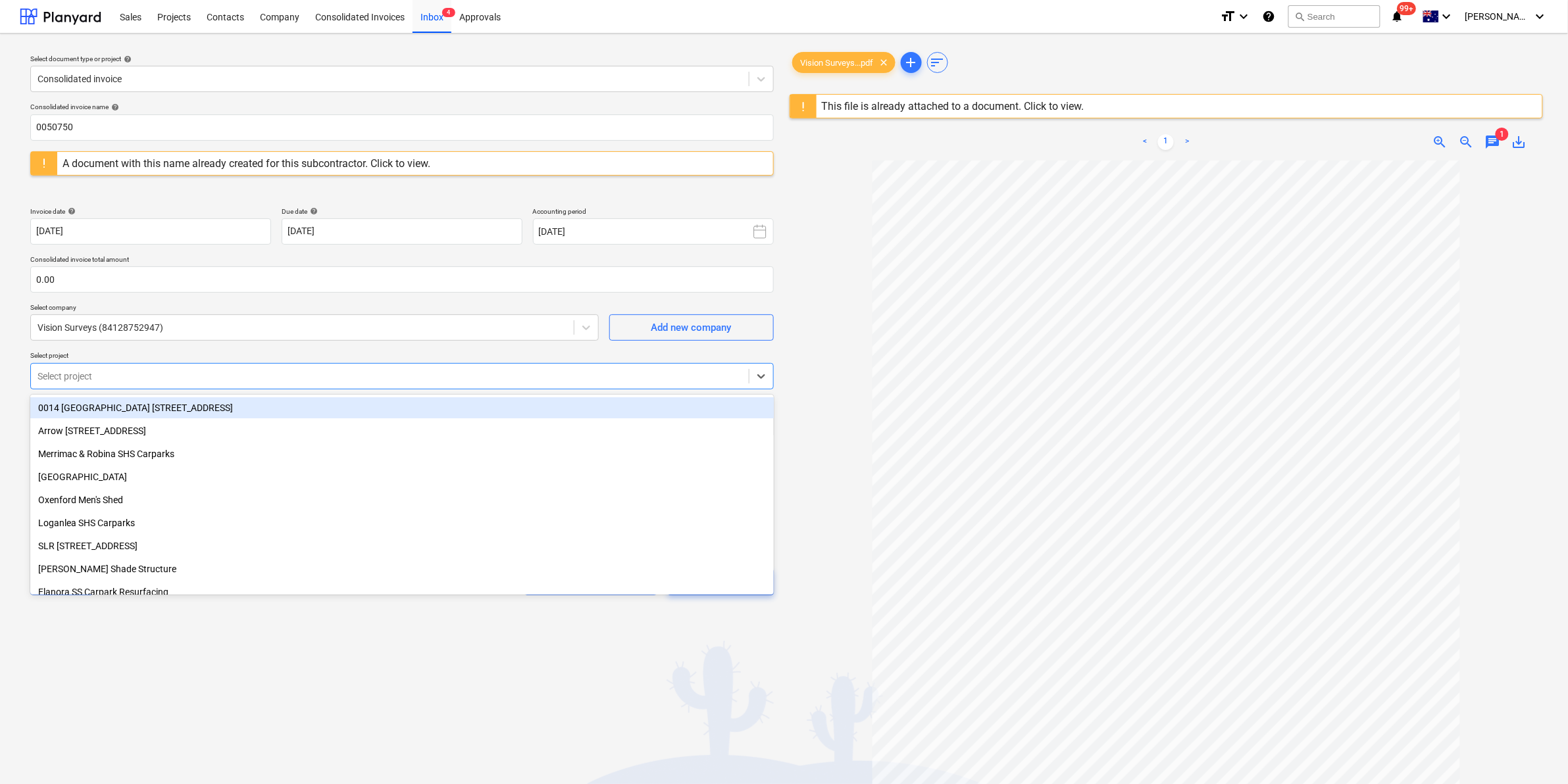
click at [181, 375] on div at bounding box center [390, 377] width 705 height 13
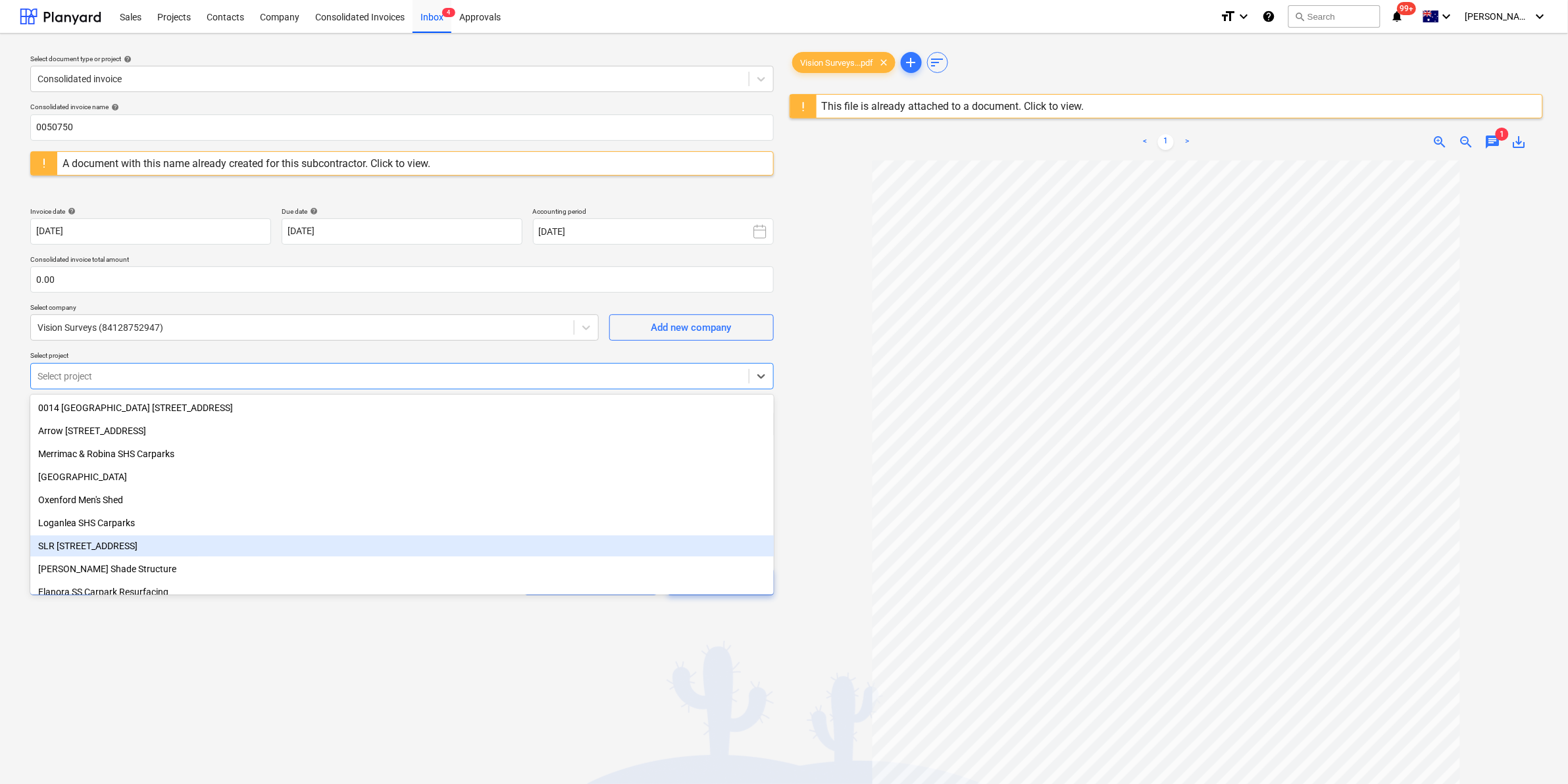
click at [150, 541] on div "SLR 2 Millaroo Drive" at bounding box center [402, 546] width 743 height 21
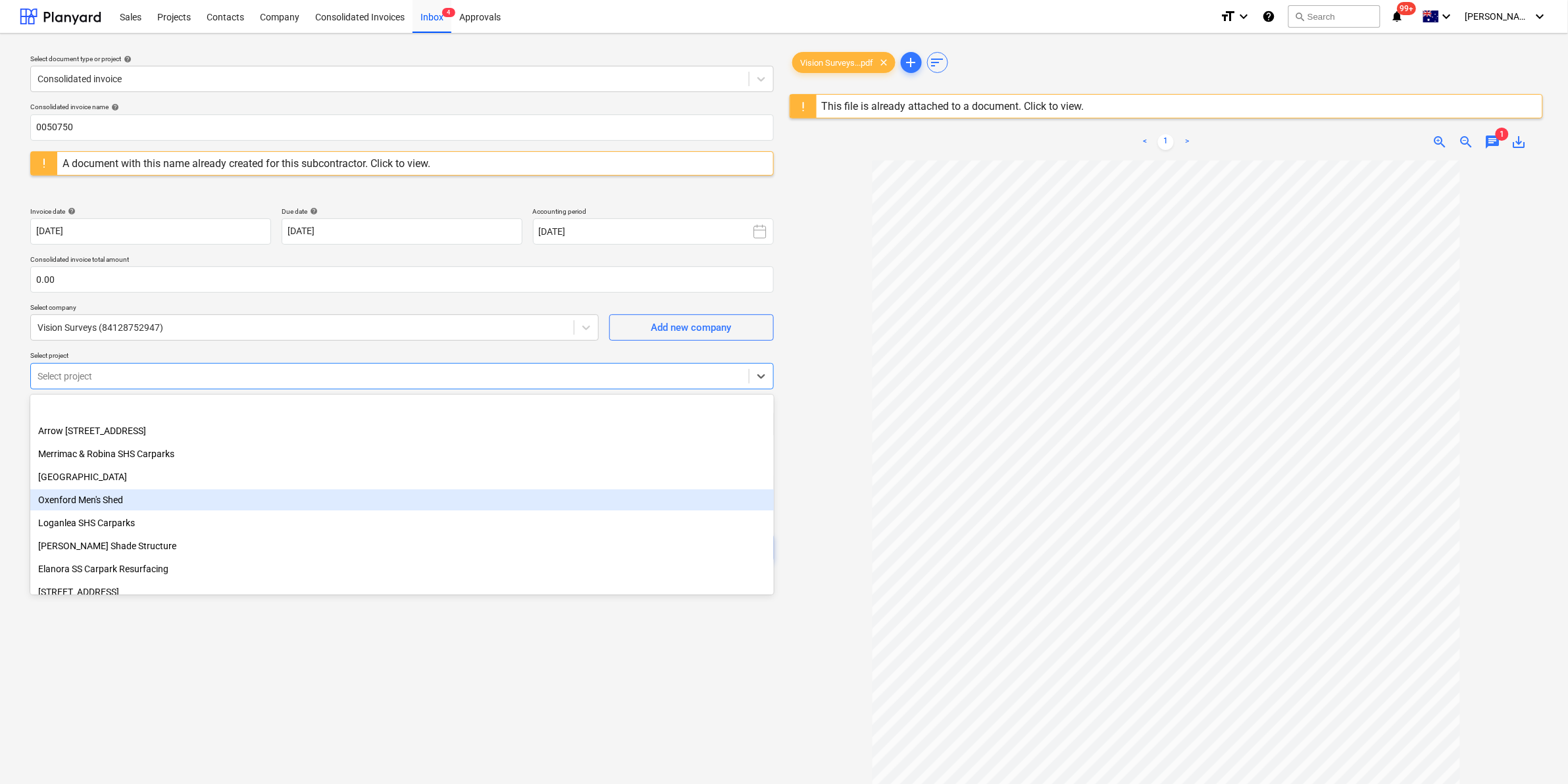
scroll to position [247, 0]
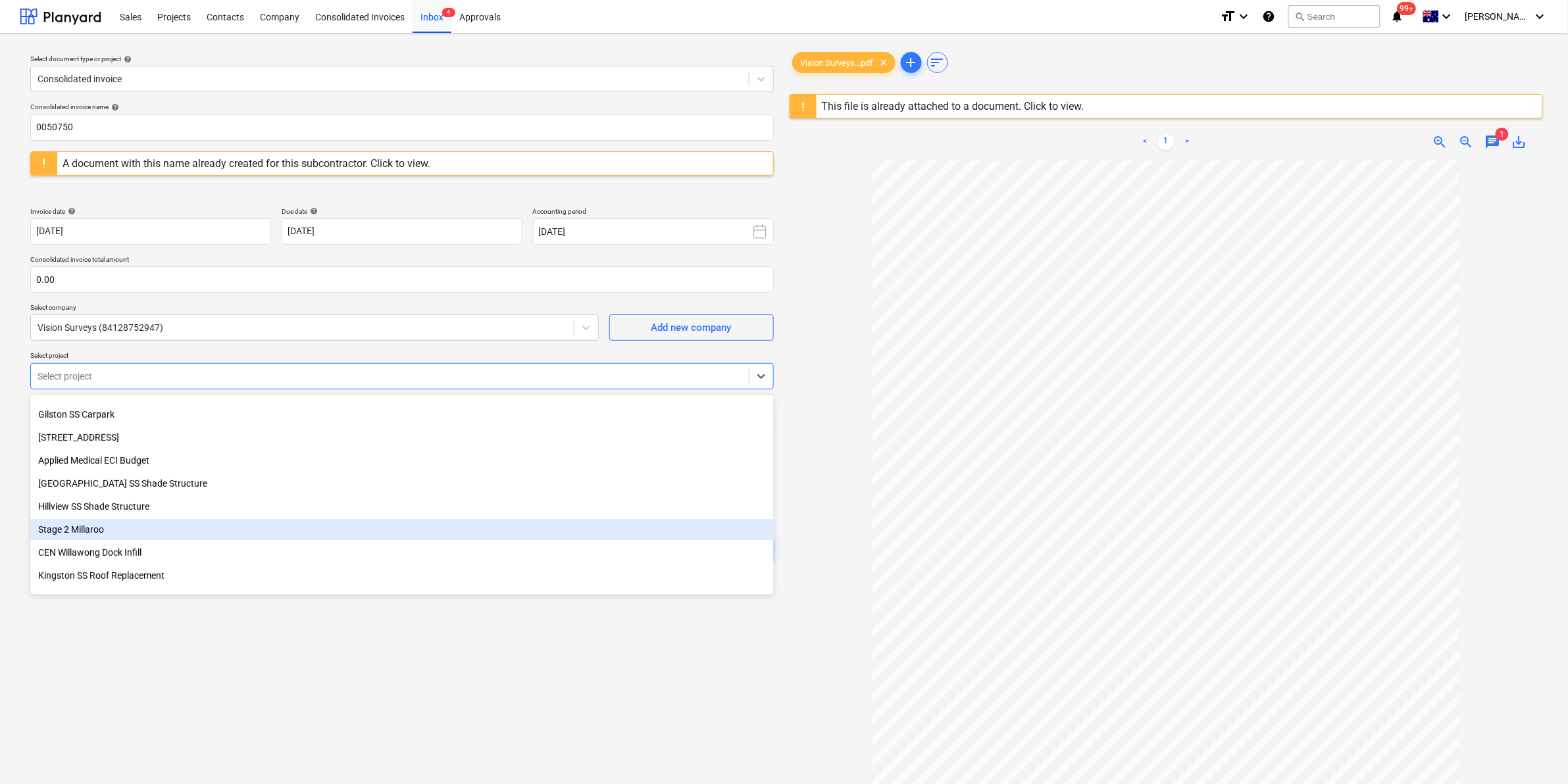
click at [128, 522] on div "Stage 2 Millaroo" at bounding box center [402, 529] width 743 height 21
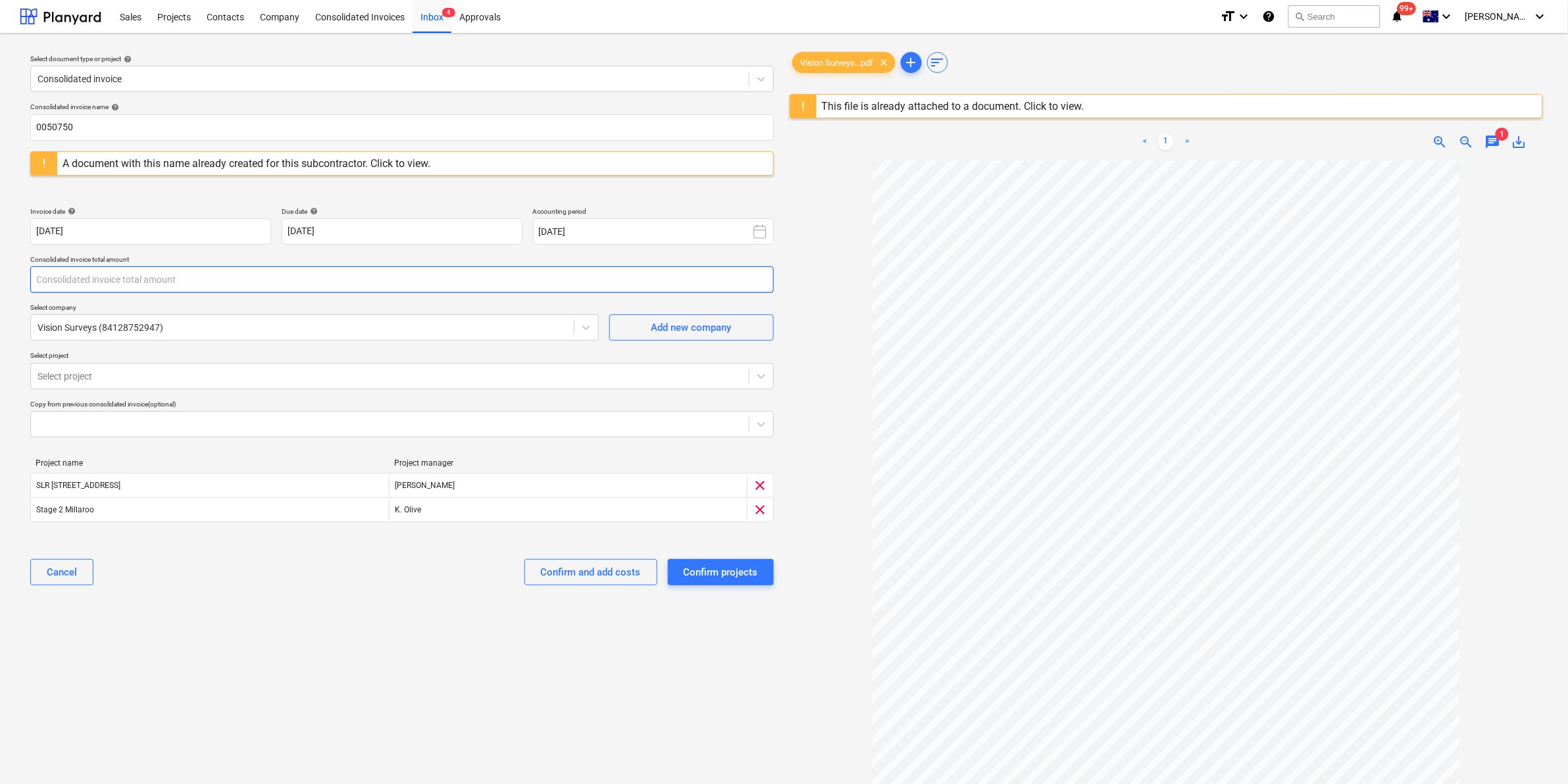
click at [143, 283] on input "text" at bounding box center [402, 280] width 743 height 26
type input "4,280.00"
click at [241, 620] on div "Select document type or project help Consolidated invoice Consolidated invoice …" at bounding box center [402, 479] width 765 height 869
click at [591, 576] on div "Confirm and add costs" at bounding box center [591, 572] width 100 height 17
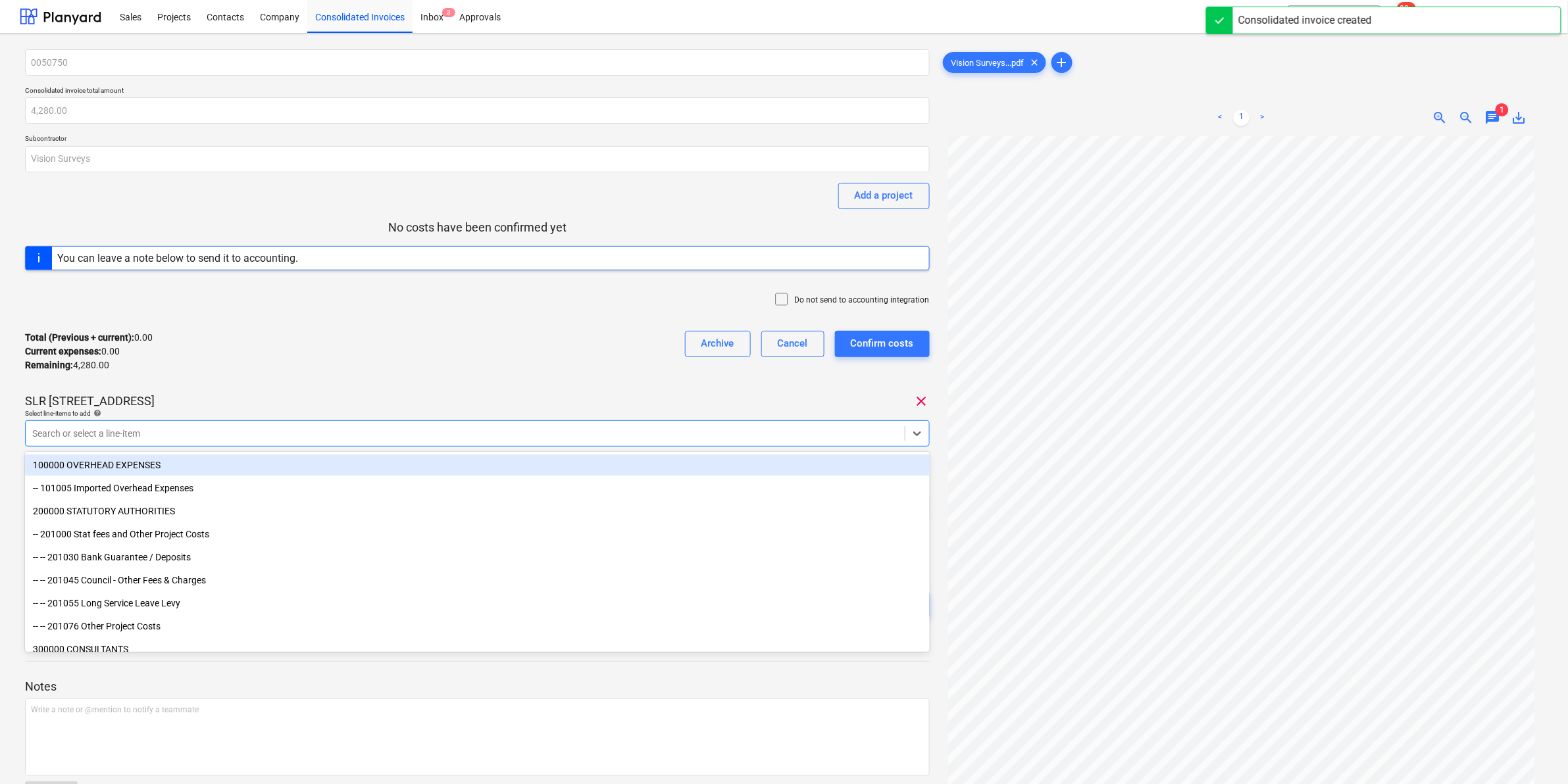
click at [728, 433] on div at bounding box center [465, 433] width 866 height 13
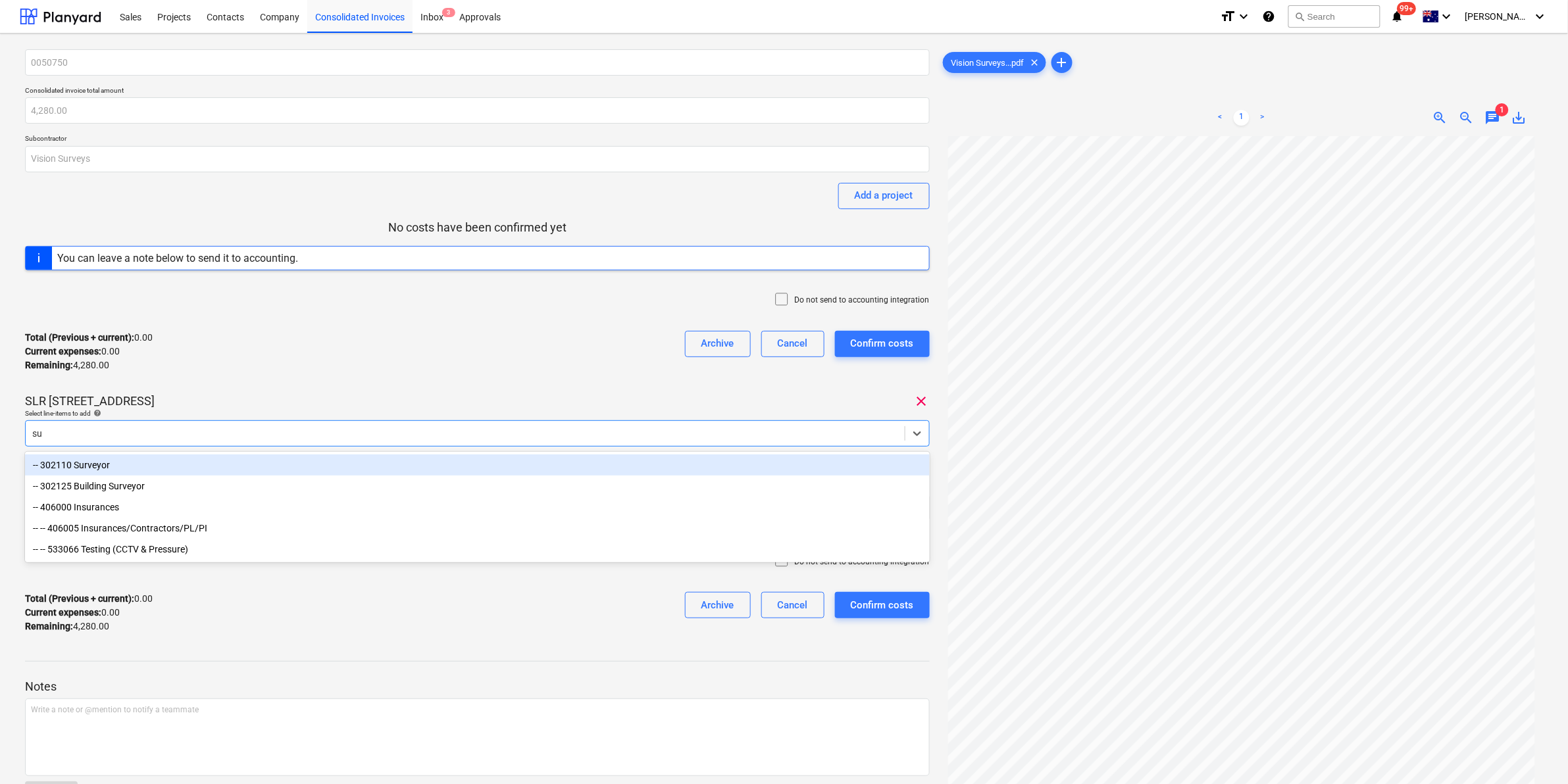
type input "s"
type input "surv"
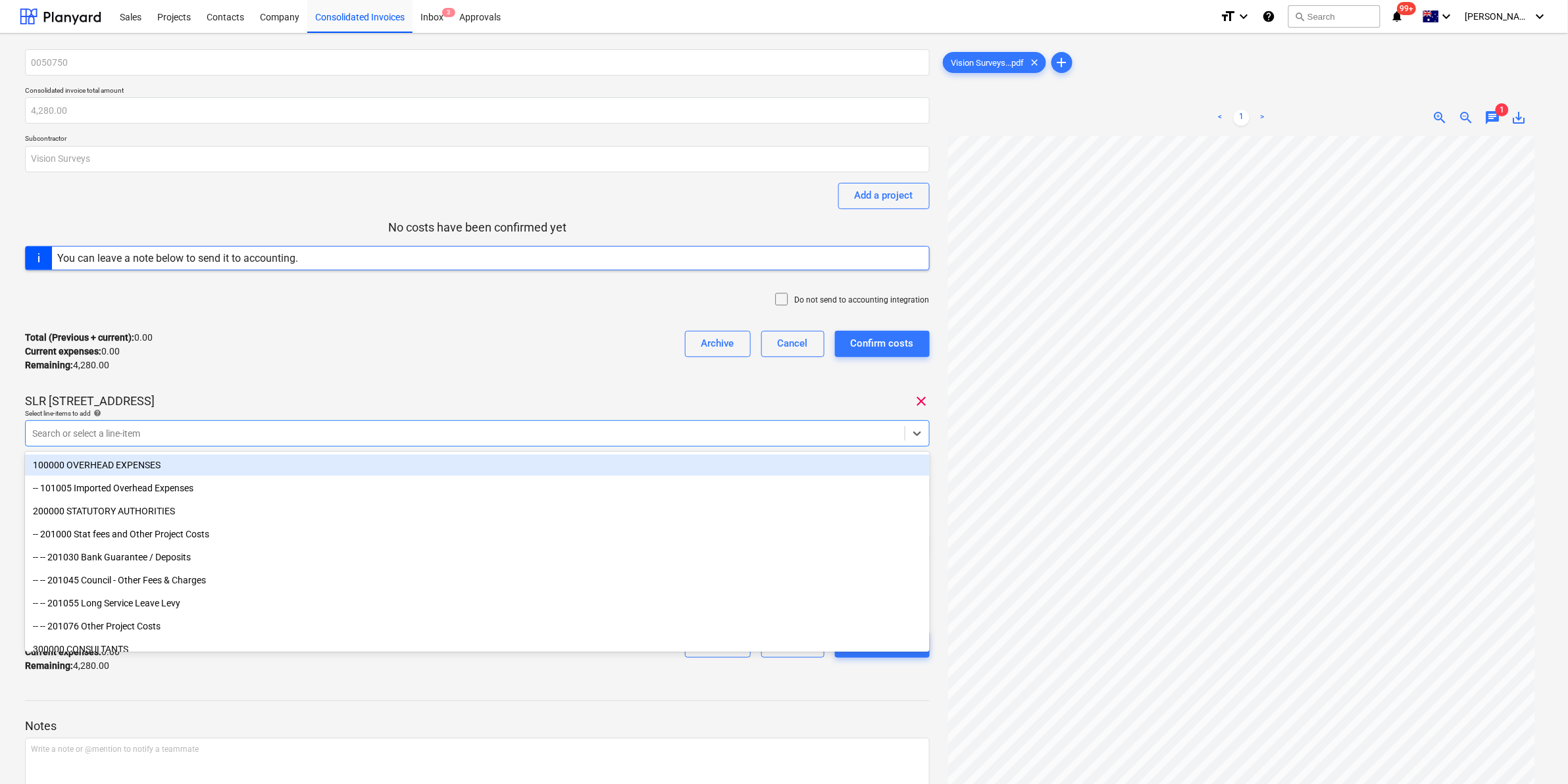
click at [465, 349] on div "Total (Previous + current) : 0.00 Current expenses : 0.00 Remaining : 4,280.00 …" at bounding box center [477, 351] width 904 height 63
click at [419, 431] on div at bounding box center [465, 433] width 866 height 13
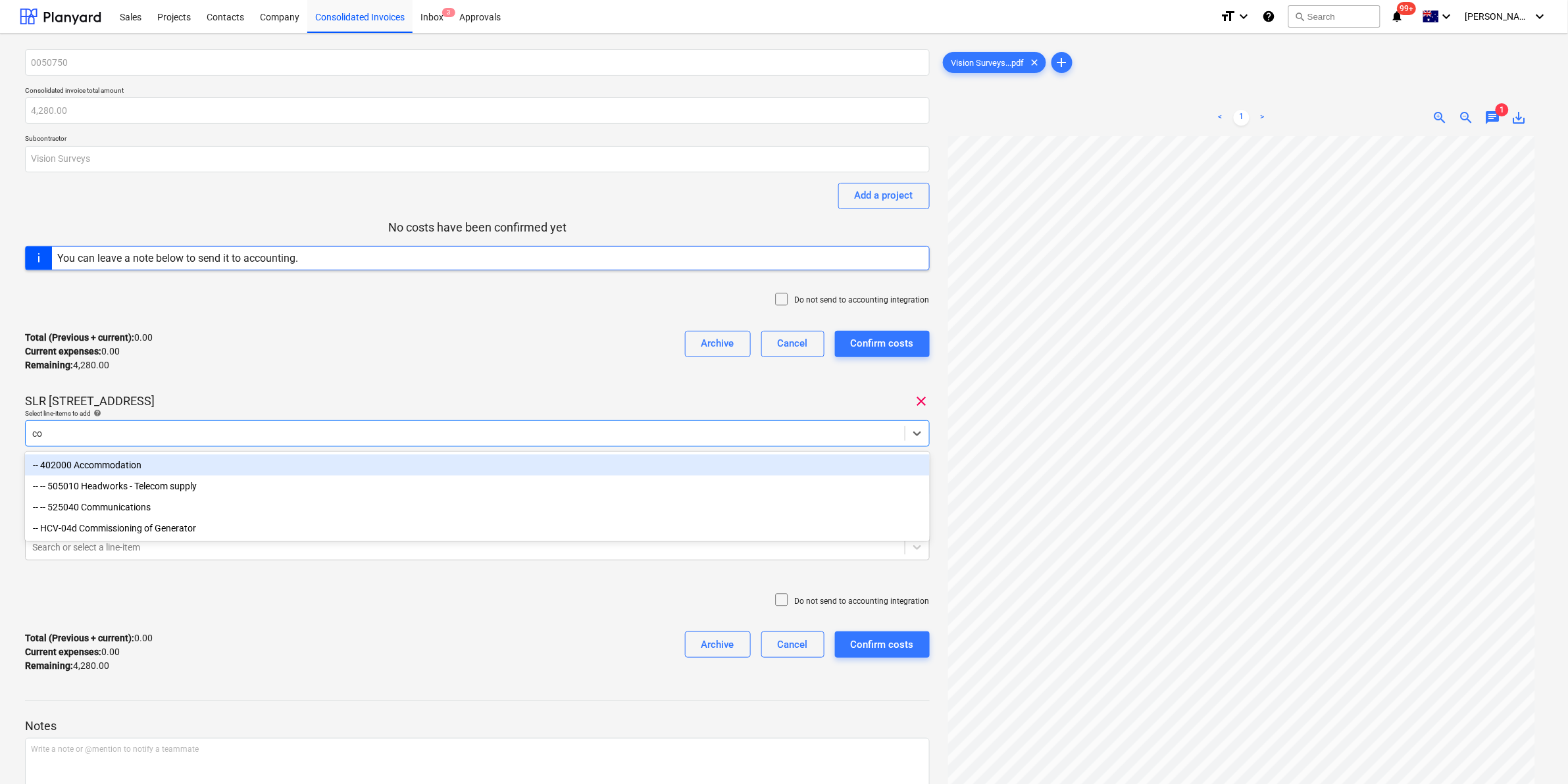
type input "c"
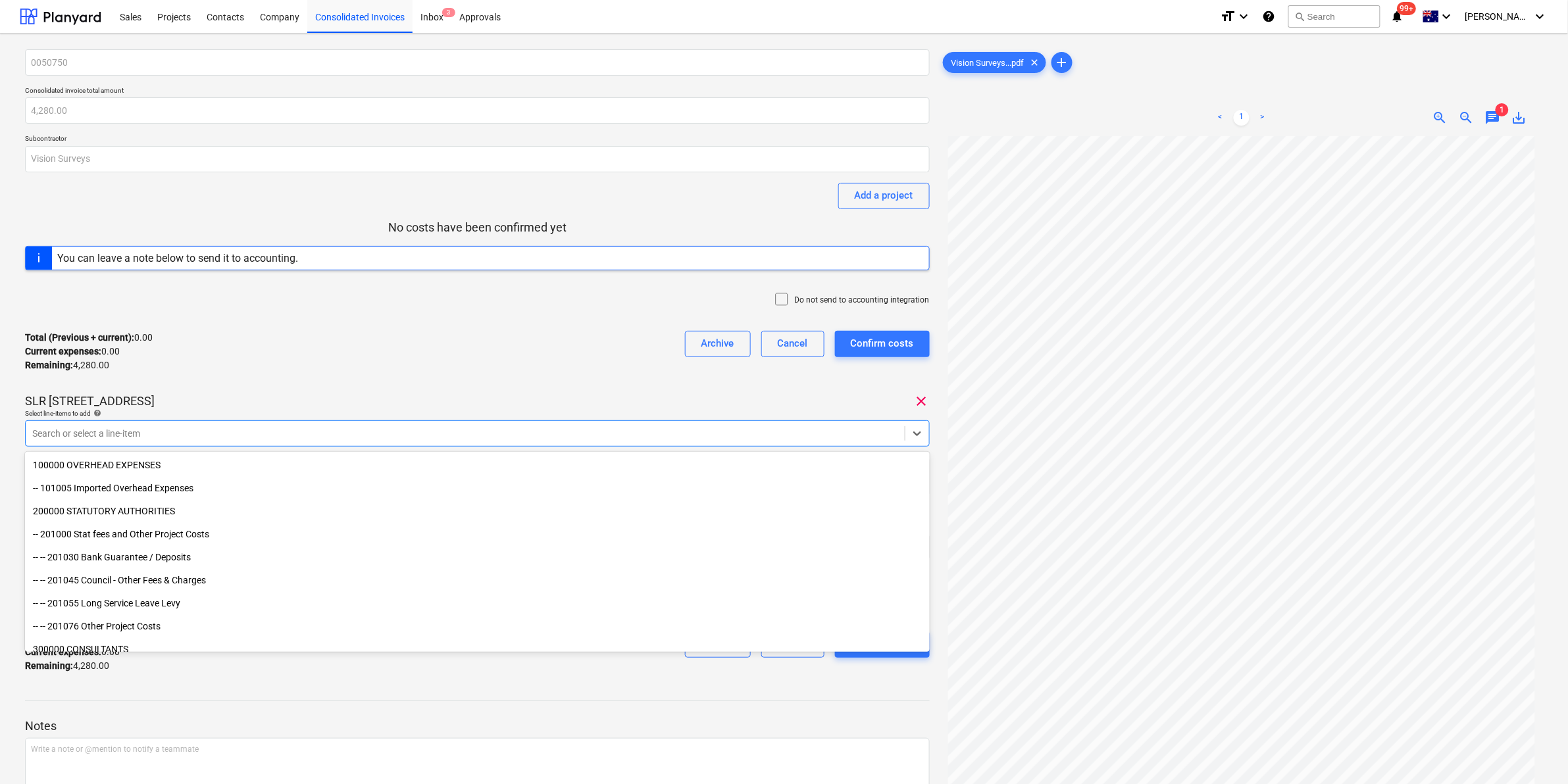
click at [457, 375] on div "Total (Previous + current) : 0.00 Current expenses : 0.00 Remaining : 4,280.00 …" at bounding box center [477, 351] width 904 height 63
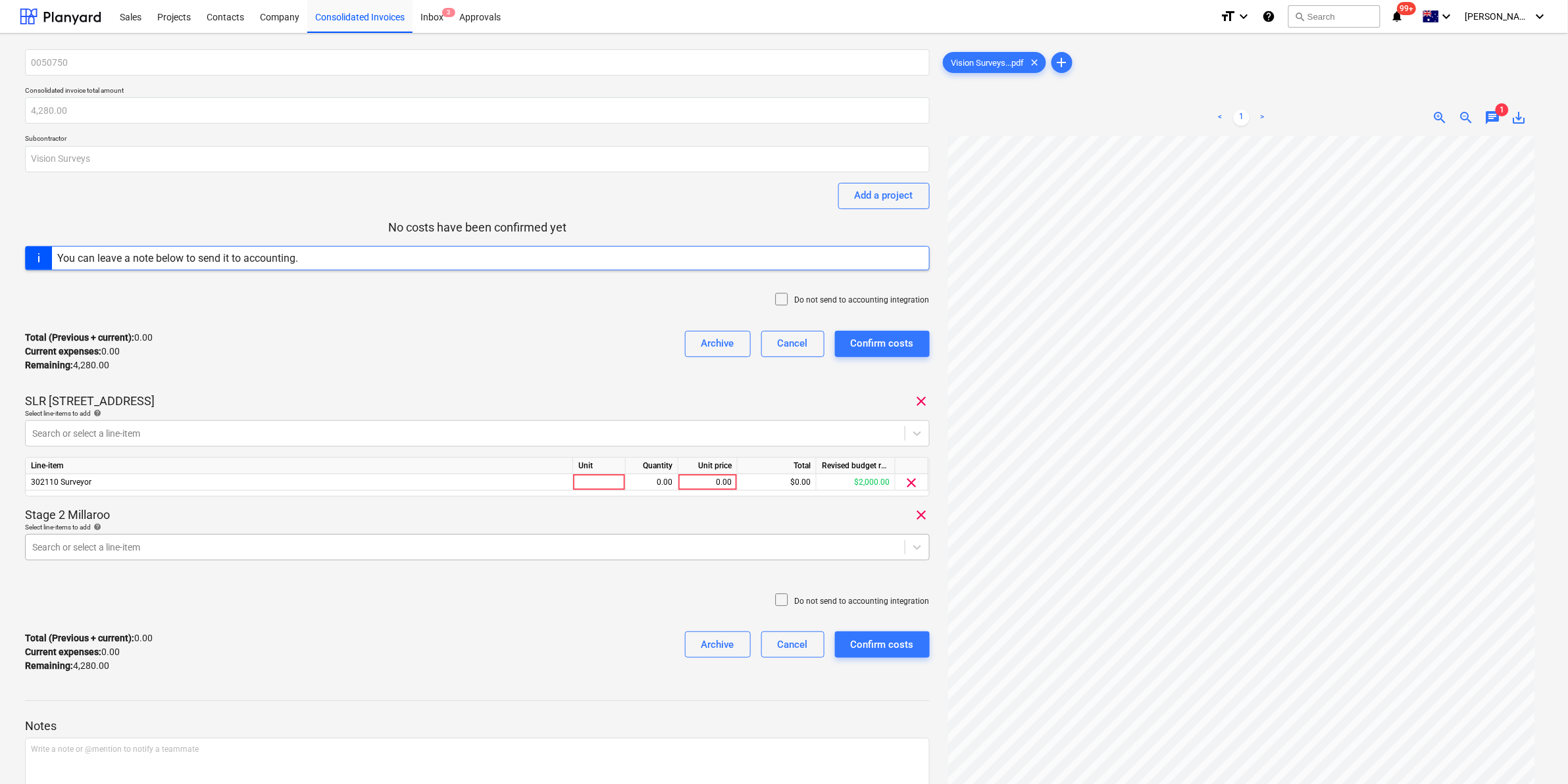
click at [299, 551] on div at bounding box center [465, 547] width 866 height 13
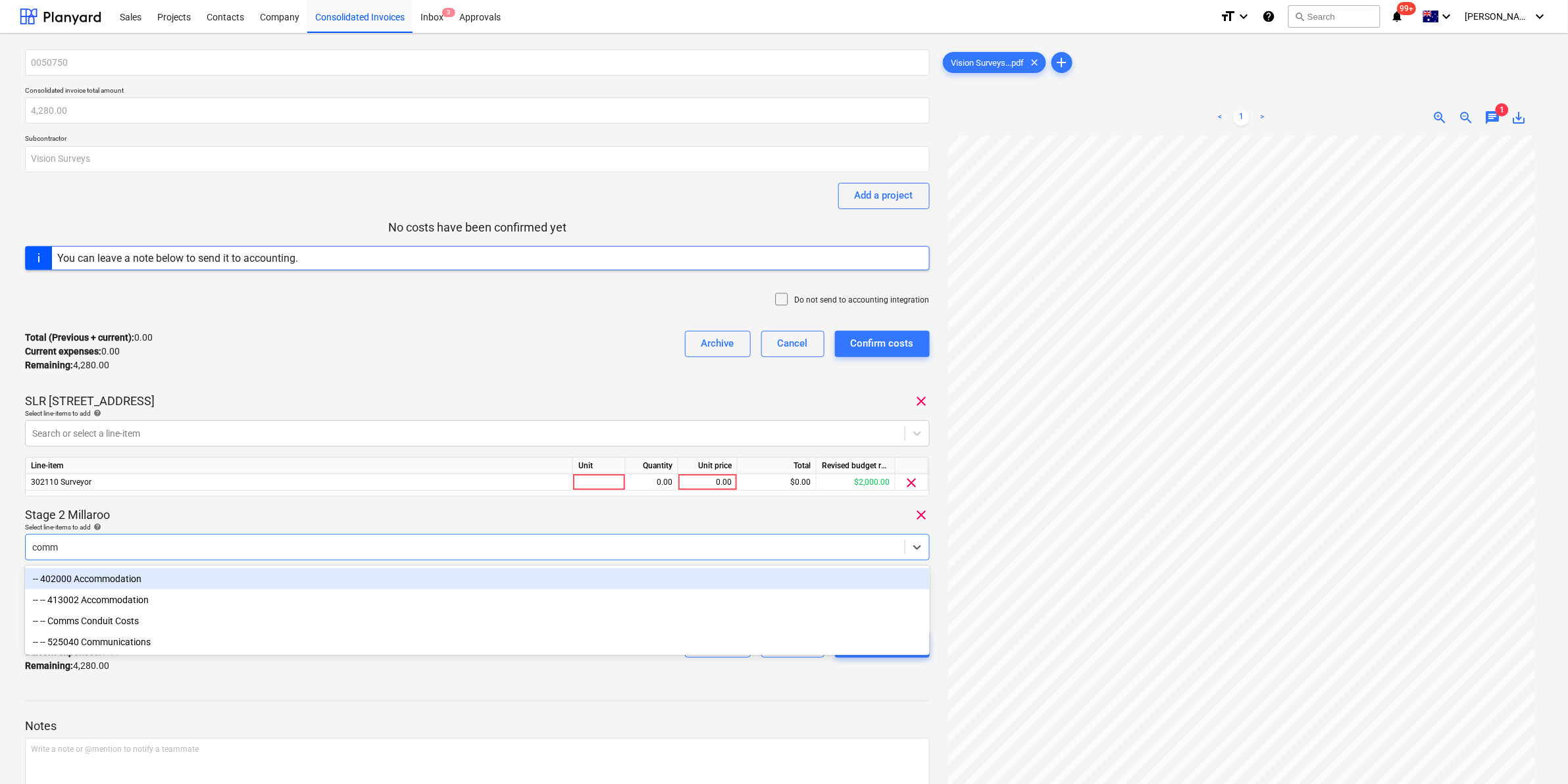
type input "comms"
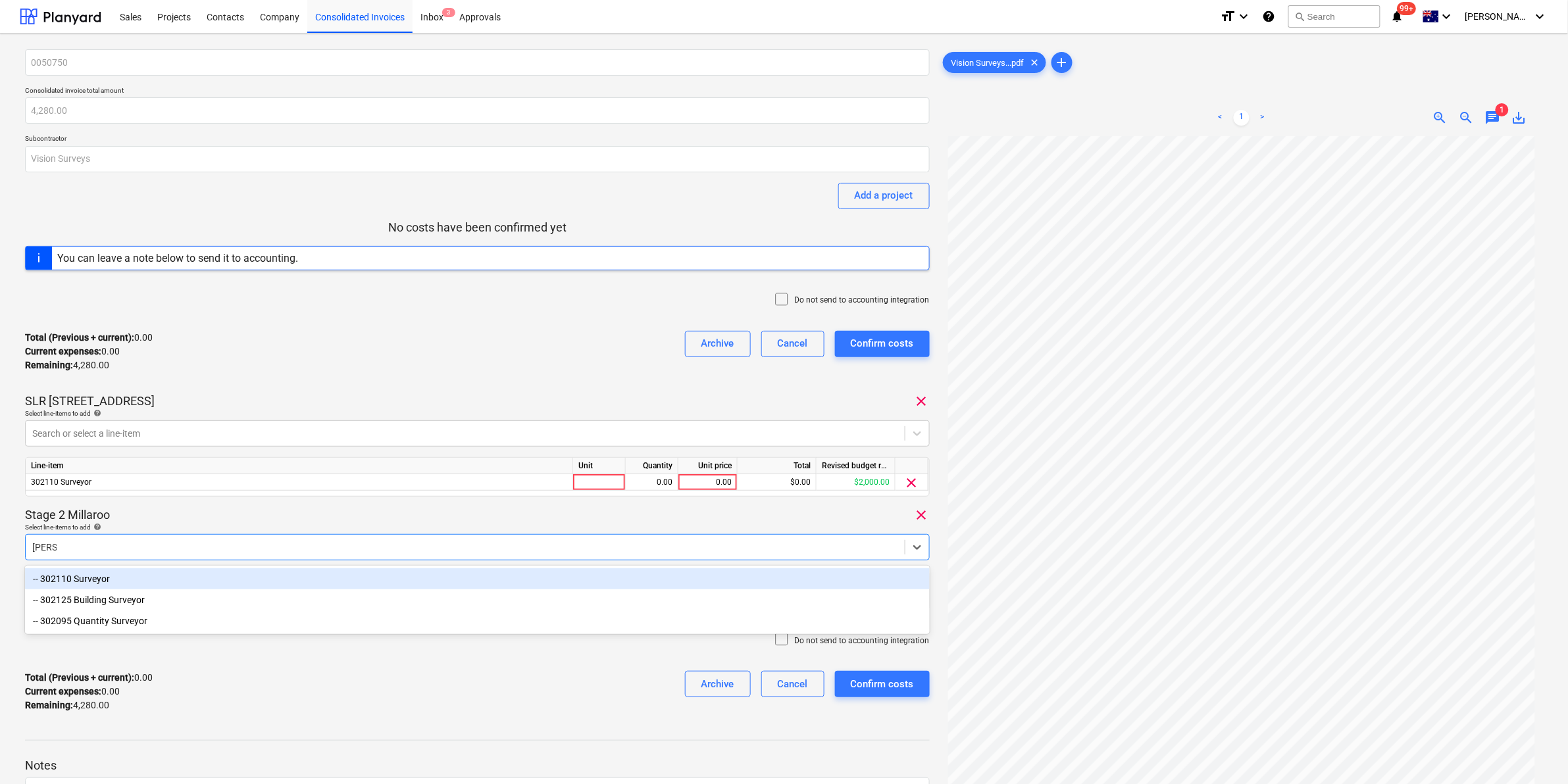
type input "survey"
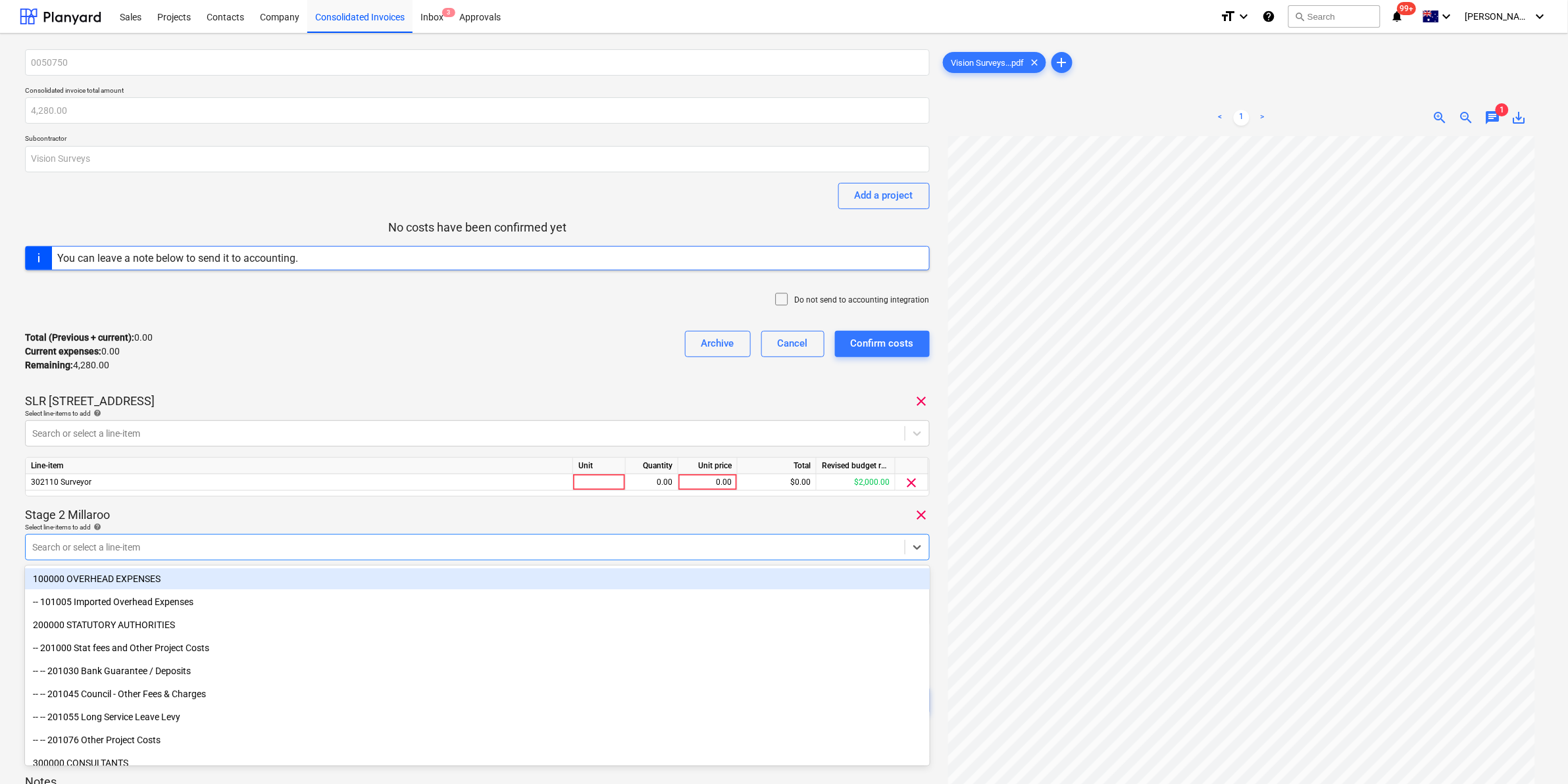
click at [313, 508] on div "Stage 2 Millaroo clear" at bounding box center [477, 515] width 904 height 16
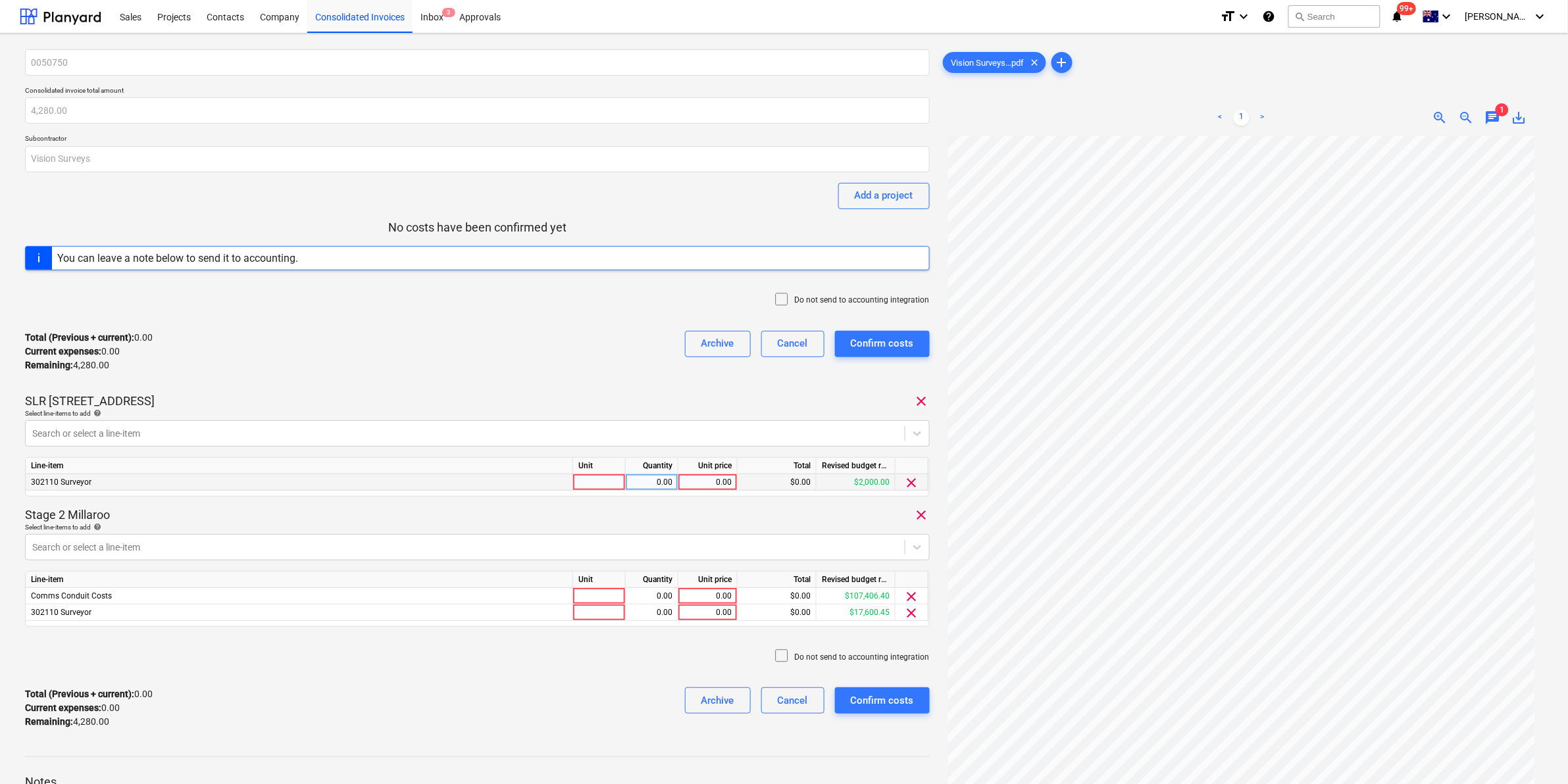
click at [611, 483] on div at bounding box center [600, 482] width 53 height 16
click at [904, 481] on span "clear" at bounding box center [912, 483] width 16 height 16
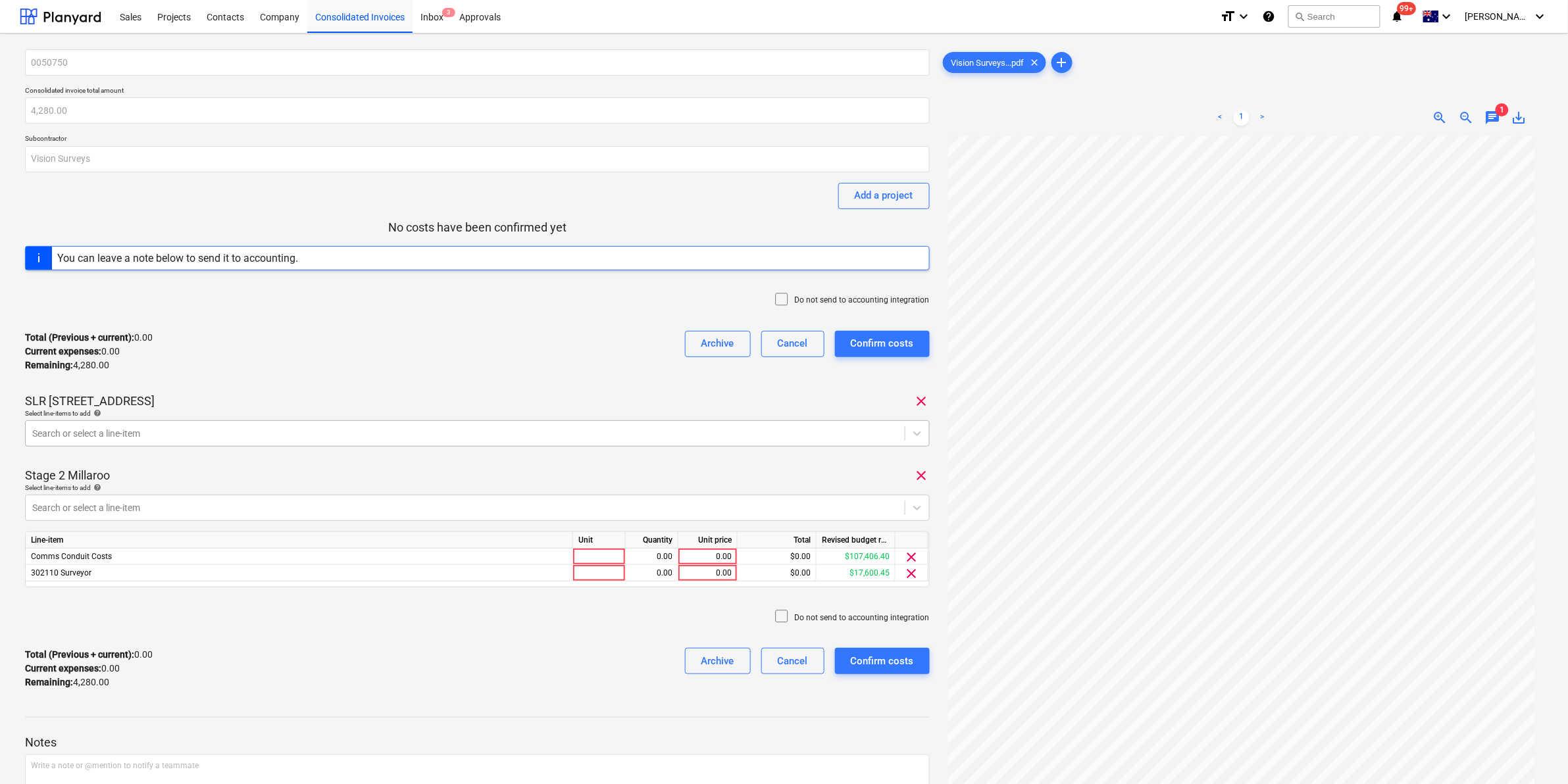
click at [776, 436] on div at bounding box center [465, 433] width 866 height 13
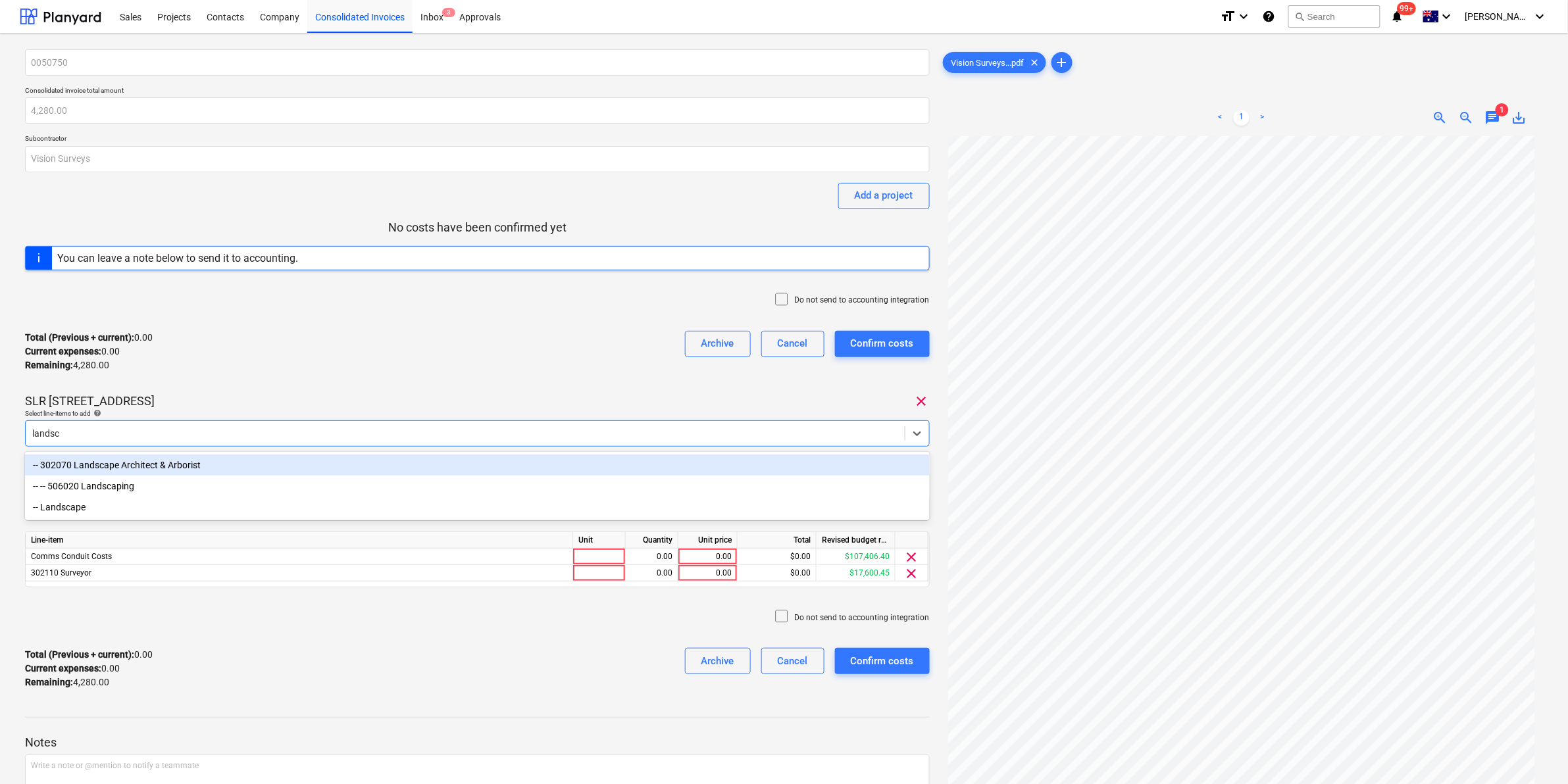
type input "landsca"
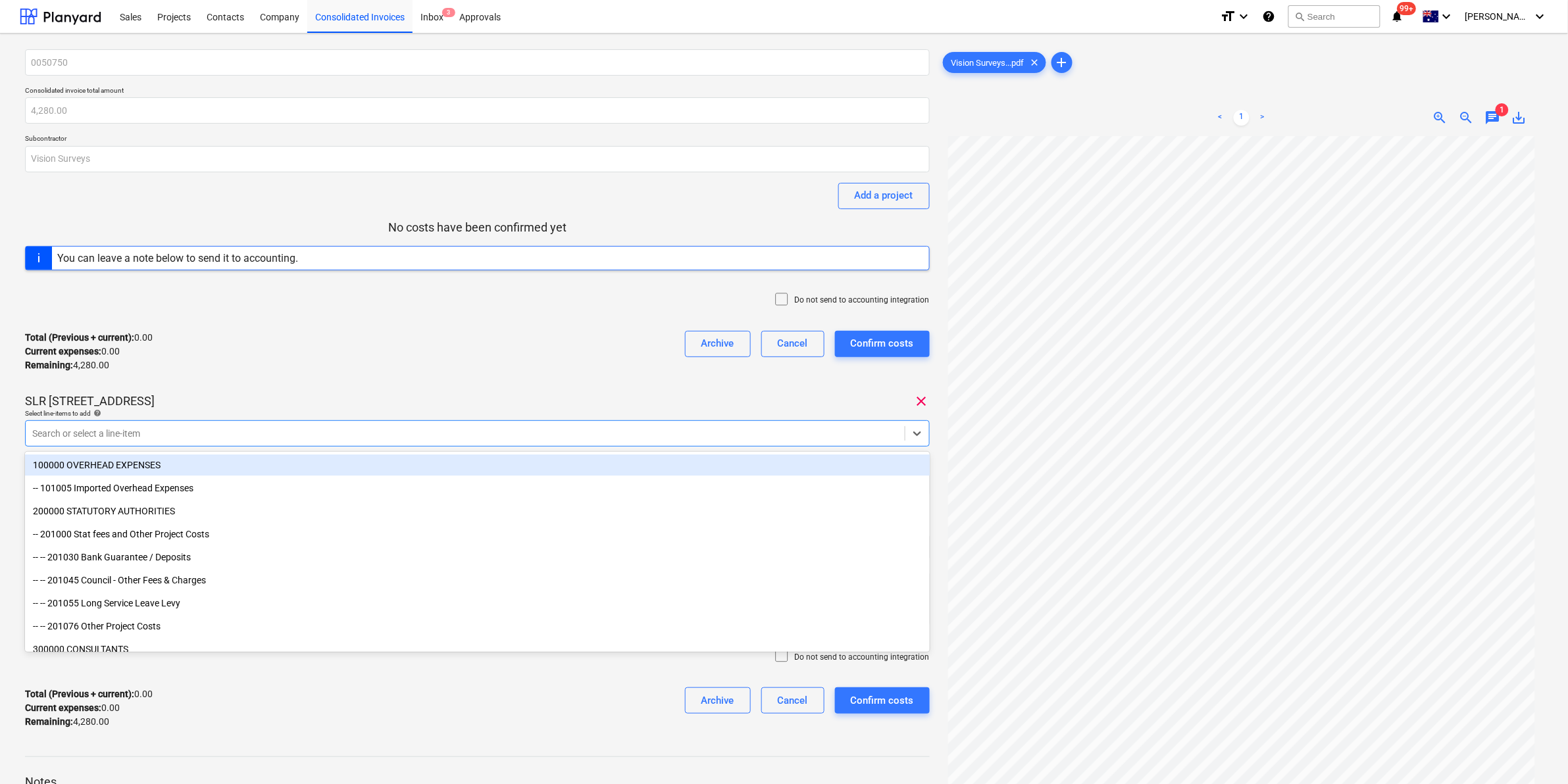
click at [557, 349] on div "Total (Previous + current) : 0.00 Current expenses : 0.00 Remaining : 4,280.00 …" at bounding box center [477, 351] width 904 height 63
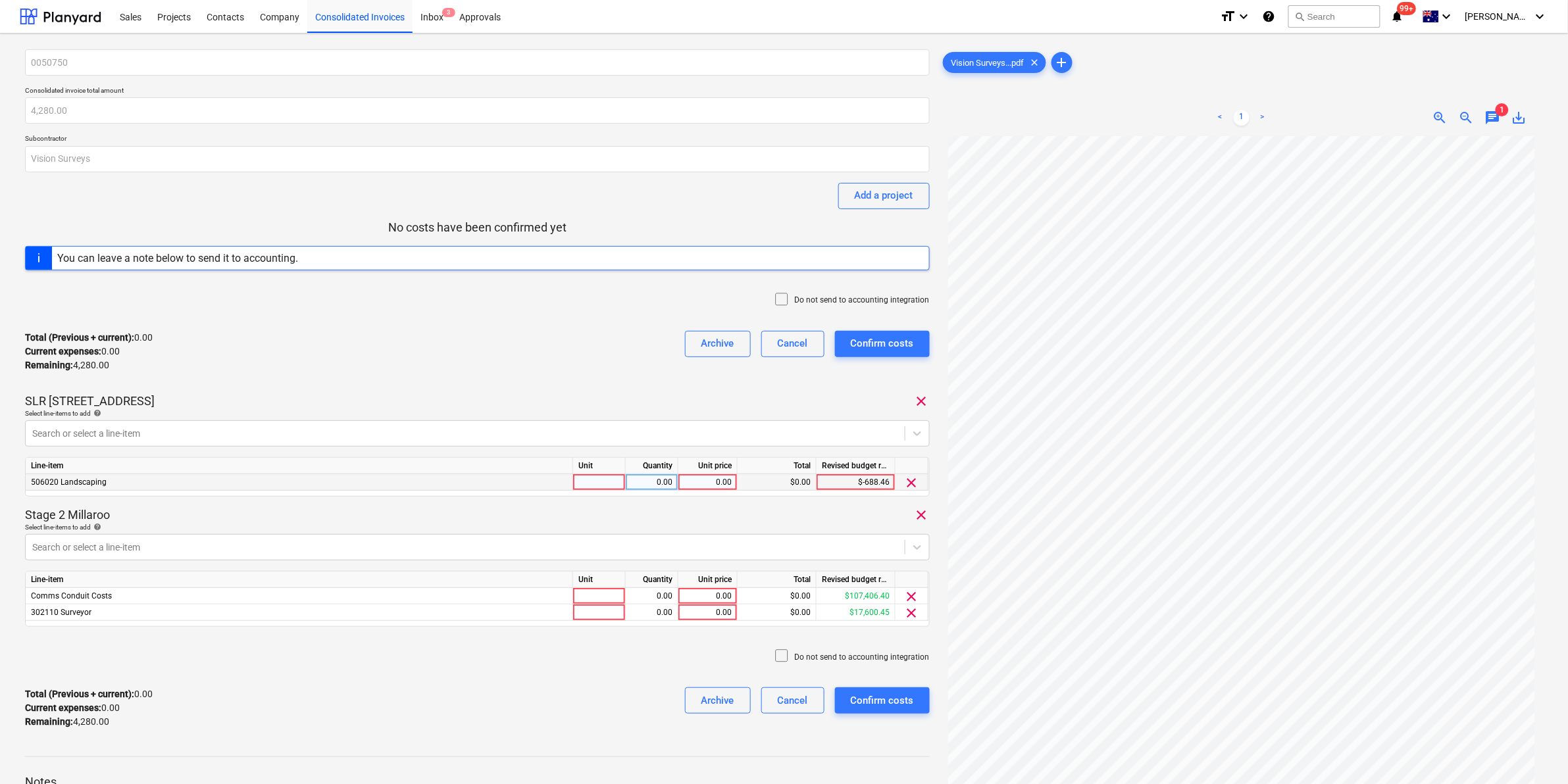
click at [596, 478] on div at bounding box center [600, 482] width 53 height 16
type input "item"
type input "960"
click at [540, 363] on div "Total (Previous + current) : 960.00 Current expenses : 960.00 Remaining : 3,320…" at bounding box center [477, 351] width 904 height 63
click at [610, 595] on div at bounding box center [600, 596] width 53 height 16
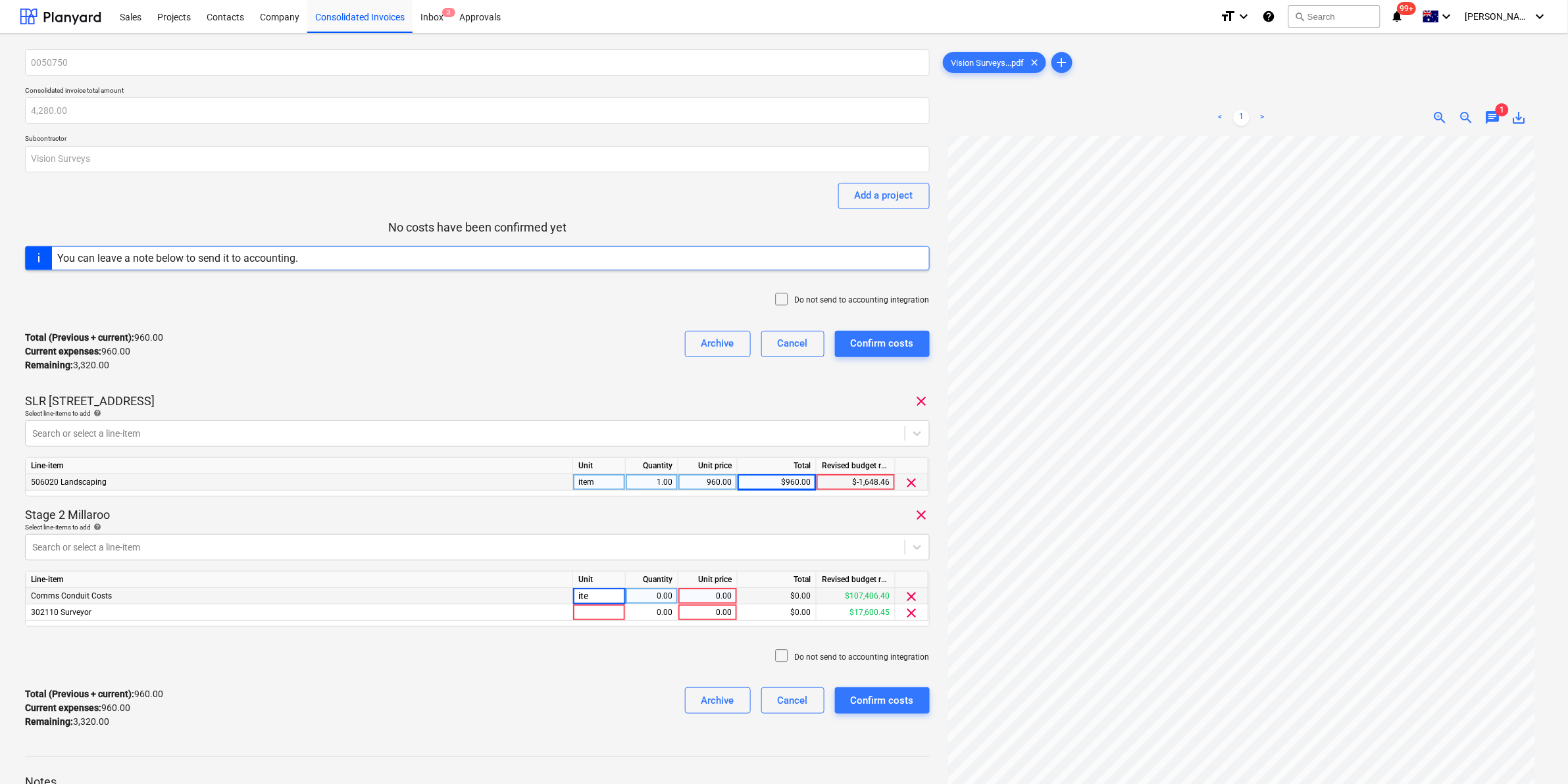
type input "item"
click at [716, 593] on div "0.00" at bounding box center [707, 596] width 48 height 16
type input "1360"
click at [711, 616] on div "0.00" at bounding box center [707, 613] width 48 height 16
click at [600, 609] on div at bounding box center [600, 613] width 53 height 16
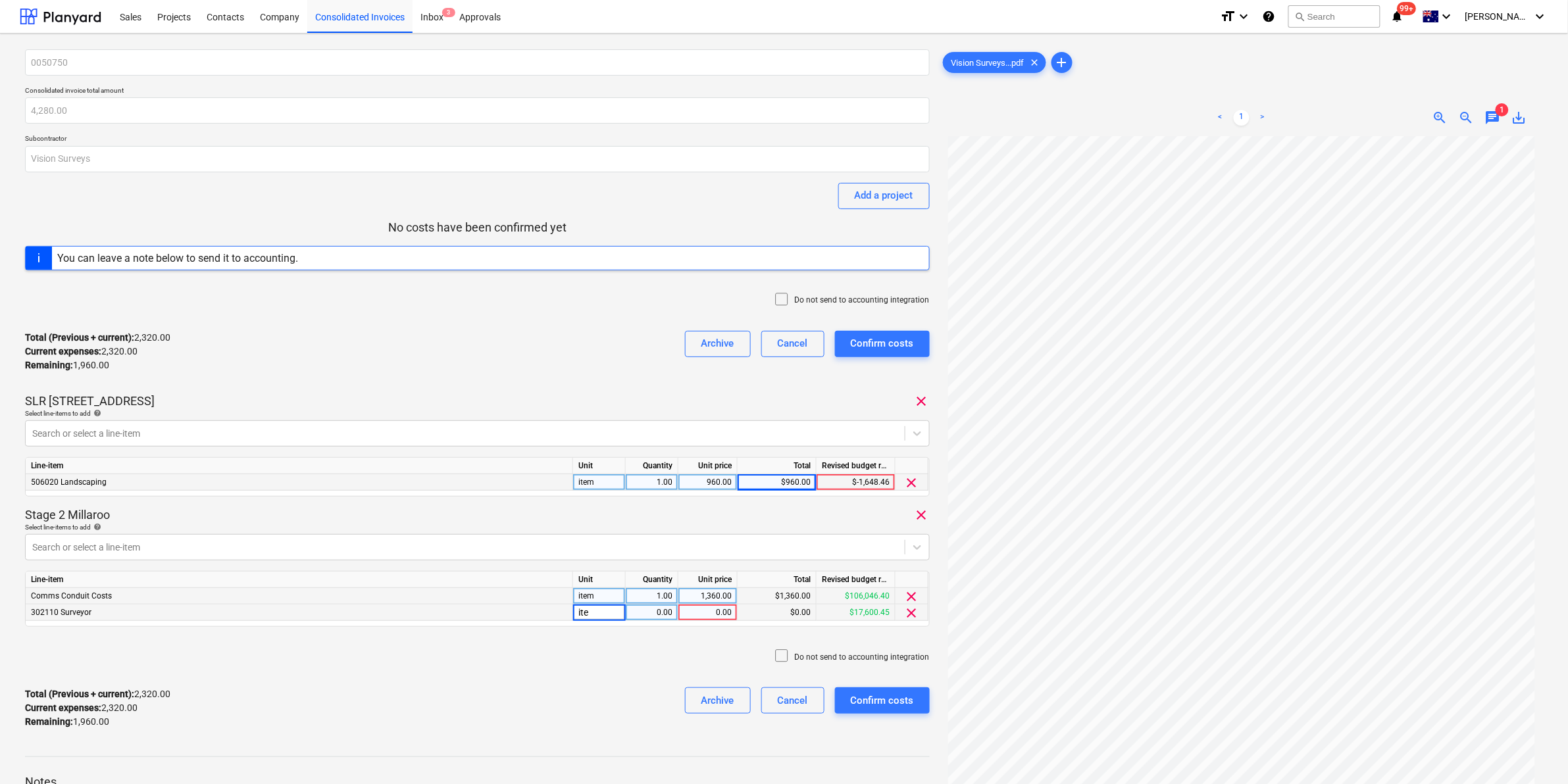
type input "item"
type input "1960"
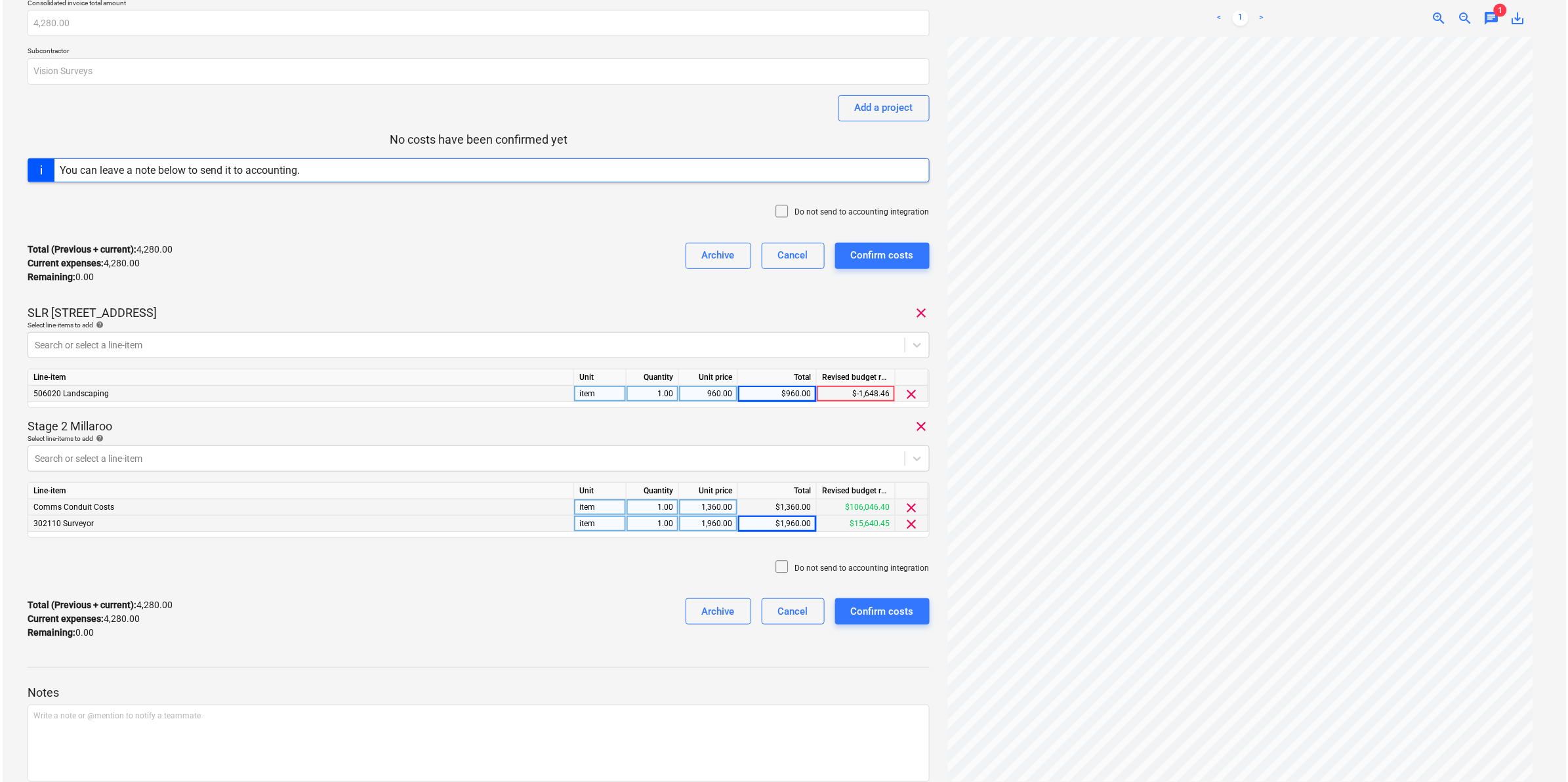
scroll to position [145, 0]
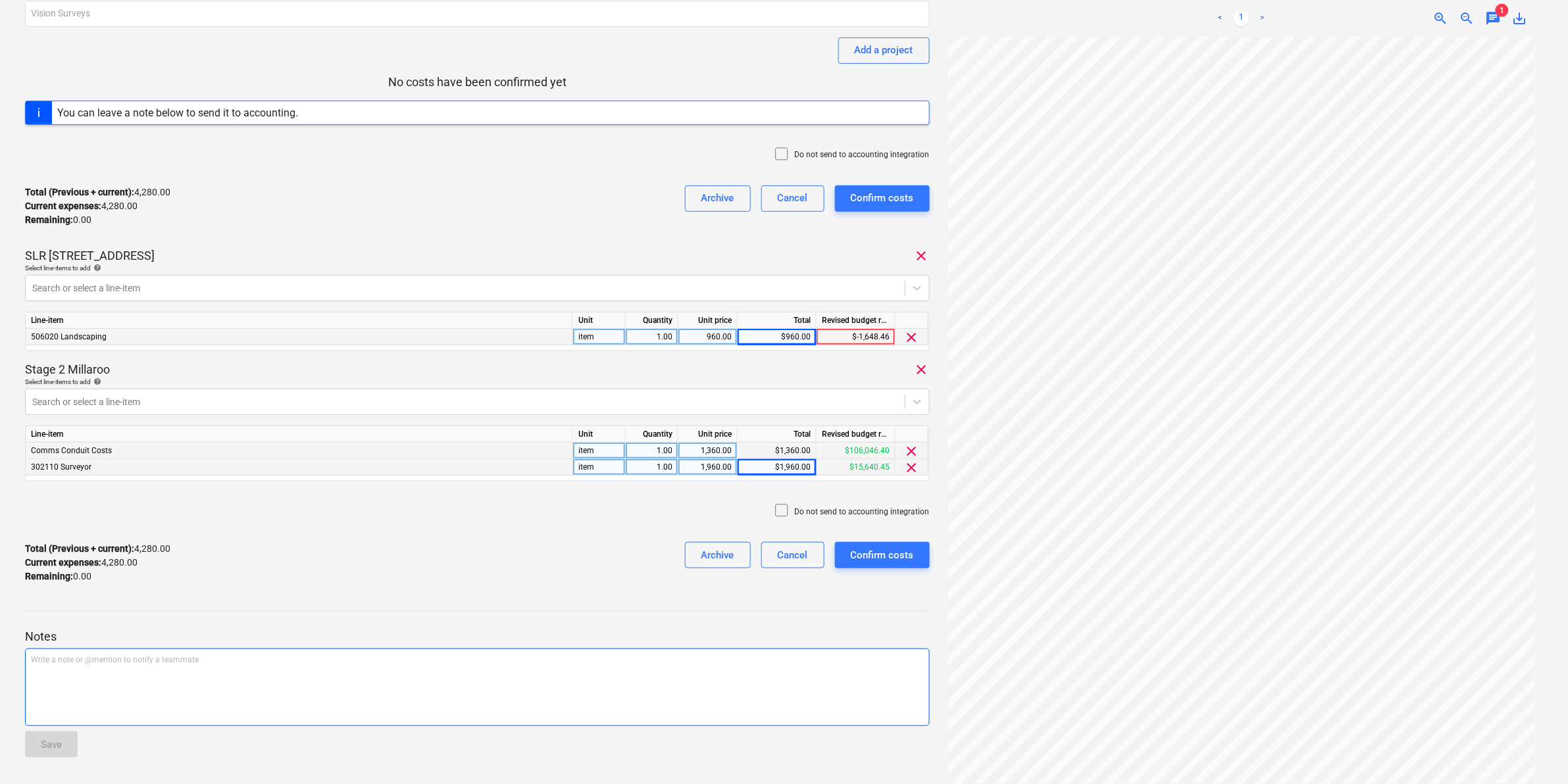
click at [208, 667] on div "Write a note or @mention to notify a teammate ﻿" at bounding box center [477, 687] width 904 height 78
click at [877, 555] on div "Confirm costs" at bounding box center [883, 555] width 63 height 17
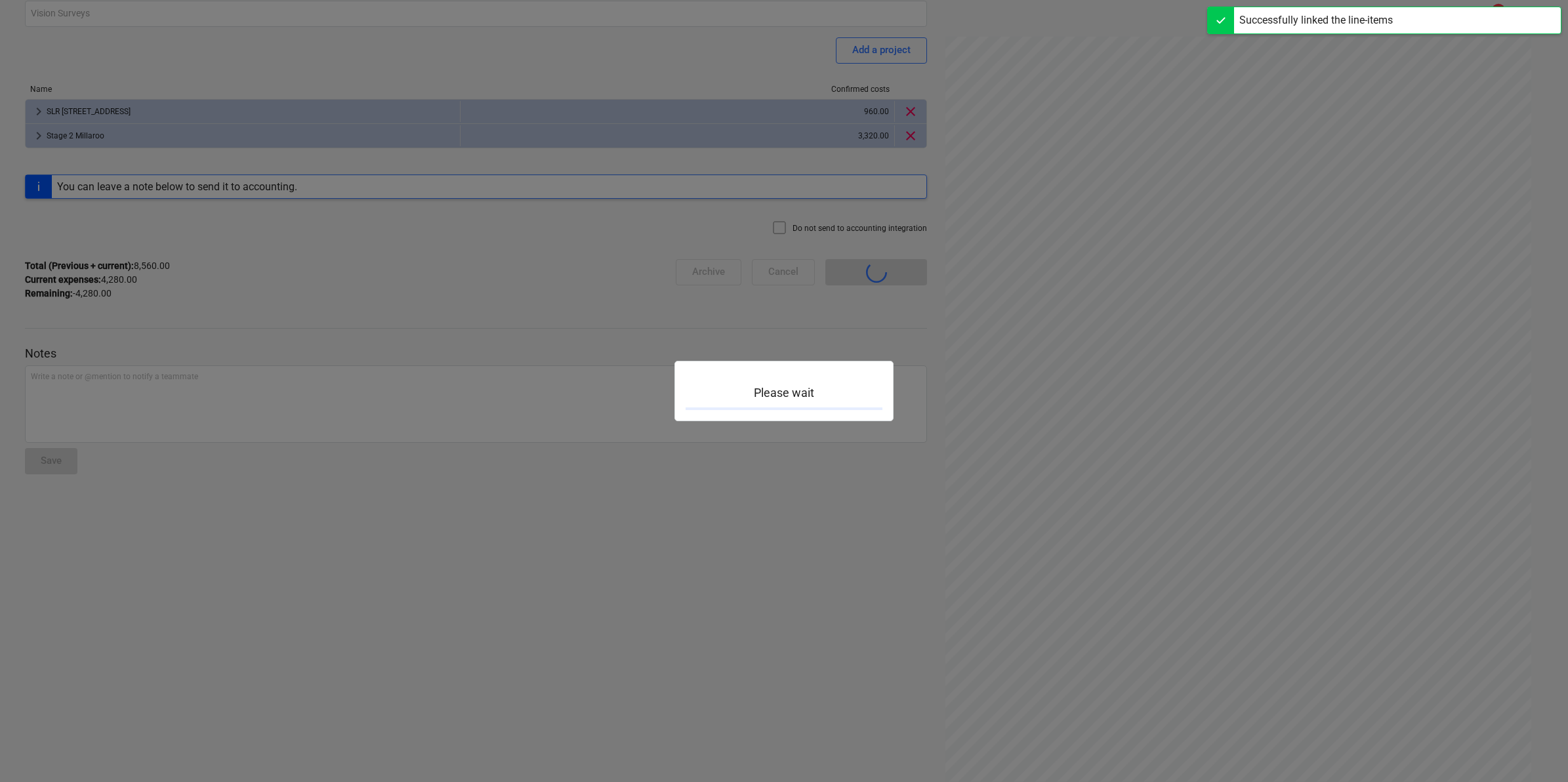
scroll to position [115, 0]
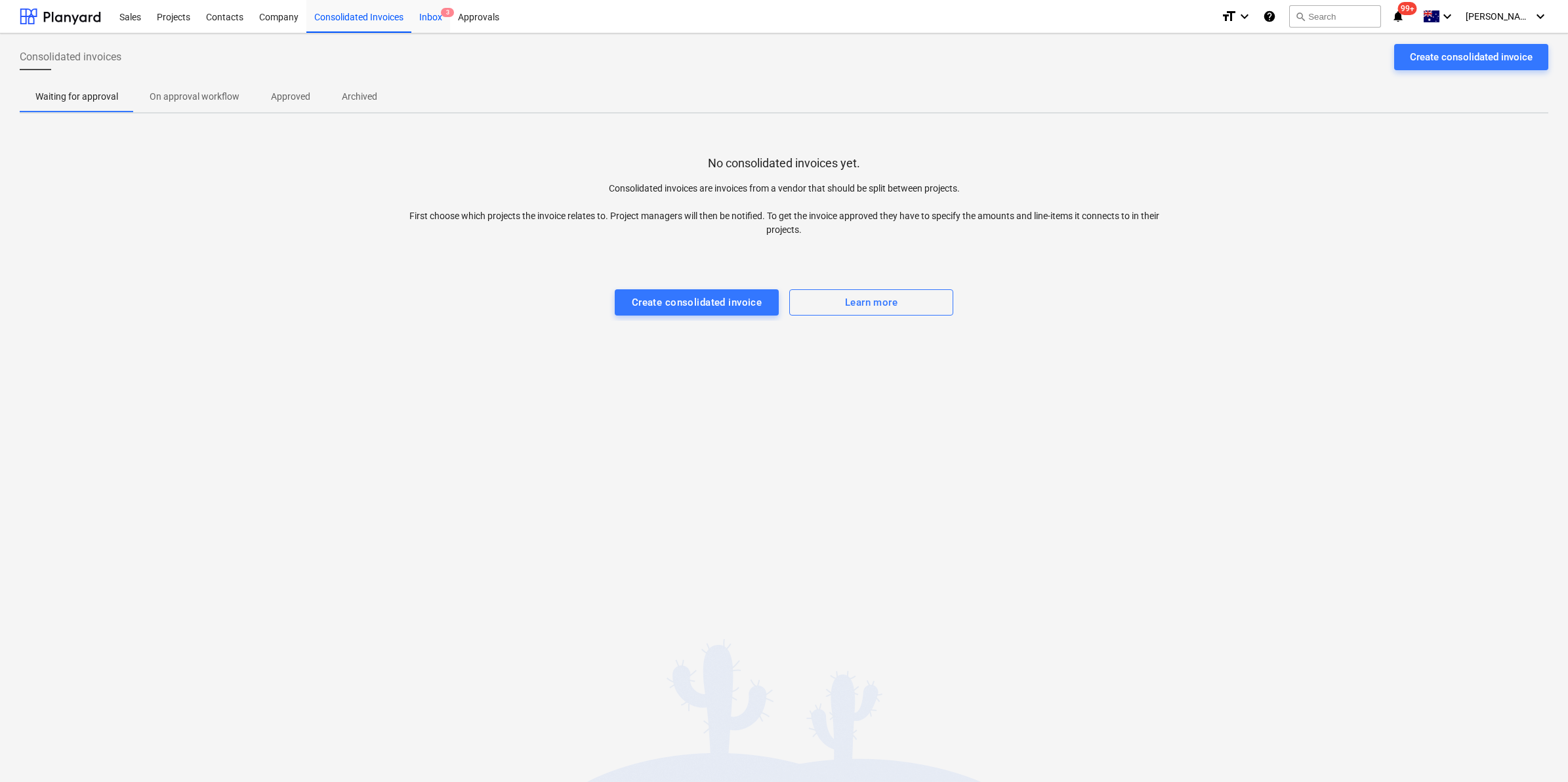
click at [418, 20] on div "Inbox 3" at bounding box center [430, 16] width 39 height 34
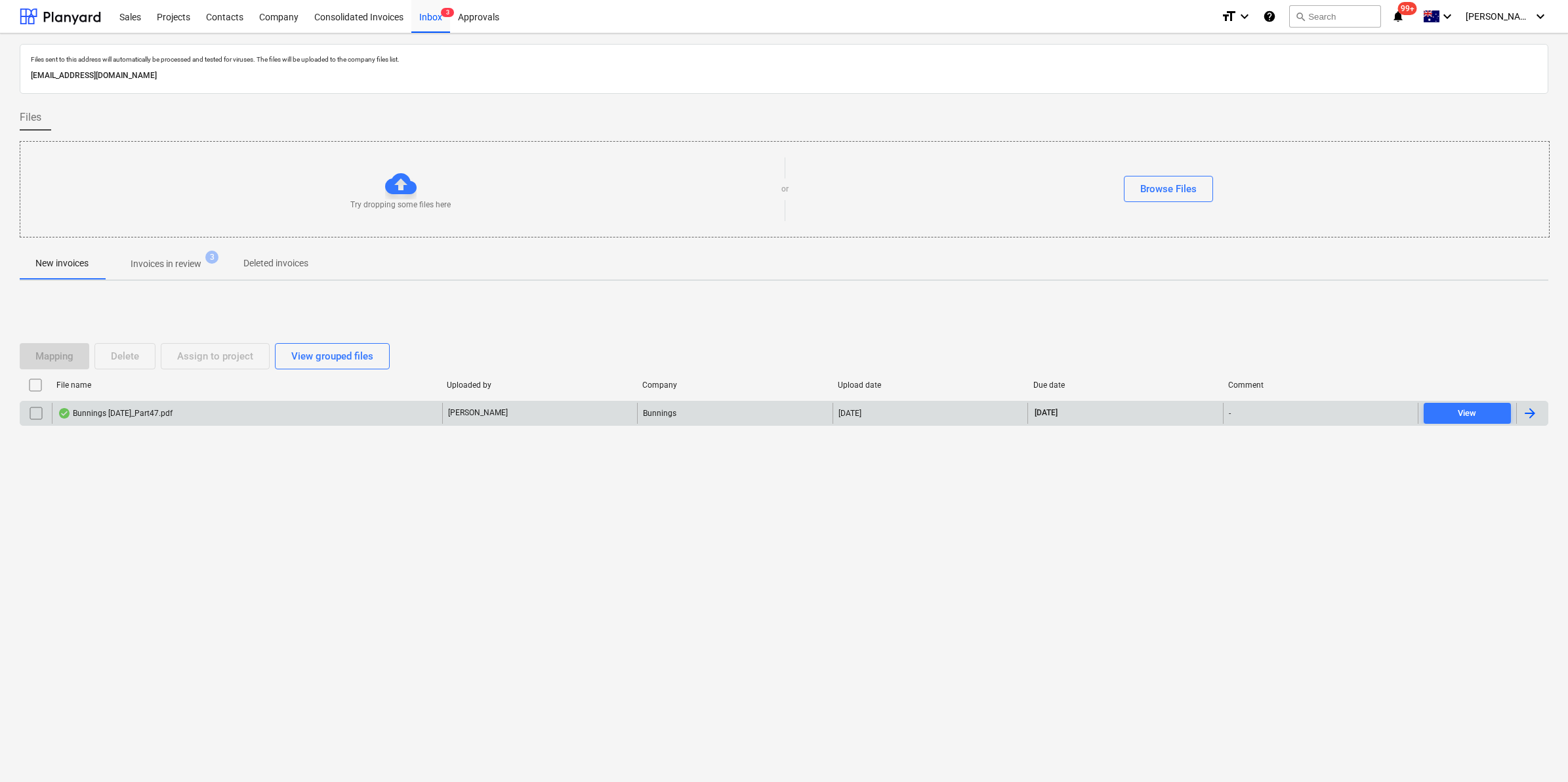
click at [132, 417] on div "Bunnings [DATE]_Part47.pdf" at bounding box center [115, 413] width 115 height 11
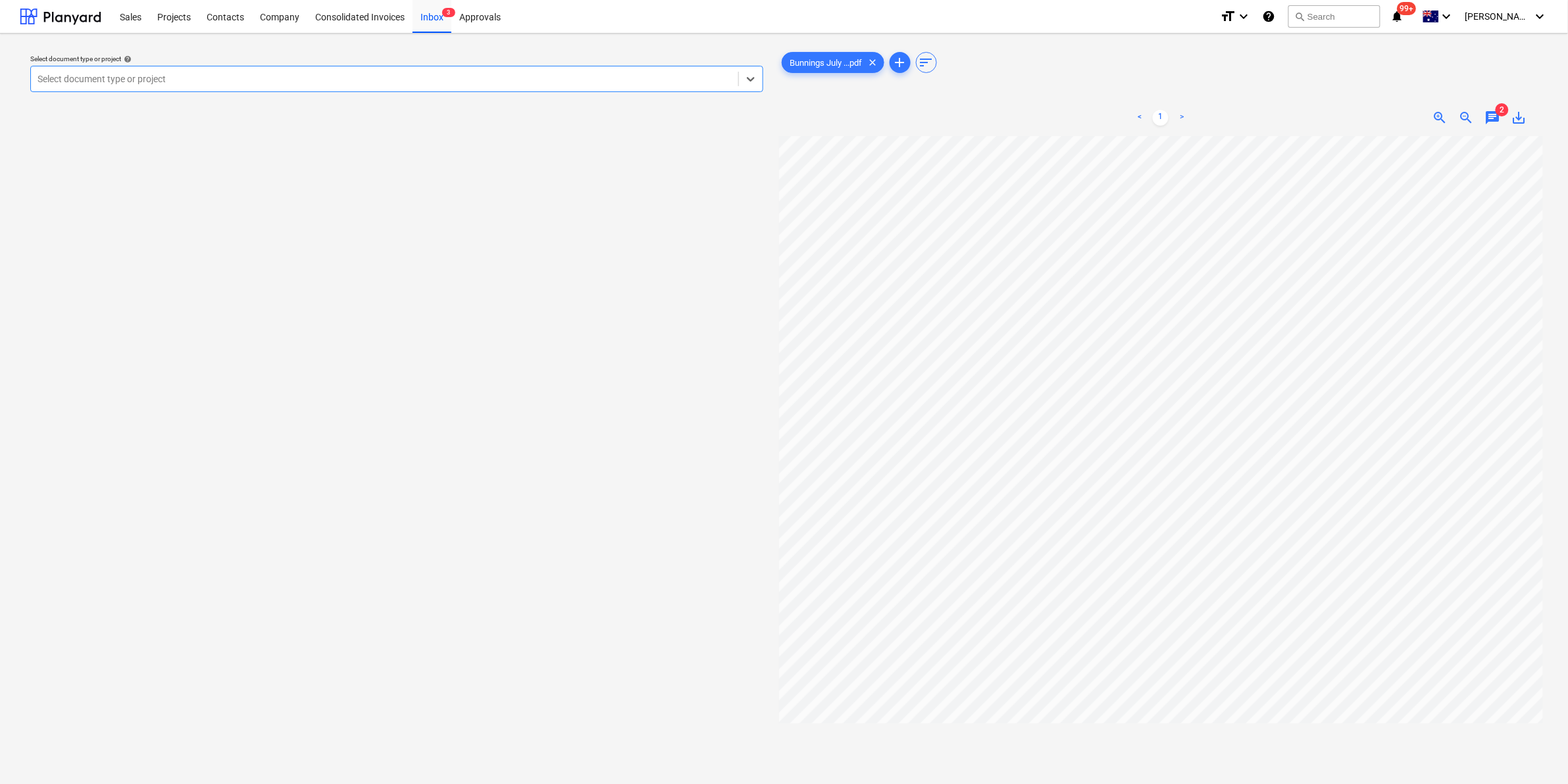
click at [193, 76] on div at bounding box center [385, 79] width 694 height 13
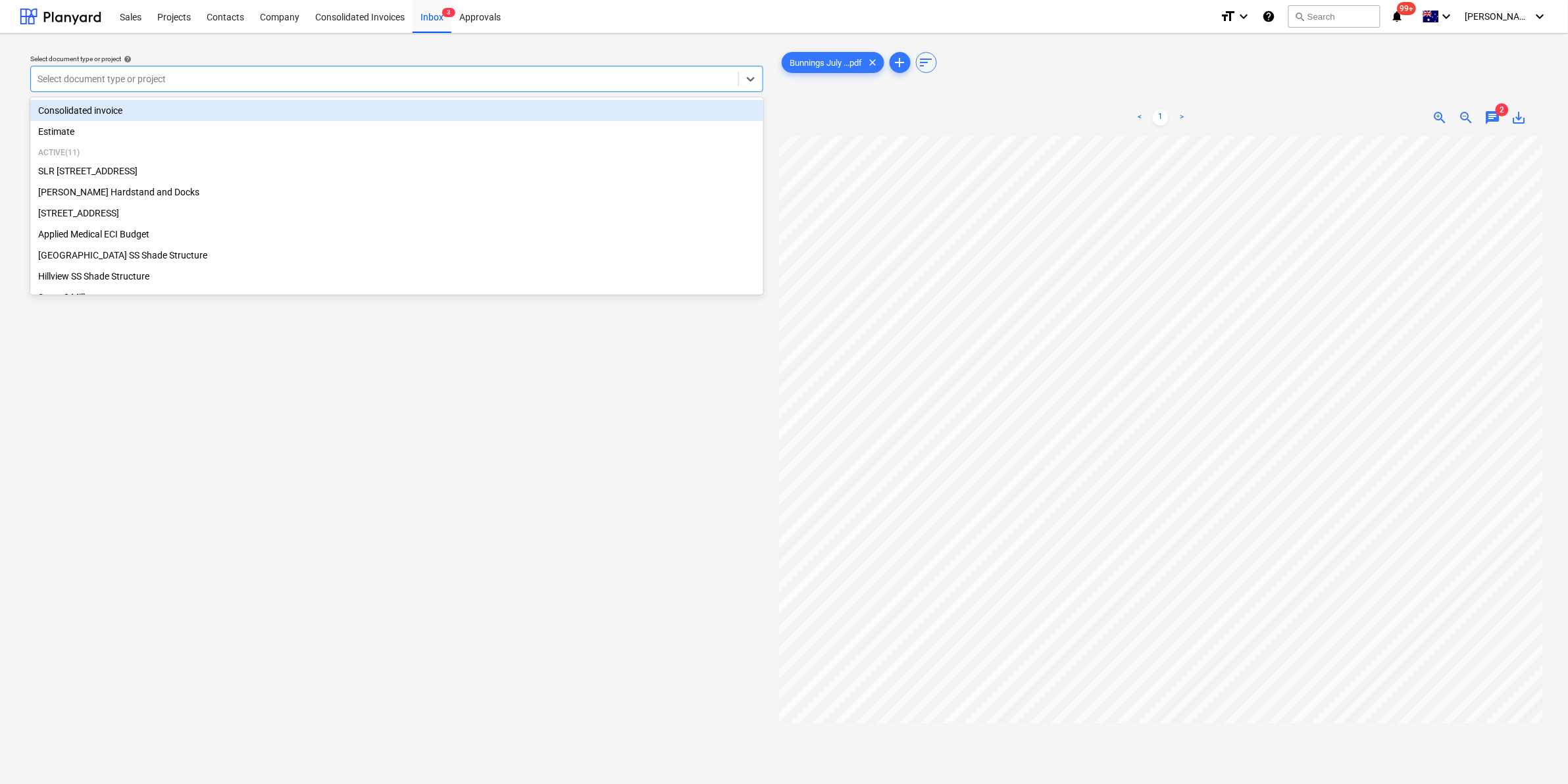
click at [125, 104] on div "Consolidated invoice" at bounding box center [396, 111] width 733 height 21
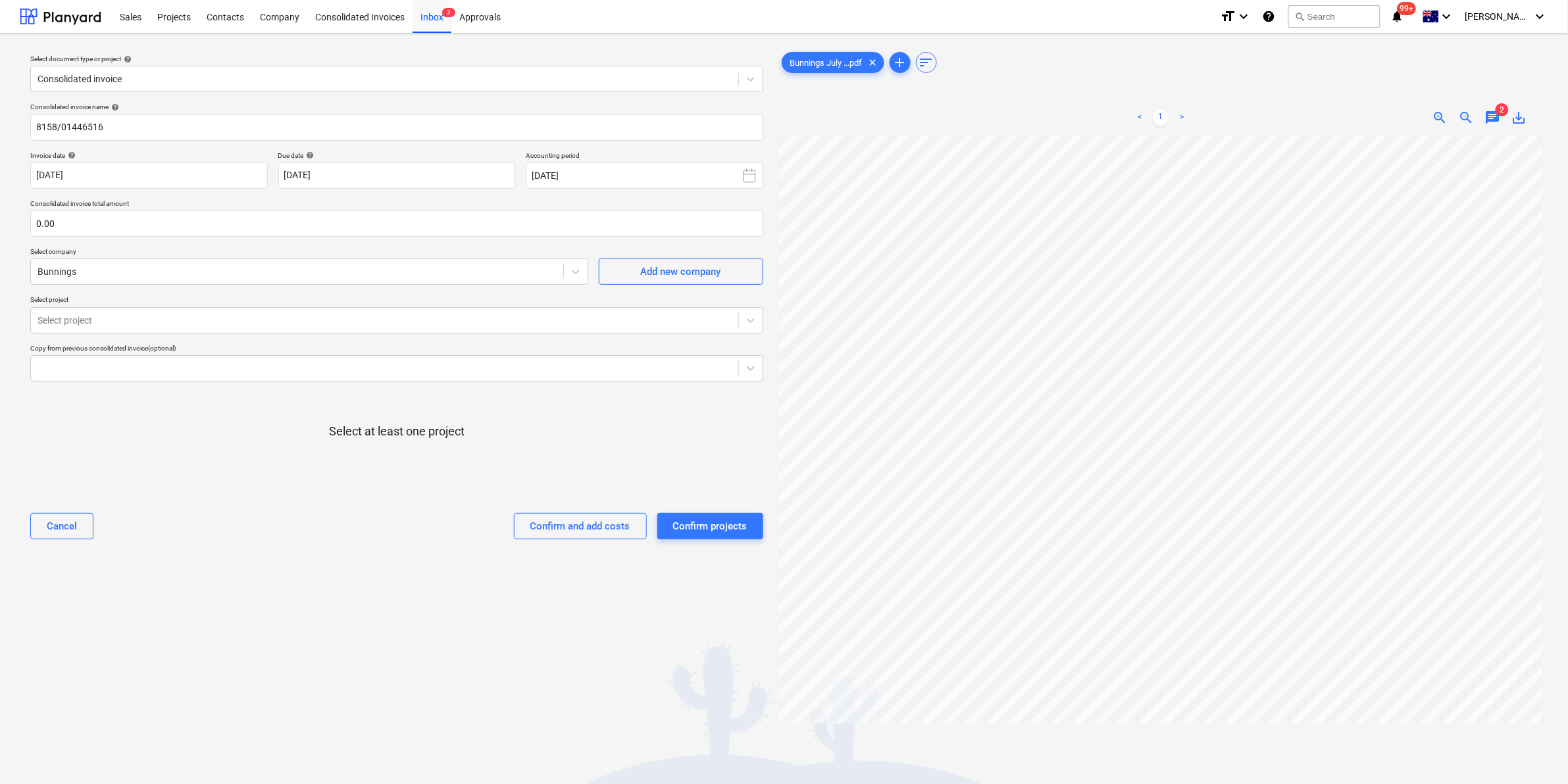
drag, startPoint x: 435, startPoint y: 334, endPoint x: 426, endPoint y: 334, distance: 9.0
click at [434, 334] on div "Consolidated invoice name help 8158/01446516 Invoice date help 29 Jul 2025 29.0…" at bounding box center [396, 326] width 743 height 458
click at [757, 326] on icon at bounding box center [751, 320] width 13 height 13
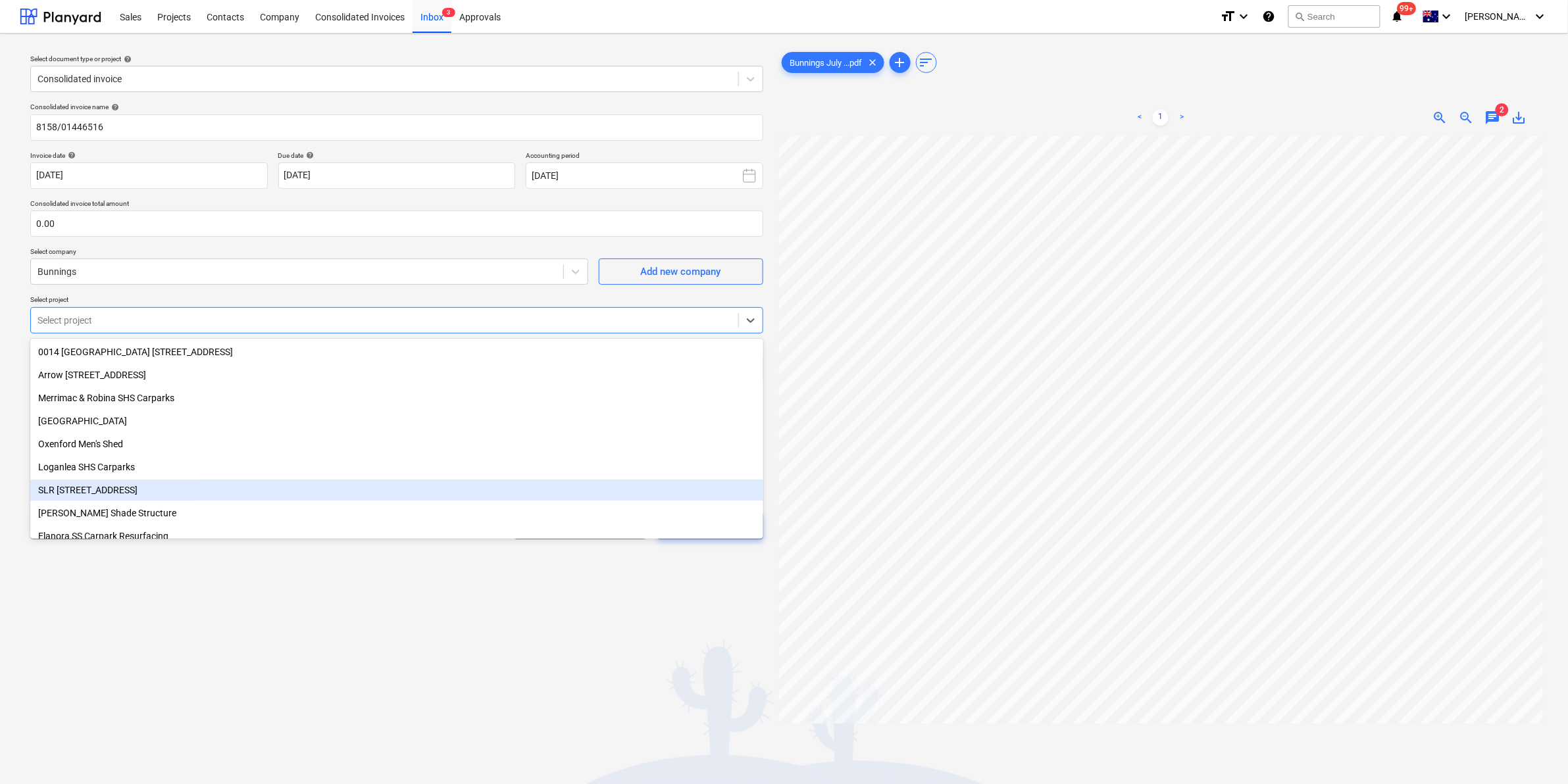
click at [115, 484] on div "SLR 2 Millaroo Drive" at bounding box center [396, 490] width 733 height 21
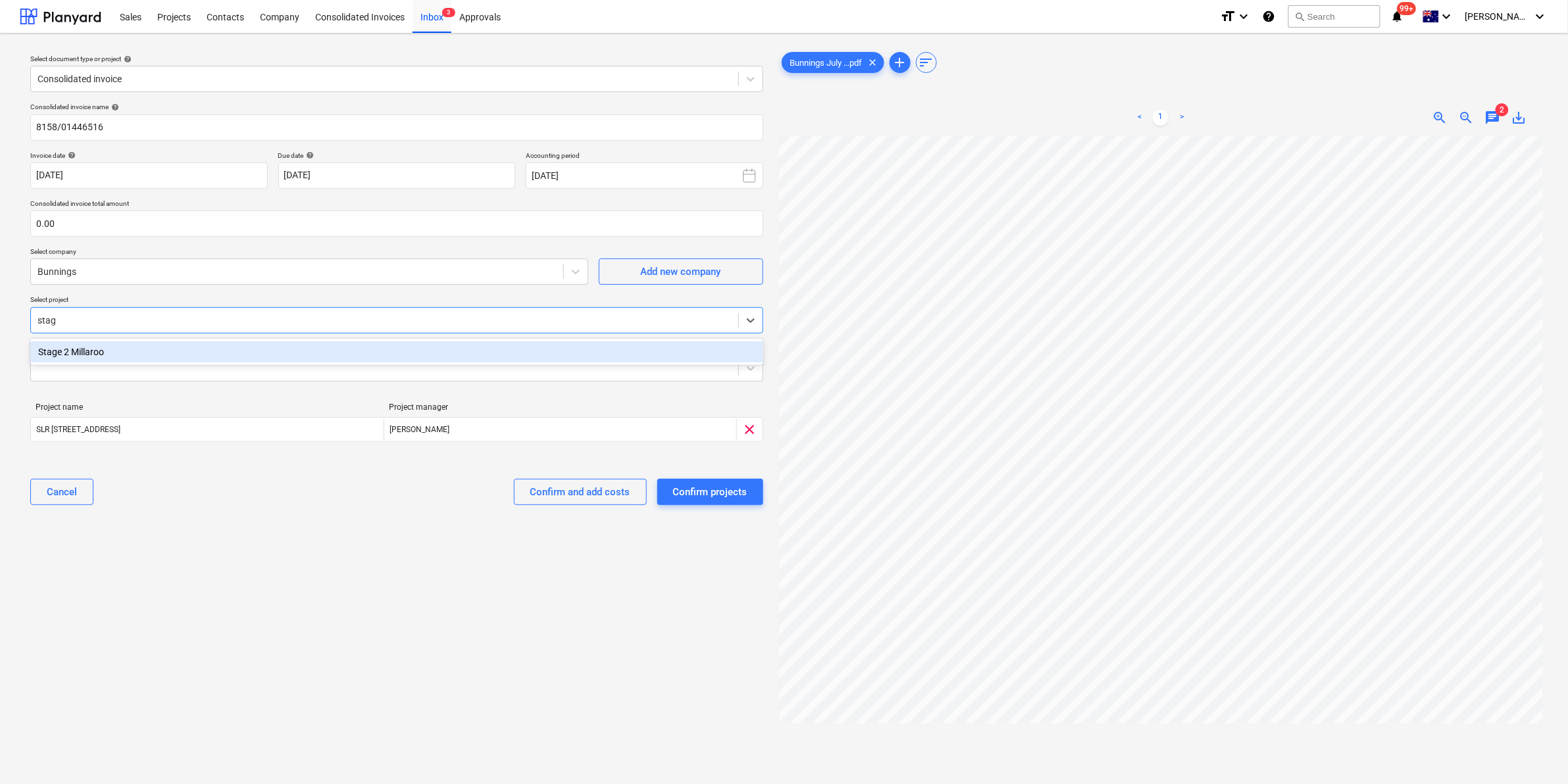
type input "stage"
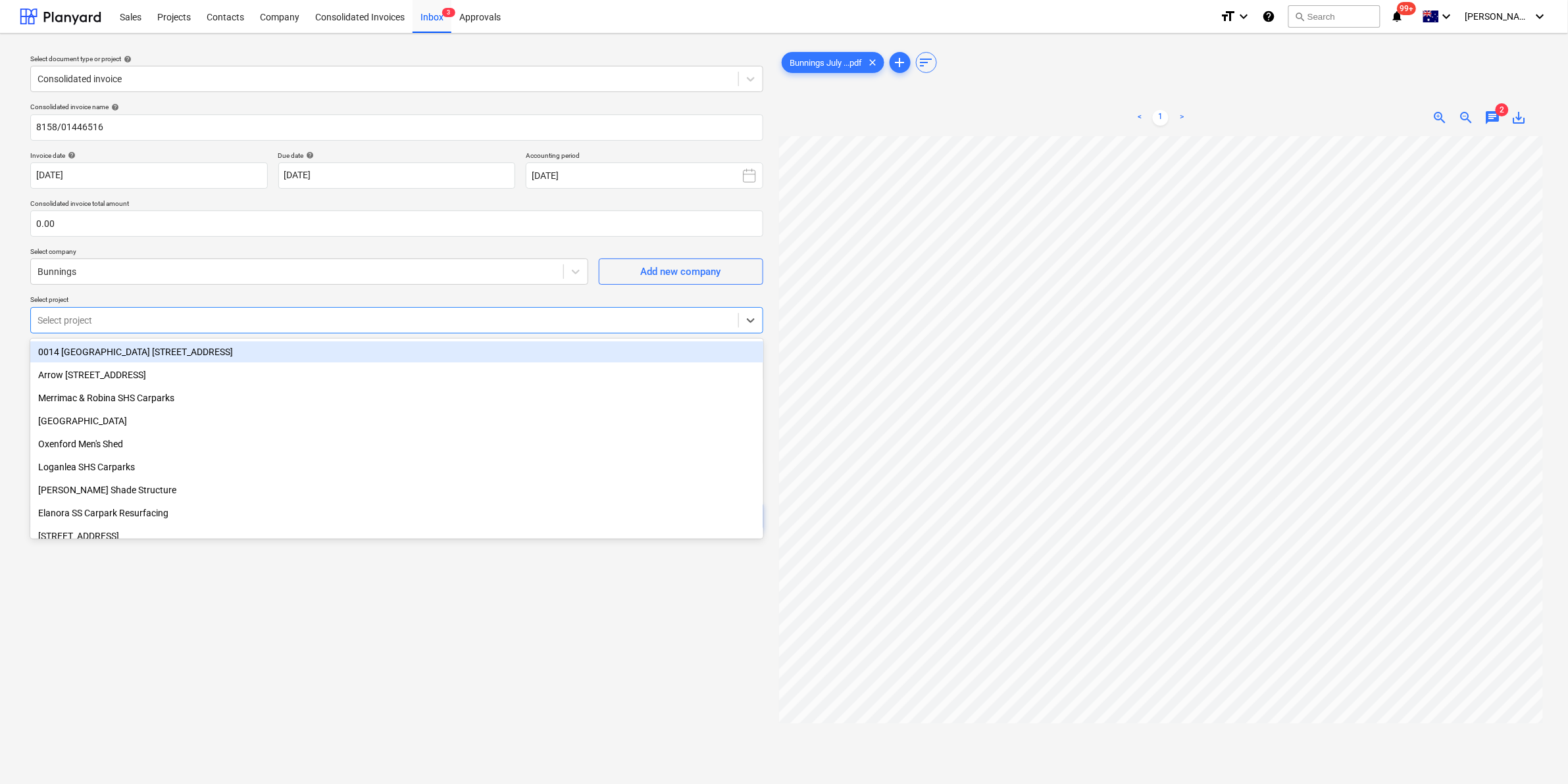
click at [567, 290] on div "Consolidated invoice name help 8158/01446516 Invoice date help 29 Jul 2025 29.0…" at bounding box center [396, 321] width 743 height 448
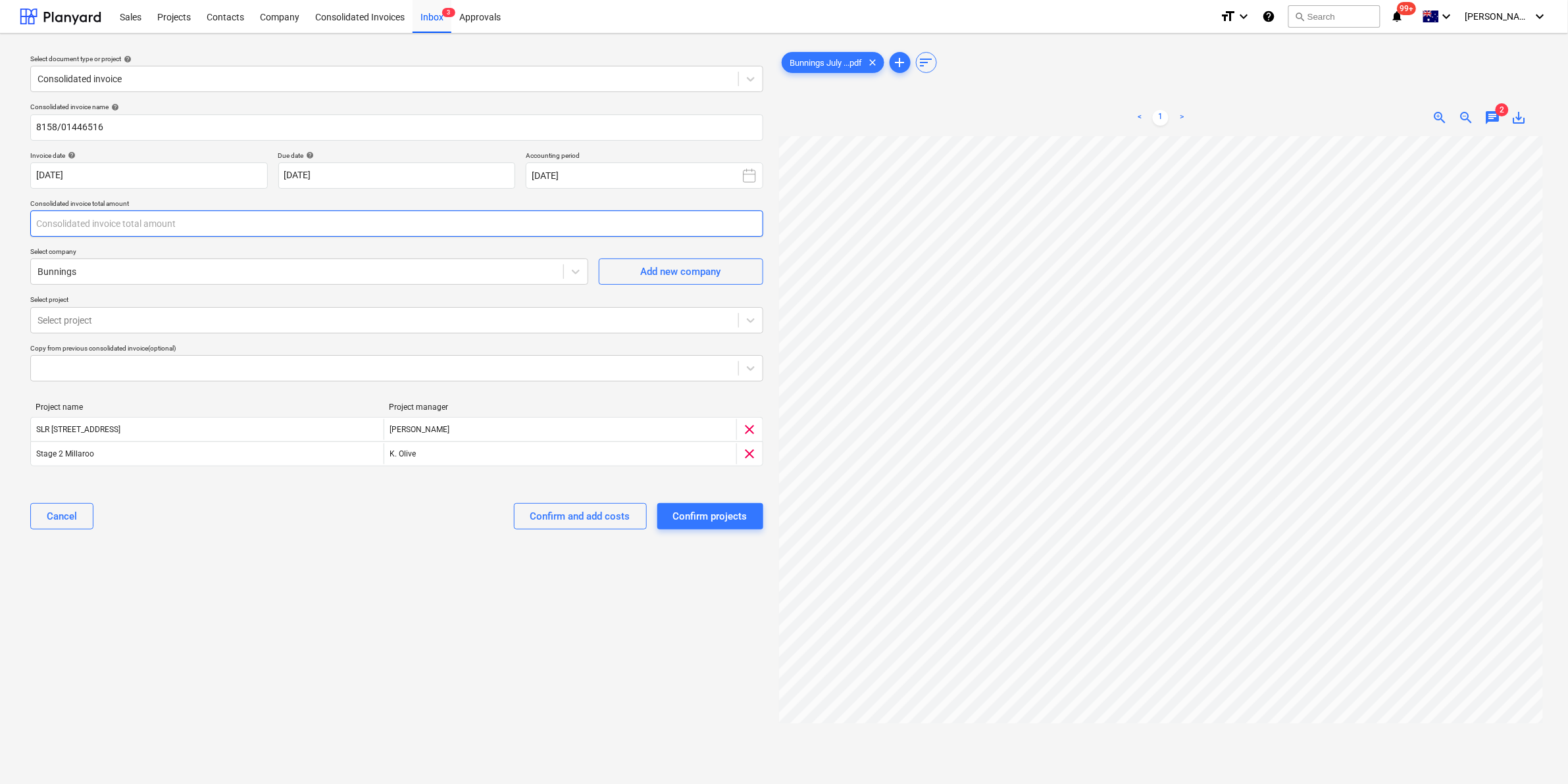
click at [106, 225] on input "text" at bounding box center [396, 224] width 733 height 26
type input "0.00"
click at [1518, 117] on span "save_alt" at bounding box center [1519, 118] width 16 height 16
click at [86, 224] on input "text" at bounding box center [396, 224] width 733 height 26
type input "114.91"
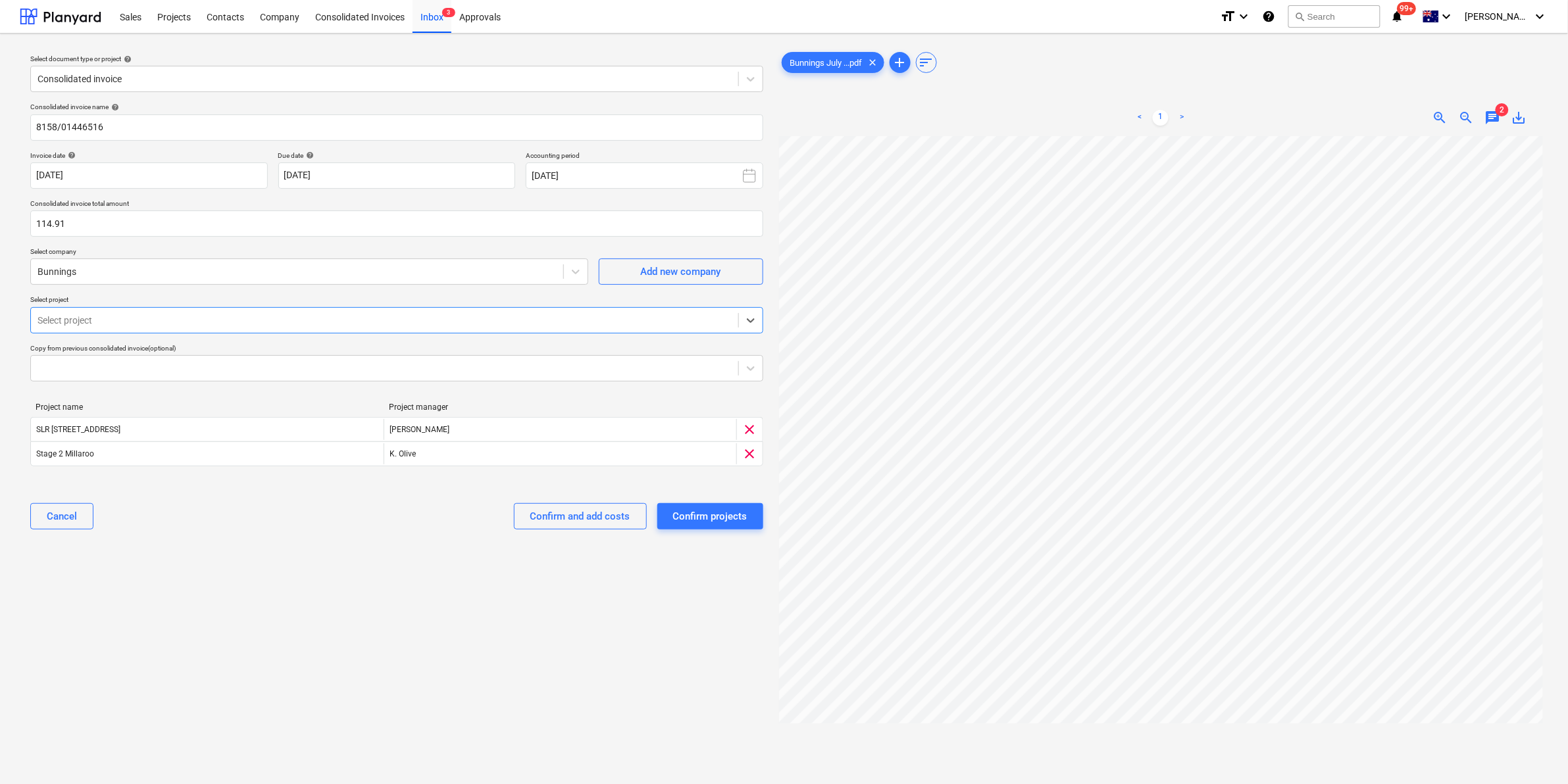
click at [110, 320] on div at bounding box center [385, 320] width 694 height 13
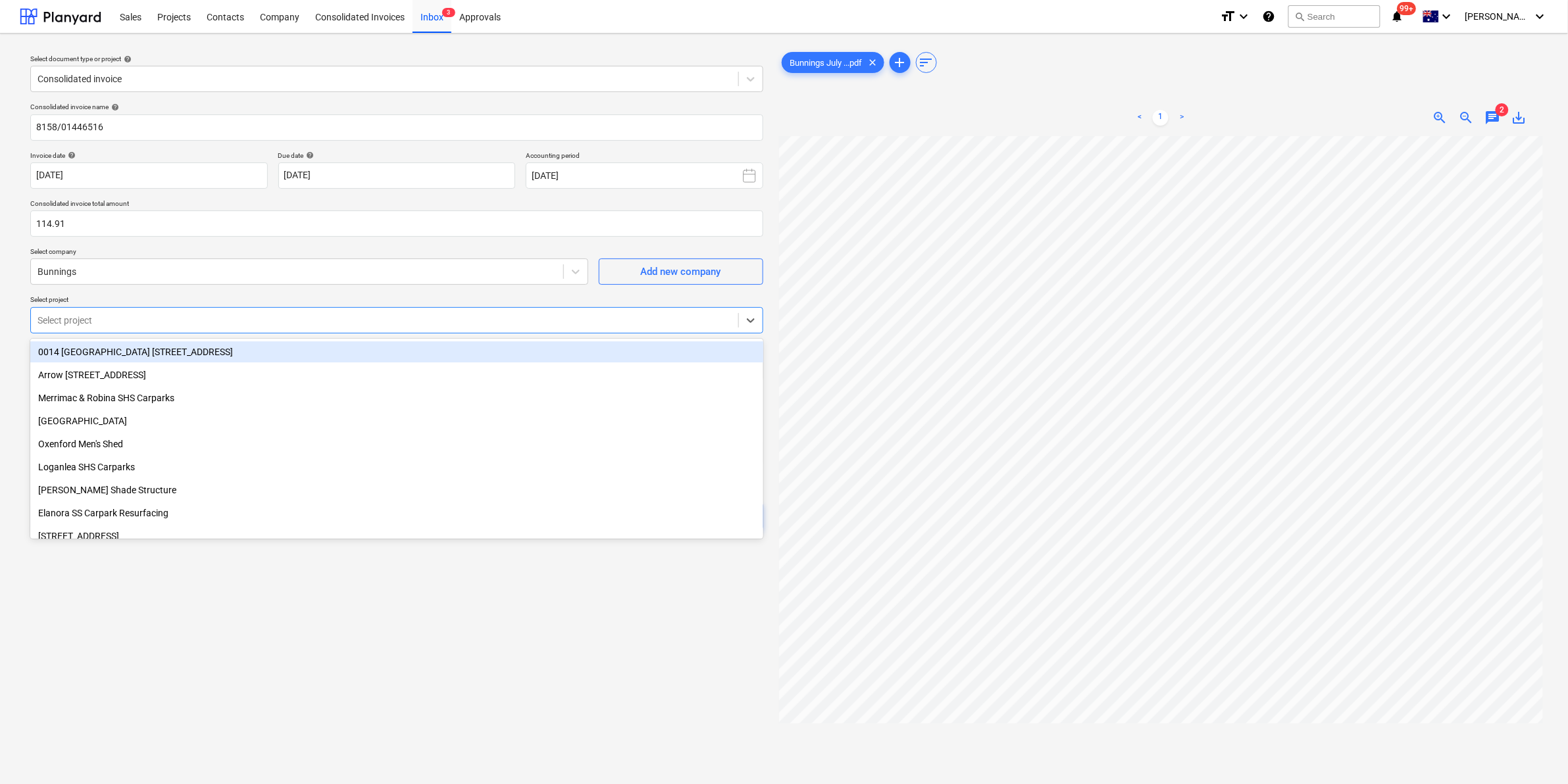
click at [184, 291] on div "Consolidated invoice name help 8158/01446516 Invoice date help 29 Jul 2025 29.0…" at bounding box center [396, 321] width 743 height 448
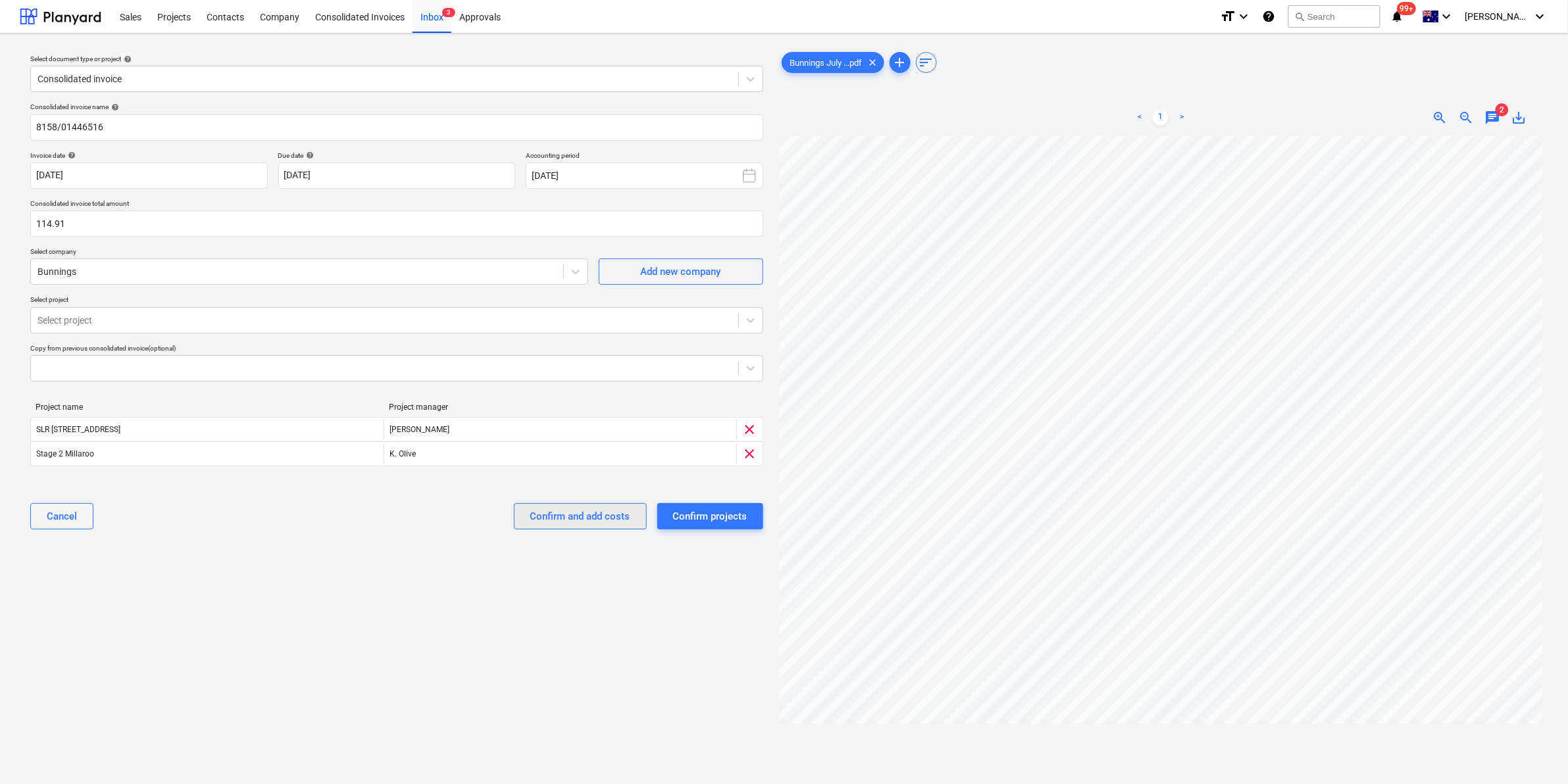
click at [567, 514] on div "Confirm and add costs" at bounding box center [580, 516] width 100 height 17
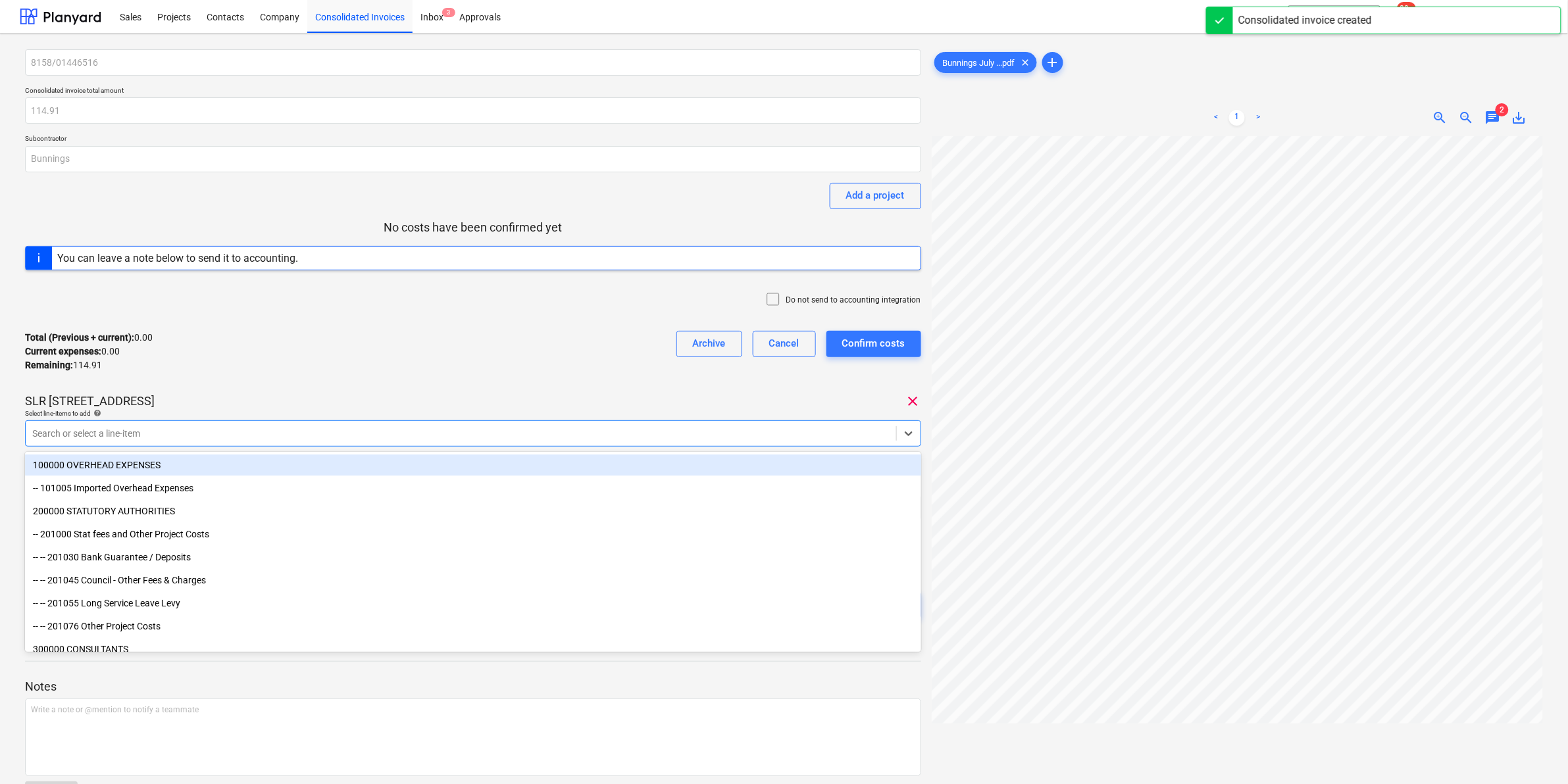
click at [499, 440] on div "Search or select a line-item" at bounding box center [461, 433] width 871 height 18
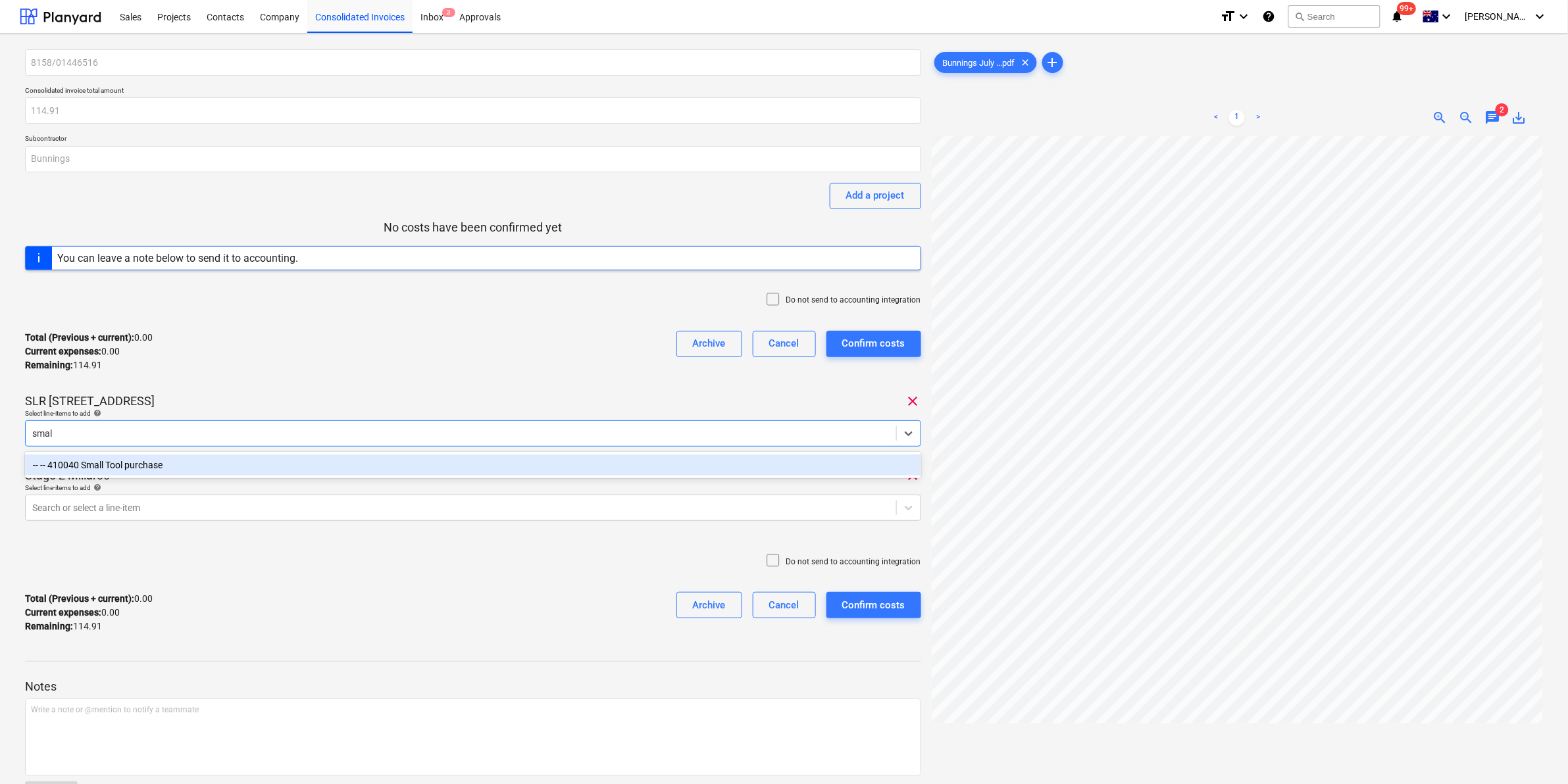
type input "small"
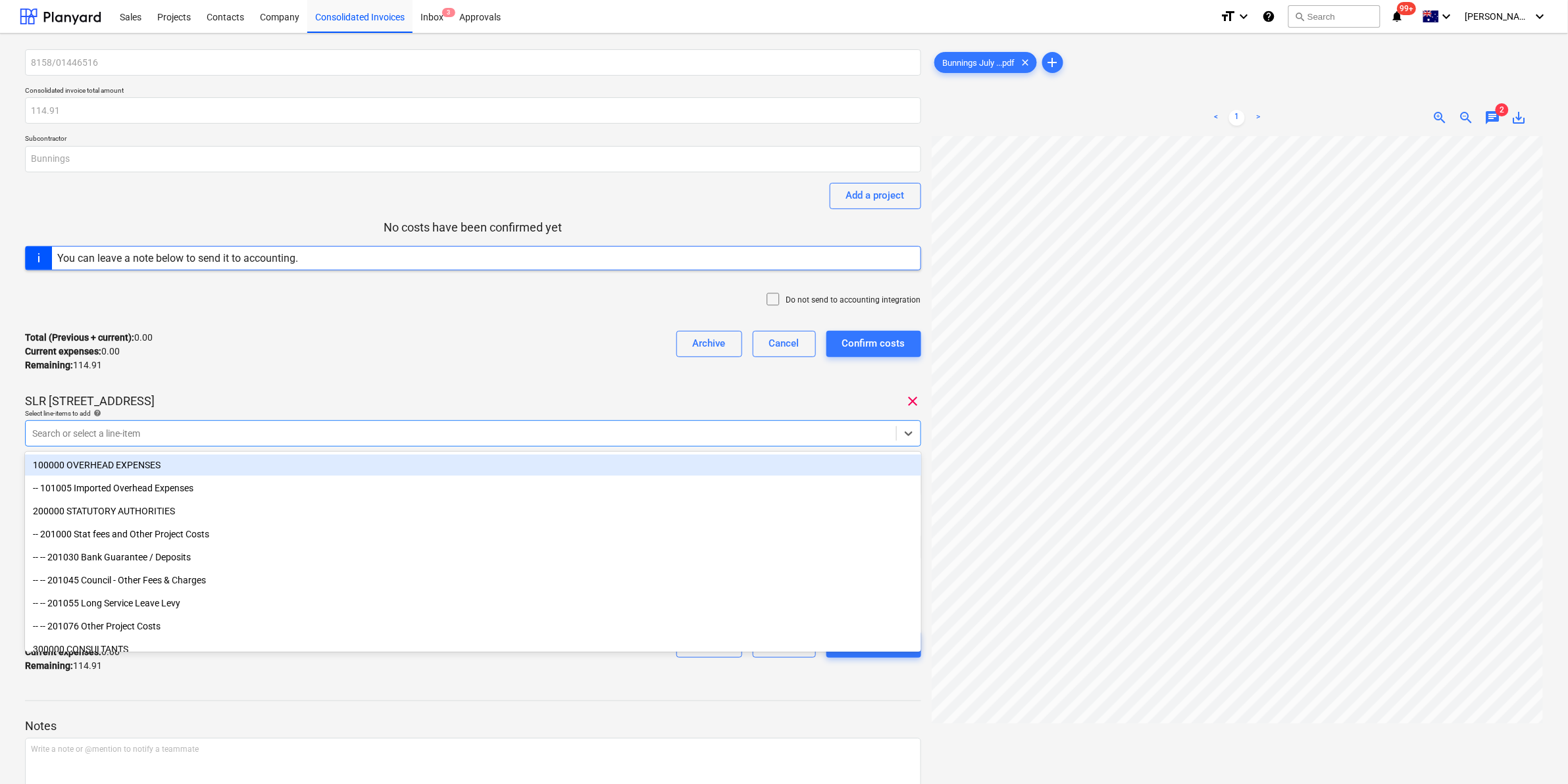
click at [600, 344] on div "Total (Previous + current) : 0.00 Current expenses : 0.00 Remaining : 114.91 Ar…" at bounding box center [473, 351] width 896 height 63
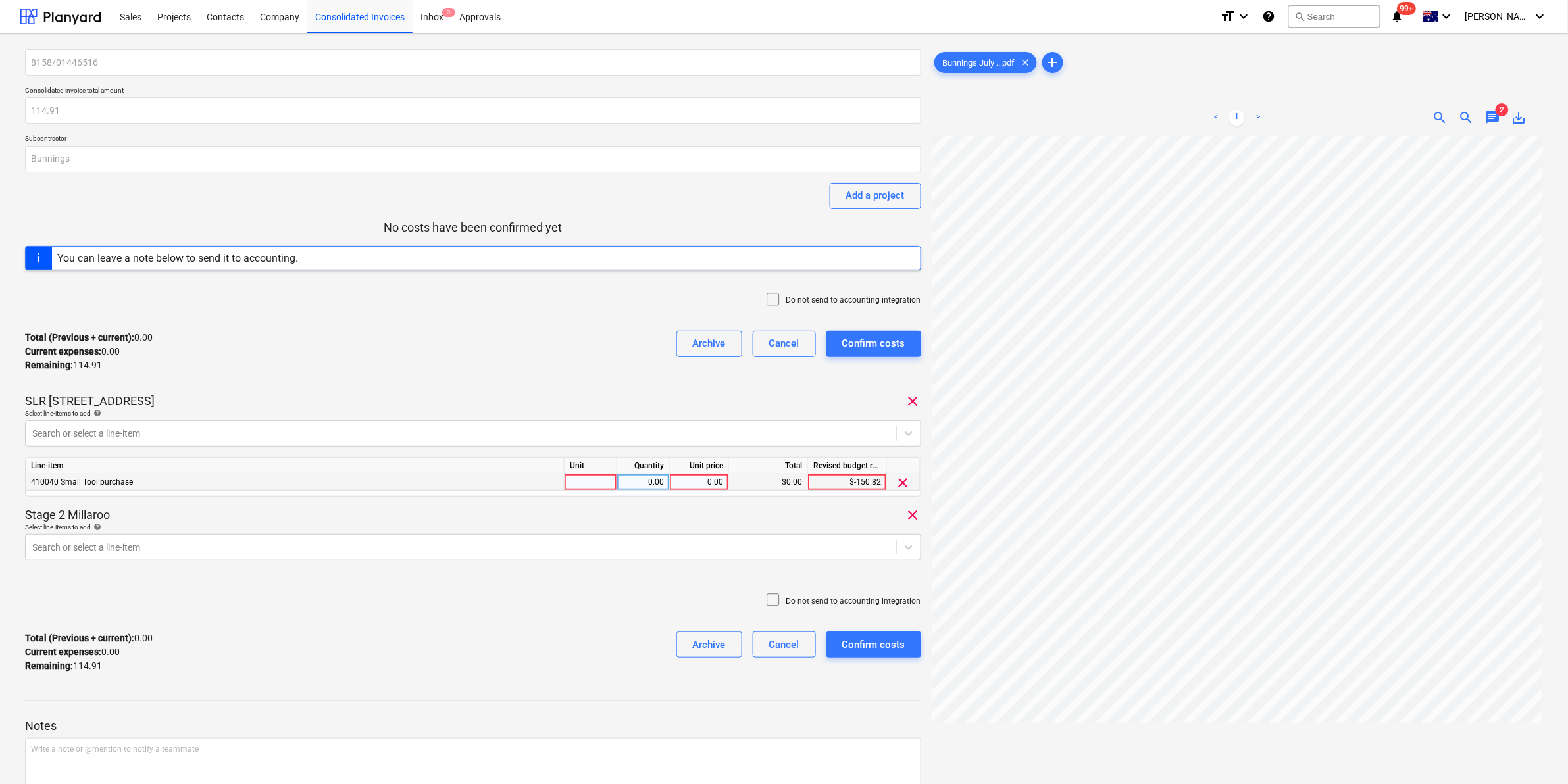
click at [586, 485] on div at bounding box center [591, 482] width 53 height 16
type input "item"
click at [301, 544] on div at bounding box center [461, 547] width 858 height 13
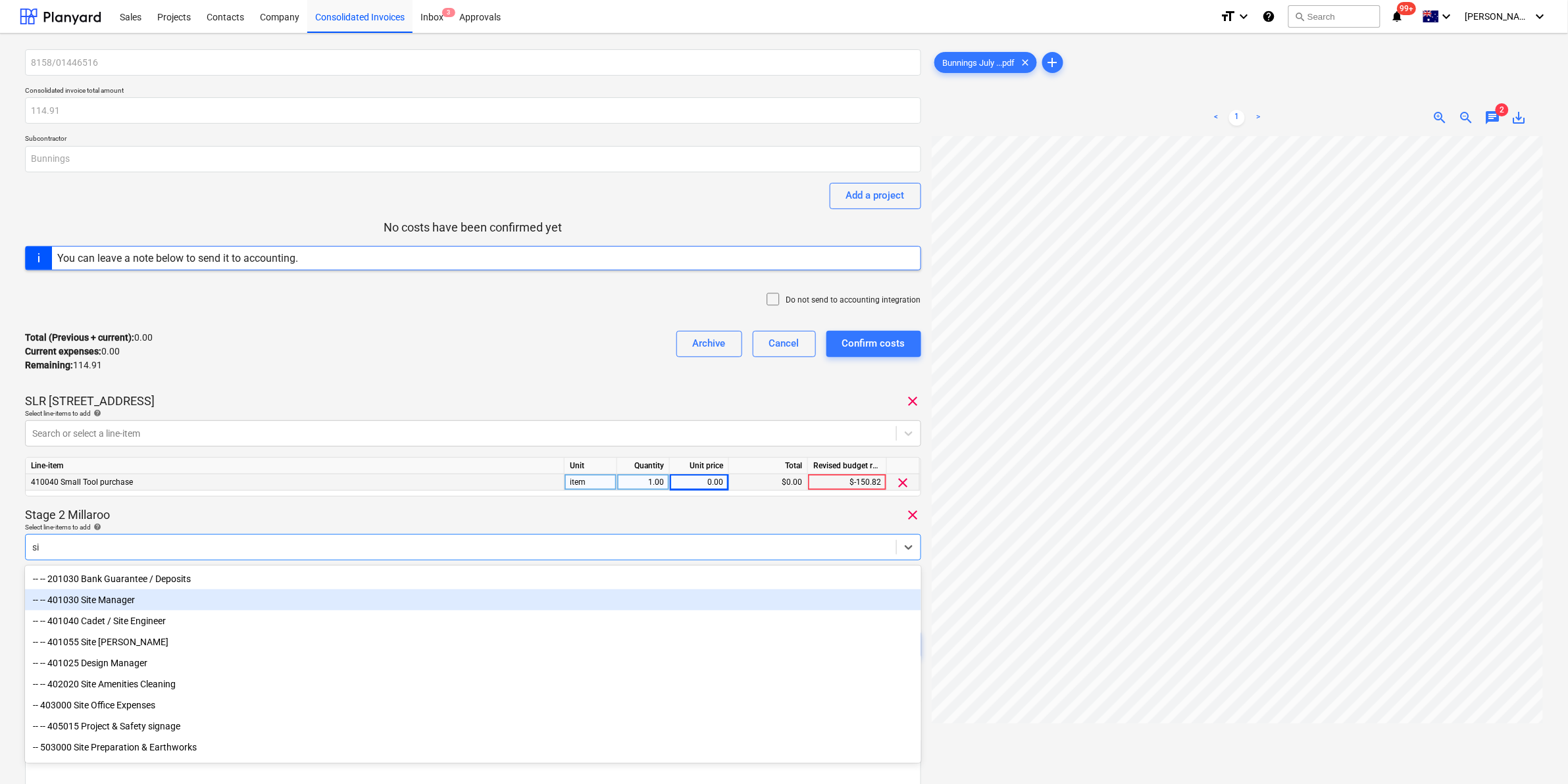
type input "s"
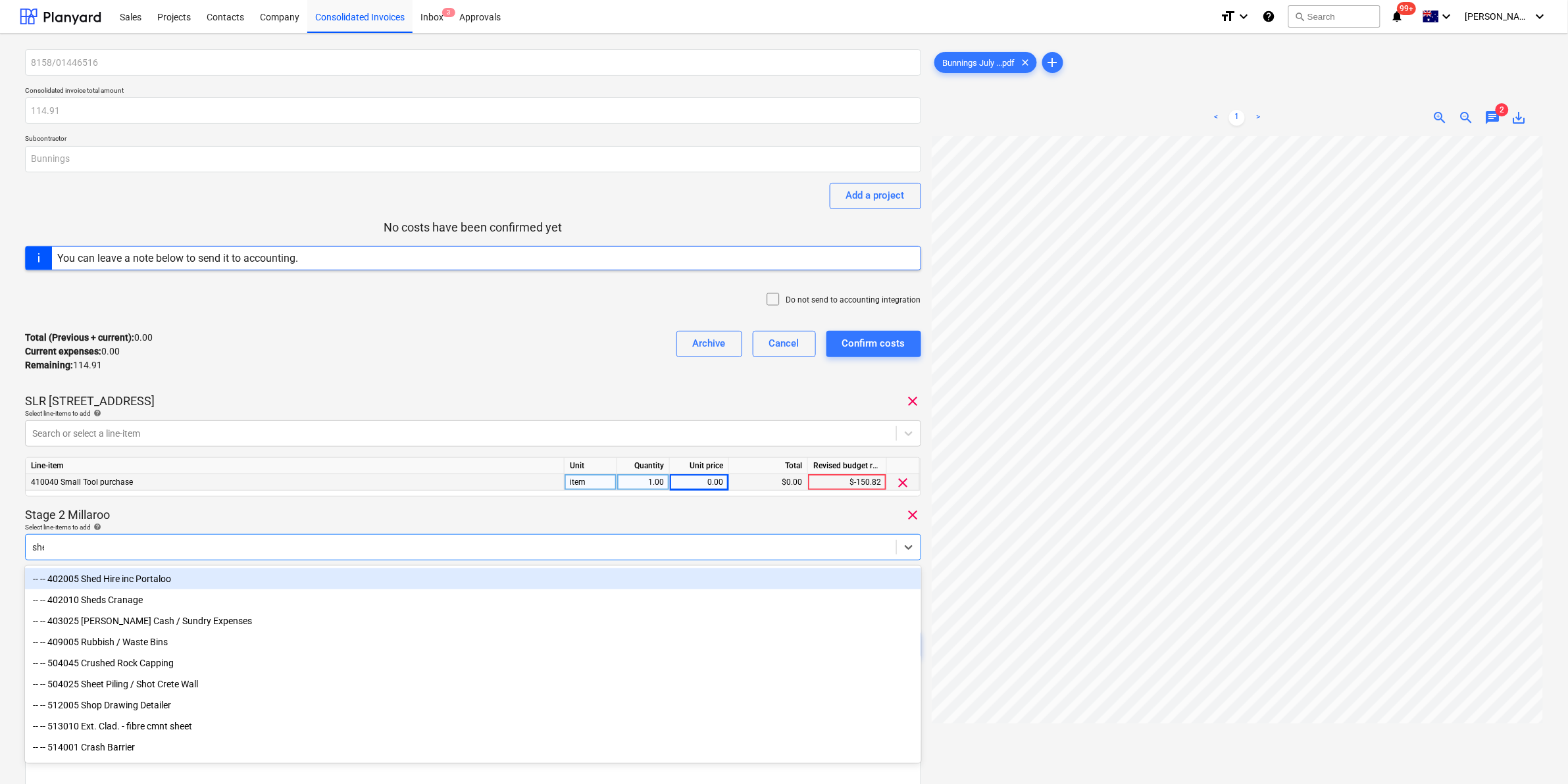
type input "shed"
click at [273, 504] on div "8158/01446516 Consolidated invoice total amount 114.91 Subcontractor Bunnings A…" at bounding box center [473, 386] width 896 height 673
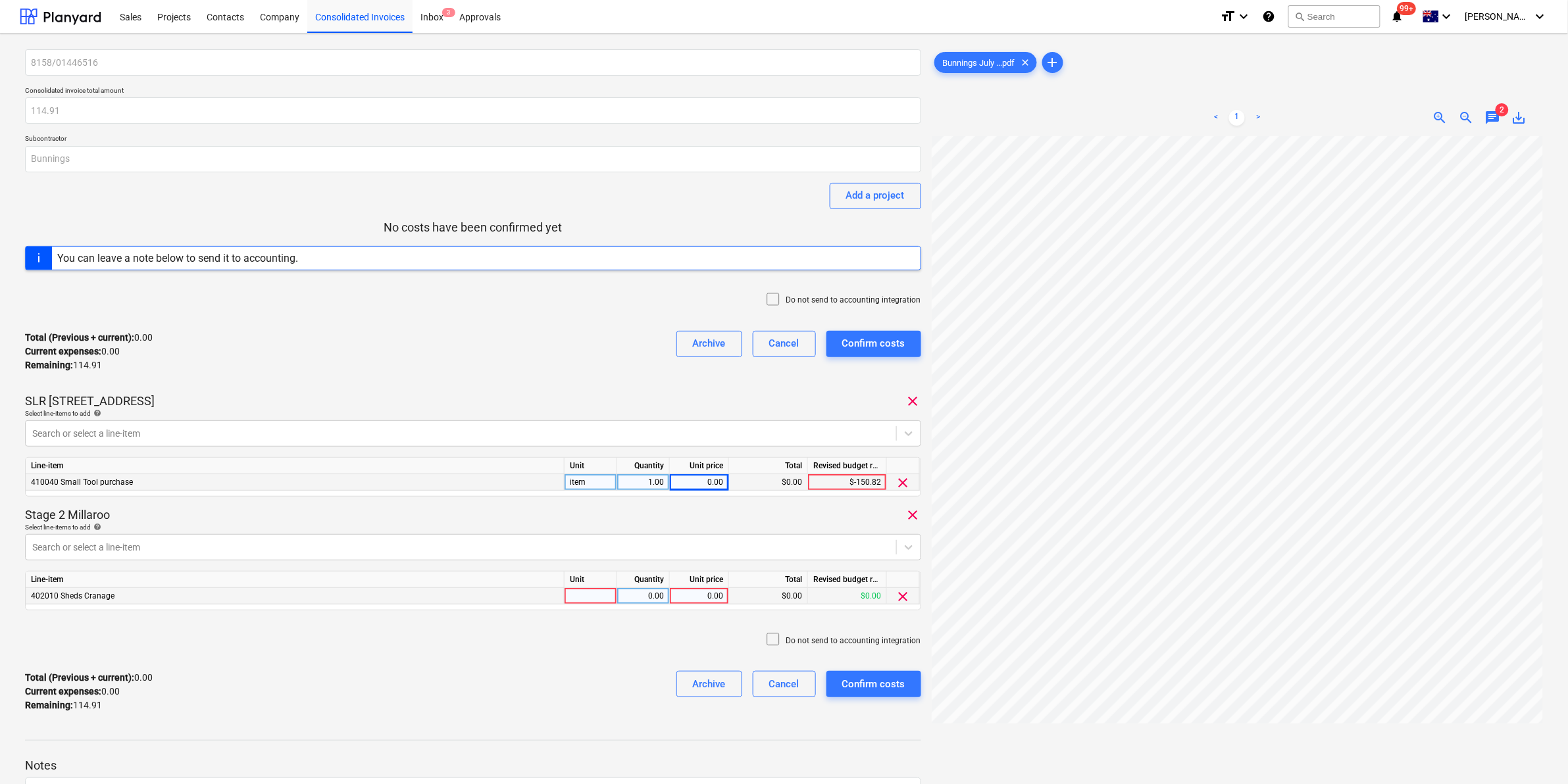
click at [594, 589] on div at bounding box center [591, 596] width 53 height 16
type input "item"
type input "43.85"
click at [703, 483] on div "0.00" at bounding box center [699, 482] width 48 height 16
type input "71.06"
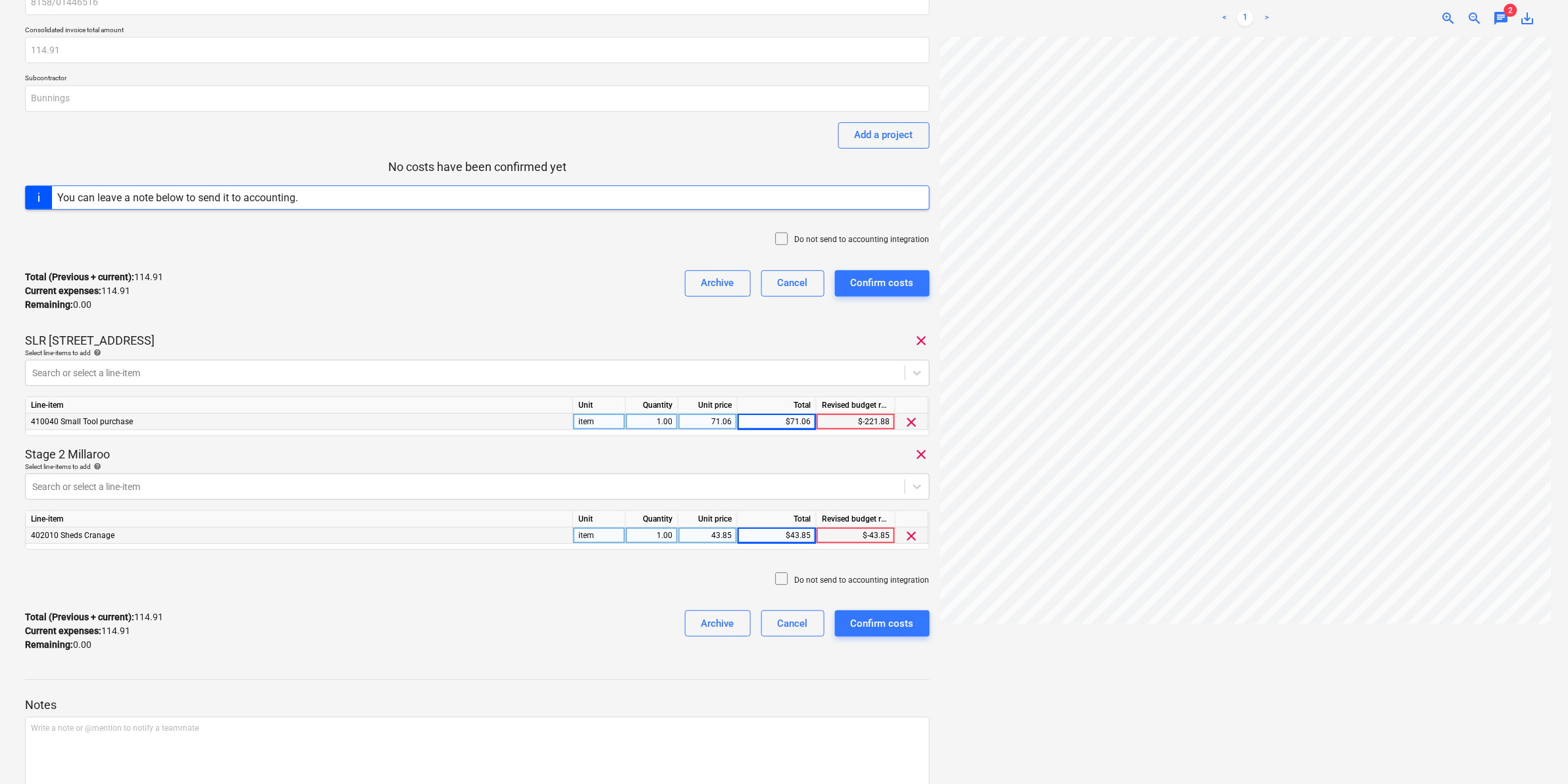
scroll to position [129, 0]
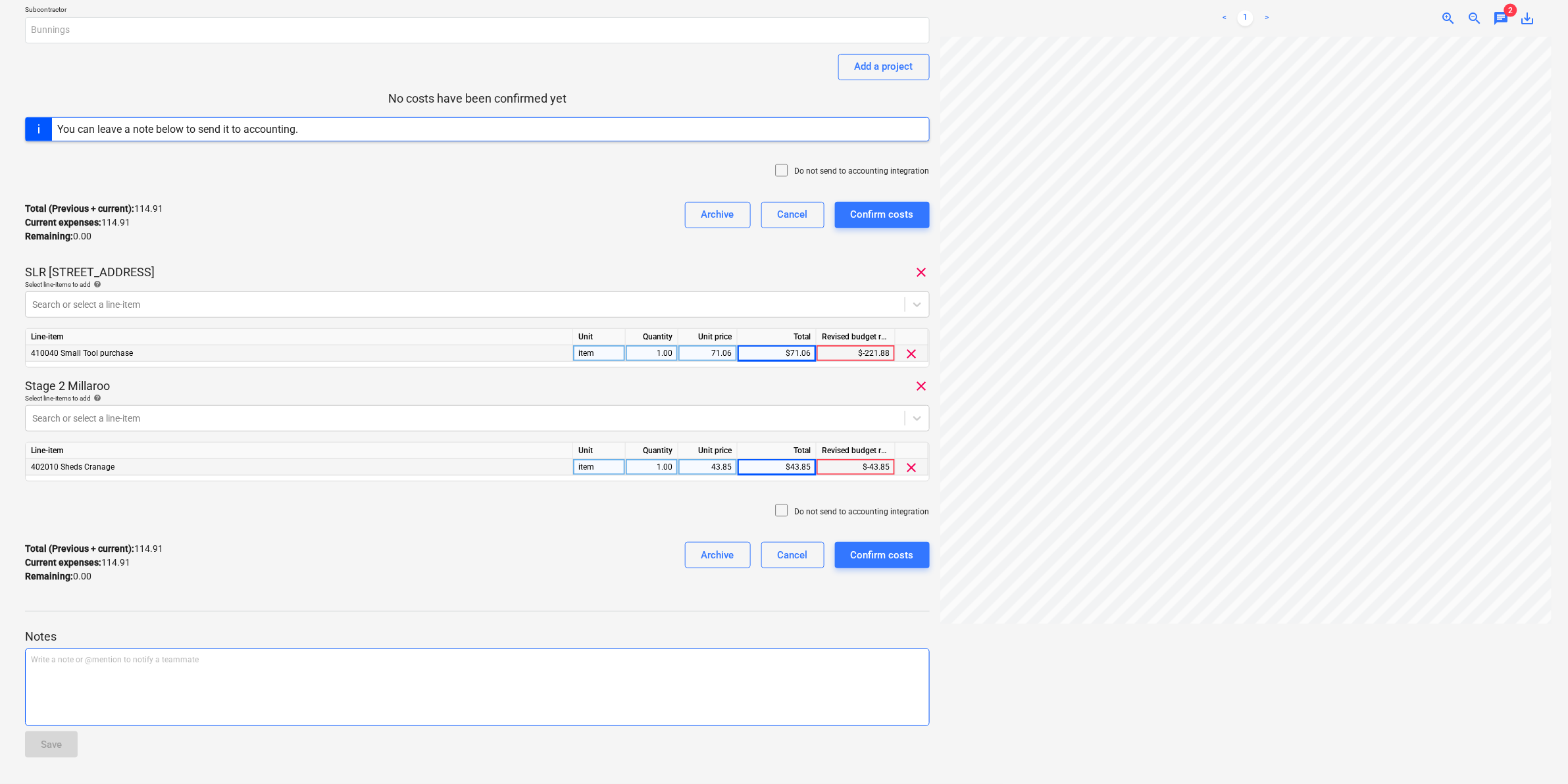
click at [350, 663] on p "Write a note or @mention to notify a teammate ﻿" at bounding box center [477, 659] width 893 height 11
click at [66, 740] on button "Save" at bounding box center [51, 744] width 53 height 26
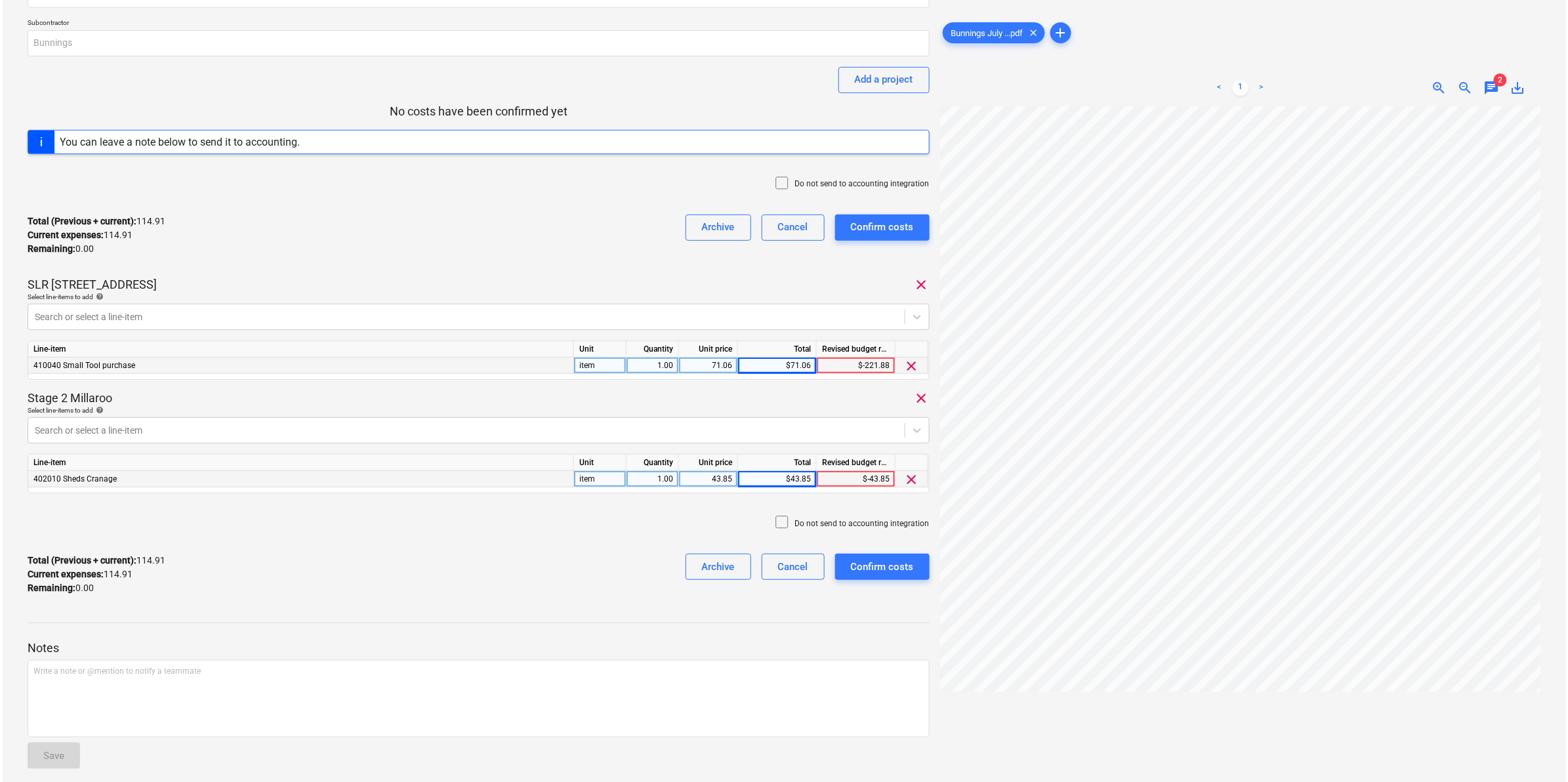
scroll to position [0, 0]
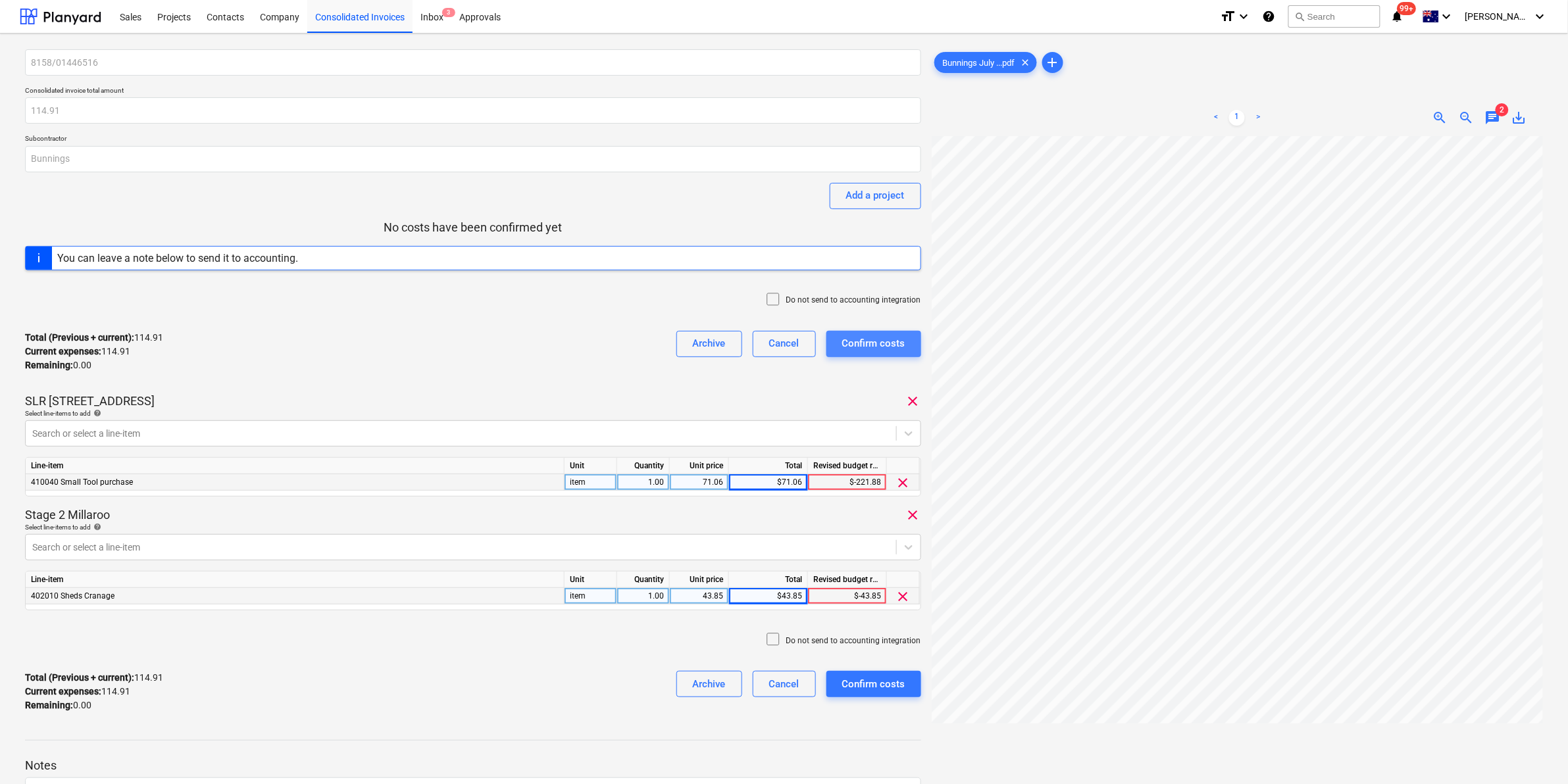
click at [874, 342] on div "Confirm costs" at bounding box center [874, 344] width 63 height 17
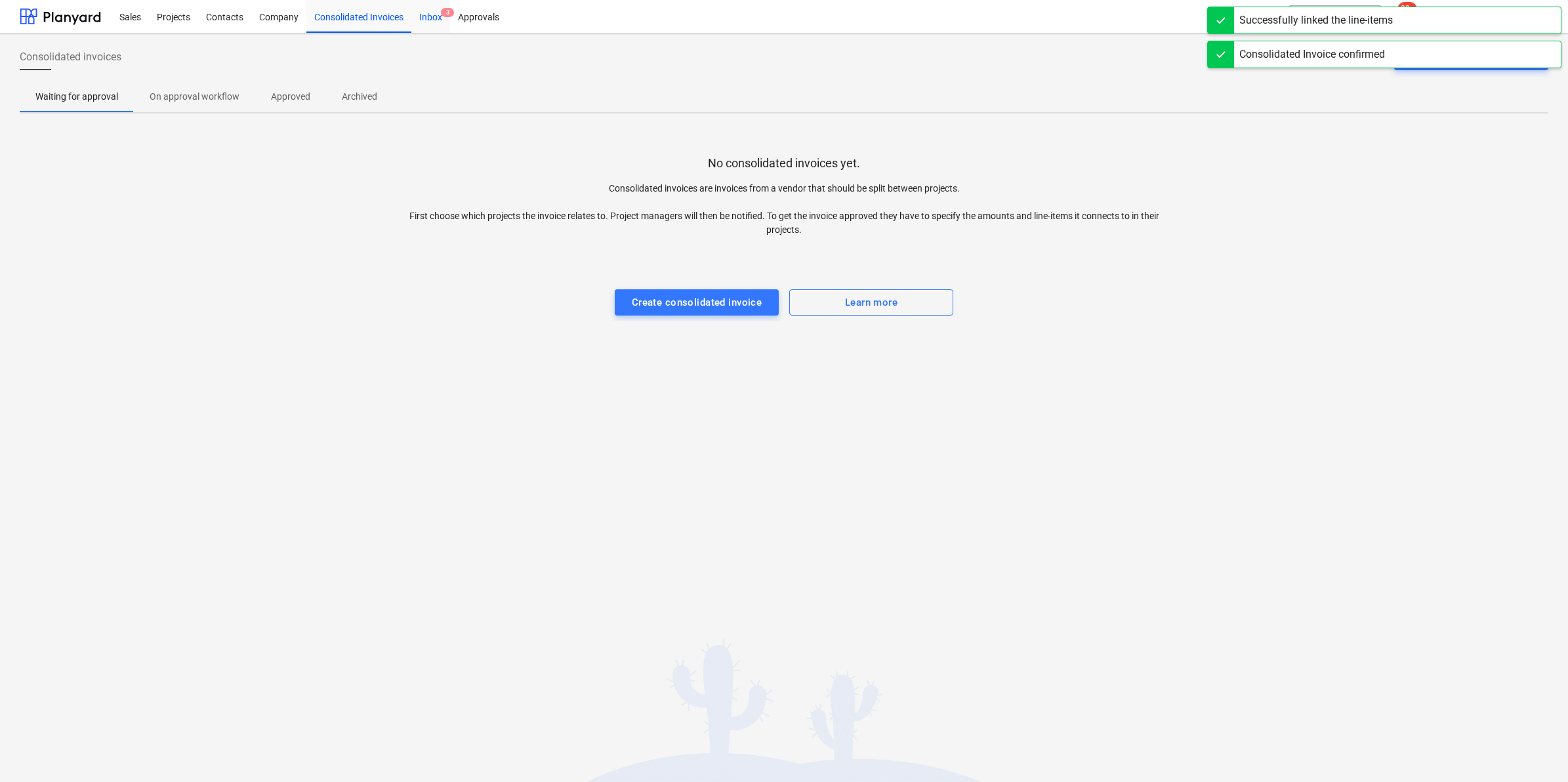
click at [436, 20] on div "Inbox 3" at bounding box center [430, 16] width 39 height 34
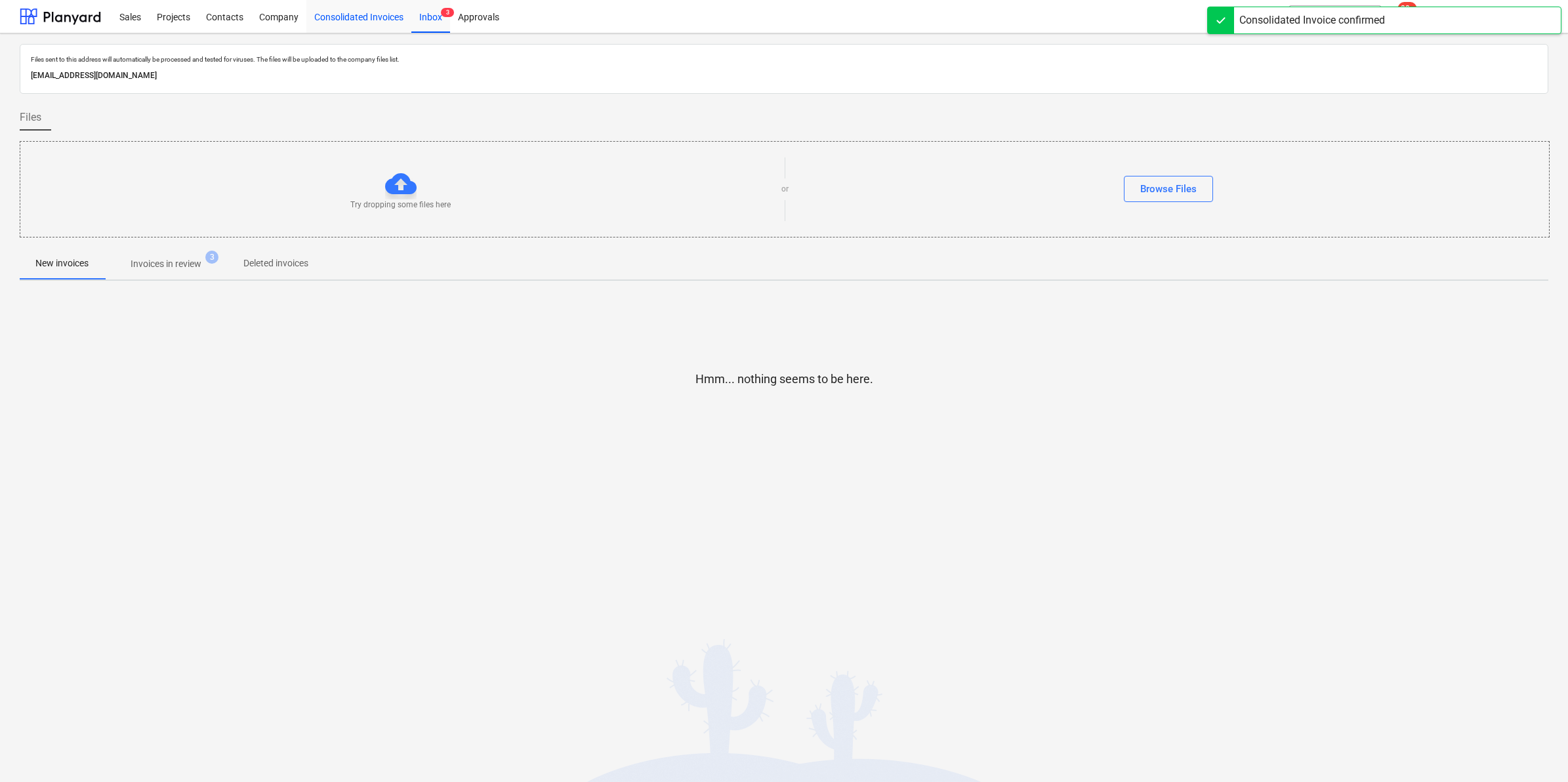
click at [348, 16] on div "Consolidated Invoices" at bounding box center [359, 16] width 105 height 34
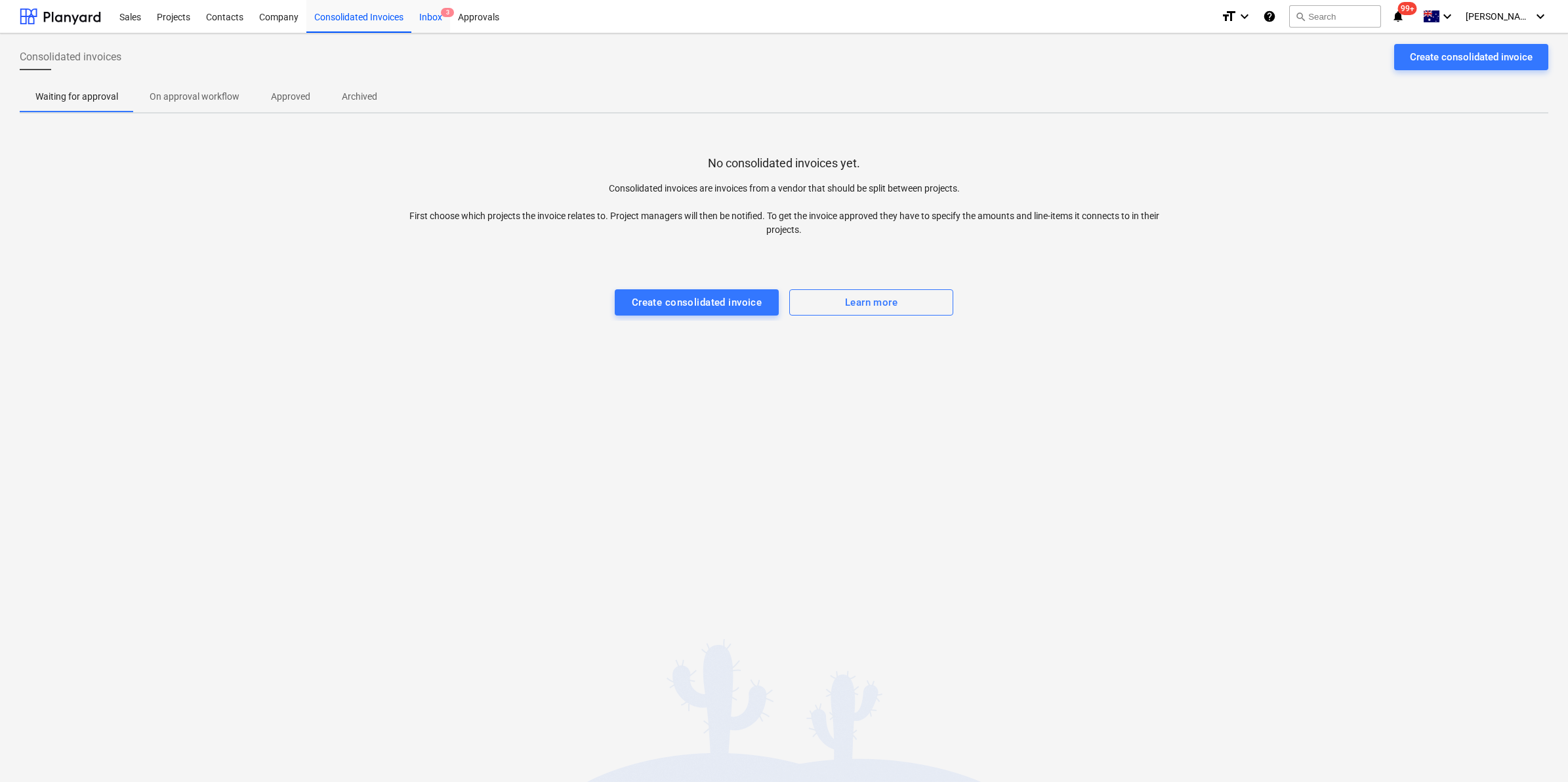
click at [433, 11] on div "Inbox 3" at bounding box center [430, 16] width 39 height 34
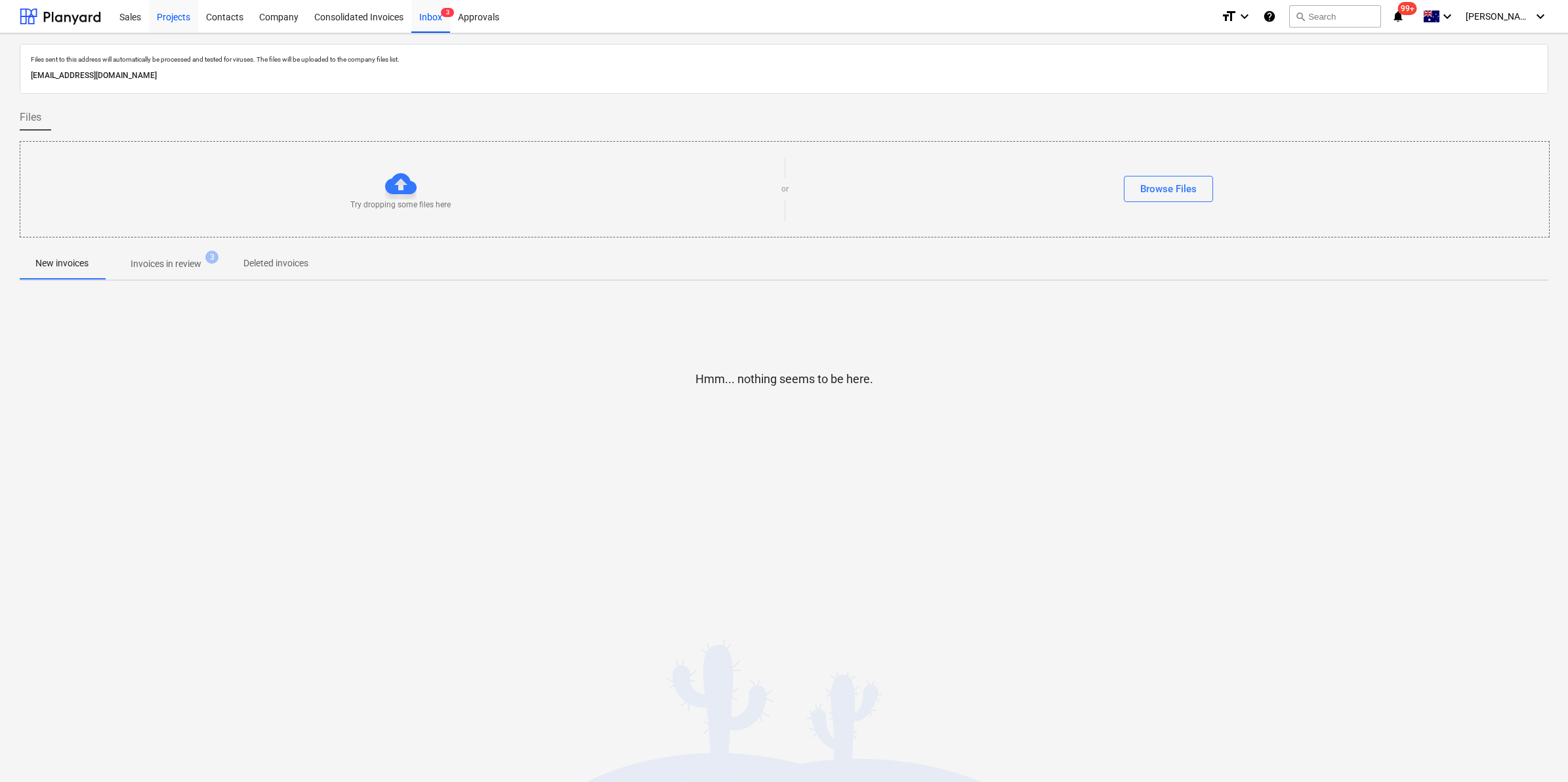
click at [164, 11] on div "Projects" at bounding box center [173, 16] width 49 height 34
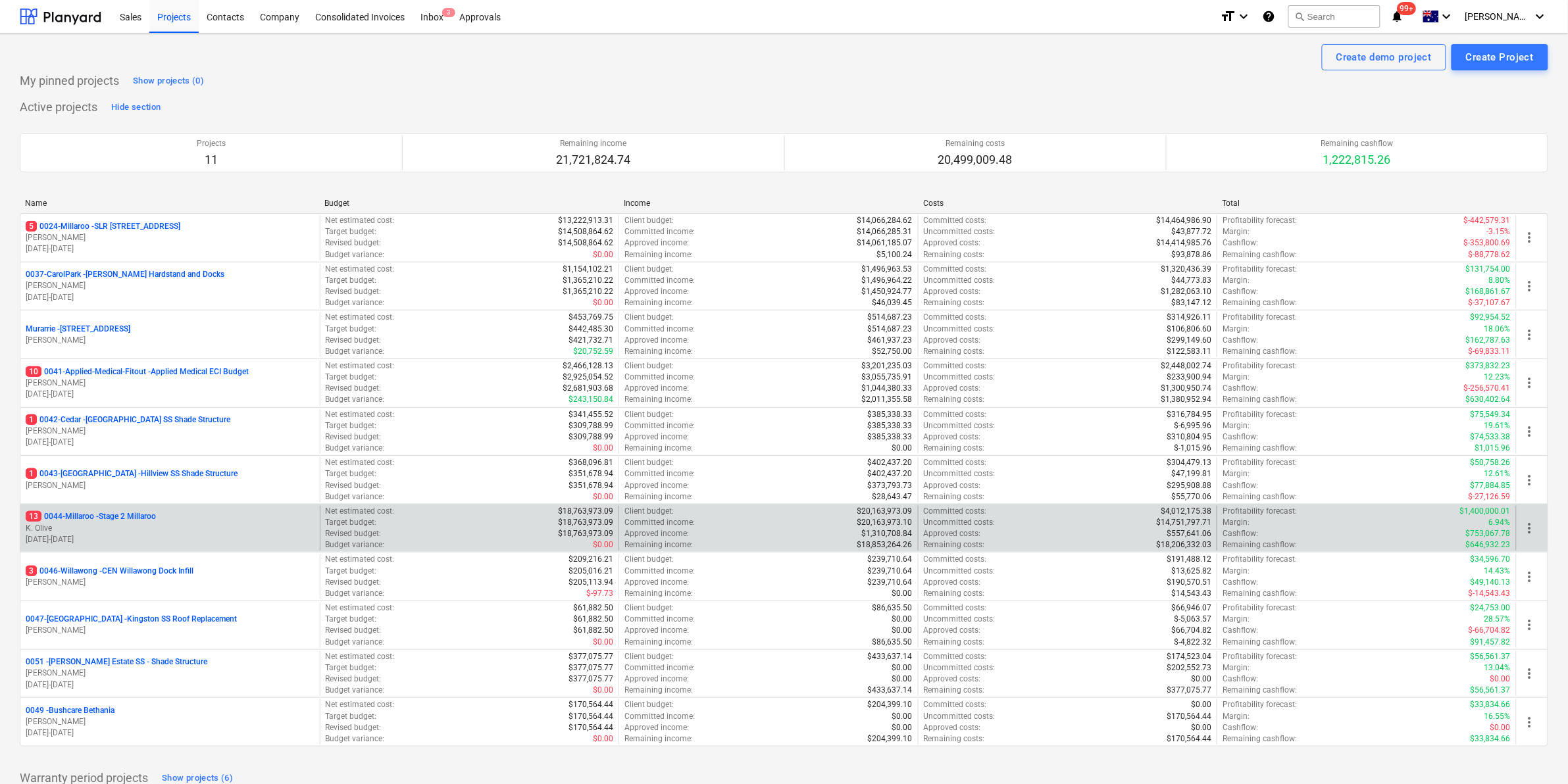
click at [113, 515] on p "13 0044-Millaroo - Stage 2 Millaroo" at bounding box center [90, 516] width 130 height 11
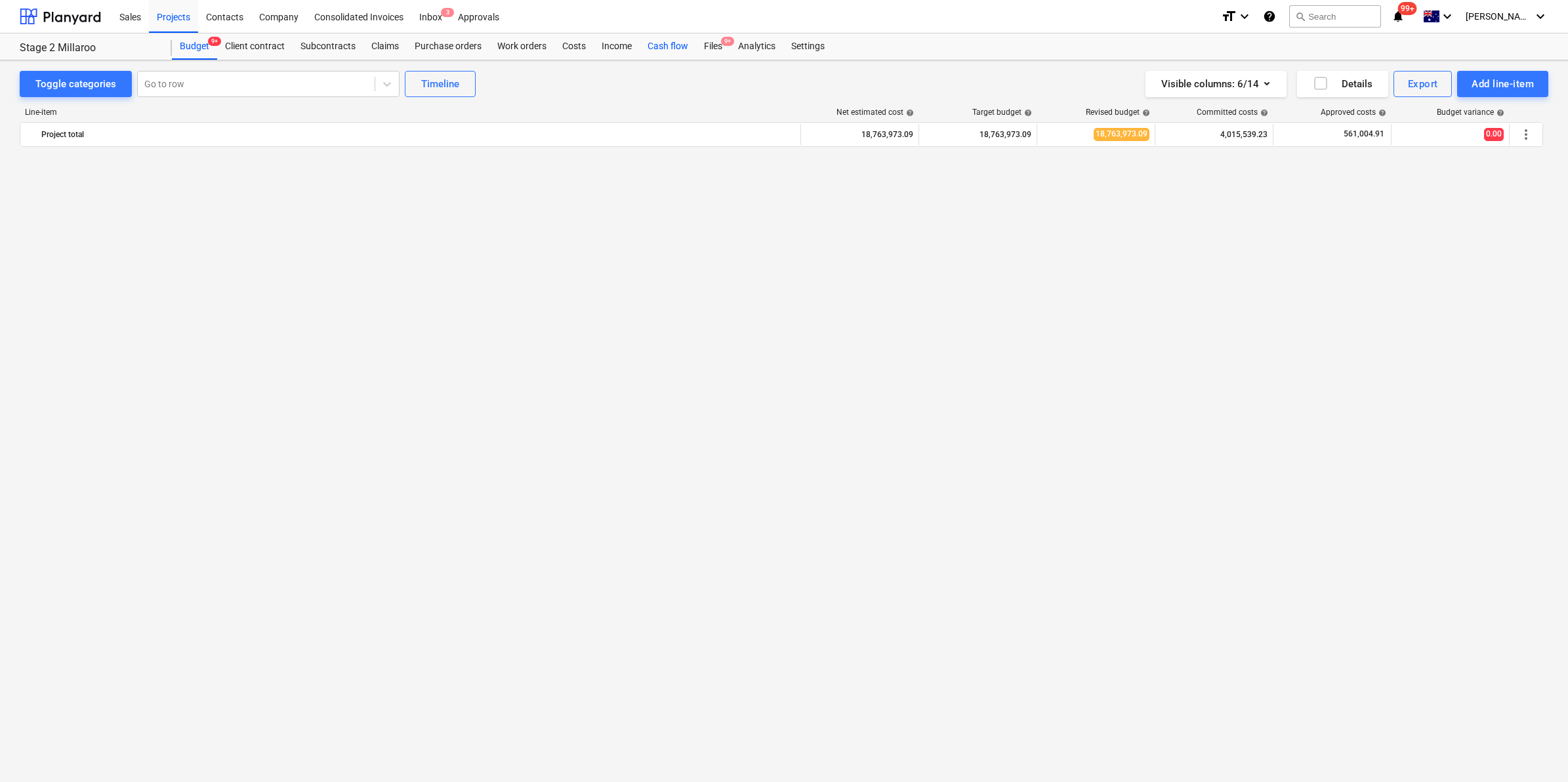
scroll to position [1079, 0]
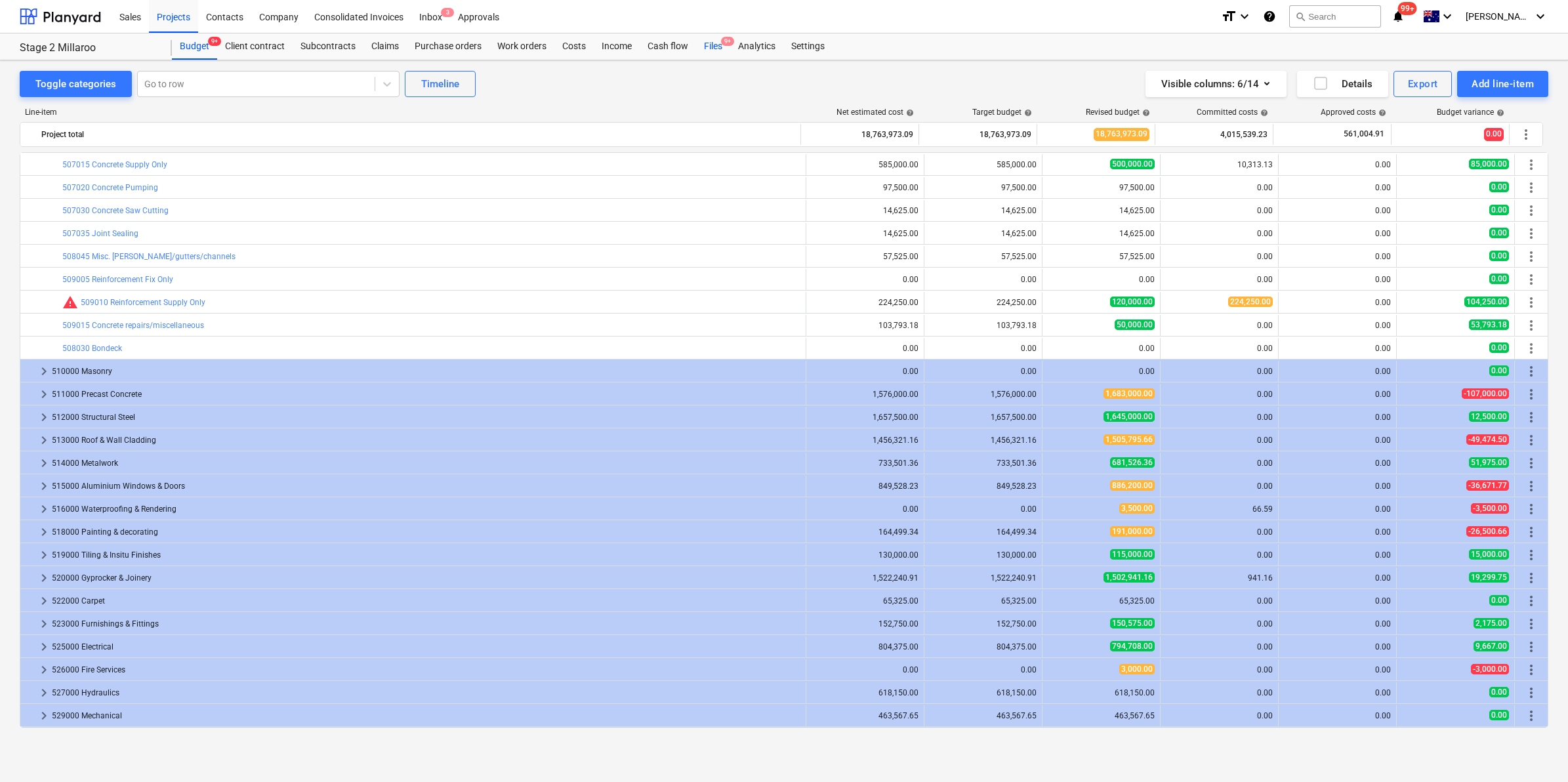
click at [710, 43] on div "Files 9+" at bounding box center [713, 47] width 34 height 26
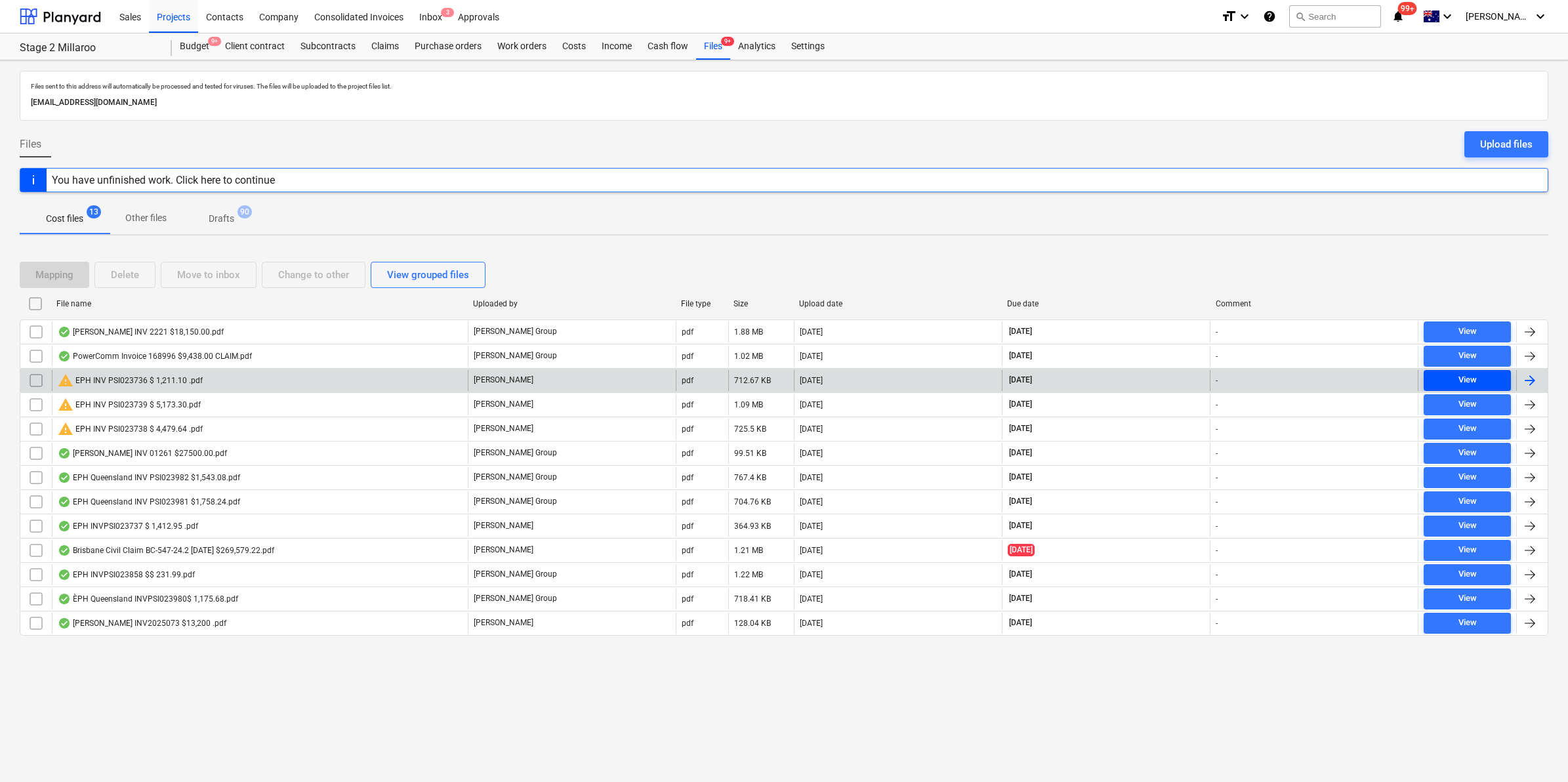
click at [1459, 381] on div "View" at bounding box center [1467, 380] width 18 height 15
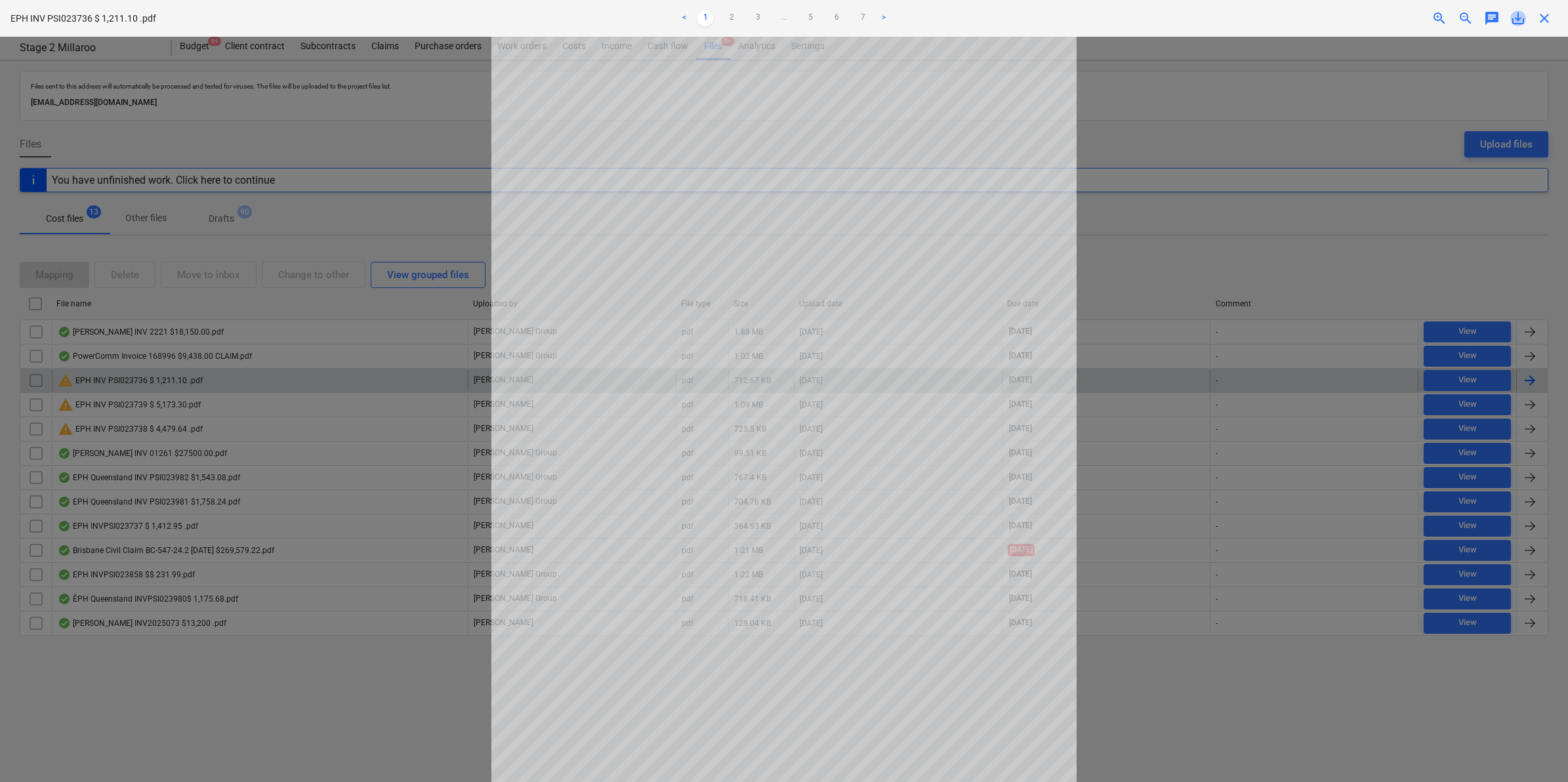
click at [1519, 18] on span "save_alt" at bounding box center [1518, 18] width 16 height 16
click at [1543, 14] on span "close" at bounding box center [1544, 18] width 16 height 16
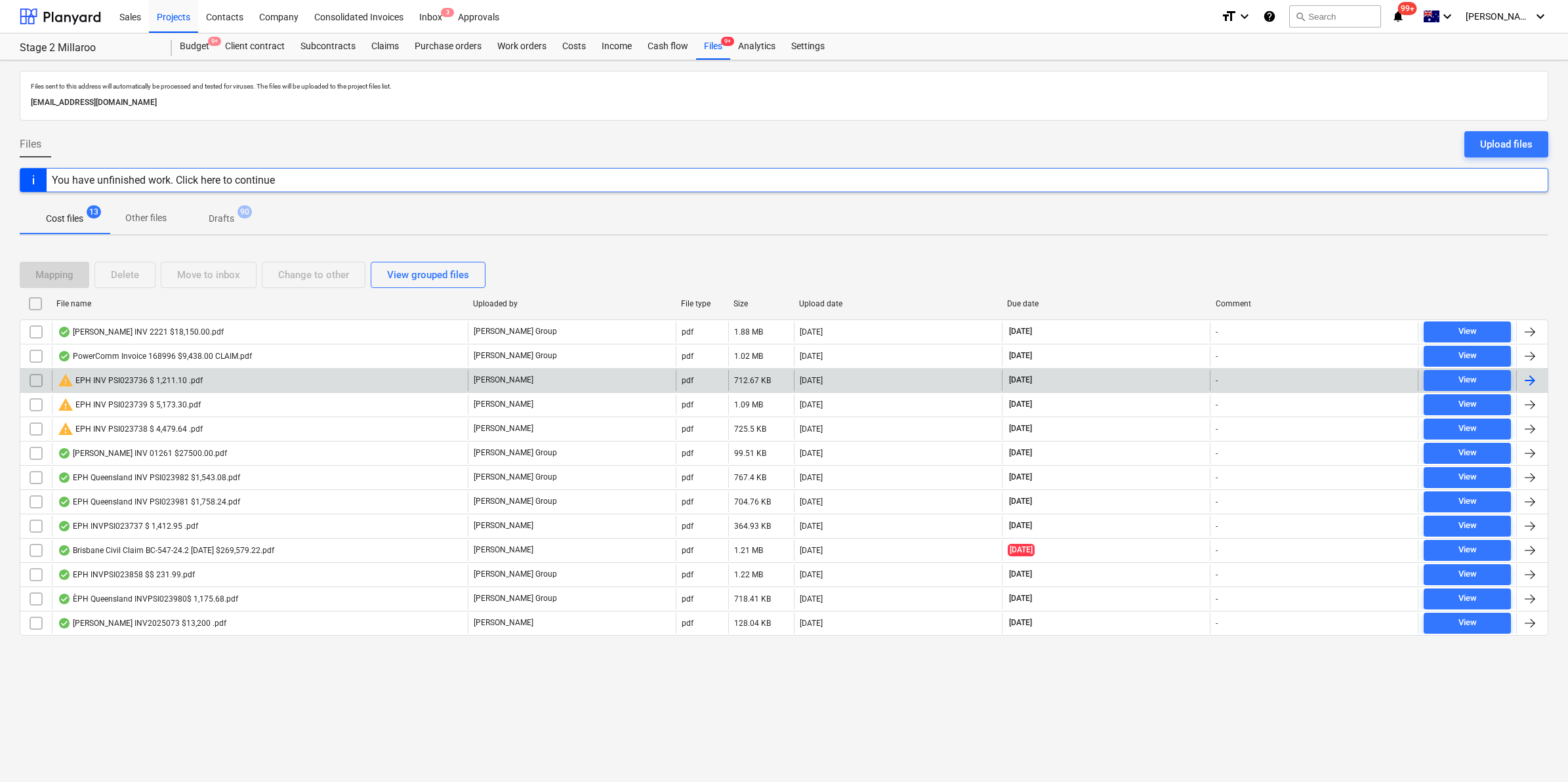
click at [197, 302] on div "File name" at bounding box center [259, 304] width 406 height 9
checkbox input "false"
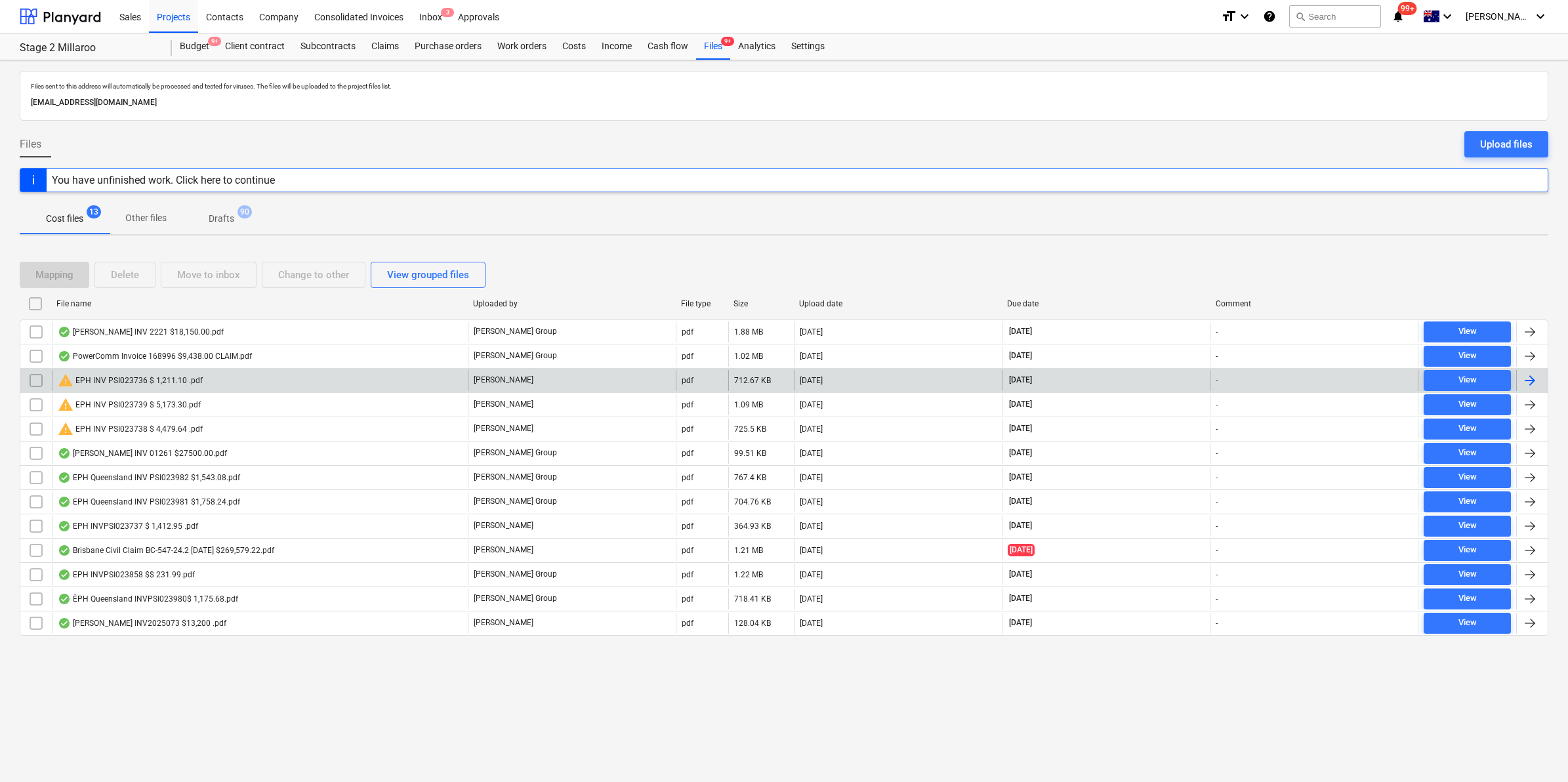
checkbox input "false"
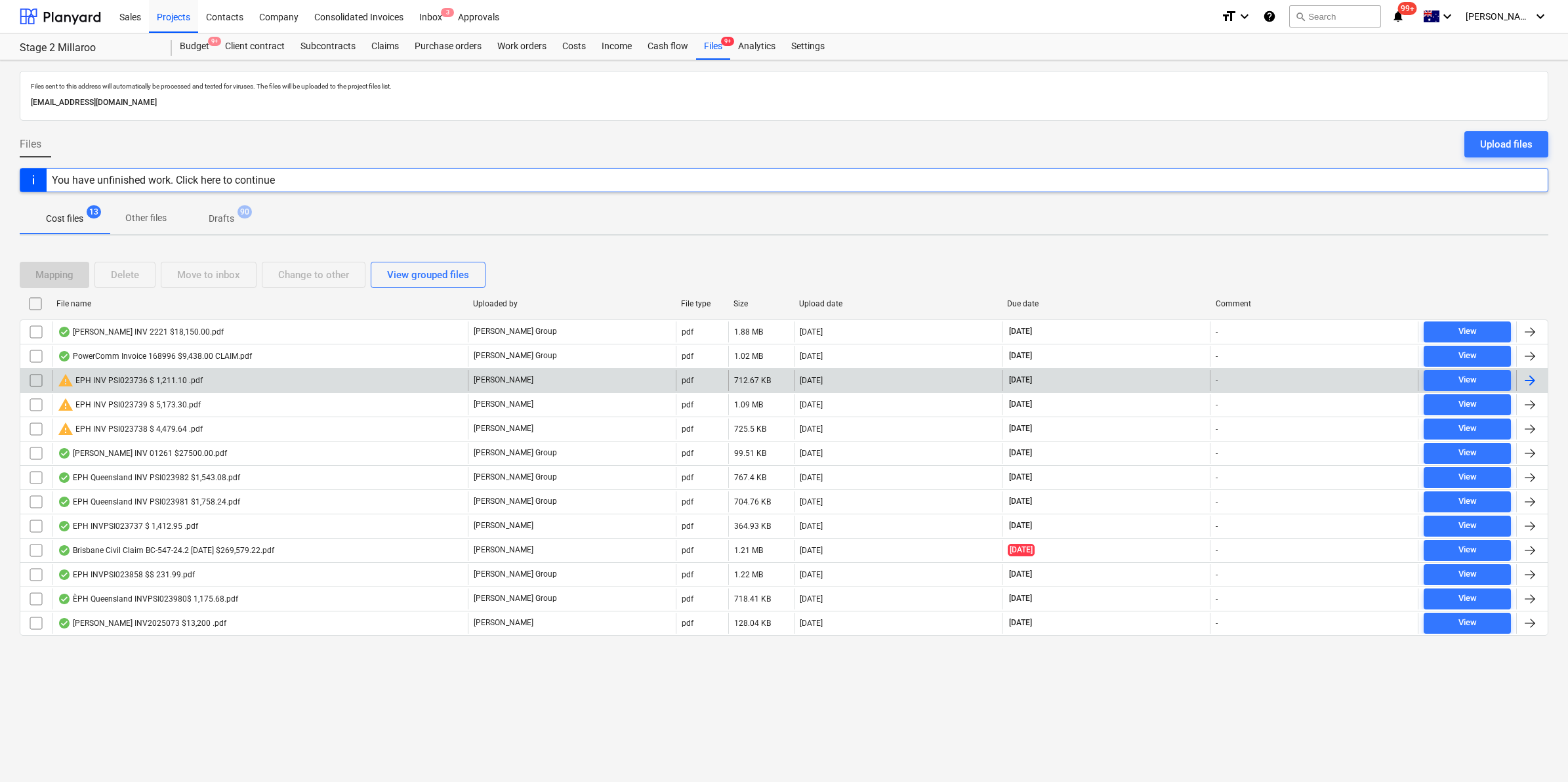
checkbox input "false"
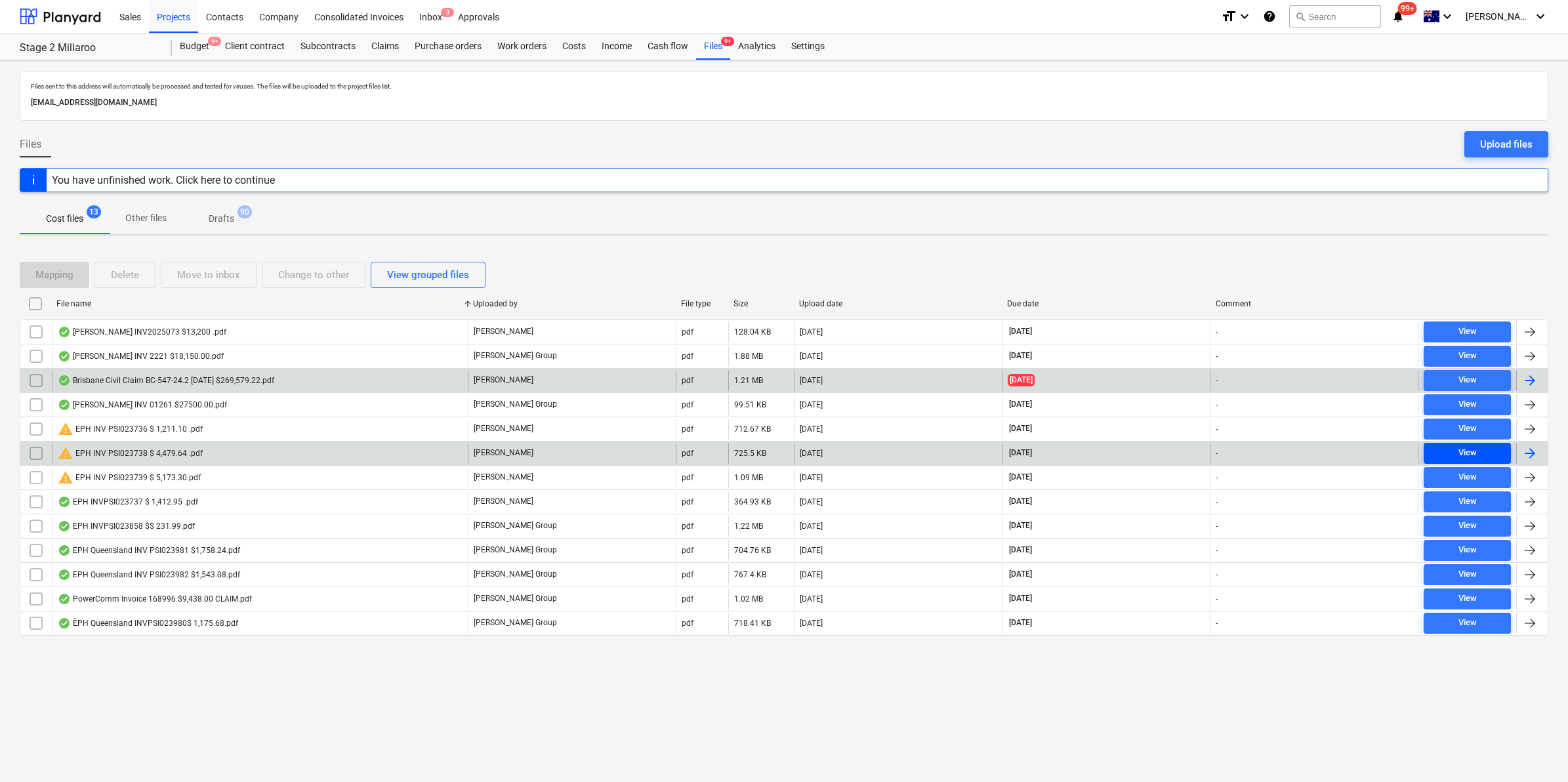
click at [1447, 451] on span "View" at bounding box center [1467, 452] width 77 height 15
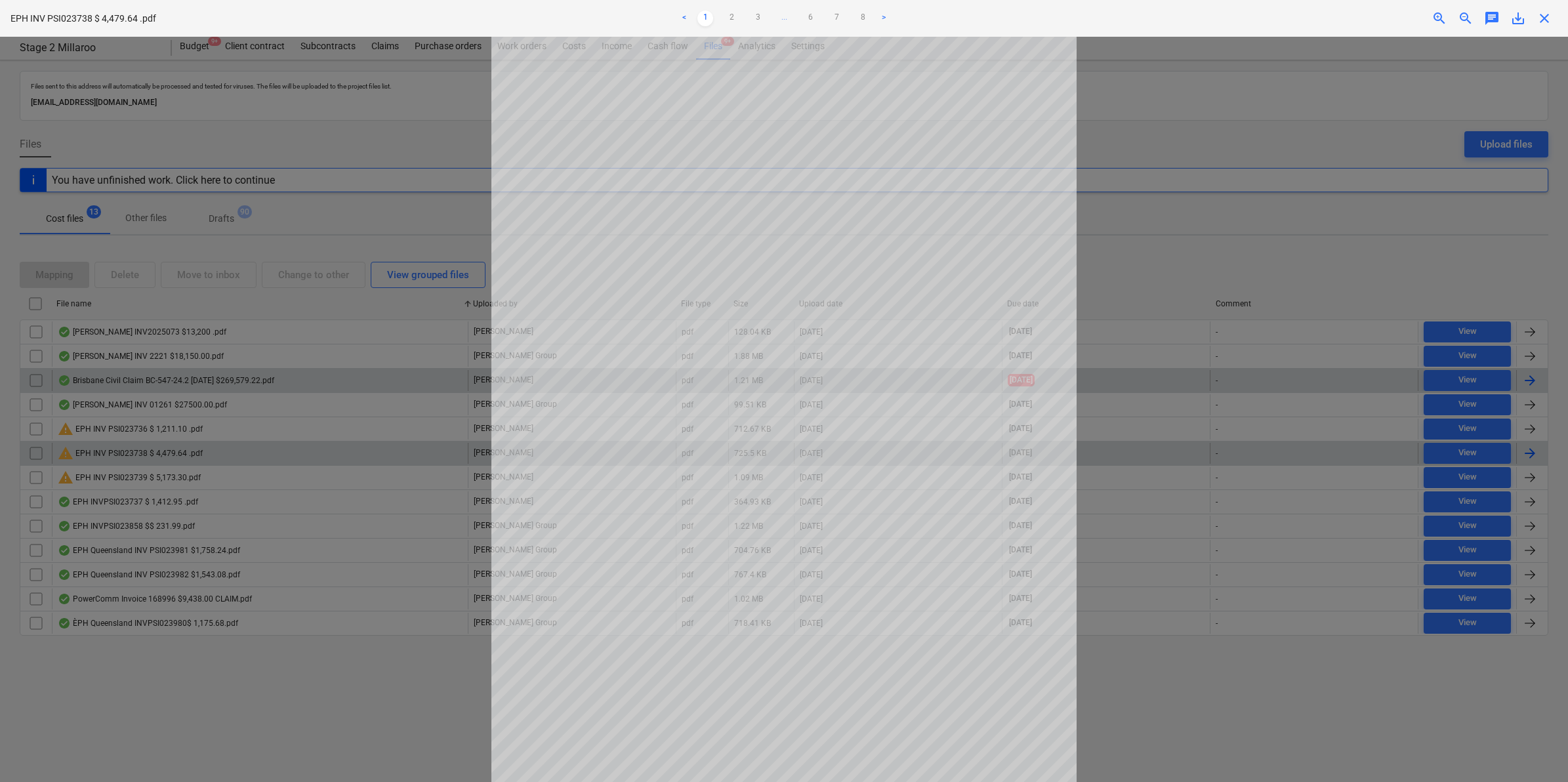
click at [1517, 21] on span "save_alt" at bounding box center [1518, 18] width 16 height 16
click at [259, 164] on div at bounding box center [784, 409] width 1568 height 745
click at [291, 179] on div at bounding box center [784, 409] width 1568 height 745
click at [1539, 16] on span "close" at bounding box center [1544, 18] width 16 height 16
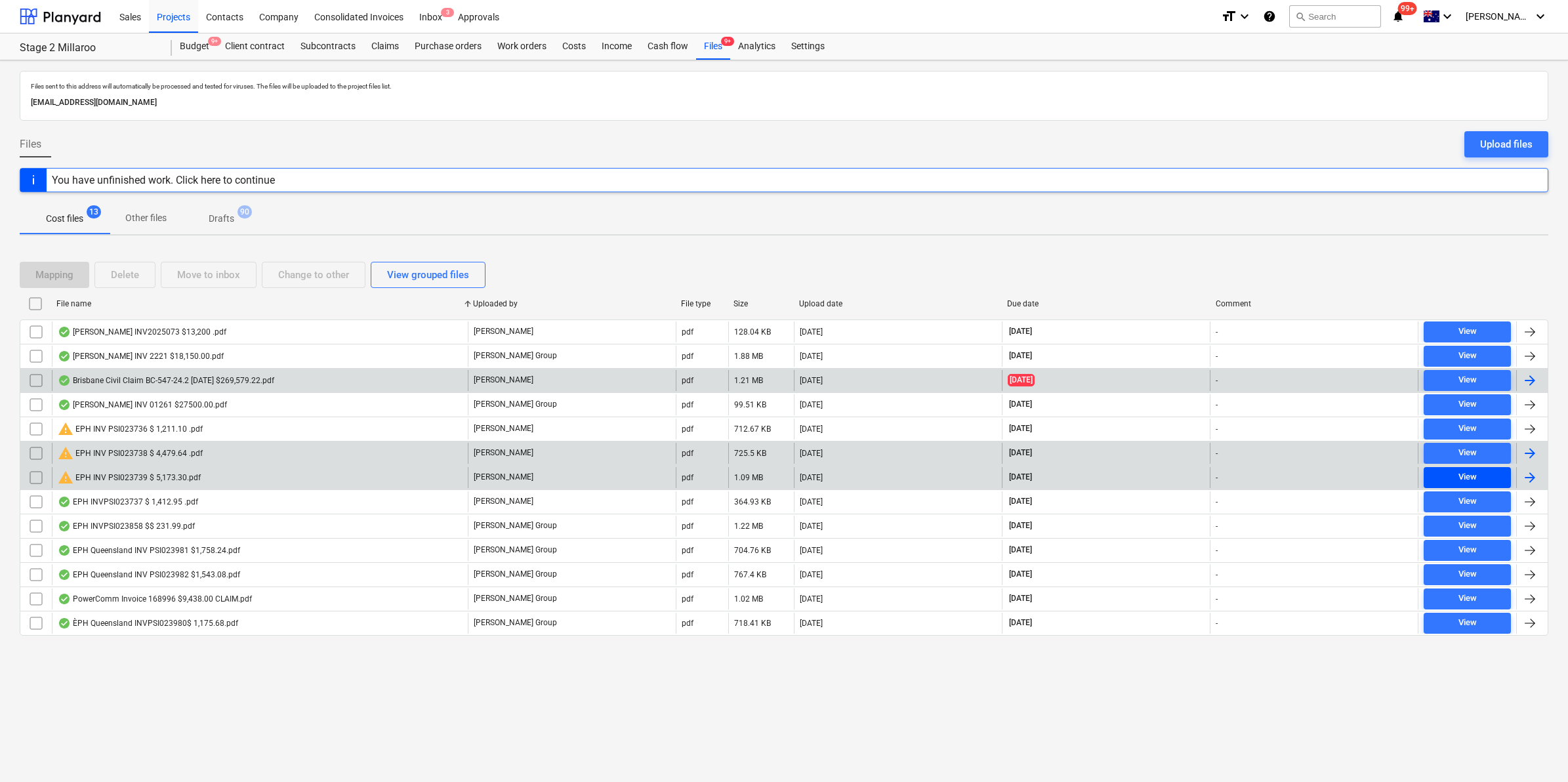
click at [1451, 473] on span "View" at bounding box center [1467, 477] width 77 height 15
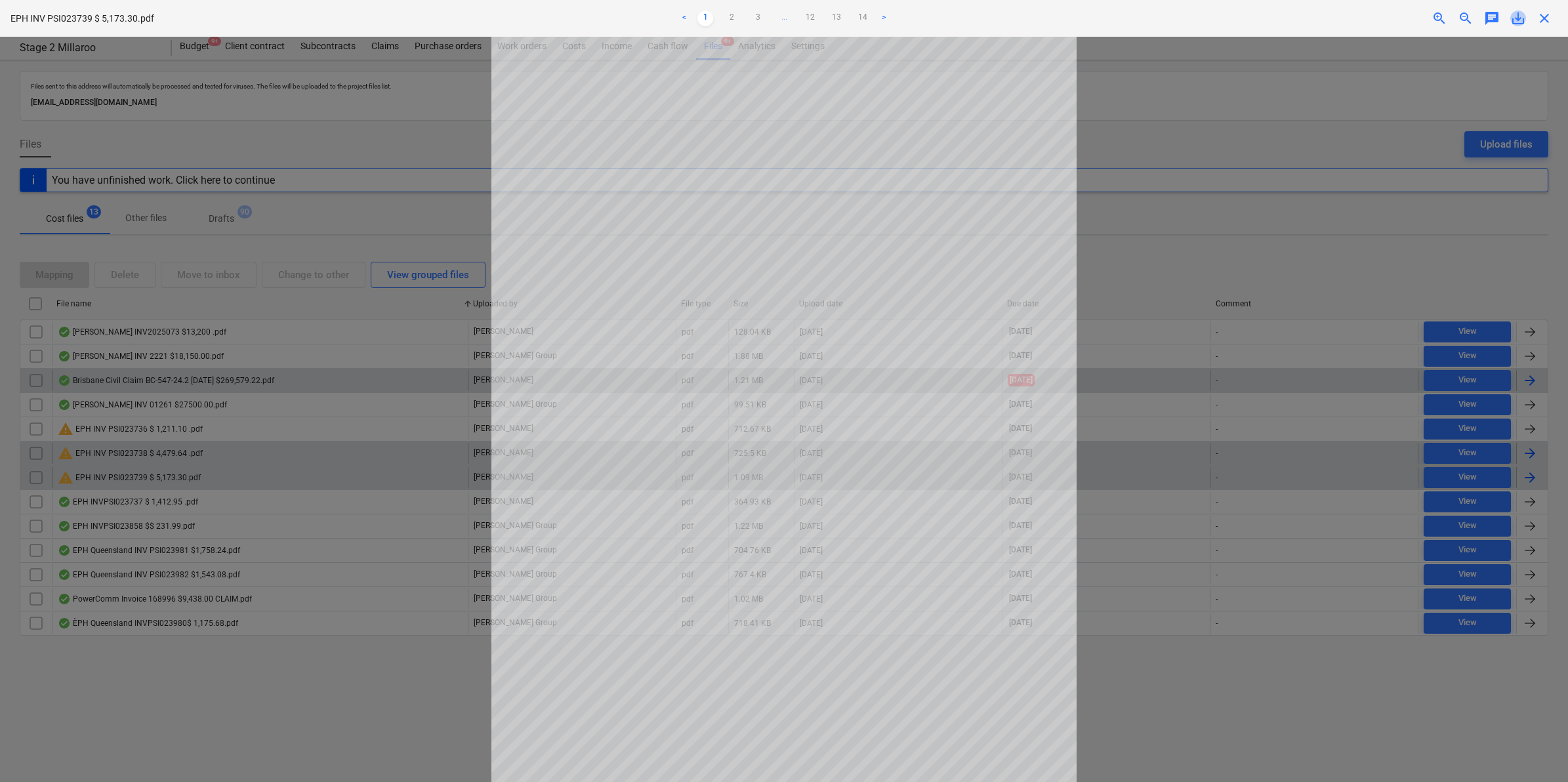
click at [1516, 21] on span "save_alt" at bounding box center [1518, 18] width 16 height 16
click at [1542, 20] on span "close" at bounding box center [1544, 18] width 16 height 16
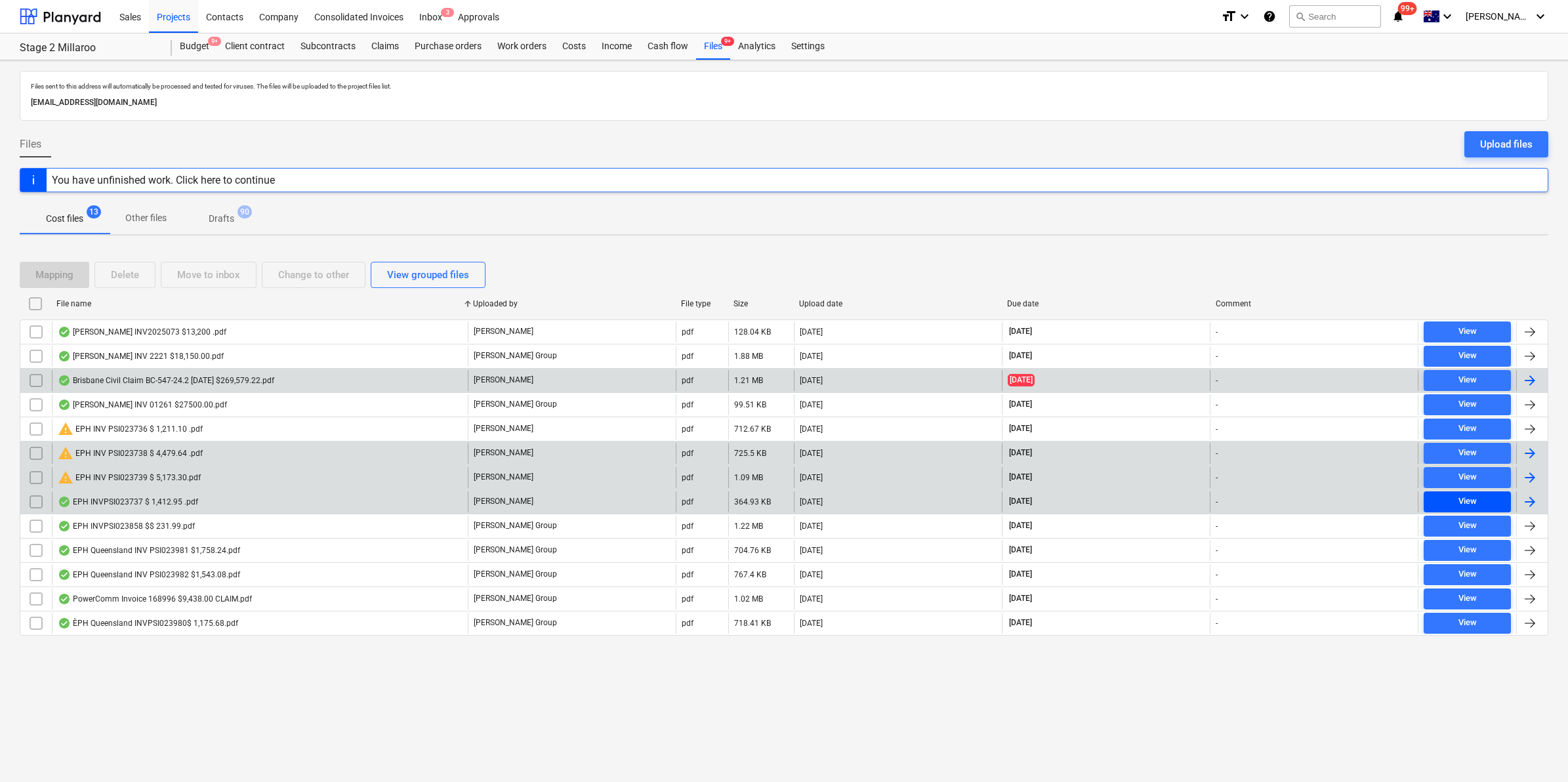
click at [1463, 506] on div "View" at bounding box center [1467, 501] width 18 height 15
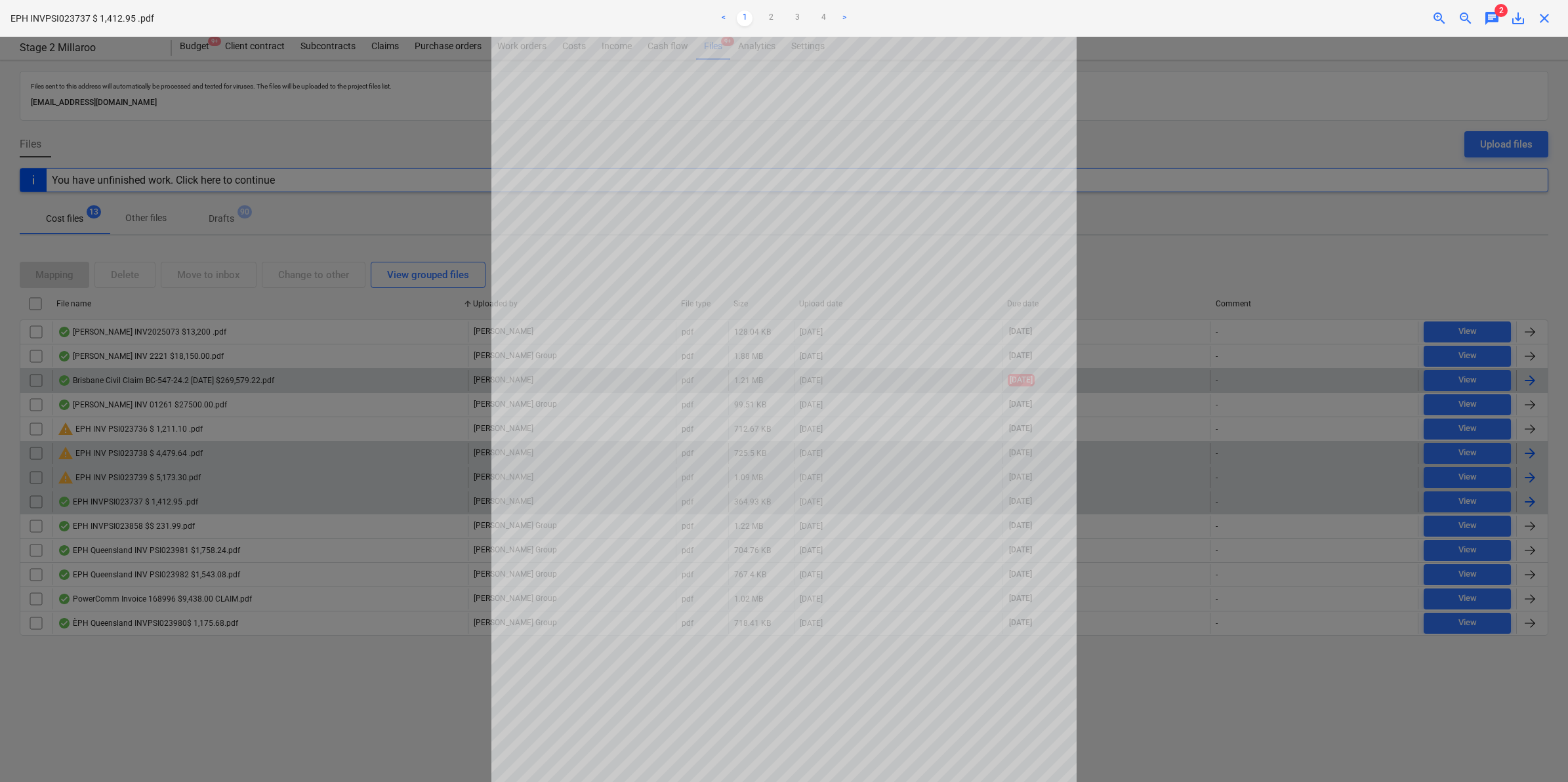
click at [1515, 21] on span "save_alt" at bounding box center [1518, 18] width 16 height 16
click at [268, 149] on div at bounding box center [784, 409] width 1568 height 745
click at [325, 149] on div at bounding box center [784, 409] width 1568 height 745
click at [1535, 22] on div "close" at bounding box center [1544, 18] width 26 height 16
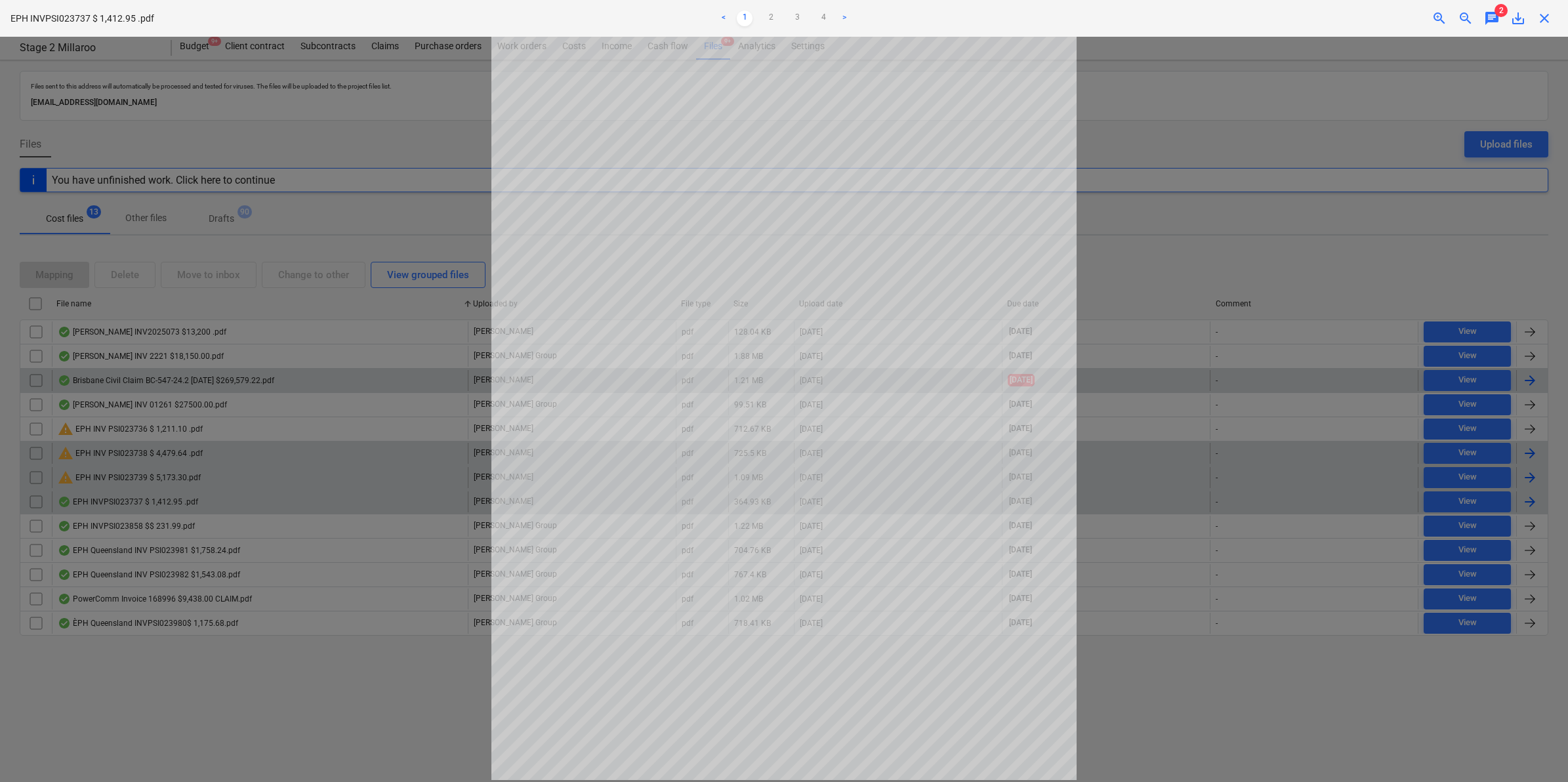
click at [1550, 20] on span "close" at bounding box center [1544, 18] width 16 height 16
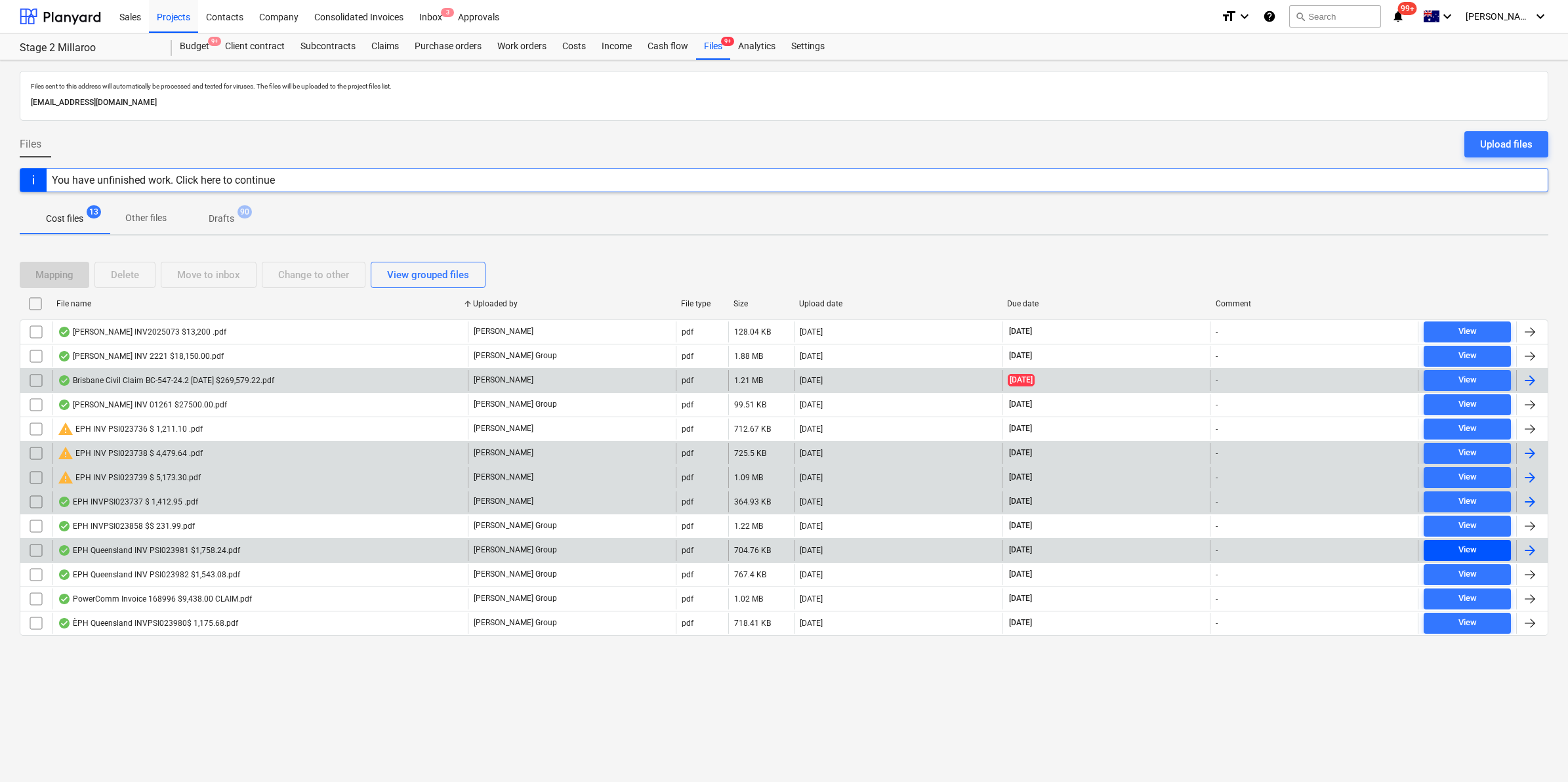
click at [1463, 551] on div "View" at bounding box center [1467, 550] width 18 height 15
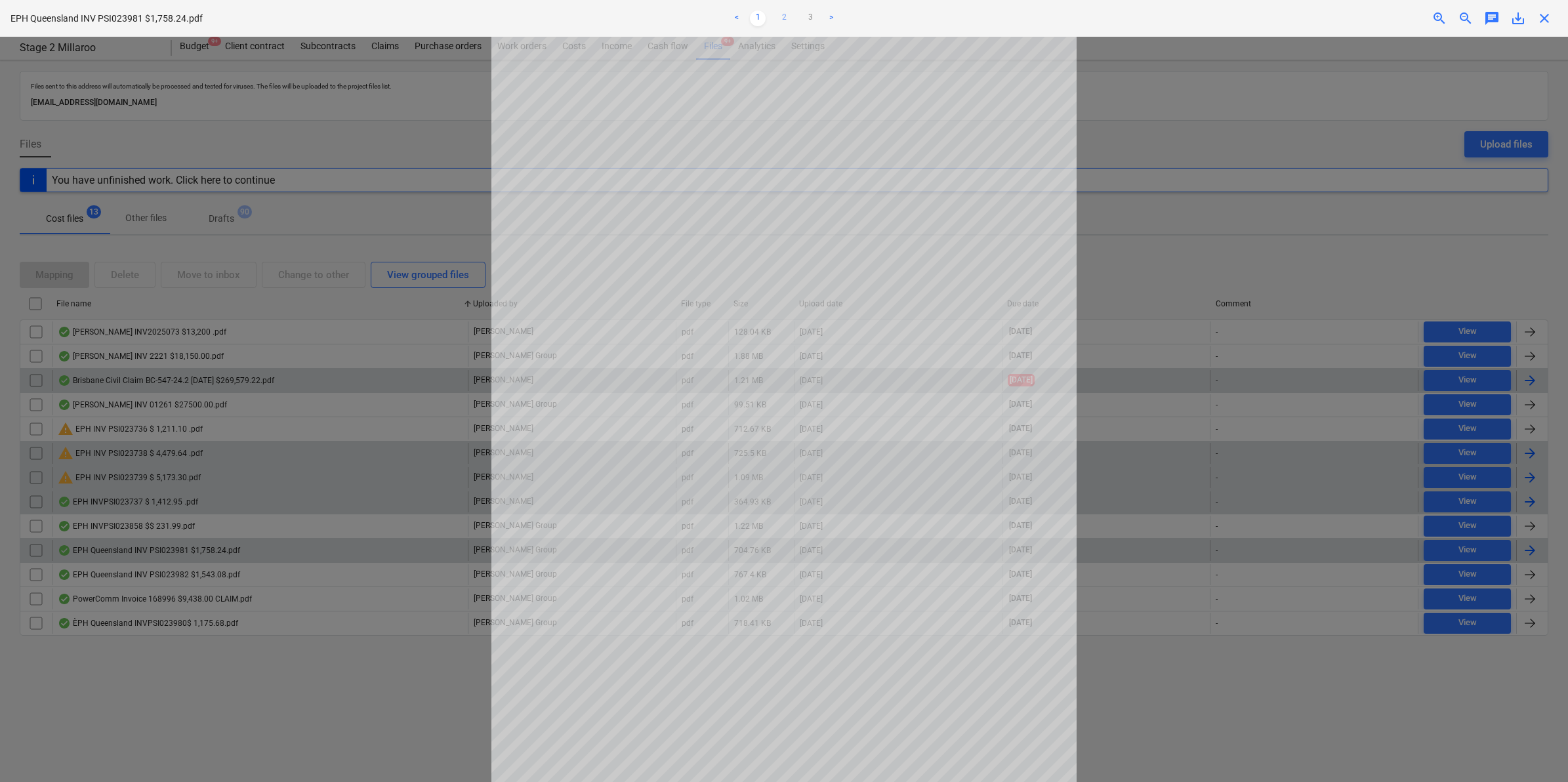
click at [791, 20] on link "2" at bounding box center [784, 18] width 16 height 16
click at [802, 18] on link "3" at bounding box center [810, 18] width 16 height 16
click at [1513, 20] on span "save_alt" at bounding box center [1518, 18] width 16 height 16
click at [1162, 122] on div at bounding box center [784, 409] width 1568 height 745
click at [1552, 16] on span "close" at bounding box center [1544, 18] width 16 height 16
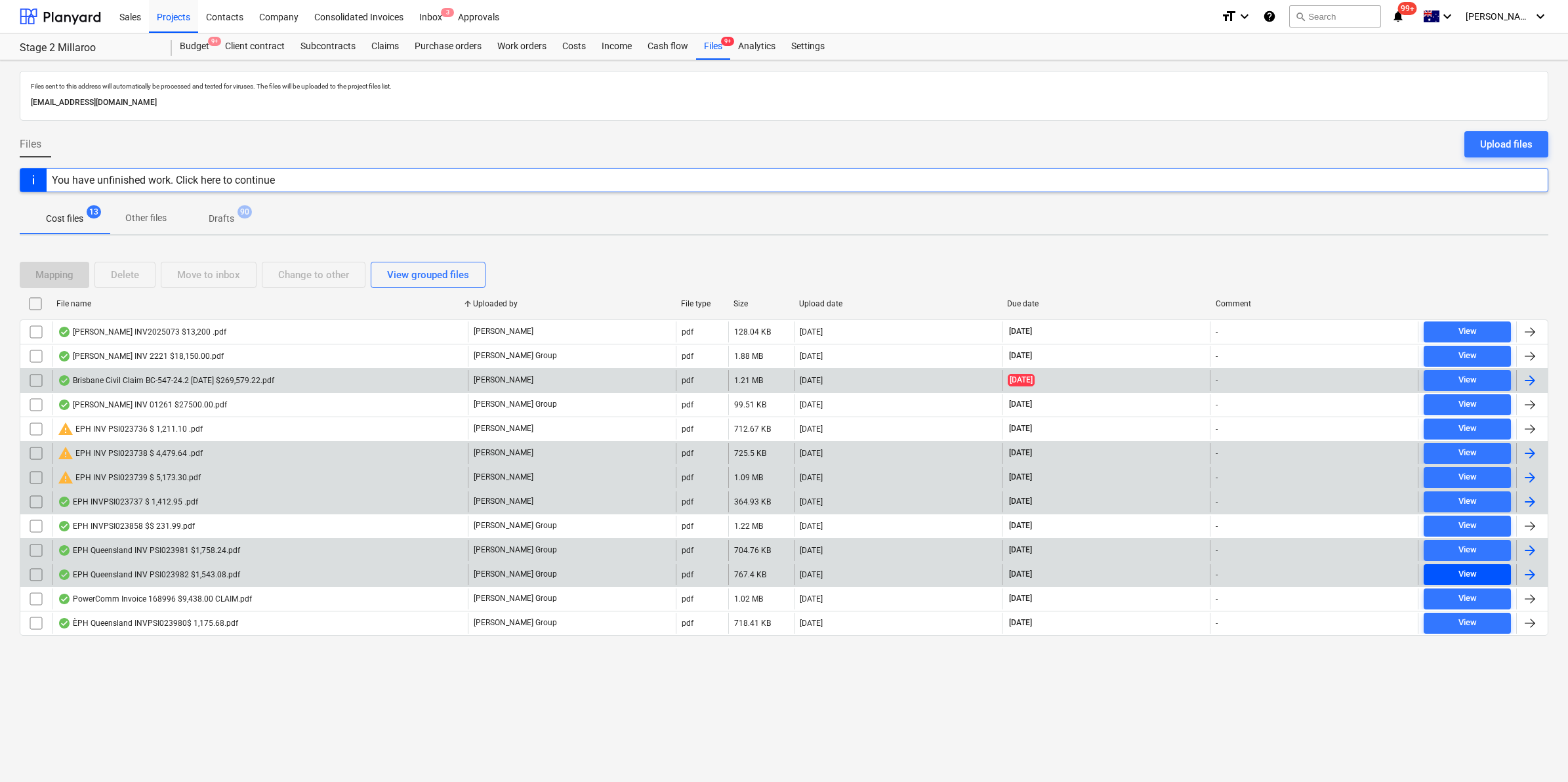
click at [1481, 572] on span "View" at bounding box center [1467, 574] width 77 height 15
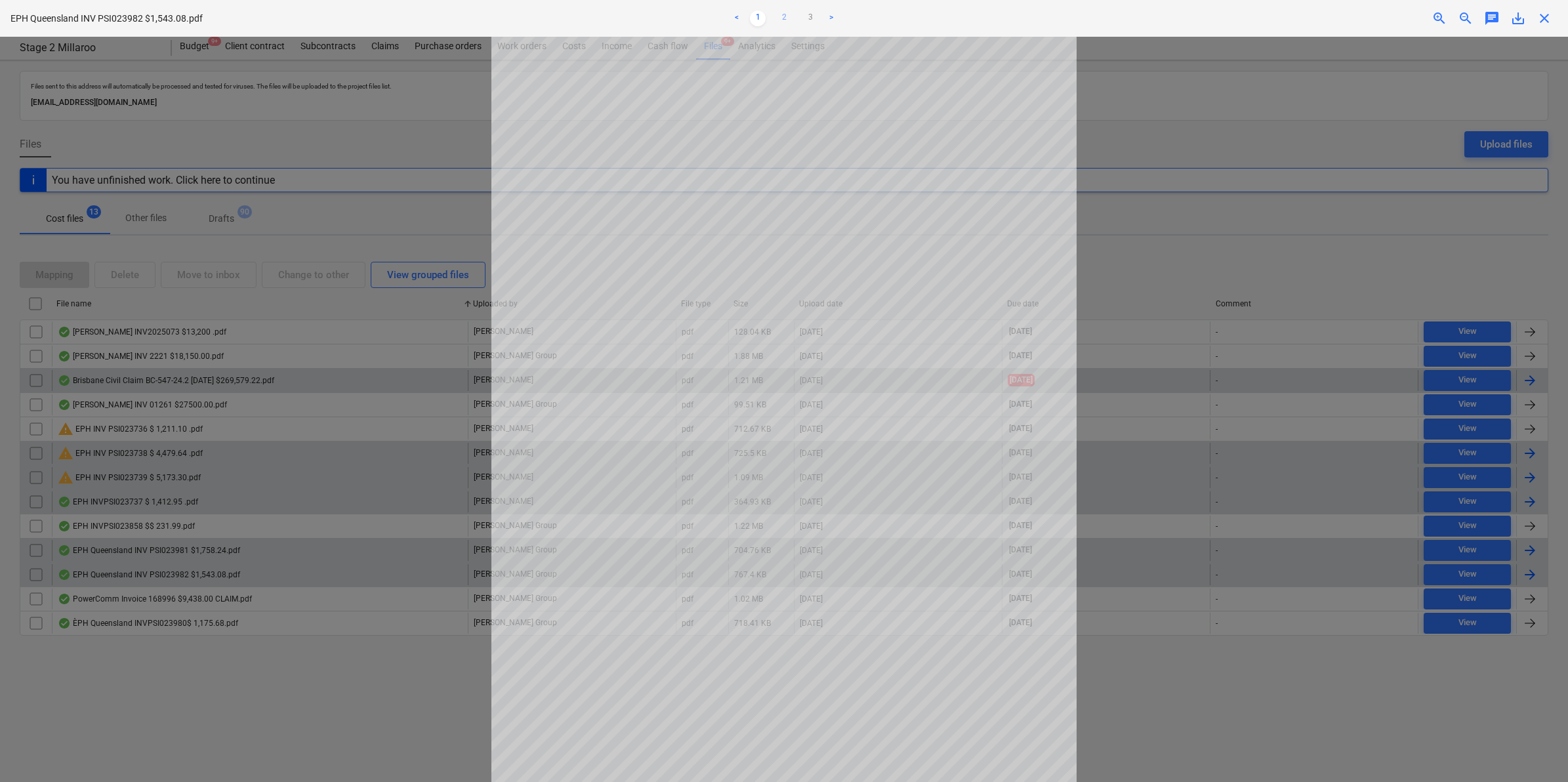
click at [781, 20] on link "2" at bounding box center [784, 18] width 16 height 16
click at [810, 16] on link "3" at bounding box center [810, 18] width 16 height 16
click at [783, 16] on link "2" at bounding box center [784, 18] width 16 height 16
click at [754, 14] on link "1" at bounding box center [758, 18] width 16 height 16
click at [785, 21] on link "2" at bounding box center [784, 18] width 16 height 16
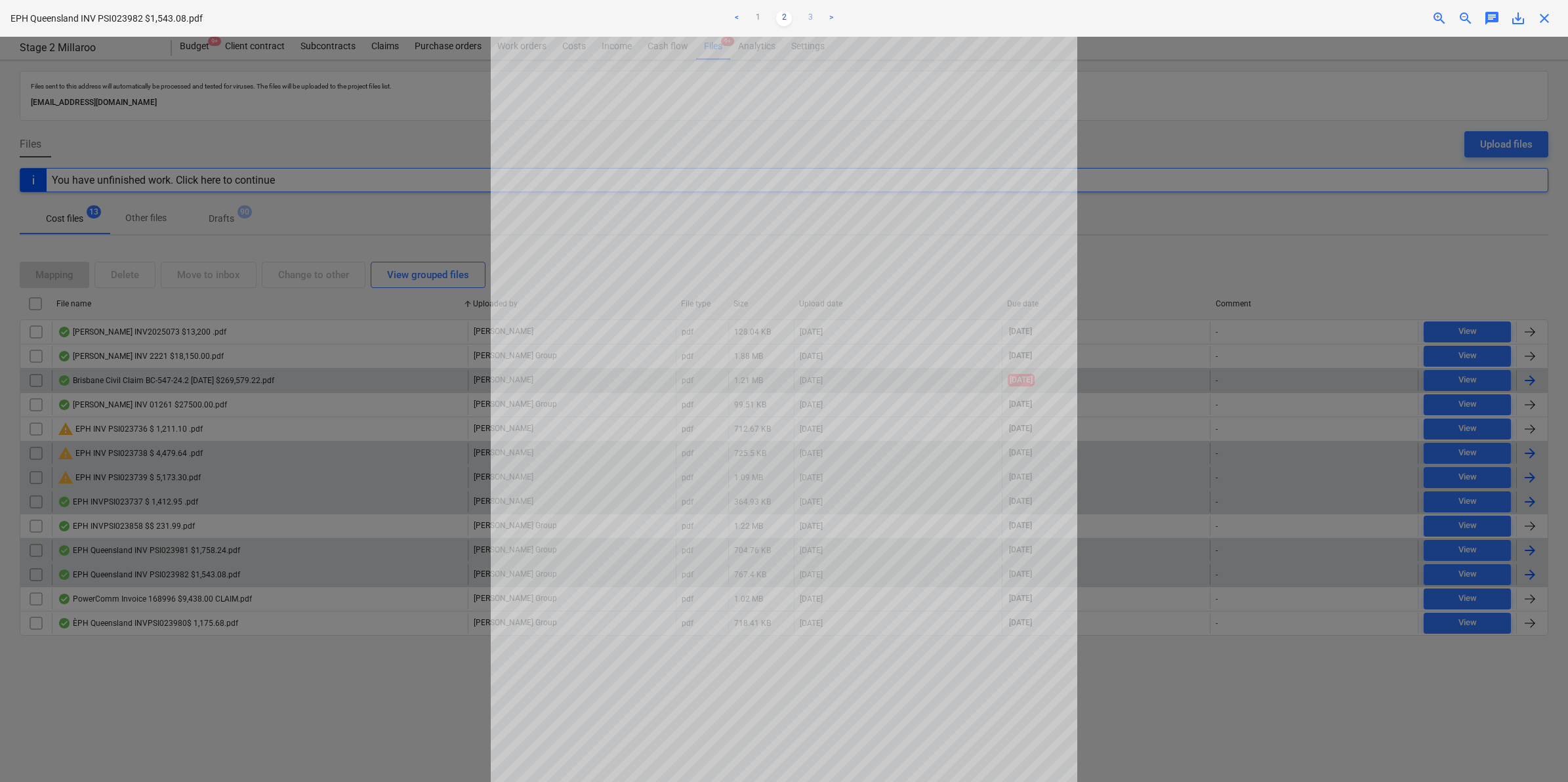
click at [804, 20] on link "3" at bounding box center [810, 18] width 16 height 16
click at [1513, 18] on span "save_alt" at bounding box center [1518, 18] width 16 height 16
click at [1153, 28] on div "EPH Queensland INV PSI023982 $1,543.08.pdf < 1 2 3 > zoom_in zoom_out chat 0 sa…" at bounding box center [784, 18] width 1568 height 37
click at [1542, 14] on span "close" at bounding box center [1544, 18] width 16 height 16
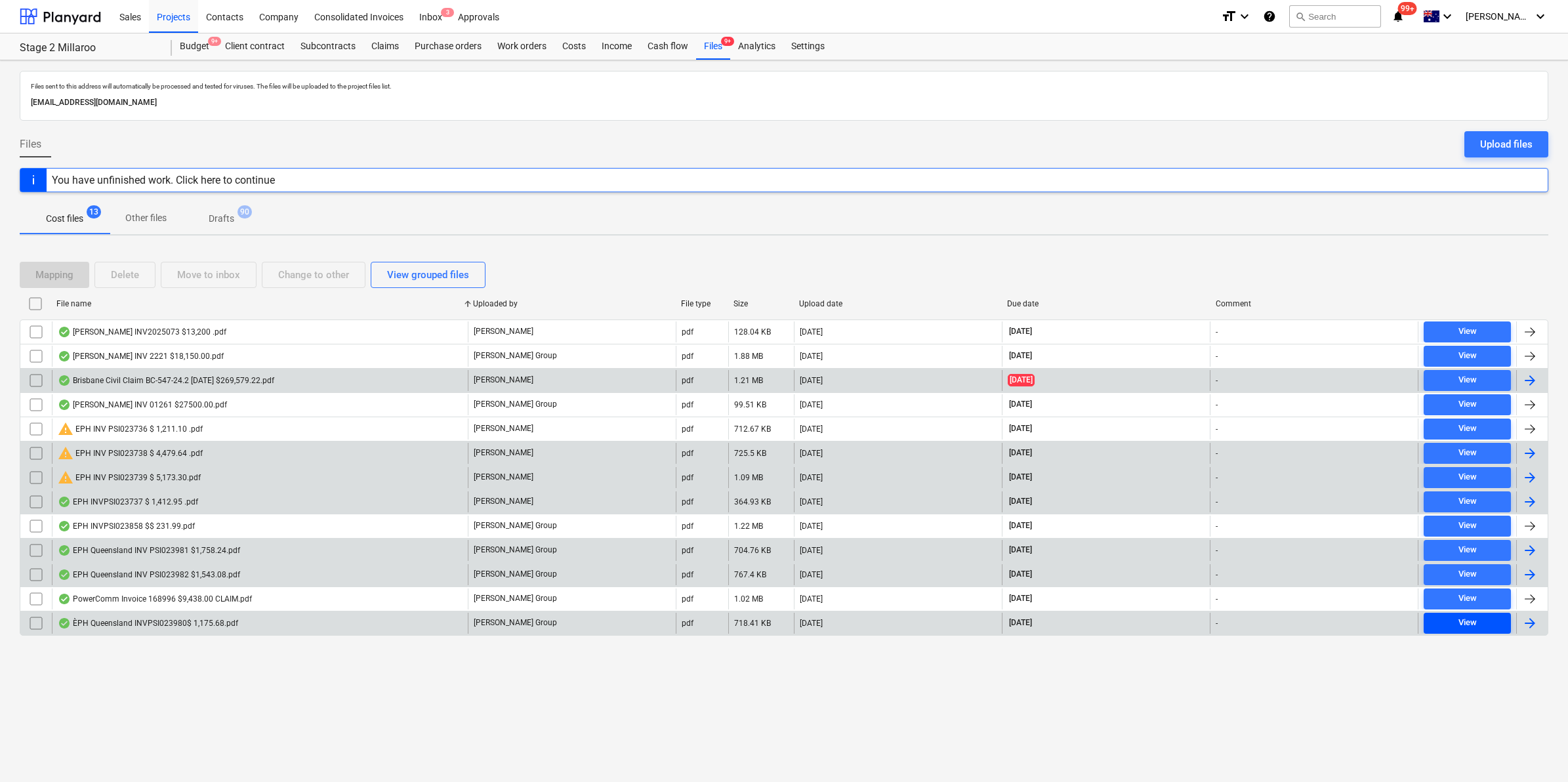
click at [1453, 627] on span "View" at bounding box center [1467, 623] width 77 height 15
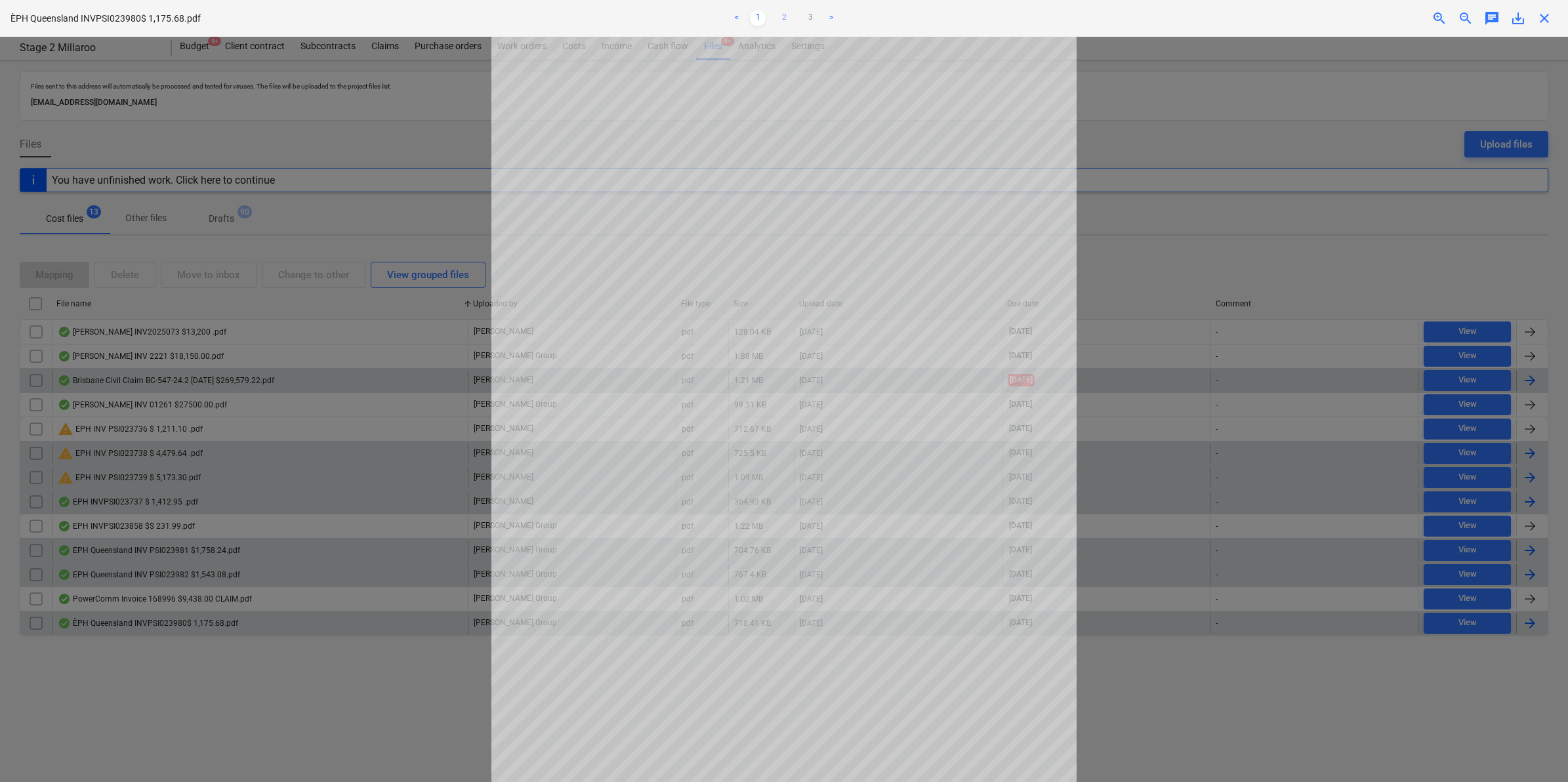
click at [779, 14] on link "2" at bounding box center [784, 18] width 16 height 16
click at [806, 14] on link "3" at bounding box center [810, 18] width 16 height 16
click at [1516, 20] on span "save_alt" at bounding box center [1518, 18] width 16 height 16
click at [1107, 401] on div at bounding box center [784, 409] width 1568 height 745
click at [241, 452] on div at bounding box center [784, 409] width 1568 height 745
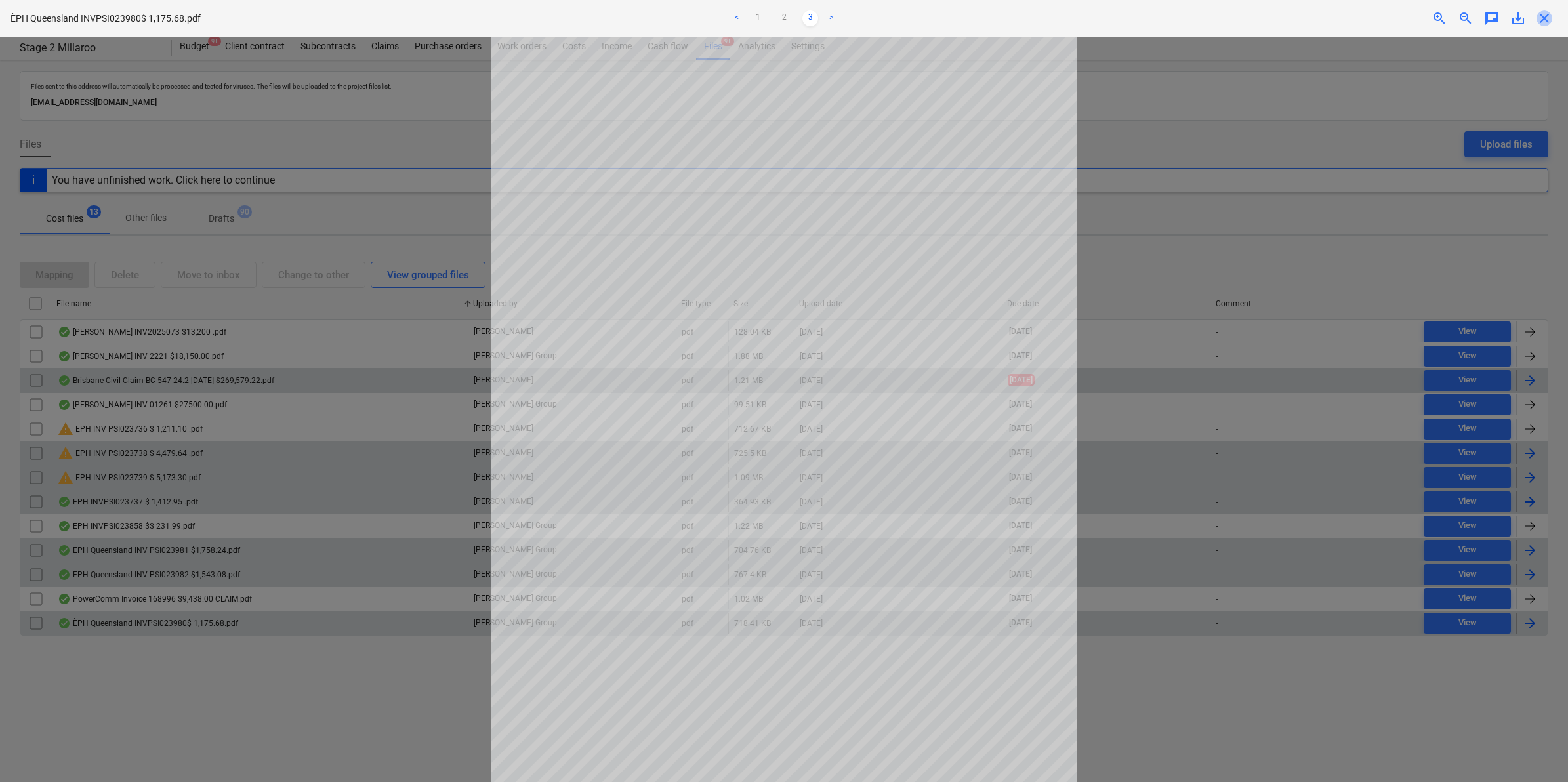
click at [1540, 11] on span "close" at bounding box center [1544, 18] width 16 height 16
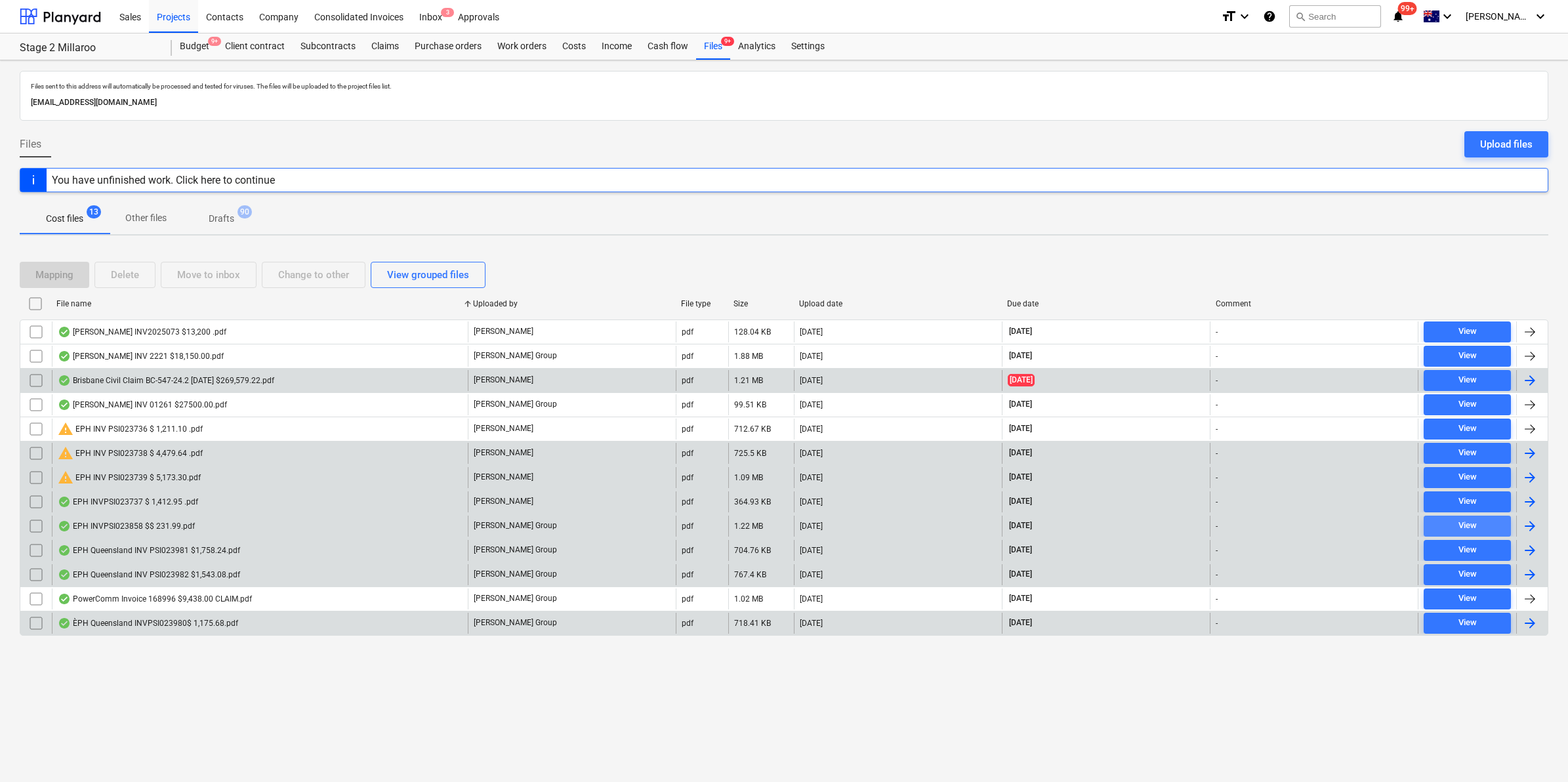
click at [1458, 527] on div "View" at bounding box center [1467, 525] width 18 height 15
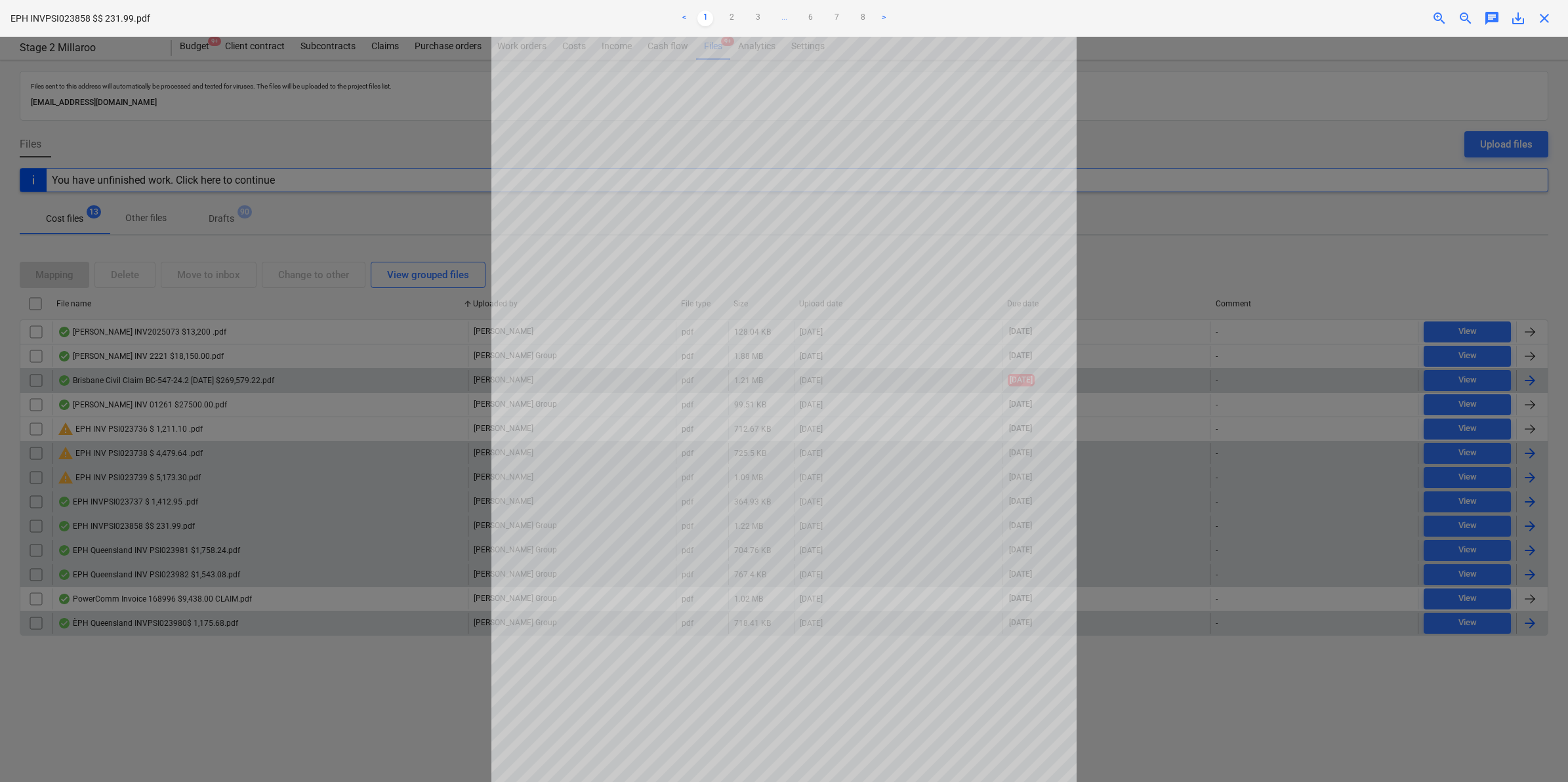
click at [1519, 18] on span "save_alt" at bounding box center [1518, 18] width 16 height 16
click at [1540, 18] on span "close" at bounding box center [1544, 18] width 16 height 16
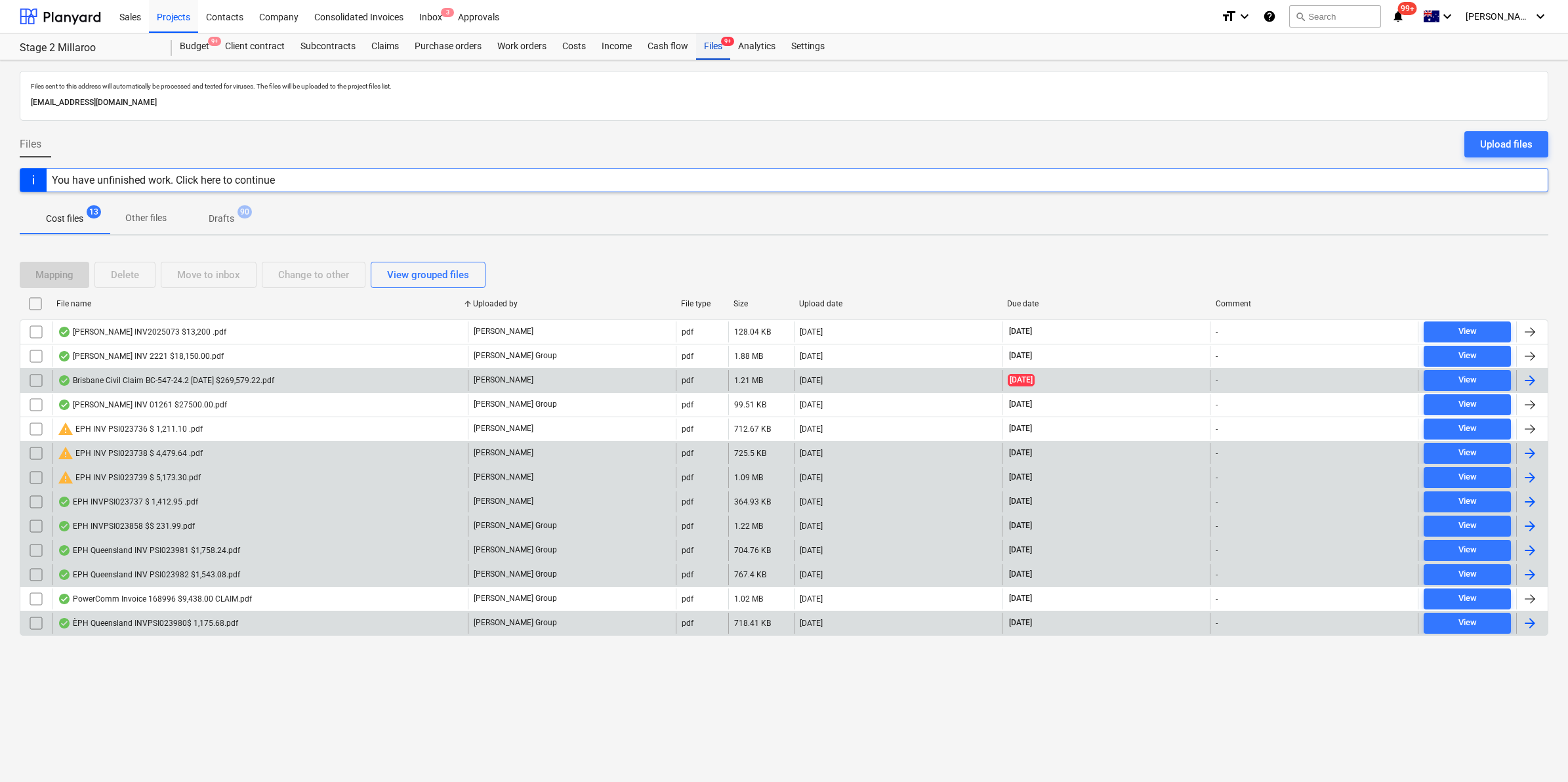
click at [720, 46] on div "Files 9+" at bounding box center [713, 47] width 34 height 26
click at [706, 43] on div "Files 9+" at bounding box center [713, 47] width 34 height 26
click at [177, 15] on div "Projects" at bounding box center [173, 16] width 49 height 34
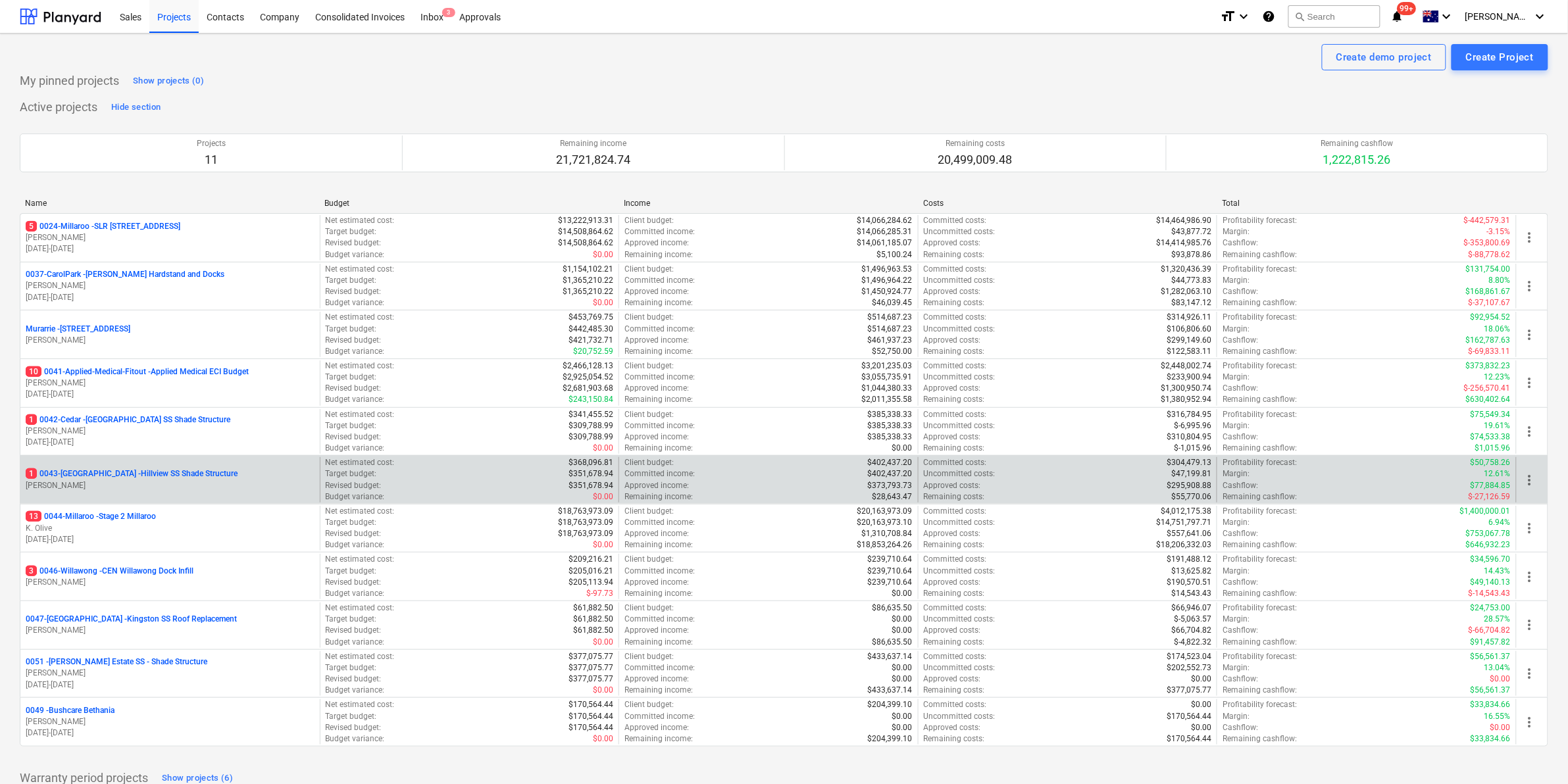
click at [139, 472] on p "1 0043-Hillview - Hillview SS Shade Structure" at bounding box center [131, 473] width 212 height 11
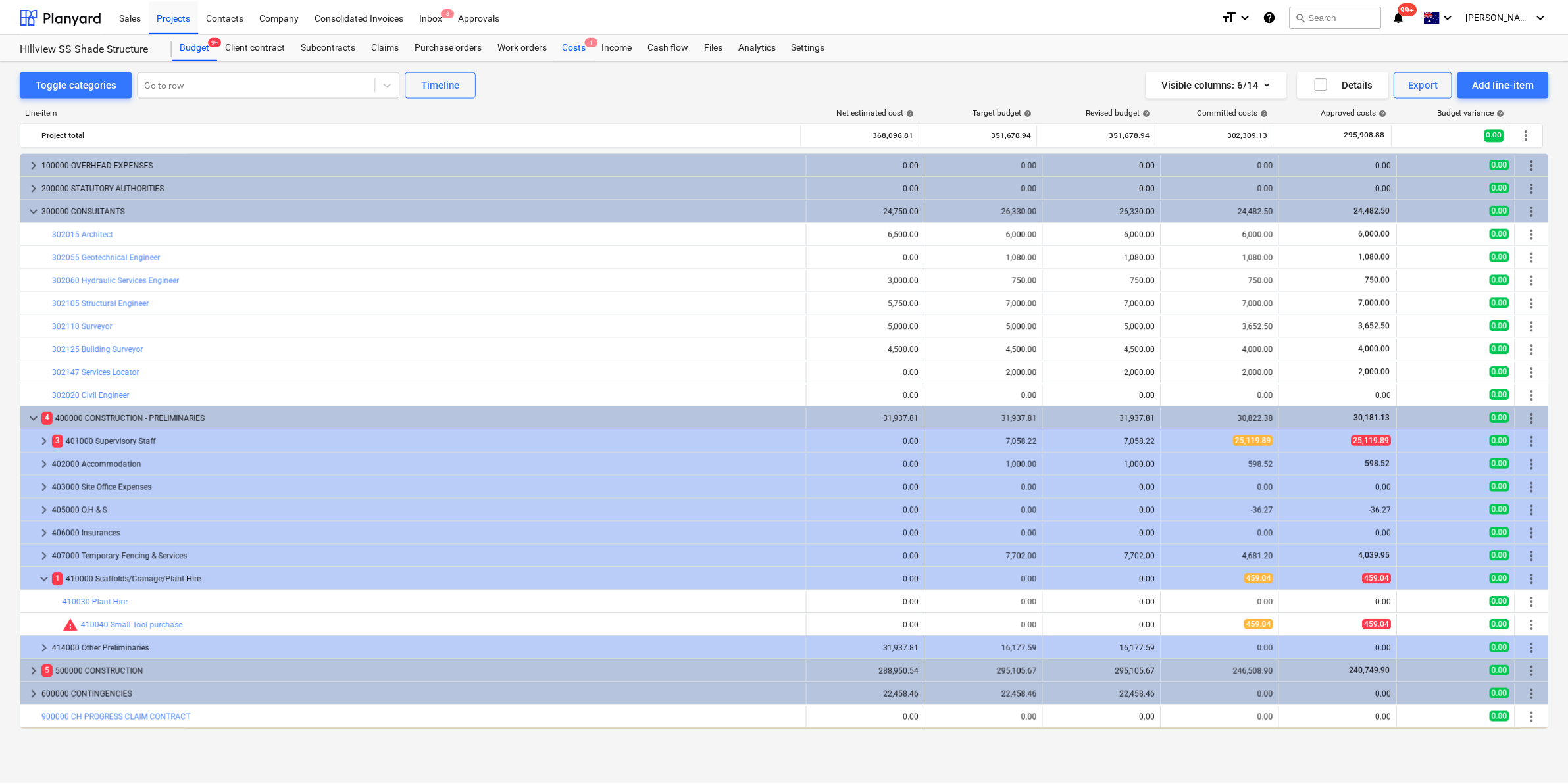
scroll to position [21, 0]
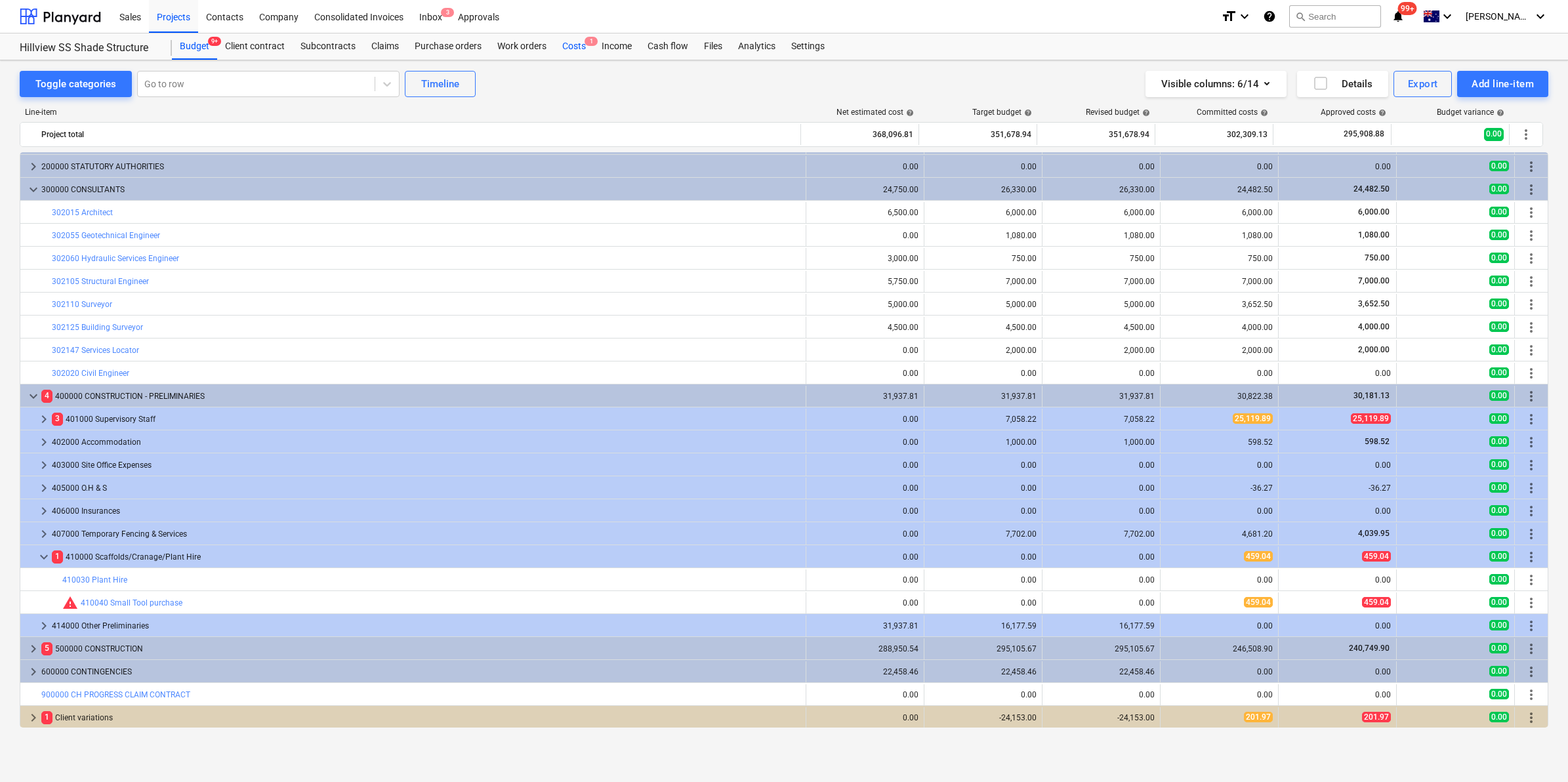
click at [571, 44] on div "Costs 1" at bounding box center [574, 47] width 39 height 26
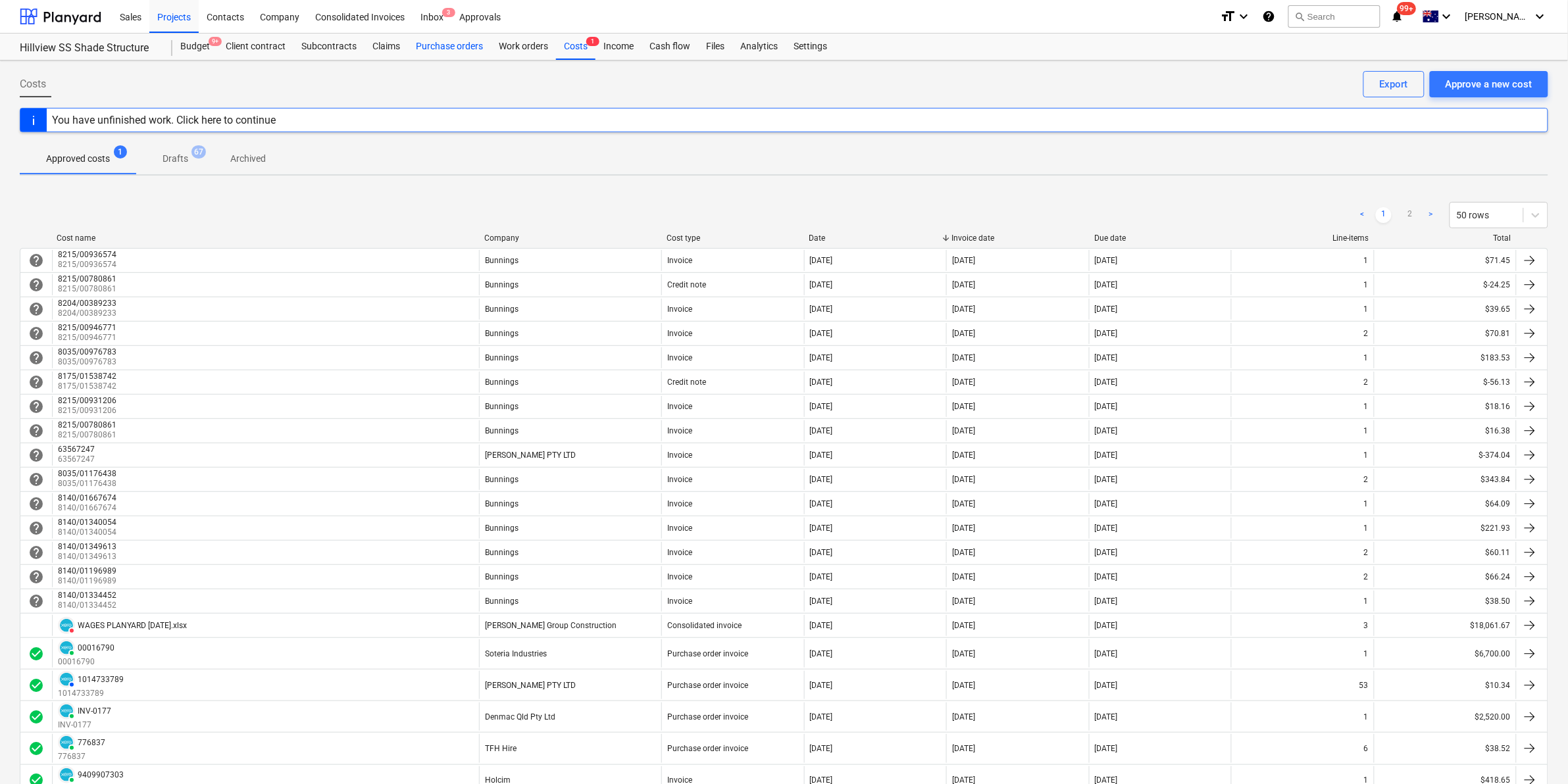
click at [464, 44] on div "Purchase orders" at bounding box center [449, 47] width 83 height 26
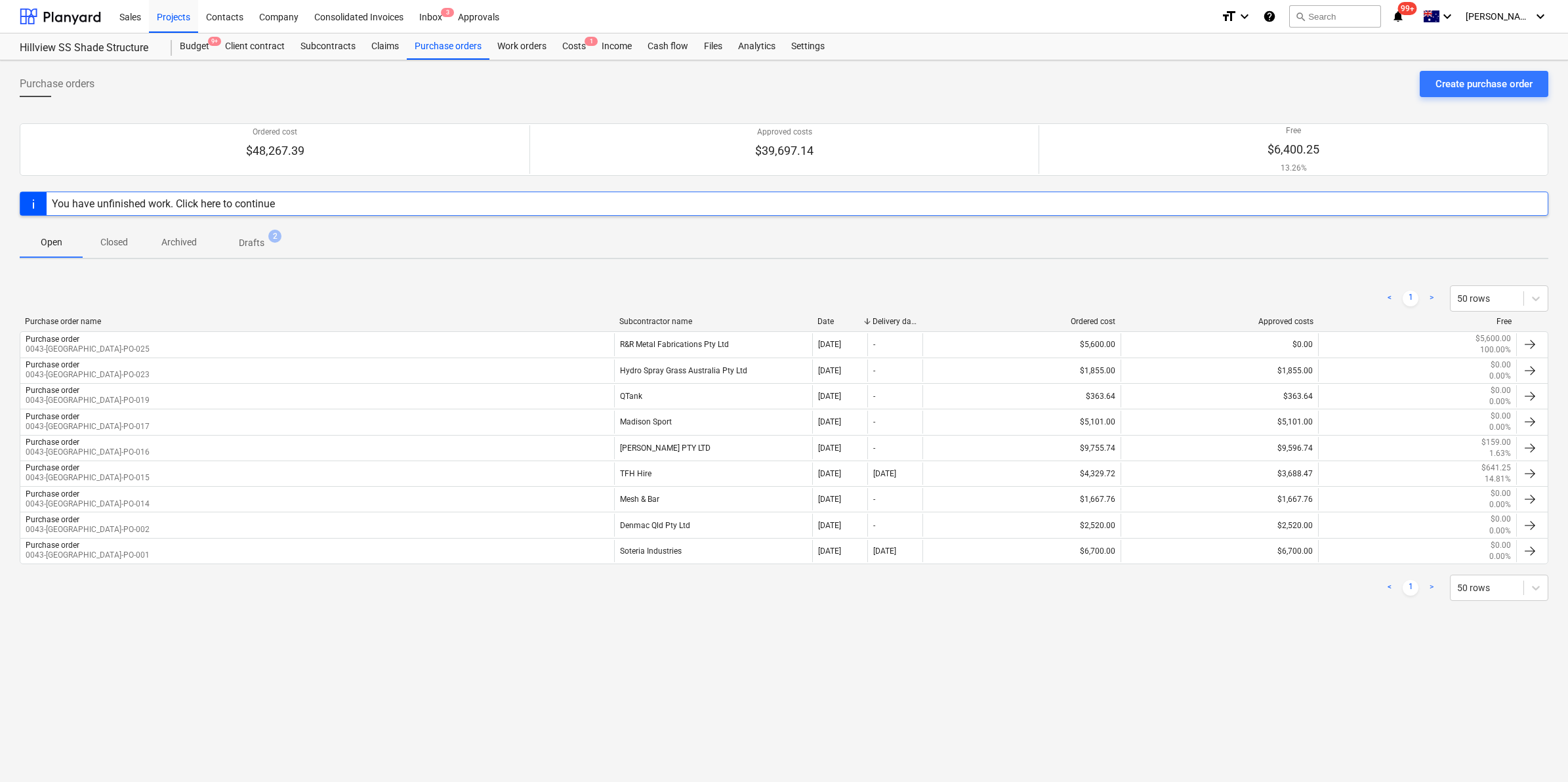
click at [110, 241] on p "Closed" at bounding box center [114, 242] width 32 height 14
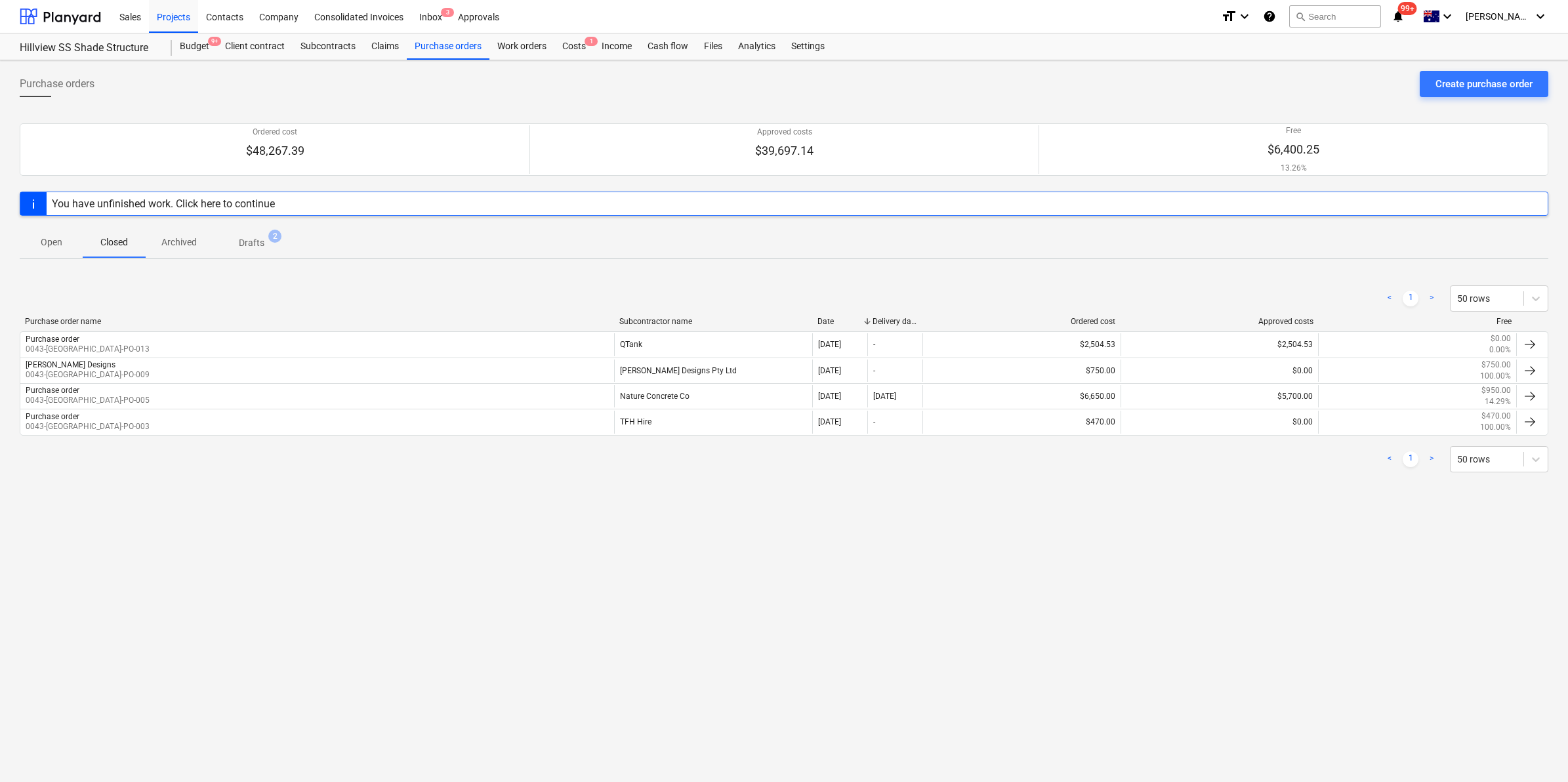
click at [178, 236] on p "Archived" at bounding box center [179, 242] width 36 height 14
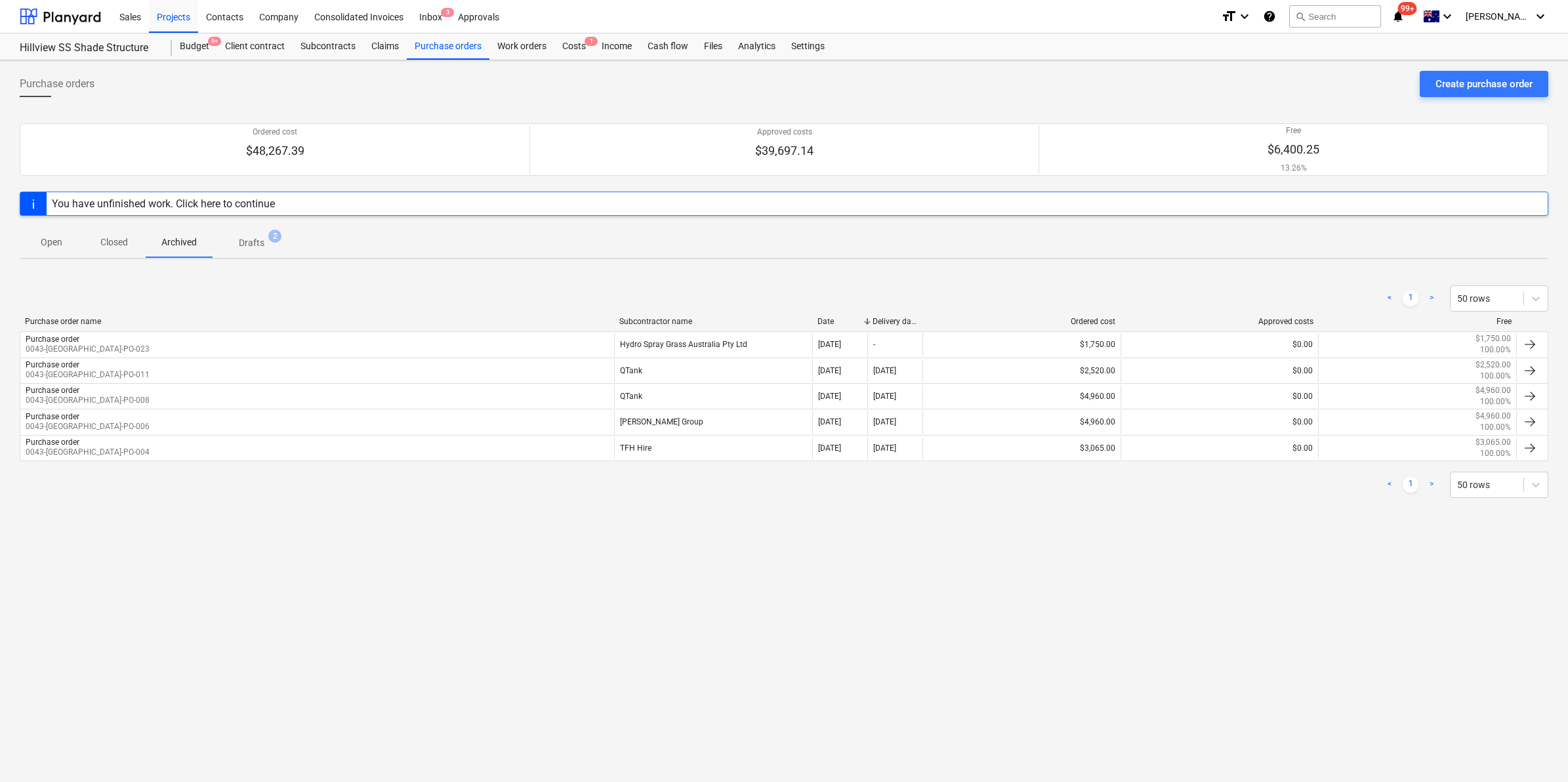
click at [248, 238] on p "Drafts" at bounding box center [251, 243] width 26 height 14
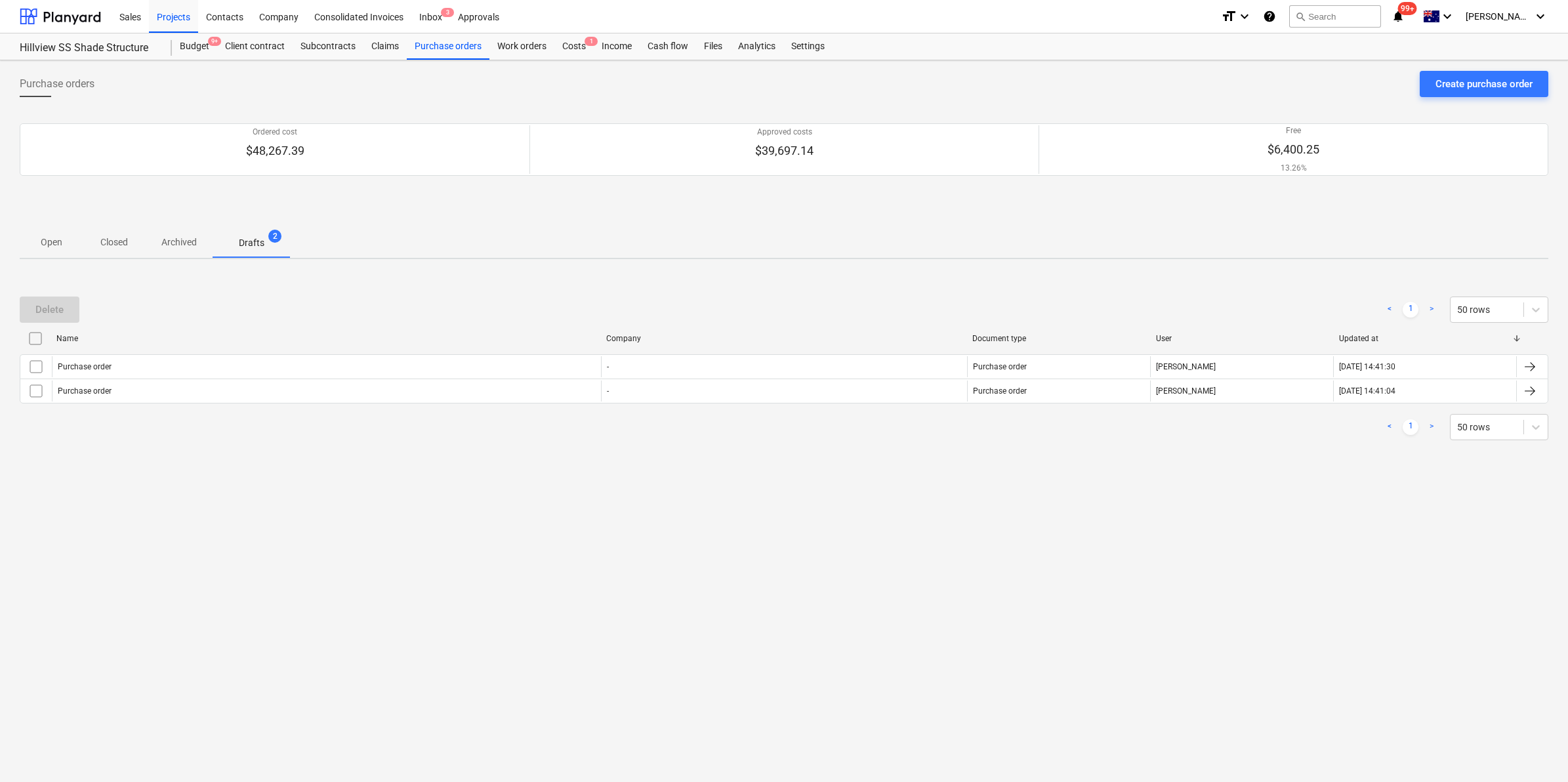
click at [156, 243] on span "Archived" at bounding box center [179, 242] width 67 height 22
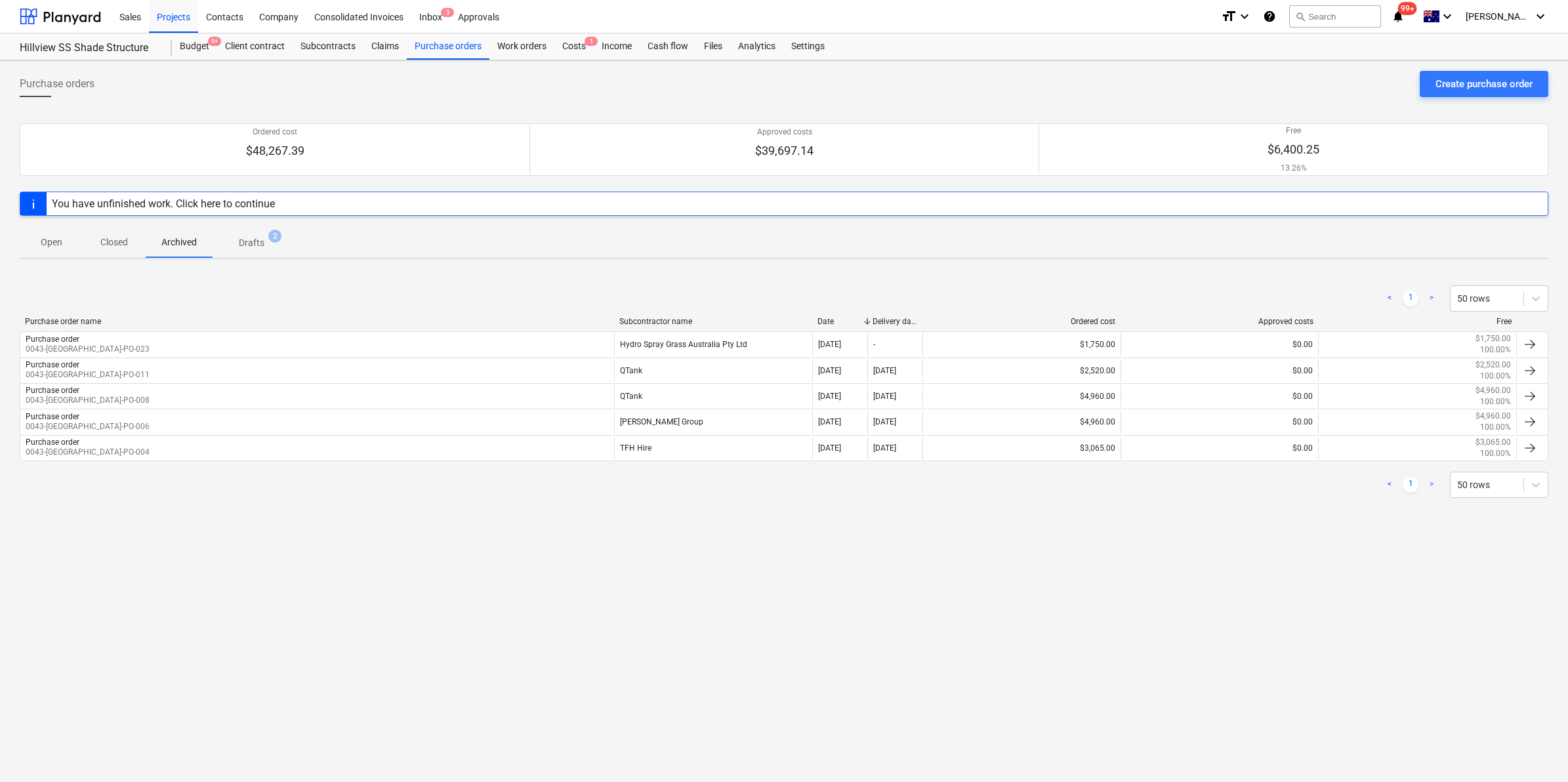
click at [106, 243] on p "Closed" at bounding box center [114, 242] width 32 height 14
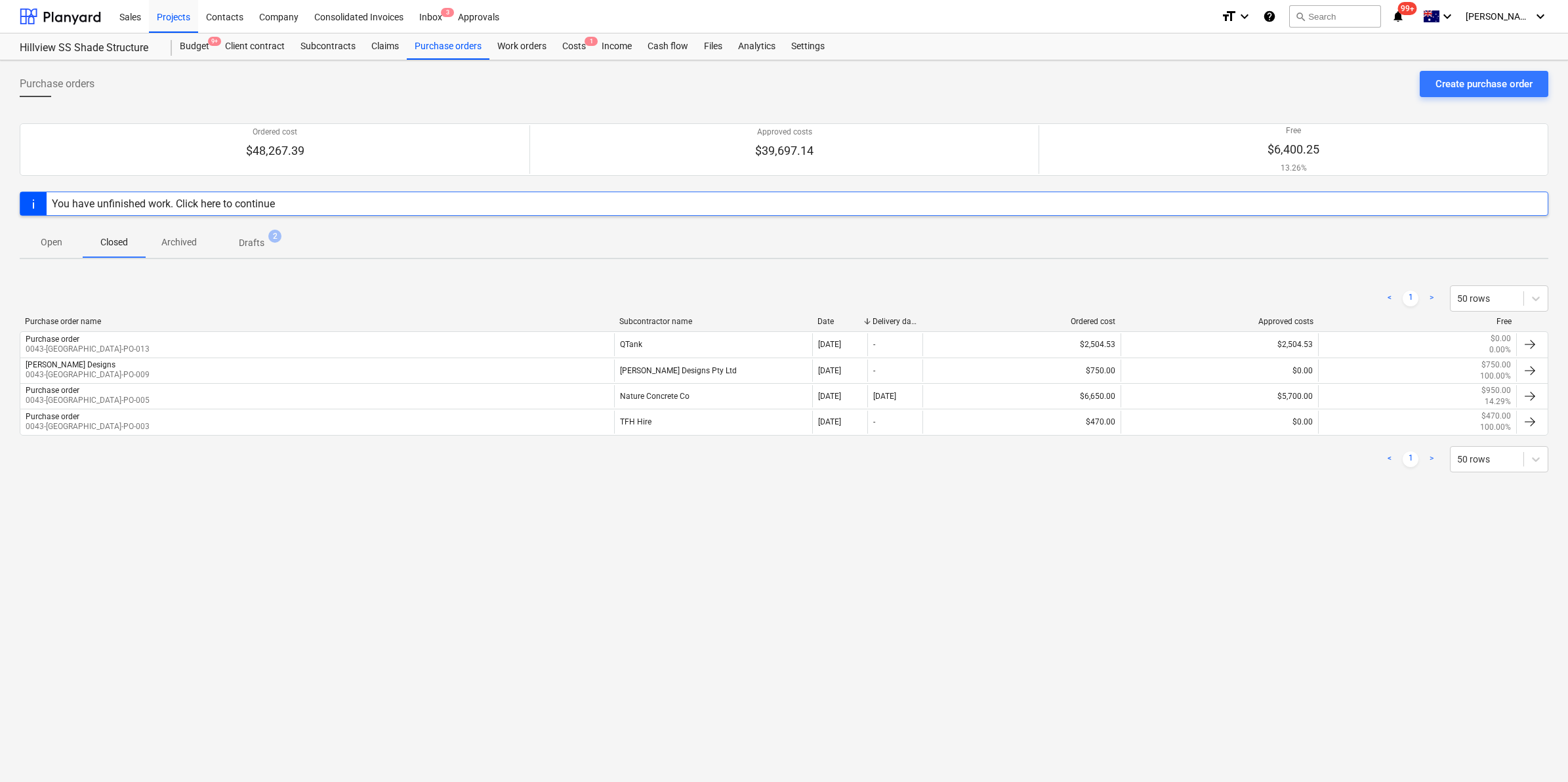
click at [69, 243] on span "Open" at bounding box center [51, 242] width 63 height 22
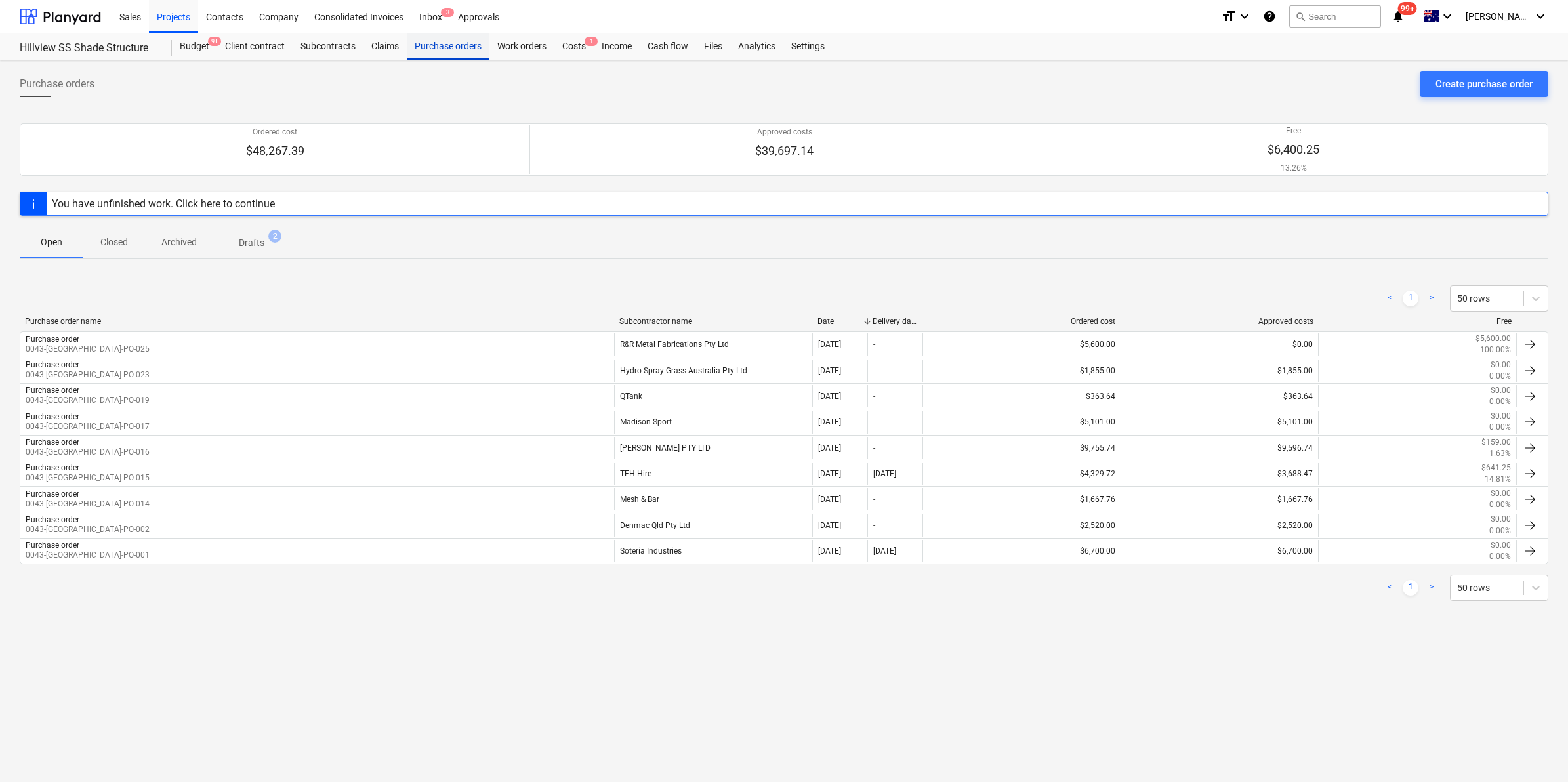
click at [457, 38] on div "Purchase orders" at bounding box center [448, 47] width 83 height 26
click at [201, 237] on span "Archived" at bounding box center [179, 242] width 67 height 22
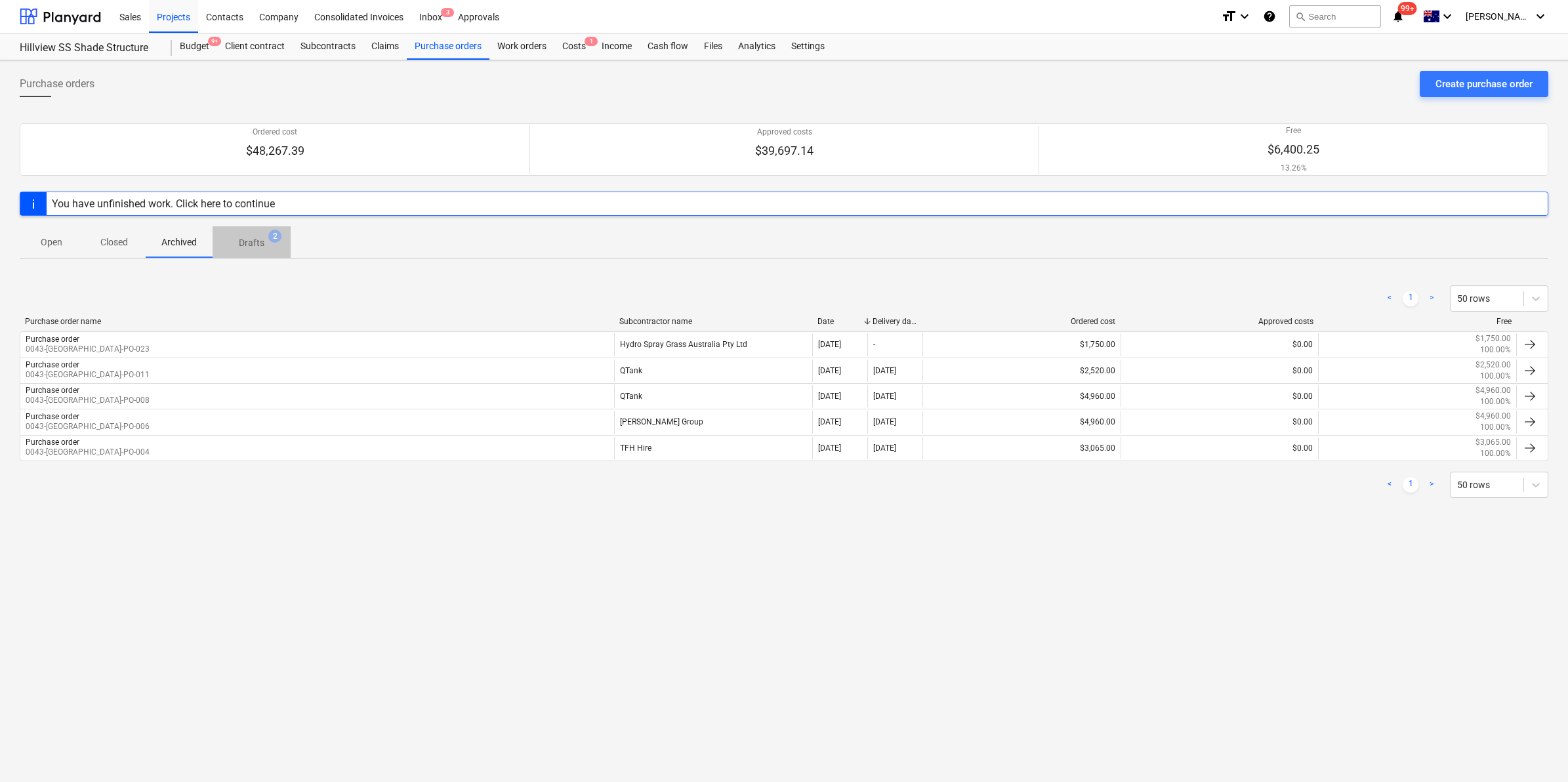
click at [247, 237] on p "Drafts" at bounding box center [251, 243] width 26 height 14
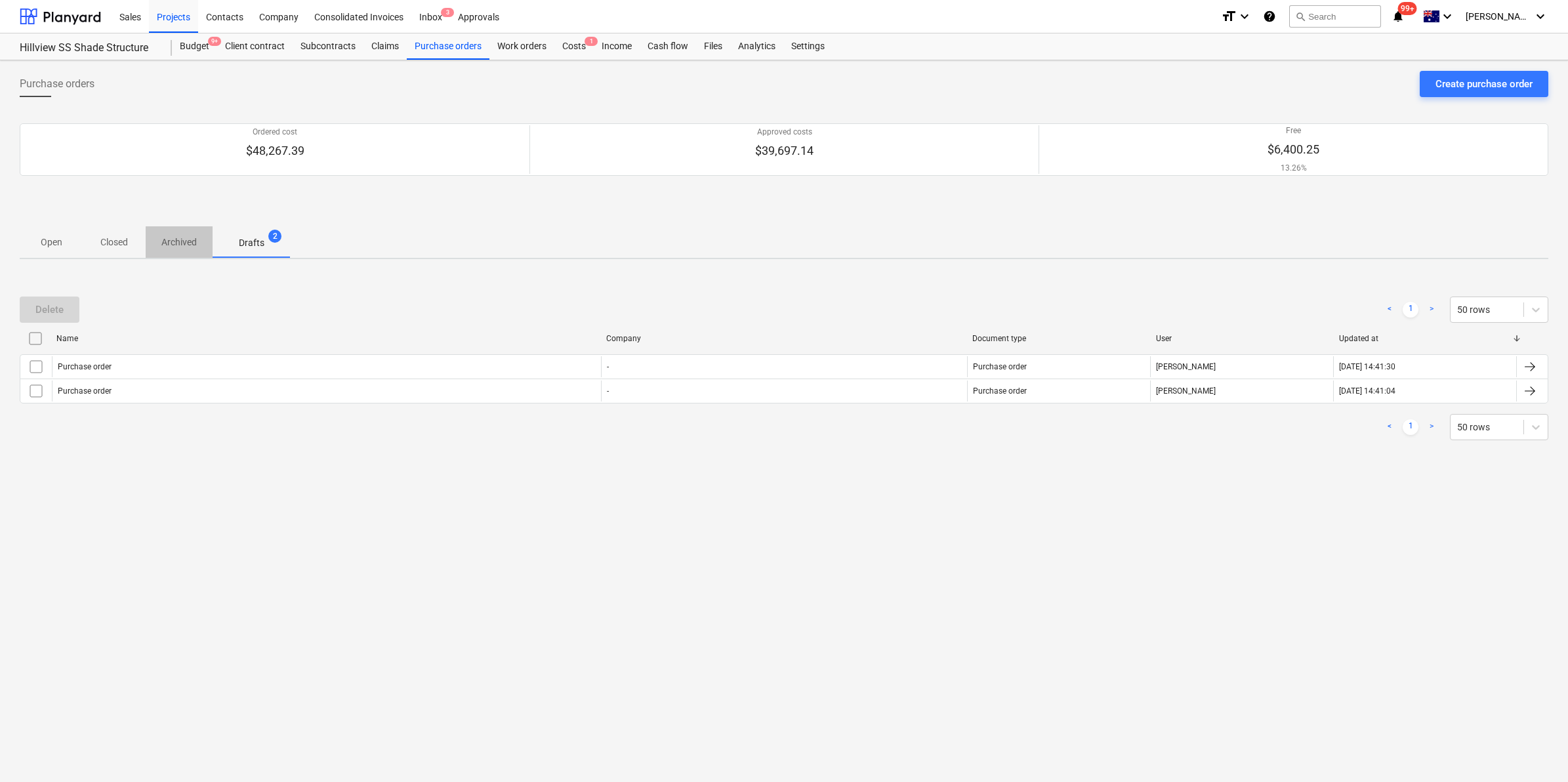
click at [169, 243] on p "Archived" at bounding box center [179, 242] width 36 height 14
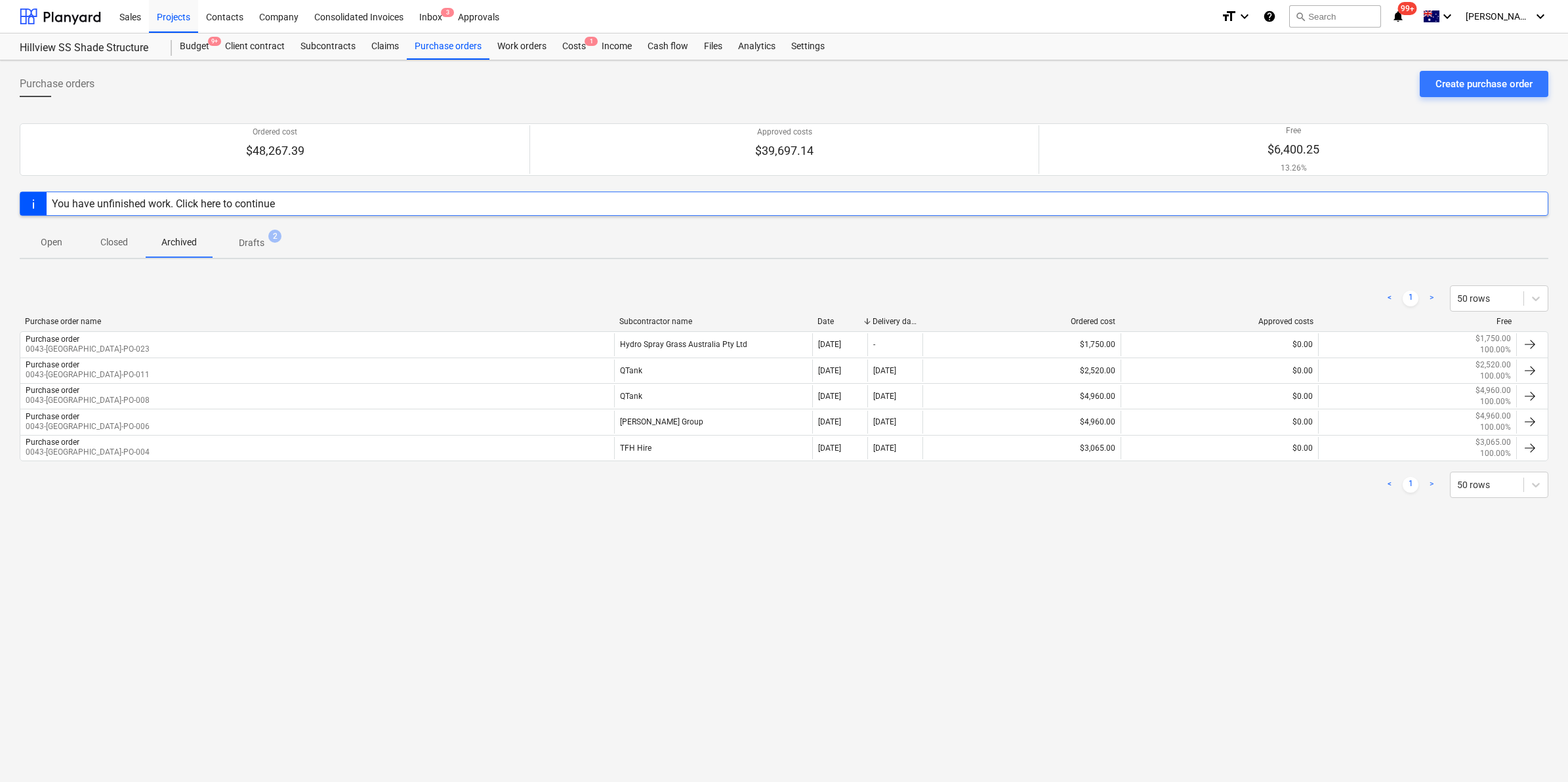
click at [112, 234] on span "Closed" at bounding box center [114, 242] width 63 height 22
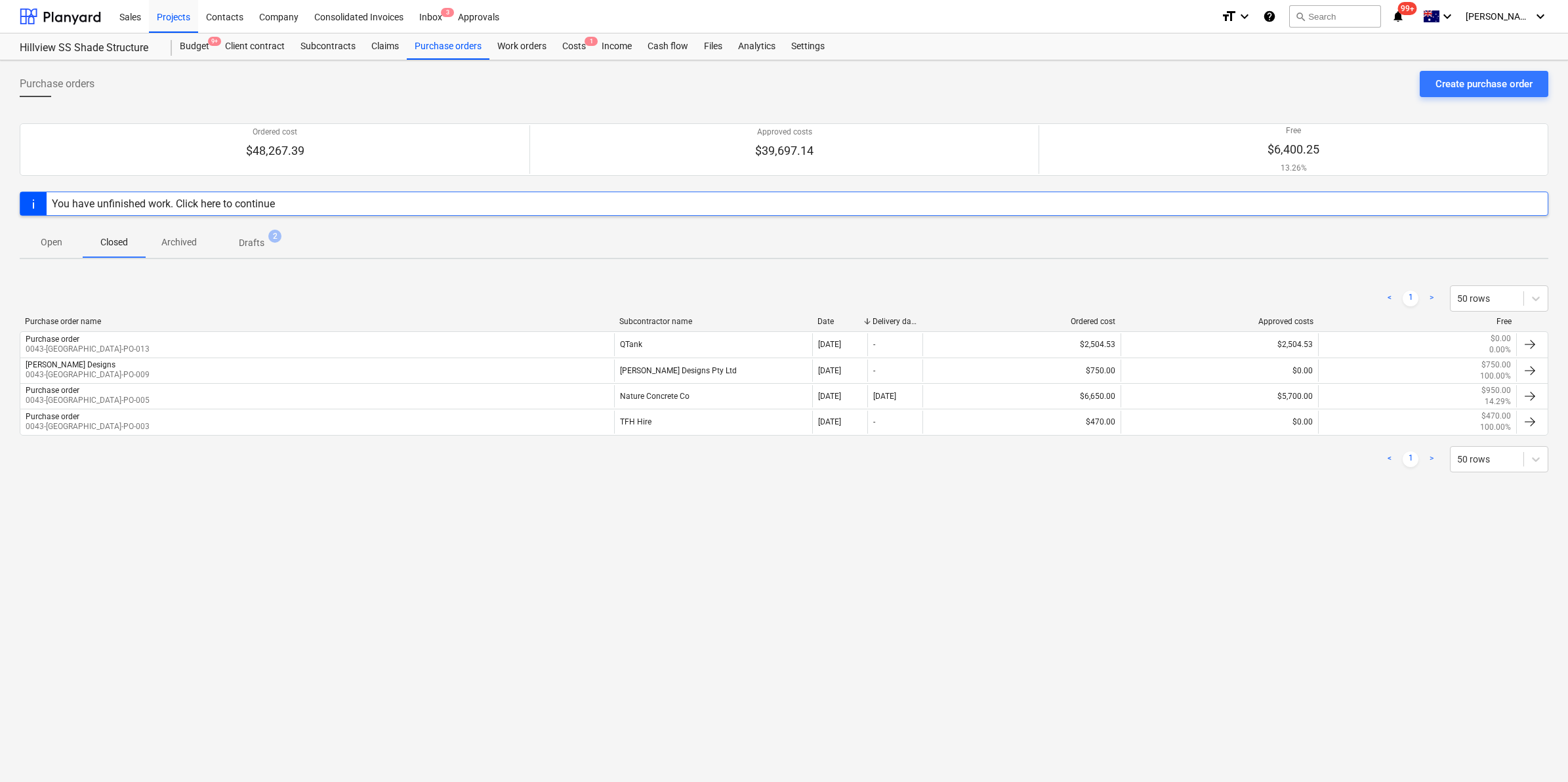
click at [248, 230] on button "Drafts 2" at bounding box center [251, 242] width 78 height 32
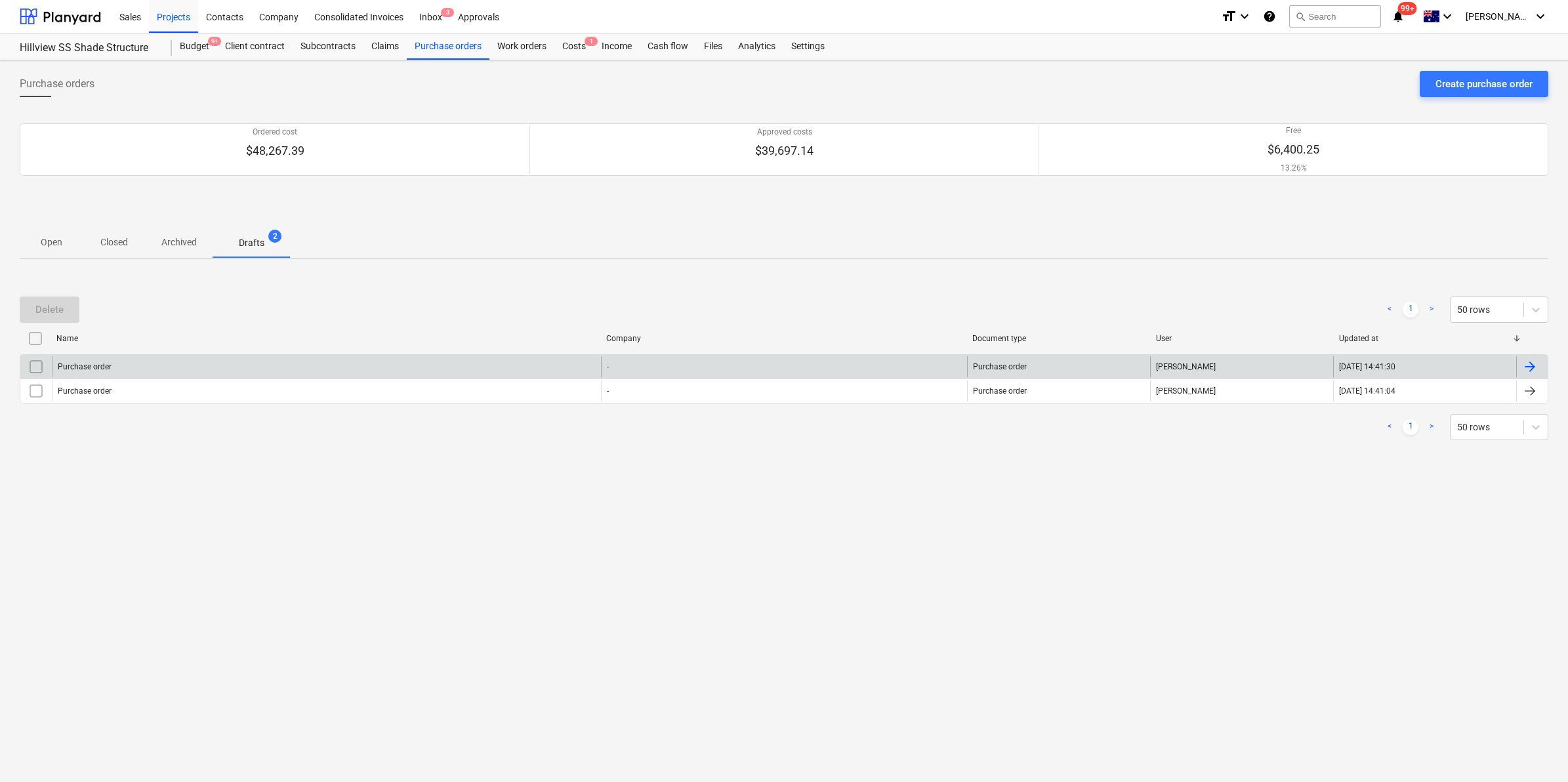
click at [31, 370] on input "checkbox" at bounding box center [36, 367] width 21 height 21
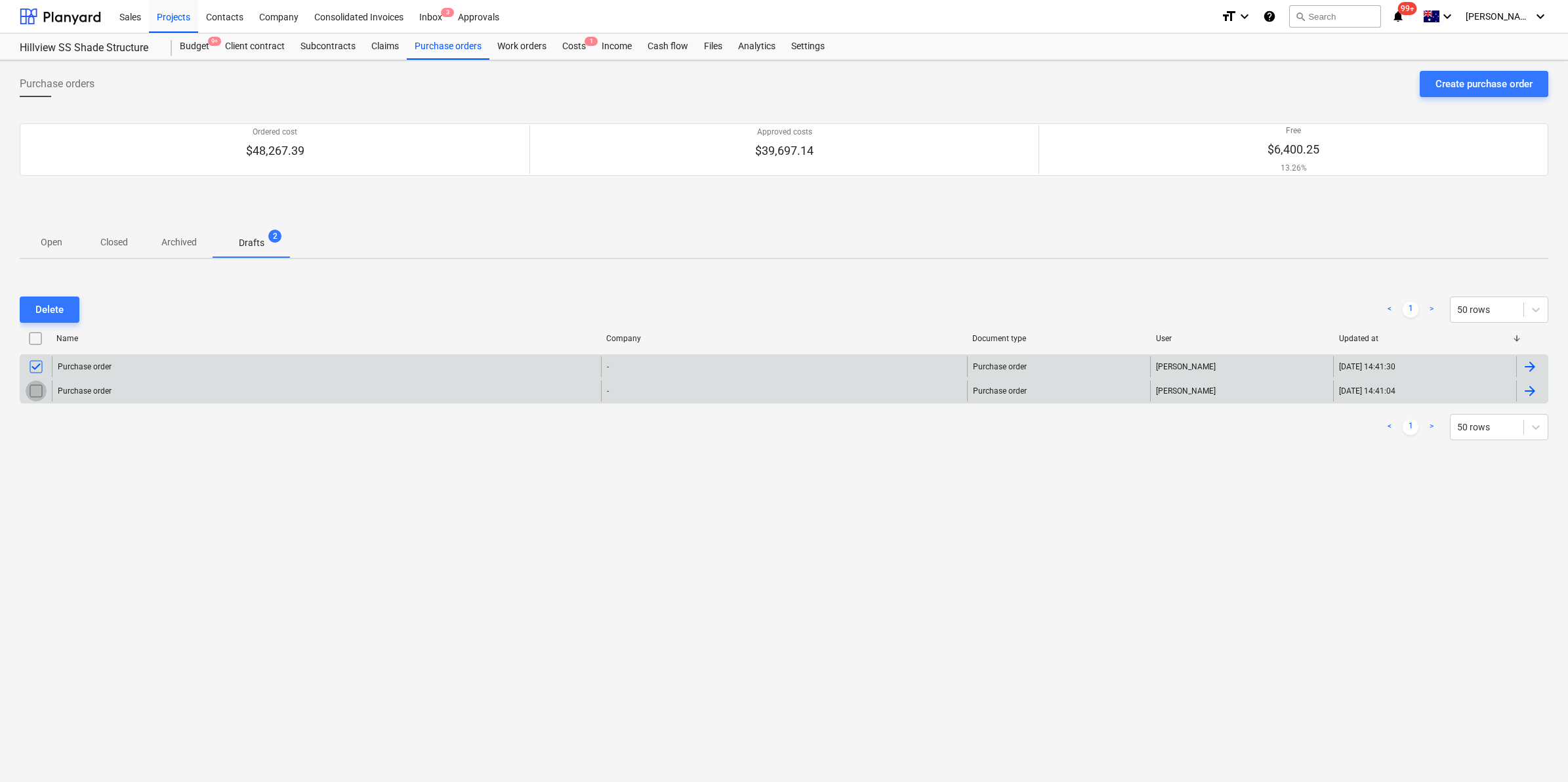
click at [40, 391] on input "checkbox" at bounding box center [36, 391] width 21 height 21
click at [66, 303] on button "Delete" at bounding box center [49, 310] width 60 height 26
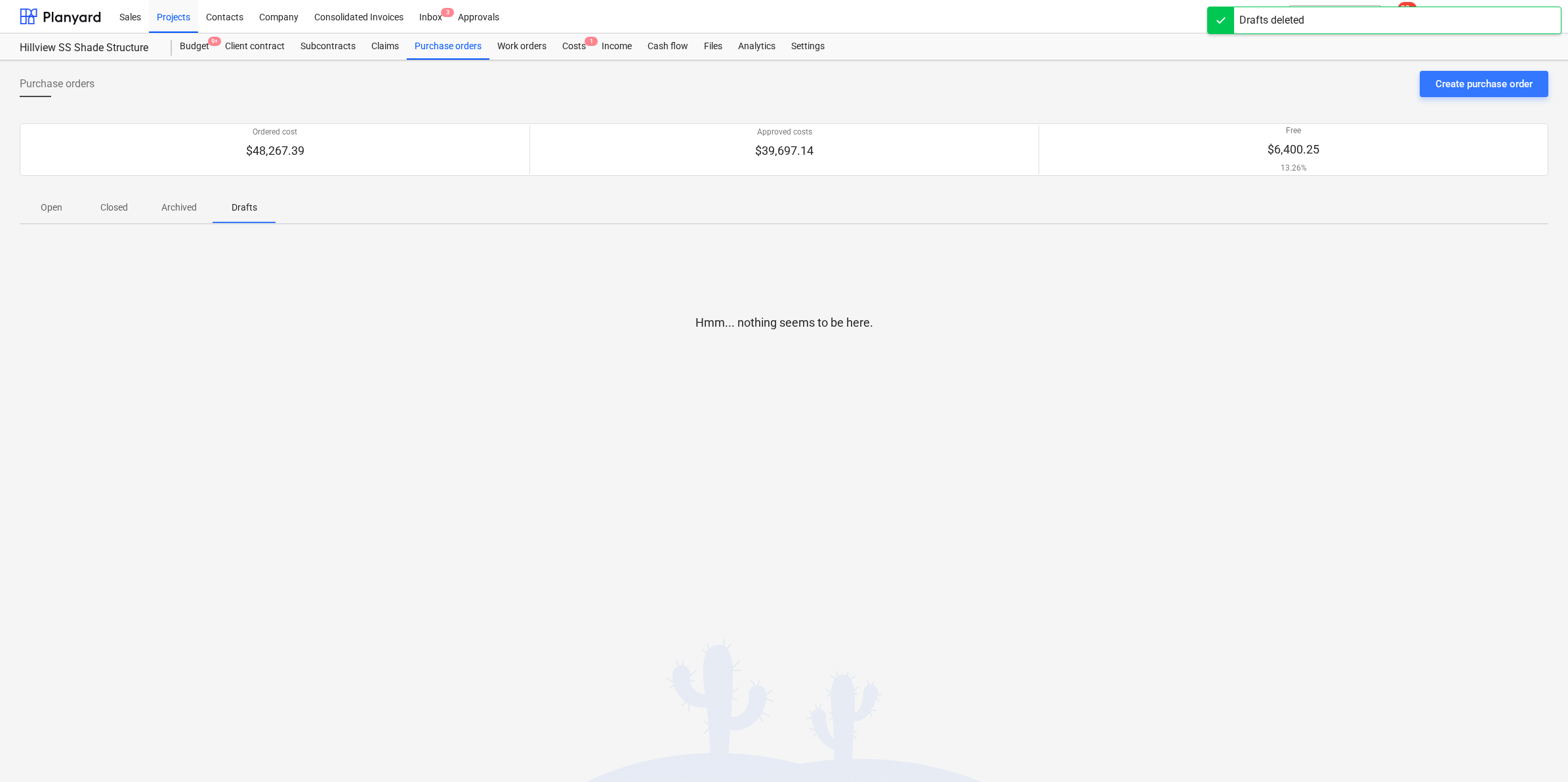
click at [168, 210] on p "Archived" at bounding box center [179, 207] width 36 height 14
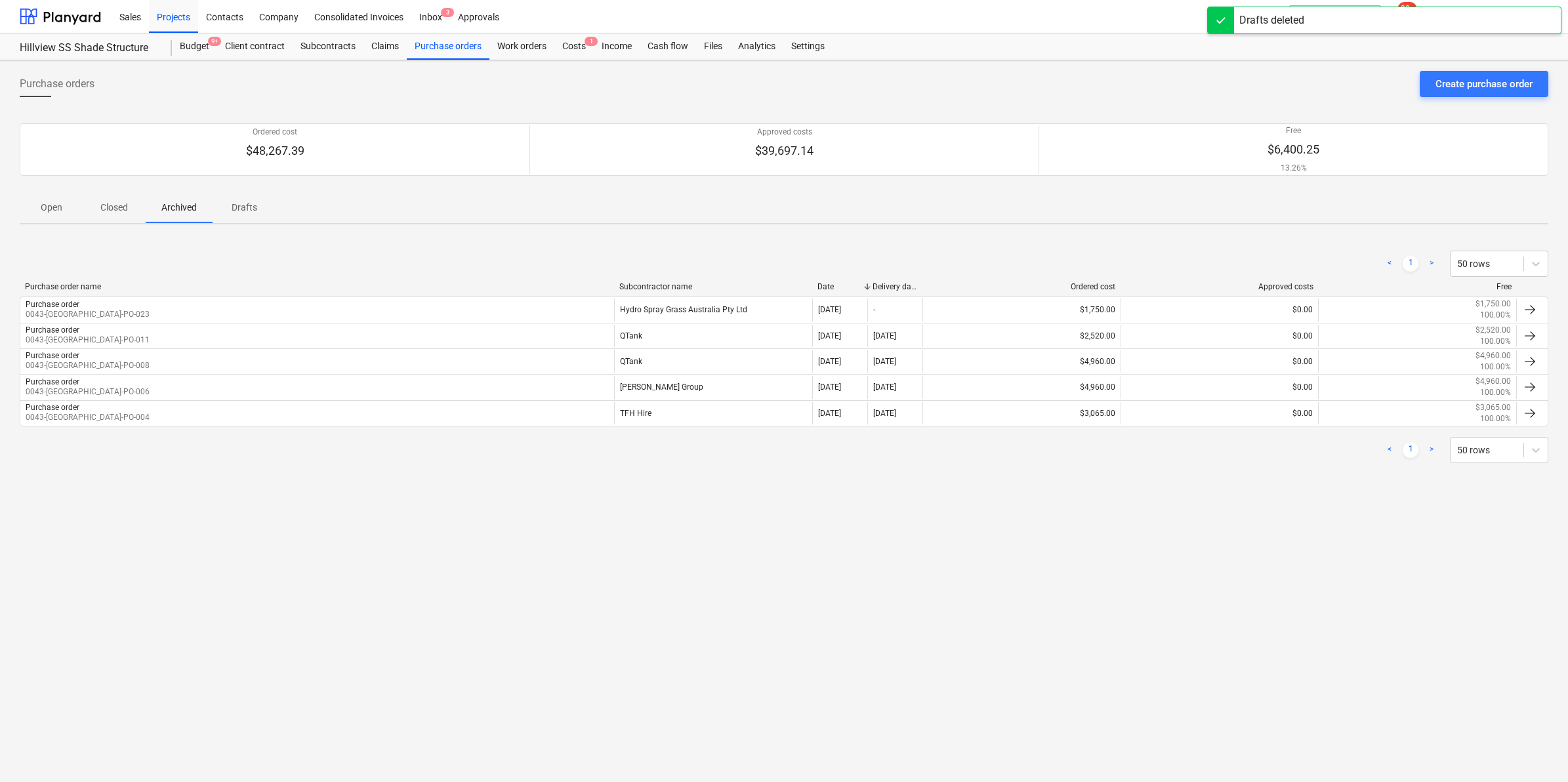
click at [105, 207] on p "Closed" at bounding box center [114, 207] width 32 height 14
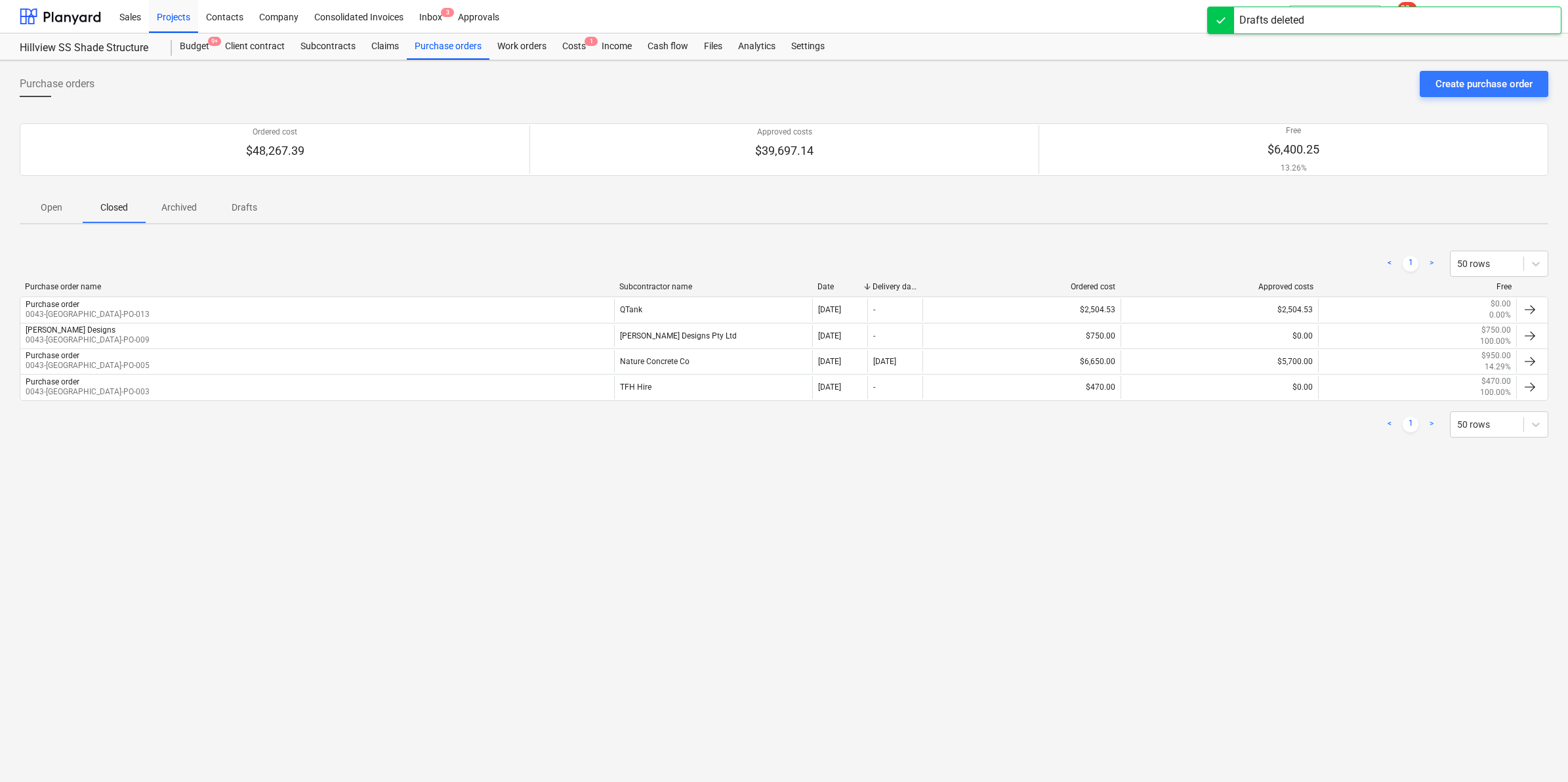
click at [62, 208] on p "Open" at bounding box center [51, 207] width 32 height 14
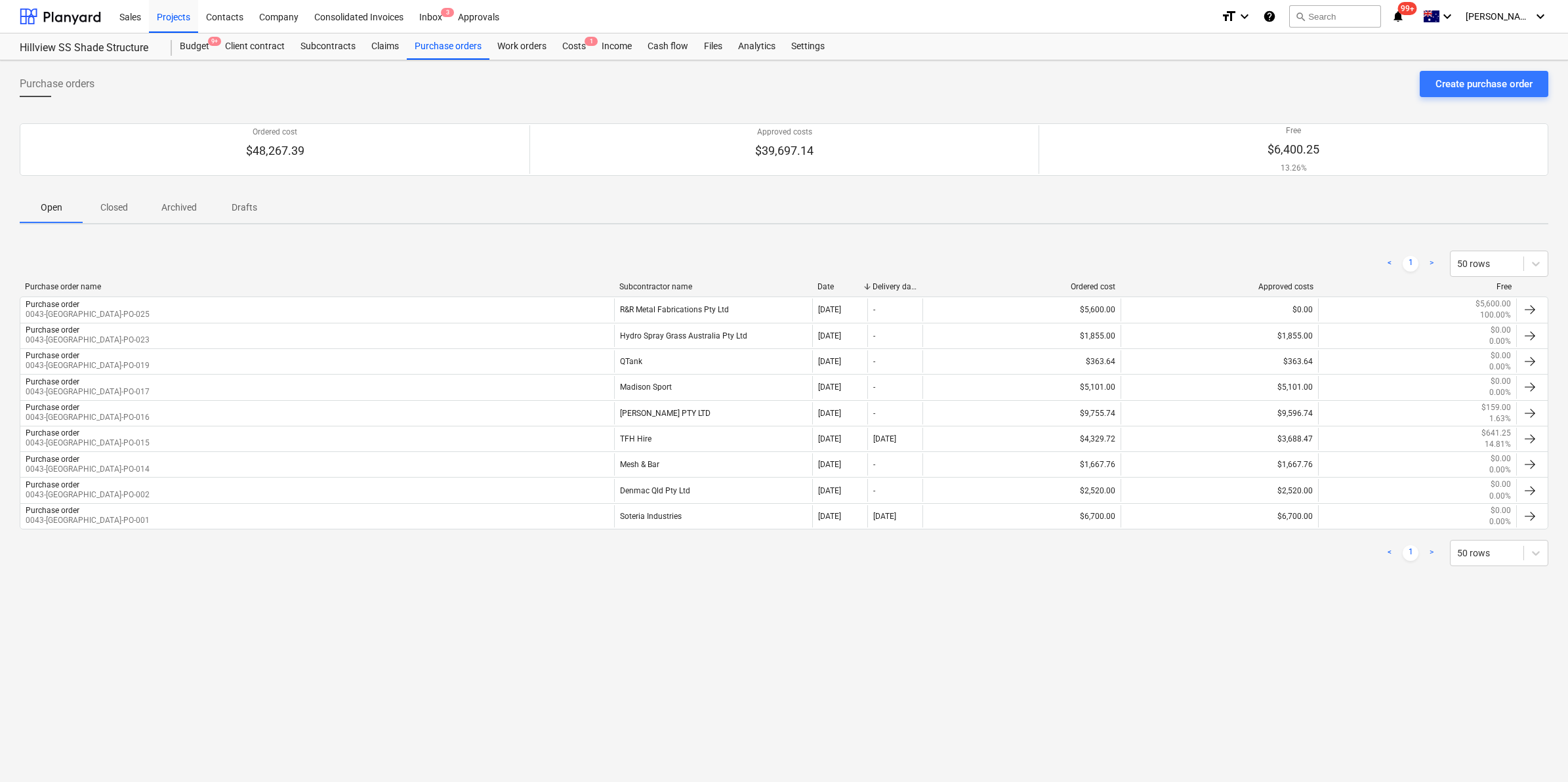
click at [676, 283] on div "Subcontractor name" at bounding box center [713, 287] width 187 height 9
click at [1467, 86] on div "Create purchase order" at bounding box center [1484, 84] width 97 height 17
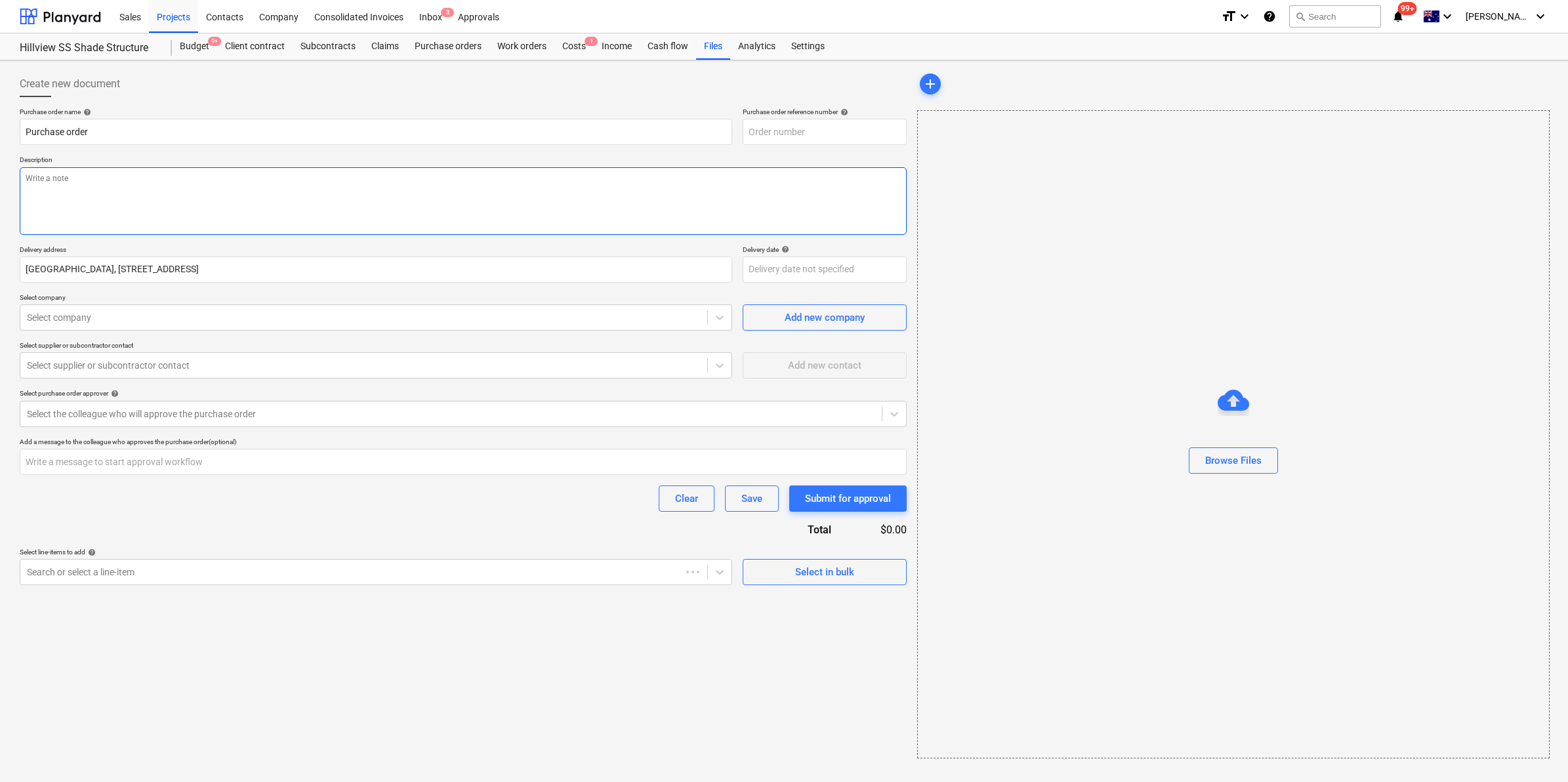
type textarea "x"
type input "0043-Hillview-PO-026"
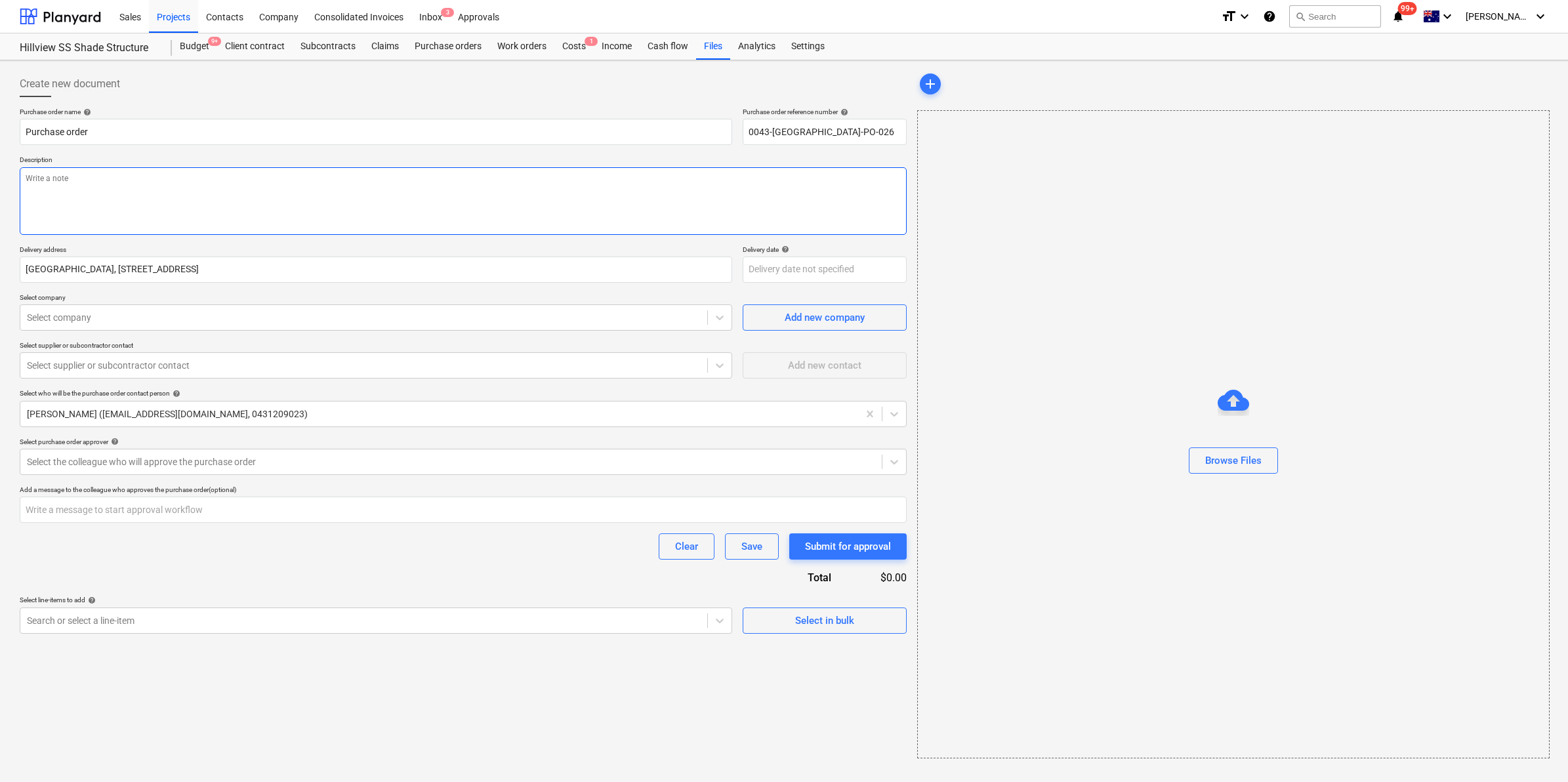
click at [424, 195] on textarea at bounding box center [463, 201] width 887 height 68
type textarea "x"
type textarea "F"
type textarea "x"
type textarea "Fe"
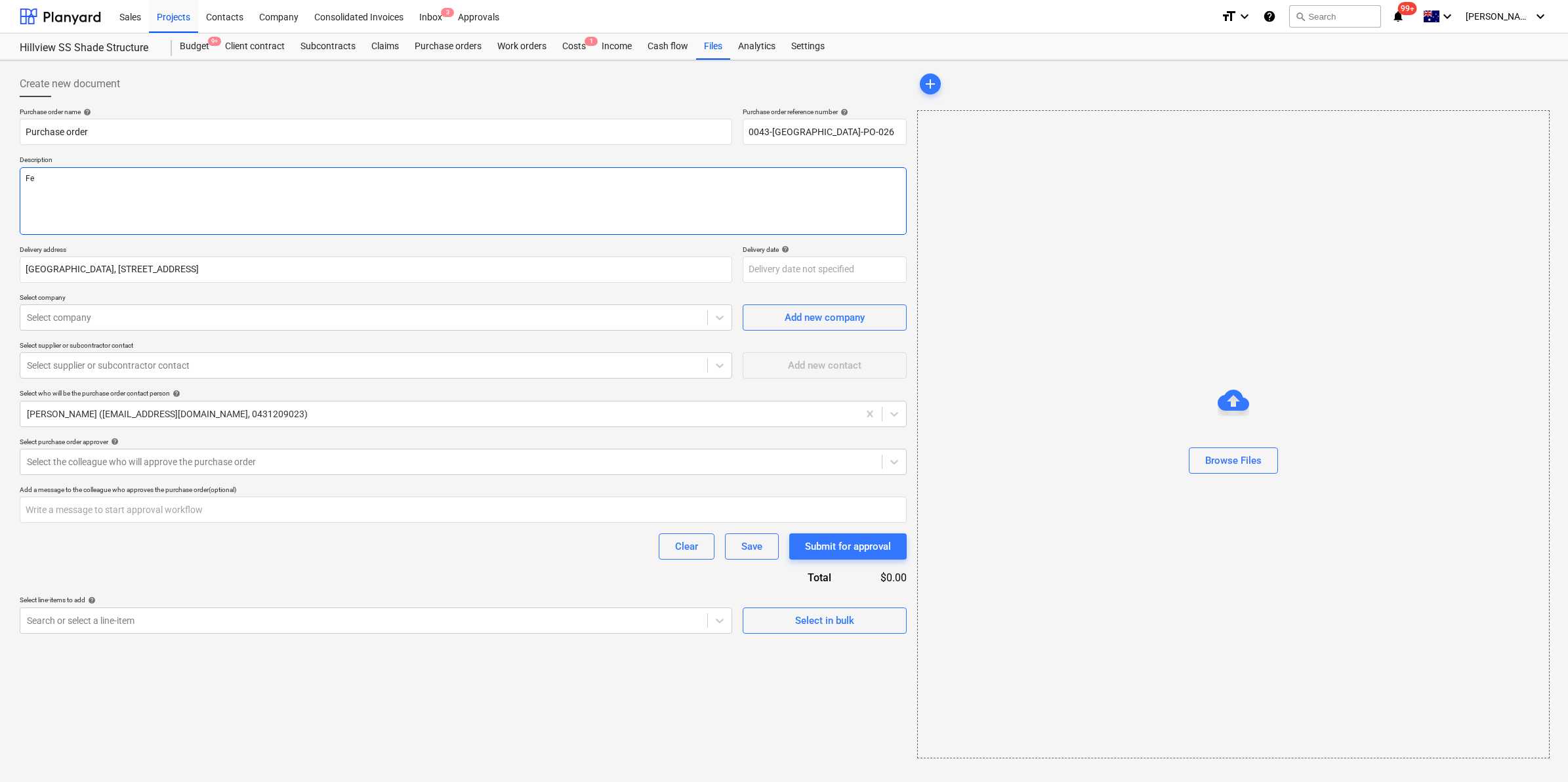
type textarea "x"
type textarea "Fen"
type textarea "x"
type textarea "Fence"
type textarea "x"
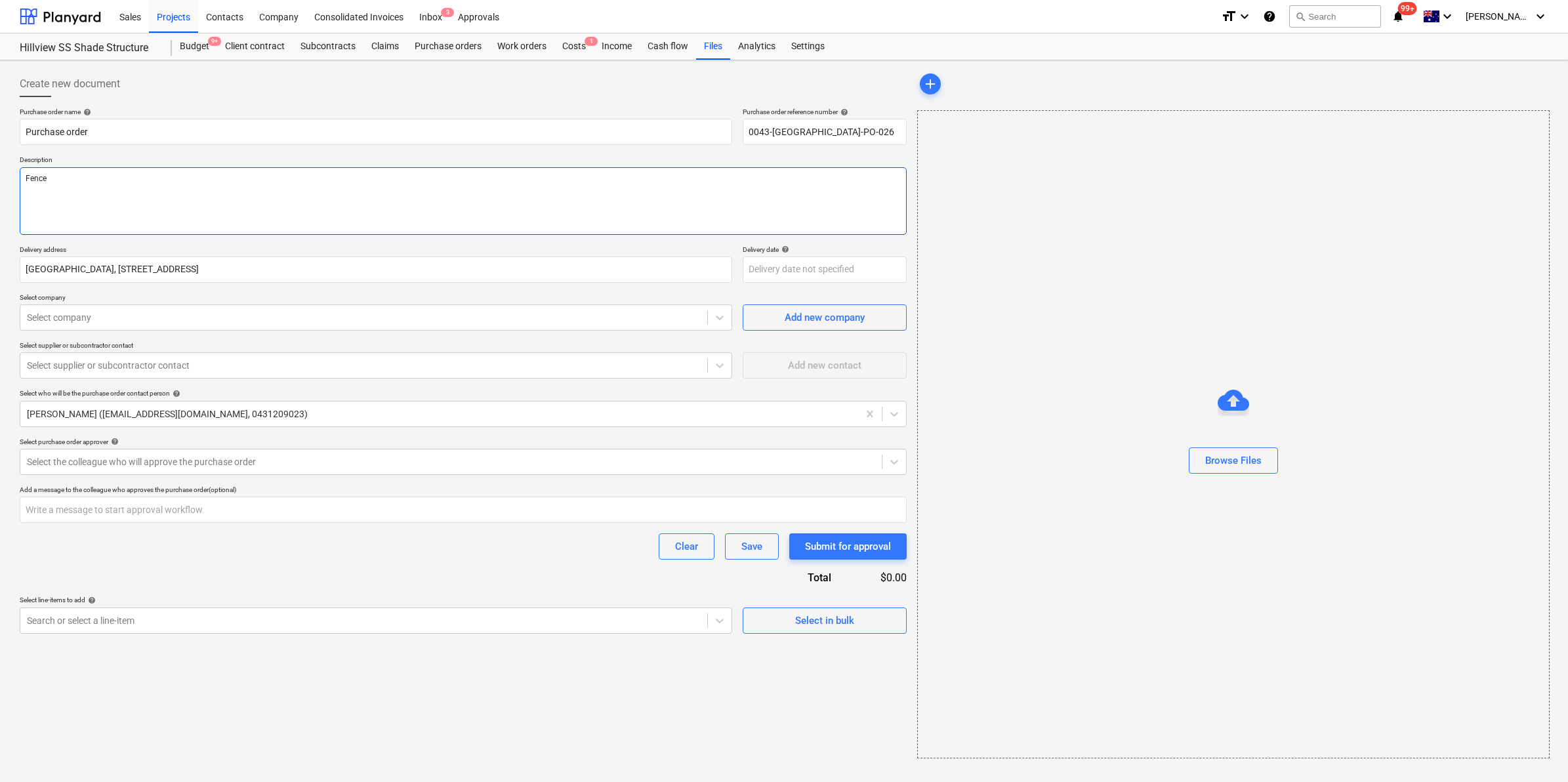
type textarea "Fence"
type textarea "x"
type textarea "Fenc"
type textarea "x"
type textarea "Fen"
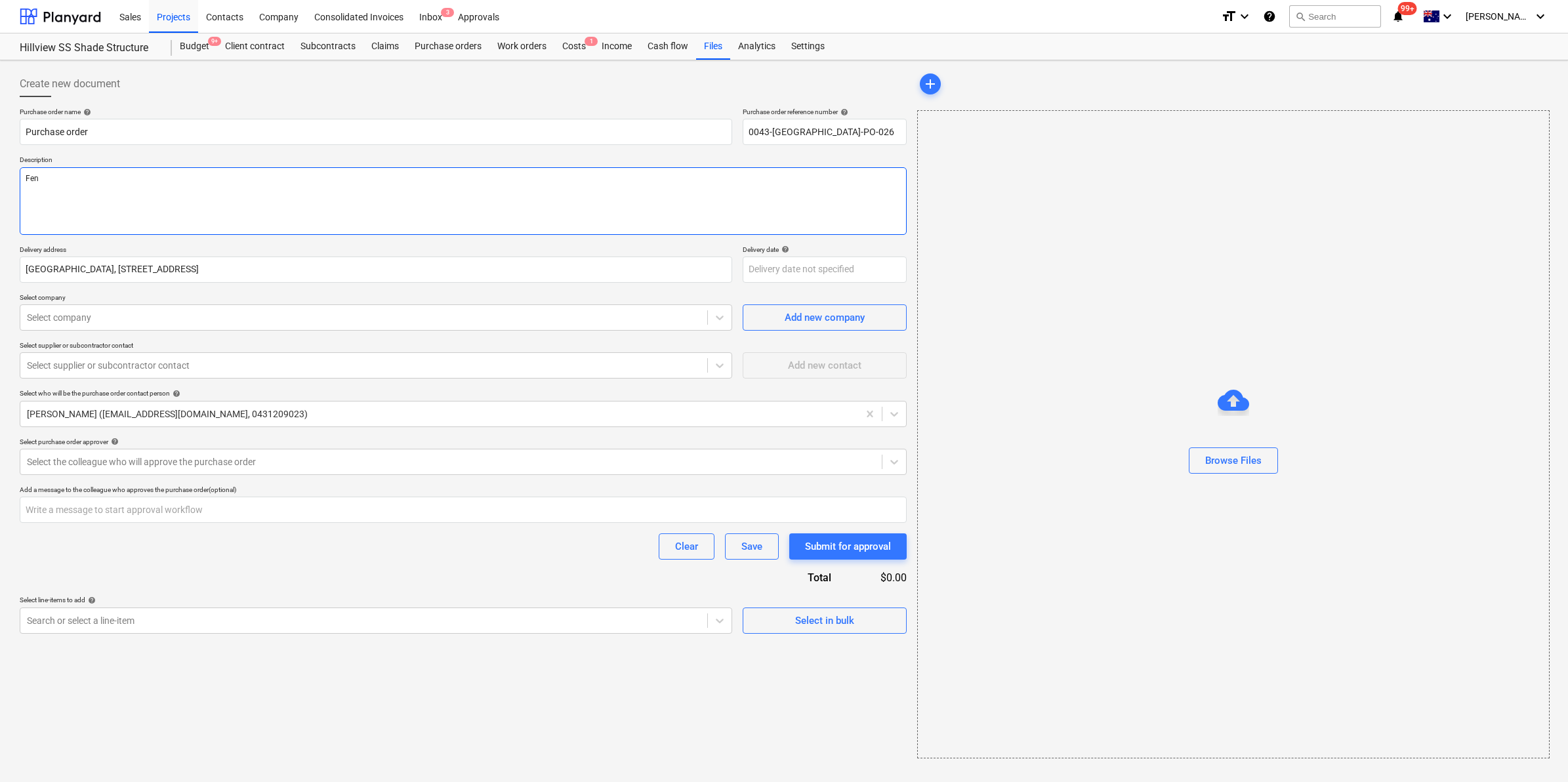
type textarea "x"
type textarea "F"
type textarea "x"
type textarea "G"
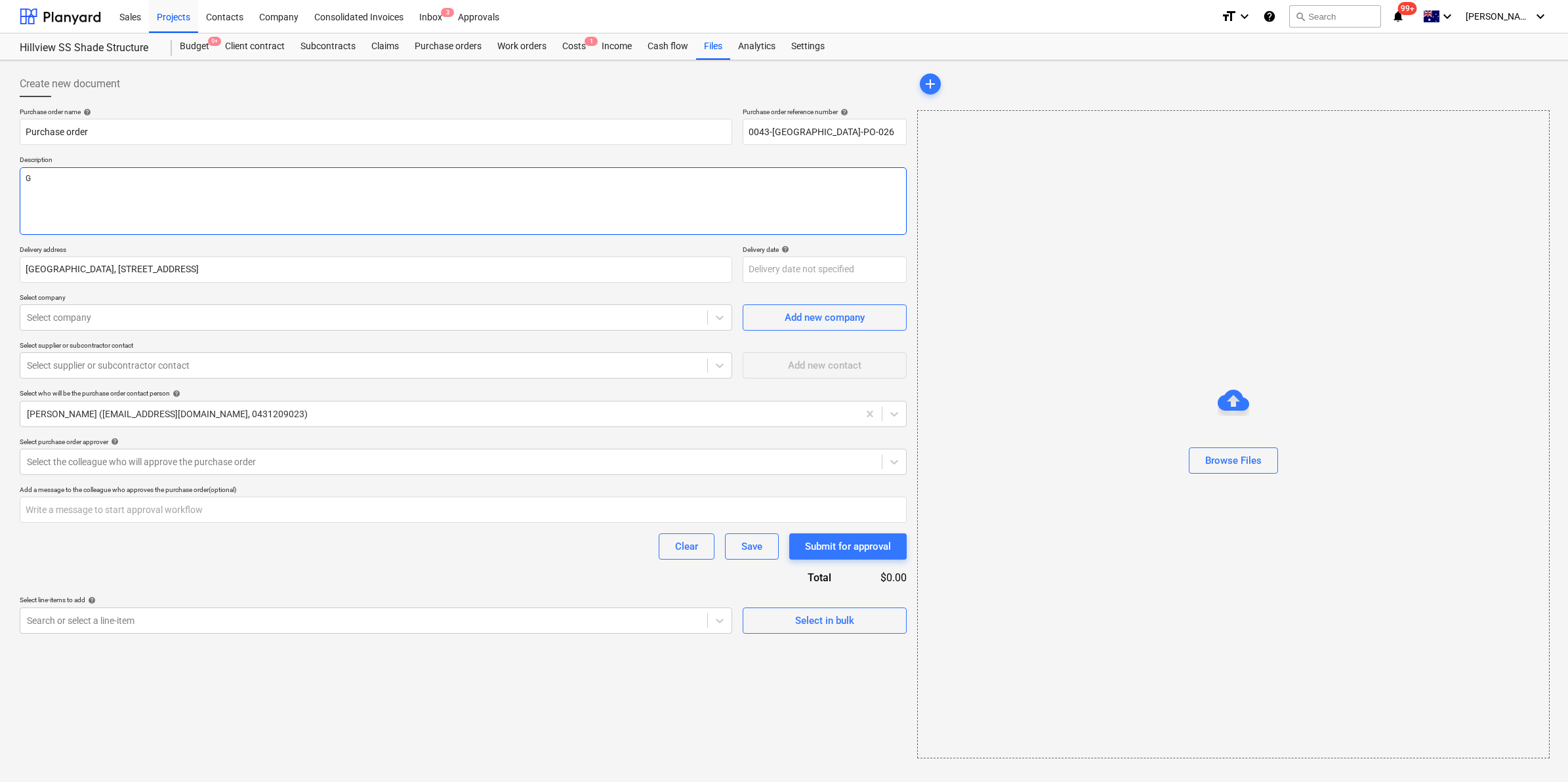
type textarea "x"
type textarea "Ga"
type textarea "x"
type textarea "Gat"
type textarea "x"
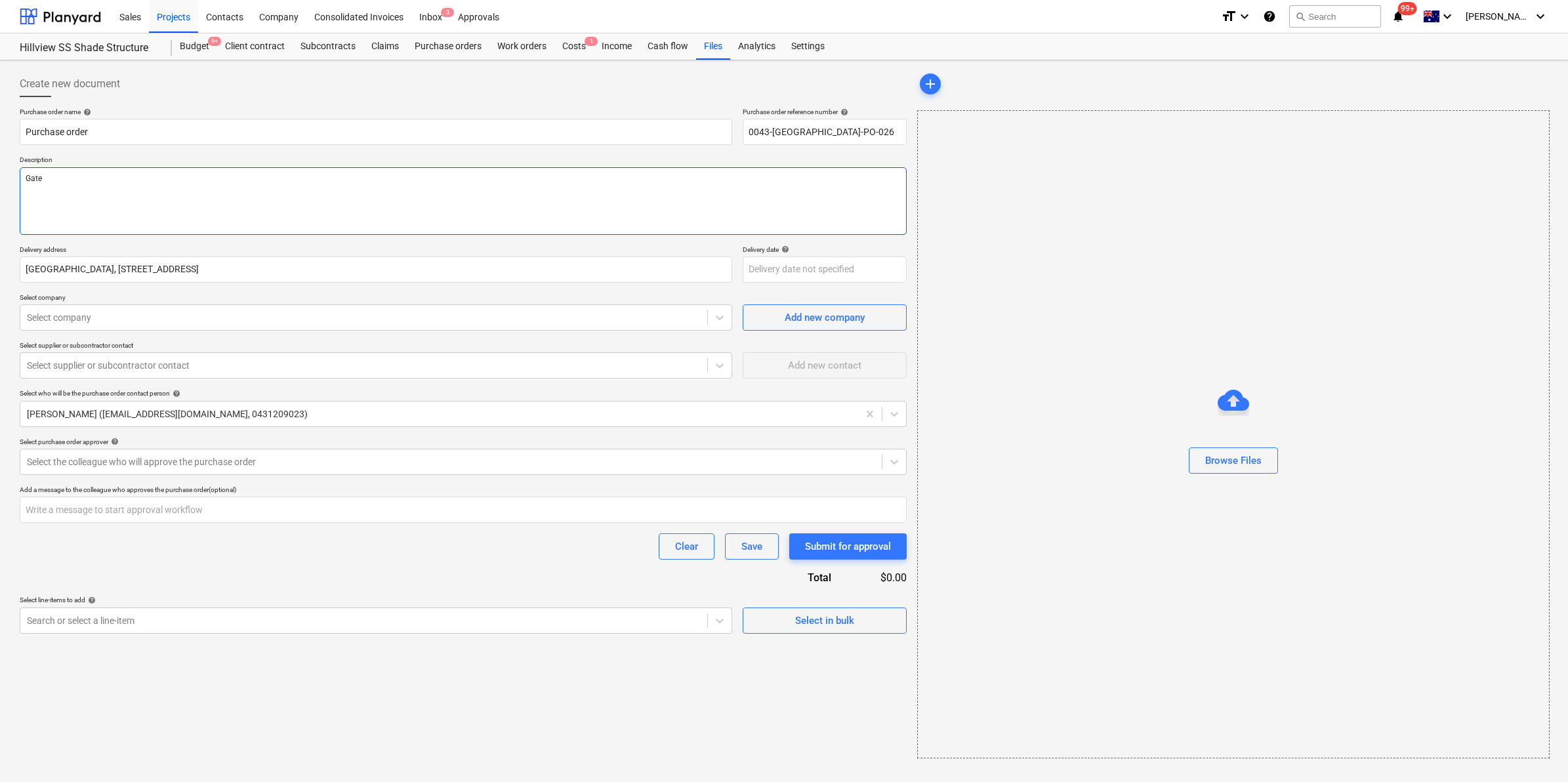
type textarea "Gate"
type textarea "x"
type textarea "Gate i"
type textarea "x"
type textarea "Gate ins"
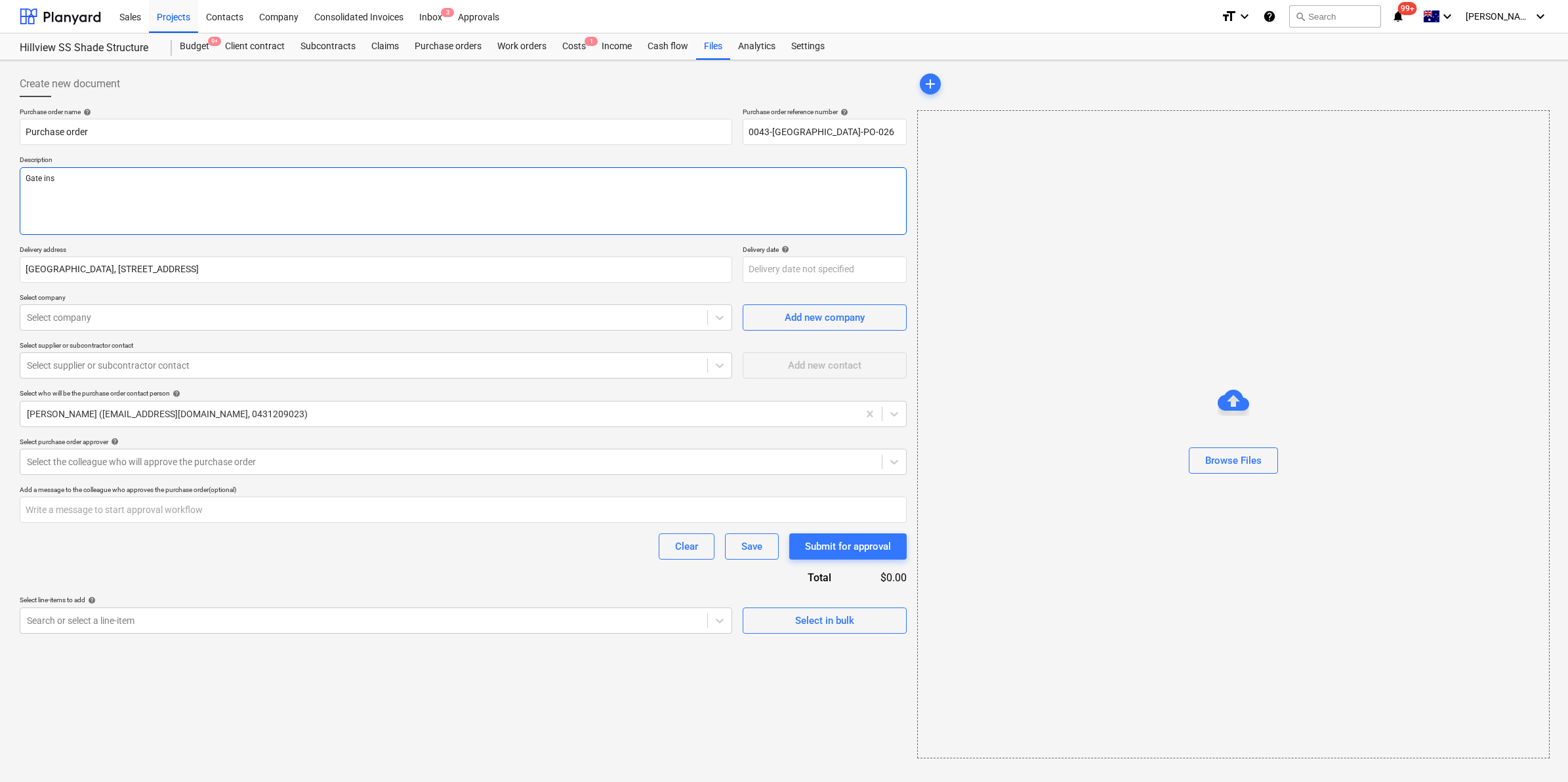
type textarea "x"
type textarea "Gate inst"
type textarea "x"
type textarea "Gate insta"
type textarea "x"
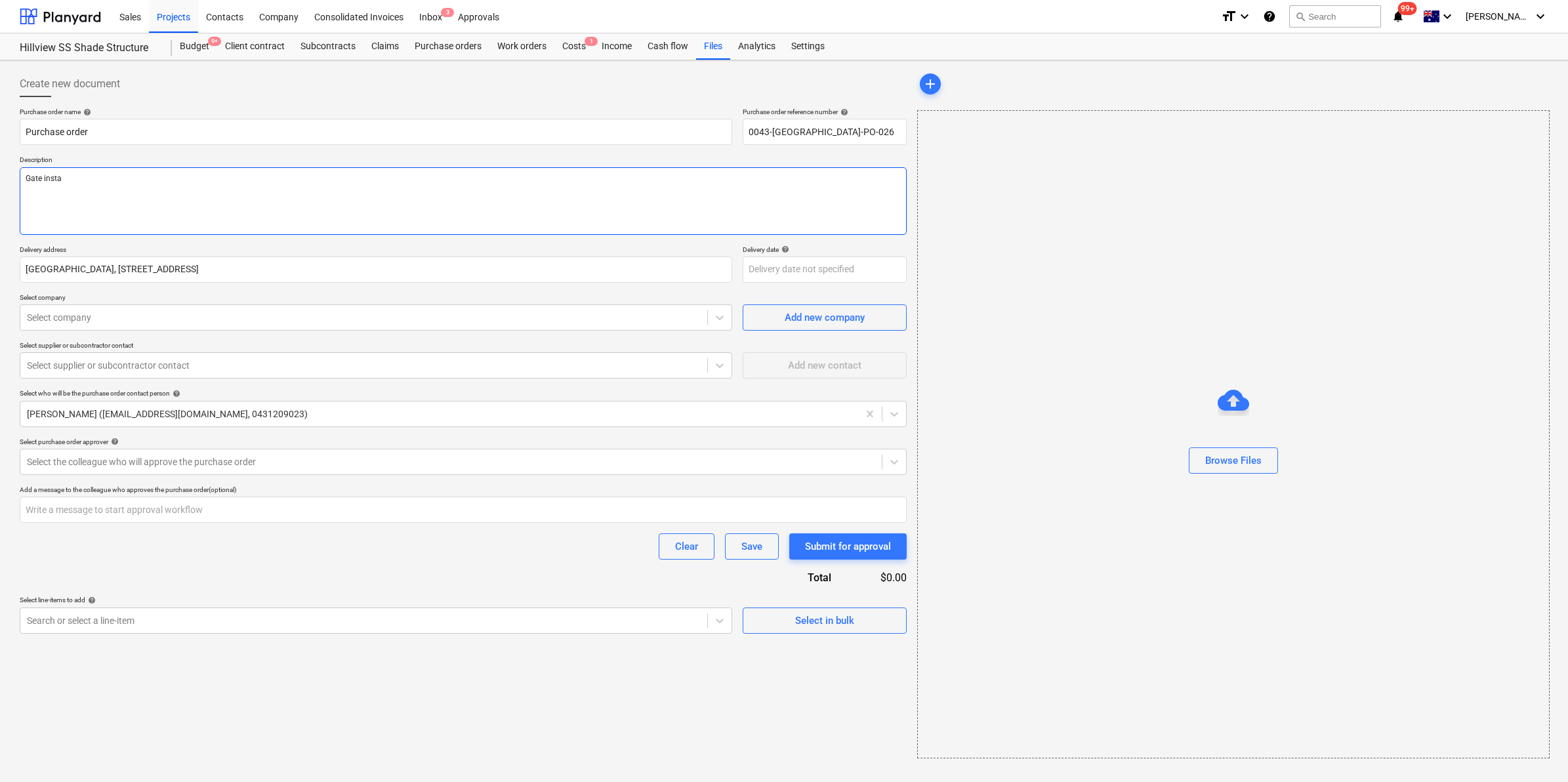
type textarea "Gate instal"
type textarea "x"
type textarea "Gate install"
type textarea "x"
type textarea "Gate install"
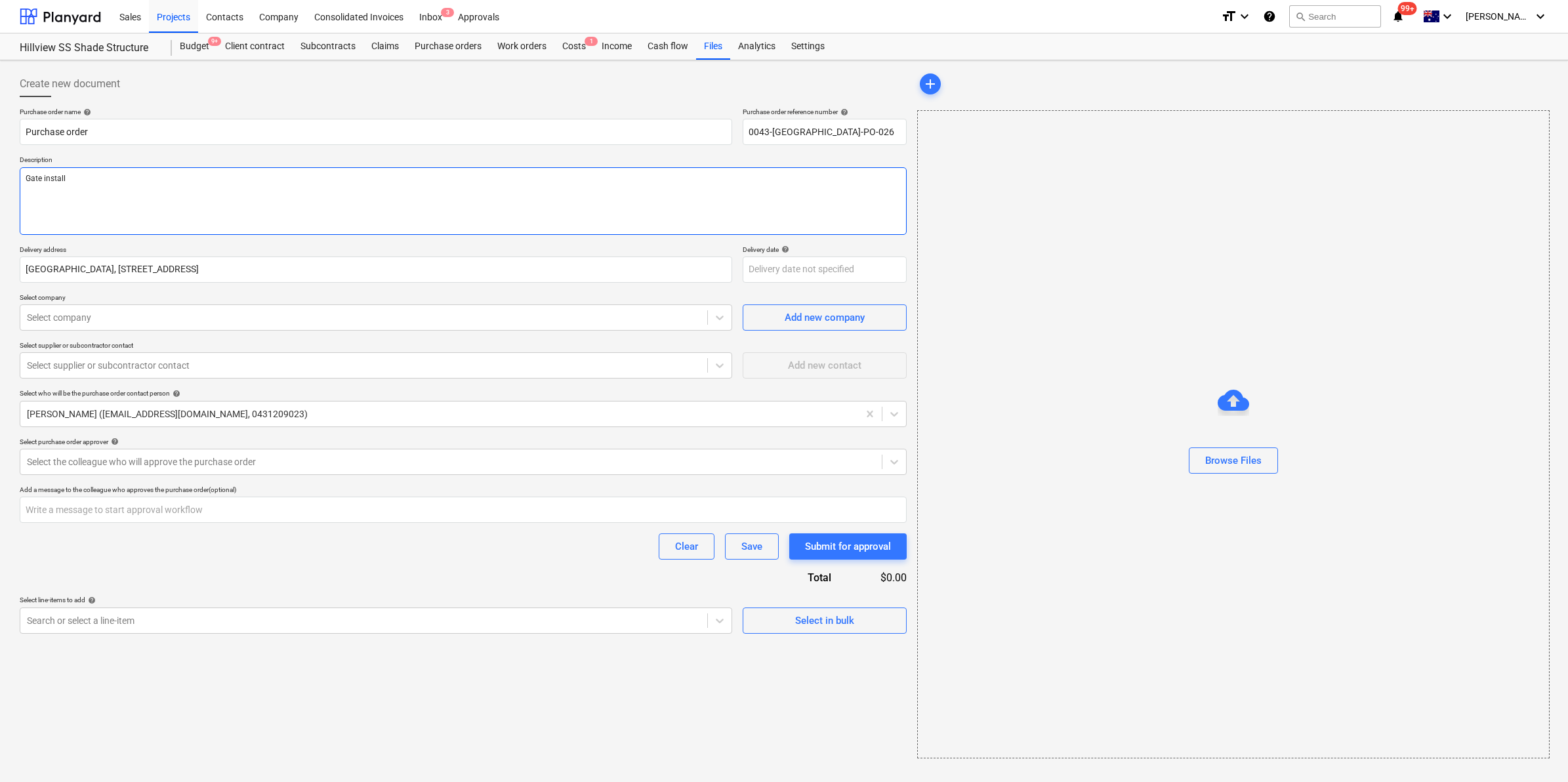
type textarea "x"
type textarea "Gate install &"
type textarea "x"
type textarea "Gate install & su"
type textarea "x"
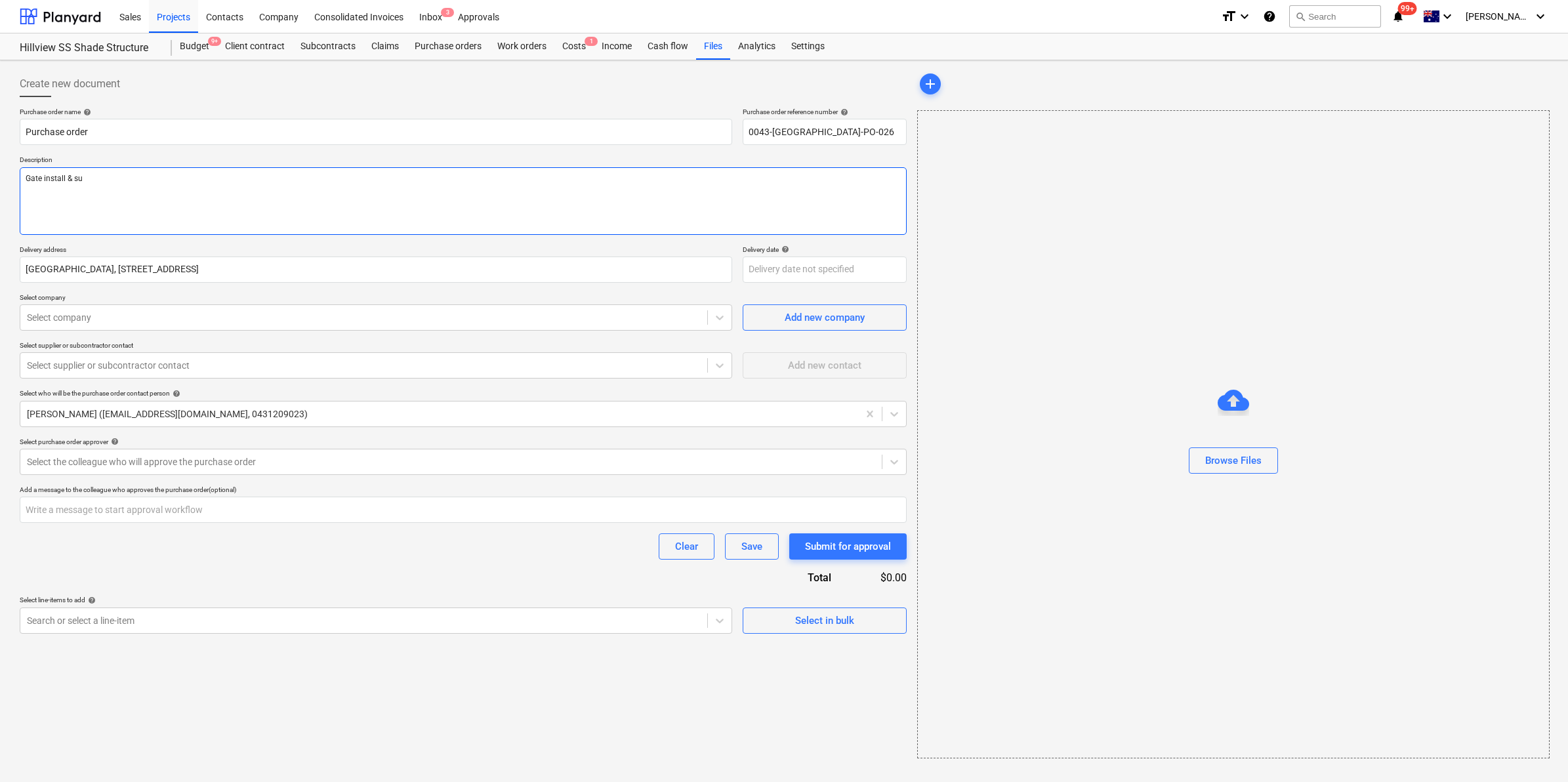
type textarea "Gate install & sup"
type textarea "x"
type textarea "Gate install & supp"
type textarea "x"
type textarea "Gate install & suppl"
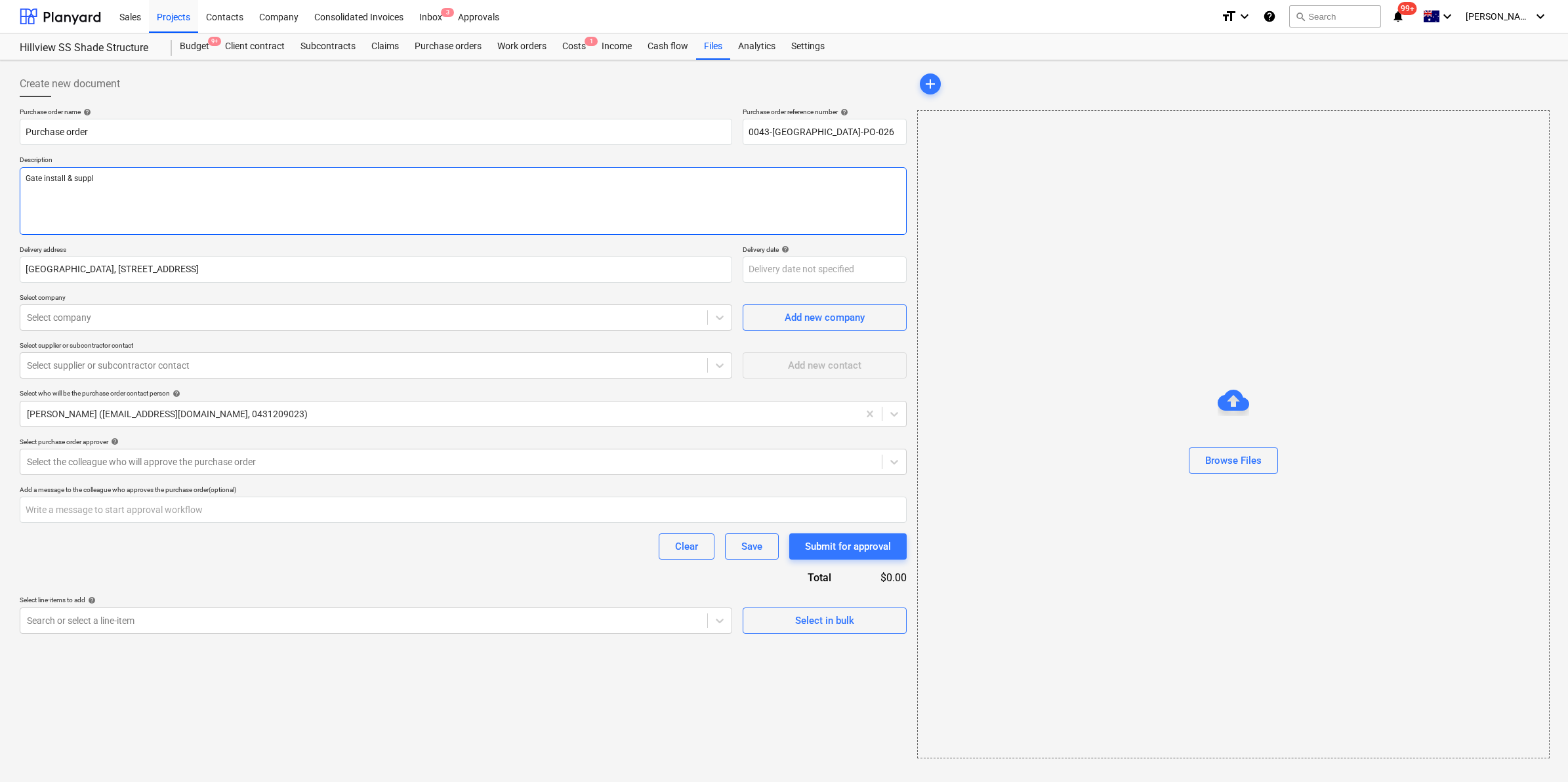
type textarea "x"
type textarea "Gate install & supply"
type textarea "x"
type textarea "Gate install & supply"
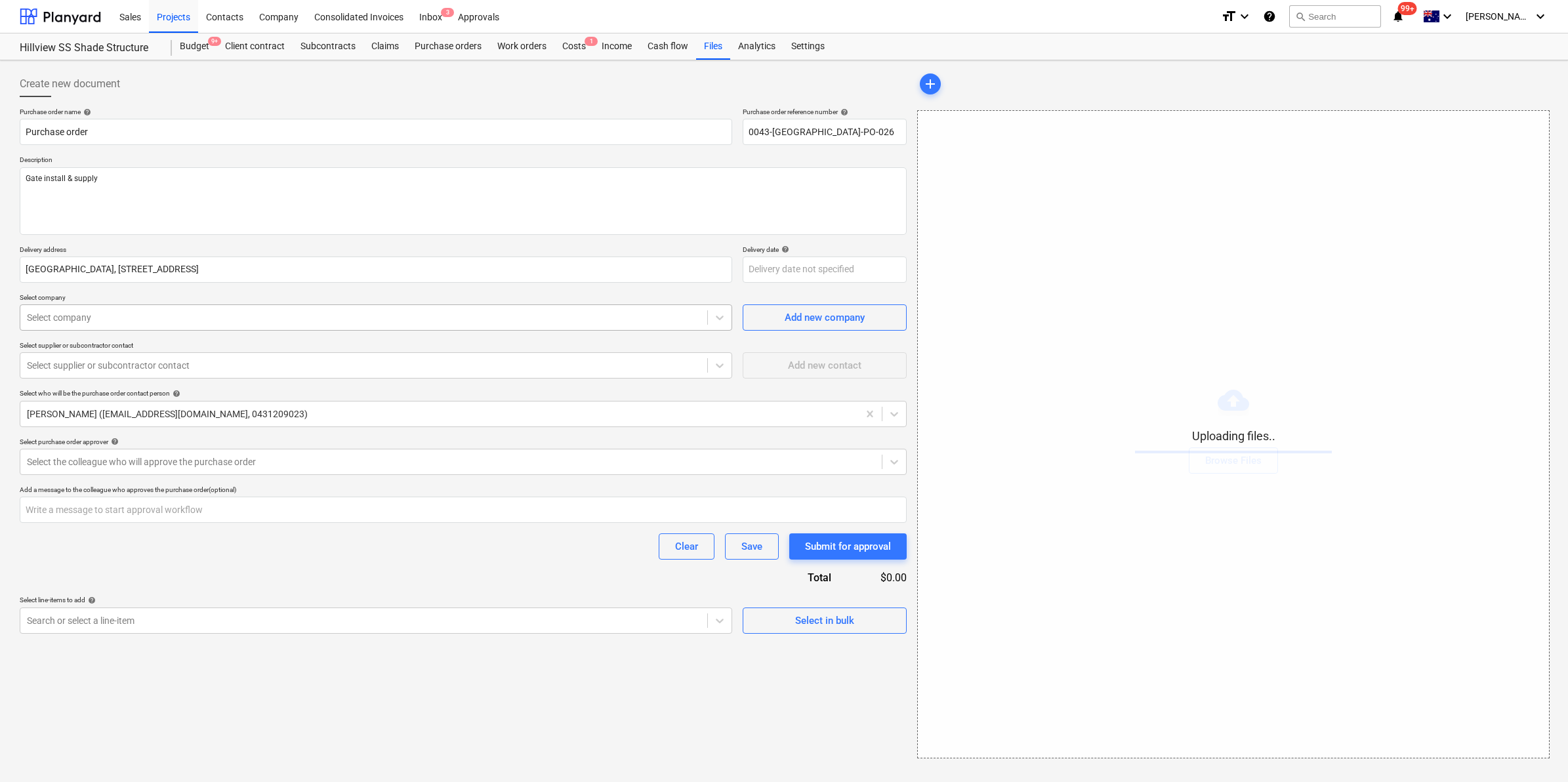
click at [195, 326] on div "Select company" at bounding box center [364, 318] width 687 height 18
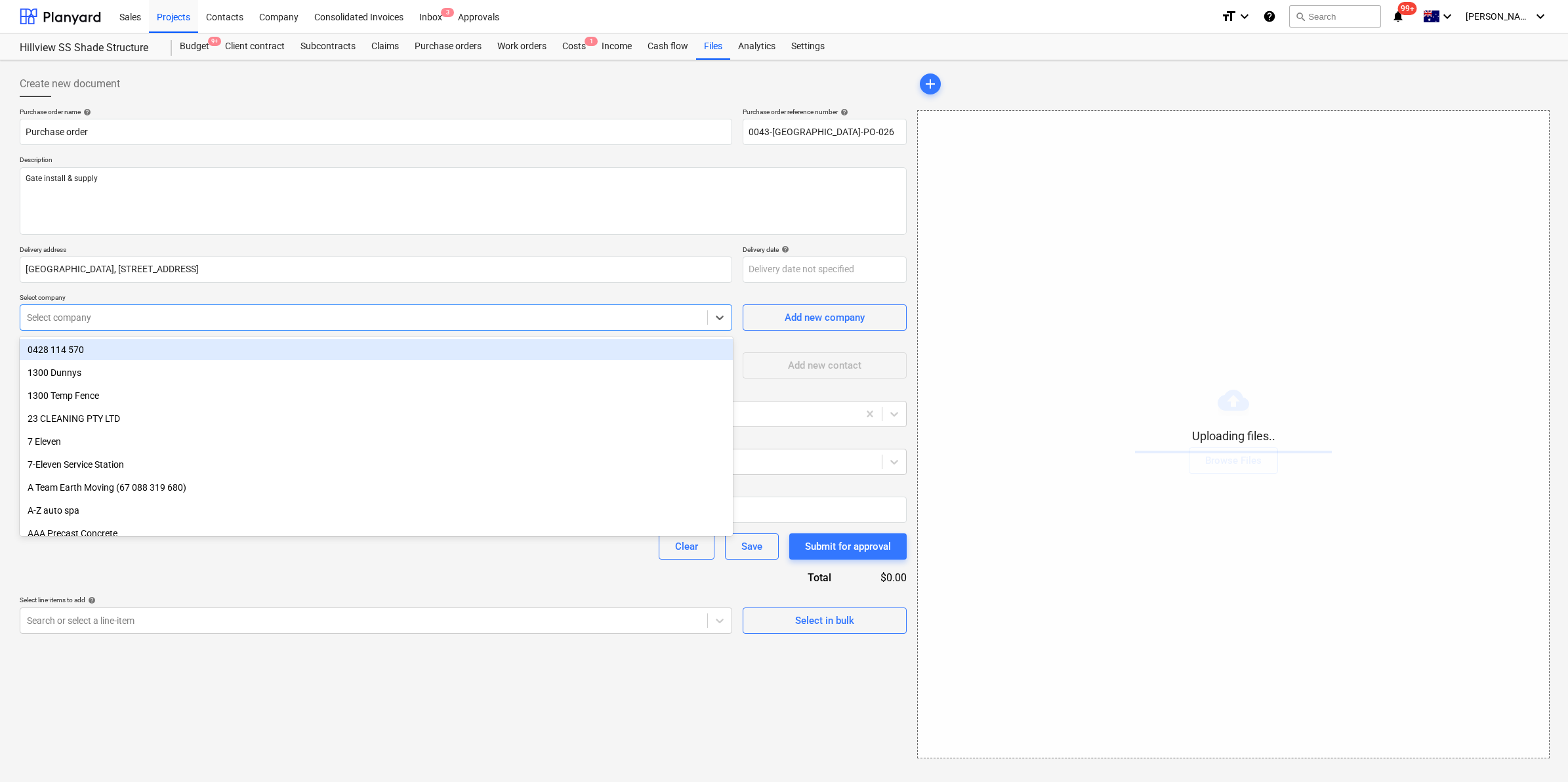
type textarea "x"
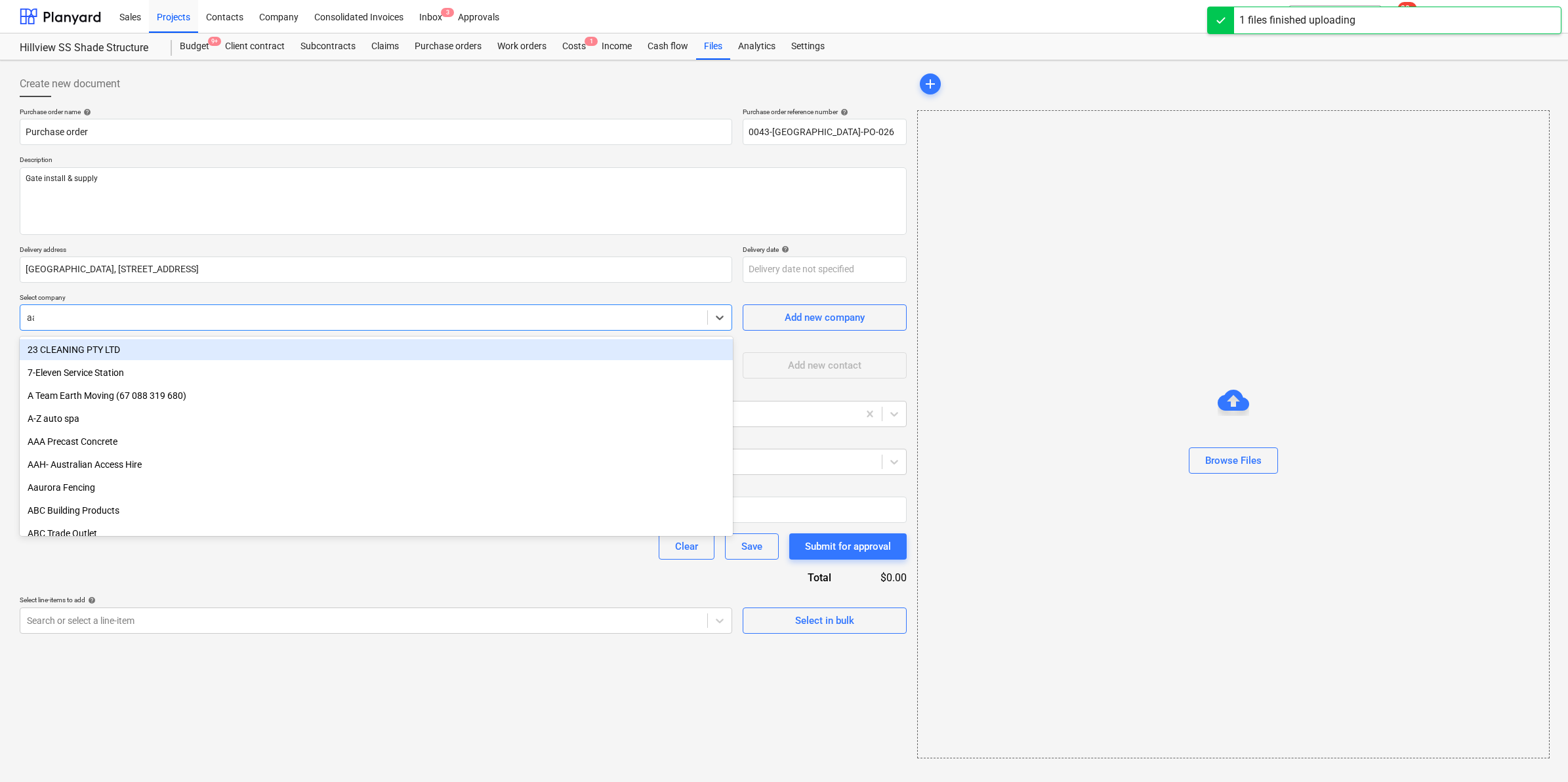
type input "aau"
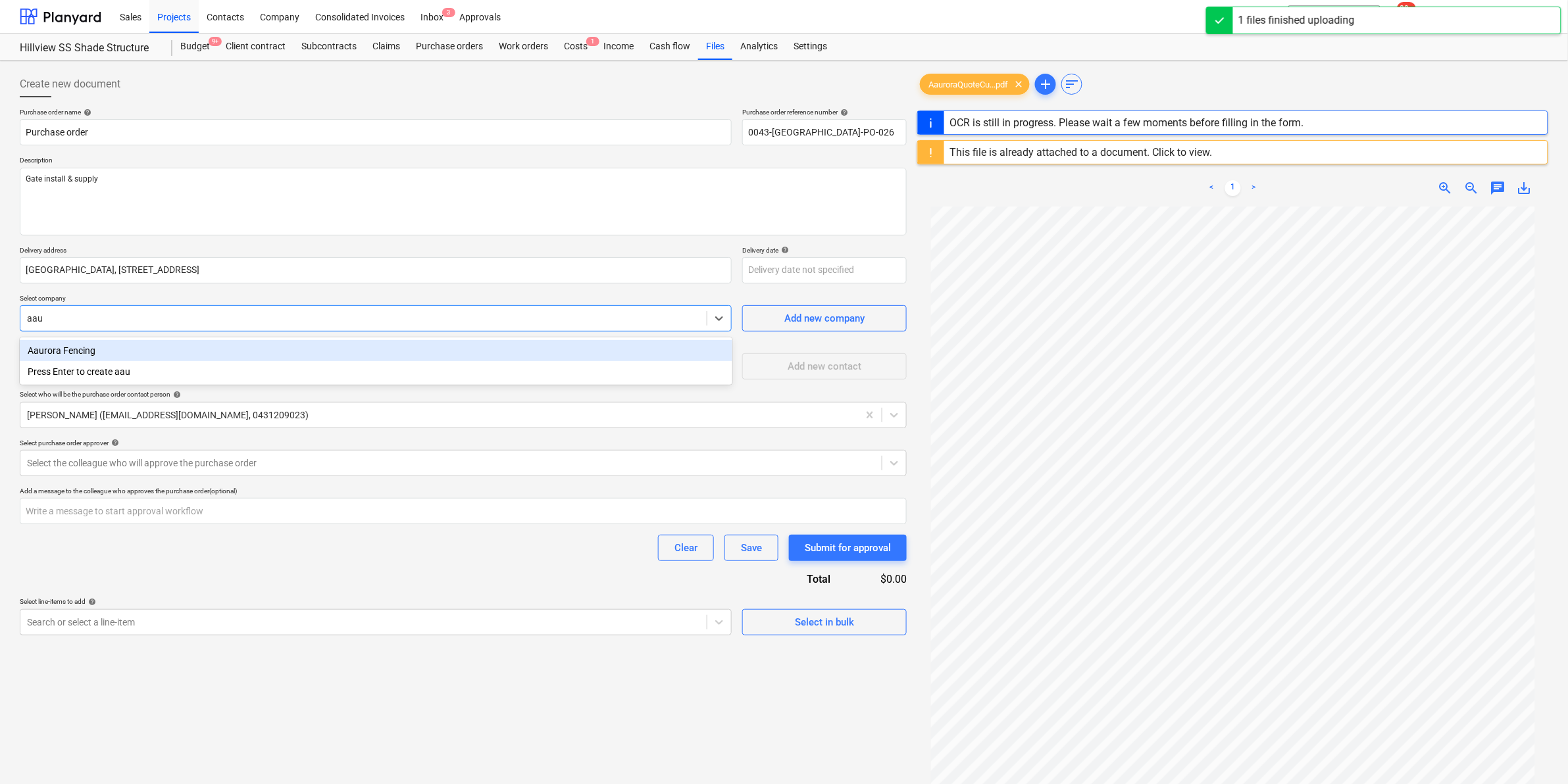
type textarea "x"
type input "aau"
type textarea "x"
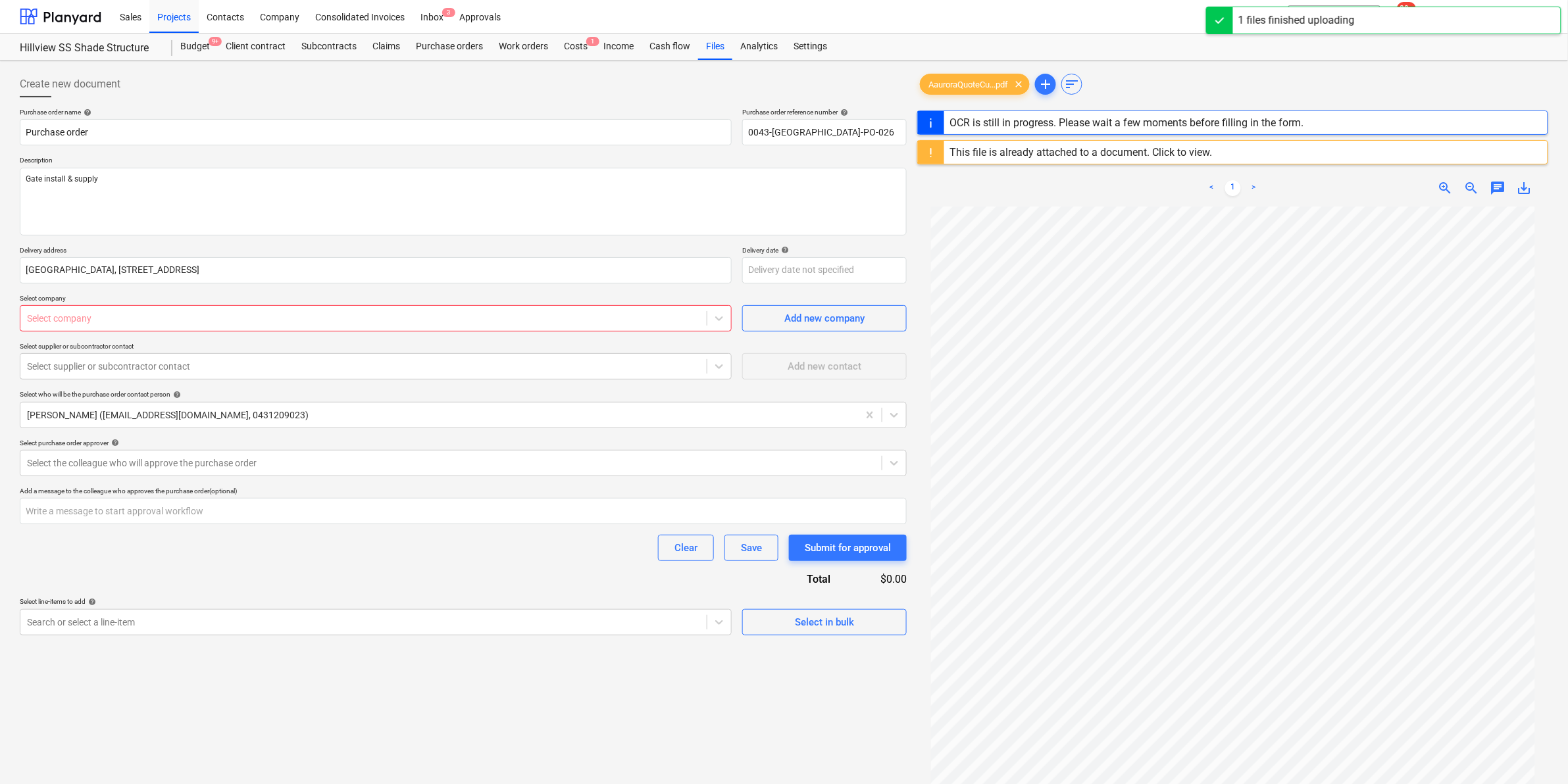
click at [1122, 156] on div "This file is already attached to a document. Click to view." at bounding box center [1081, 152] width 263 height 13
click at [1080, 152] on div "This file is already attached to a document. Click to view." at bounding box center [1081, 152] width 263 height 13
click at [1040, 151] on div "This file is already attached to a document. Click to view." at bounding box center [1081, 152] width 263 height 13
click at [1008, 148] on div "This file is already attached to a document. Click to view." at bounding box center [1081, 152] width 263 height 13
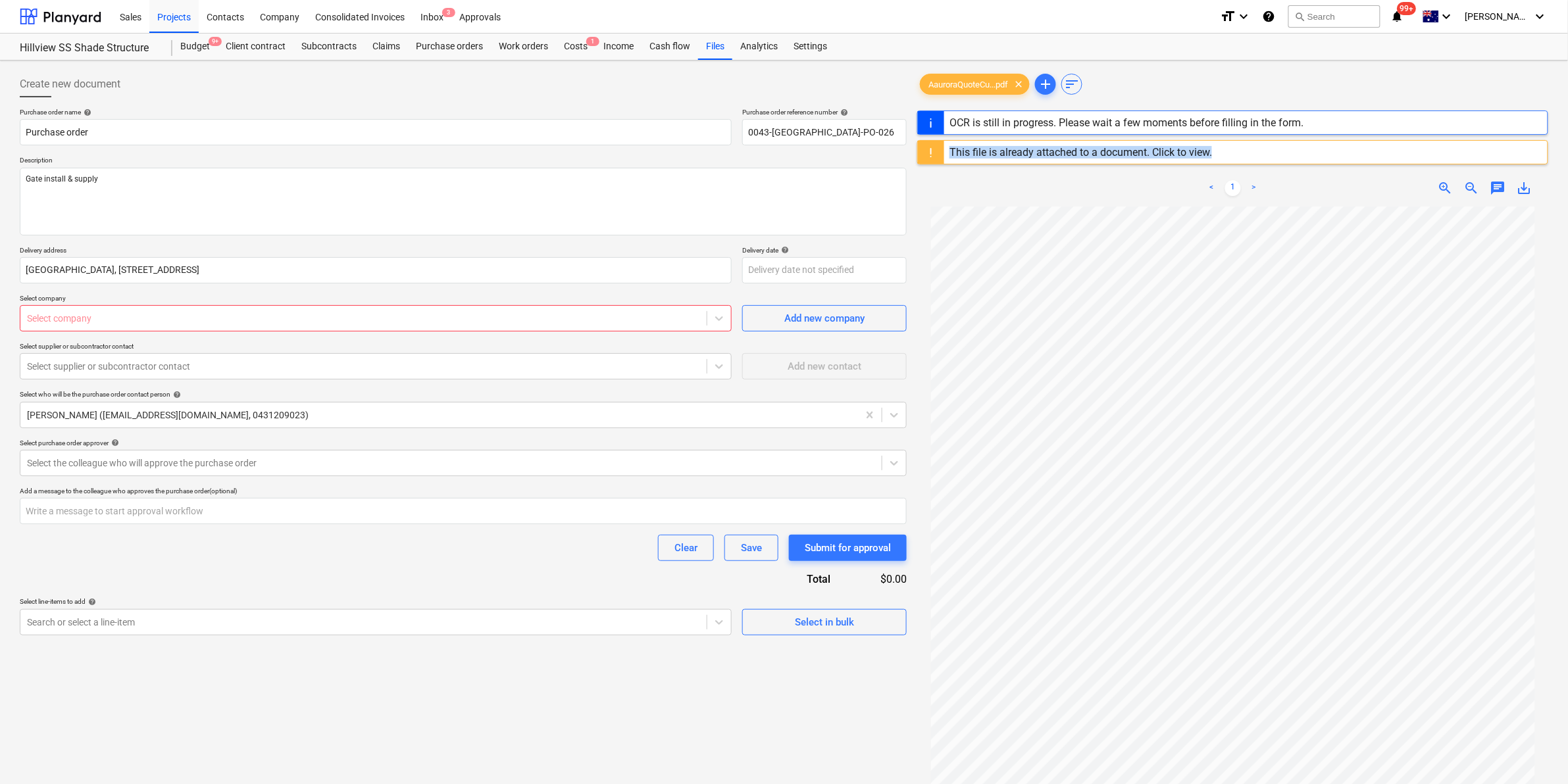
click at [1008, 148] on div "This file is already attached to a document. Click to view." at bounding box center [1081, 152] width 263 height 13
drag, startPoint x: 1008, startPoint y: 148, endPoint x: 1081, endPoint y: 159, distance: 73.8
click at [1158, 151] on div "This file is already attached to a document. Click to view." at bounding box center [1081, 152] width 263 height 13
click at [937, 148] on div at bounding box center [931, 152] width 26 height 23
click at [967, 148] on div "This file is already attached to a document. Click to view." at bounding box center [1081, 152] width 263 height 13
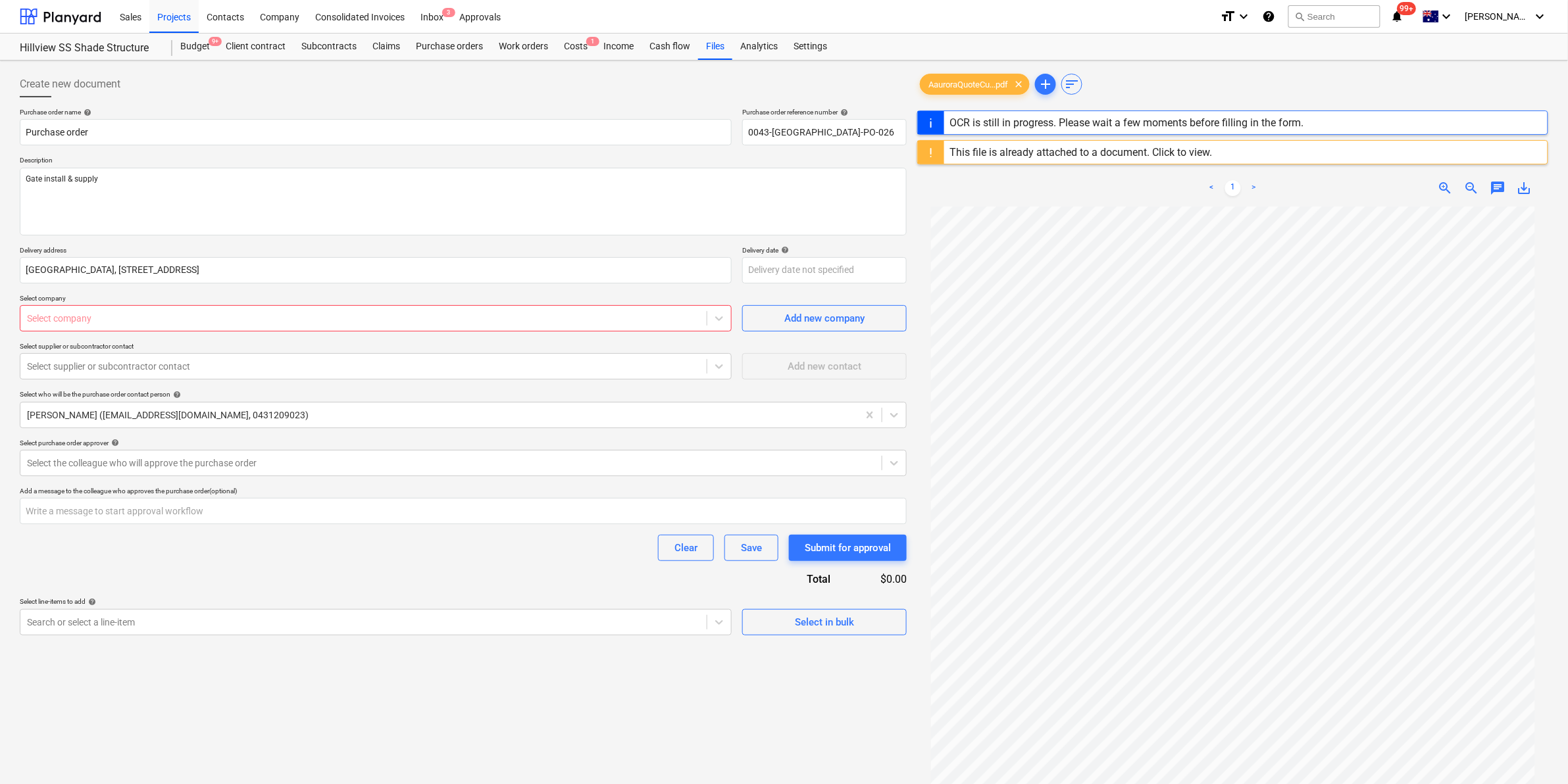
click at [189, 327] on div "Select company" at bounding box center [363, 318] width 686 height 18
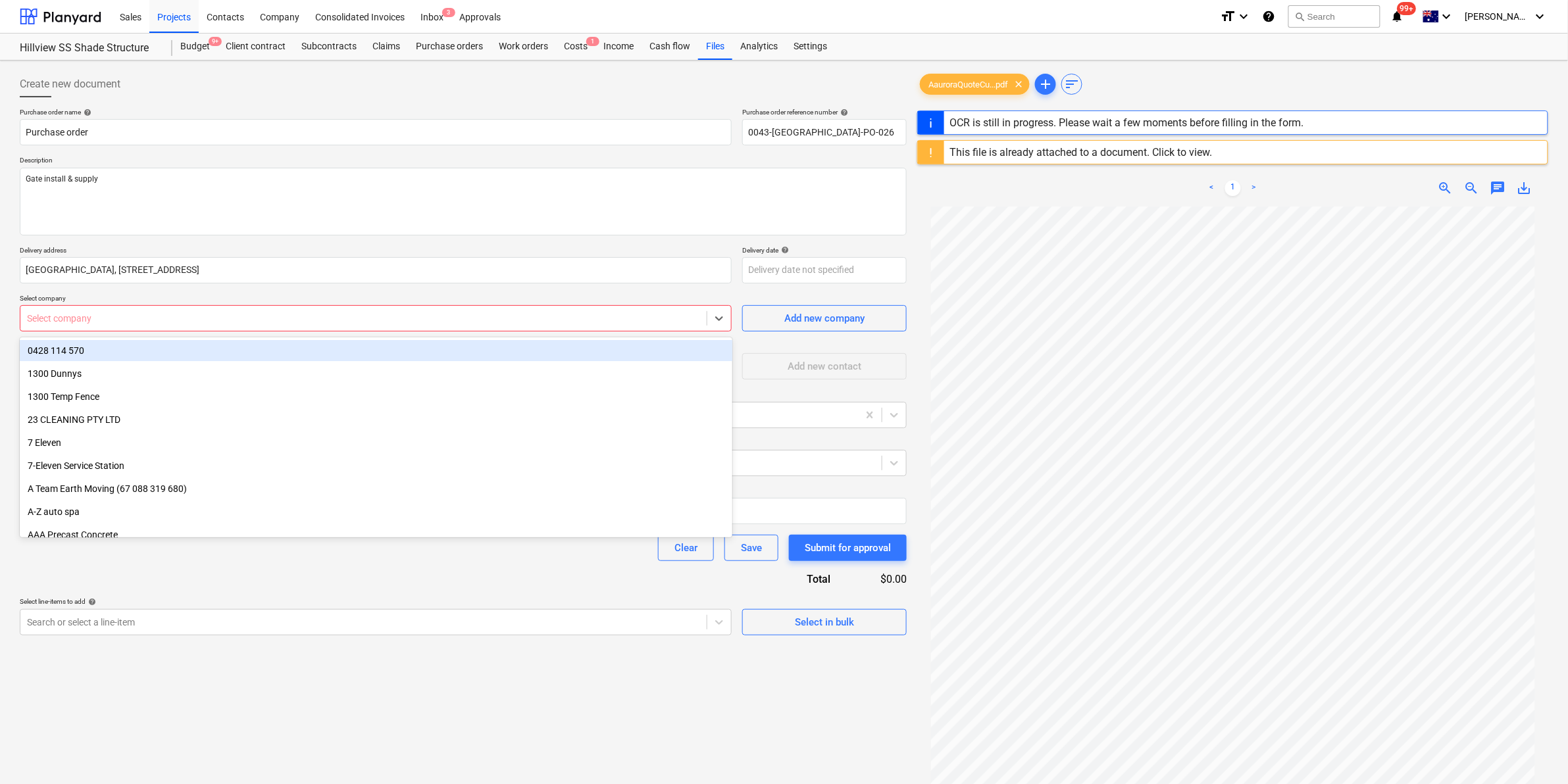
type textarea "x"
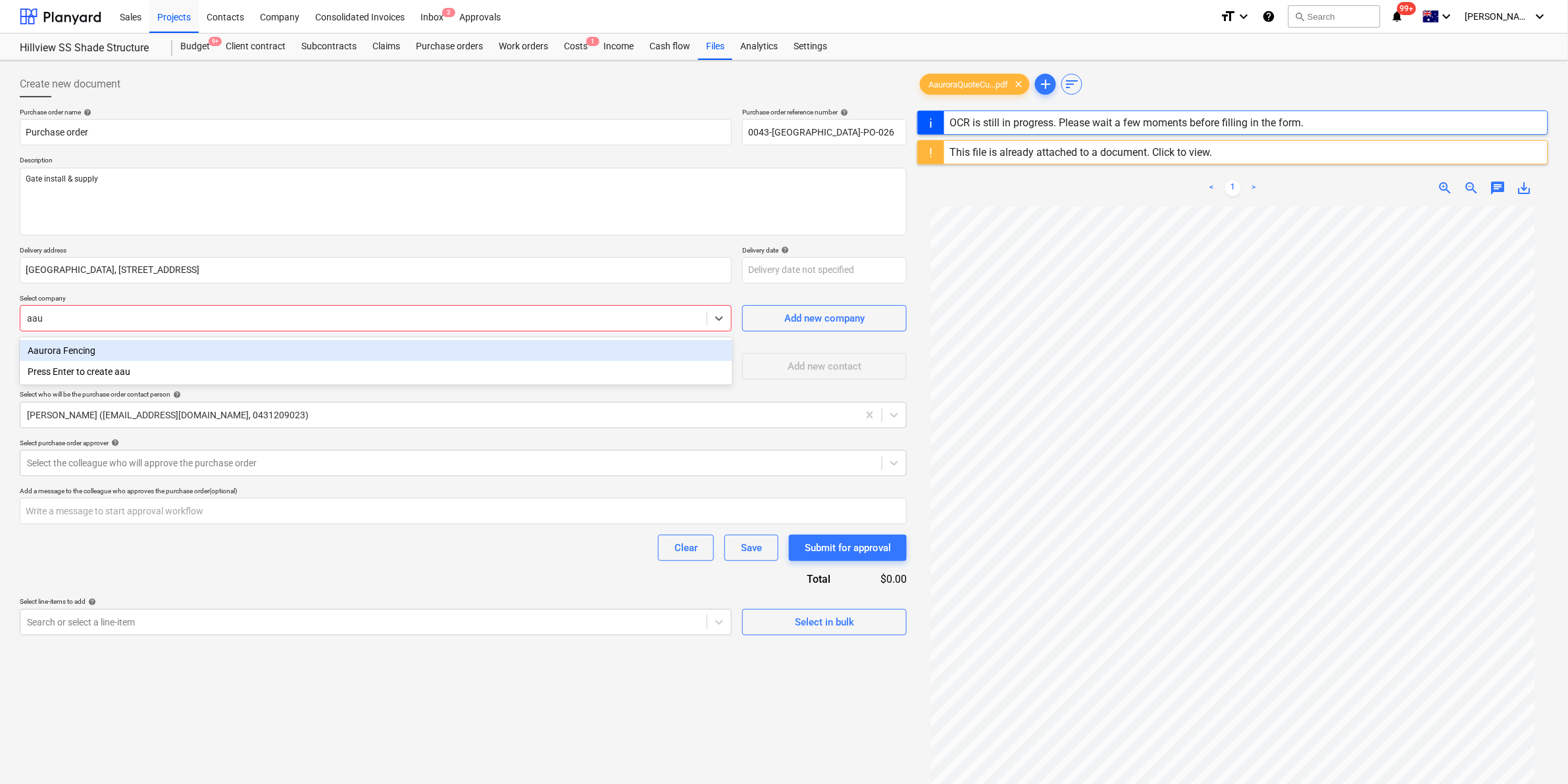
type input "aaur"
type textarea "x"
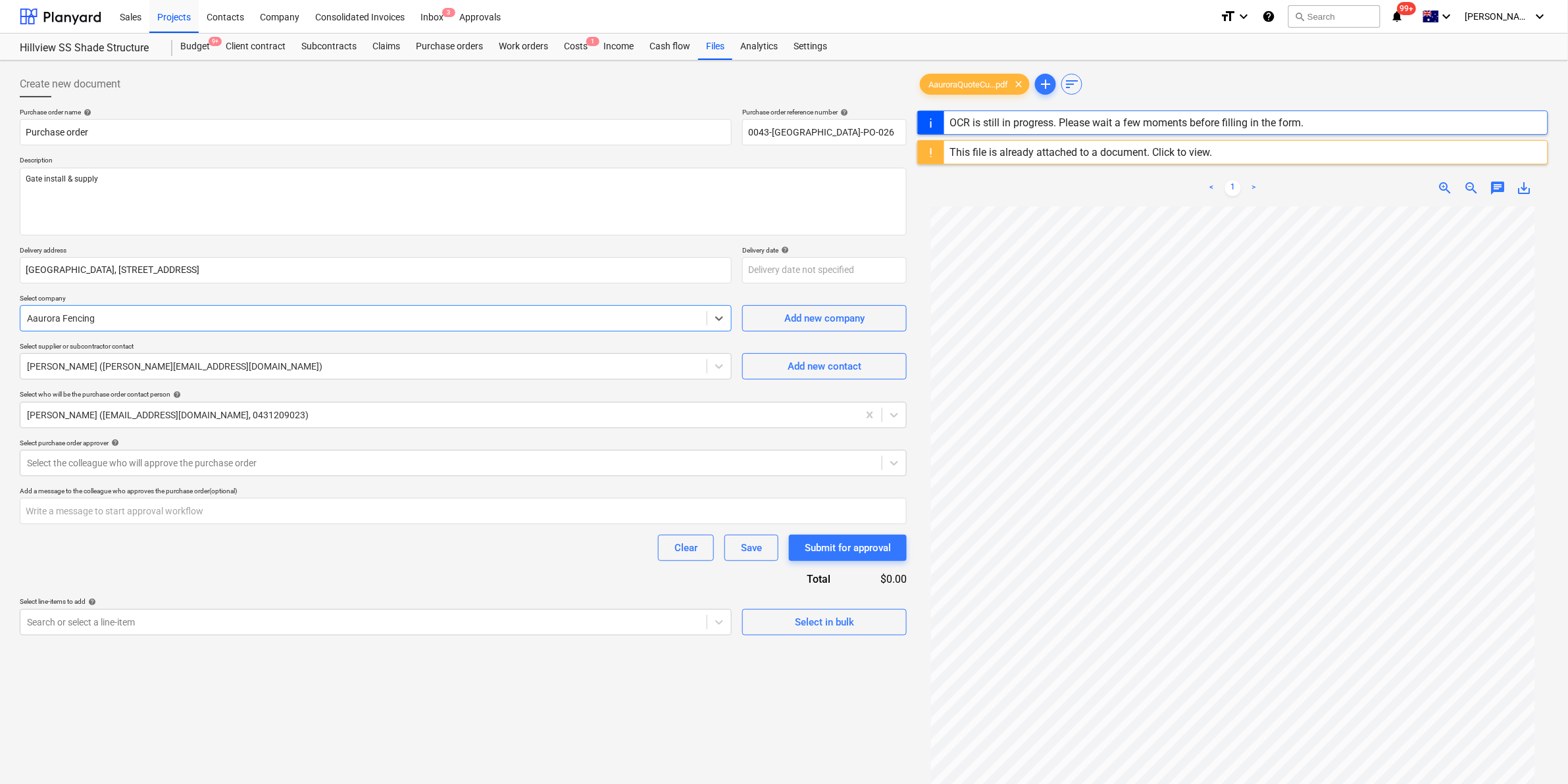
type textarea "x"
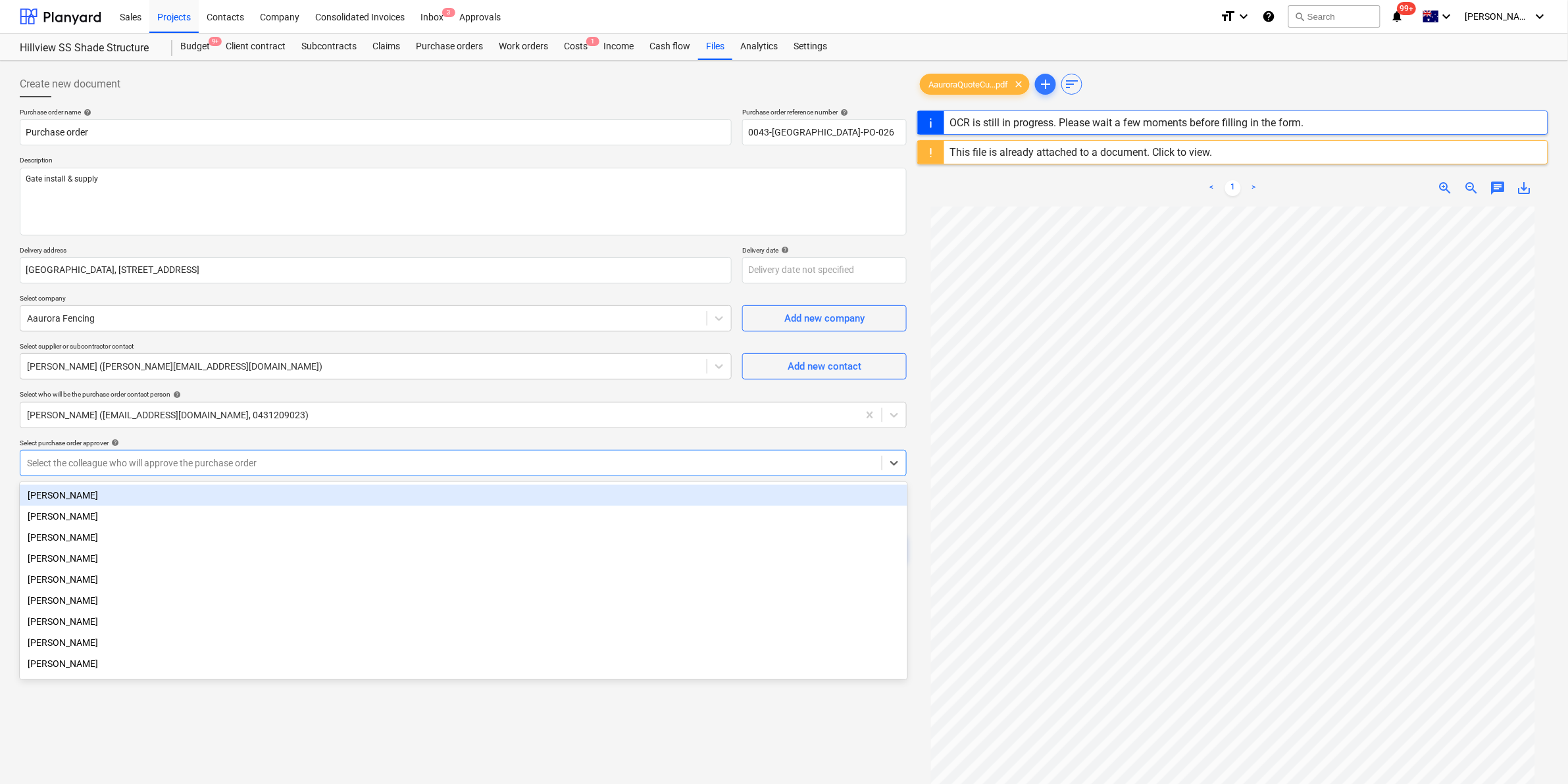
click at [166, 457] on div at bounding box center [451, 463] width 848 height 13
click at [149, 501] on div "[PERSON_NAME]" at bounding box center [463, 495] width 887 height 21
click at [199, 444] on div "Select purchase order approver help" at bounding box center [463, 442] width 887 height 9
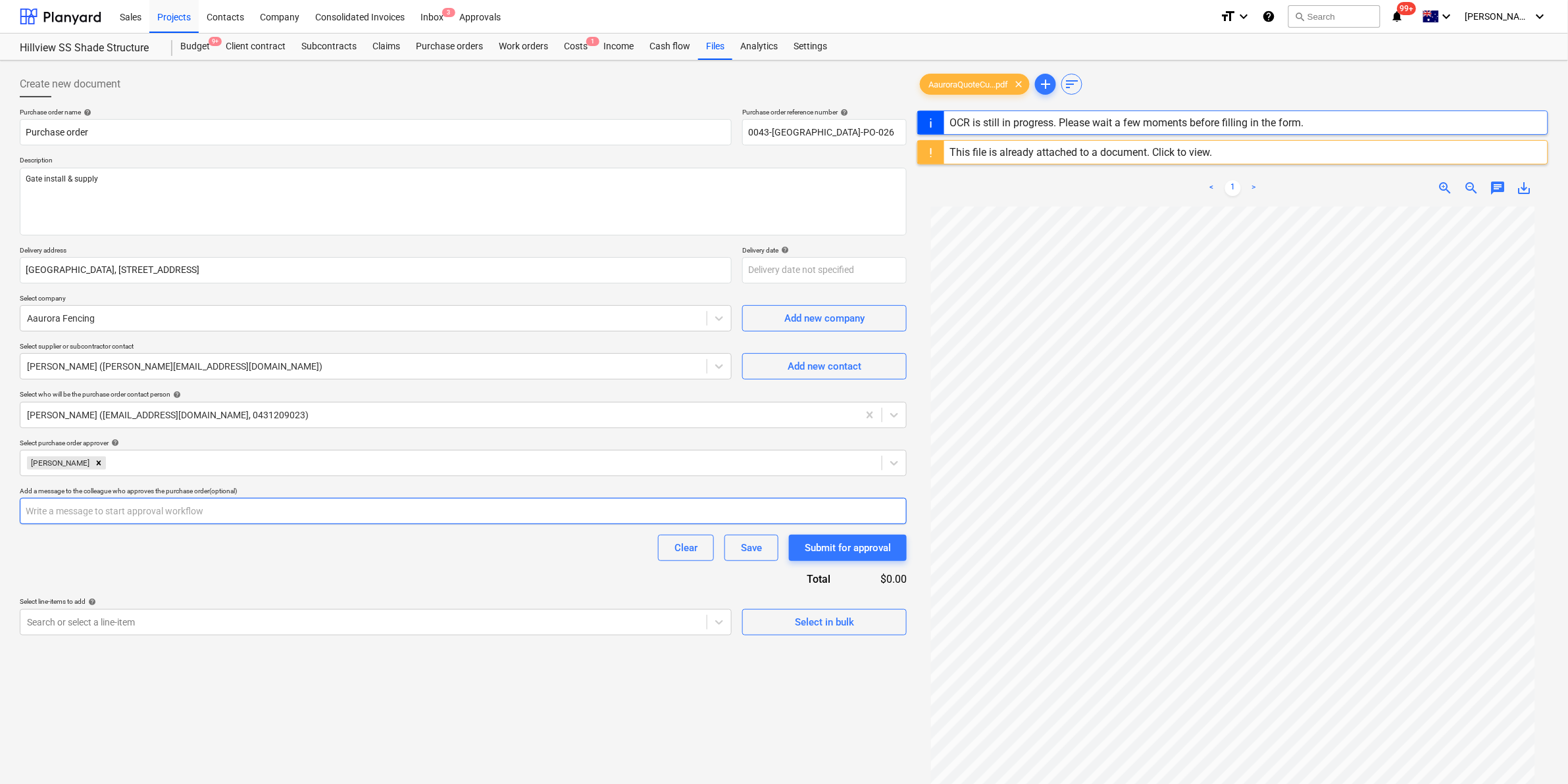
click at [195, 524] on input "text" at bounding box center [463, 511] width 887 height 26
click at [156, 628] on body "Sales Projects Contacts Company Consolidated Invoices Inbox 3 Approvals format_…" at bounding box center [784, 392] width 1568 height 784
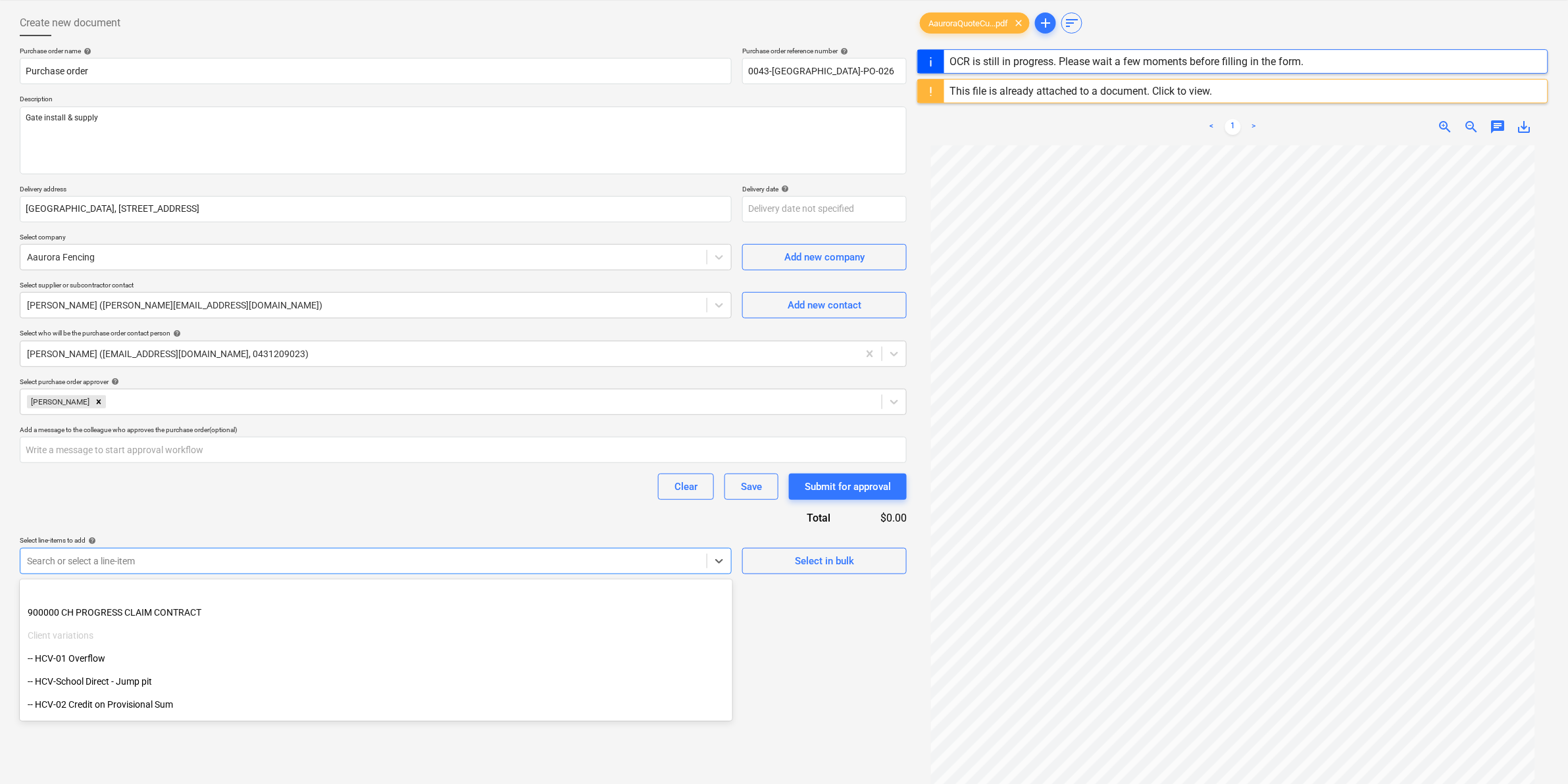
scroll to position [2095, 0]
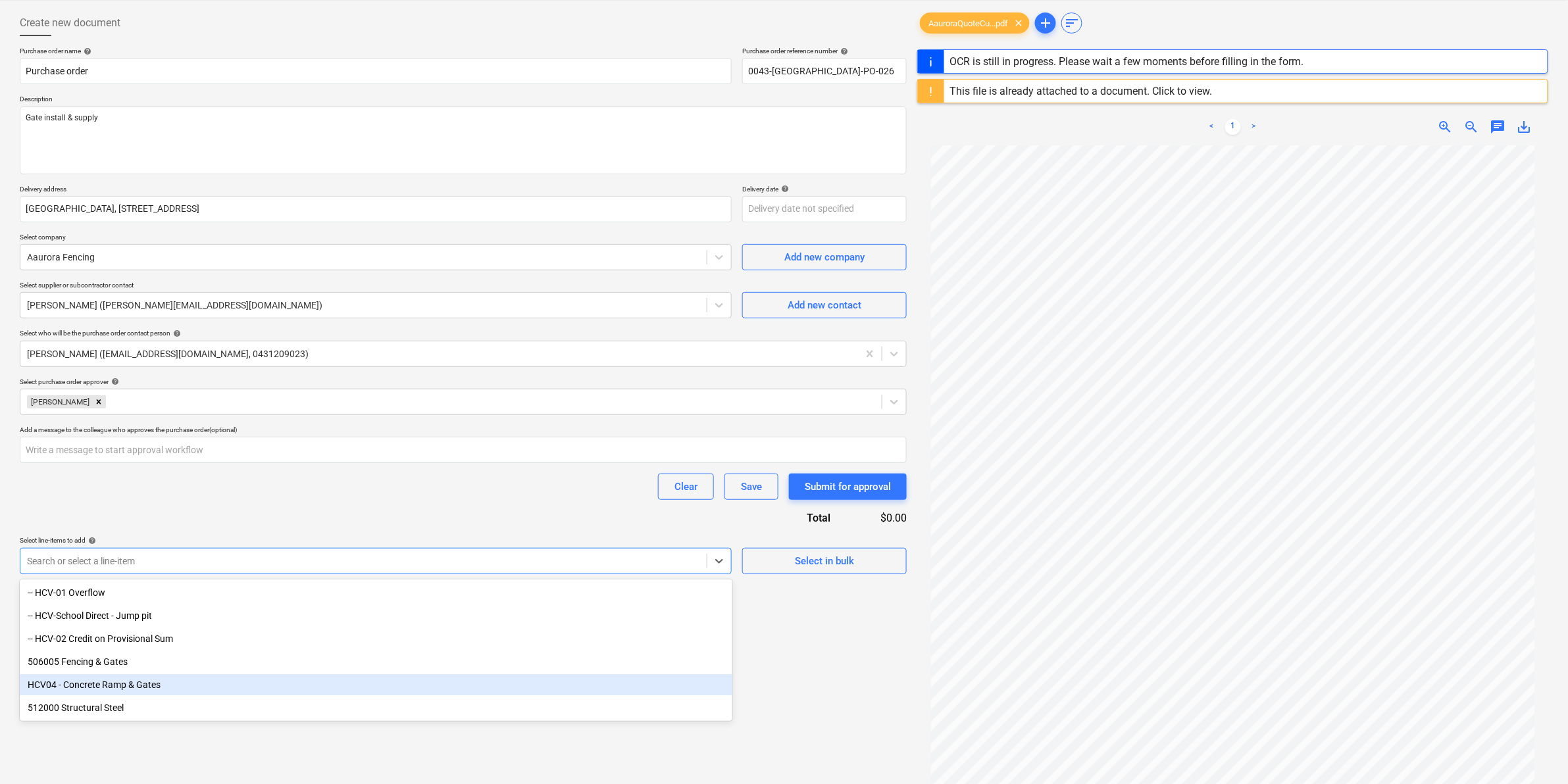
drag, startPoint x: 168, startPoint y: 673, endPoint x: 168, endPoint y: 682, distance: 9.0
click at [168, 682] on div "HCV04 - Concrete Ramp & Gates" at bounding box center [376, 684] width 712 height 21
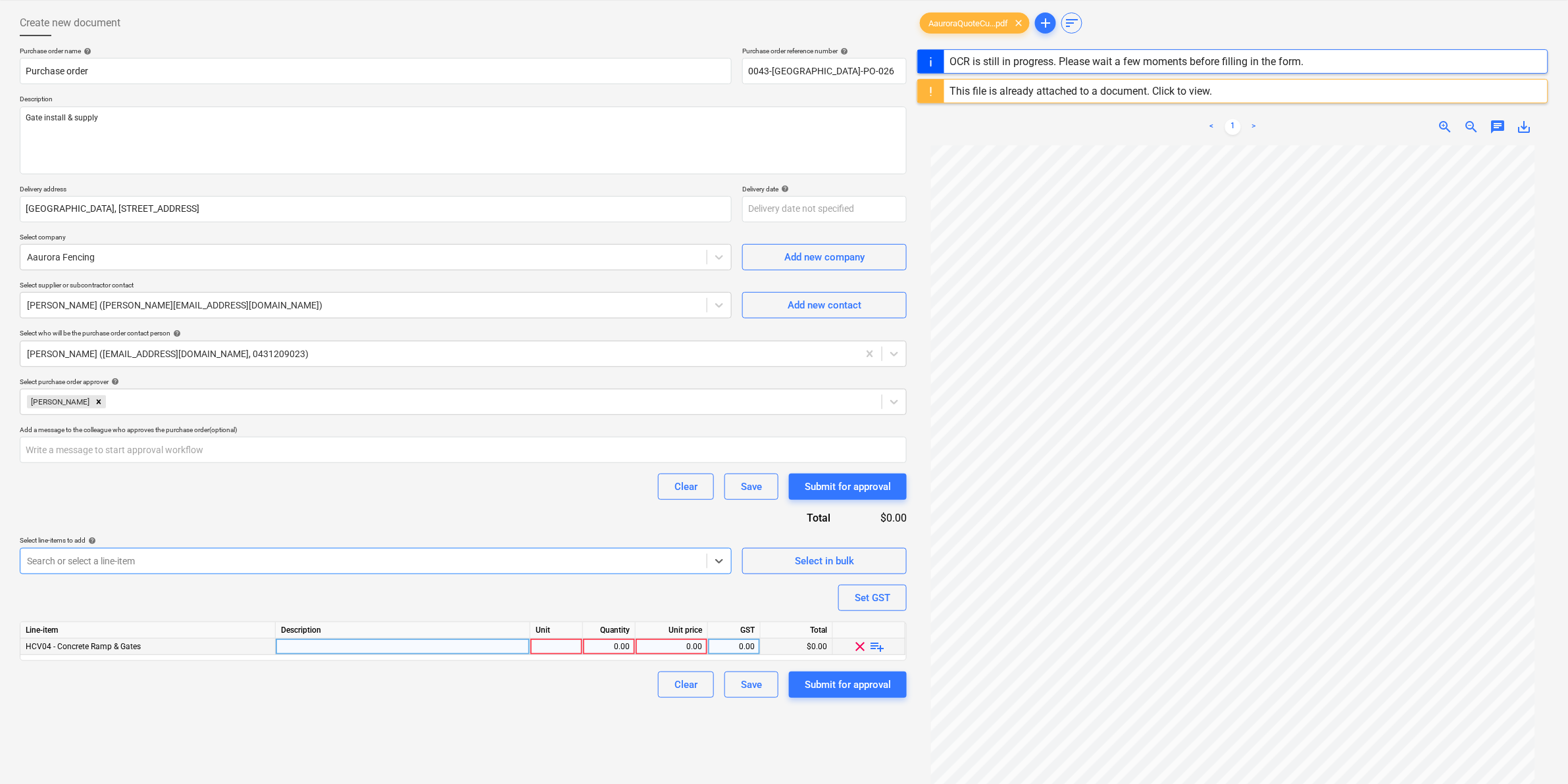
type textarea "x"
click at [540, 640] on div at bounding box center [557, 646] width 53 height 16
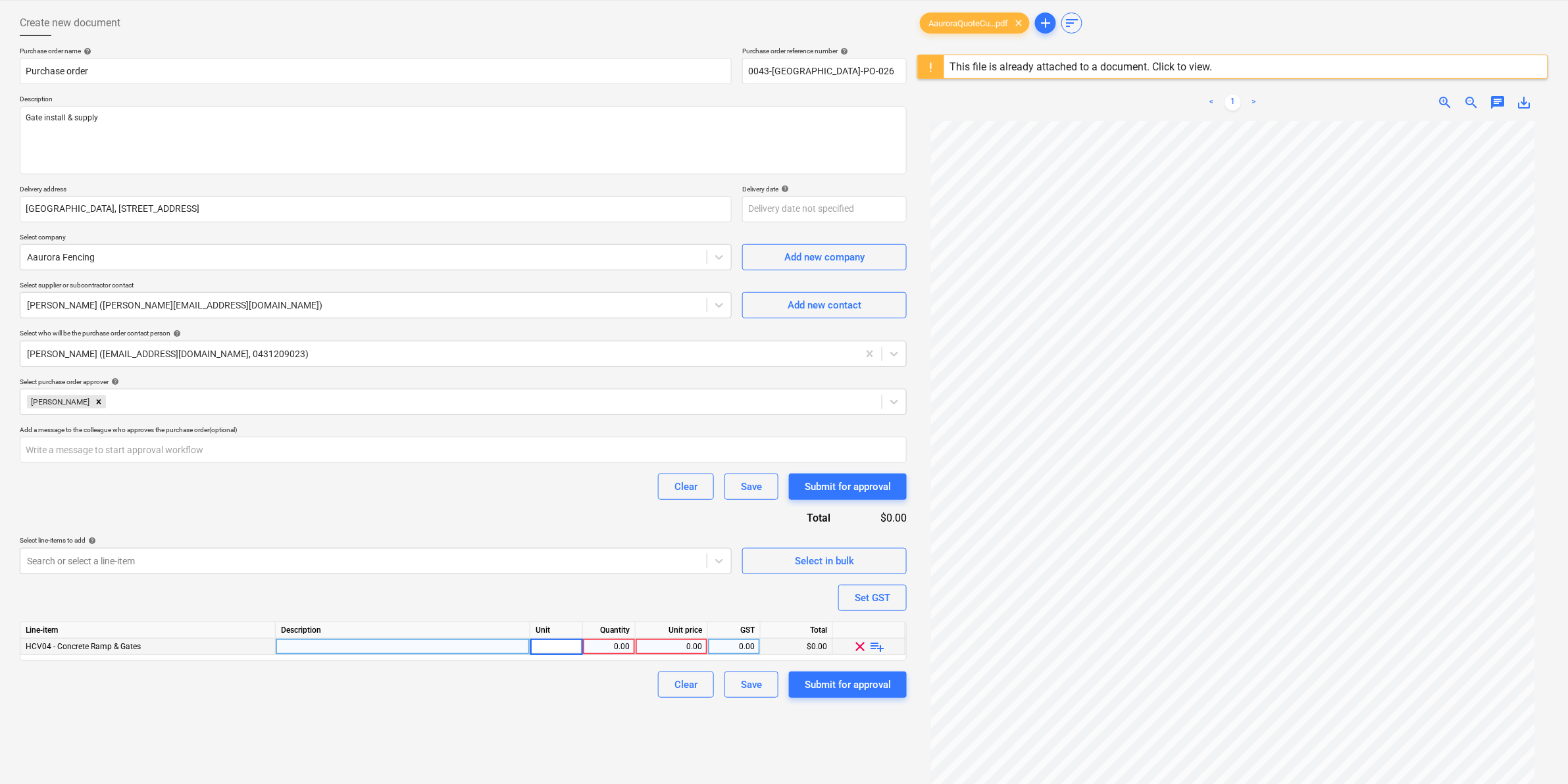
click at [474, 645] on div at bounding box center [403, 646] width 255 height 16
type input "Aaurora gate supply & install"
type textarea "x"
click at [561, 646] on div at bounding box center [557, 646] width 53 height 16
type input "item"
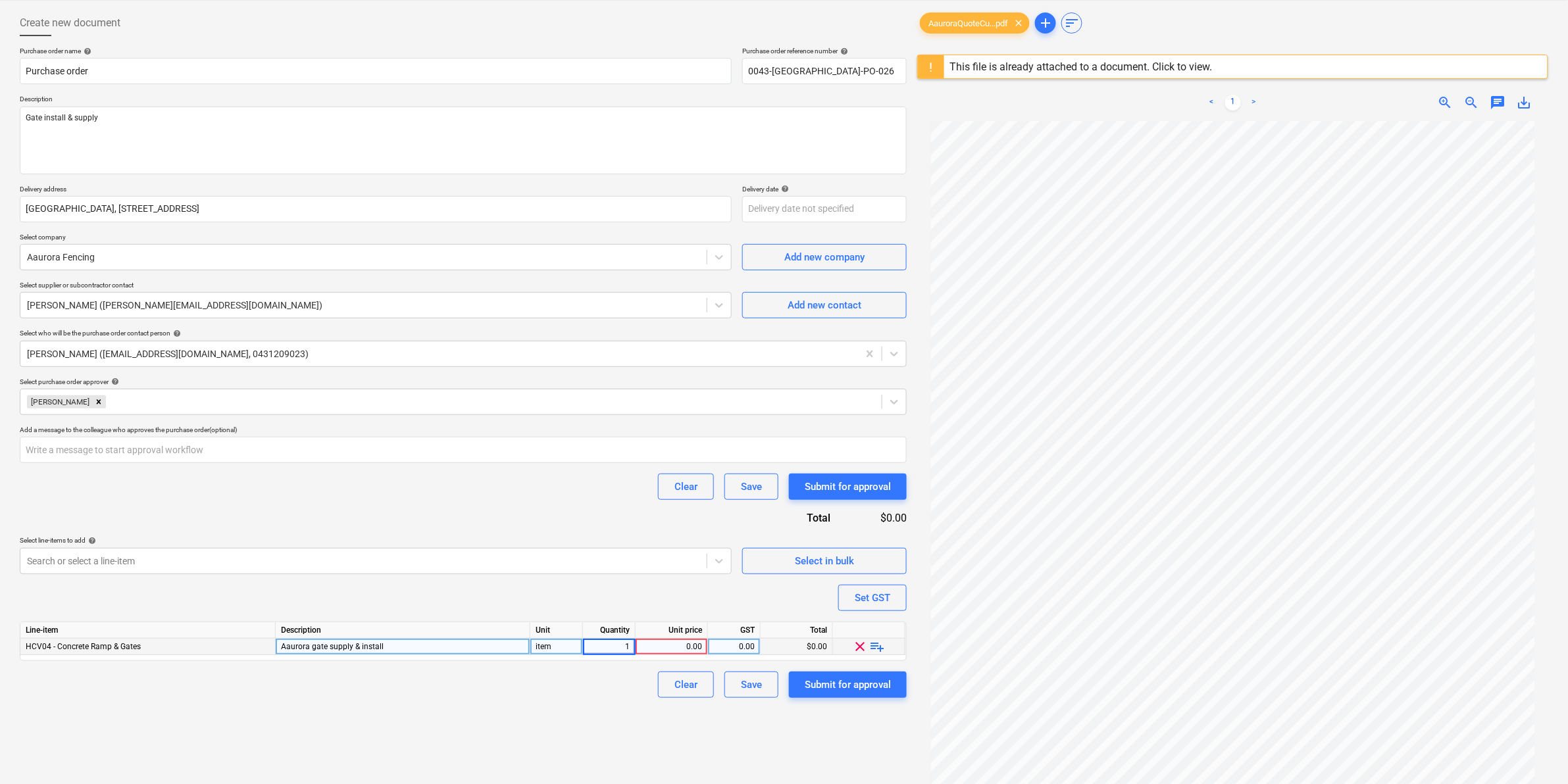
type textarea "x"
type input "2489"
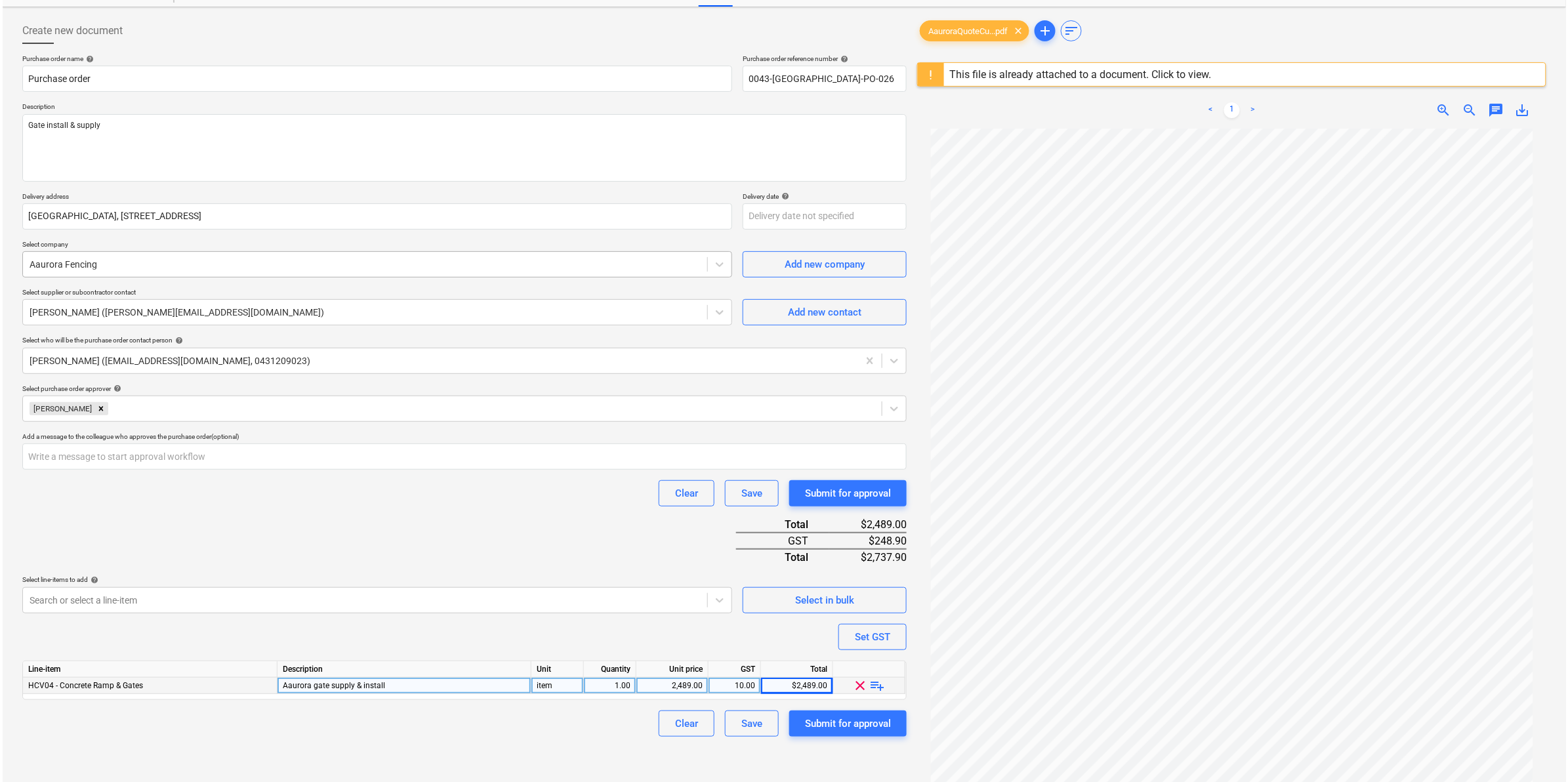
scroll to position [82, 0]
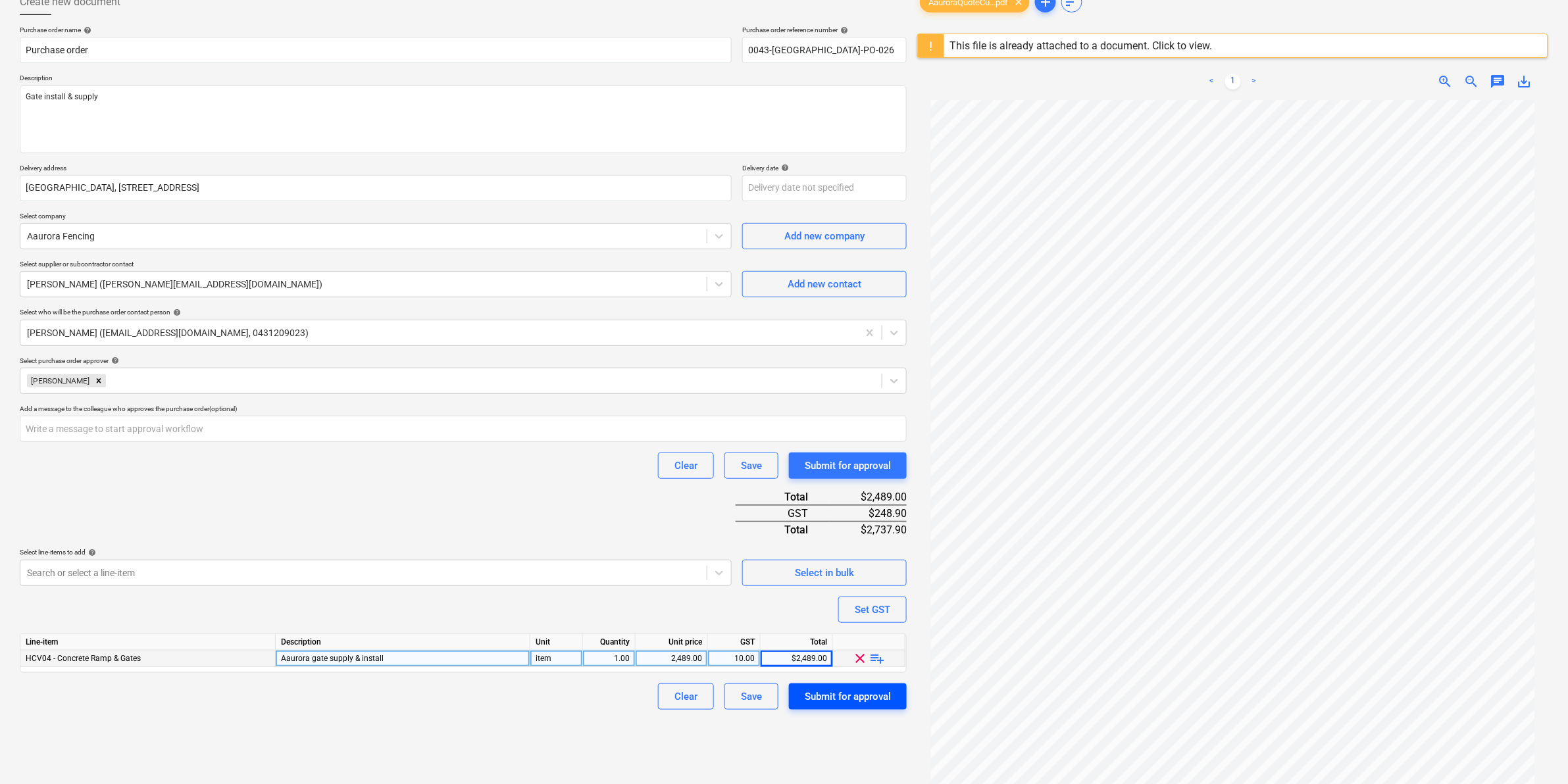
click at [819, 694] on div "Submit for approval" at bounding box center [848, 696] width 86 height 17
type textarea "x"
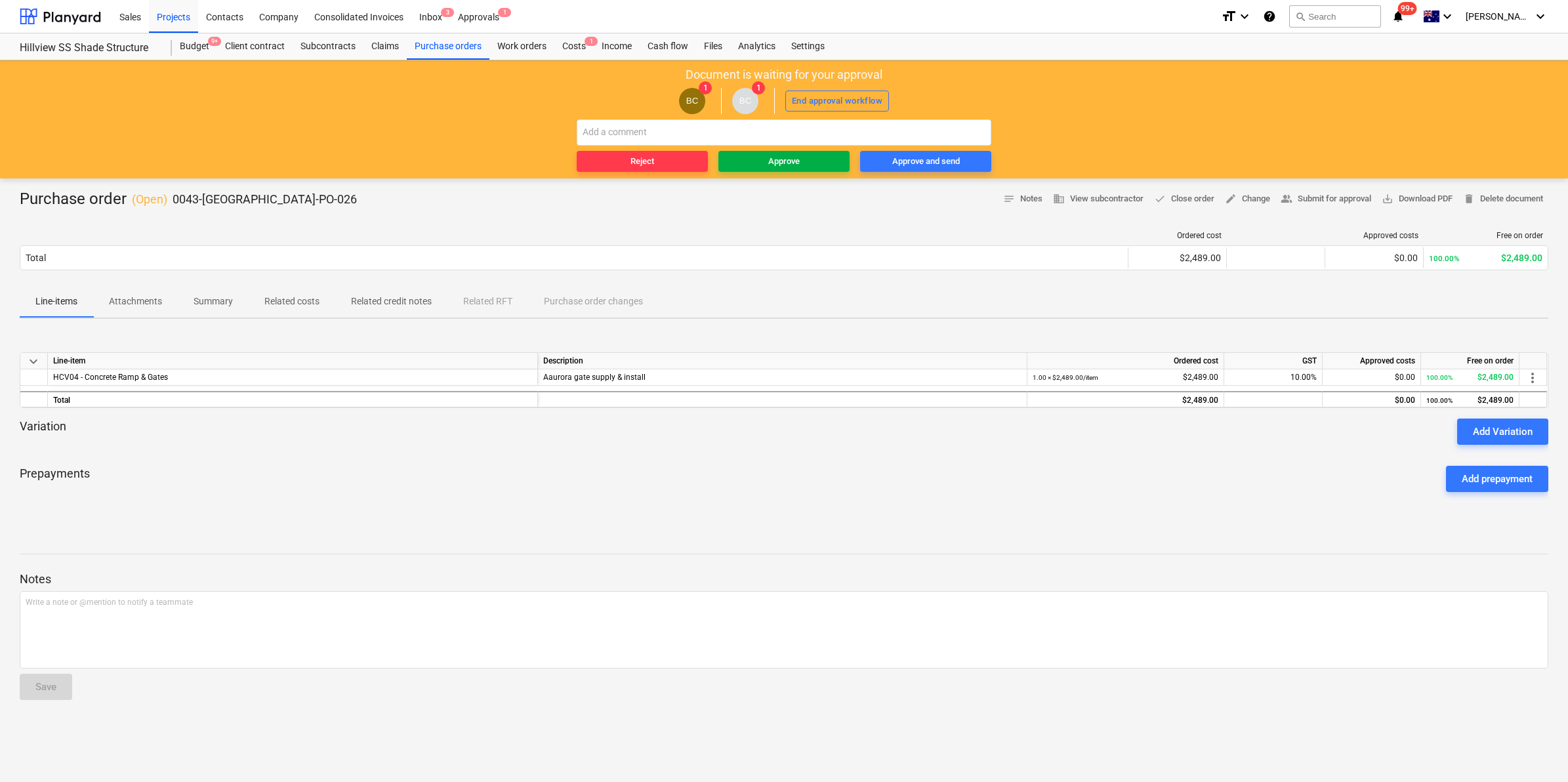
click at [748, 161] on span "Approve" at bounding box center [784, 161] width 121 height 15
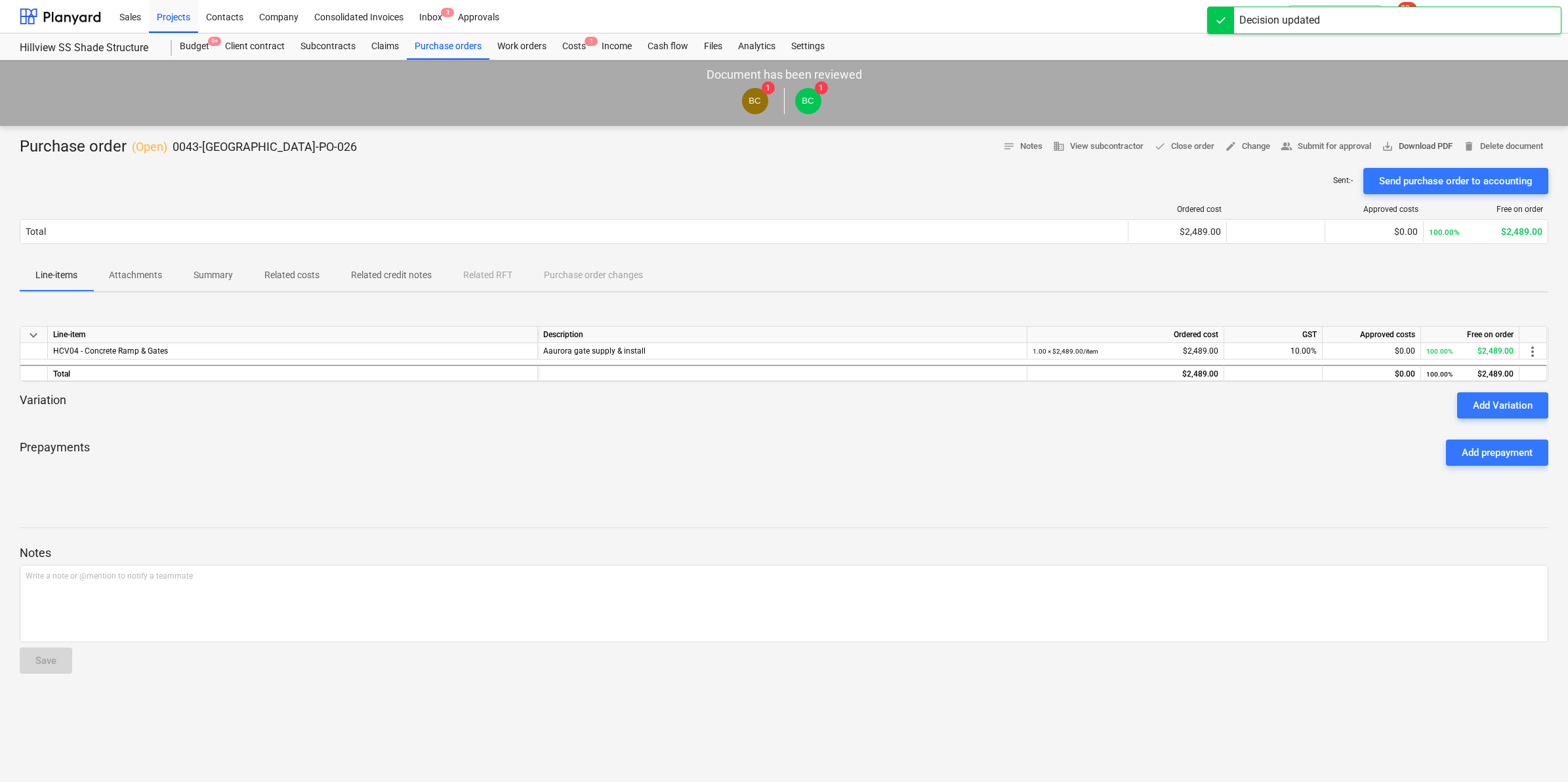
click at [1408, 149] on span "save_alt Download PDF" at bounding box center [1417, 146] width 71 height 15
click at [146, 260] on button "Attachments" at bounding box center [135, 276] width 85 height 32
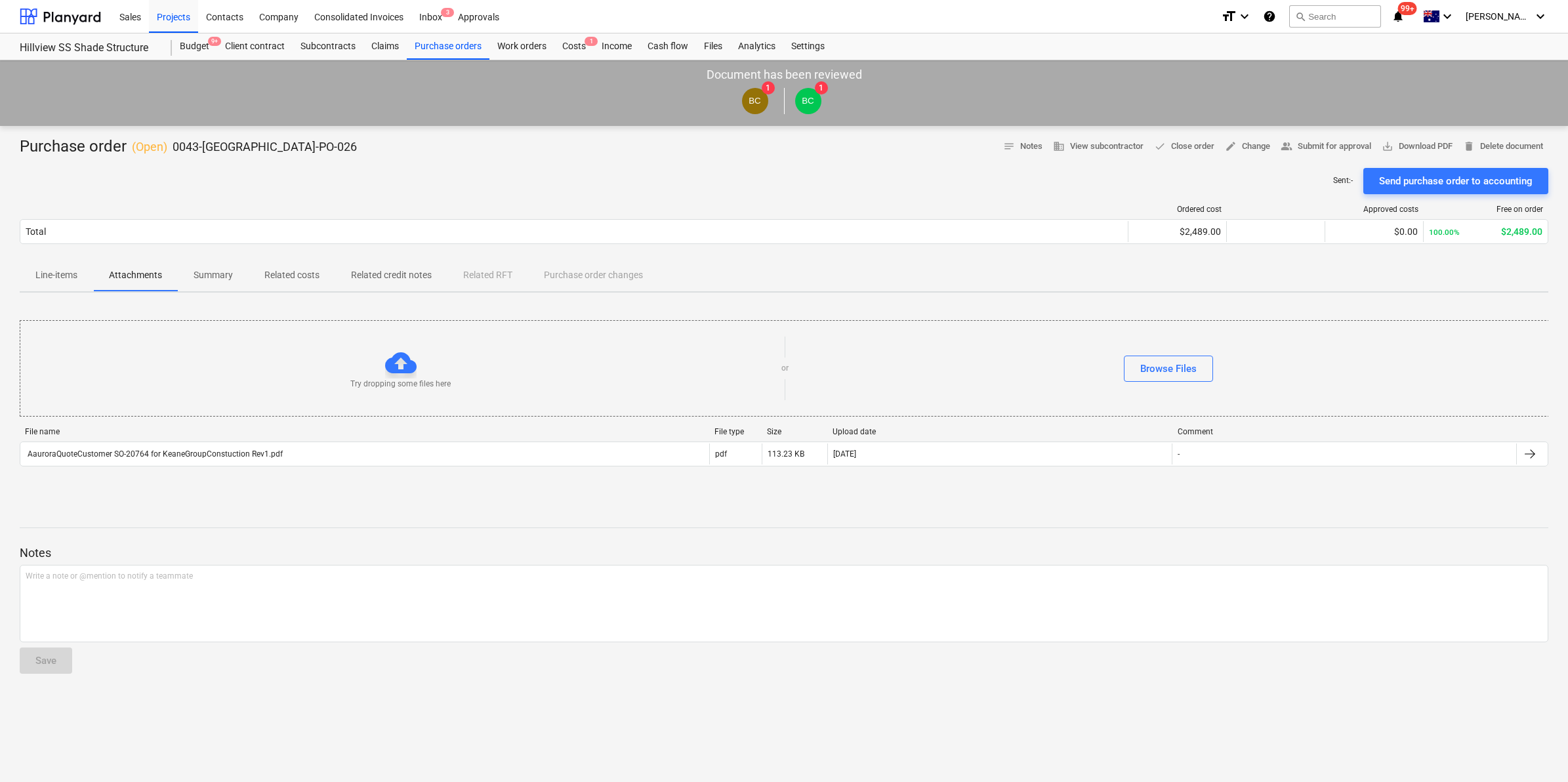
click at [141, 274] on p "Attachments" at bounding box center [135, 275] width 53 height 14
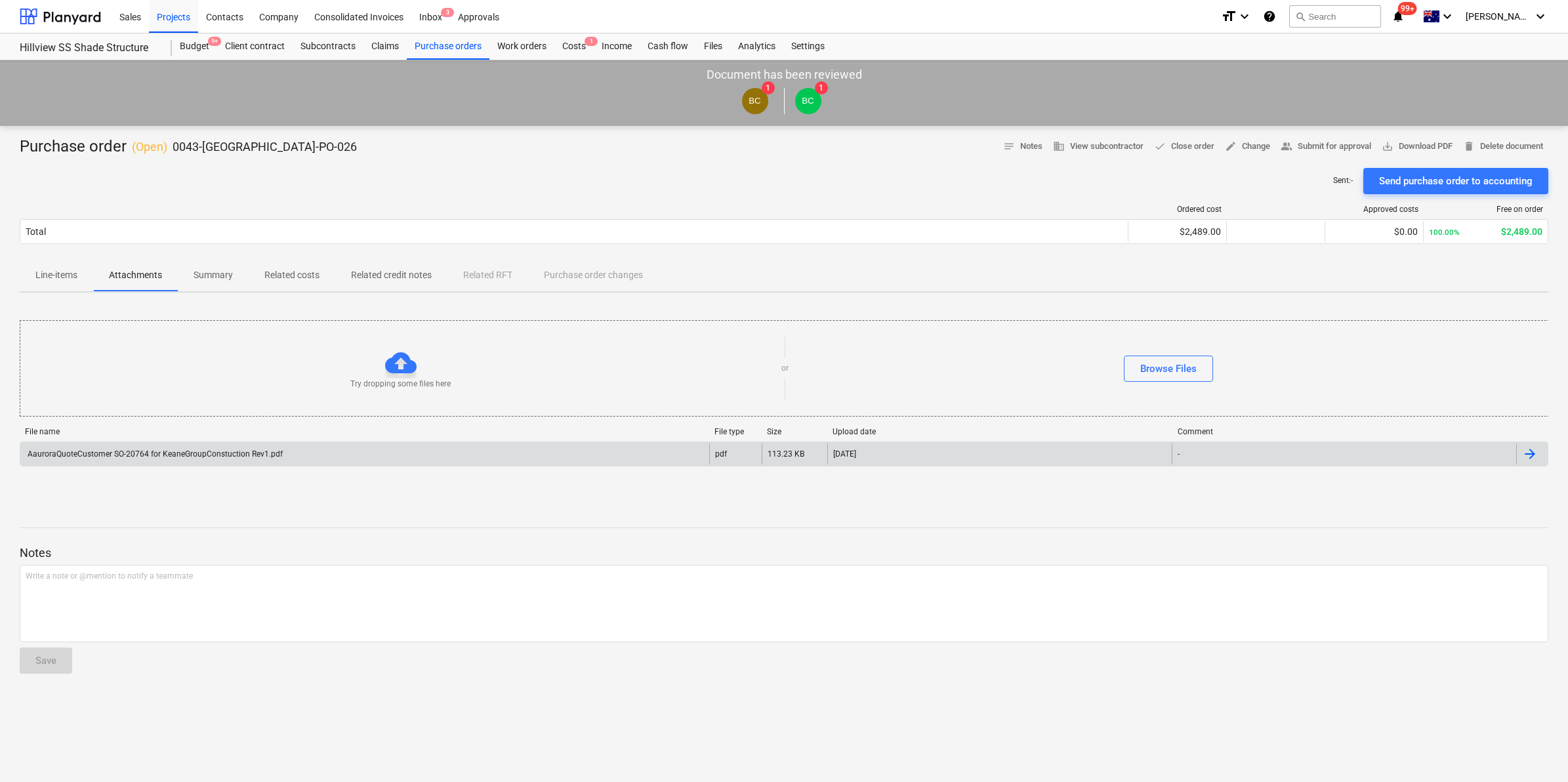
click at [285, 449] on div "AauroraQuoteCustomer SO-20764 for KeaneGroupConstuction Rev1.pdf" at bounding box center [364, 454] width 689 height 21
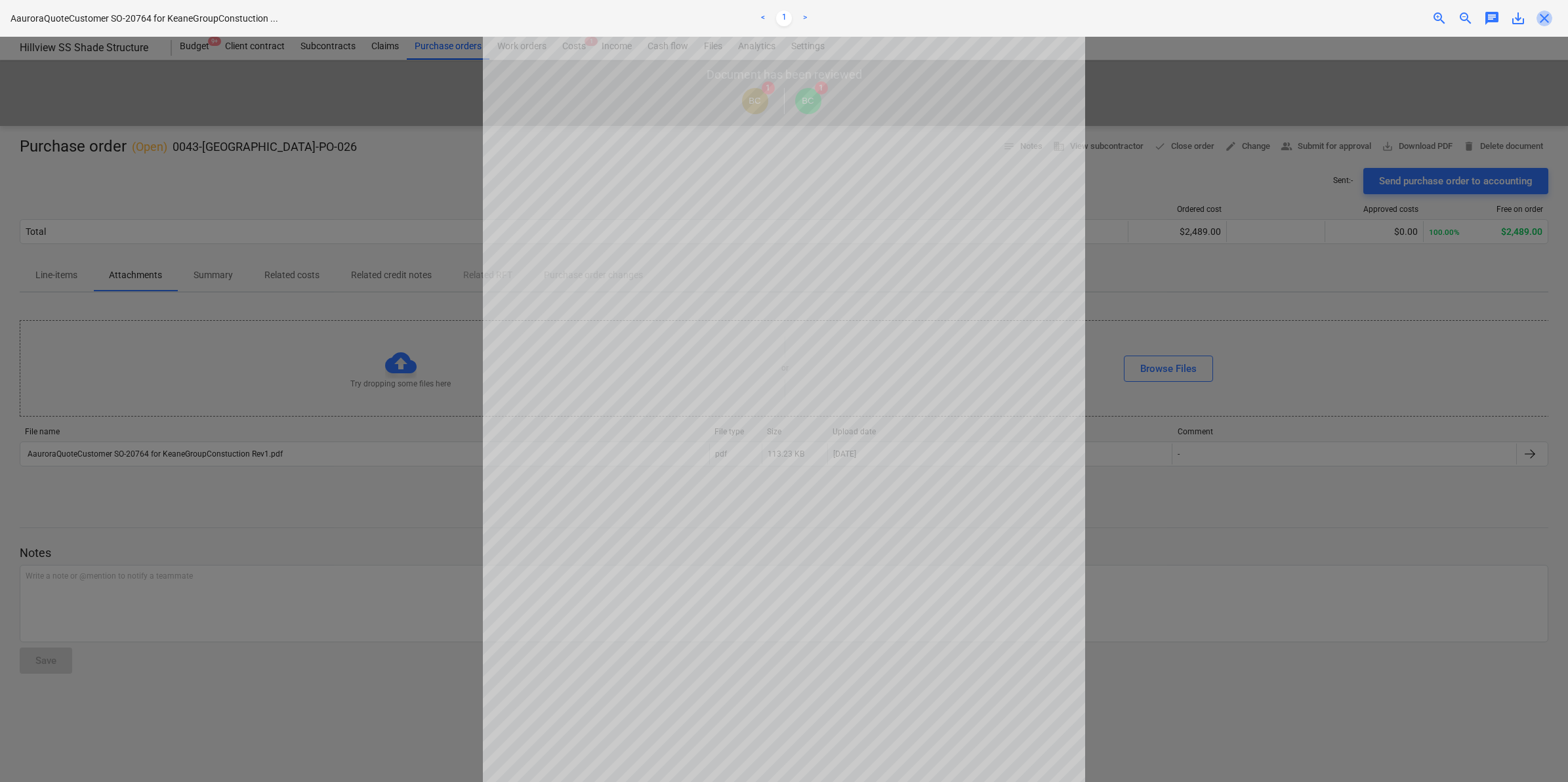
click at [1547, 13] on span "close" at bounding box center [1544, 18] width 16 height 16
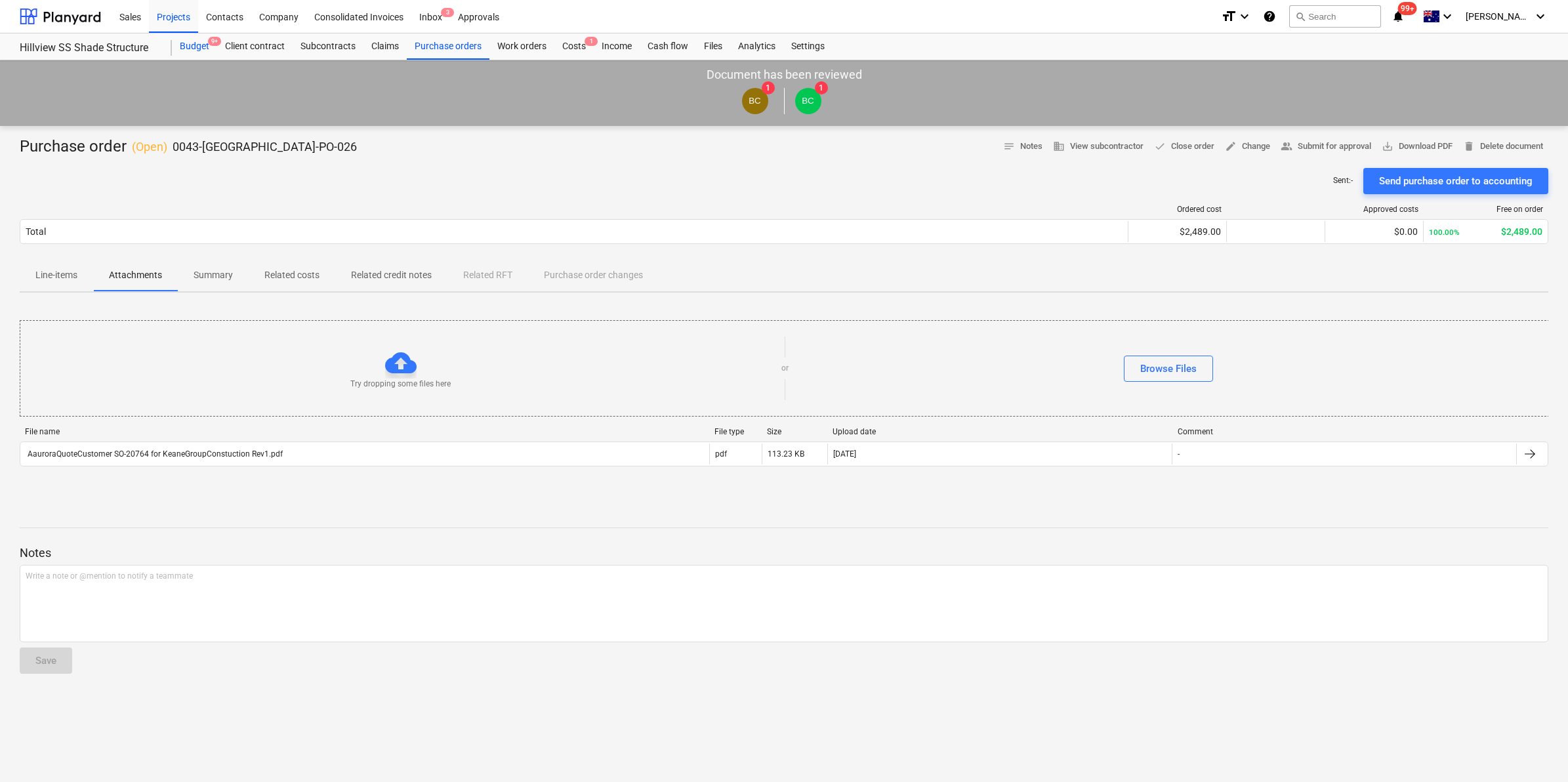
click at [188, 41] on div "Budget 9+" at bounding box center [194, 47] width 45 height 26
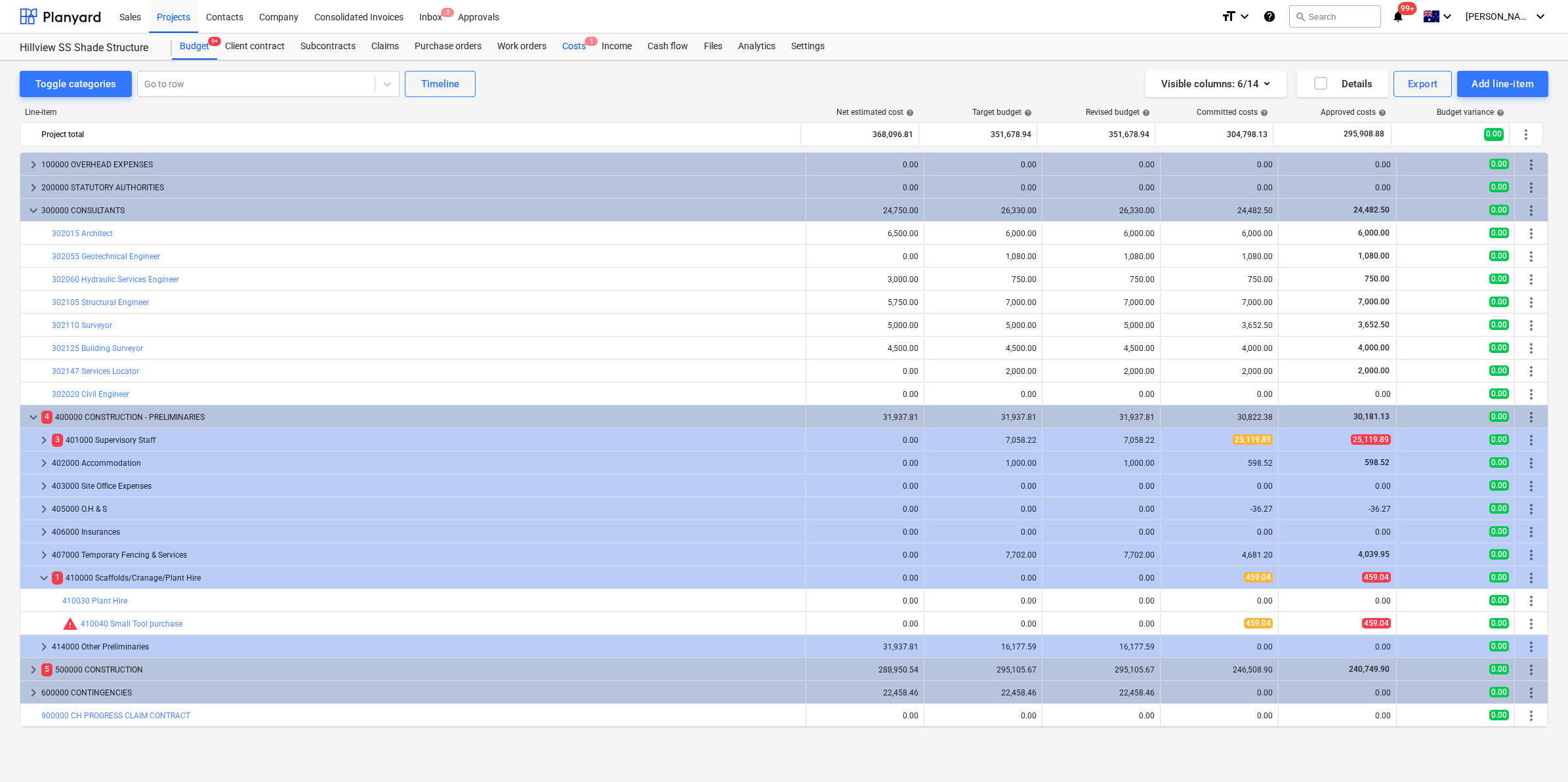
scroll to position [21, 0]
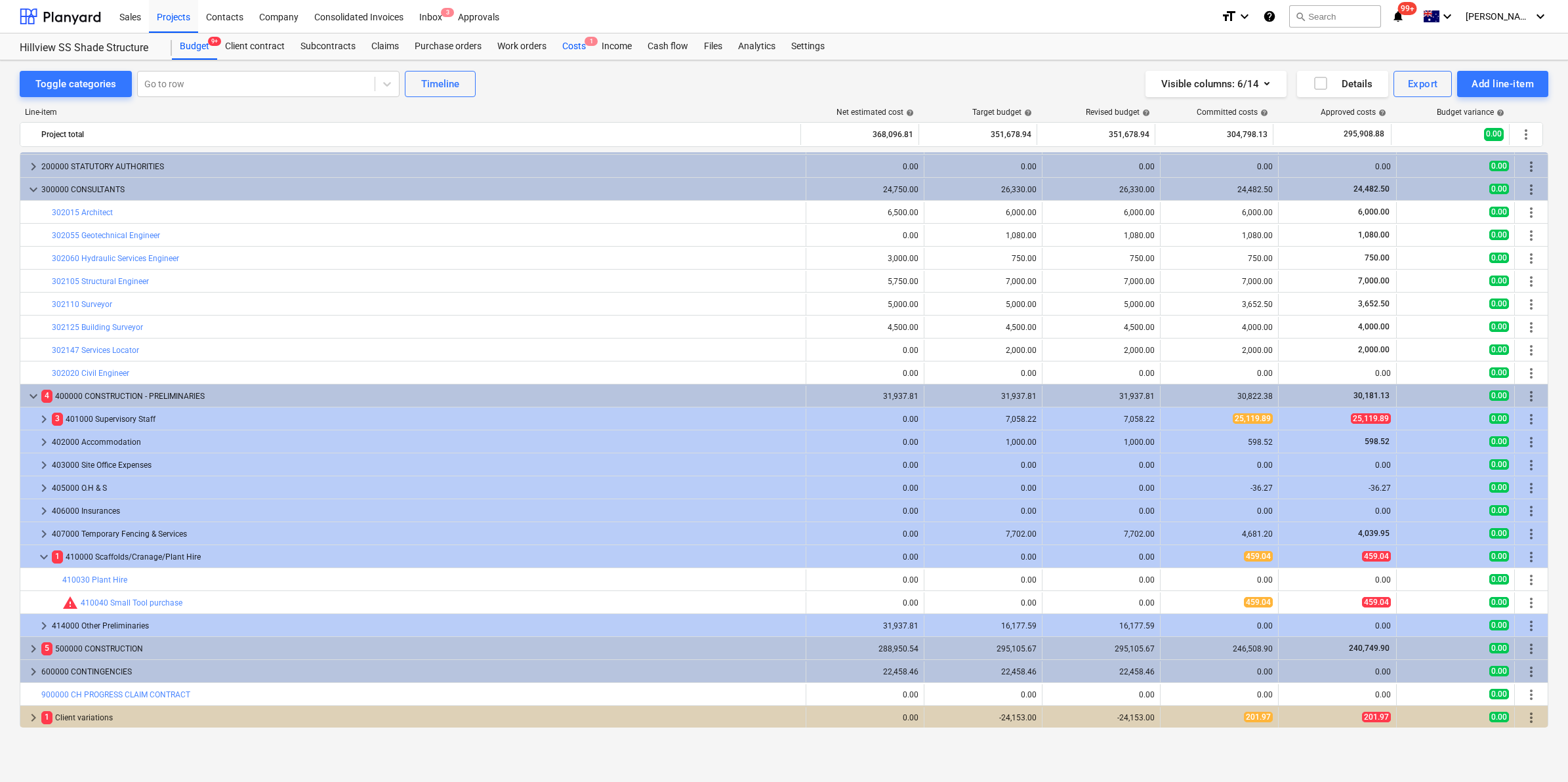
click at [565, 38] on div "Costs 1" at bounding box center [574, 47] width 39 height 26
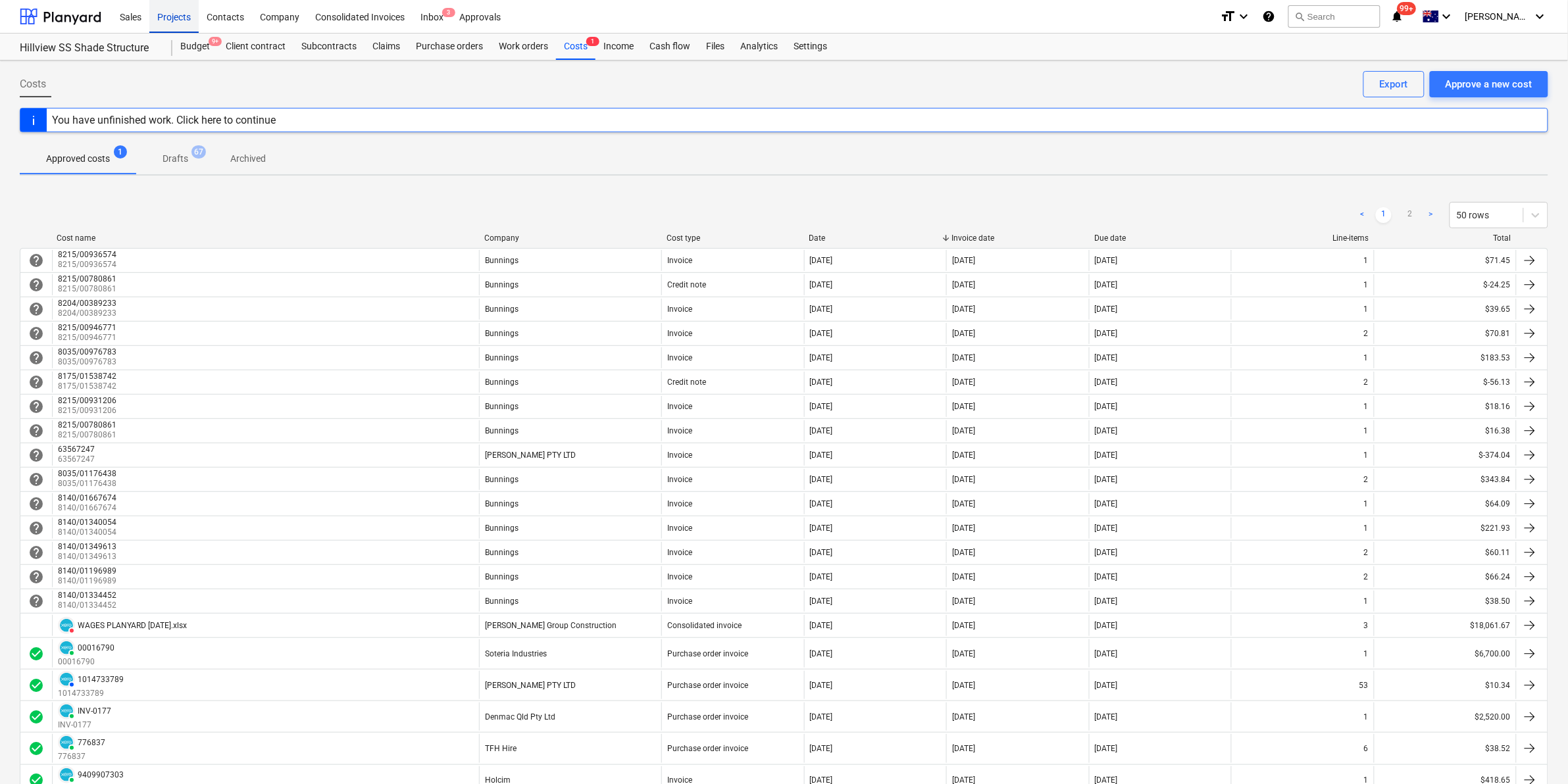
click at [184, 15] on div "Projects" at bounding box center [173, 16] width 49 height 34
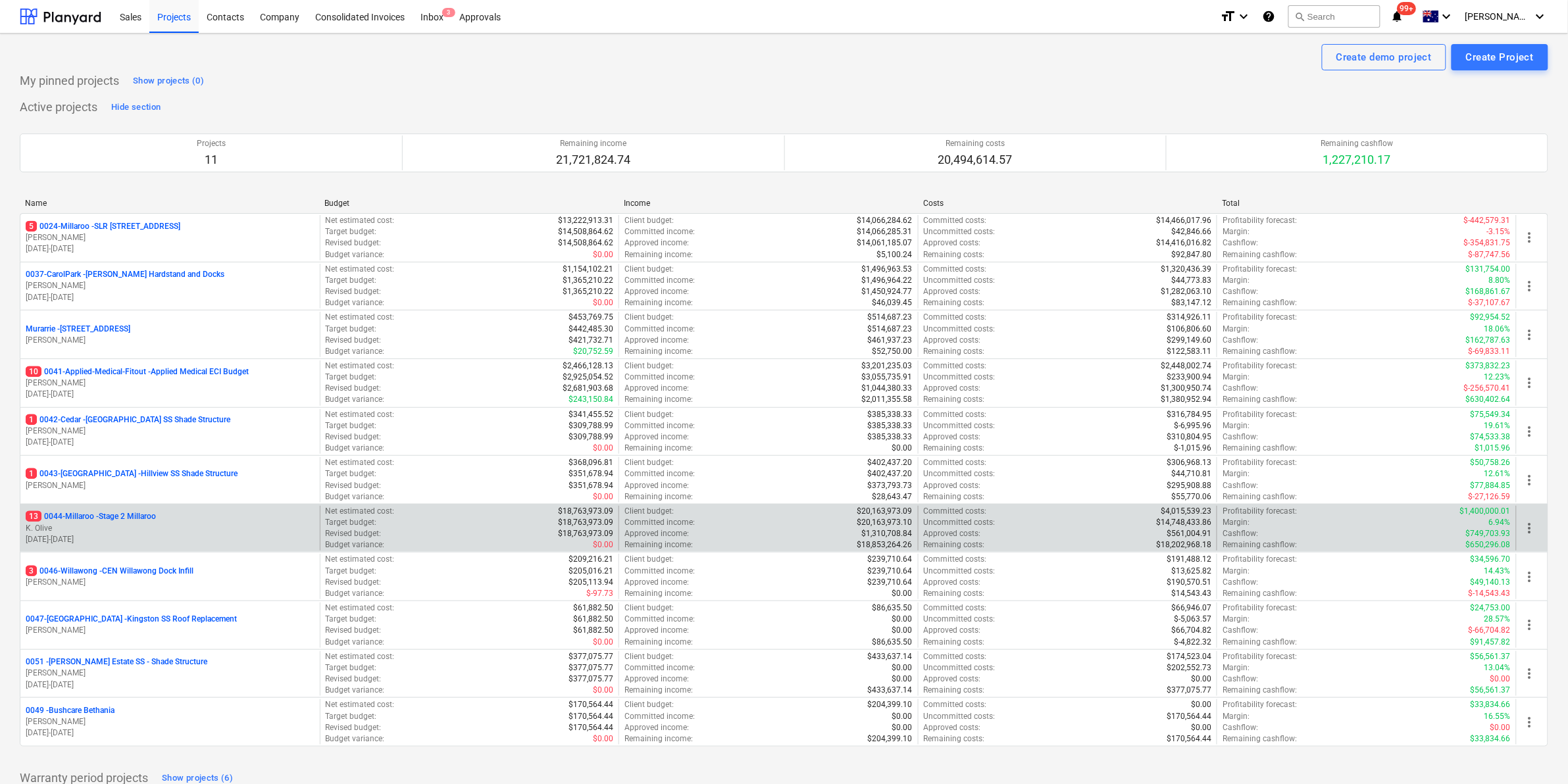
click at [104, 514] on p "13 0044-Millaroo - Stage 2 Millaroo" at bounding box center [90, 516] width 130 height 11
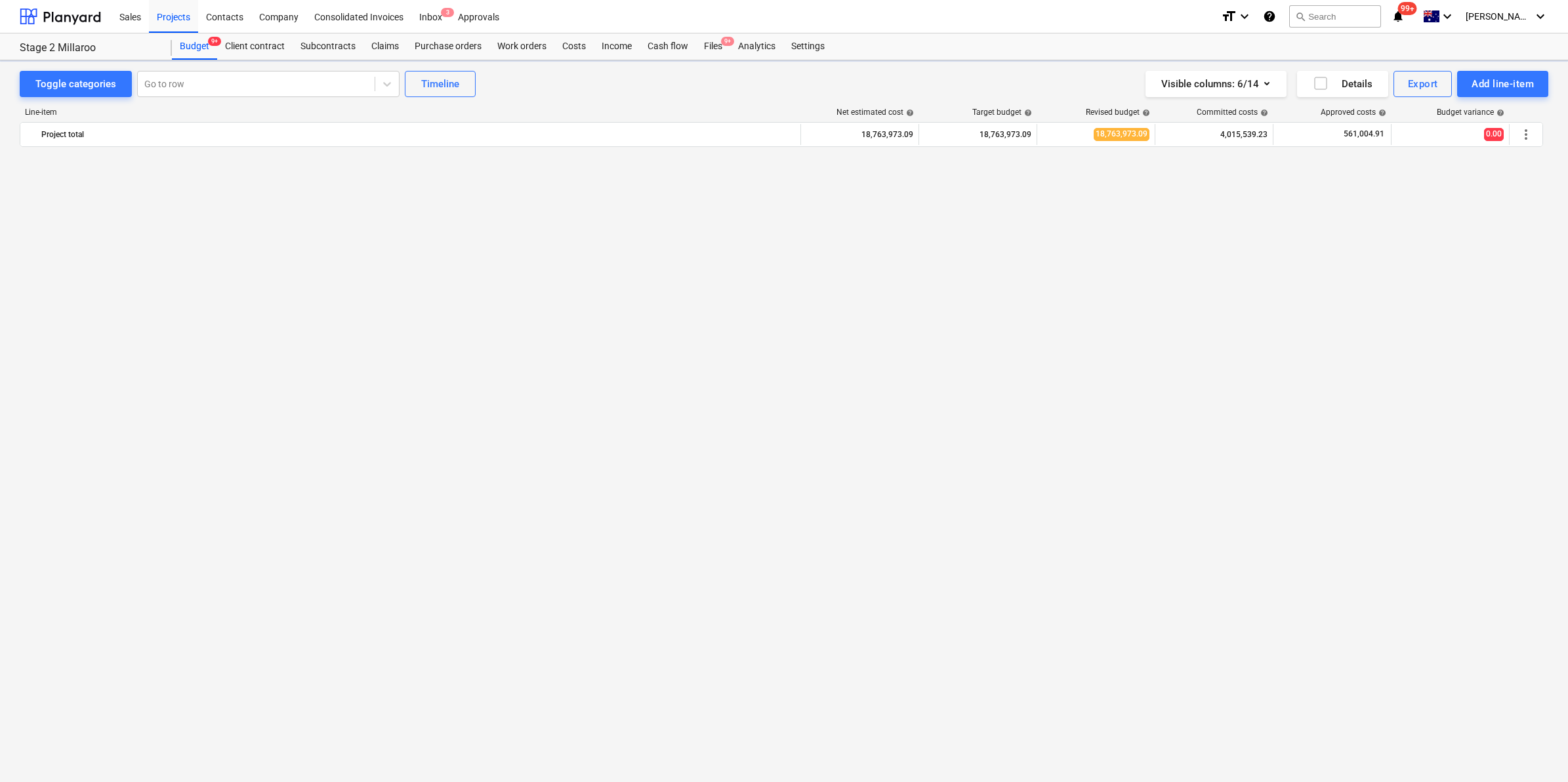
scroll to position [1079, 0]
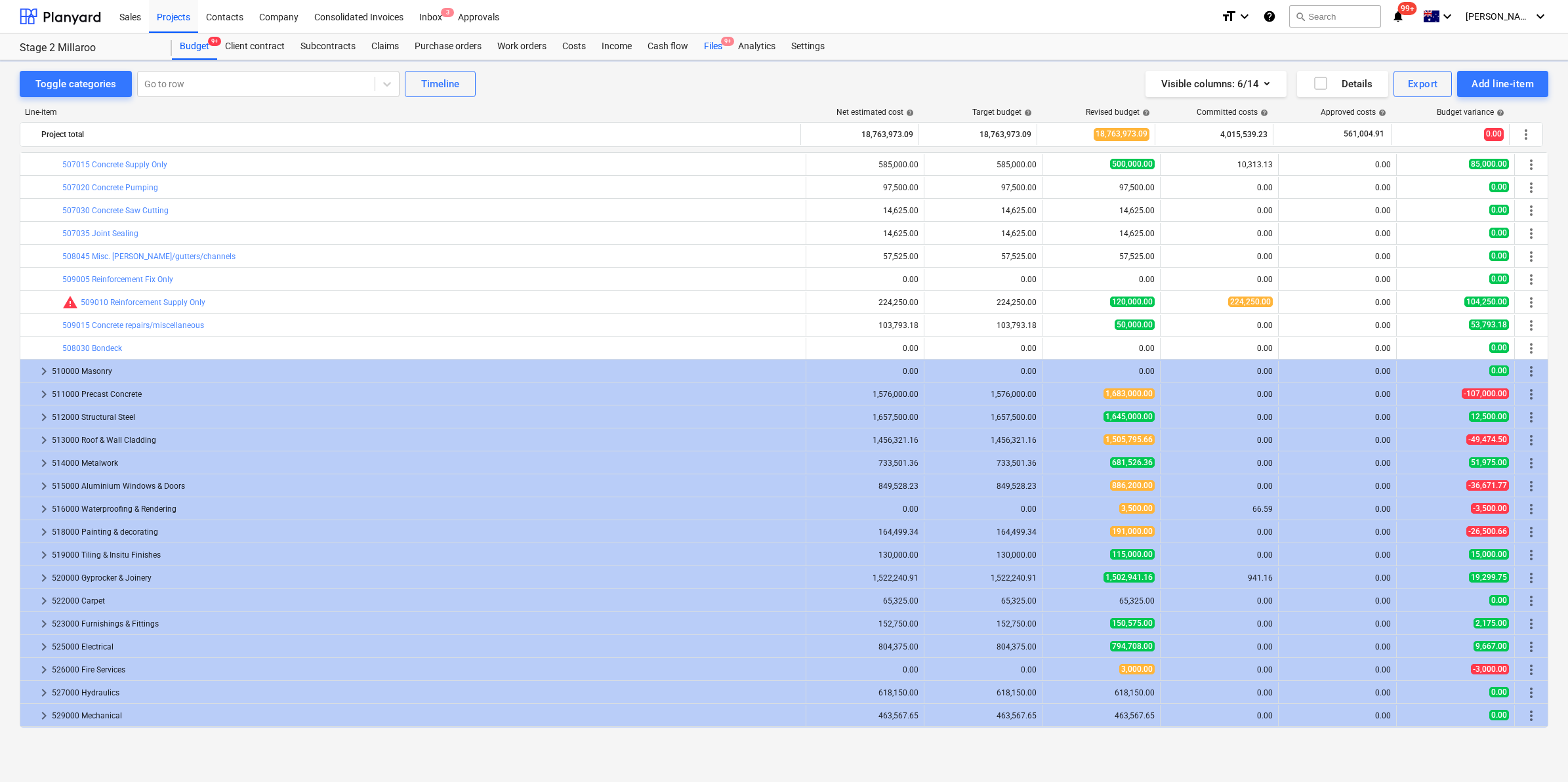
click at [706, 47] on div "Files 9+" at bounding box center [713, 47] width 34 height 26
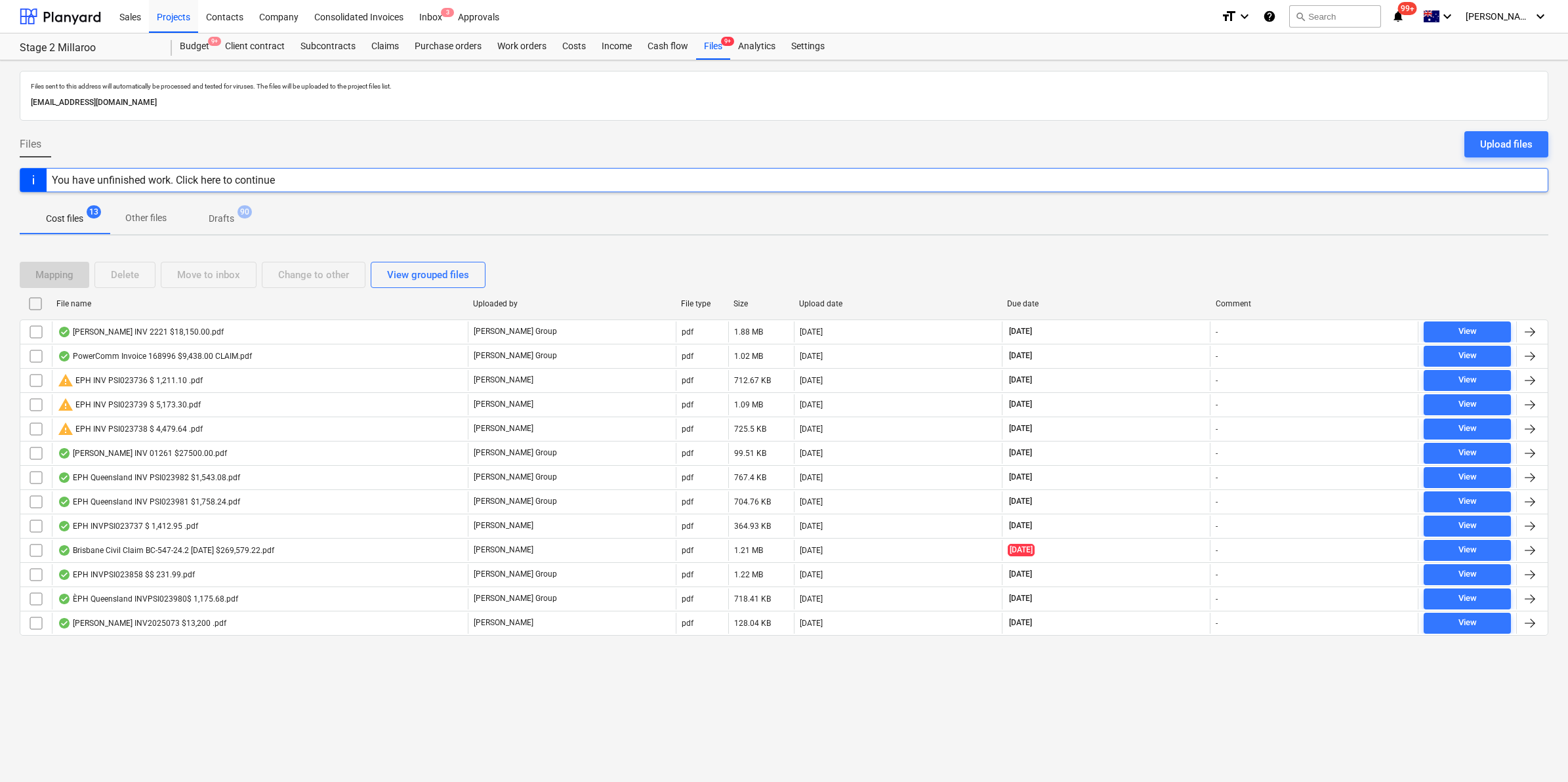
click at [123, 305] on div "File name" at bounding box center [259, 304] width 406 height 9
checkbox input "false"
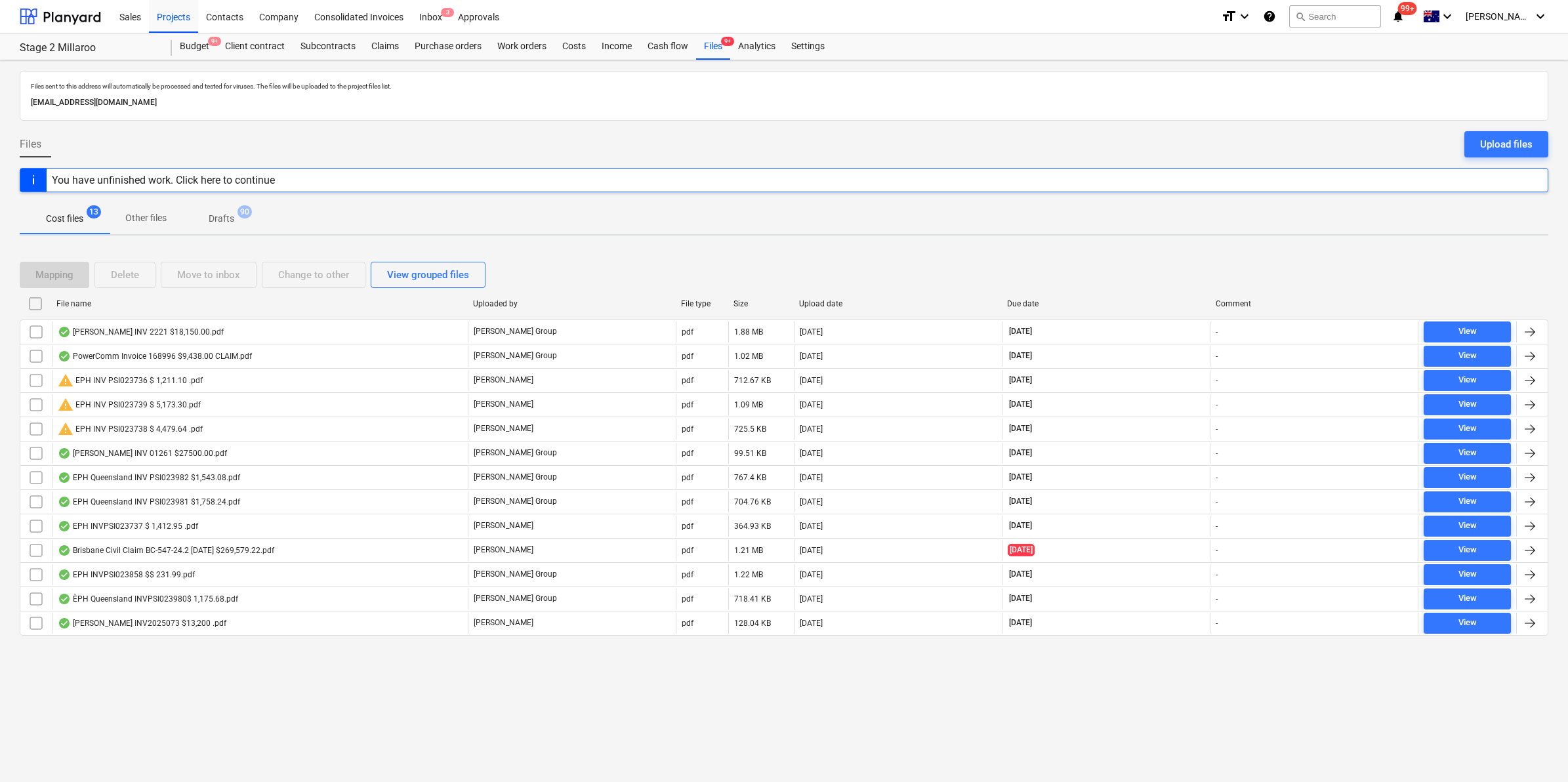
checkbox input "false"
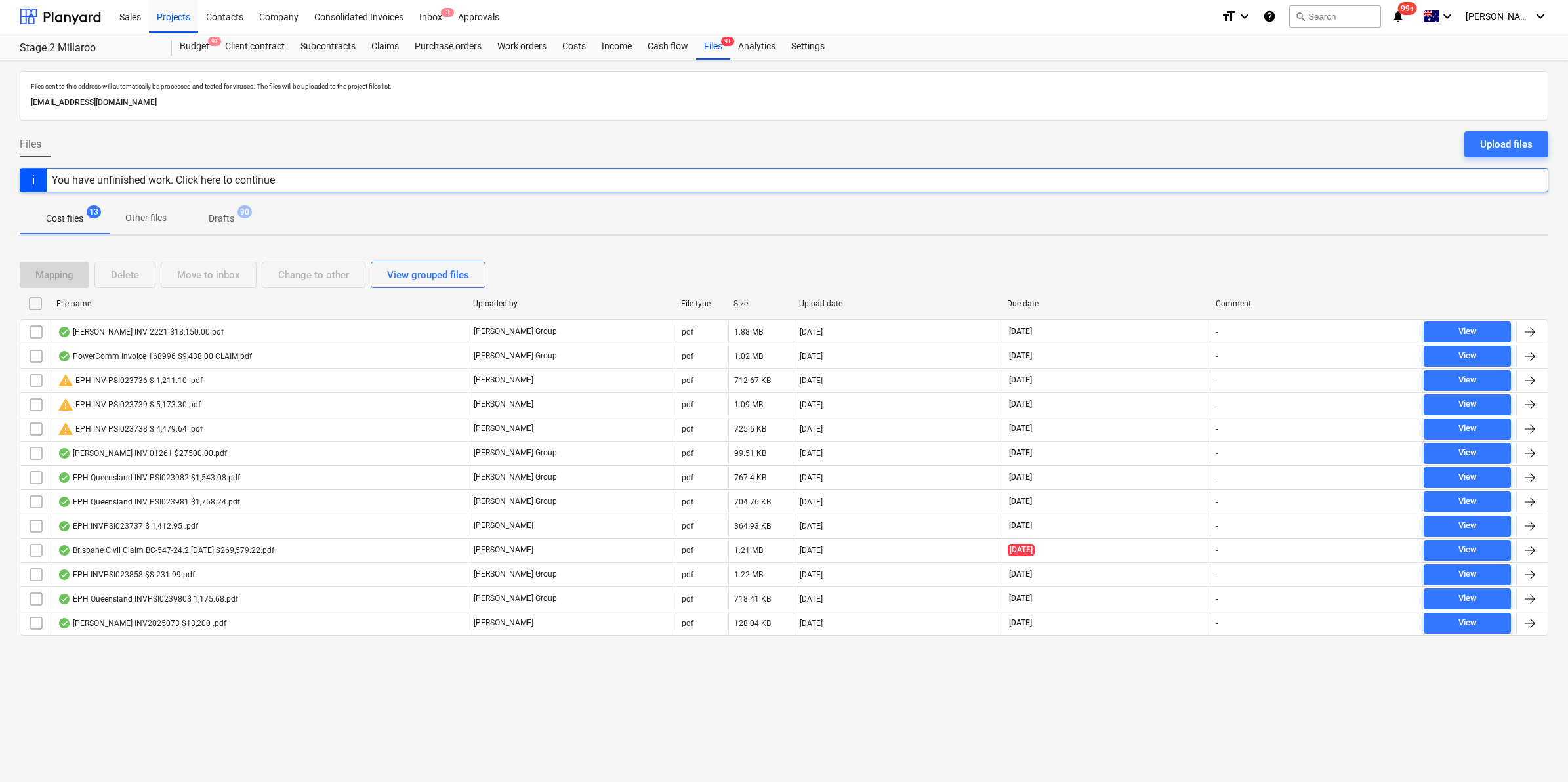
checkbox input "false"
drag, startPoint x: 230, startPoint y: 214, endPoint x: 155, endPoint y: 212, distance: 75.0
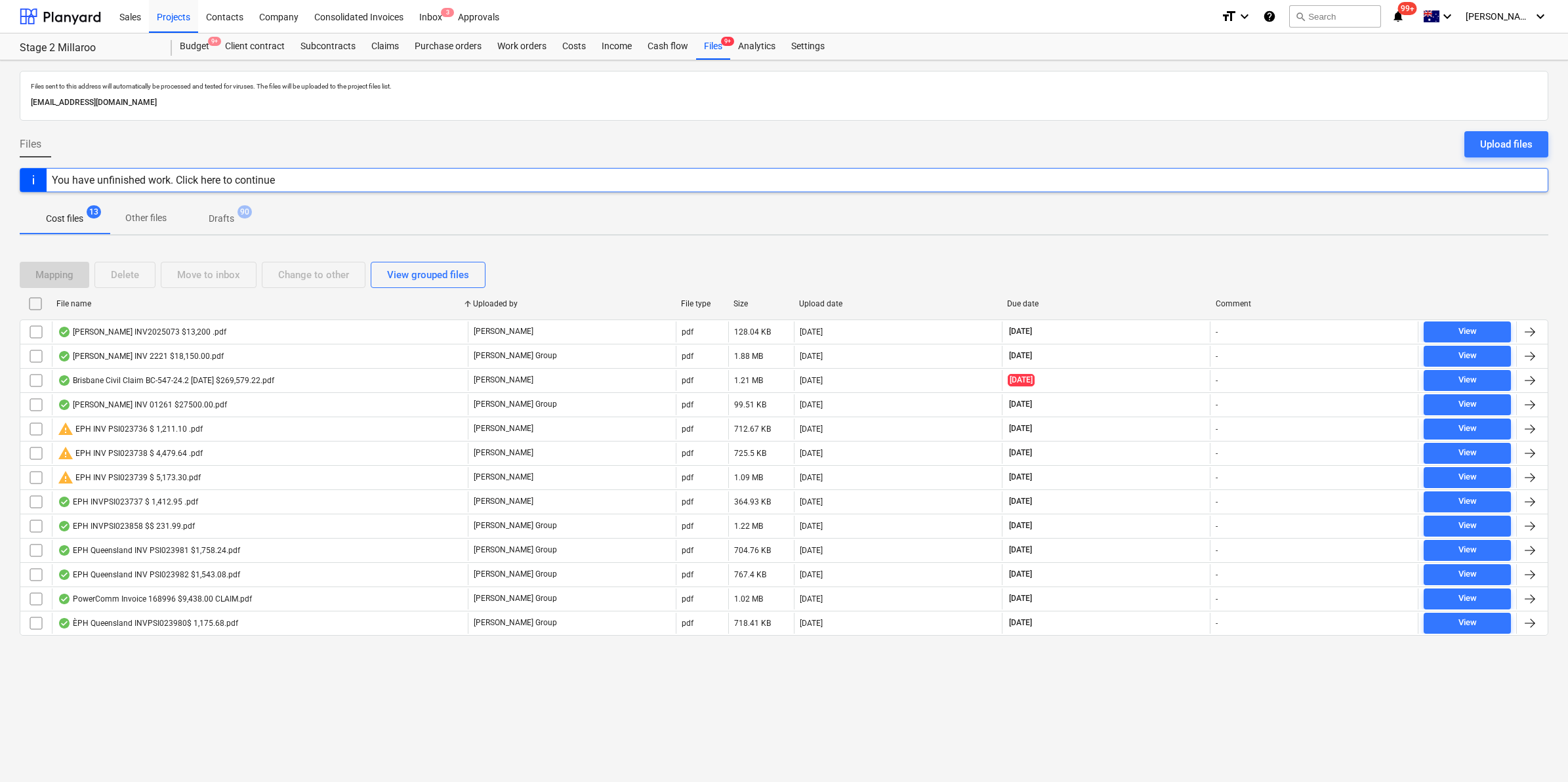
click at [230, 213] on p "Drafts" at bounding box center [221, 218] width 26 height 14
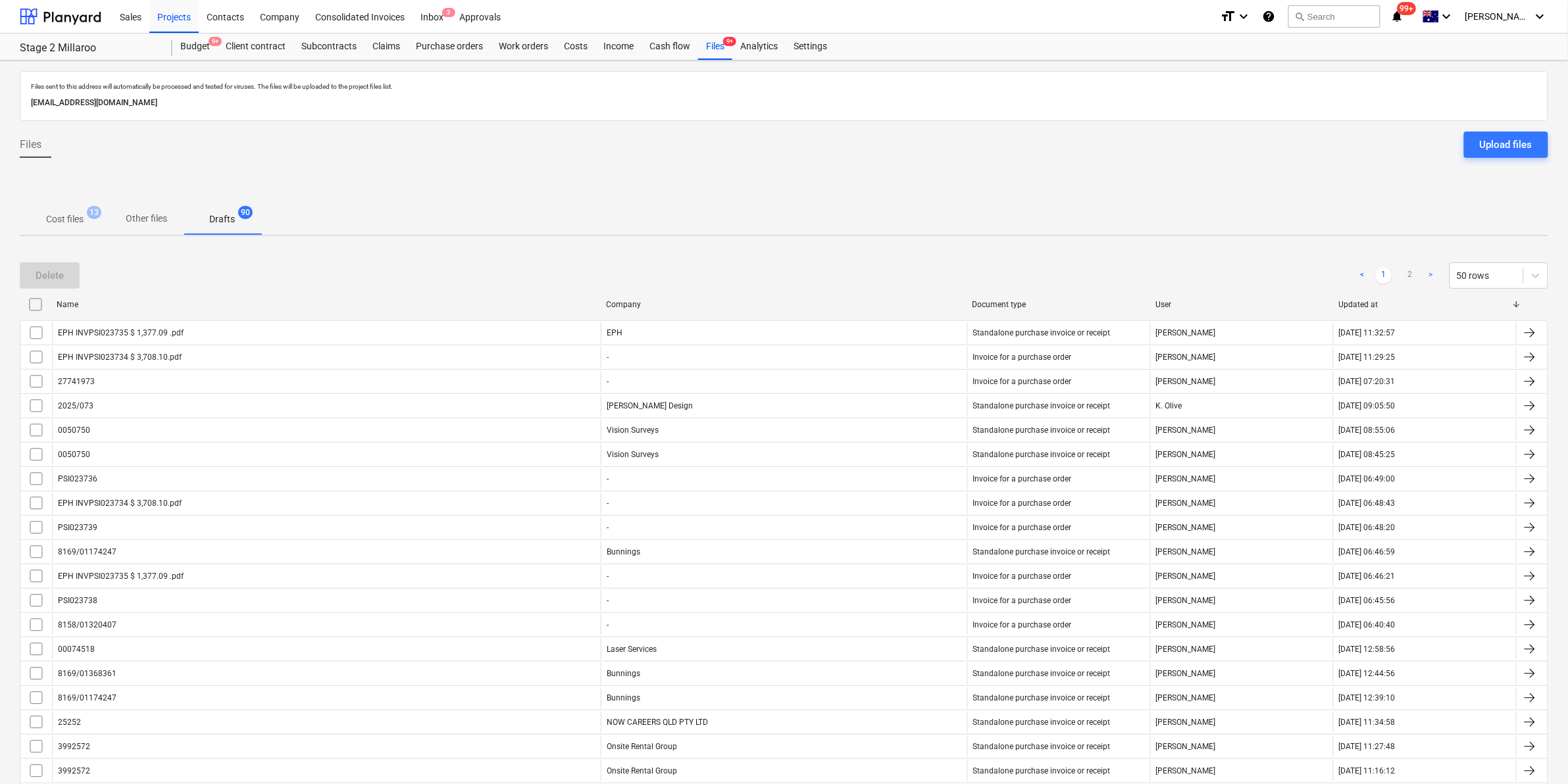
click at [66, 206] on button "Cost files 13" at bounding box center [65, 219] width 90 height 32
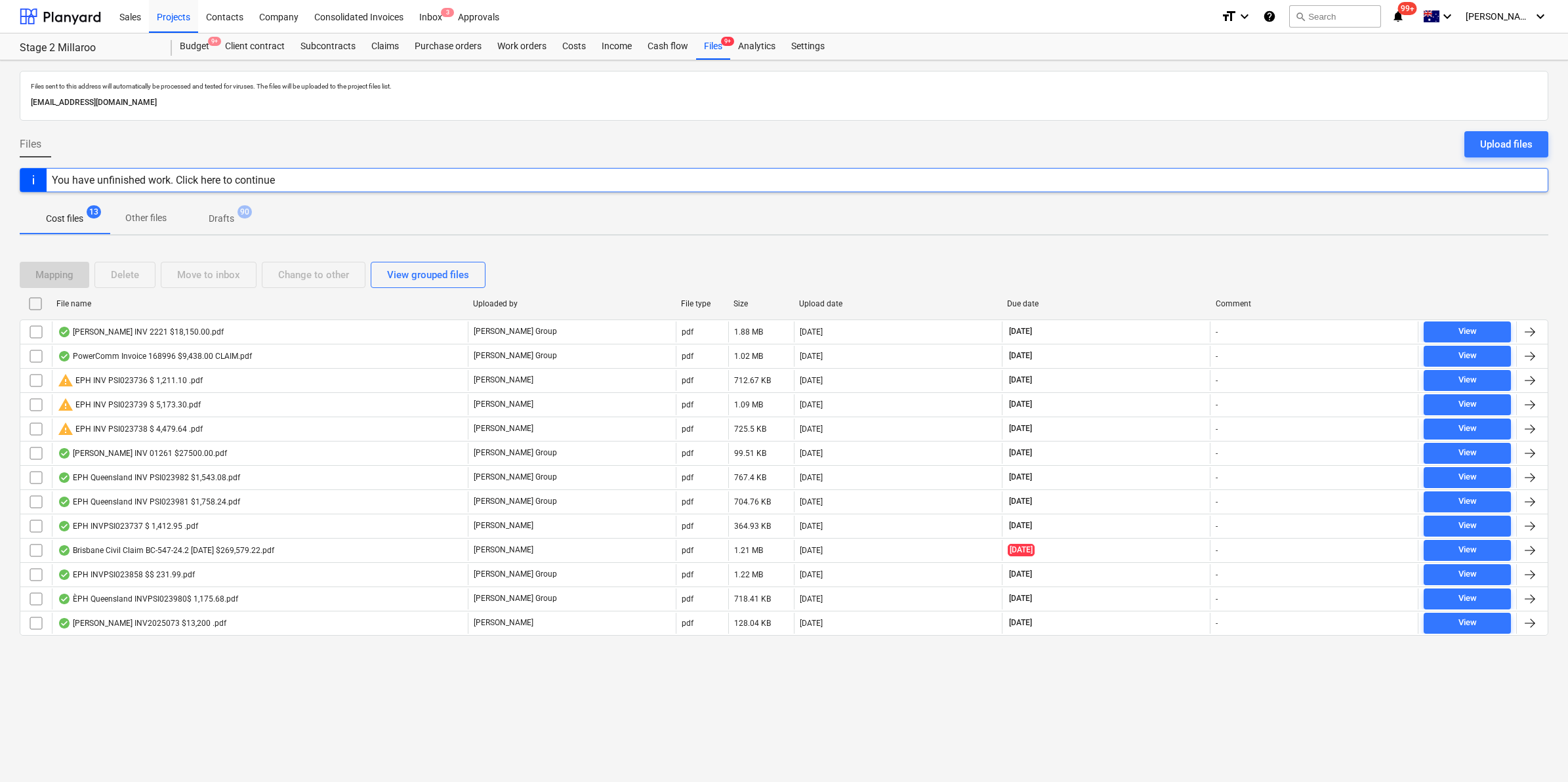
click at [216, 216] on p "Drafts" at bounding box center [221, 218] width 26 height 14
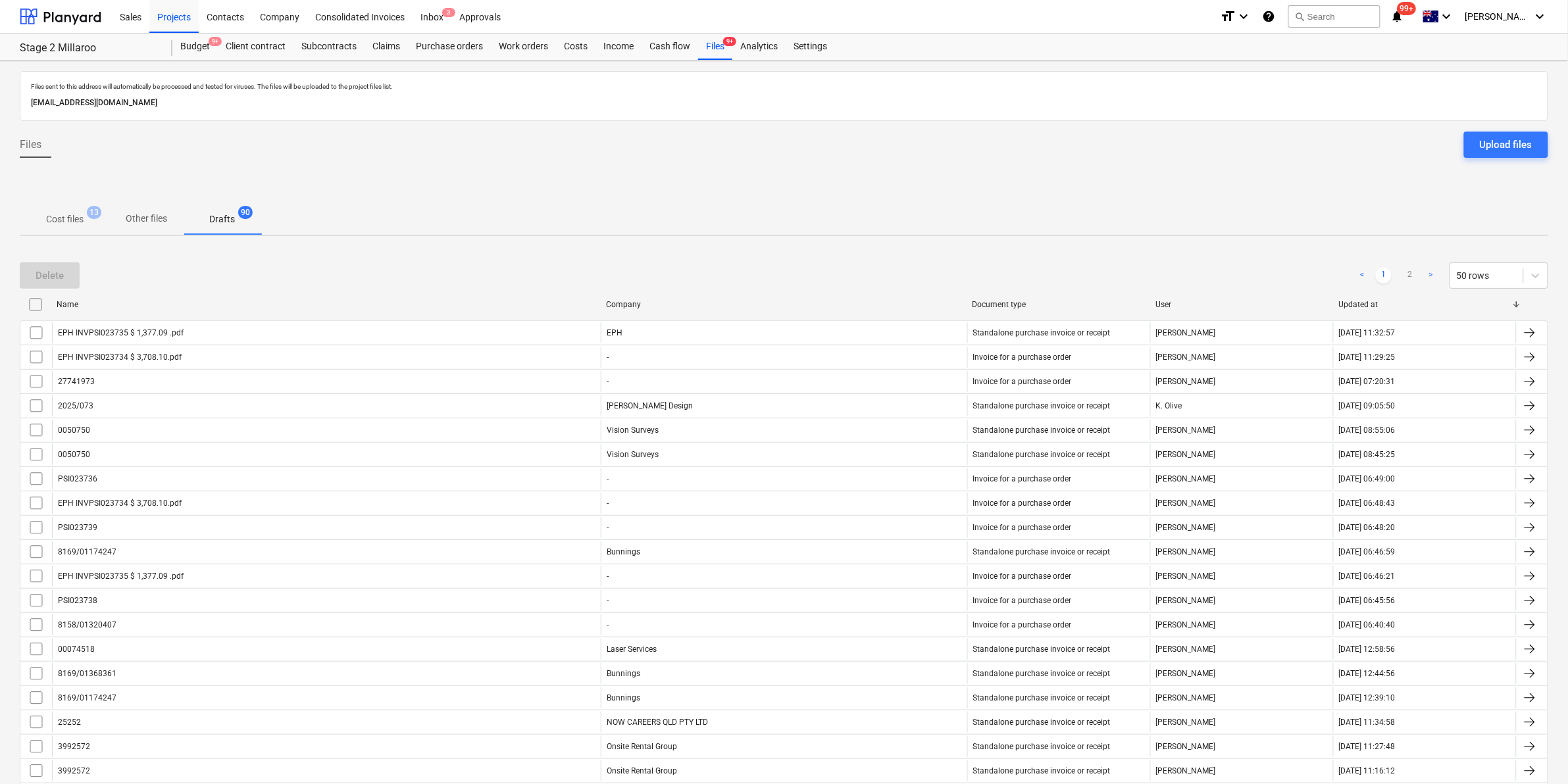
click at [113, 215] on span "Other files" at bounding box center [146, 218] width 73 height 22
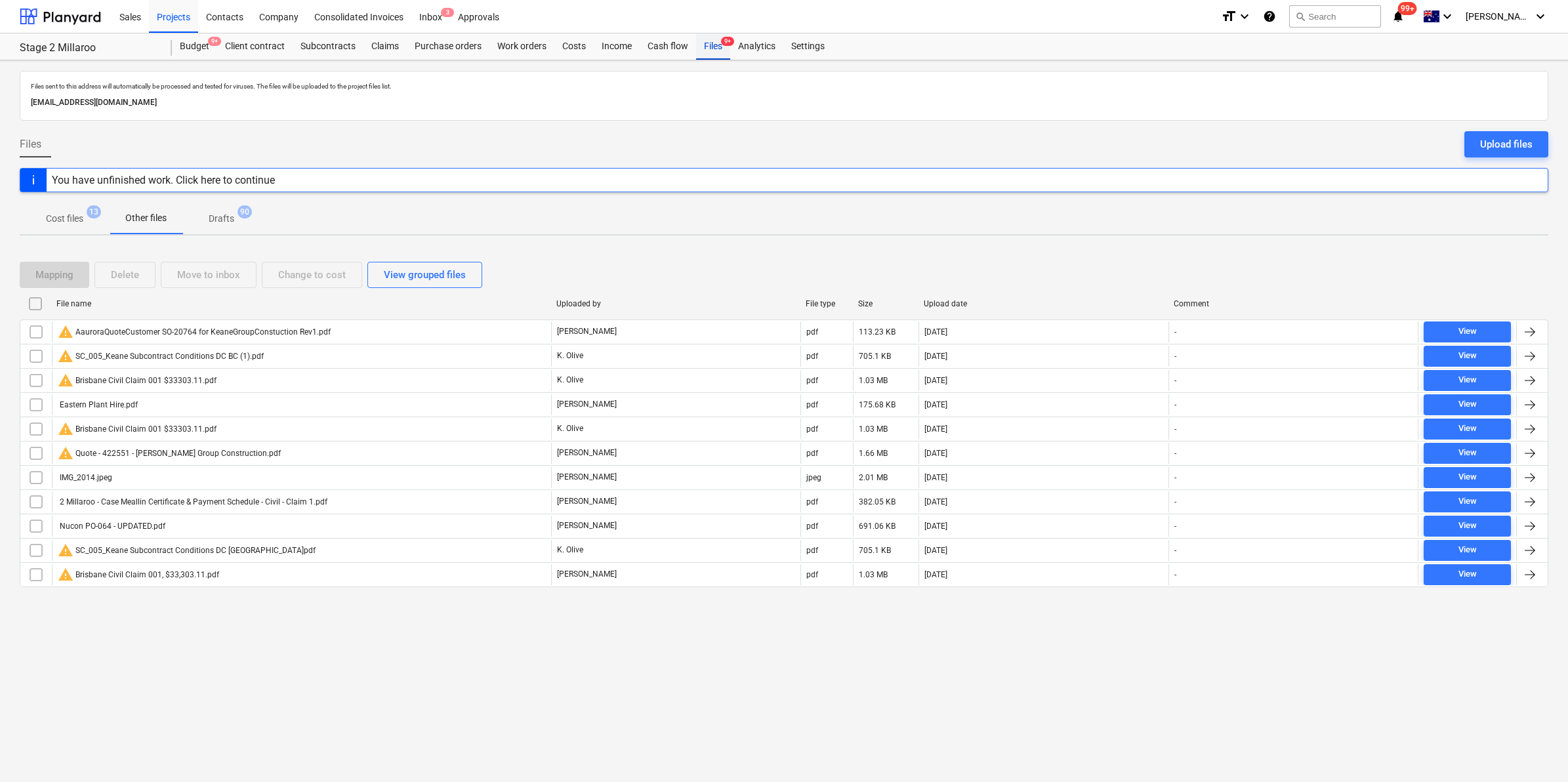
click at [710, 47] on div "Files 9+" at bounding box center [713, 47] width 34 height 26
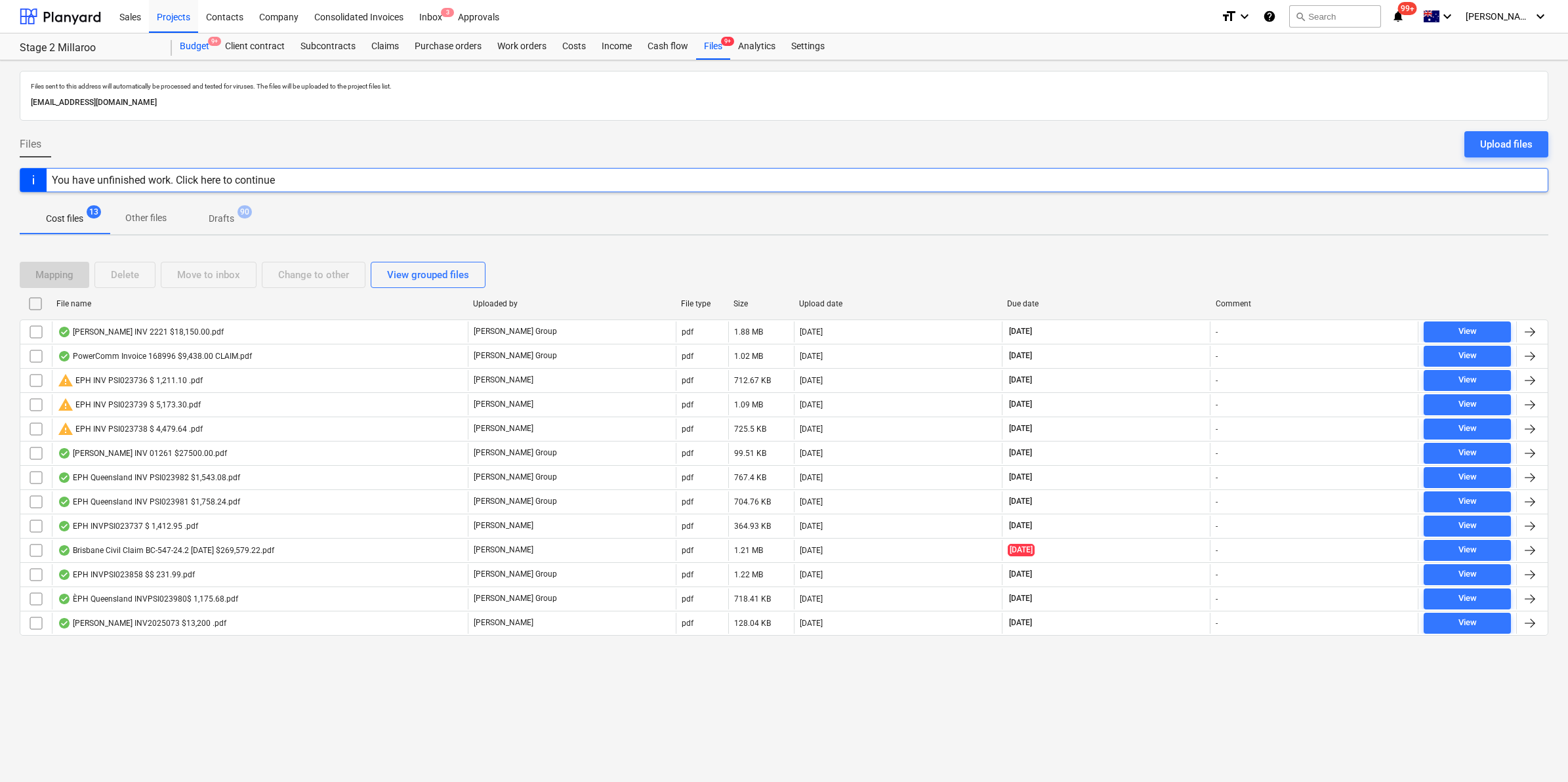
click at [195, 43] on div "Budget 9+" at bounding box center [194, 47] width 45 height 26
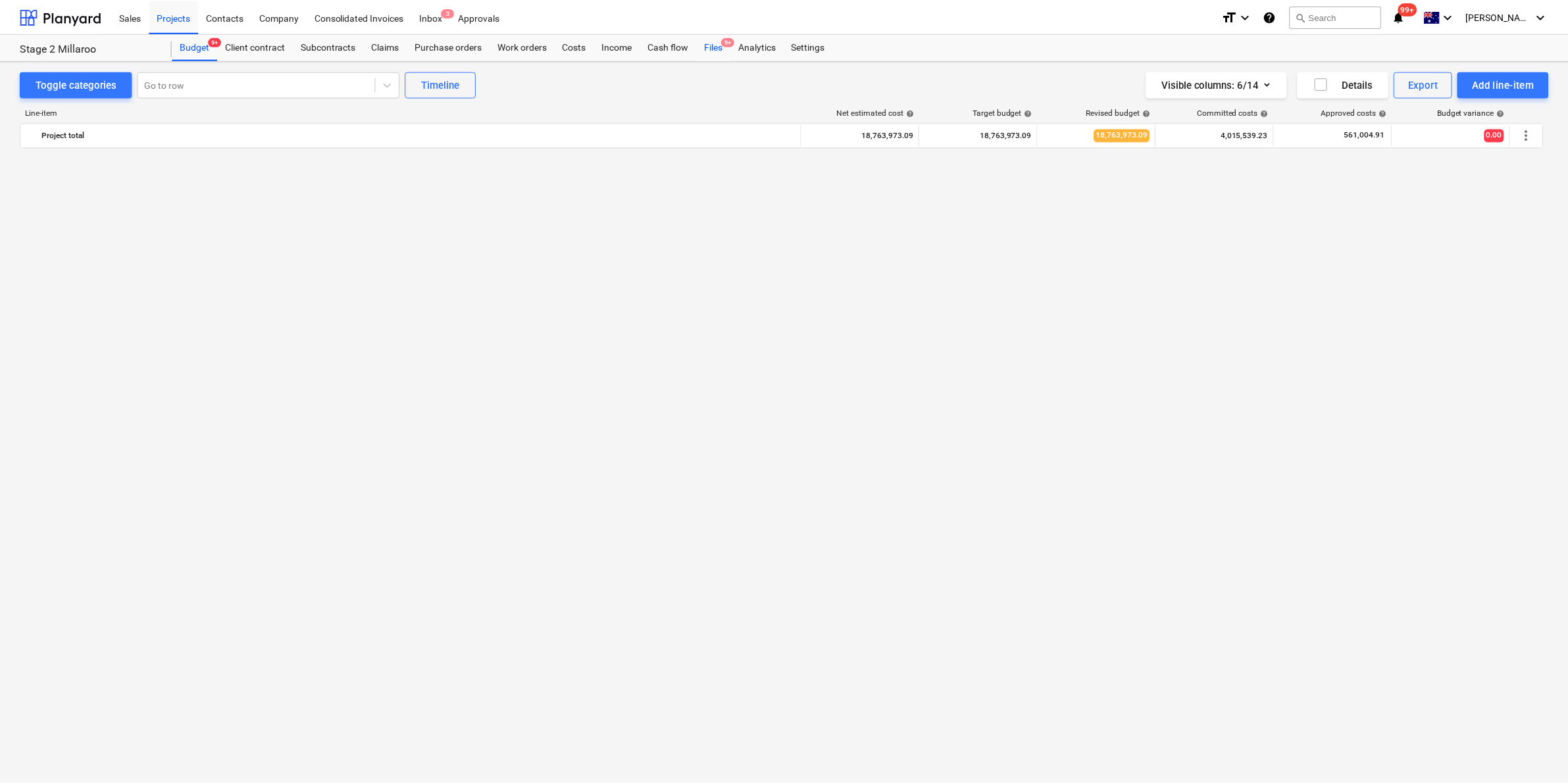
scroll to position [1082, 0]
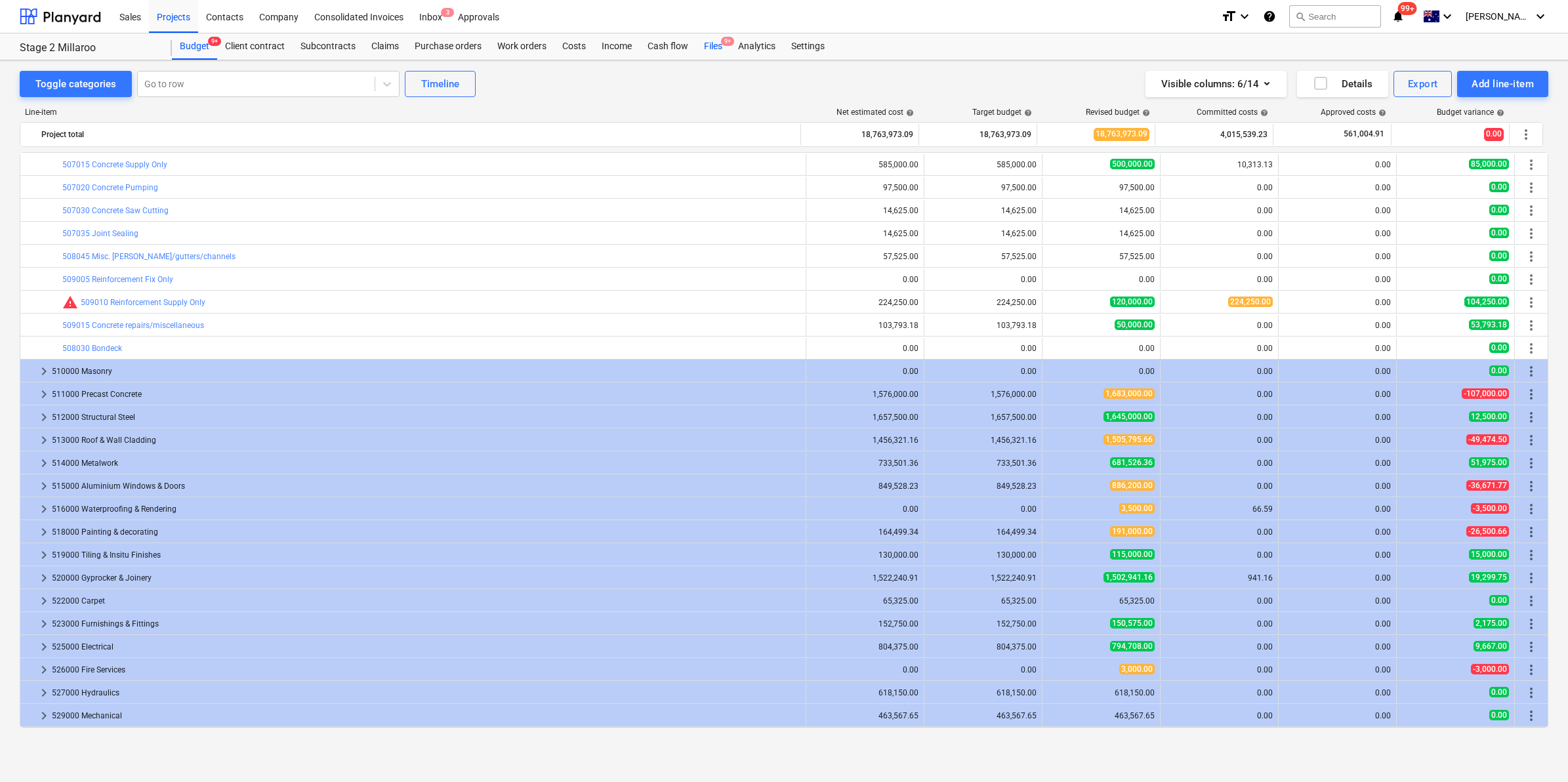
click at [710, 47] on div "Files 9+" at bounding box center [713, 47] width 34 height 26
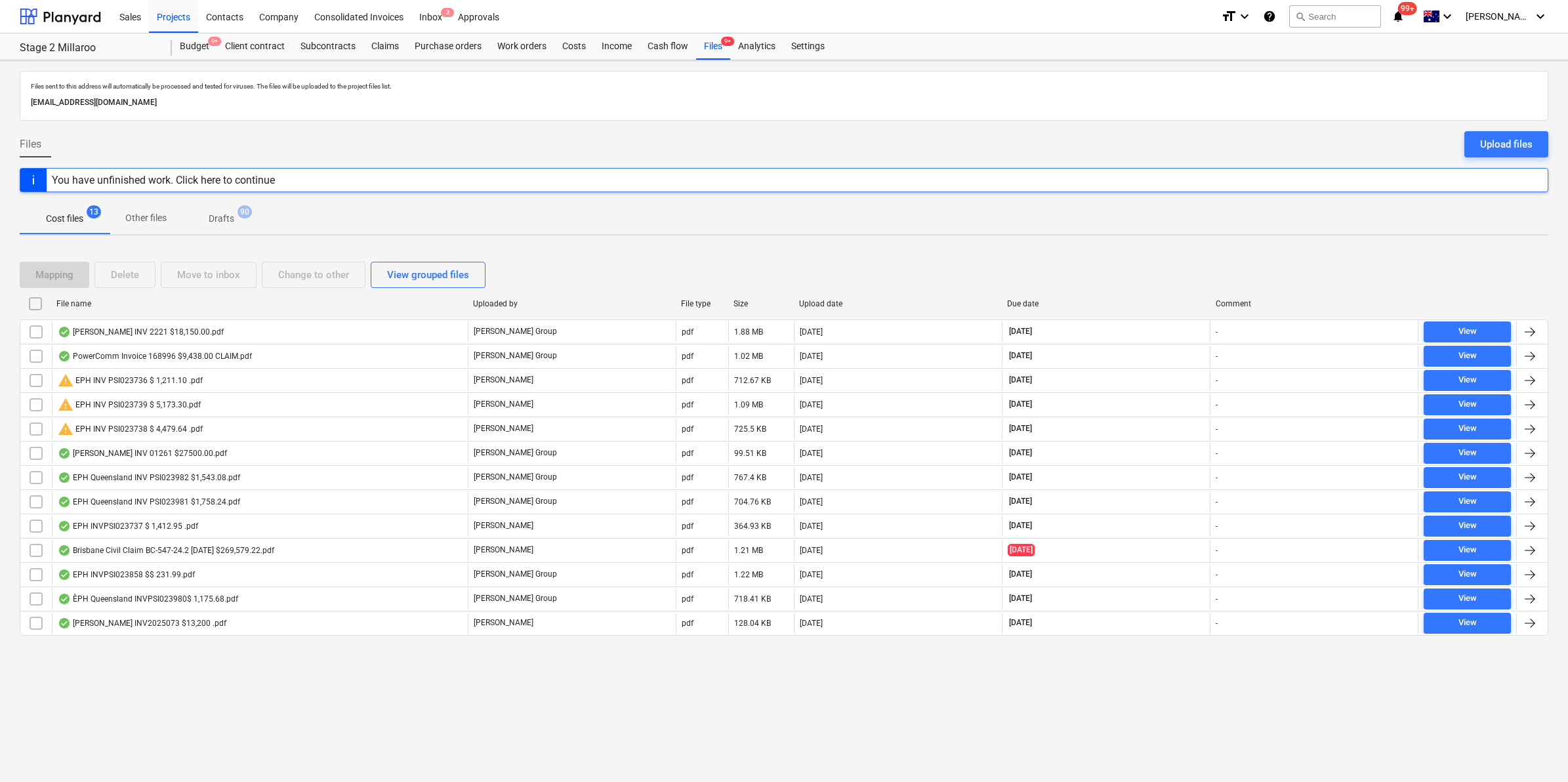
click at [234, 307] on div "File name" at bounding box center [259, 304] width 406 height 9
checkbox input "false"
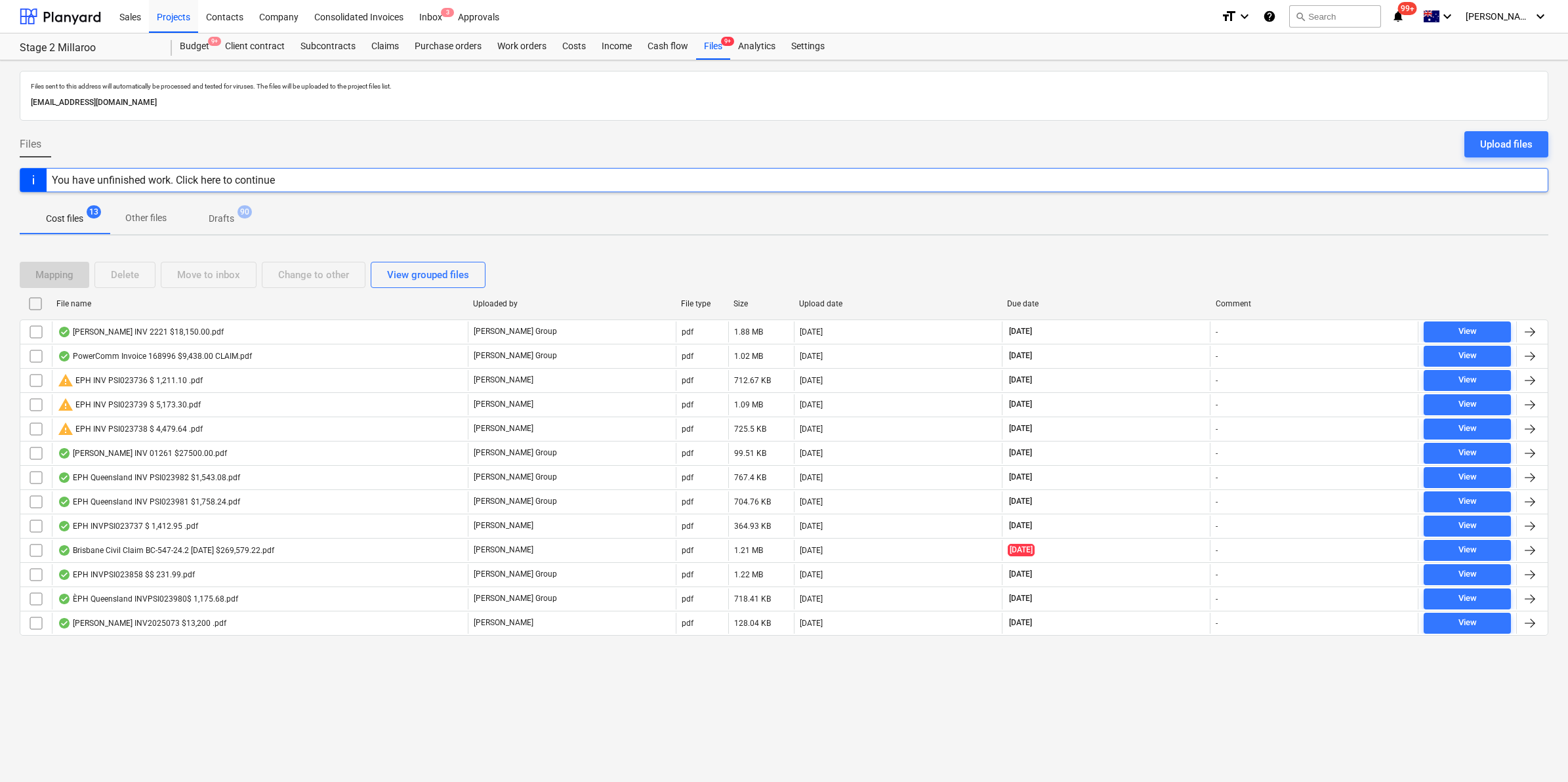
checkbox input "false"
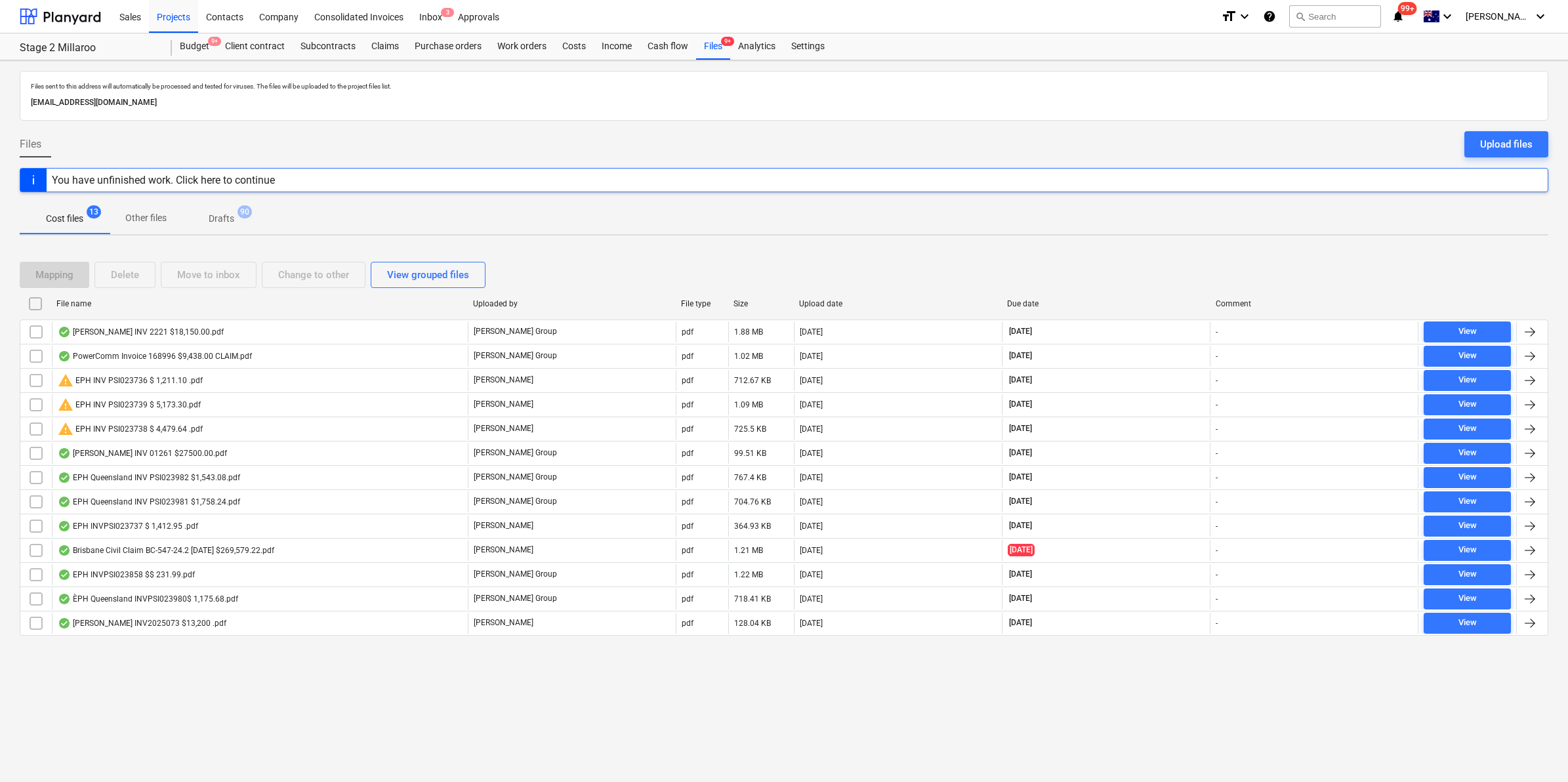
checkbox input "false"
click at [165, 9] on div "Projects" at bounding box center [173, 16] width 49 height 34
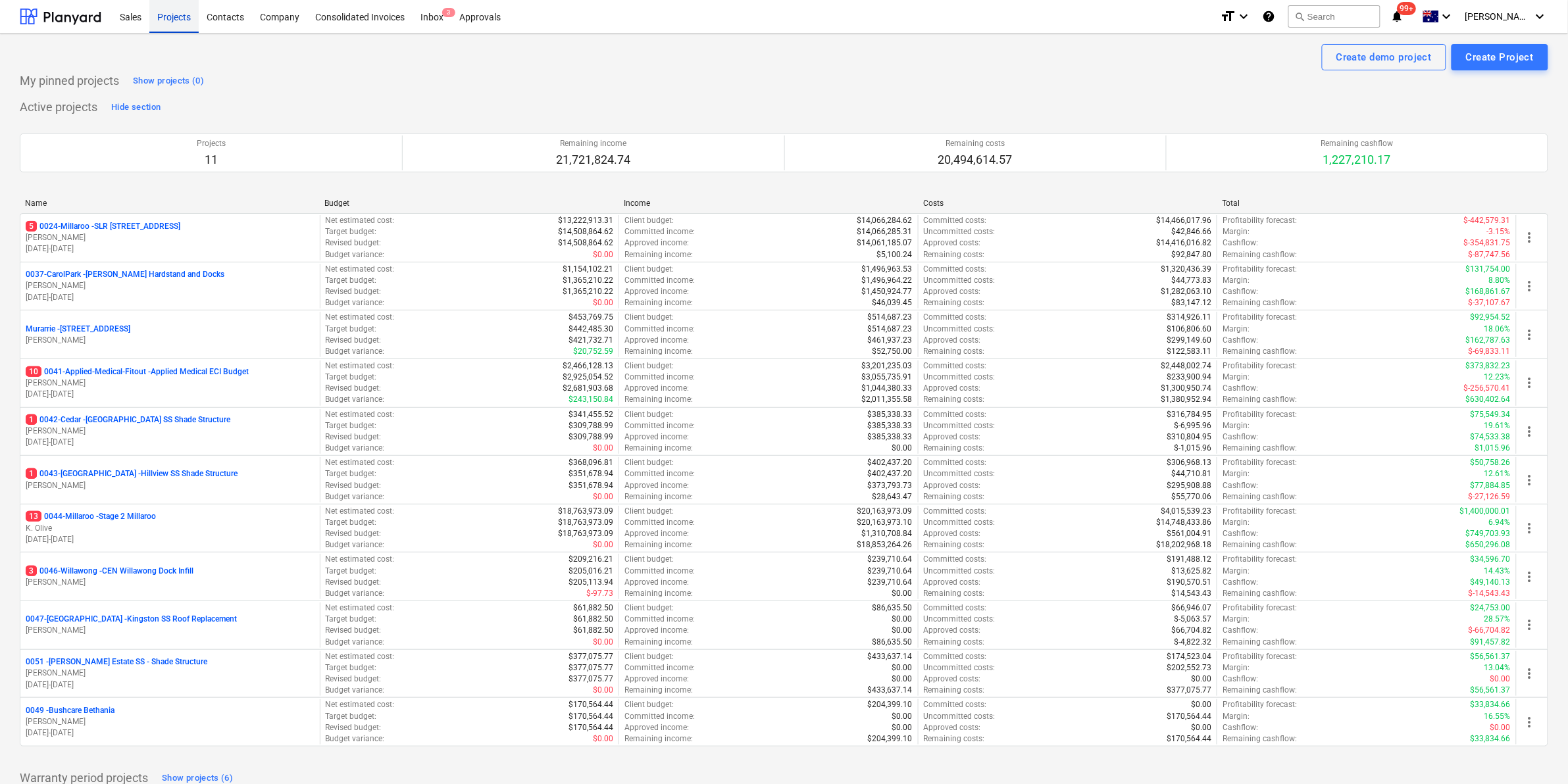
click at [176, 9] on div "Projects" at bounding box center [173, 16] width 49 height 34
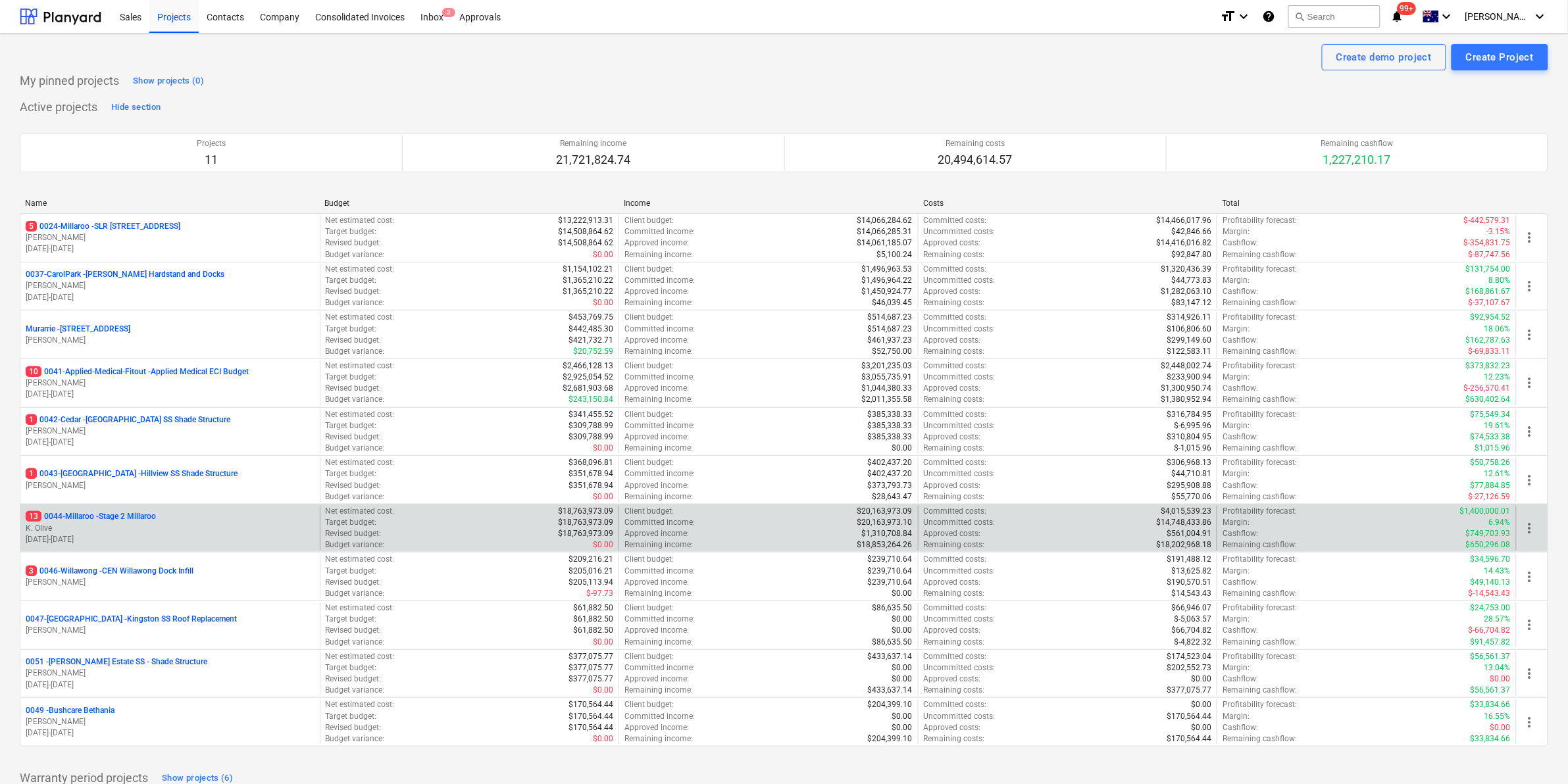
click at [99, 514] on p "13 0044-Millaroo - Stage 2 Millaroo" at bounding box center [90, 516] width 130 height 11
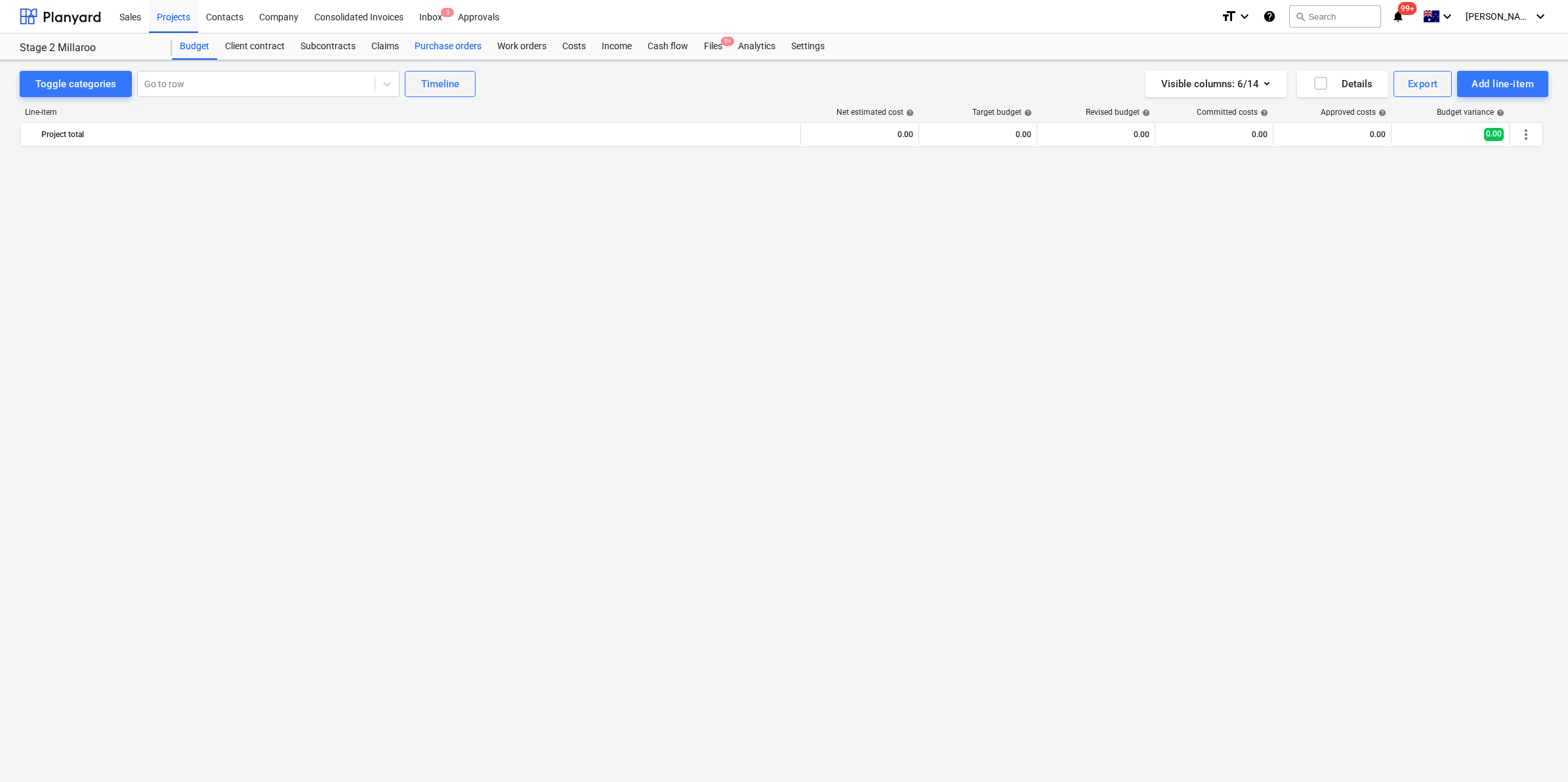
scroll to position [1079, 0]
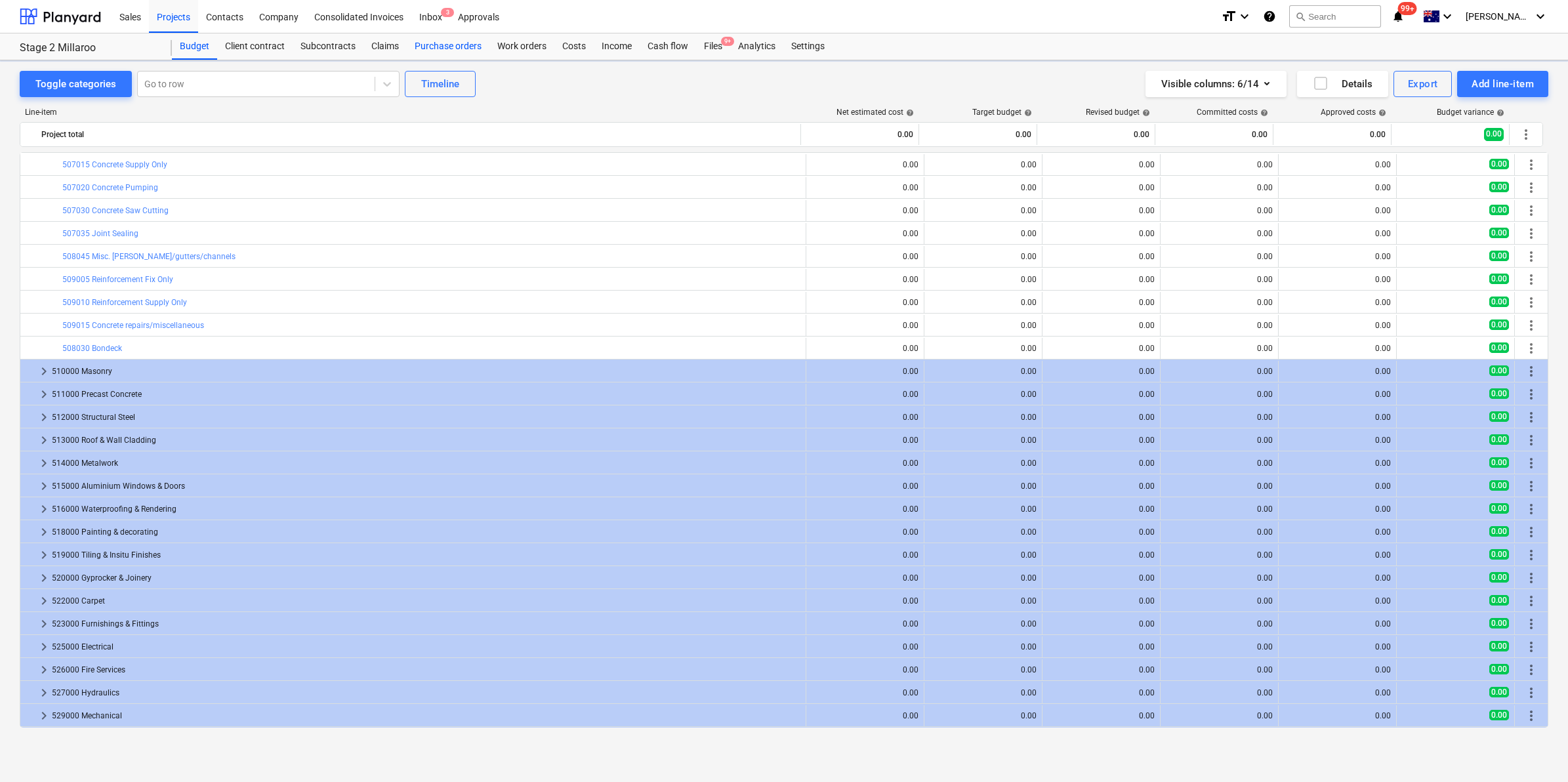
click at [436, 41] on div "Purchase orders" at bounding box center [448, 47] width 83 height 26
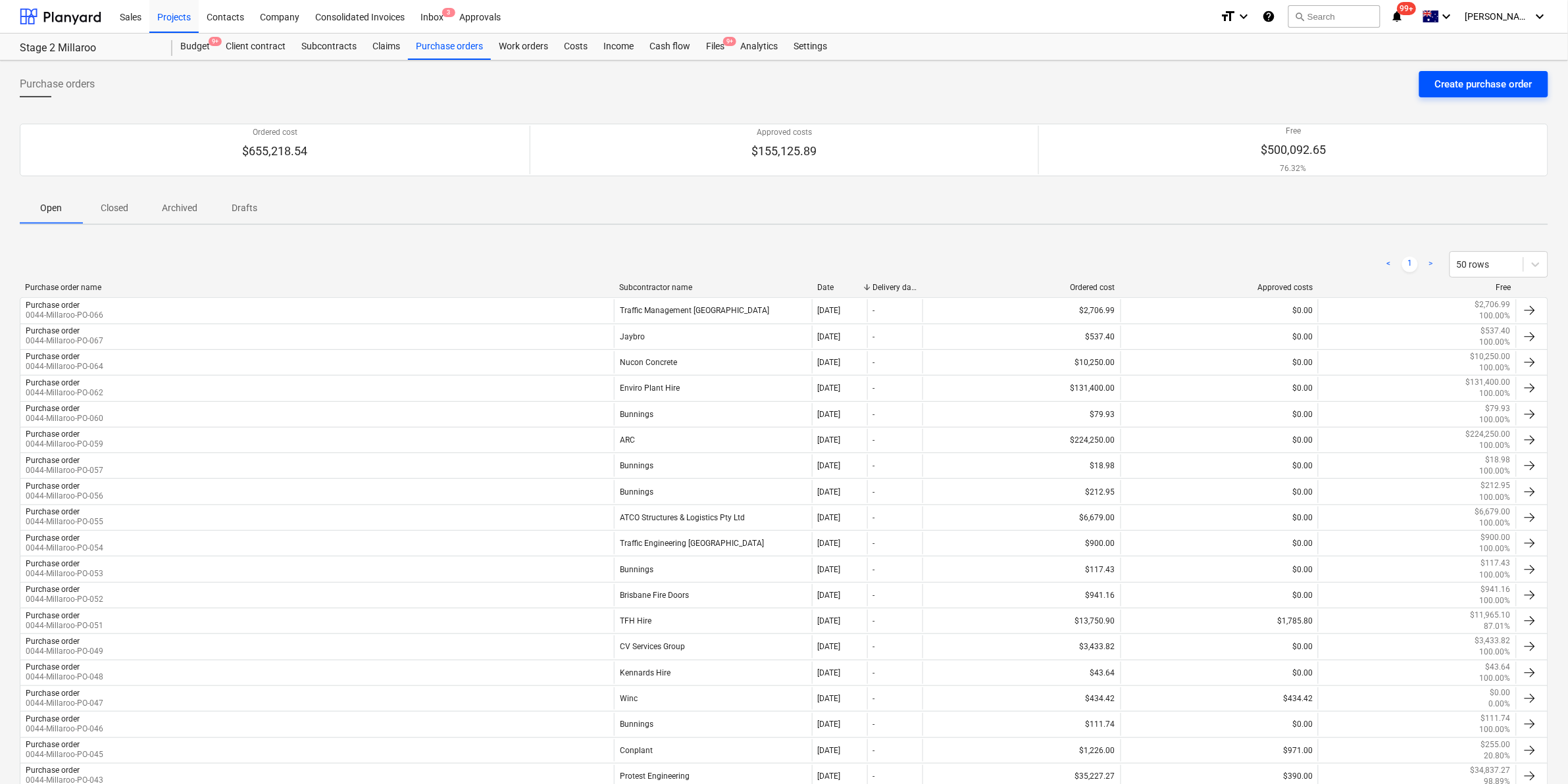
click at [1462, 82] on div "Create purchase order" at bounding box center [1484, 84] width 98 height 17
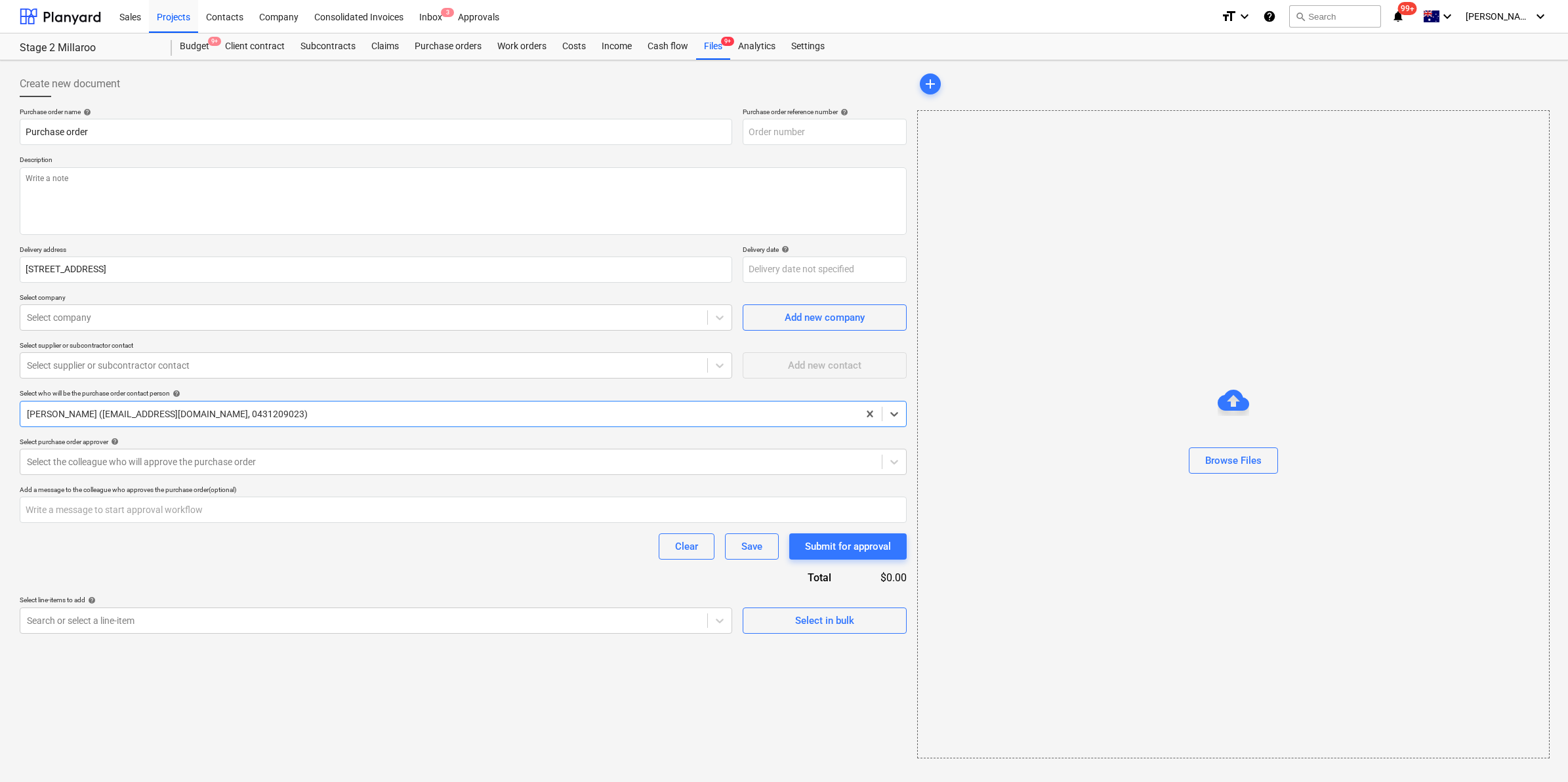
type textarea "x"
type input "0044-Millaroo-PO-069"
type textarea "x"
click at [156, 313] on div at bounding box center [364, 318] width 674 height 13
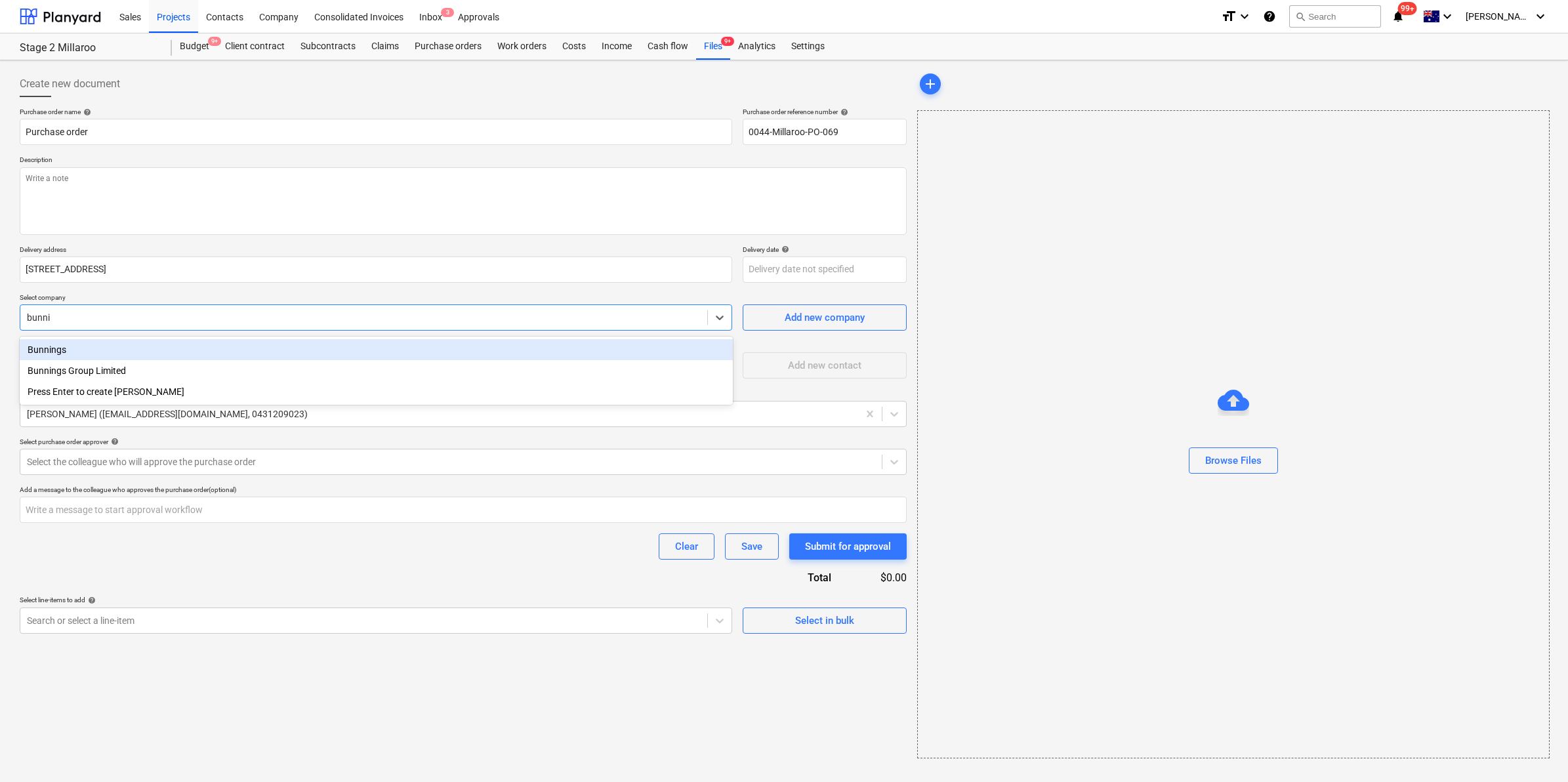
type input "bunnin"
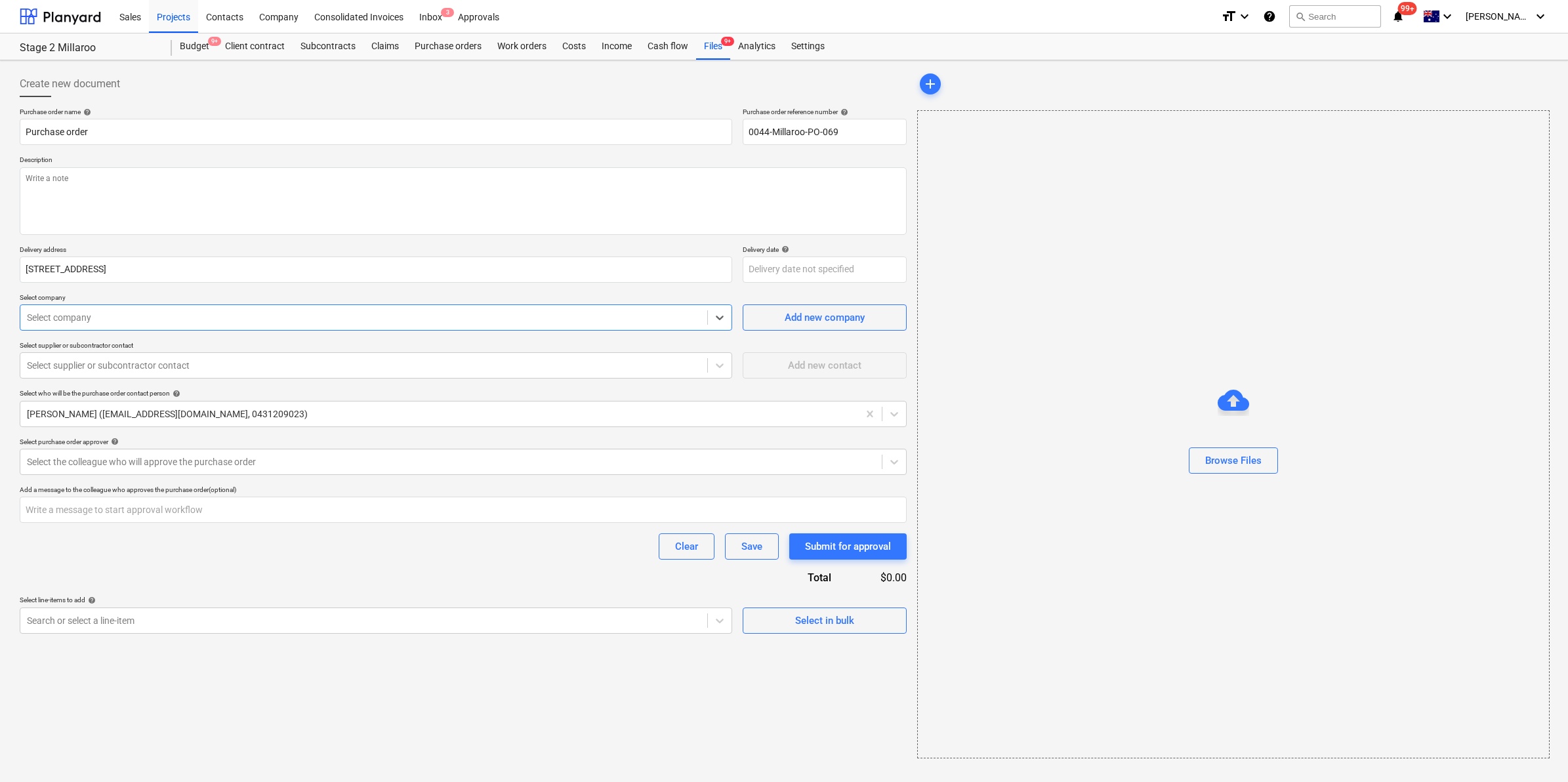
type textarea "x"
click at [178, 621] on div at bounding box center [364, 621] width 674 height 13
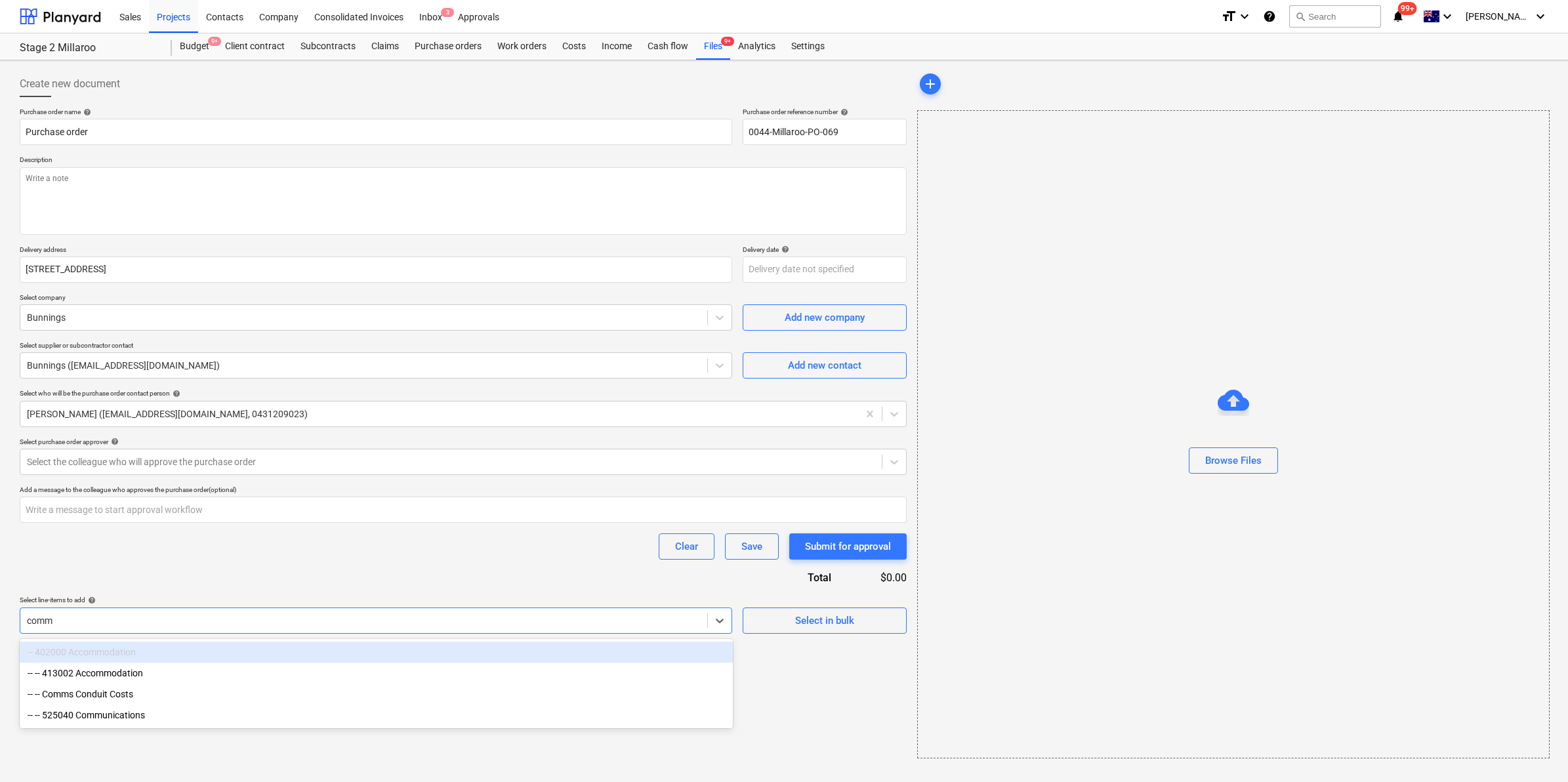
type input "comms"
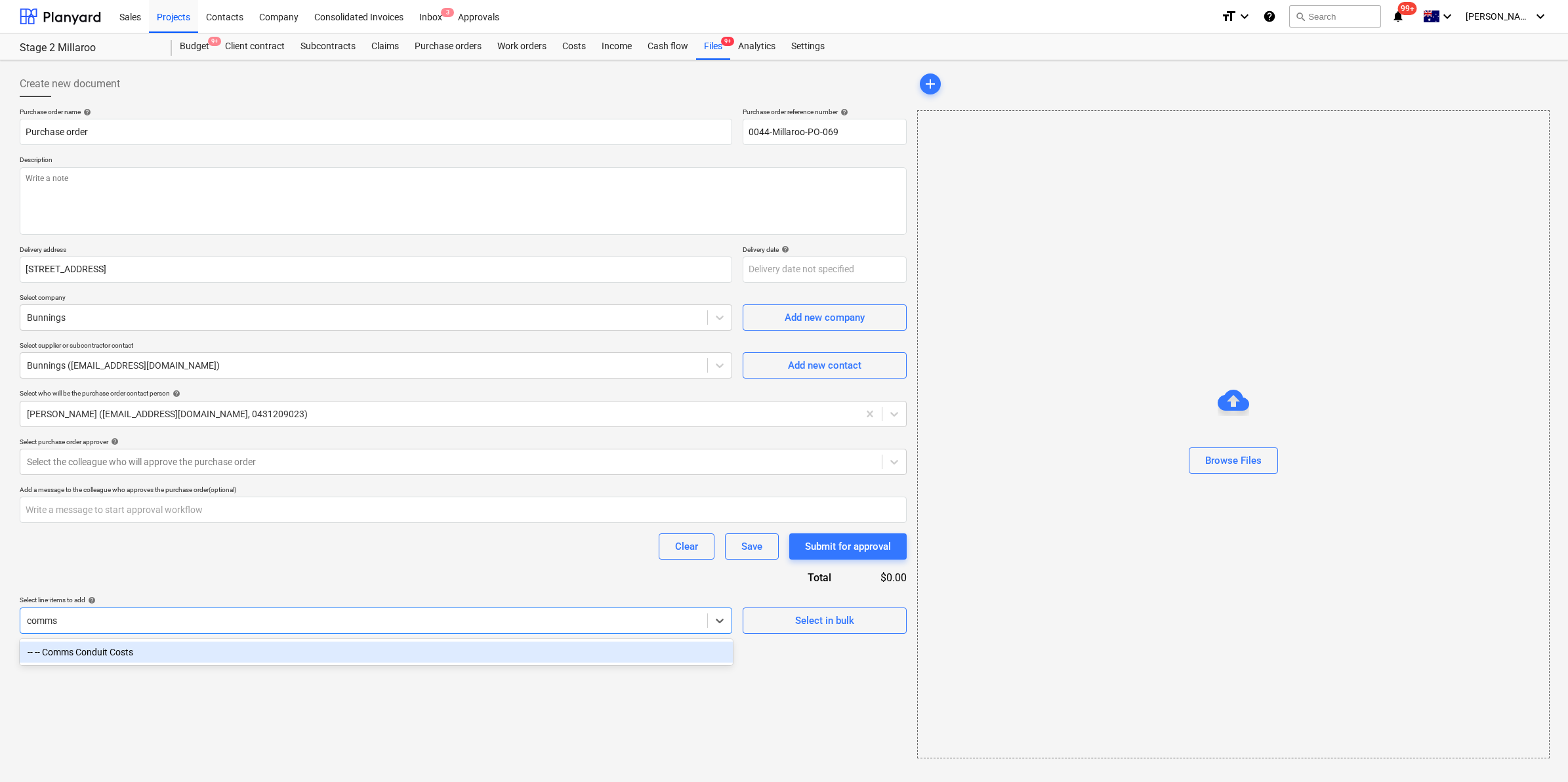
type textarea "x"
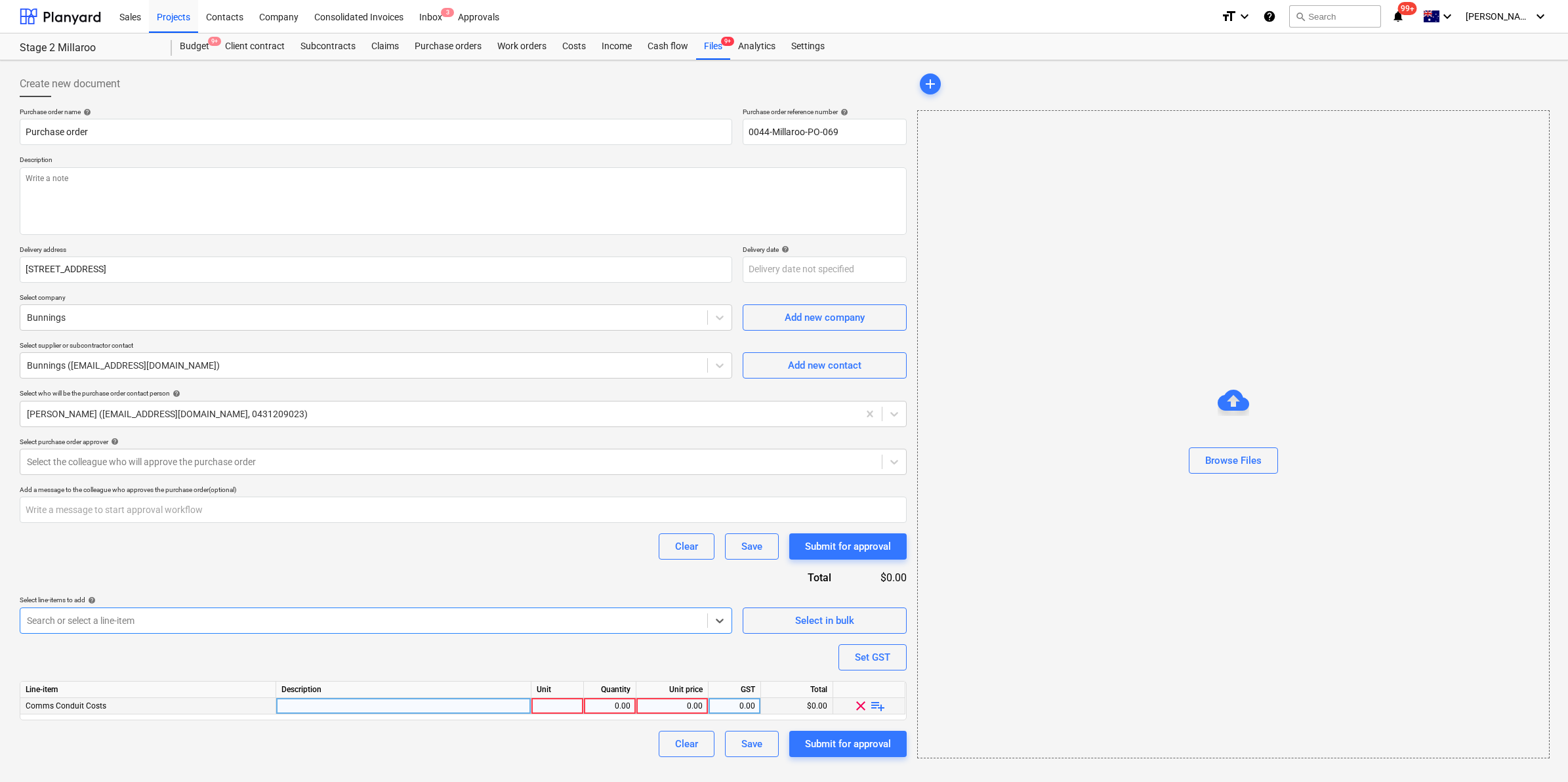
type textarea "x"
click at [572, 704] on div at bounding box center [558, 706] width 53 height 16
click at [506, 705] on div at bounding box center [404, 706] width 255 height 16
click at [159, 178] on textarea at bounding box center [463, 201] width 887 height 68
type input "pump accessories to assist digging comms"
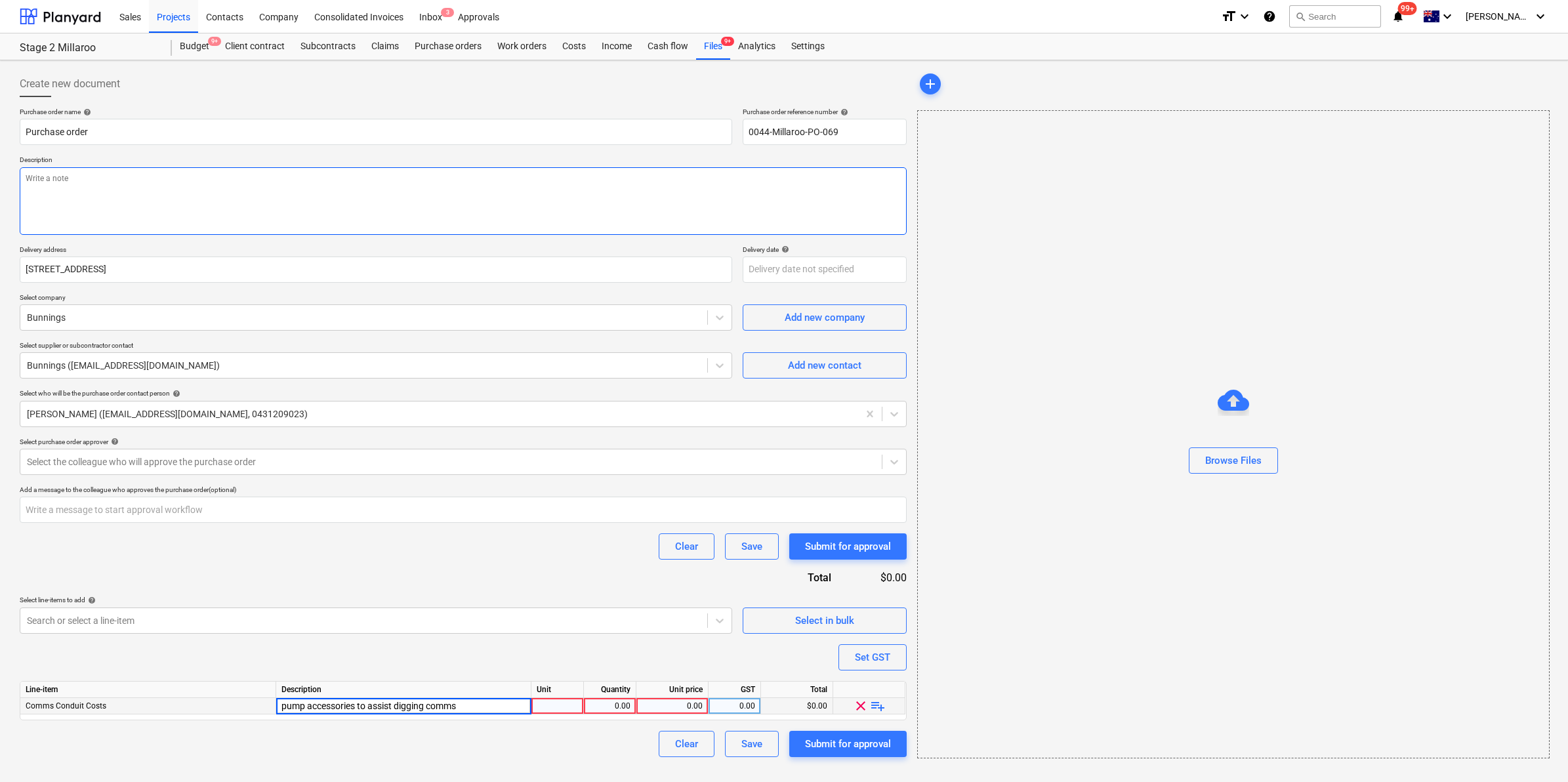
drag, startPoint x: 128, startPoint y: 223, endPoint x: 123, endPoint y: 214, distance: 10.3
click at [126, 218] on textarea at bounding box center [463, 201] width 887 height 68
click at [123, 214] on textarea at bounding box center [463, 201] width 887 height 68
type textarea "x"
type textarea "p"
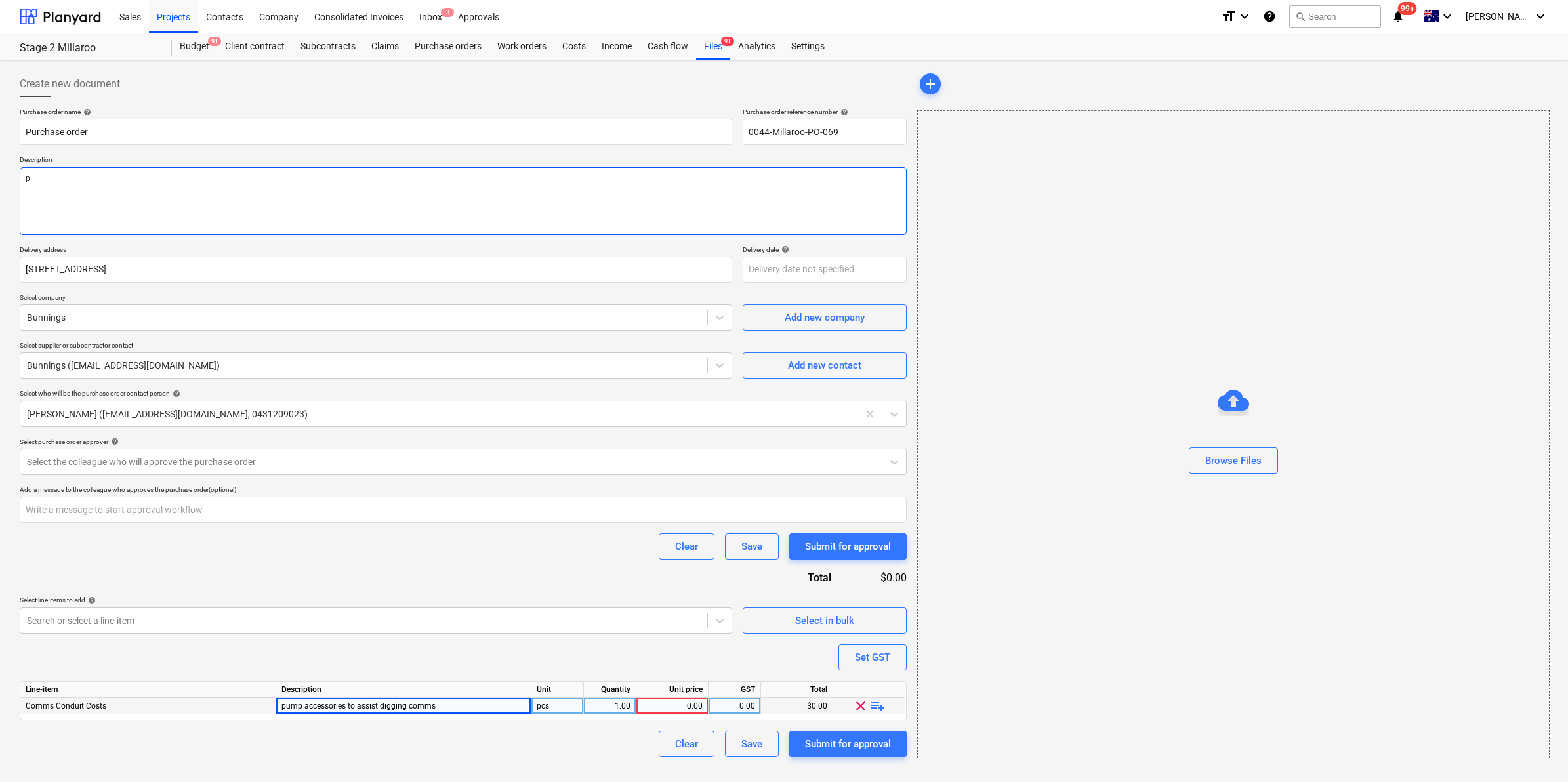
type textarea "x"
type textarea "pu"
type textarea "x"
type textarea "pum"
type textarea "x"
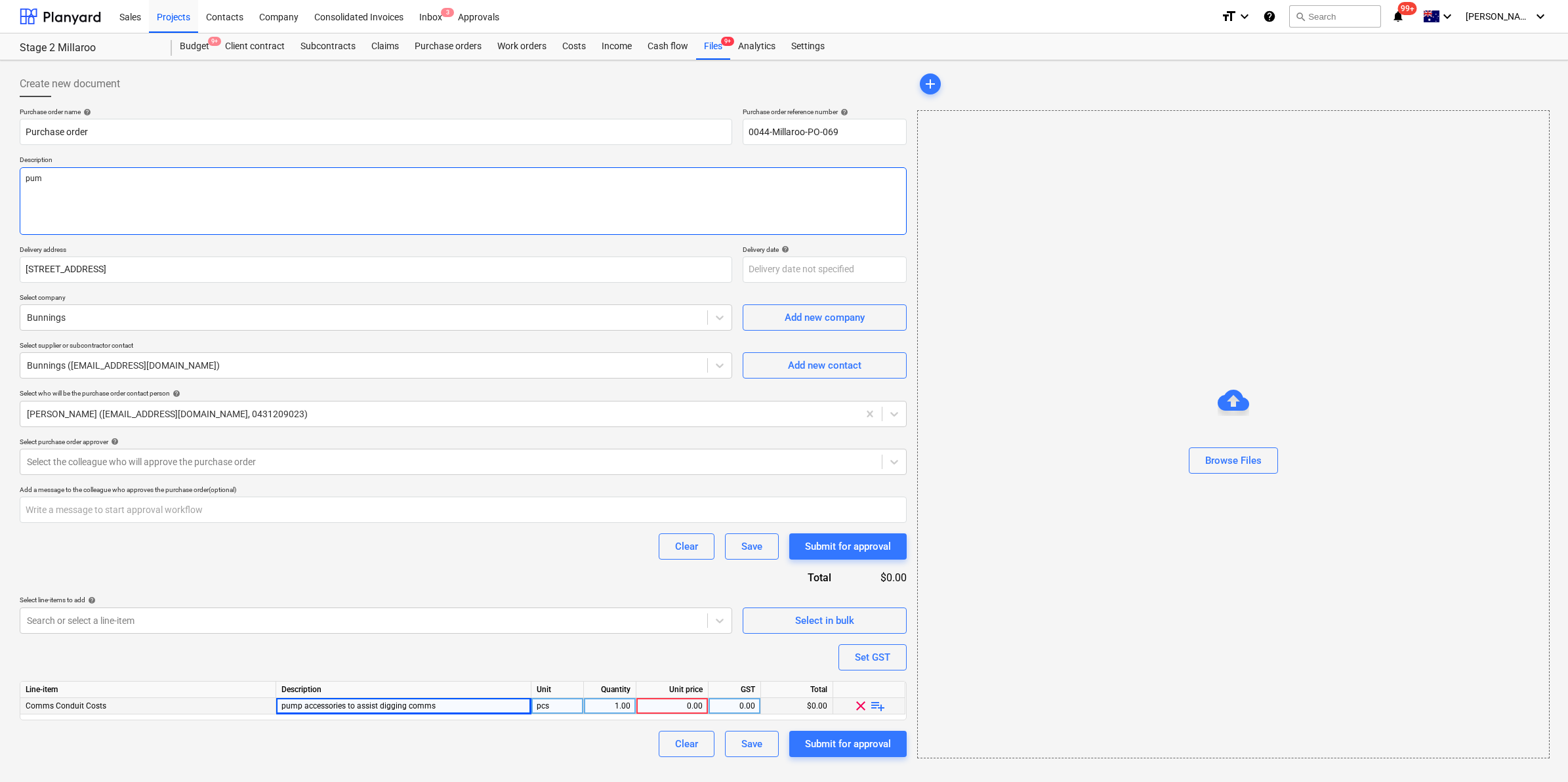
type textarea "pump"
type textarea "x"
type textarea "pump a"
type textarea "x"
type textarea "pump ac"
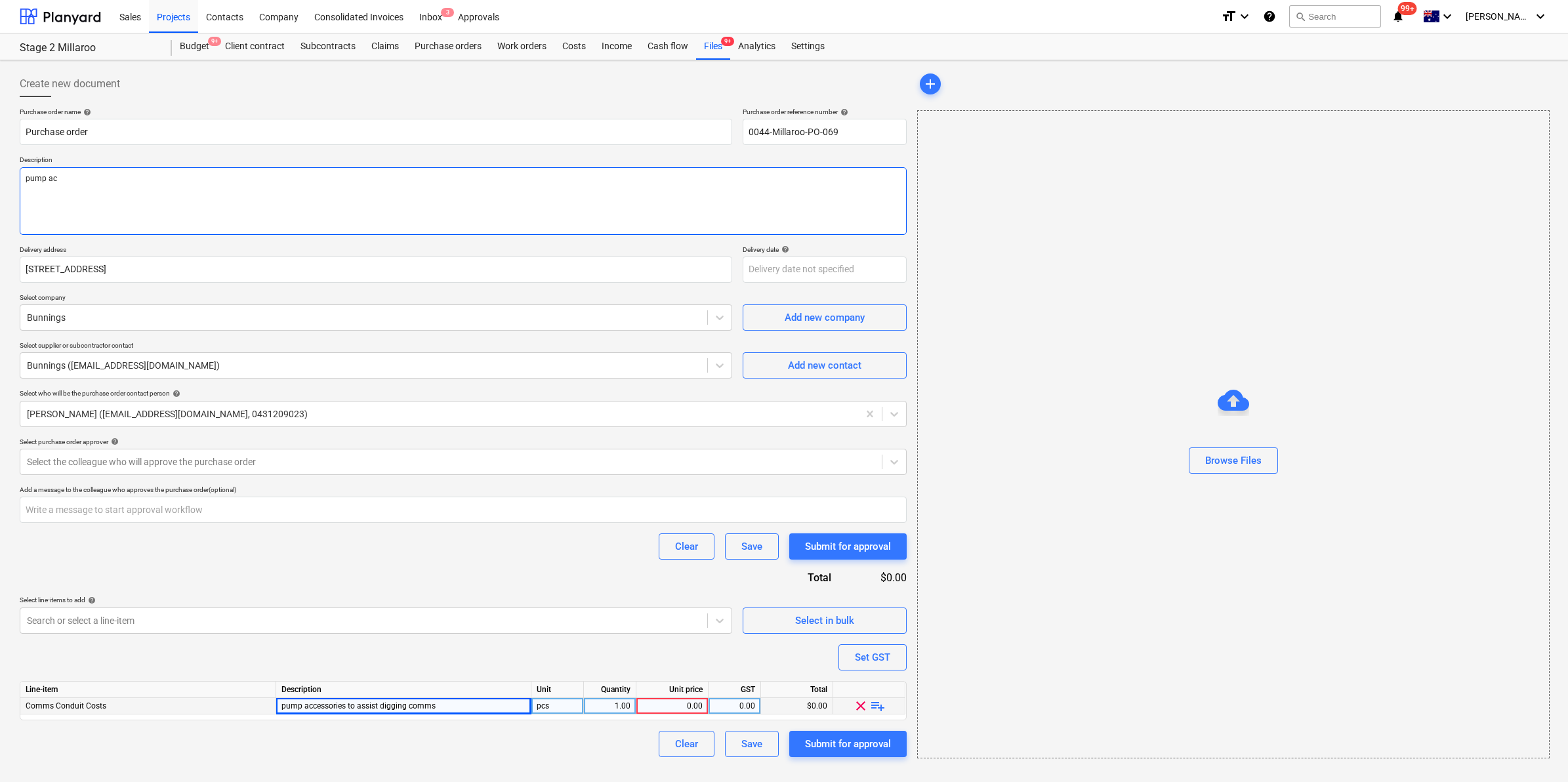
type textarea "x"
type textarea "pump acc"
type textarea "x"
type textarea "pump acce"
type textarea "x"
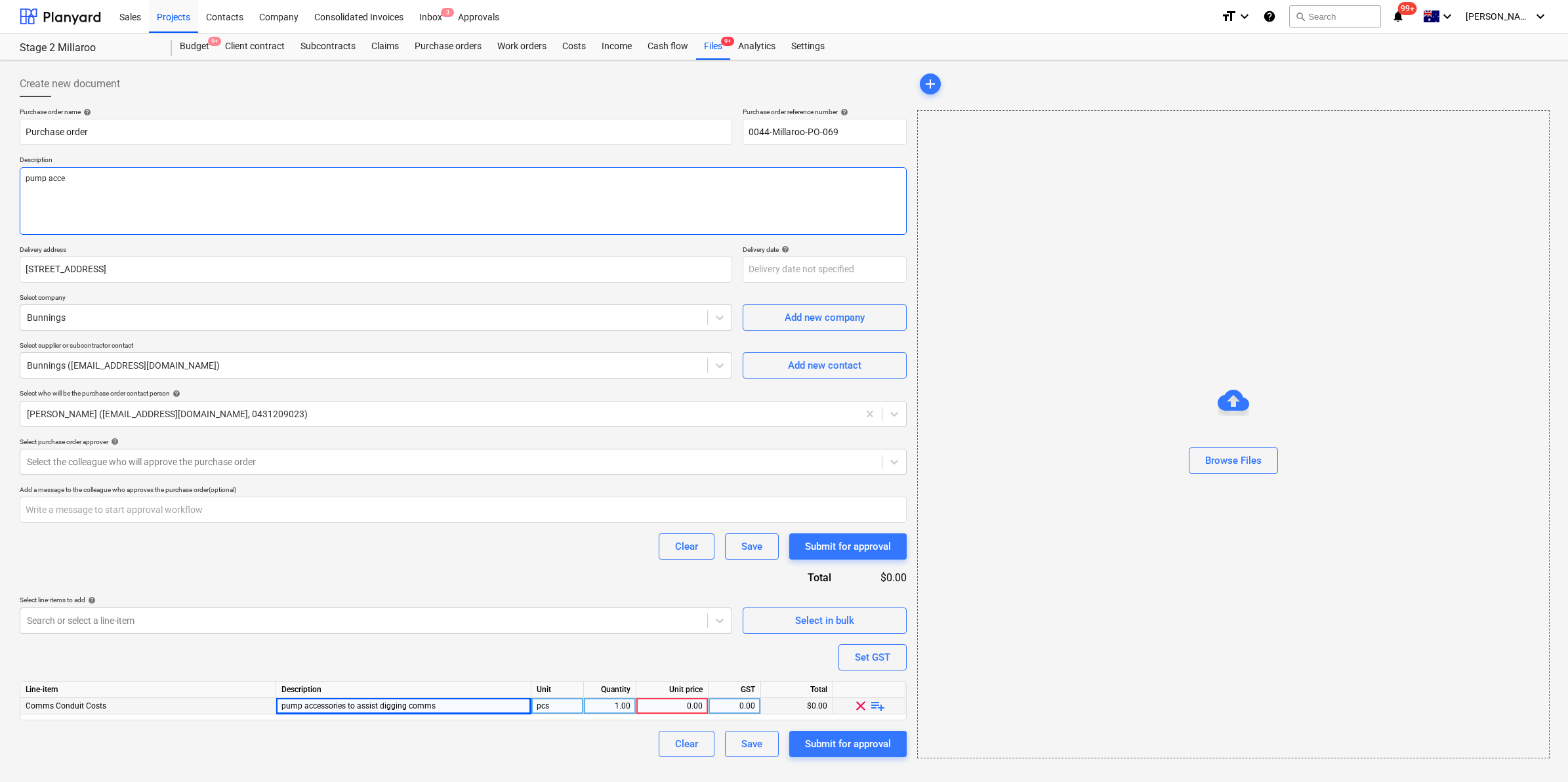
type textarea "pump acces"
type textarea "x"
type textarea "pump accesso"
type textarea "x"
type textarea "pump accessor"
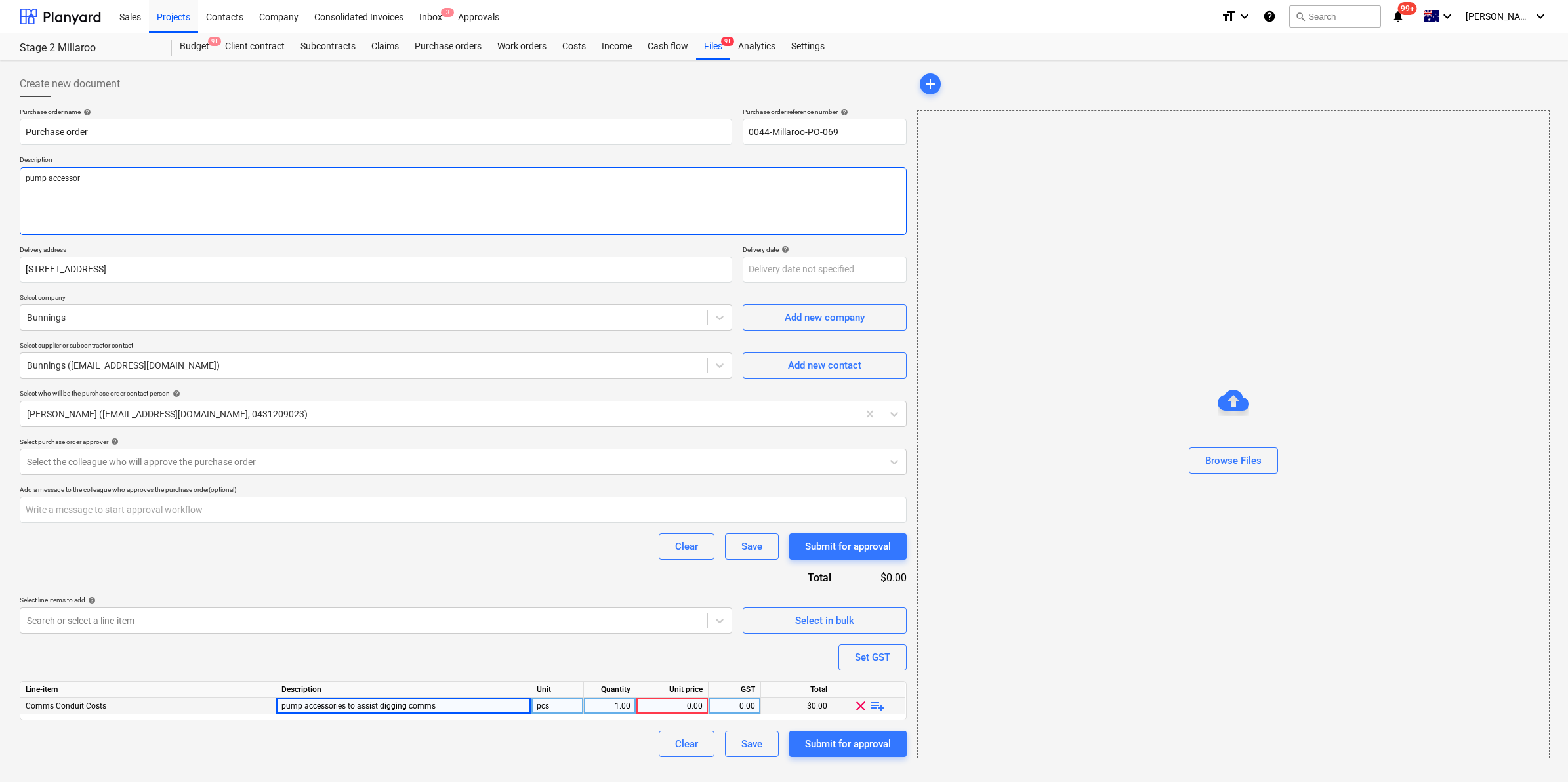
type textarea "x"
type textarea "pump accessori"
type textarea "x"
type textarea "pump accessories"
type textarea "x"
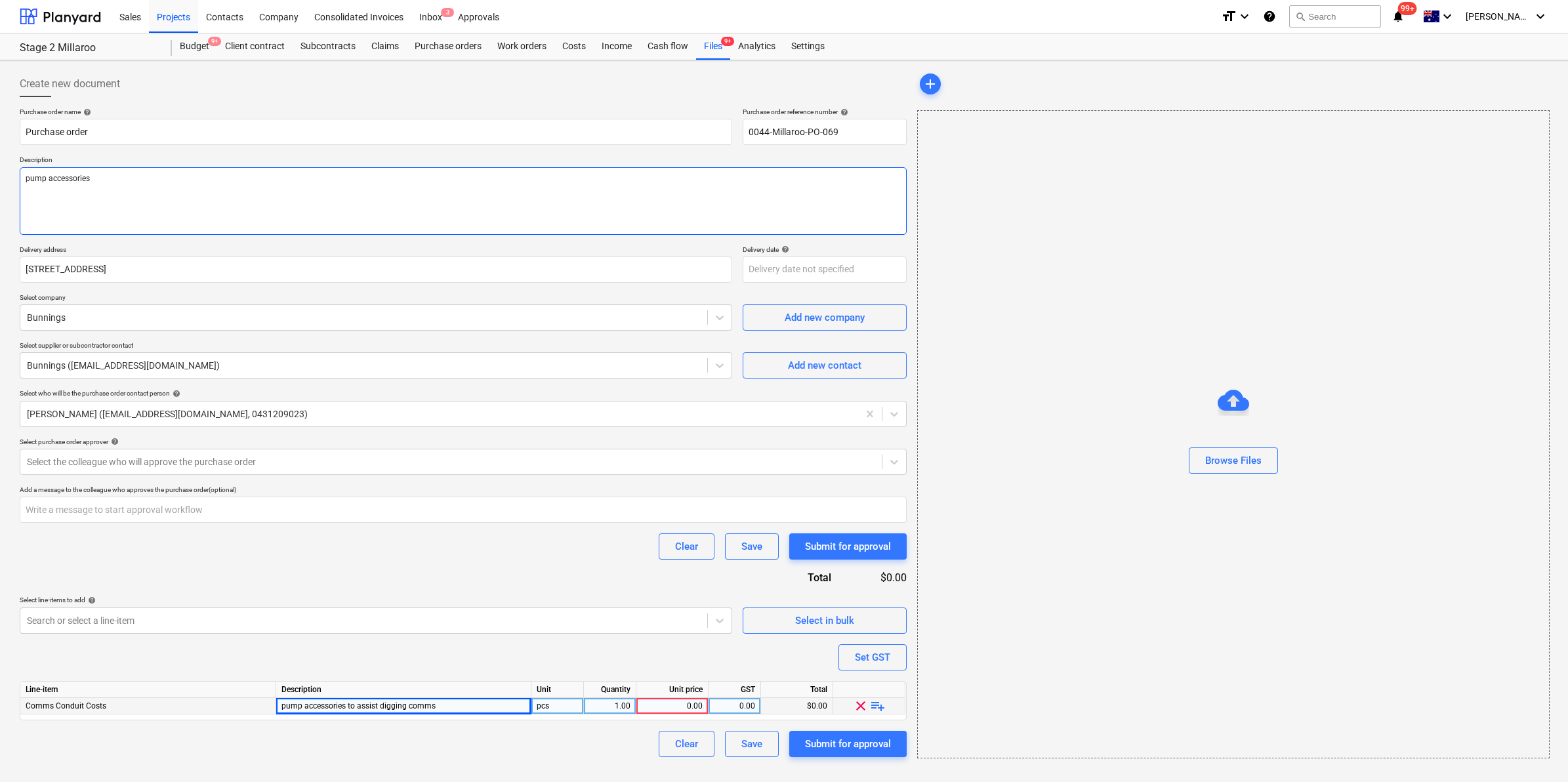
type textarea "pump accessories"
type textarea "x"
type textarea "pump accessories t"
type textarea "x"
type textarea "pump accessories to"
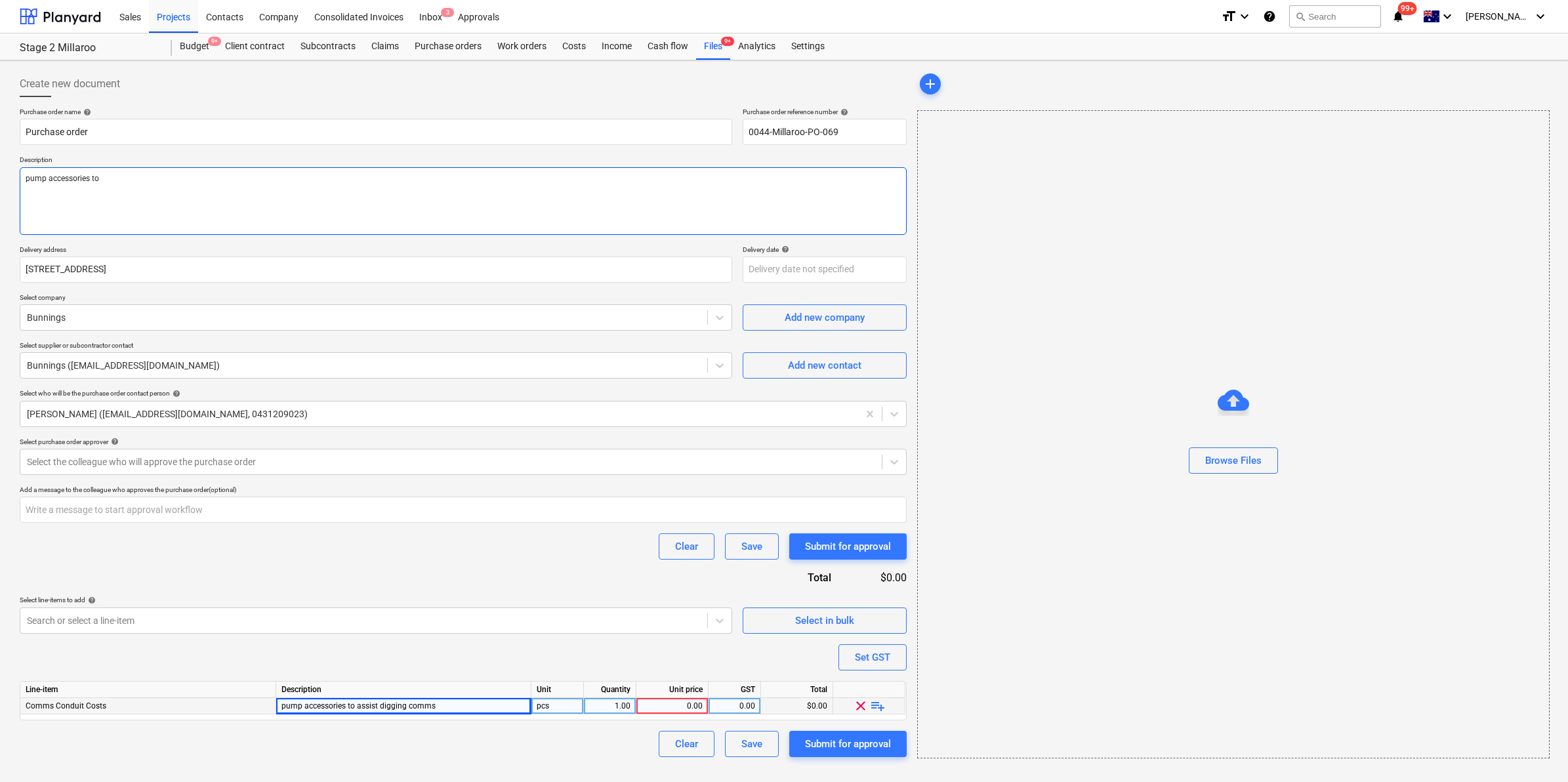
type textarea "x"
type textarea "pump accessories to"
type textarea "x"
type textarea "pump accessories to a"
type textarea "x"
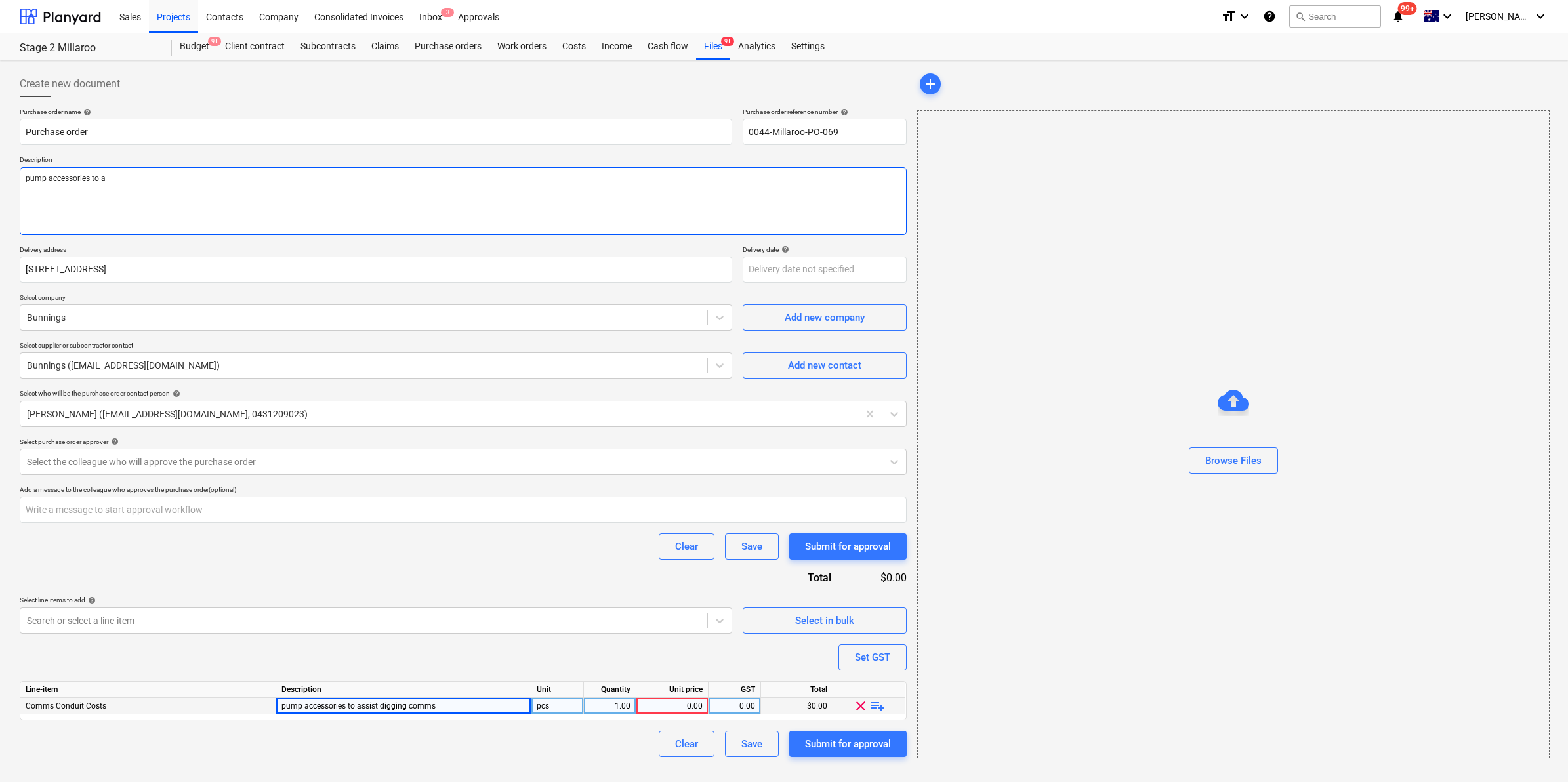
type textarea "pump accessories to as"
type textarea "x"
type textarea "pump accessories to ass"
type textarea "x"
type textarea "pump accessories to assi"
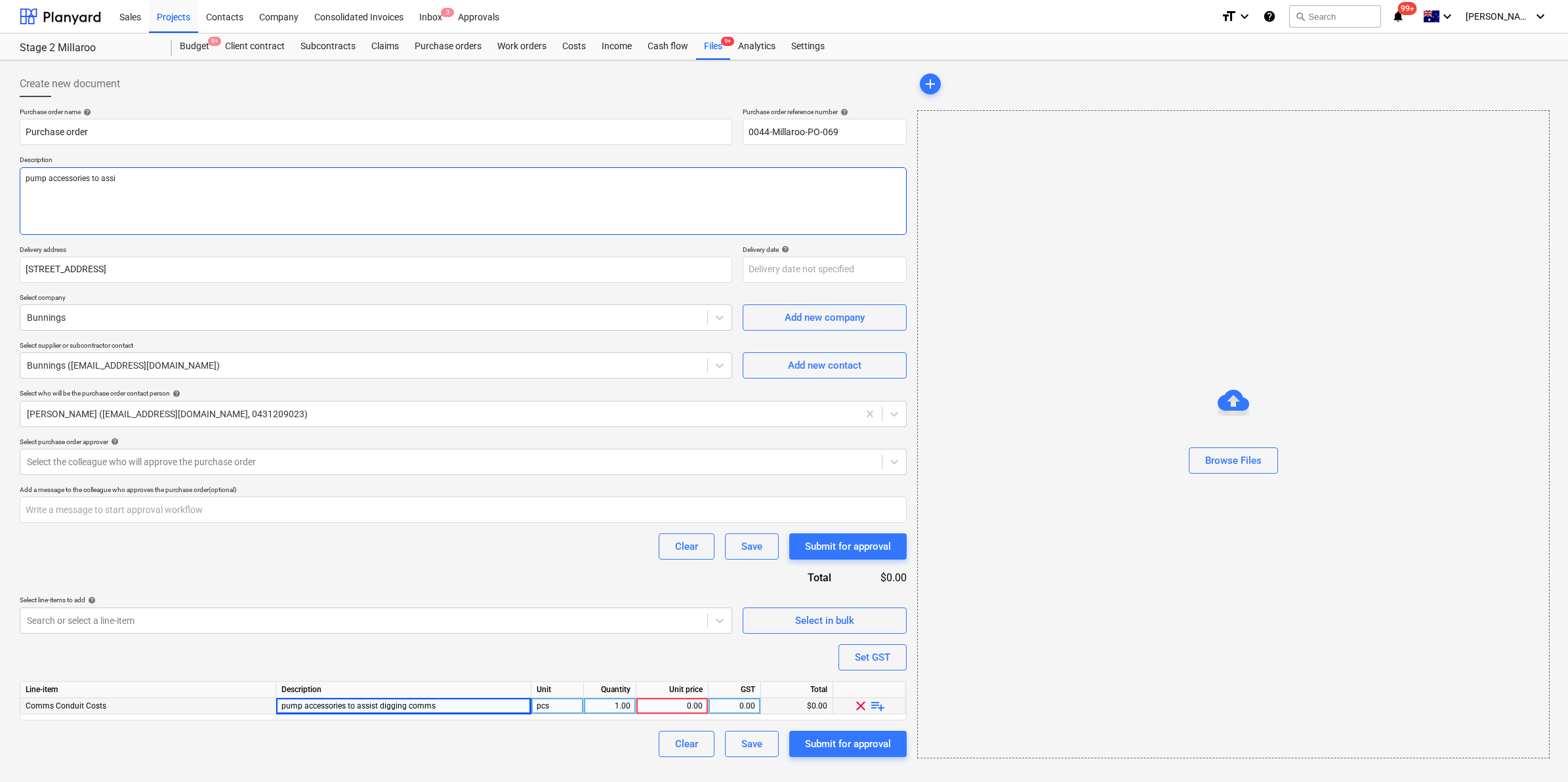
type textarea "x"
type textarea "pump accessories to assist"
type textarea "x"
type textarea "pump accessories to assist"
type textarea "x"
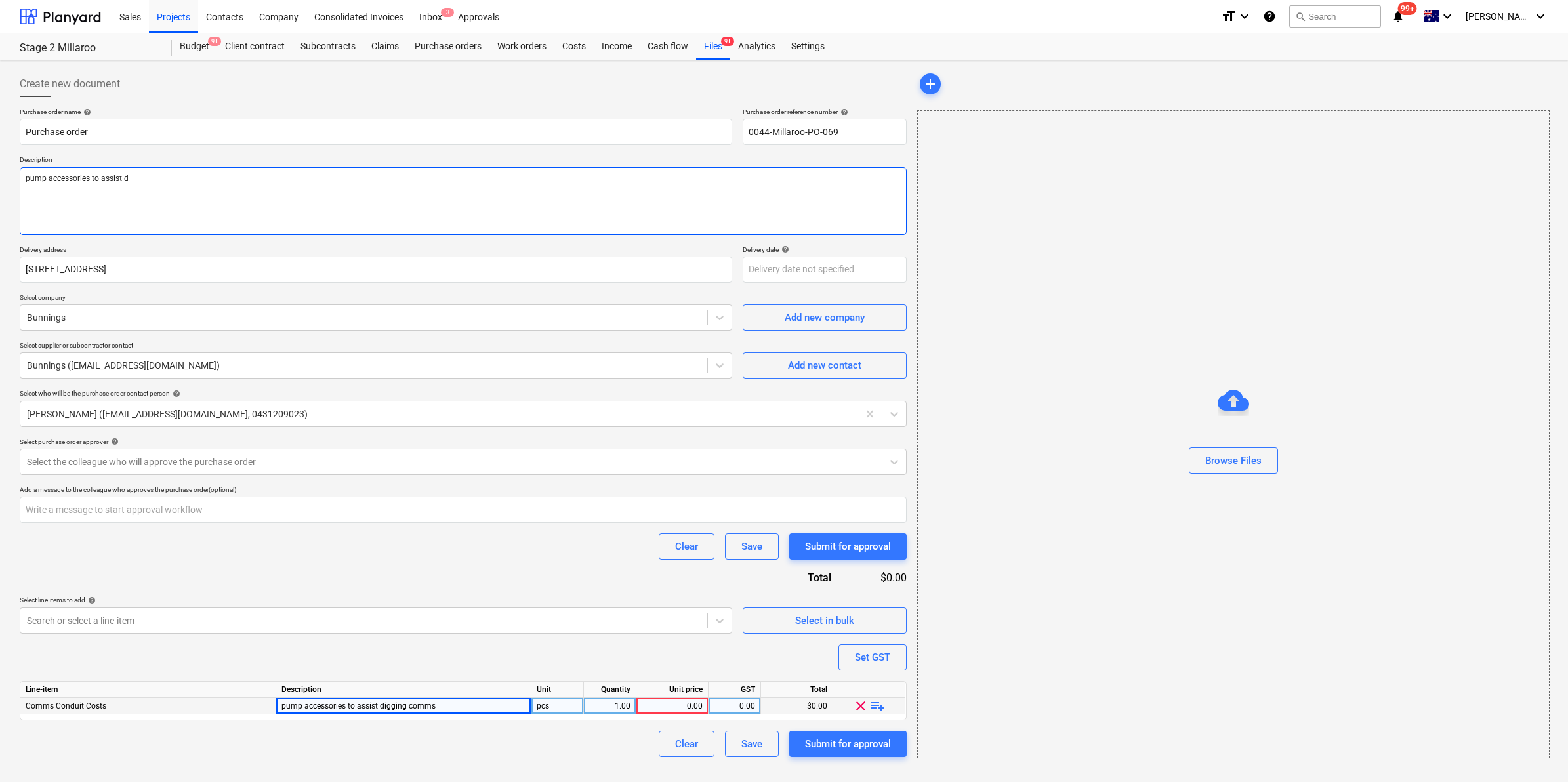
type textarea "pump accessories to assist di"
type textarea "x"
type textarea "pump accessories to assist dig"
type textarea "x"
type textarea "pump accessories to assist diggi"
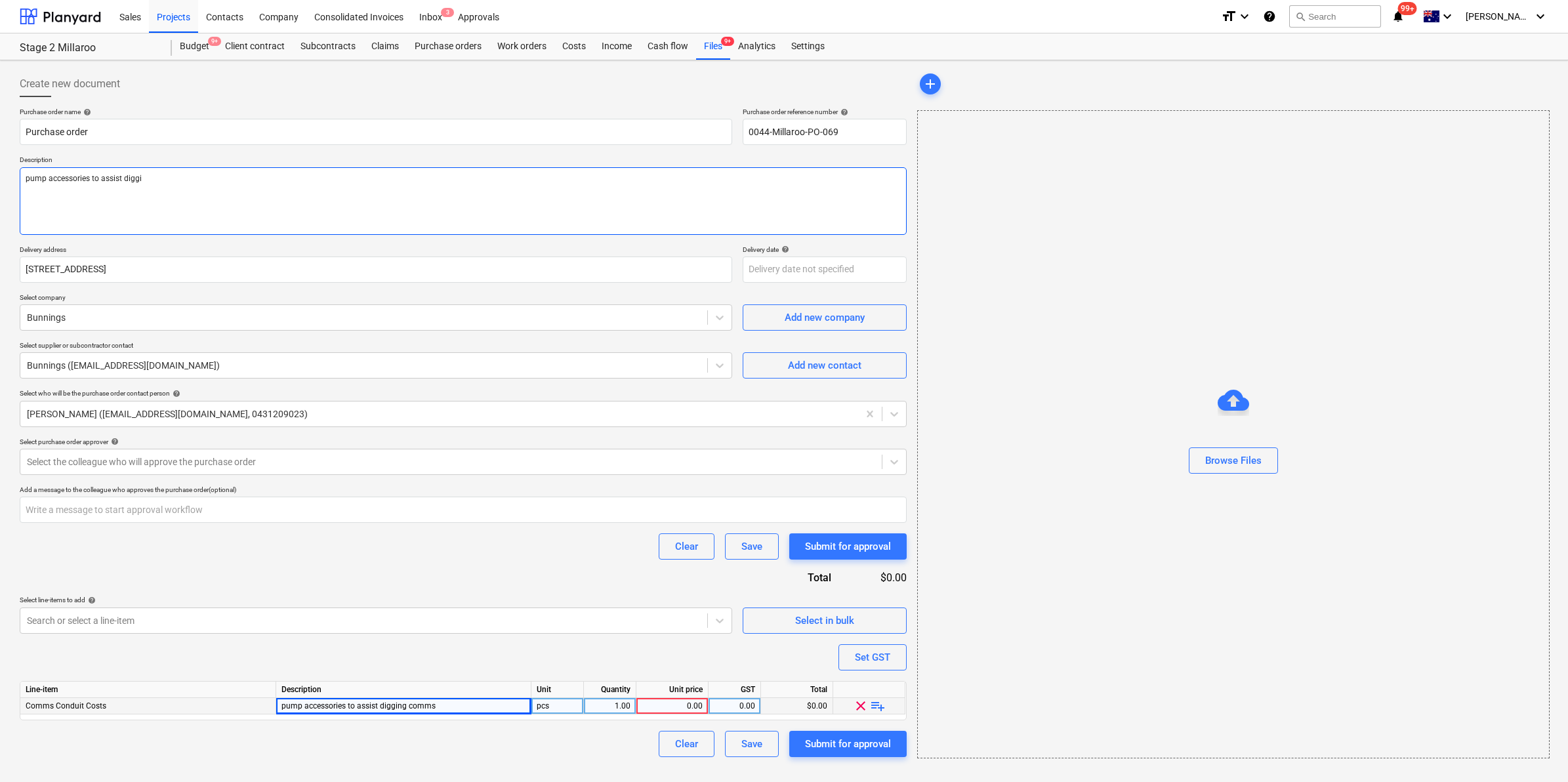
type textarea "x"
type textarea "pump accessories to assist diggin"
type textarea "x"
type textarea "pump accessories to assist digging"
type textarea "x"
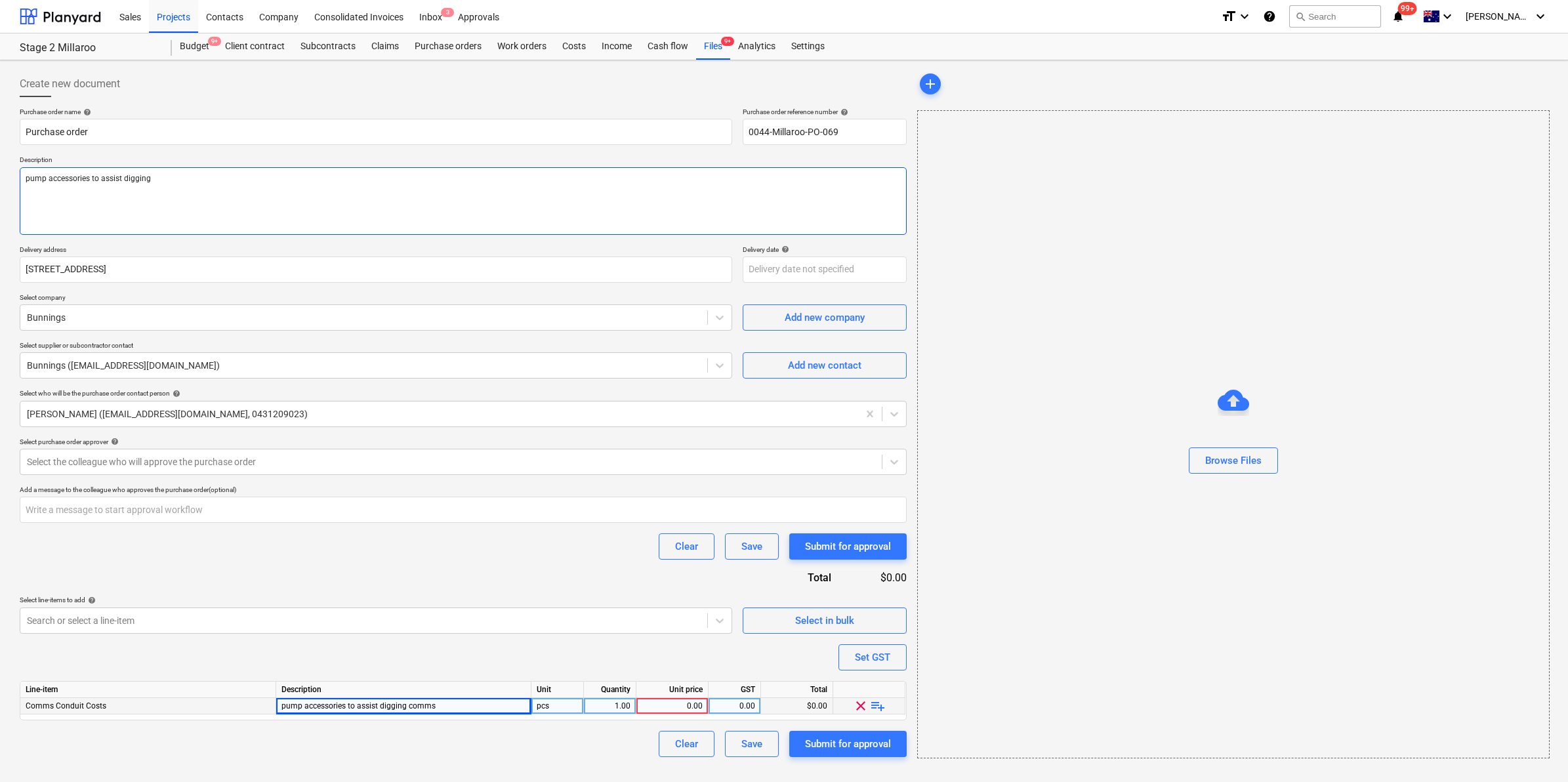
type textarea "pump accessories to assist digging"
type textarea "x"
type textarea "pump accessories to assist digging co"
type textarea "x"
type textarea "pump accessories to assist digging com"
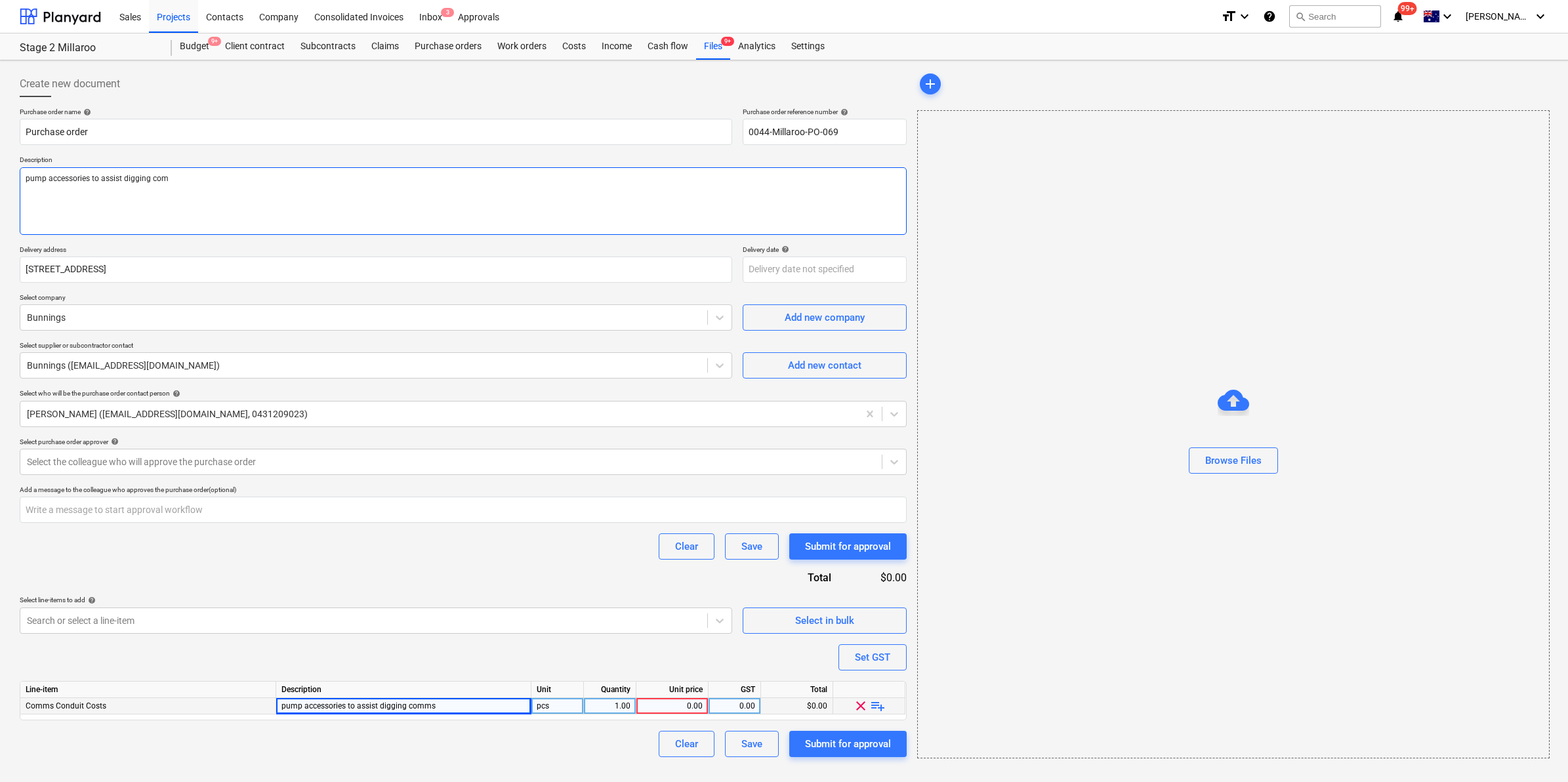
type textarea "x"
type textarea "pump accessories to assist digging comm"
type textarea "x"
type textarea "pump accessories to assist digging comms"
type textarea "x"
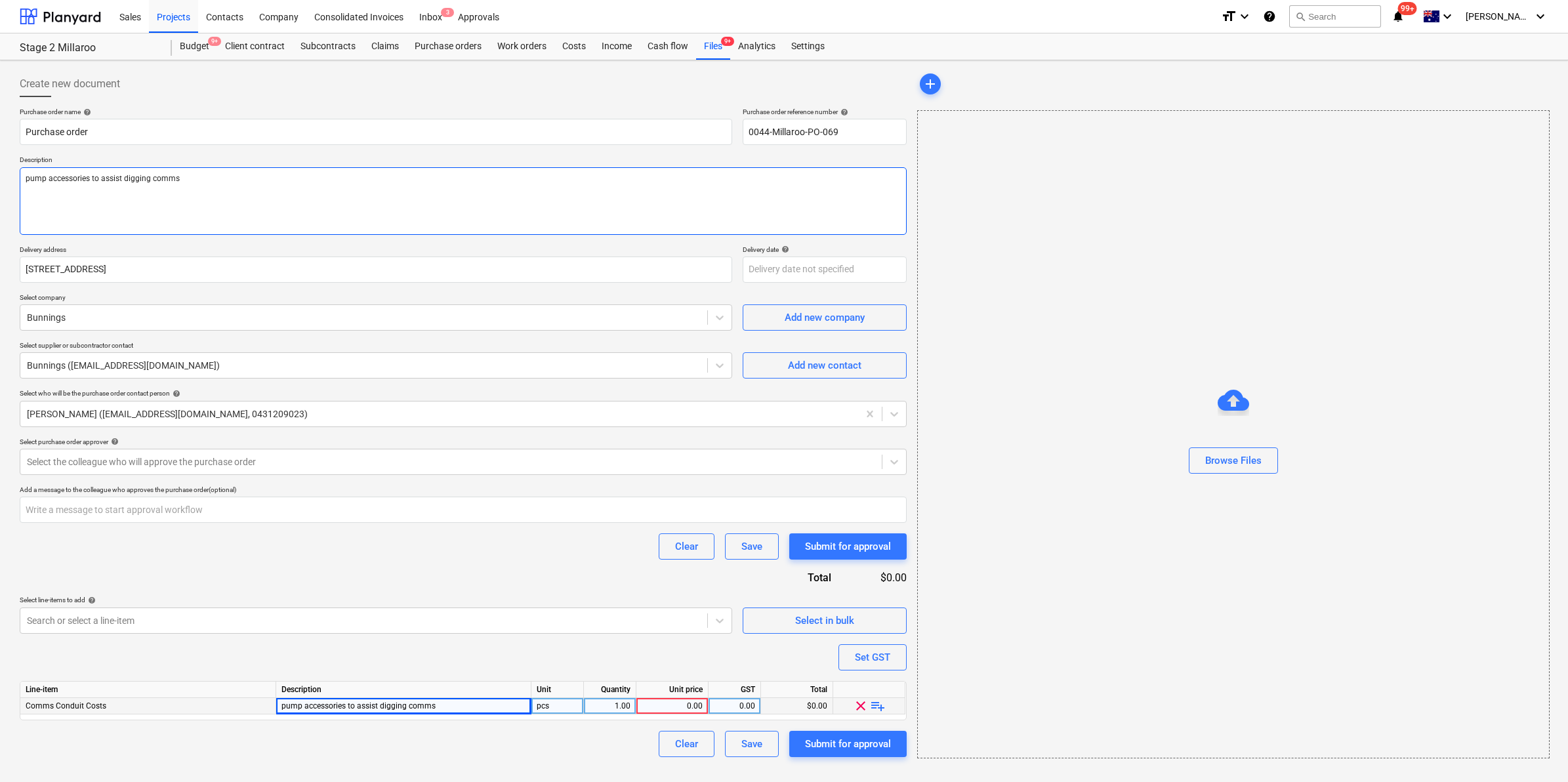
type textarea "pump accessories to assist digging comms"
type textarea "x"
type textarea "pump accessories to assist digging comms -"
type textarea "x"
type textarea "pump accessories to assist digging comms -"
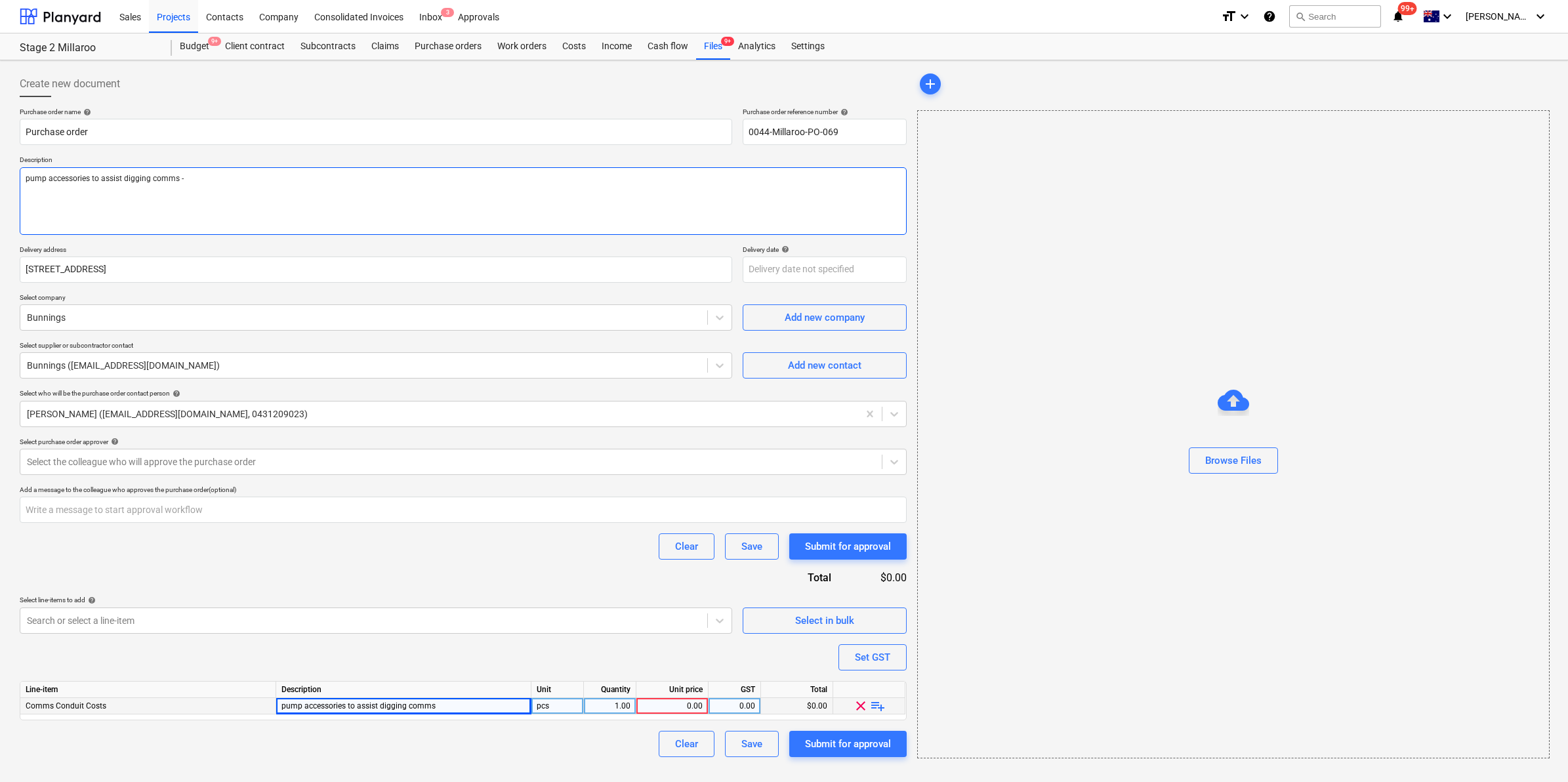
type textarea "x"
type textarea "pump accessories to assist digging comms - R"
type textarea "x"
type textarea "pump accessories to assist digging comms - RS"
type textarea "x"
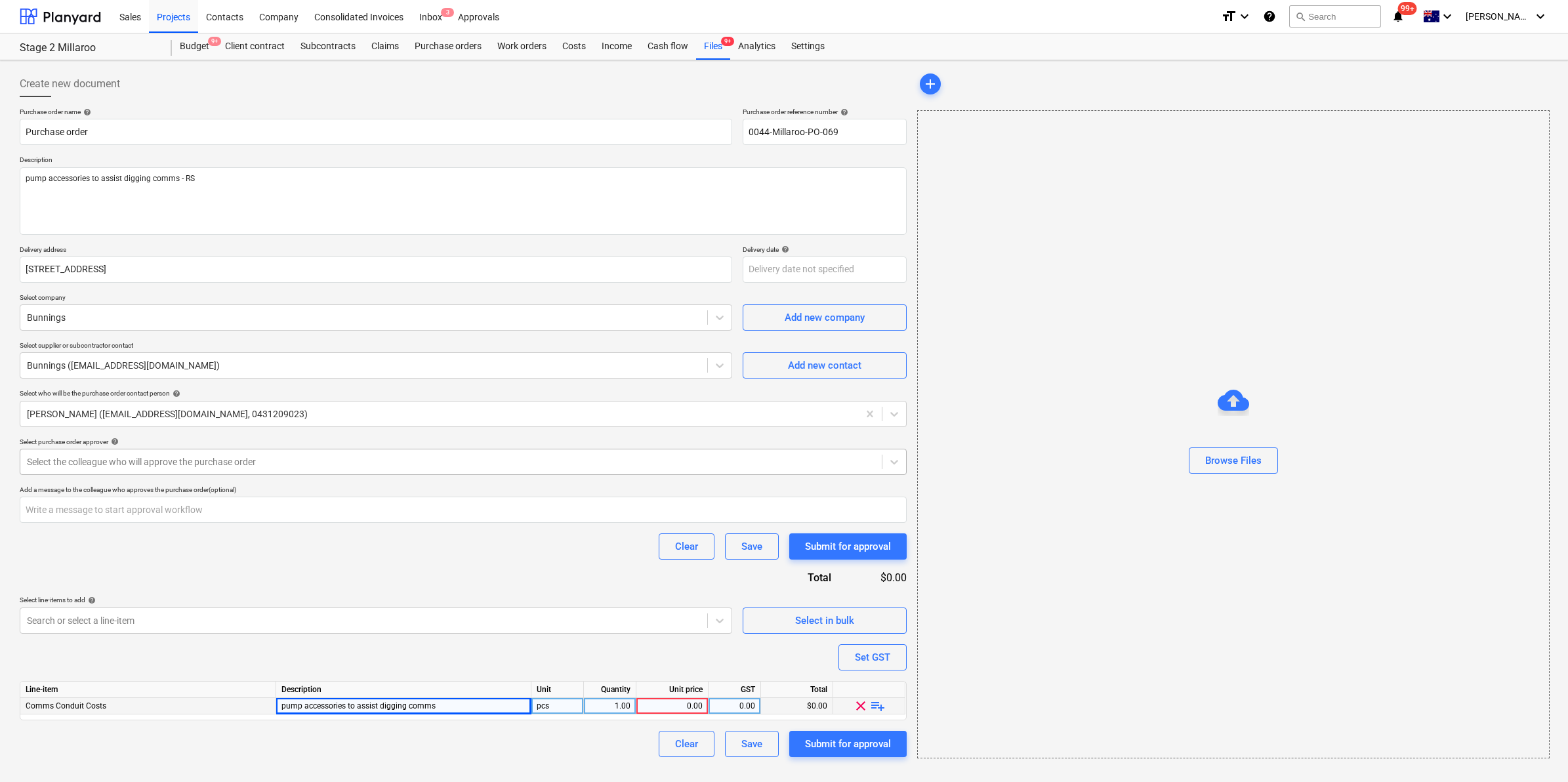
click at [485, 471] on div "Select the colleague who will approve the purchase order" at bounding box center [451, 462] width 862 height 18
type input "b"
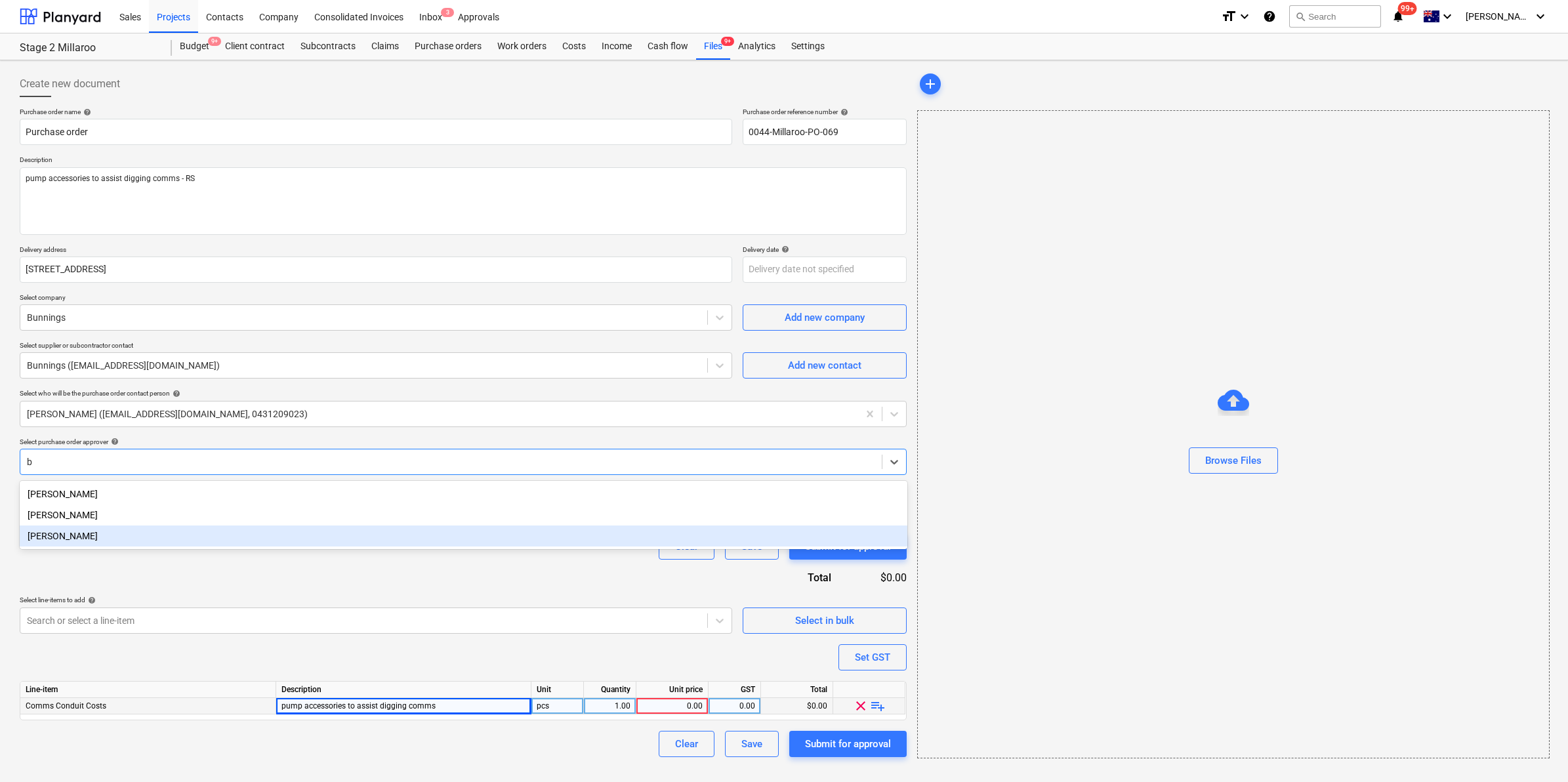
click at [132, 545] on div "[PERSON_NAME]" at bounding box center [463, 536] width 887 height 21
type textarea "x"
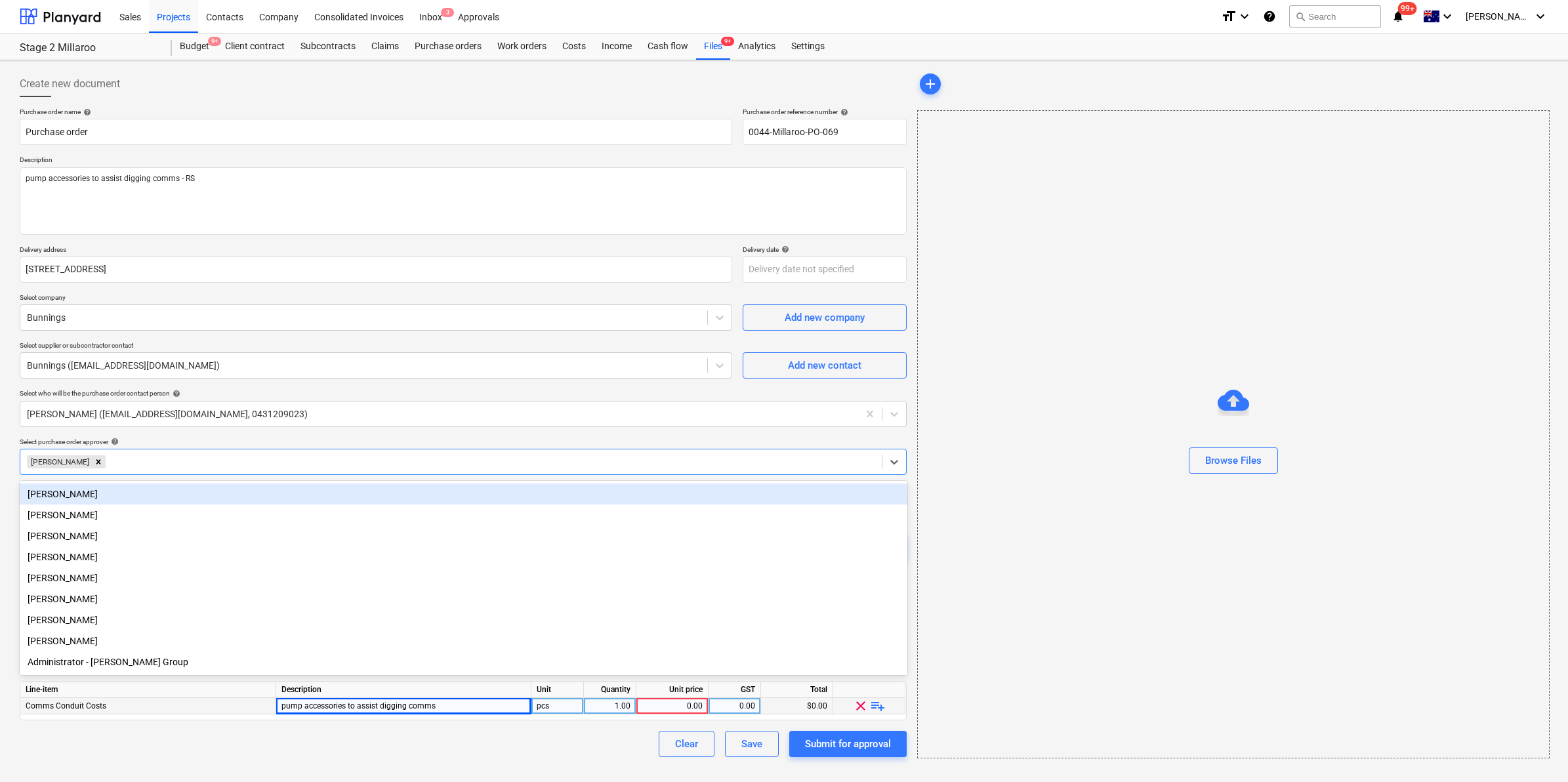
click at [438, 430] on div "Purchase order name help Purchase order Purchase order reference number help 00…" at bounding box center [463, 432] width 887 height 649
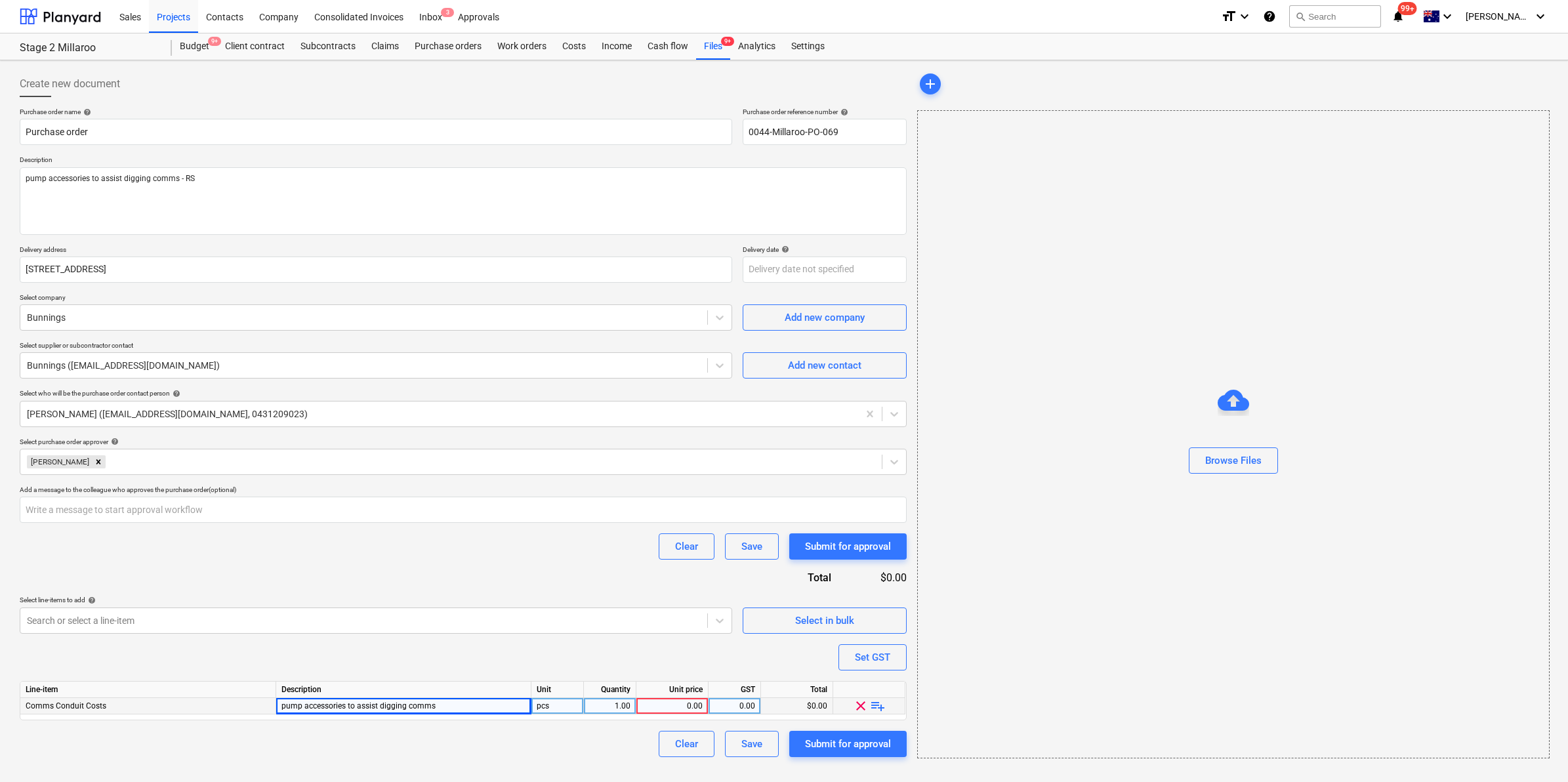
click at [697, 707] on div "0.00" at bounding box center [672, 706] width 61 height 16
type input "29.2"
click at [573, 572] on div "Purchase order name help Purchase order Purchase order reference number help 00…" at bounding box center [463, 432] width 887 height 649
click at [840, 741] on div "Submit for approval" at bounding box center [848, 744] width 86 height 17
type textarea "x"
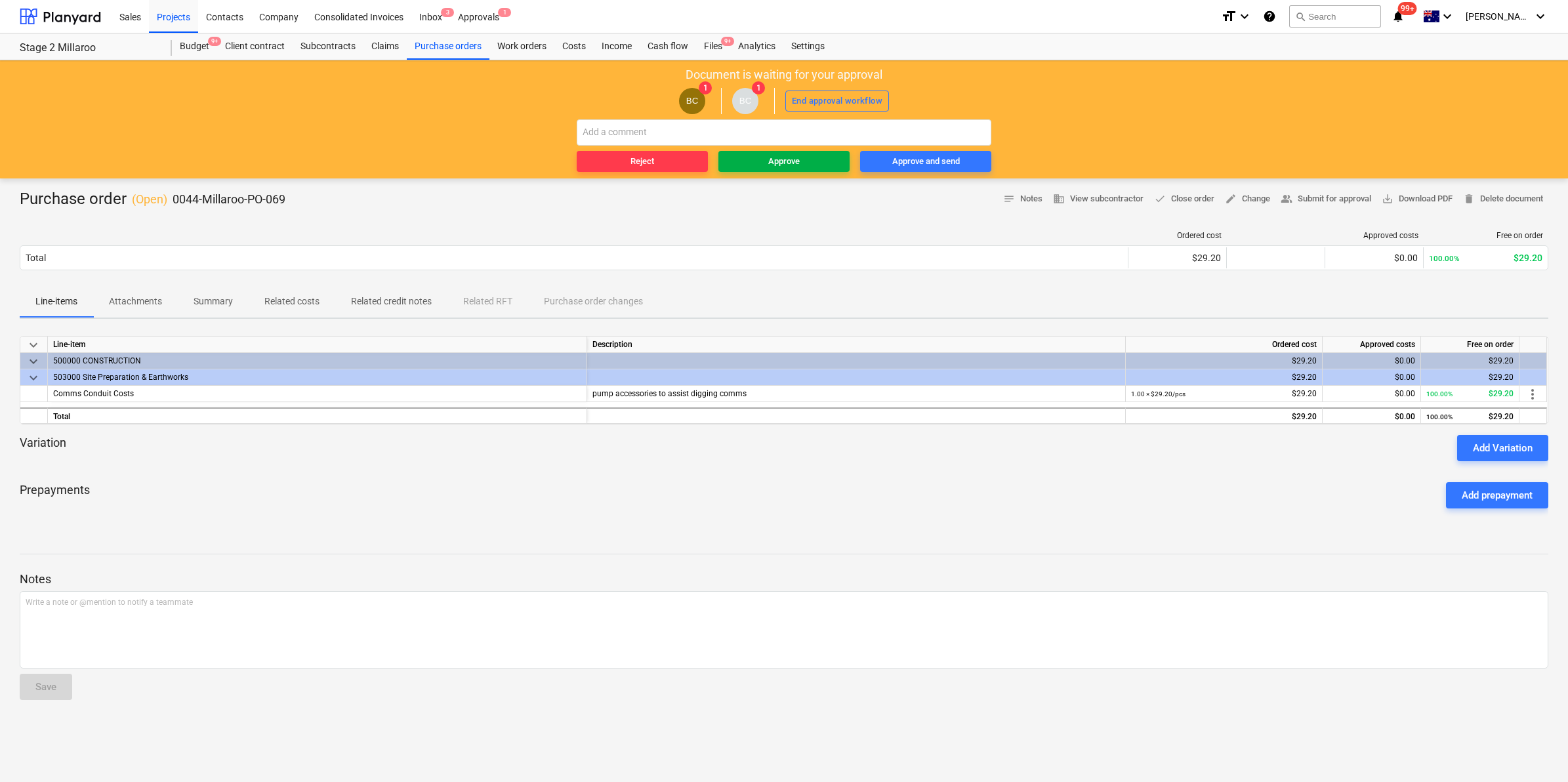
click at [779, 155] on div "Approve" at bounding box center [784, 161] width 32 height 15
